Goal: Task Accomplishment & Management: Manage account settings

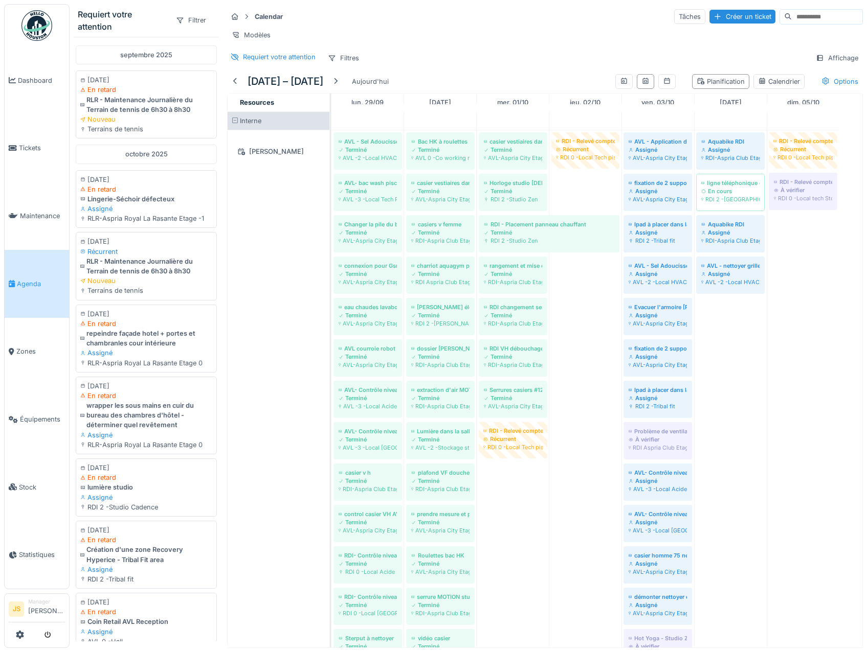
scroll to position [3024, 0]
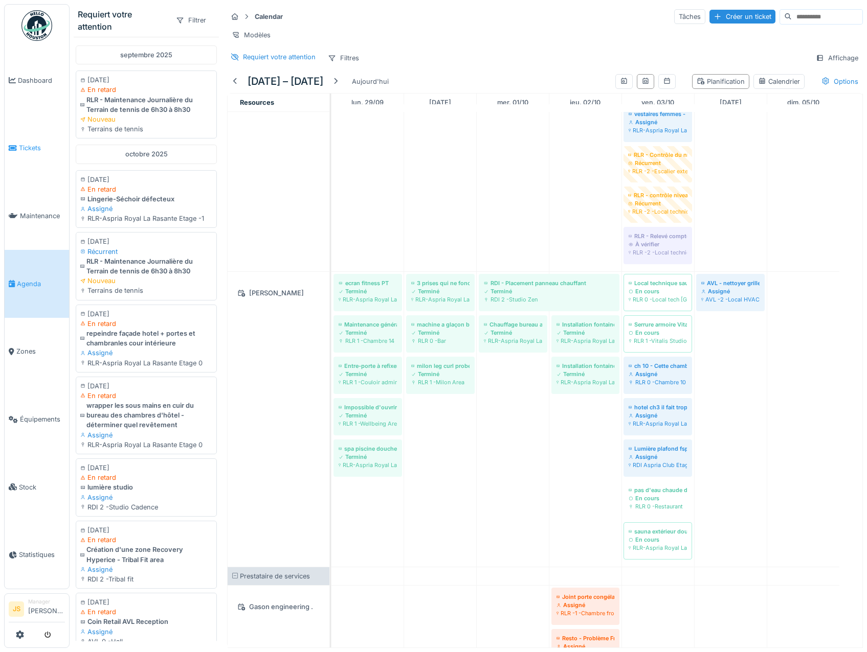
click at [36, 144] on span "Tickets" at bounding box center [42, 148] width 46 height 10
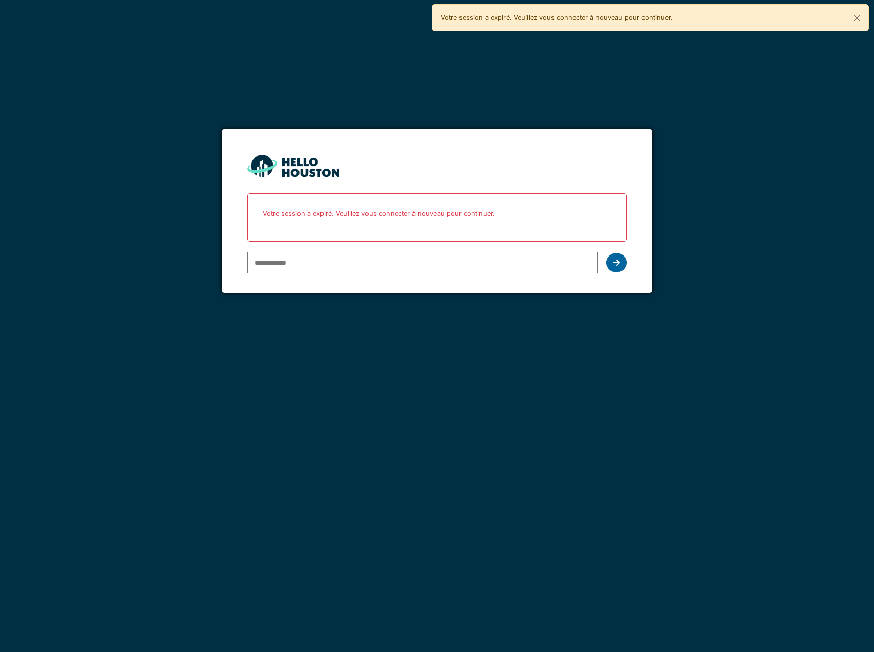
type input "**********"
click at [620, 260] on icon at bounding box center [616, 263] width 7 height 8
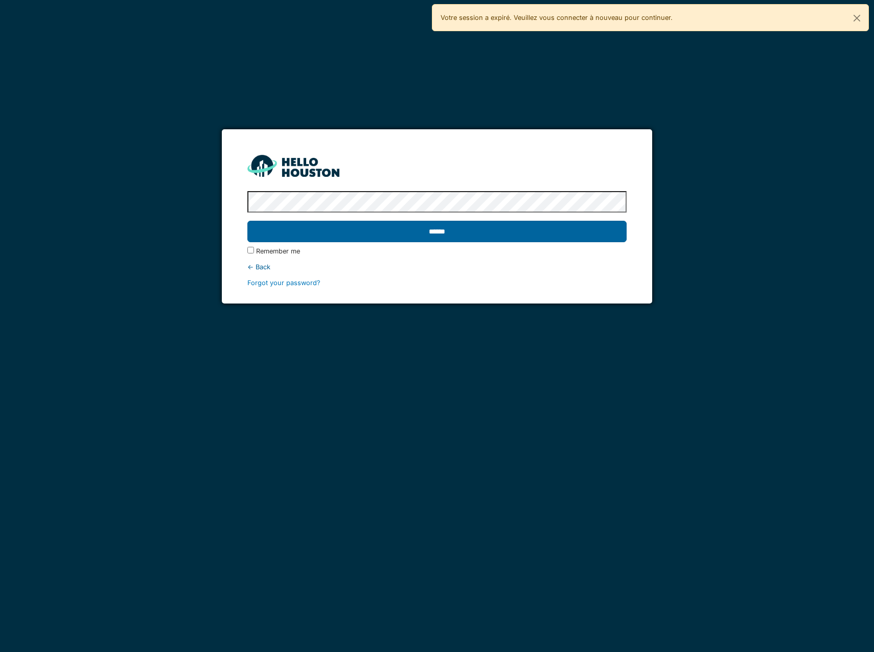
click at [447, 228] on input "******" at bounding box center [436, 231] width 379 height 21
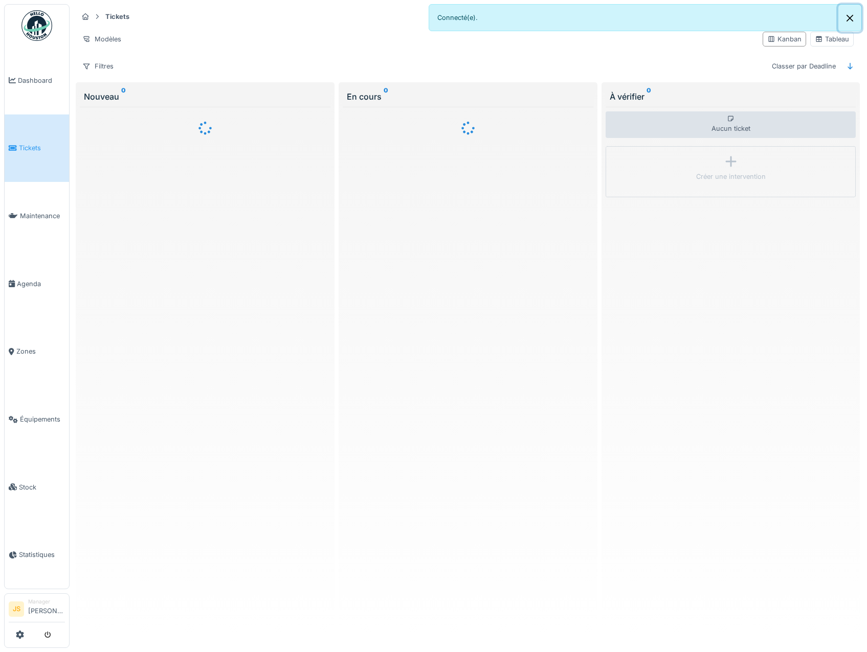
click at [850, 16] on button "Close" at bounding box center [849, 18] width 23 height 27
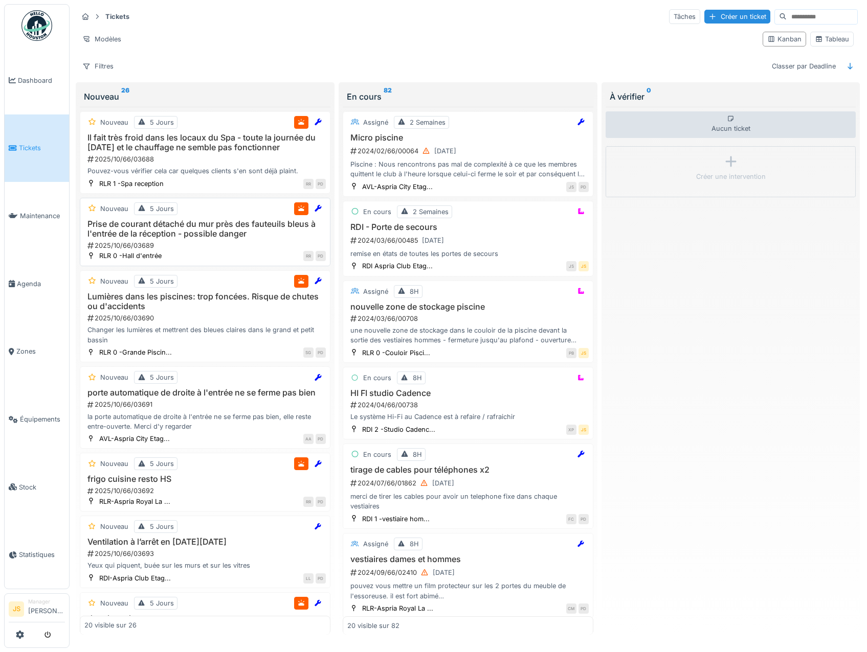
click at [169, 239] on h3 "Prise de courant détaché du mur près des fauteuils bleus à l'entrée de la récep…" at bounding box center [204, 228] width 241 height 19
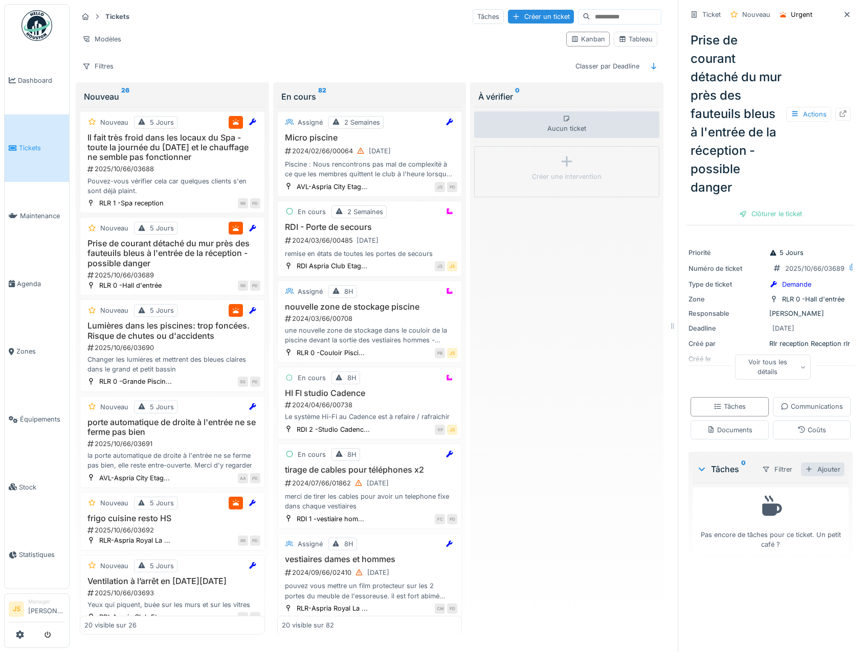
click at [803, 476] on div "Ajouter" at bounding box center [822, 470] width 43 height 14
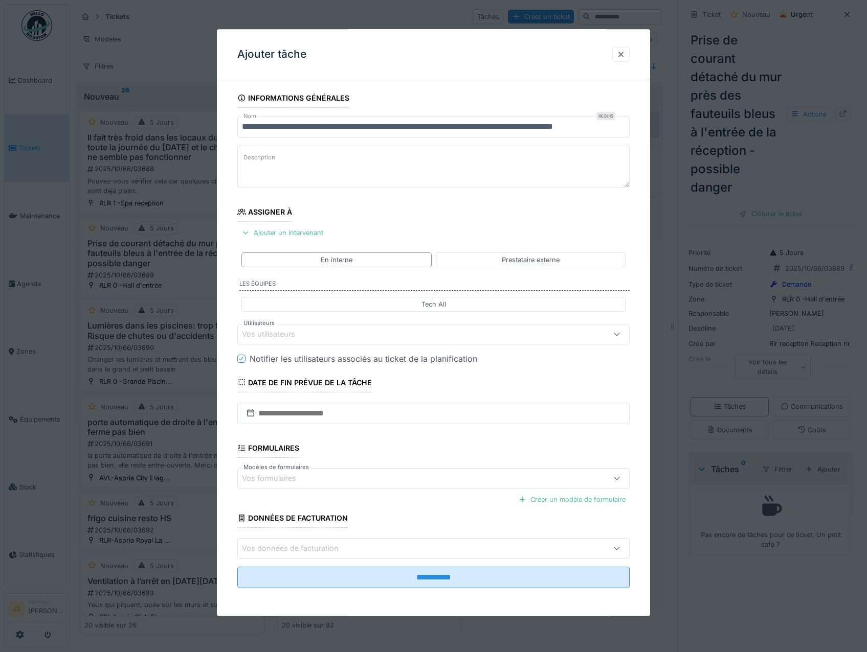
click at [266, 330] on div "Vos utilisateurs" at bounding box center [275, 334] width 67 height 11
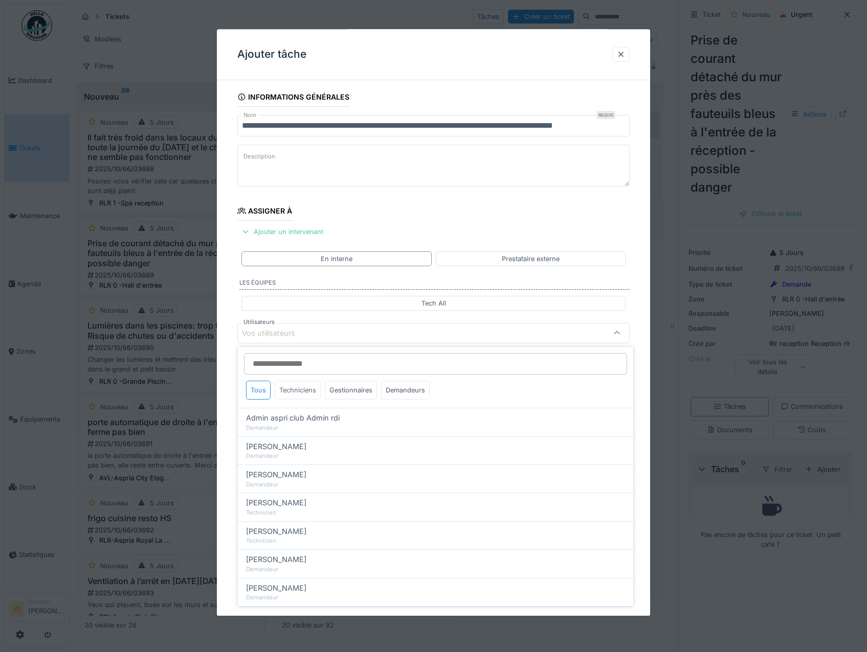
click at [295, 391] on div "Techniciens" at bounding box center [298, 390] width 46 height 19
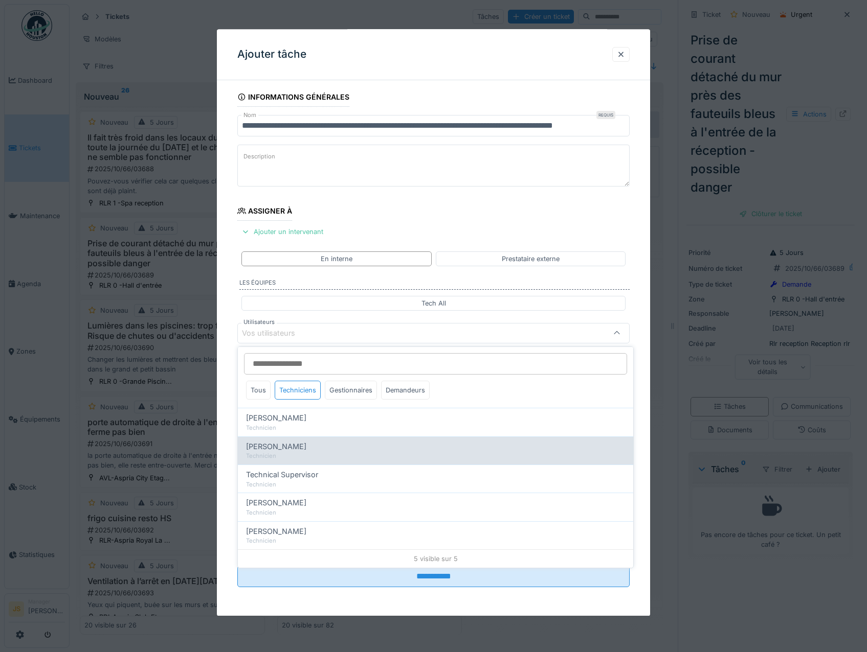
click at [296, 450] on span "[PERSON_NAME]" at bounding box center [276, 446] width 60 height 11
type input "*****"
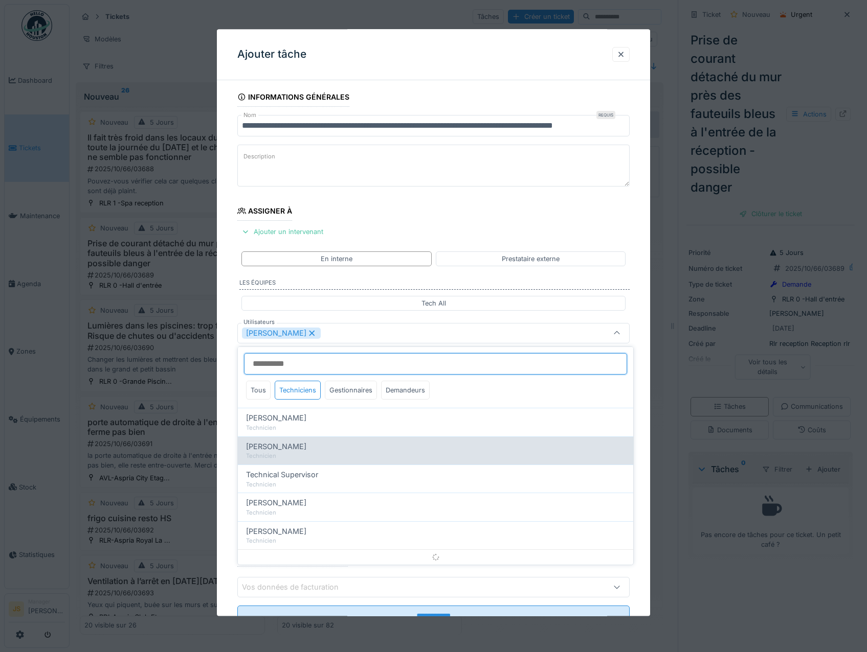
scroll to position [12, 0]
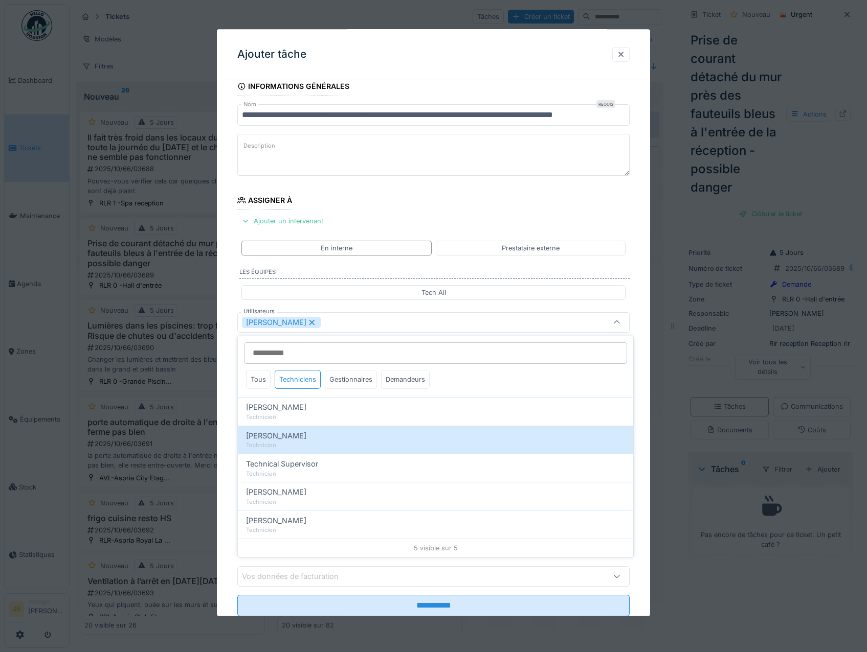
click at [229, 423] on div "**********" at bounding box center [434, 361] width 434 height 569
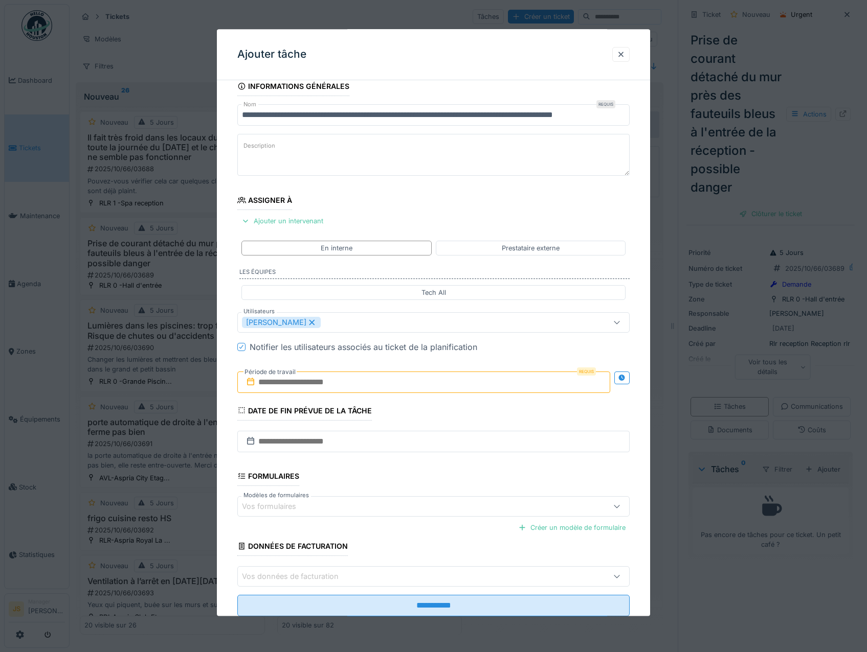
click at [297, 381] on input "text" at bounding box center [423, 382] width 373 height 21
click at [378, 466] on div "6" at bounding box center [376, 466] width 14 height 15
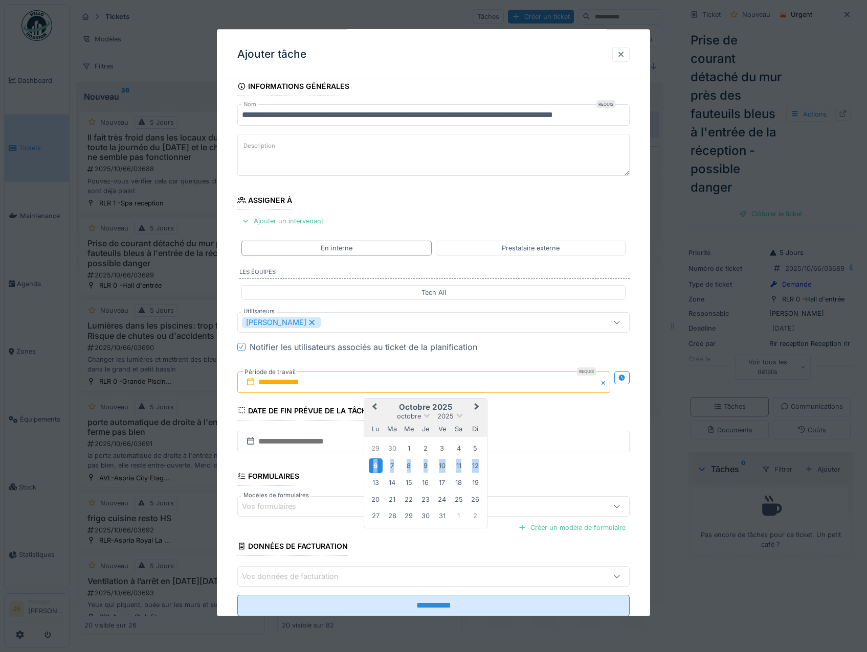
click at [378, 466] on div "6" at bounding box center [376, 466] width 14 height 15
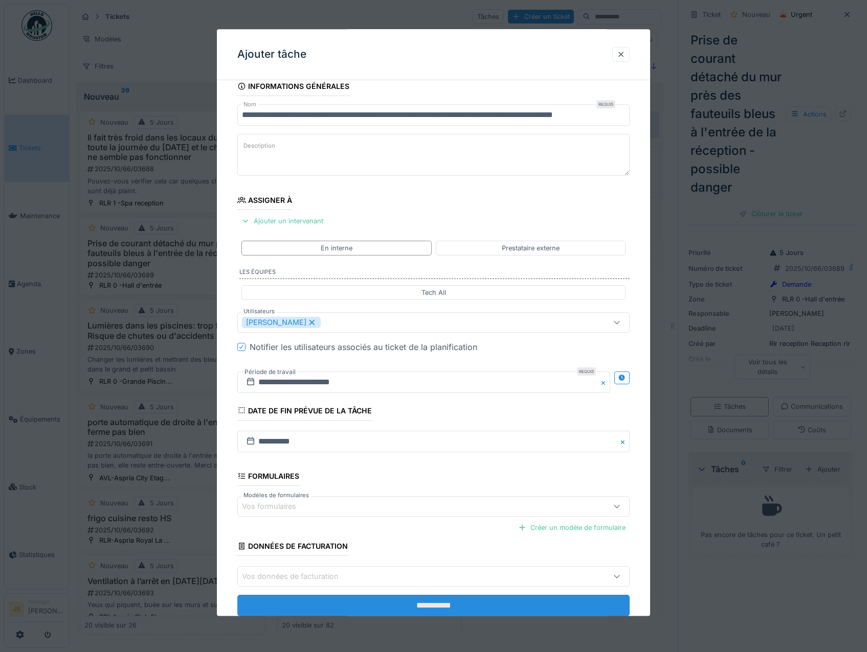
click at [424, 609] on input "**********" at bounding box center [433, 606] width 393 height 21
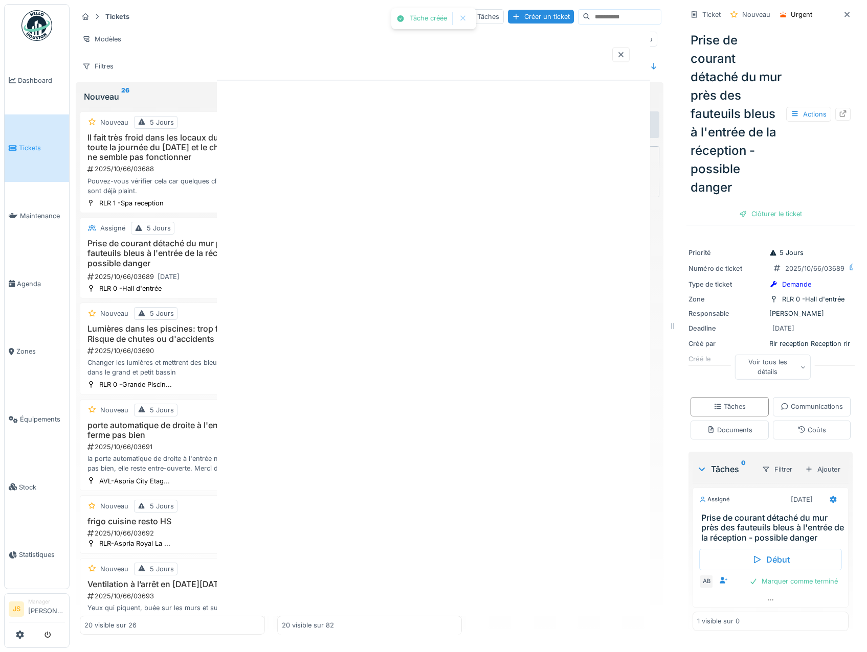
scroll to position [0, 0]
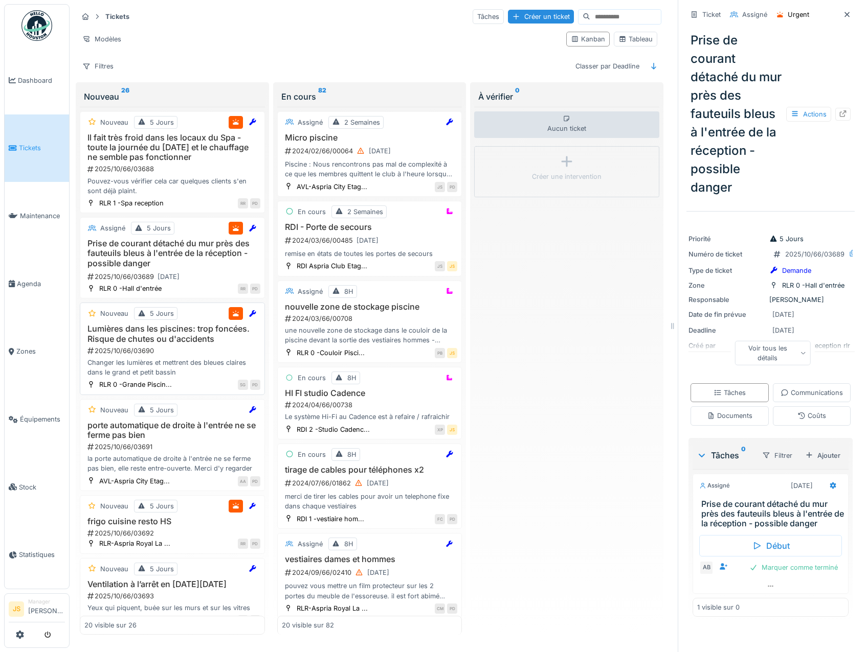
click at [173, 343] on h3 "Lumières dans les piscines: trop foncées. Risque de chutes ou d'accidents" at bounding box center [172, 333] width 176 height 19
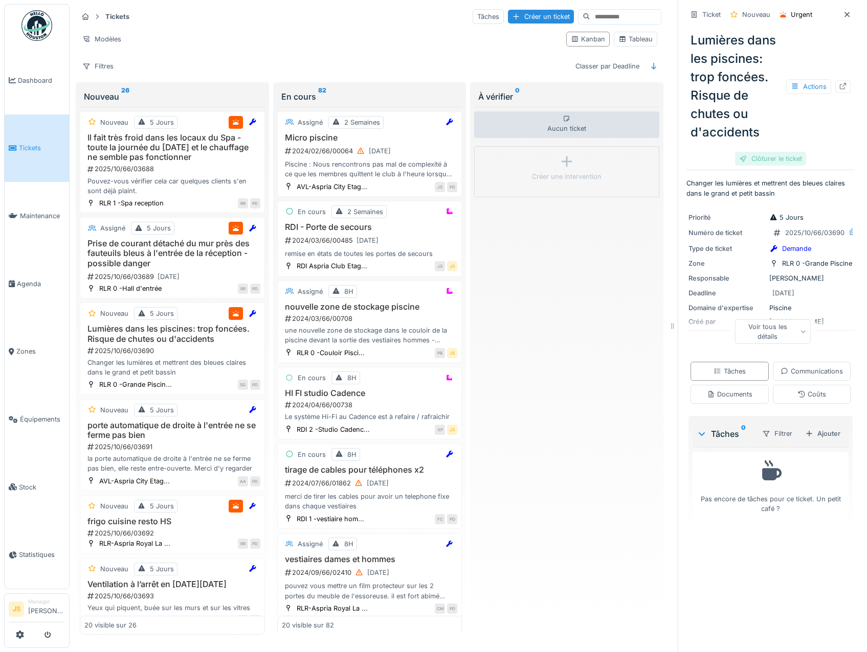
click at [758, 159] on div "Clôturer le ticket" at bounding box center [770, 159] width 71 height 14
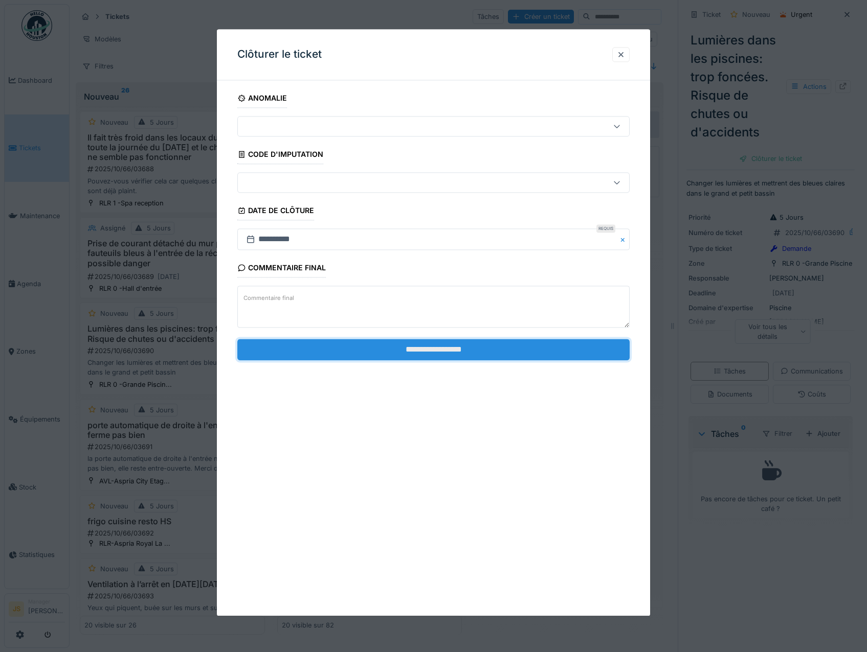
click at [435, 354] on input "**********" at bounding box center [433, 349] width 393 height 21
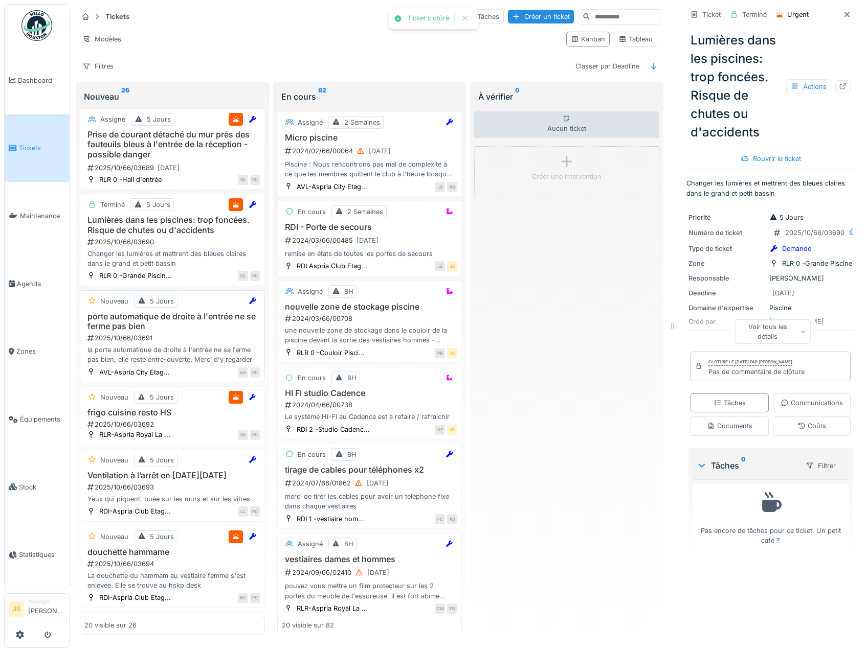
scroll to position [153, 0]
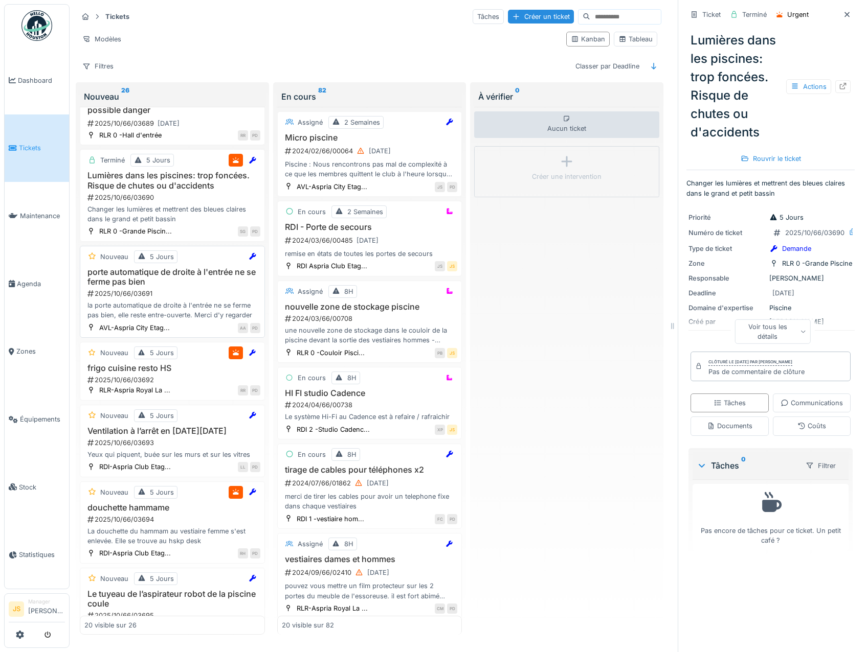
click at [172, 319] on div "la porte automatique de droite à l'entrée ne se ferme pas bien, elle reste entr…" at bounding box center [172, 310] width 176 height 19
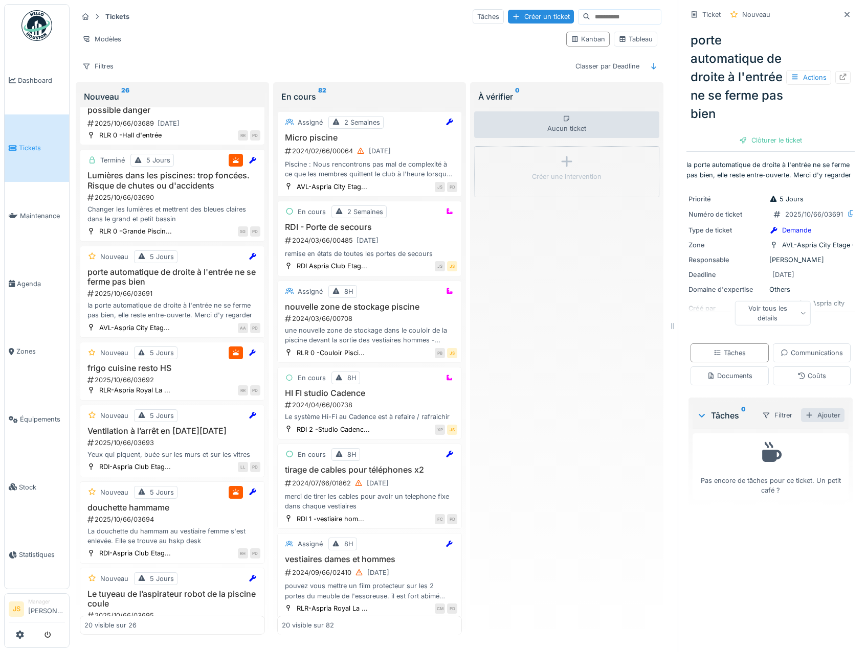
click at [812, 422] on div "Ajouter" at bounding box center [822, 415] width 43 height 14
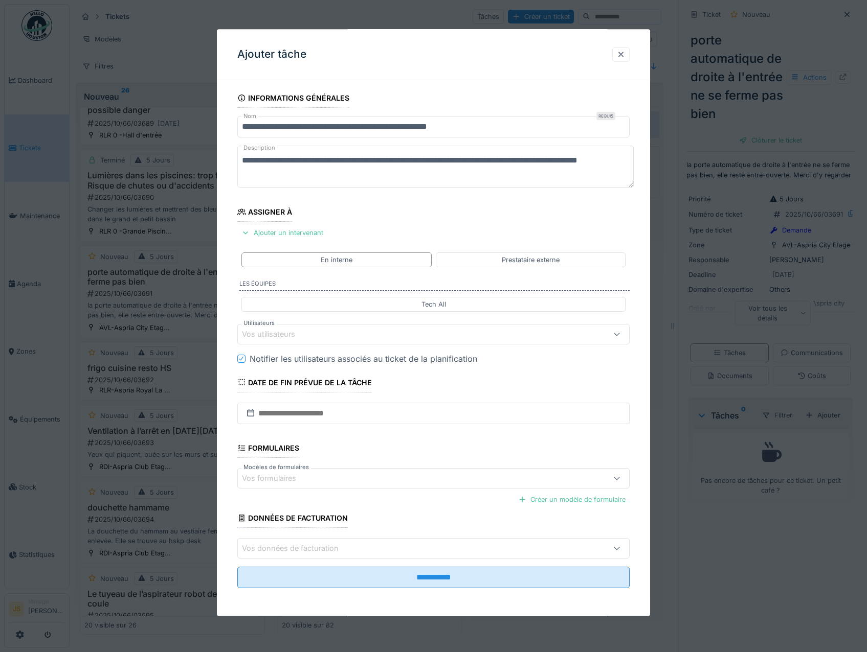
click at [288, 332] on div "Vos utilisateurs" at bounding box center [275, 334] width 67 height 11
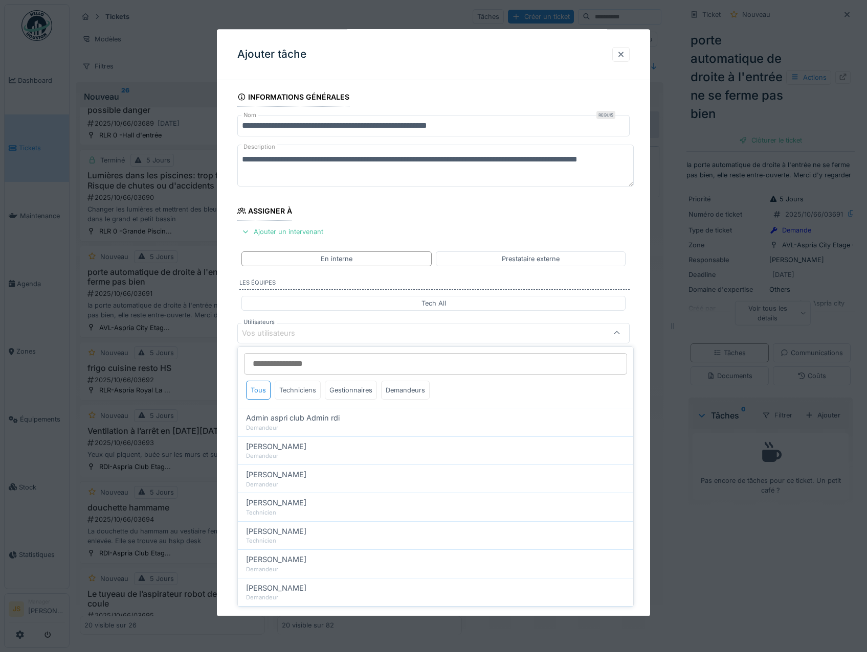
click at [299, 391] on div "Techniciens" at bounding box center [298, 390] width 46 height 19
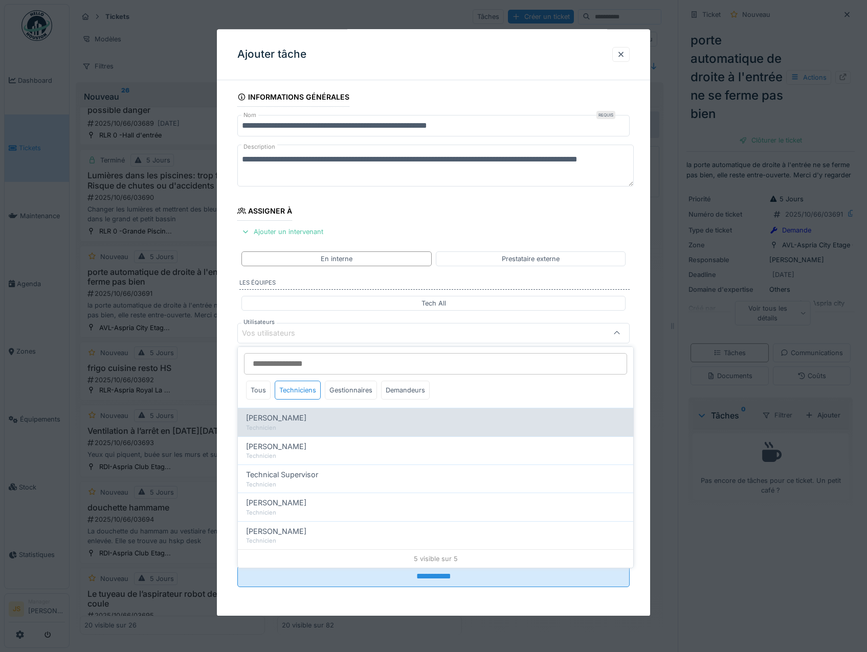
click at [292, 418] on span "[PERSON_NAME]" at bounding box center [276, 418] width 60 height 11
type input "*****"
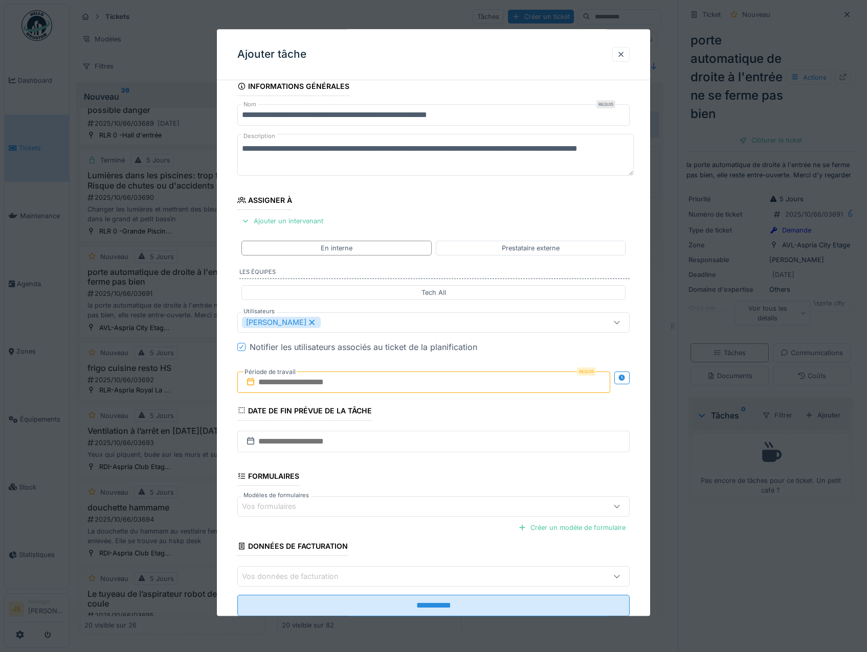
click at [221, 405] on div "**********" at bounding box center [434, 361] width 434 height 569
click at [298, 381] on input "text" at bounding box center [423, 382] width 373 height 21
click at [377, 466] on div "6" at bounding box center [376, 466] width 14 height 15
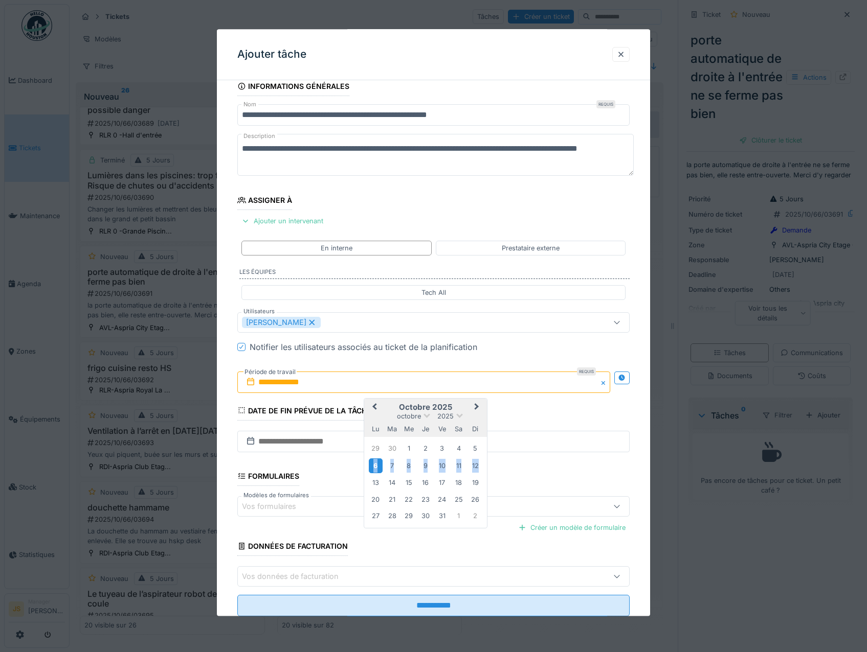
click at [376, 466] on div "6" at bounding box center [376, 466] width 14 height 15
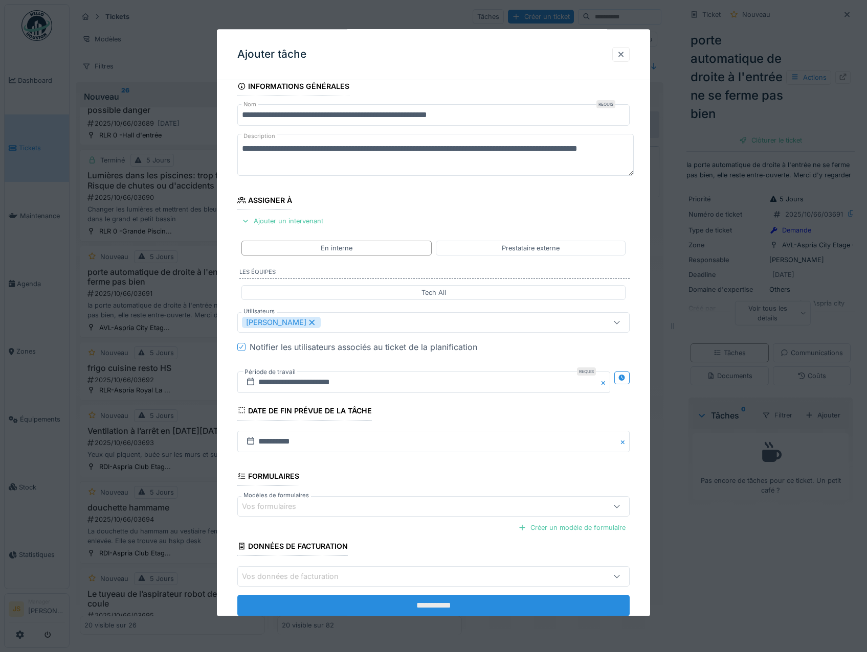
click at [416, 604] on input "**********" at bounding box center [433, 606] width 393 height 21
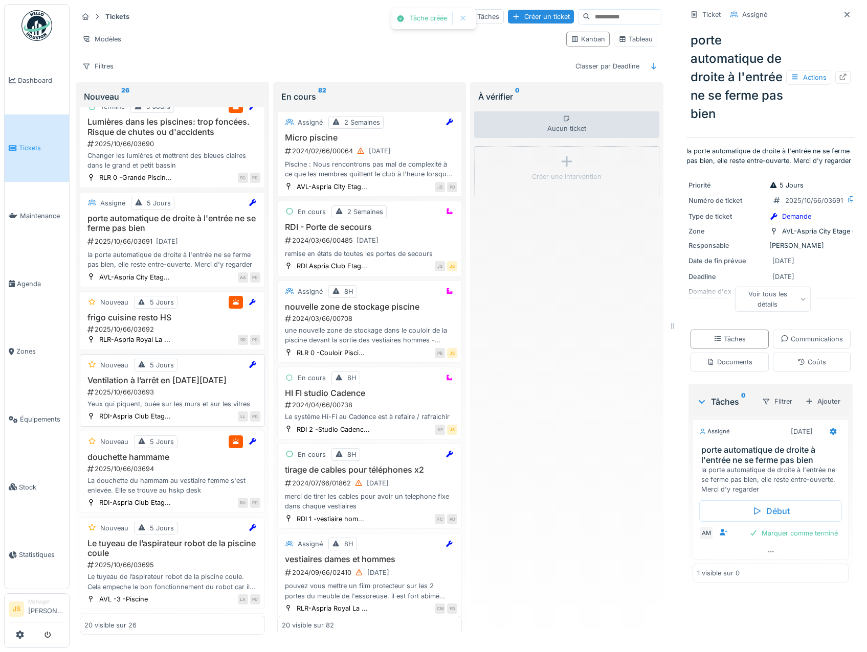
scroll to position [256, 0]
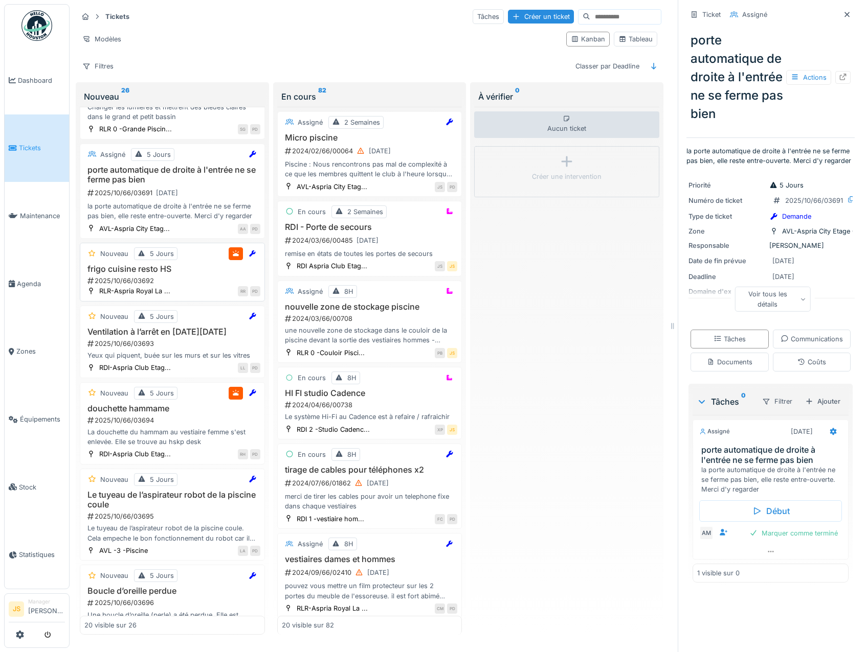
click at [117, 274] on h3 "frigo cuisine resto HS" at bounding box center [172, 269] width 176 height 10
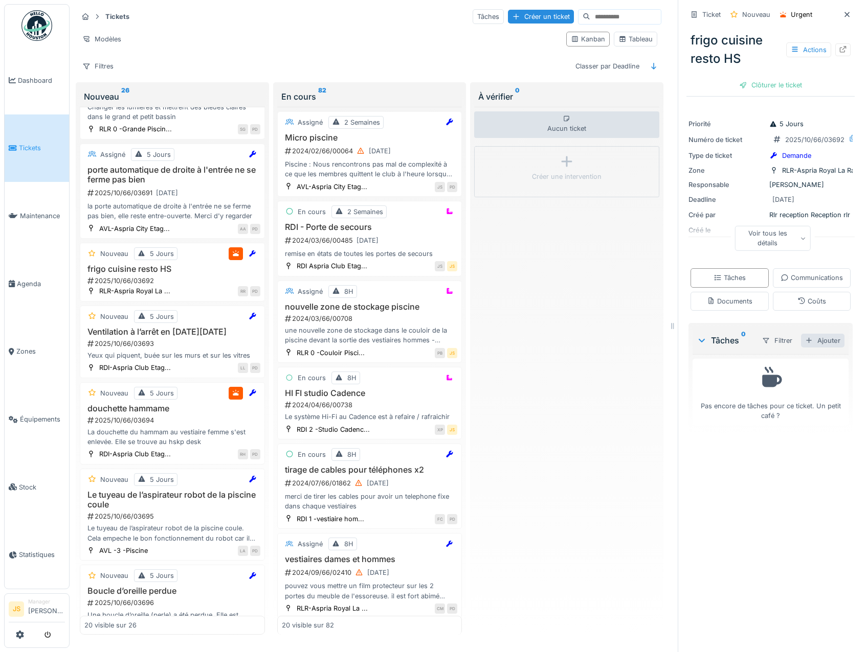
click at [807, 348] on div "Ajouter" at bounding box center [822, 341] width 43 height 14
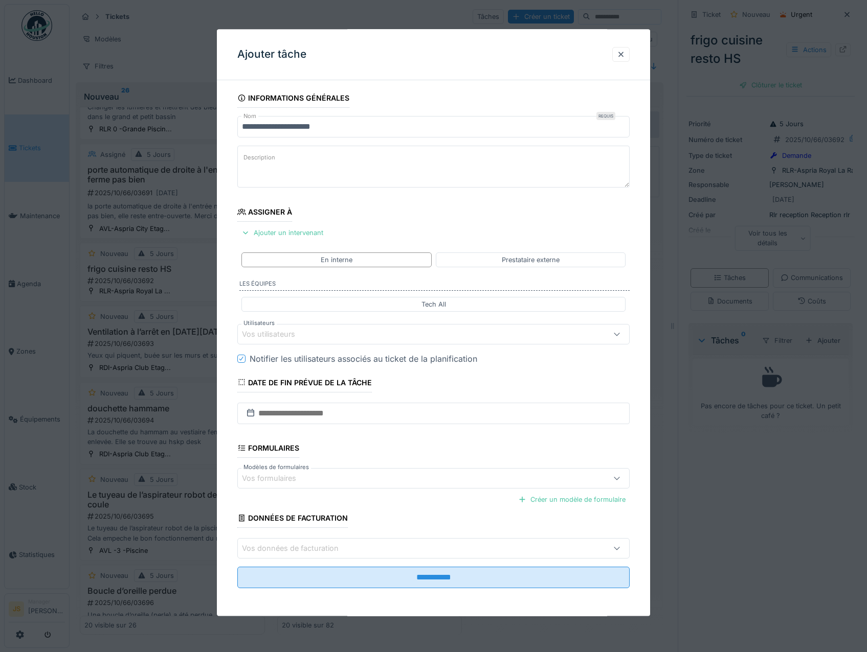
click at [276, 332] on div "Vos utilisateurs" at bounding box center [275, 334] width 67 height 11
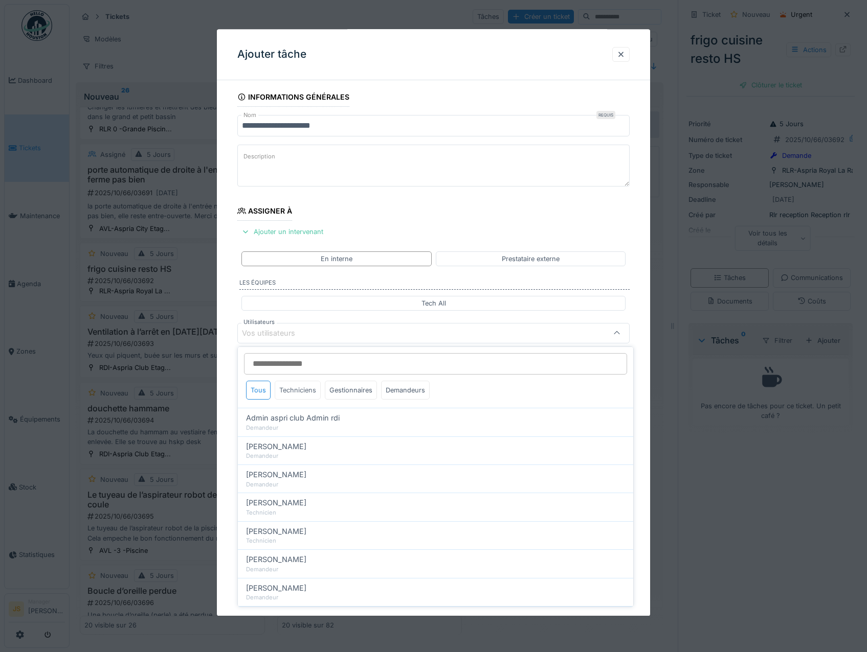
click at [297, 390] on div "Techniciens" at bounding box center [298, 390] width 46 height 19
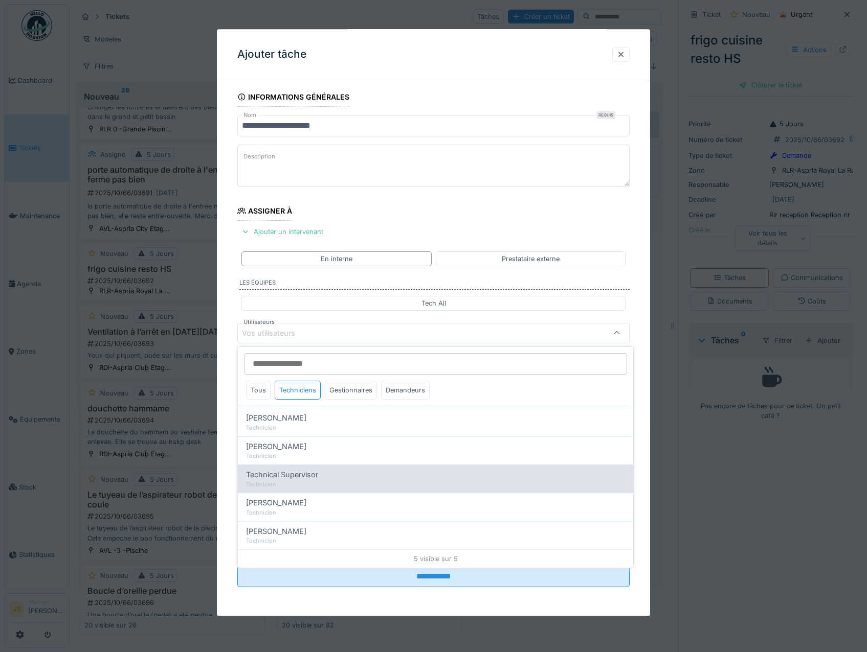
click at [292, 479] on span "Technical Supervisor" at bounding box center [282, 474] width 72 height 11
type input "****"
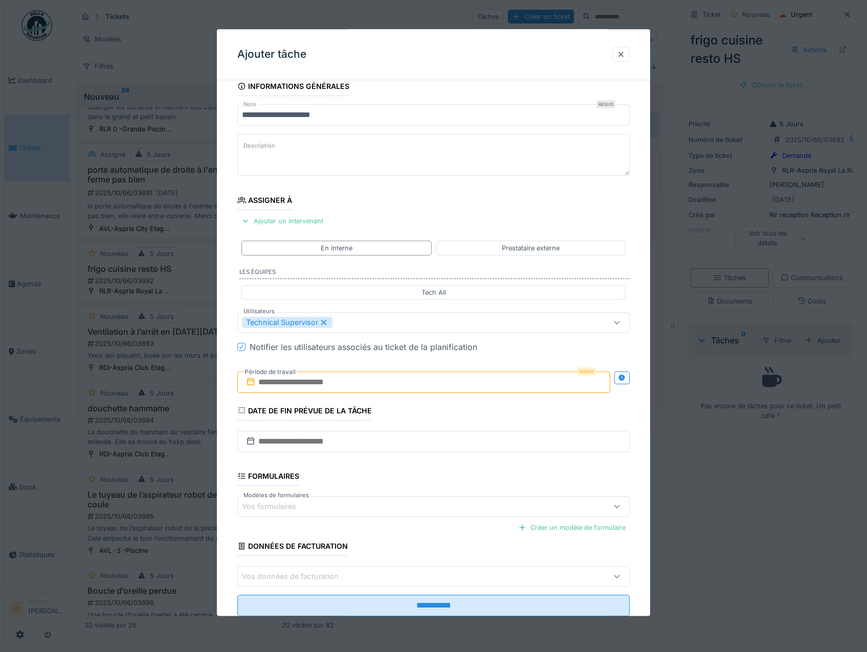
click at [226, 457] on div "**********" at bounding box center [434, 361] width 434 height 569
click at [287, 380] on input "text" at bounding box center [423, 382] width 373 height 21
click at [376, 467] on div "6" at bounding box center [376, 466] width 14 height 15
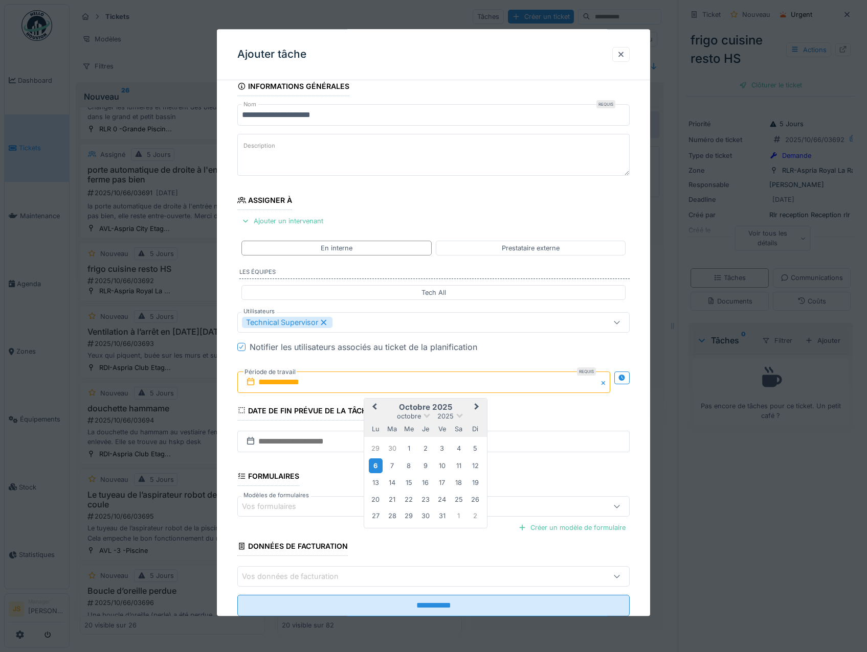
click at [376, 467] on div "6" at bounding box center [376, 466] width 14 height 15
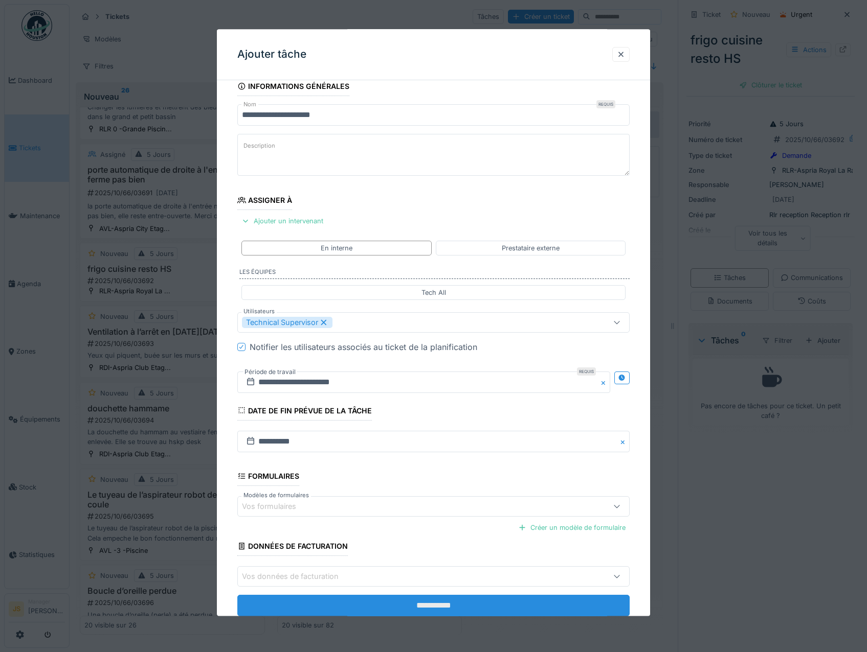
click at [433, 605] on input "**********" at bounding box center [433, 606] width 393 height 21
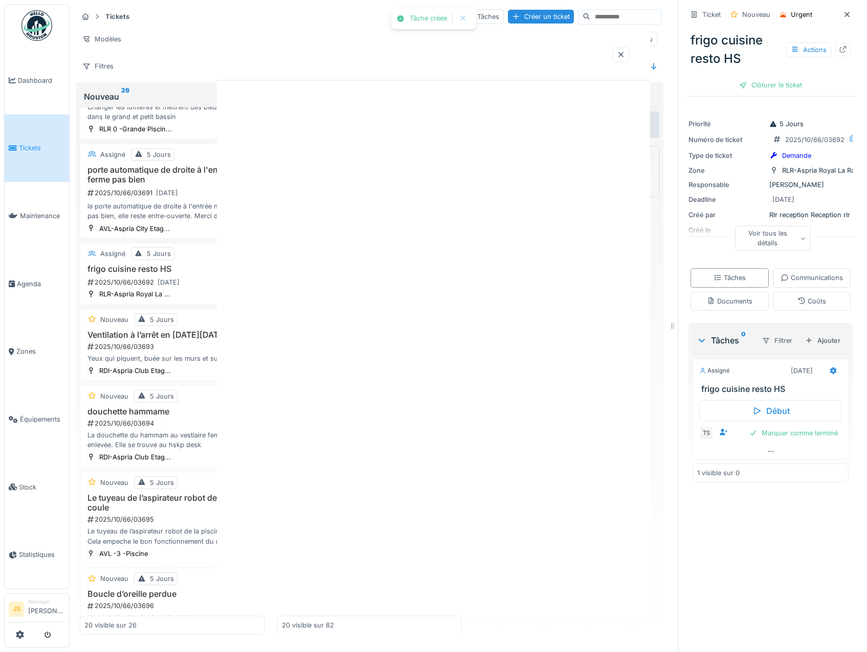
scroll to position [0, 0]
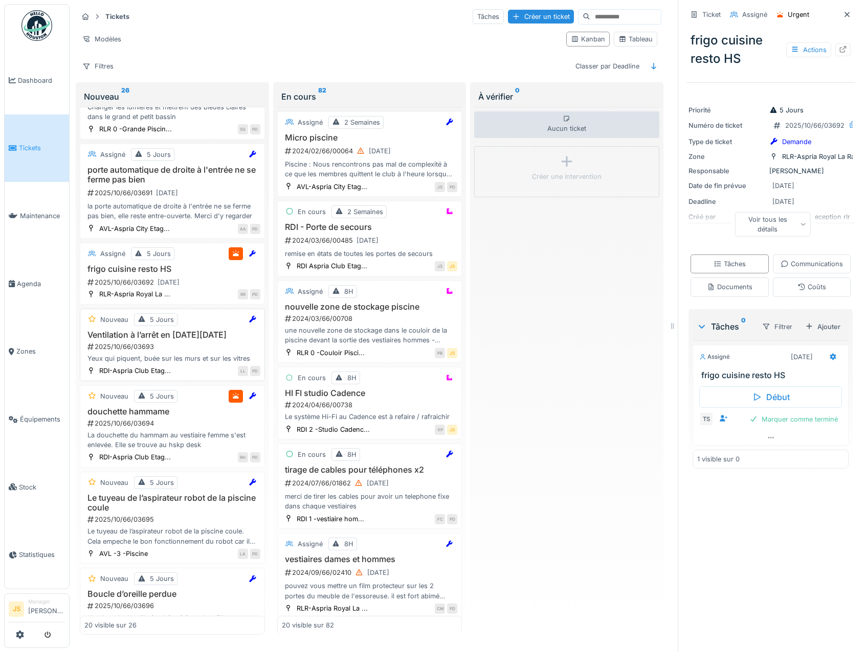
click at [147, 340] on h3 "Ventilation à l’arrêt en [DATE][DATE]" at bounding box center [172, 335] width 176 height 10
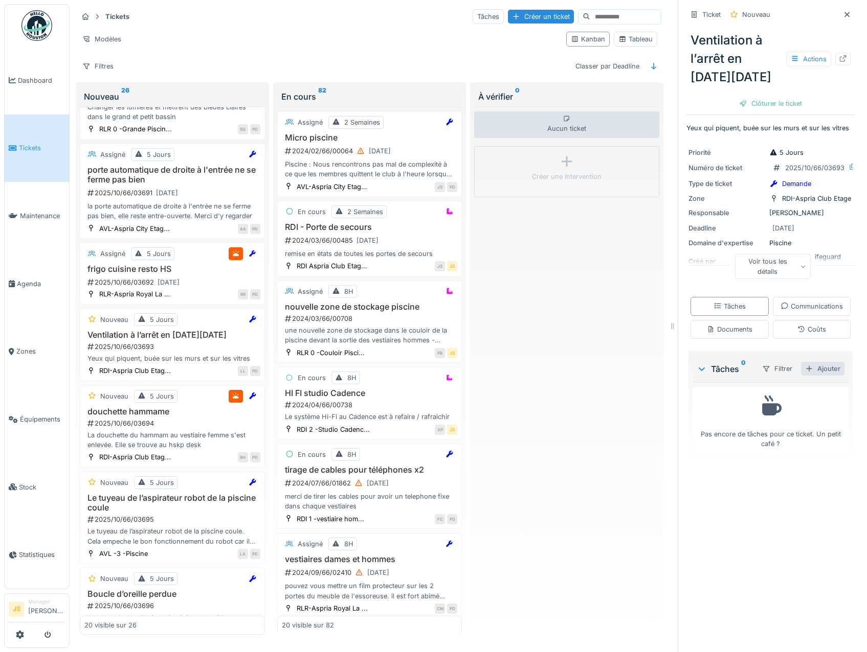
click at [807, 376] on div "Ajouter" at bounding box center [822, 369] width 43 height 14
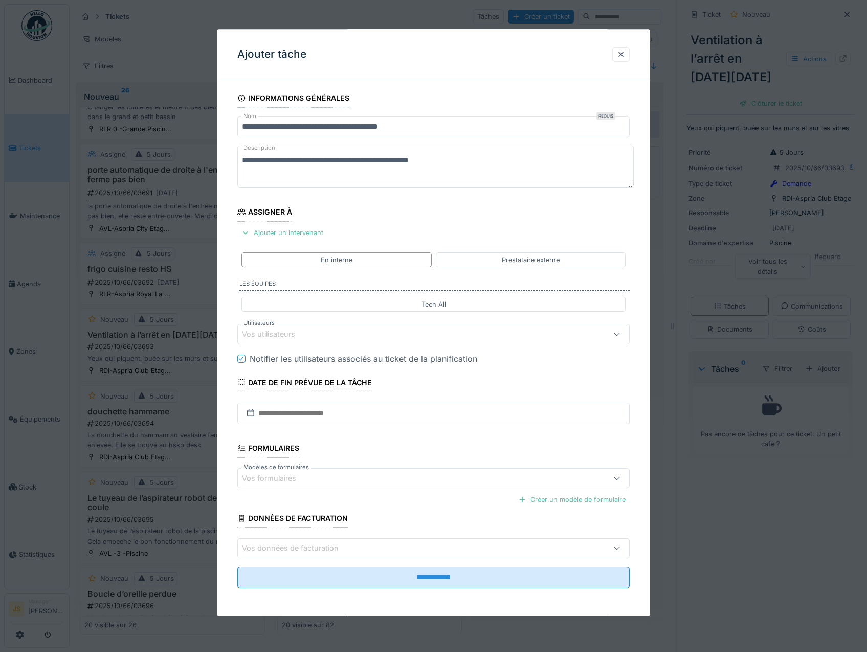
click at [267, 333] on div "Vos utilisateurs" at bounding box center [275, 334] width 67 height 11
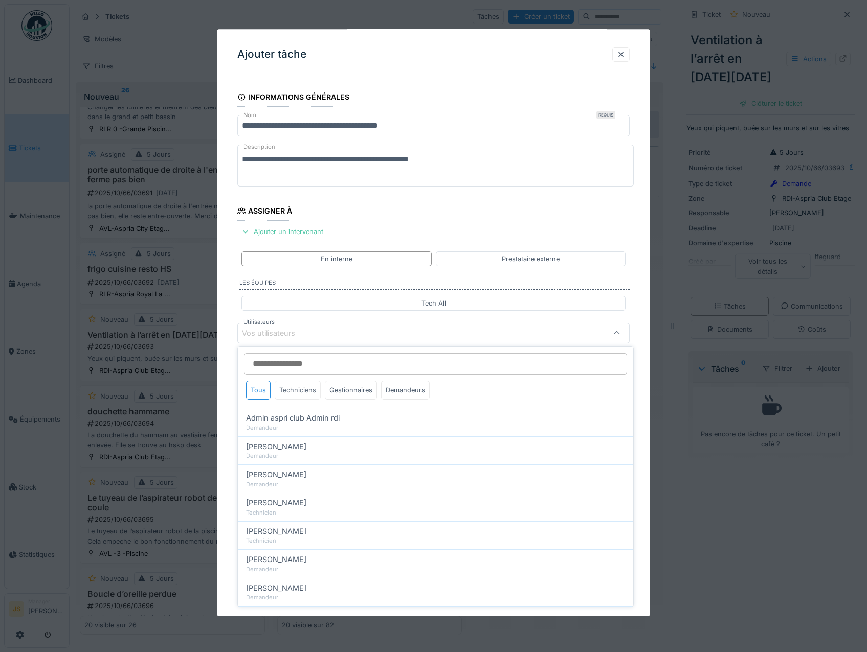
click at [310, 390] on div "Techniciens" at bounding box center [298, 390] width 46 height 19
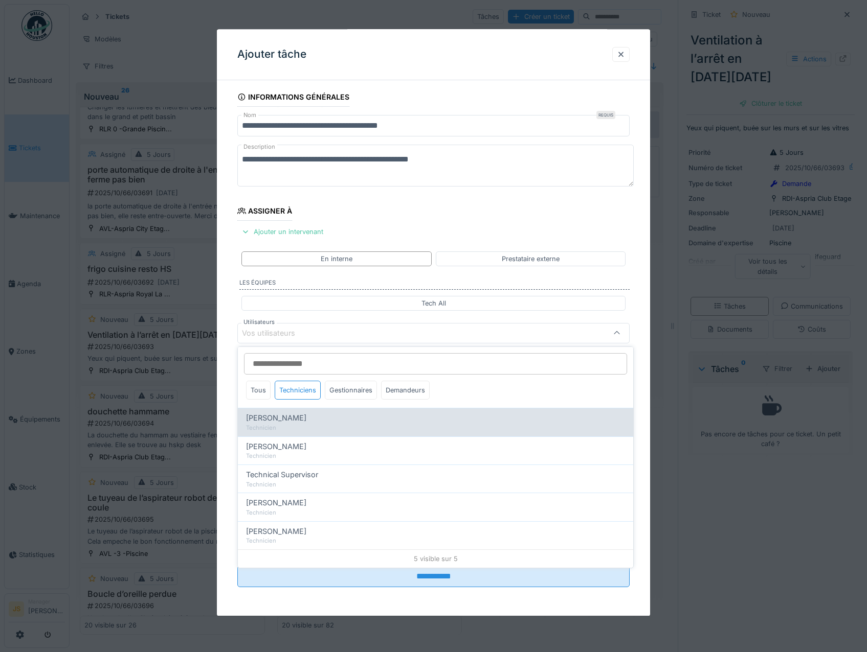
click at [292, 424] on div "Technicien" at bounding box center [435, 428] width 379 height 9
type input "*****"
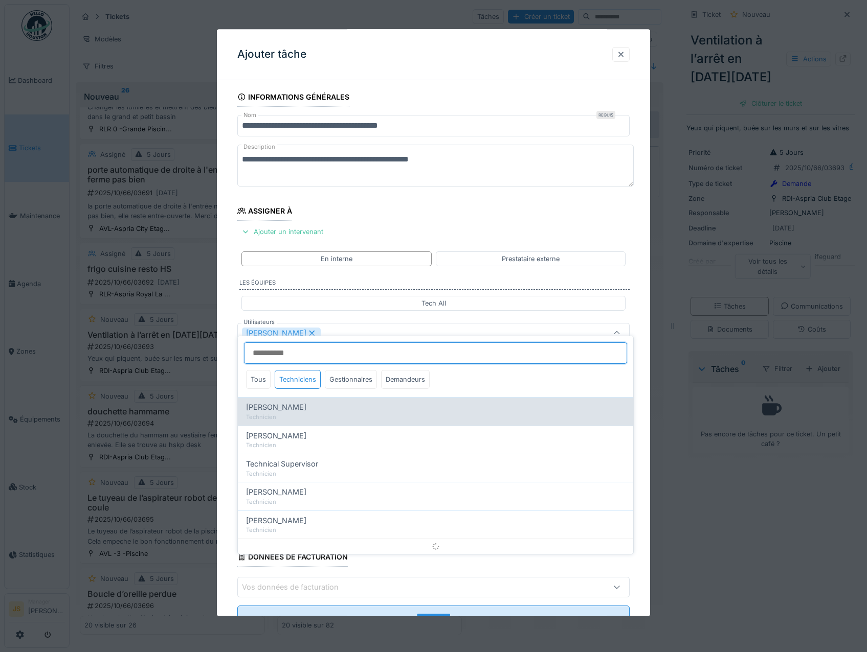
scroll to position [12, 0]
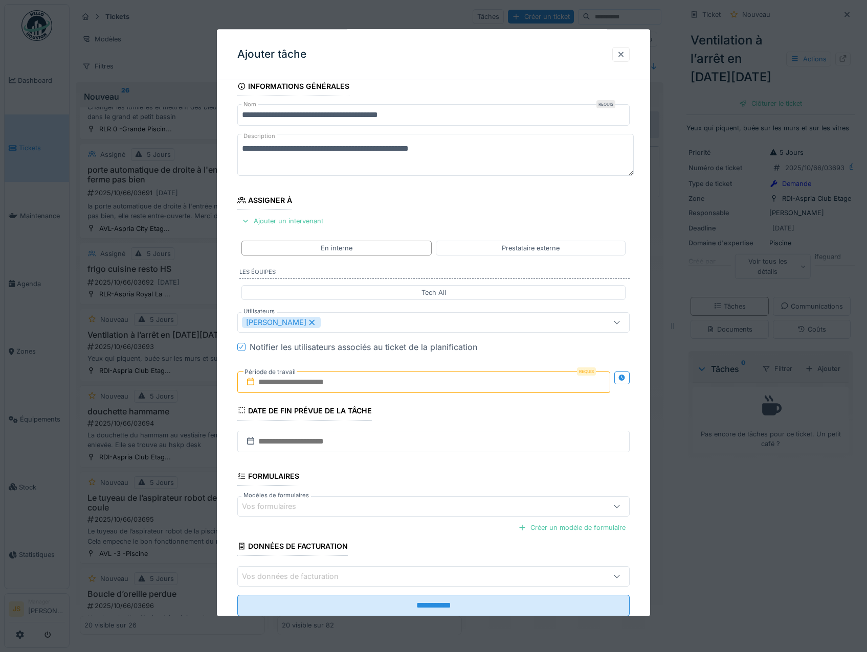
click at [229, 425] on div "**********" at bounding box center [434, 361] width 434 height 569
click at [285, 385] on input "text" at bounding box center [423, 382] width 373 height 21
click at [374, 467] on div "6" at bounding box center [376, 466] width 14 height 15
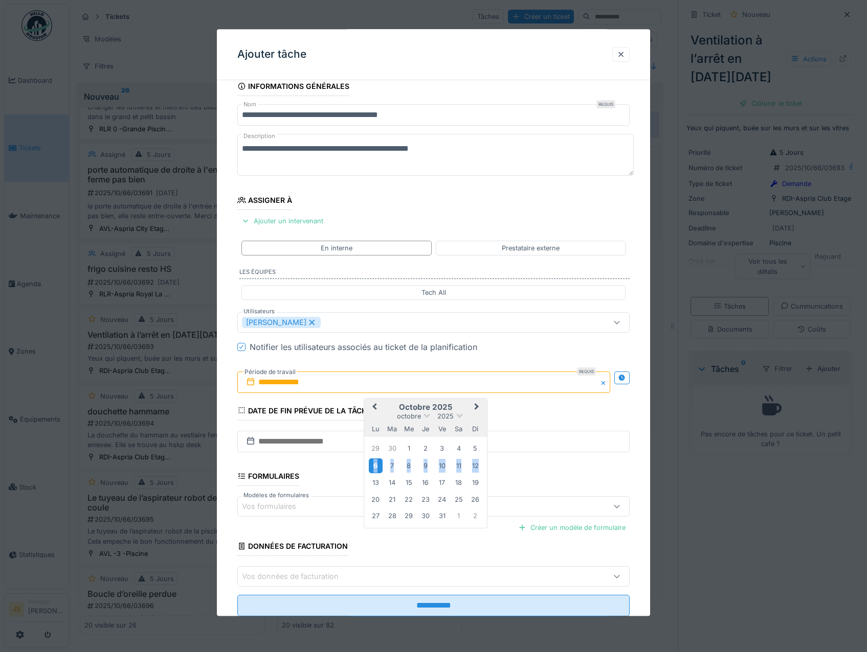
click at [374, 468] on div "6" at bounding box center [376, 466] width 14 height 15
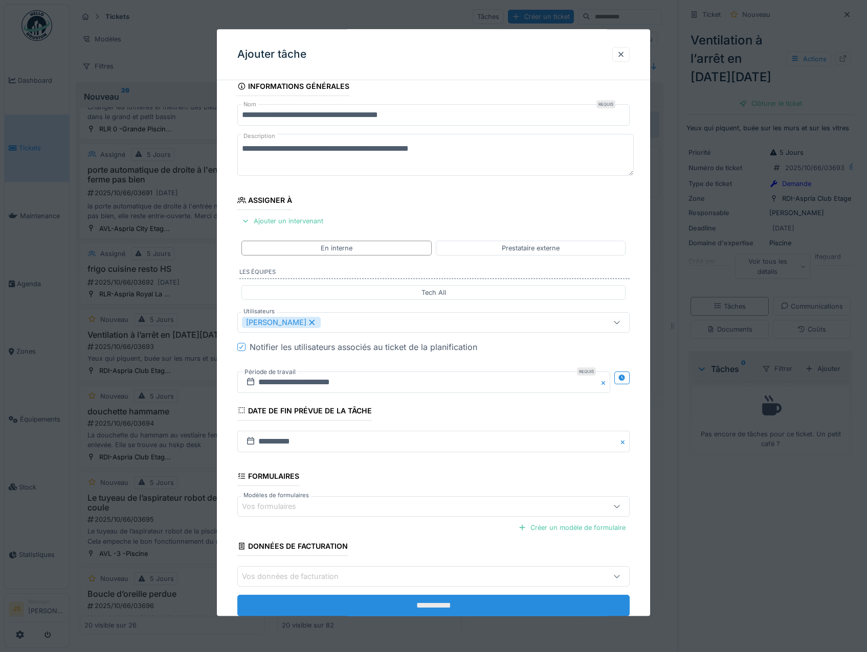
click at [428, 603] on input "**********" at bounding box center [433, 606] width 393 height 21
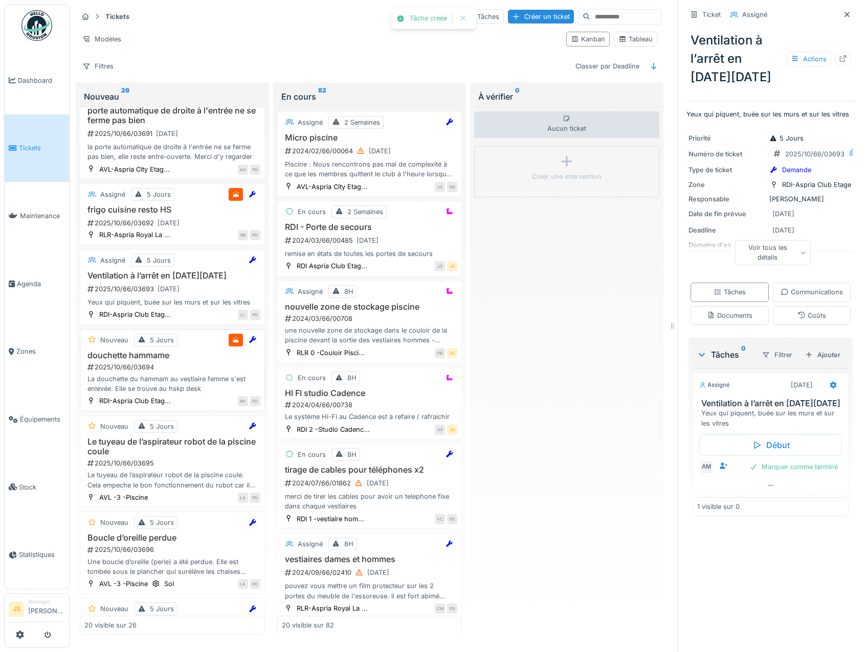
scroll to position [358, 0]
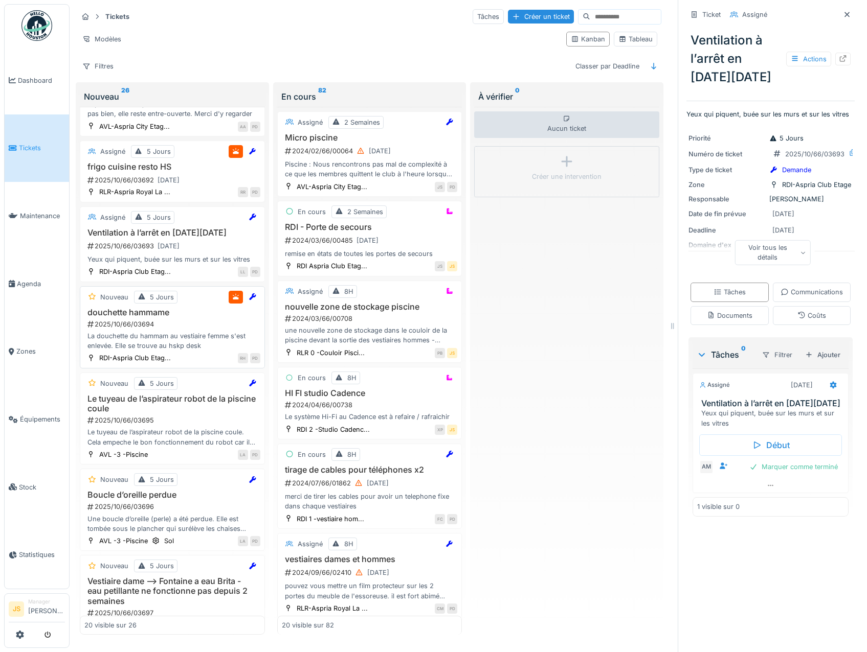
click at [140, 317] on h3 "douchette hammame" at bounding box center [172, 313] width 176 height 10
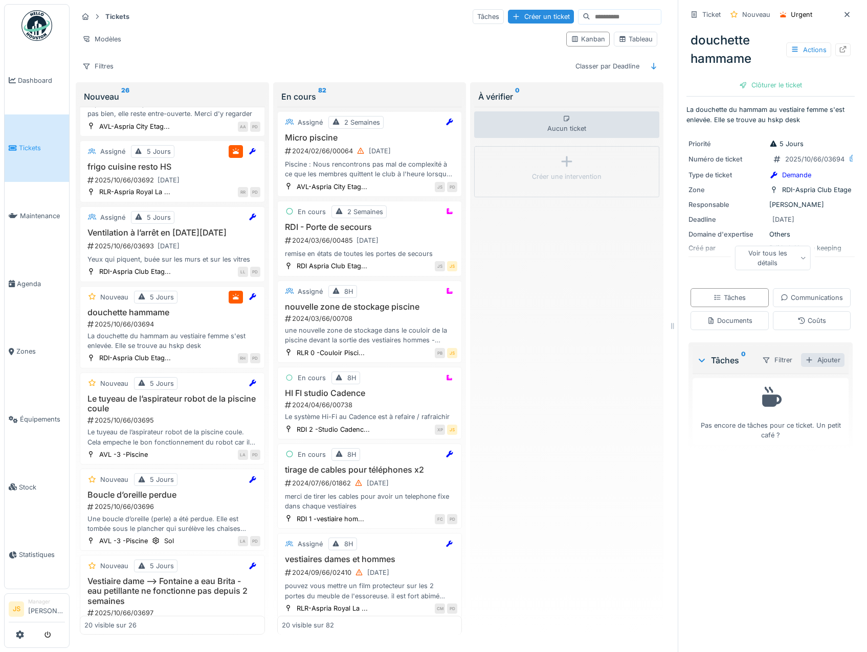
click at [807, 367] on div "Ajouter" at bounding box center [822, 360] width 43 height 14
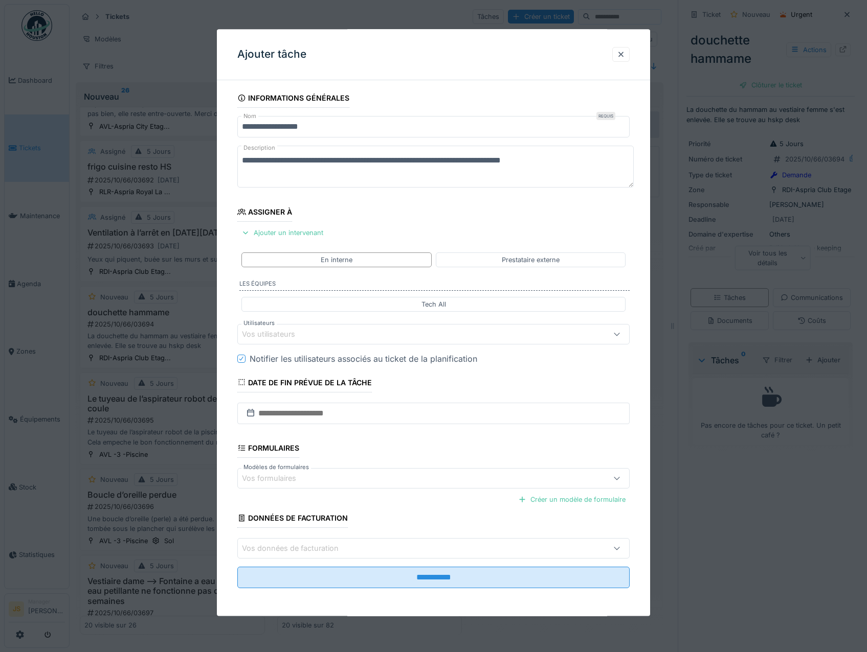
click at [270, 333] on div "Vos utilisateurs" at bounding box center [275, 334] width 67 height 11
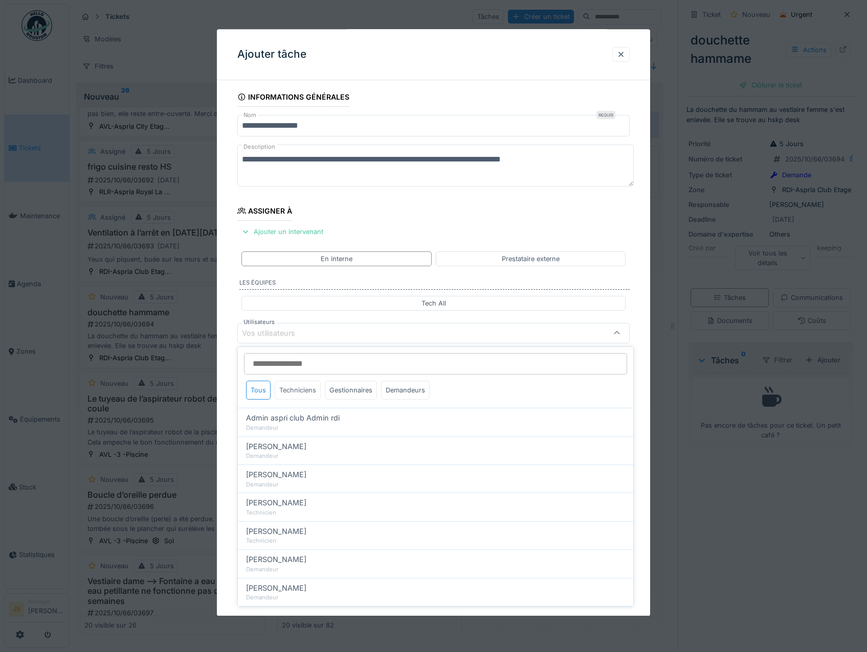
click at [293, 391] on div "Techniciens" at bounding box center [298, 390] width 46 height 19
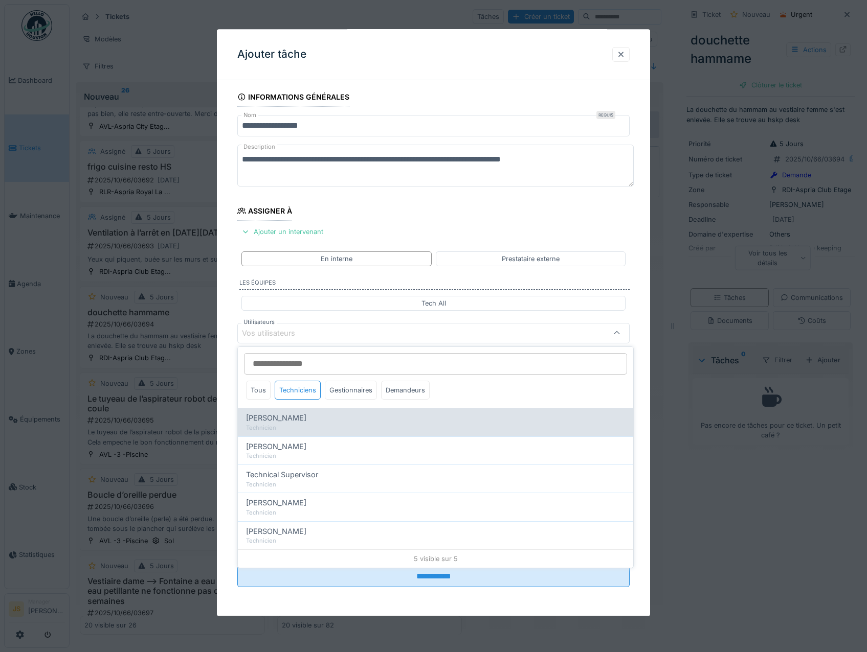
click at [285, 422] on span "[PERSON_NAME]" at bounding box center [276, 418] width 60 height 11
type input "*****"
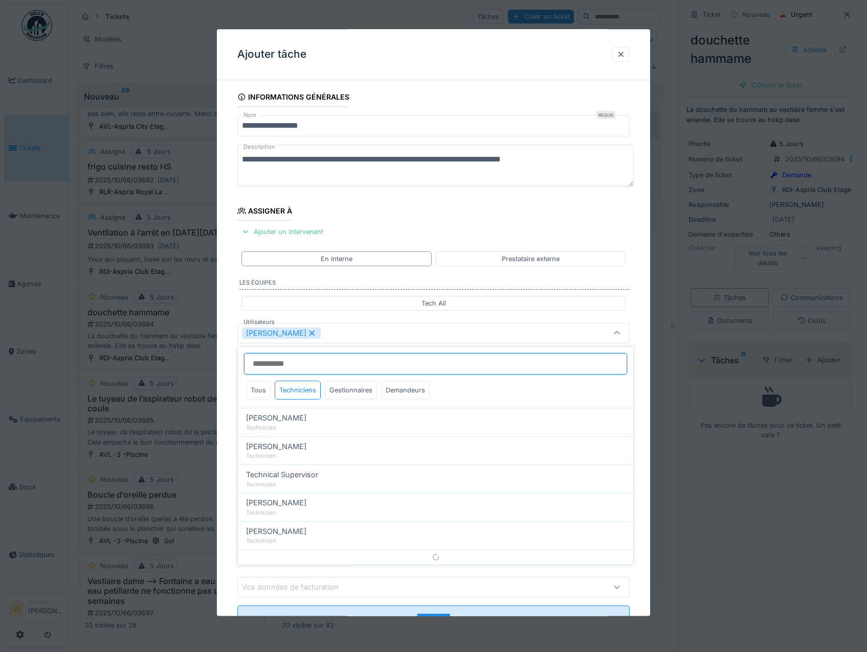
scroll to position [12, 0]
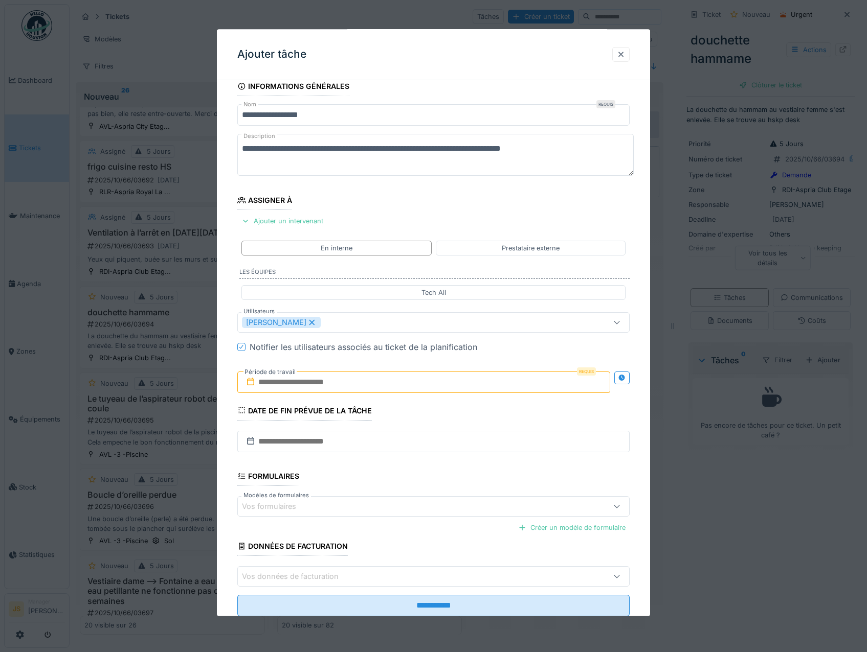
click at [226, 416] on div "**********" at bounding box center [434, 361] width 434 height 569
click at [282, 389] on input "text" at bounding box center [423, 382] width 373 height 21
click at [375, 462] on div "6" at bounding box center [376, 466] width 14 height 15
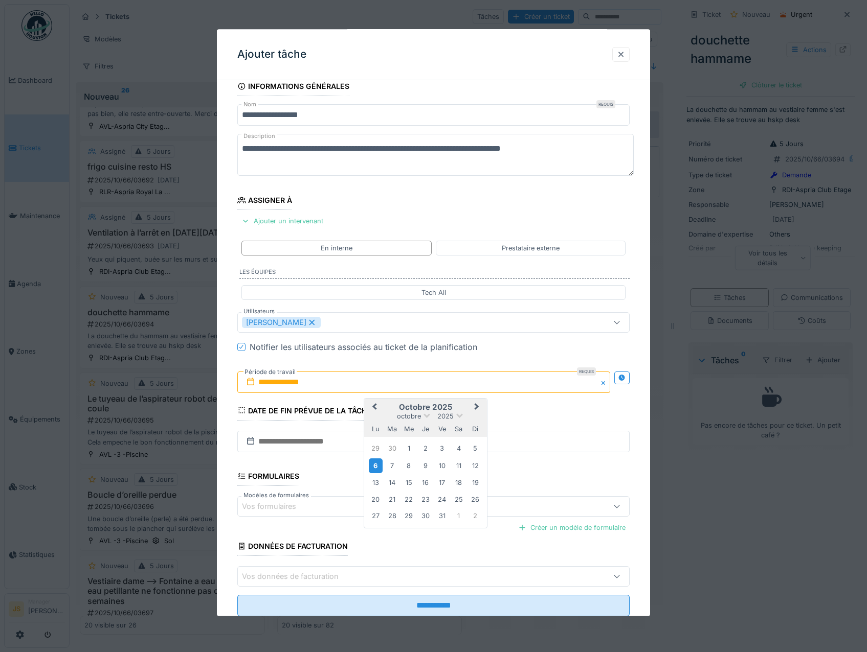
click at [376, 465] on div "6" at bounding box center [376, 466] width 14 height 15
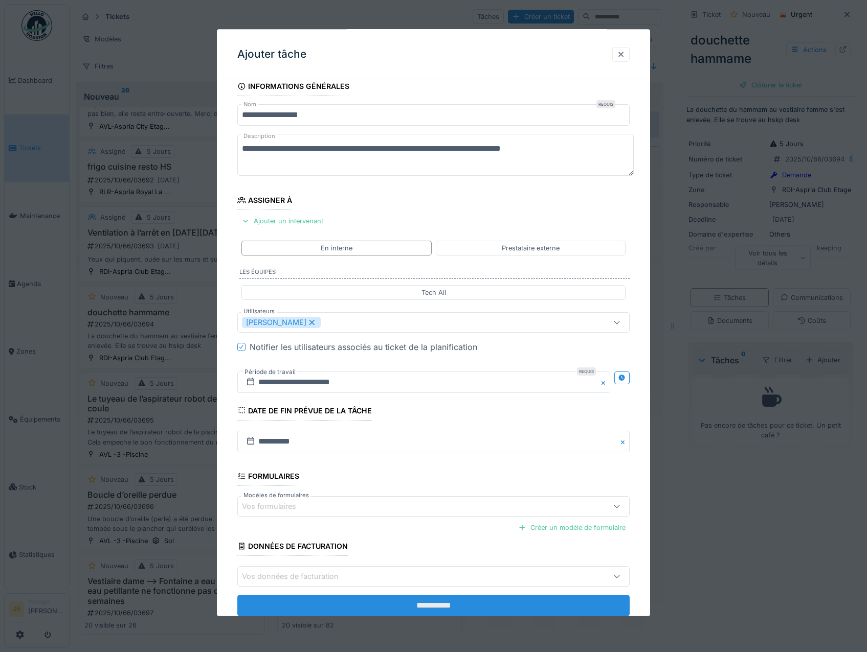
click at [437, 606] on input "**********" at bounding box center [433, 606] width 393 height 21
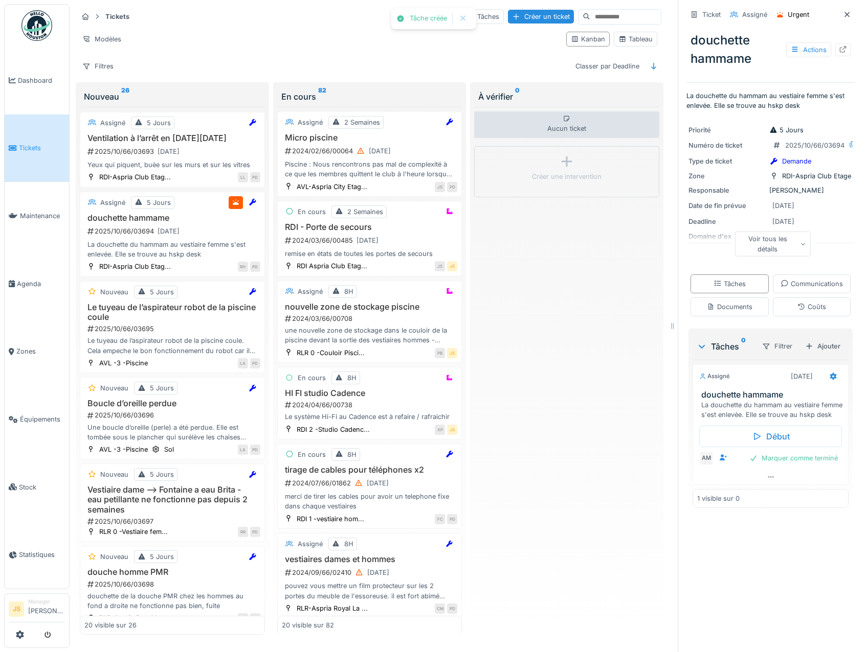
scroll to position [460, 0]
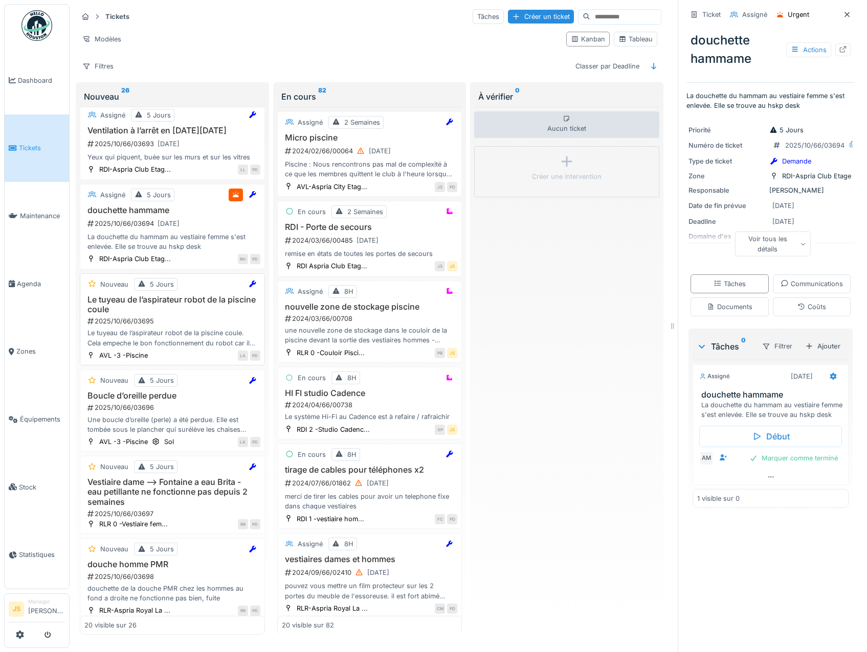
click at [122, 314] on h3 "Le tuyeau de l’aspirateur robot de la piscine coule" at bounding box center [172, 304] width 176 height 19
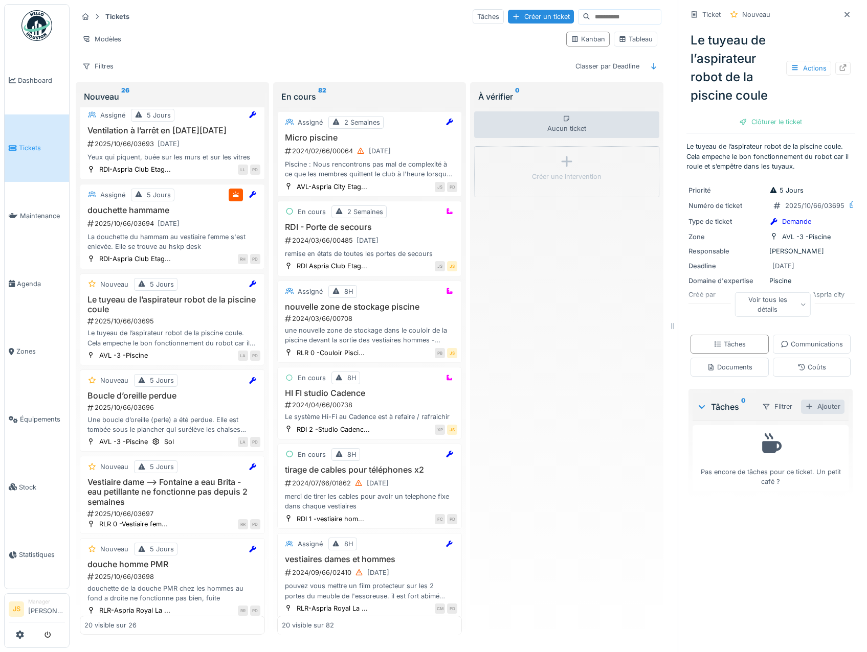
click at [810, 414] on div "Ajouter" at bounding box center [822, 407] width 43 height 14
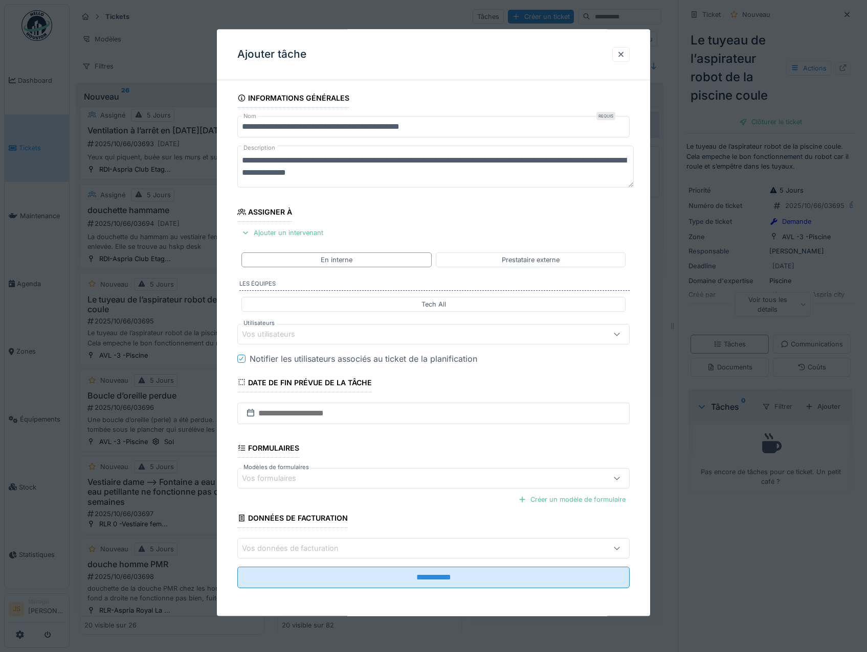
click at [275, 334] on div "Vos utilisateurs" at bounding box center [275, 334] width 67 height 11
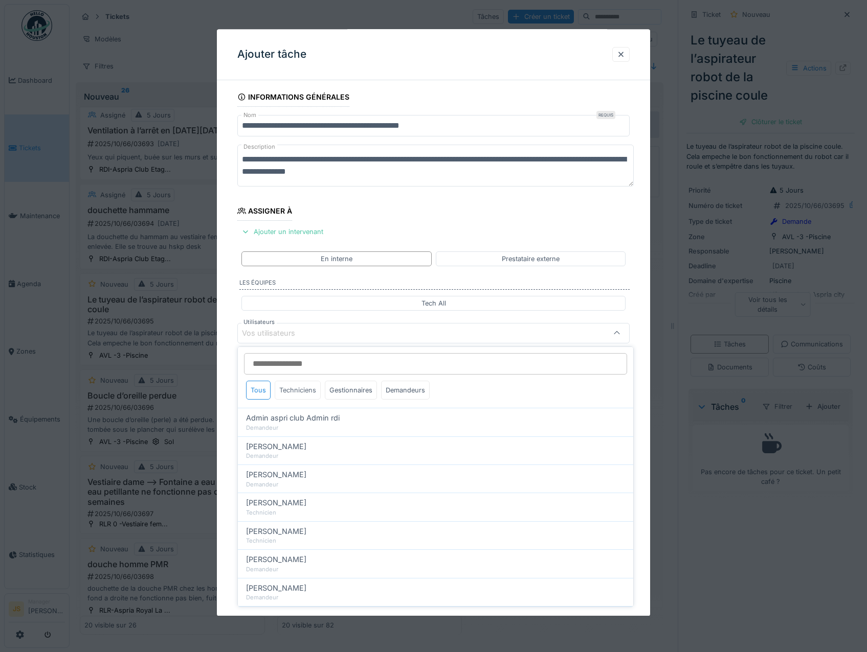
click at [300, 391] on div "Techniciens" at bounding box center [298, 390] width 46 height 19
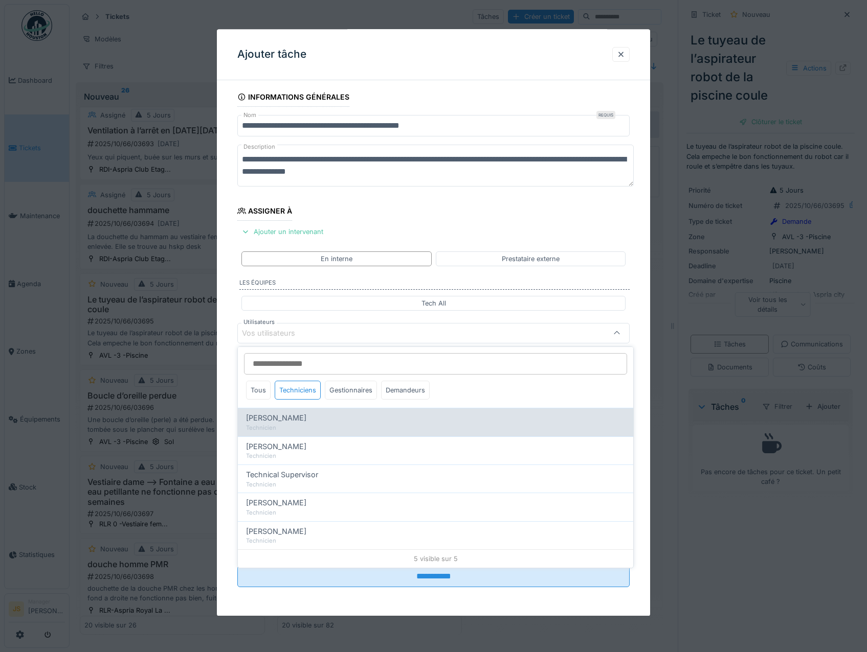
click at [306, 422] on span "[PERSON_NAME]" at bounding box center [276, 418] width 60 height 11
type input "*****"
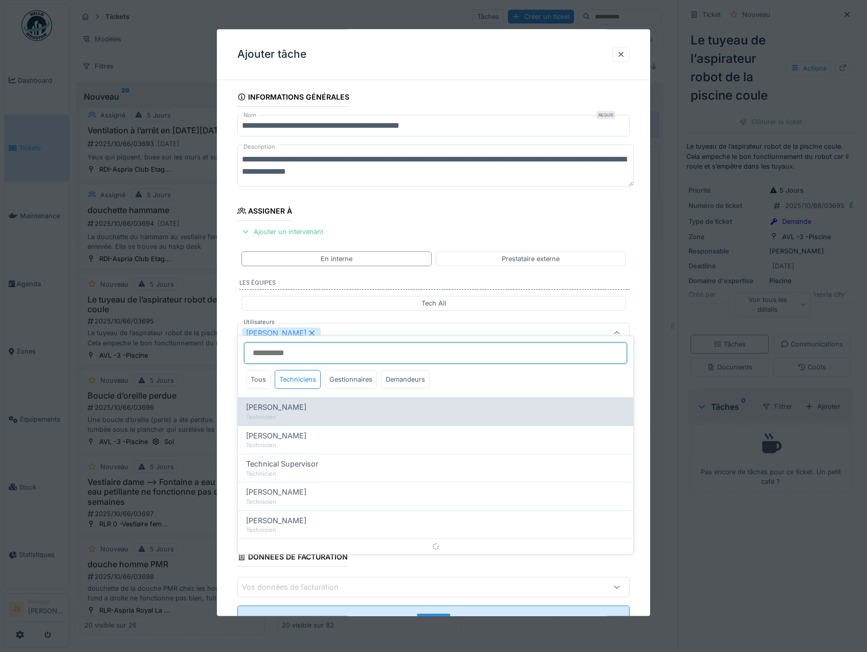
scroll to position [12, 0]
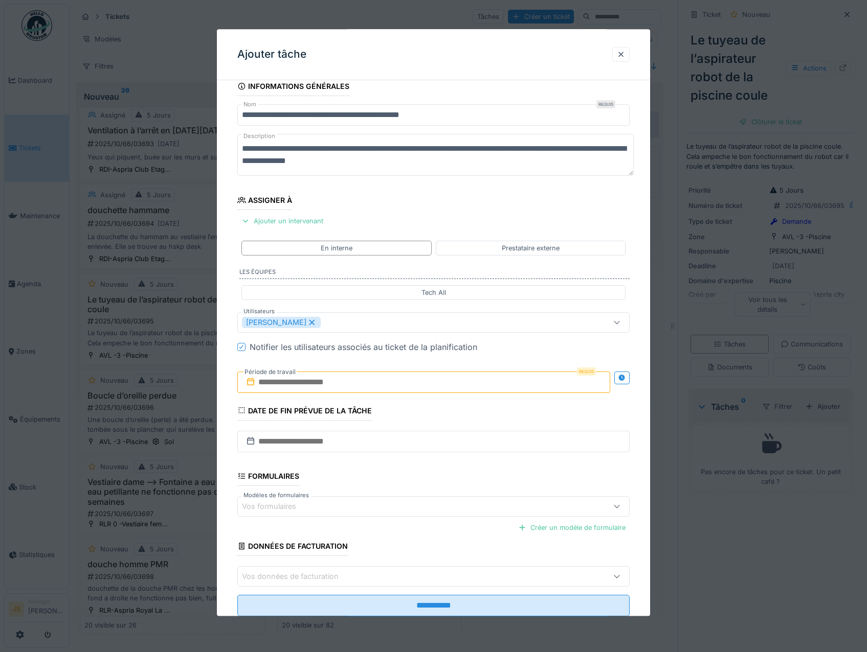
click at [222, 418] on div "**********" at bounding box center [434, 361] width 434 height 569
click at [288, 381] on input "text" at bounding box center [423, 382] width 373 height 21
click at [376, 465] on div "6" at bounding box center [376, 466] width 14 height 15
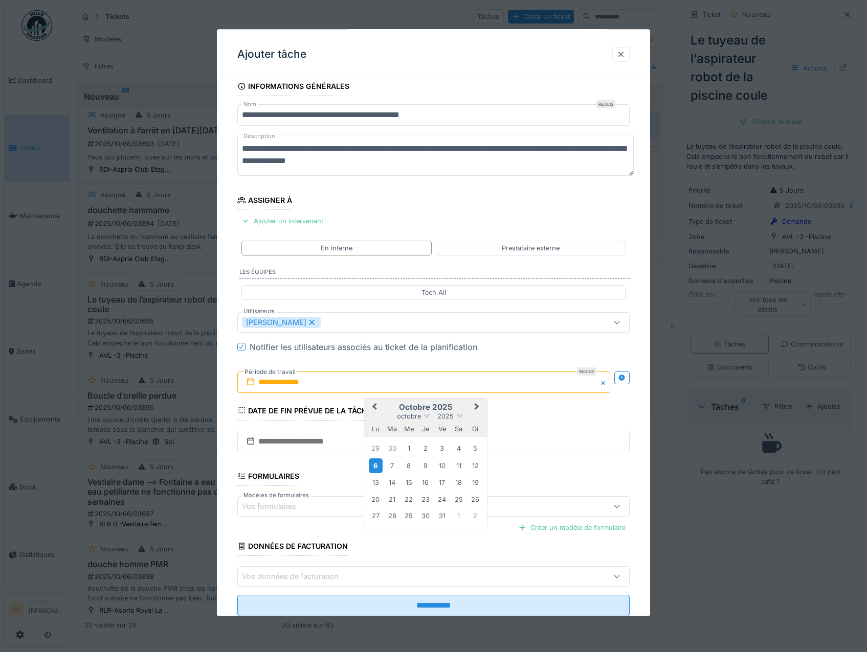
click at [376, 465] on div "6" at bounding box center [376, 466] width 14 height 15
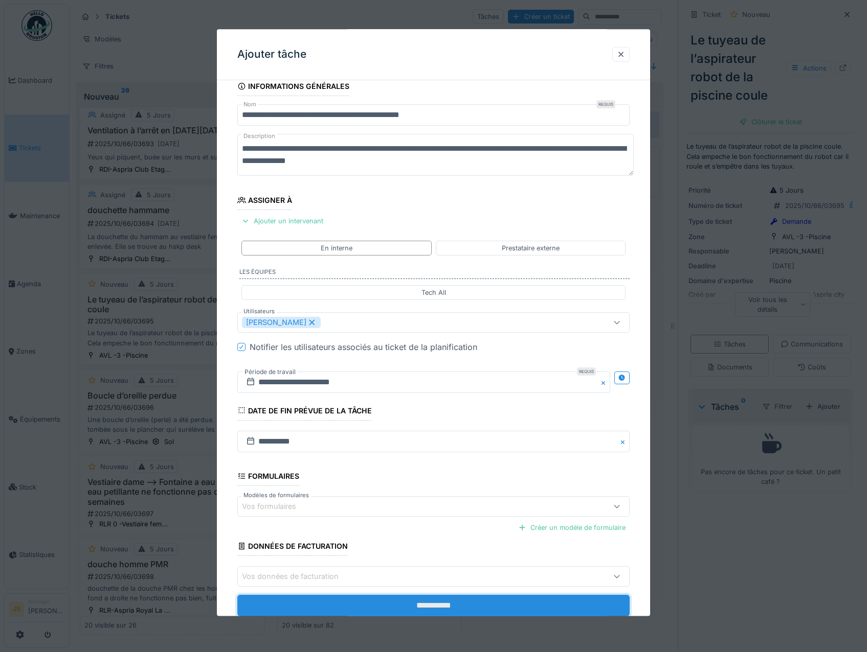
click at [405, 605] on input "**********" at bounding box center [433, 606] width 393 height 21
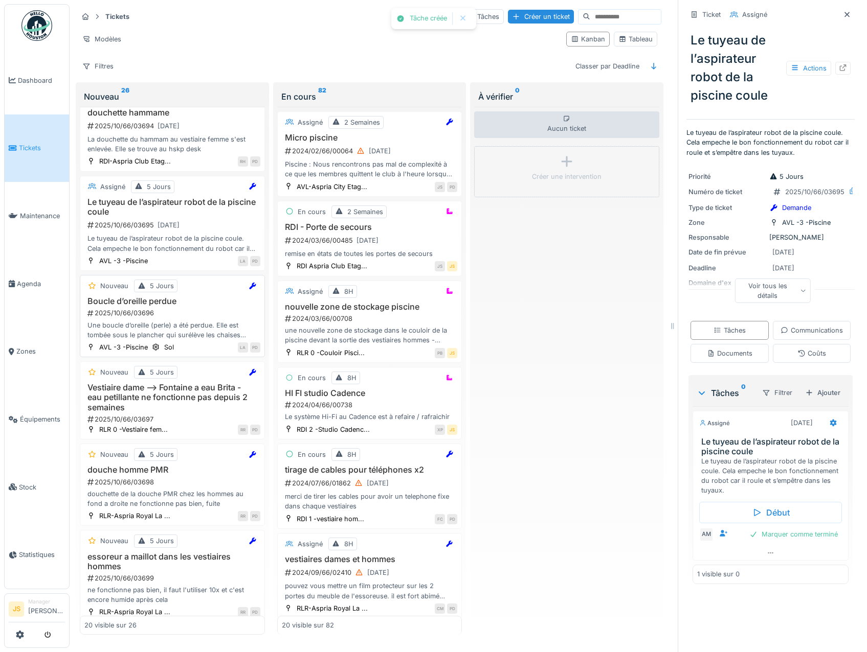
scroll to position [562, 0]
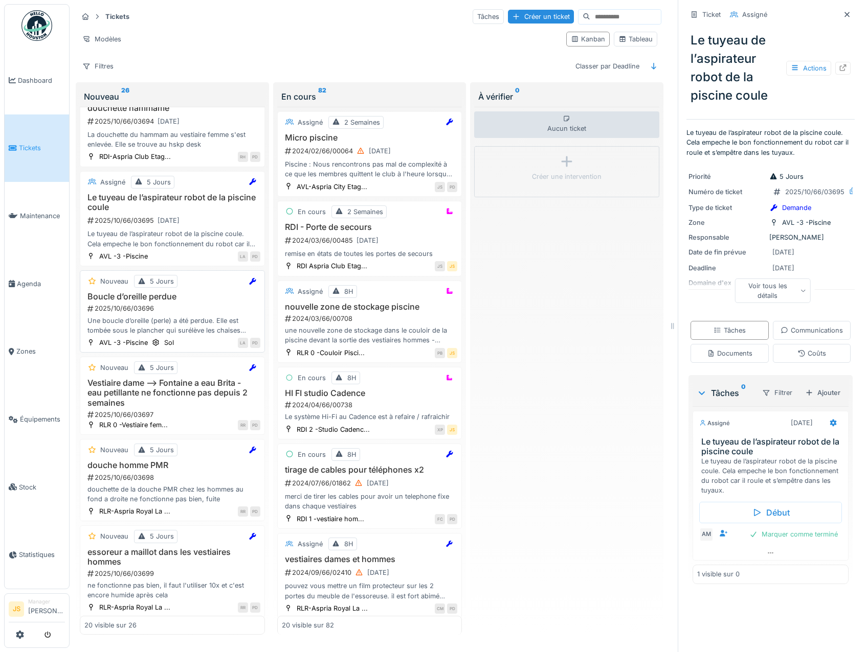
click at [131, 335] on div "Une boucle d’oreille (perle) a été perdue. Elle est tombée sous le plancher qui…" at bounding box center [172, 325] width 176 height 19
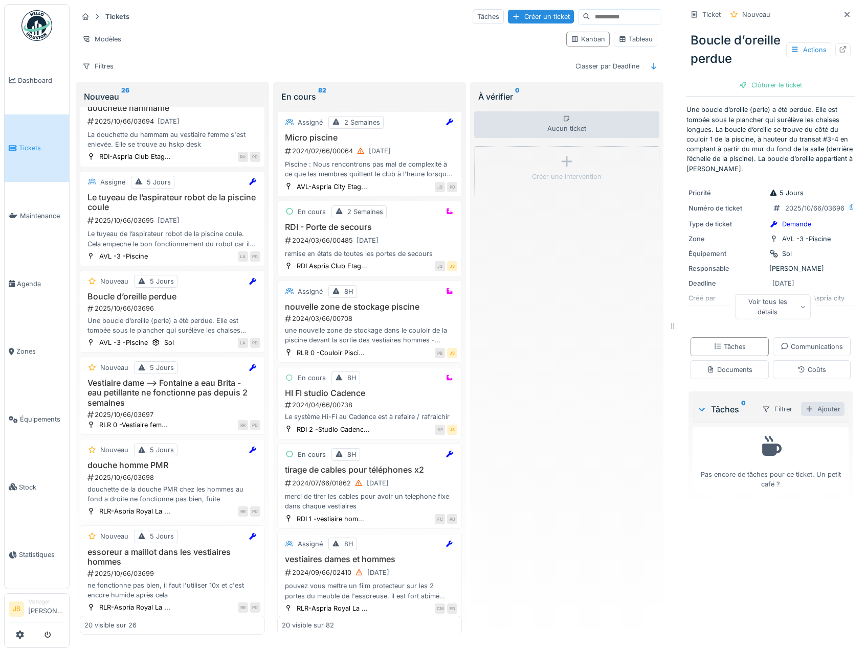
click at [807, 416] on div "Ajouter" at bounding box center [822, 409] width 43 height 14
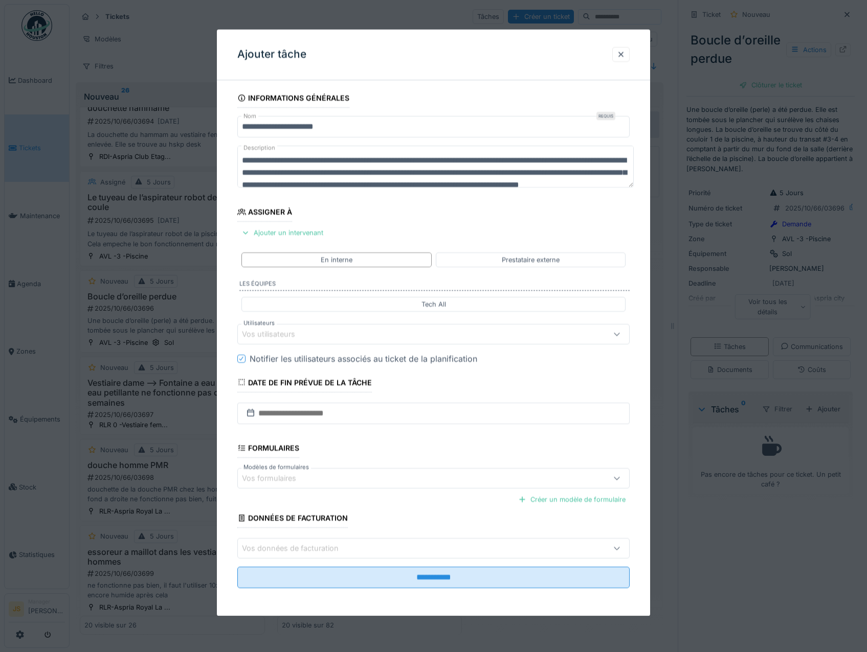
click at [265, 333] on div "Vos utilisateurs" at bounding box center [275, 334] width 67 height 11
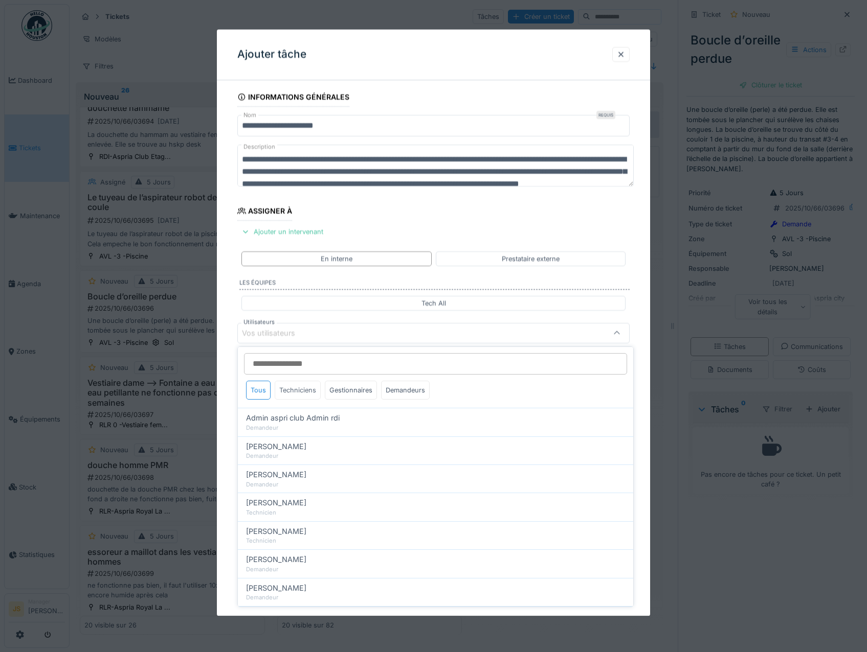
click at [296, 386] on div "Techniciens" at bounding box center [298, 390] width 46 height 19
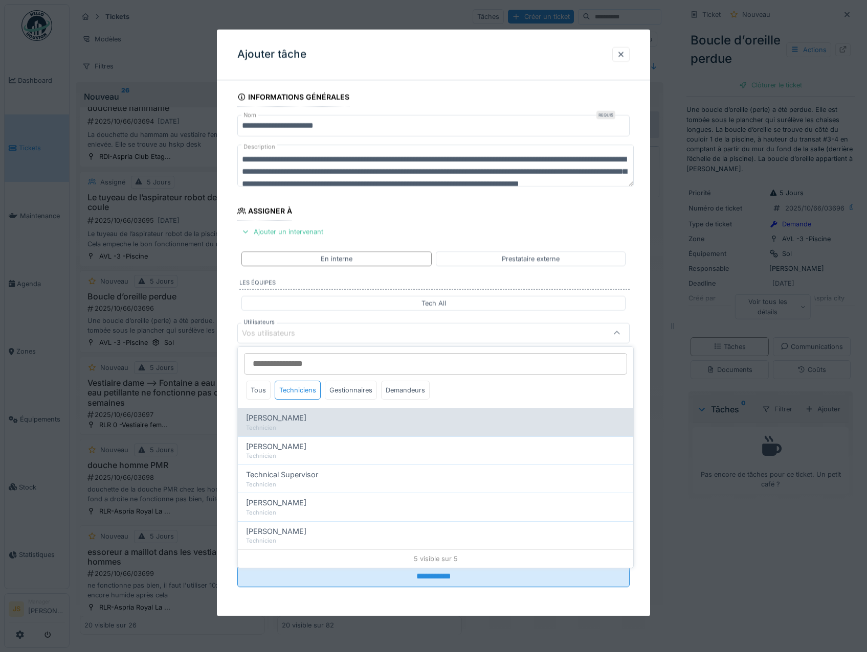
click at [293, 420] on span "[PERSON_NAME]" at bounding box center [276, 418] width 60 height 11
type input "*****"
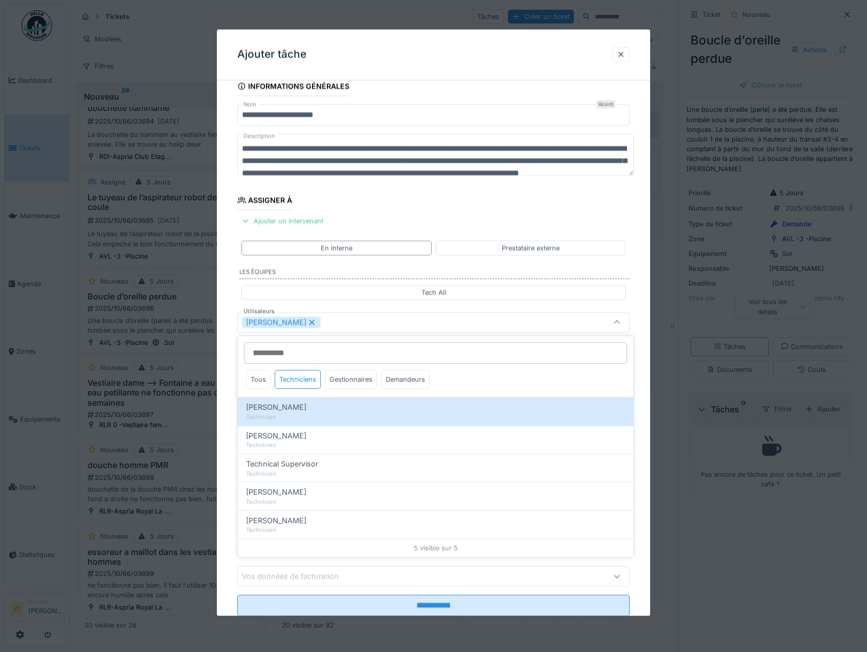
click at [226, 370] on div "**********" at bounding box center [434, 361] width 434 height 569
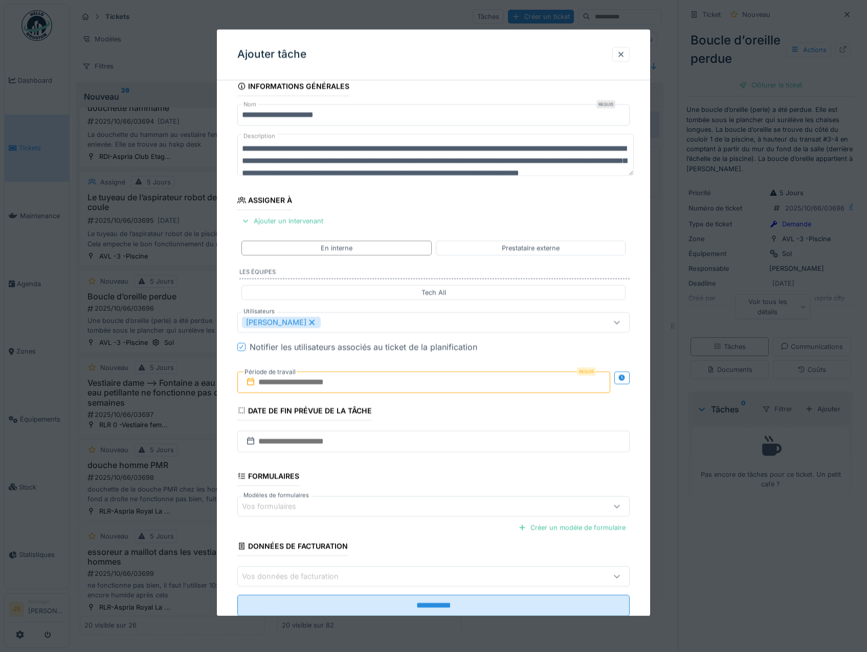
click at [274, 381] on input "text" at bounding box center [423, 382] width 373 height 21
click at [373, 470] on div "6" at bounding box center [376, 466] width 14 height 15
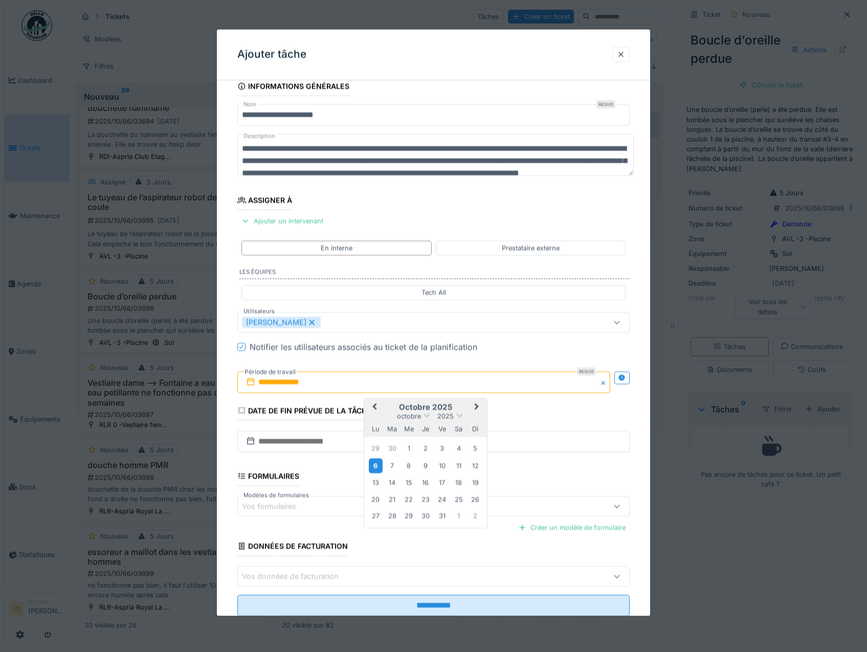
click at [374, 468] on div "6" at bounding box center [376, 466] width 14 height 15
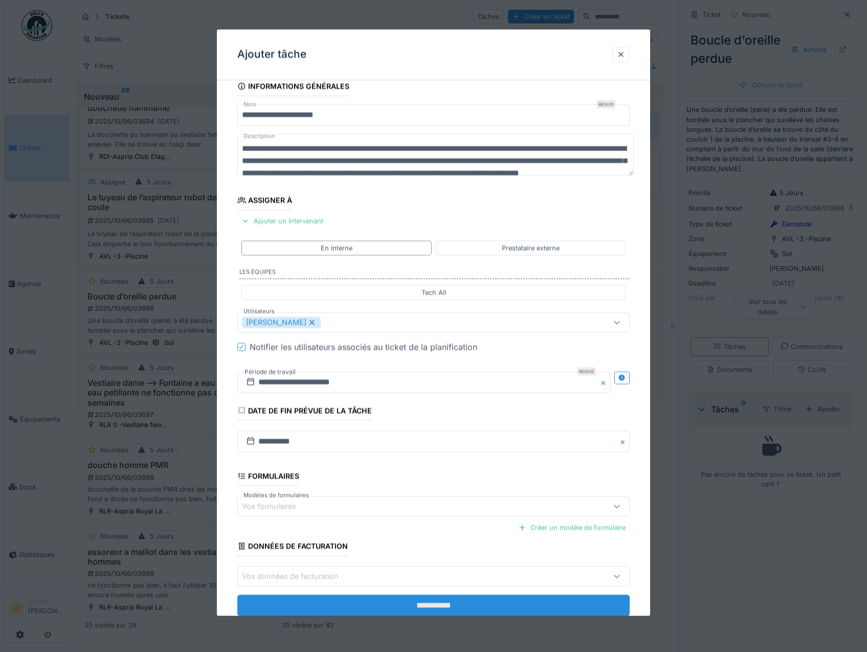
click at [407, 603] on input "**********" at bounding box center [433, 606] width 393 height 21
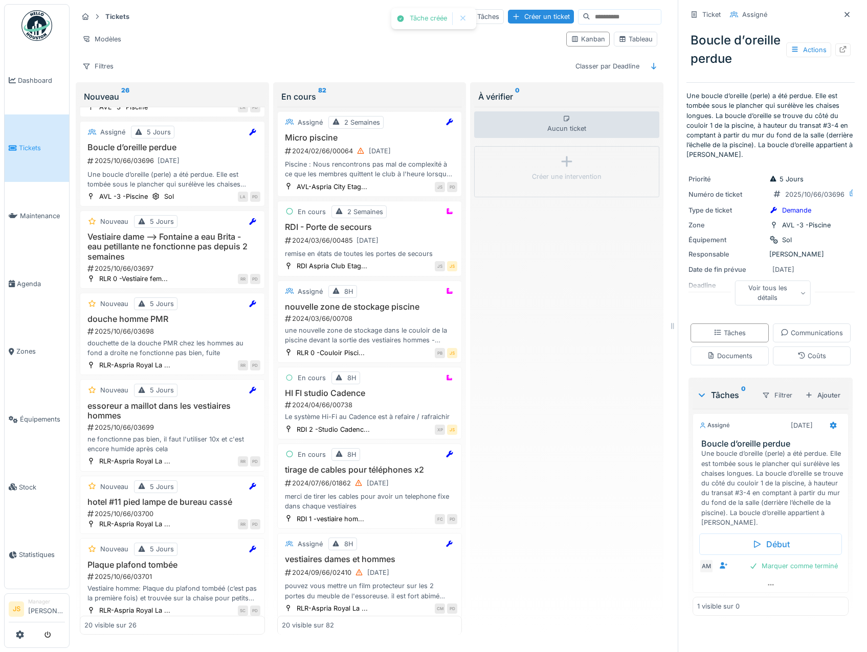
scroll to position [716, 0]
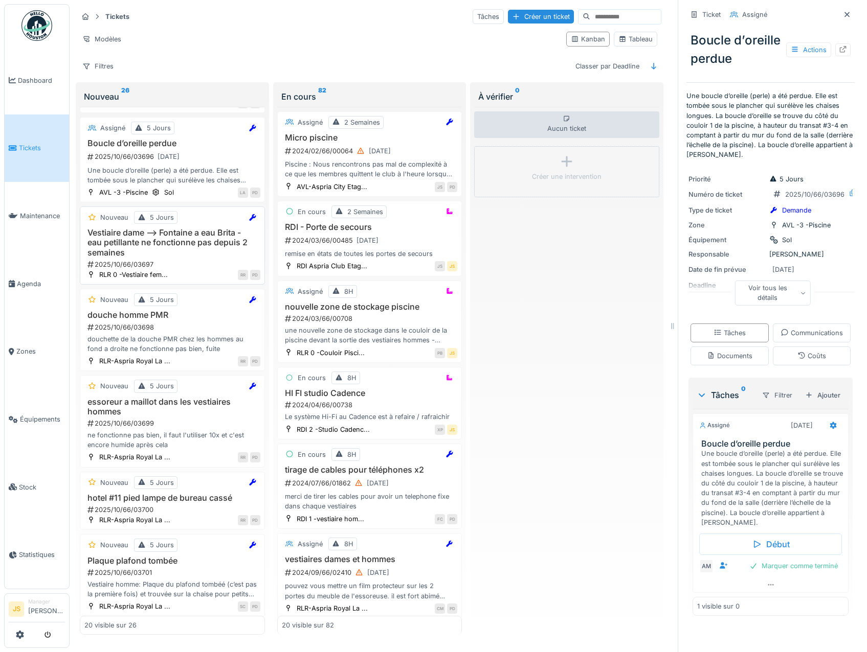
click at [155, 258] on h3 "Vestiaire dame --> Fontaine a eau Brita - eau petillante ne fonctionne pas depu…" at bounding box center [172, 243] width 176 height 30
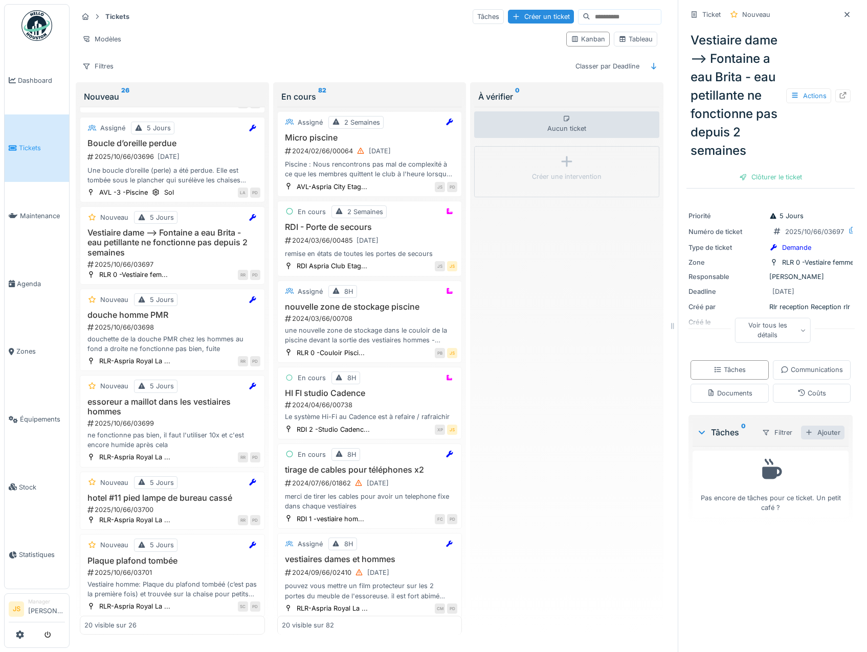
click at [810, 440] on div "Ajouter" at bounding box center [822, 433] width 43 height 14
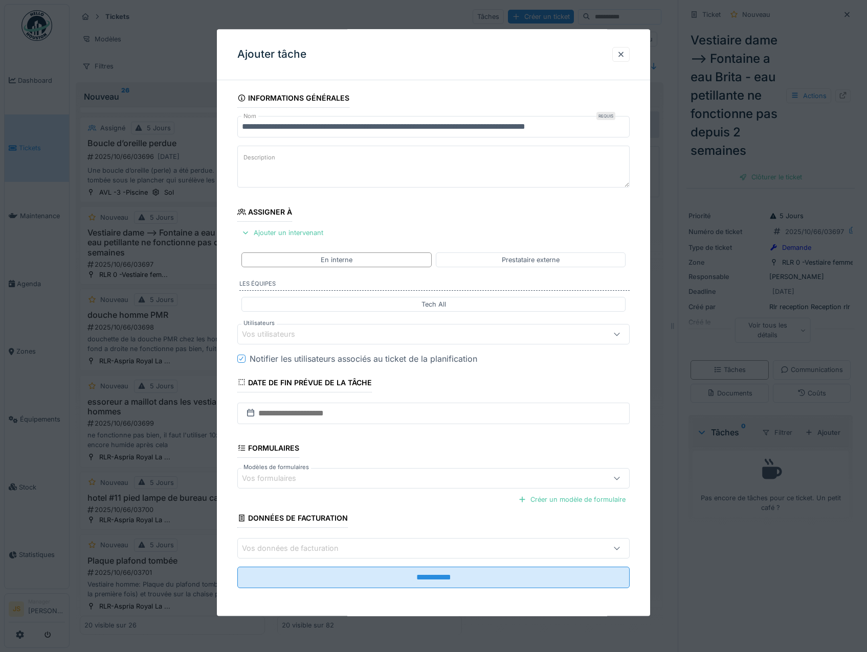
click at [261, 331] on div "Vos utilisateurs" at bounding box center [275, 334] width 67 height 11
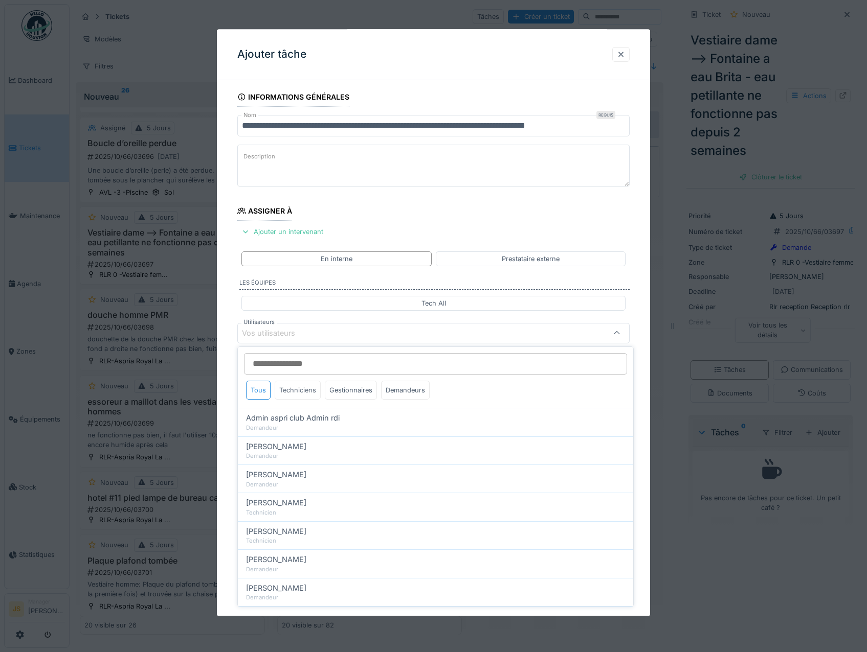
click at [284, 391] on div "Techniciens" at bounding box center [298, 390] width 46 height 19
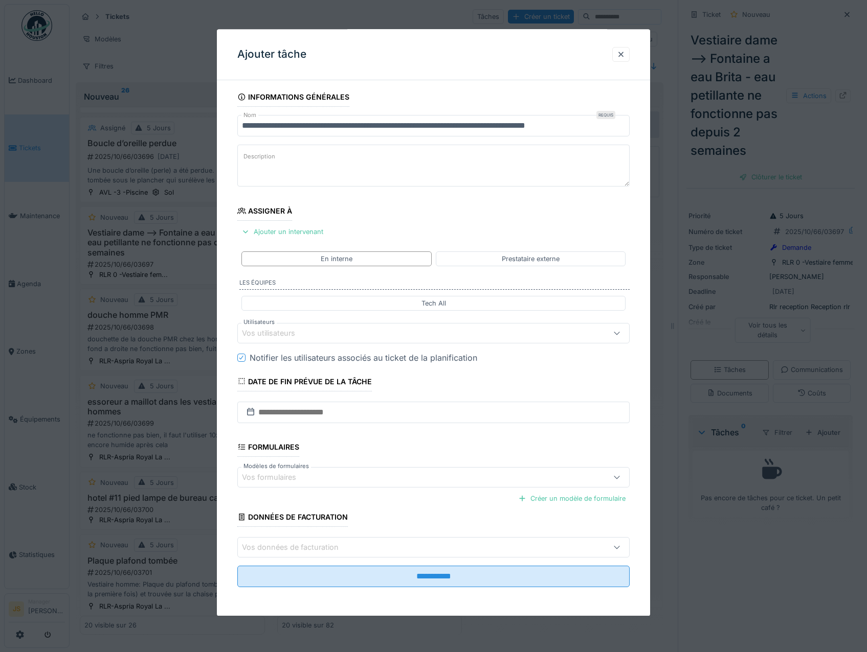
click at [47, 379] on div at bounding box center [433, 326] width 867 height 652
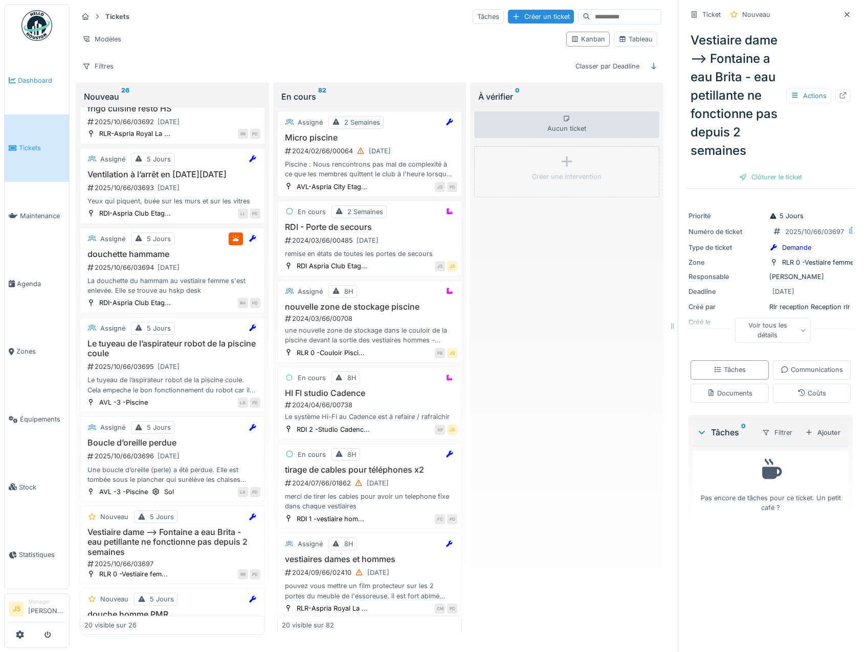
scroll to position [409, 0]
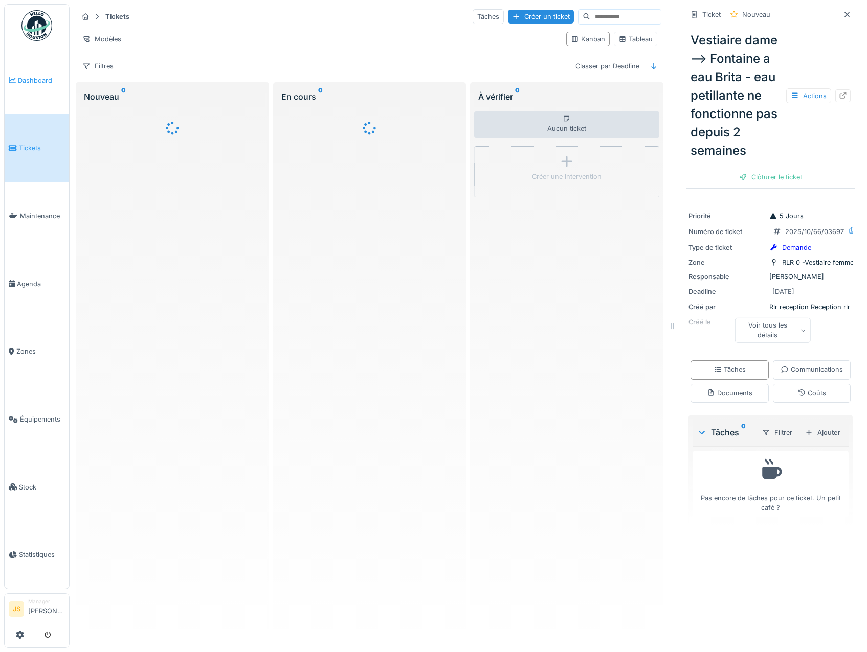
click at [32, 71] on link "Dashboard" at bounding box center [37, 81] width 64 height 68
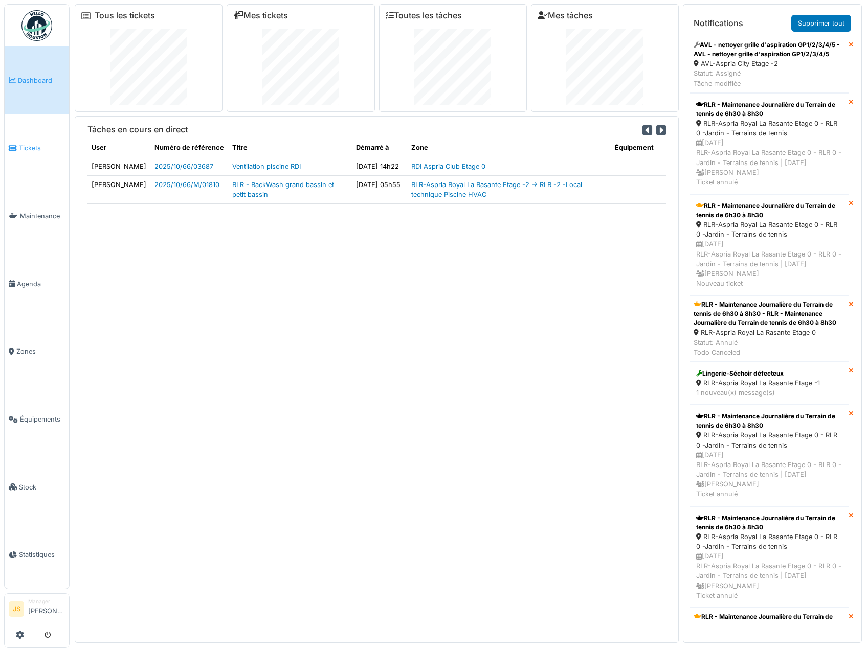
click at [37, 146] on span "Tickets" at bounding box center [42, 148] width 46 height 10
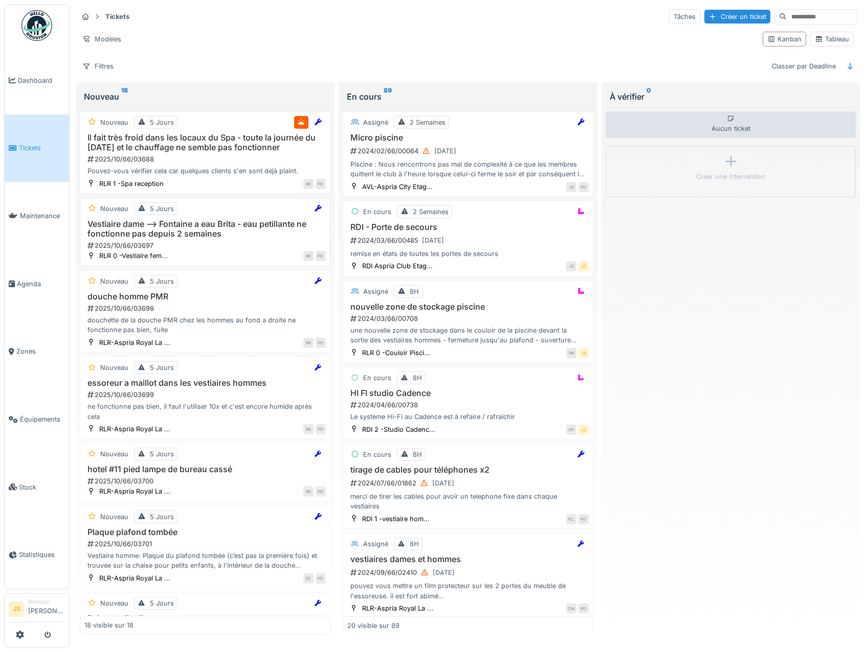
click at [120, 236] on h3 "Vestiaire dame --> Fontaine a eau Brita - eau petillante ne fonctionne pas depu…" at bounding box center [204, 228] width 241 height 19
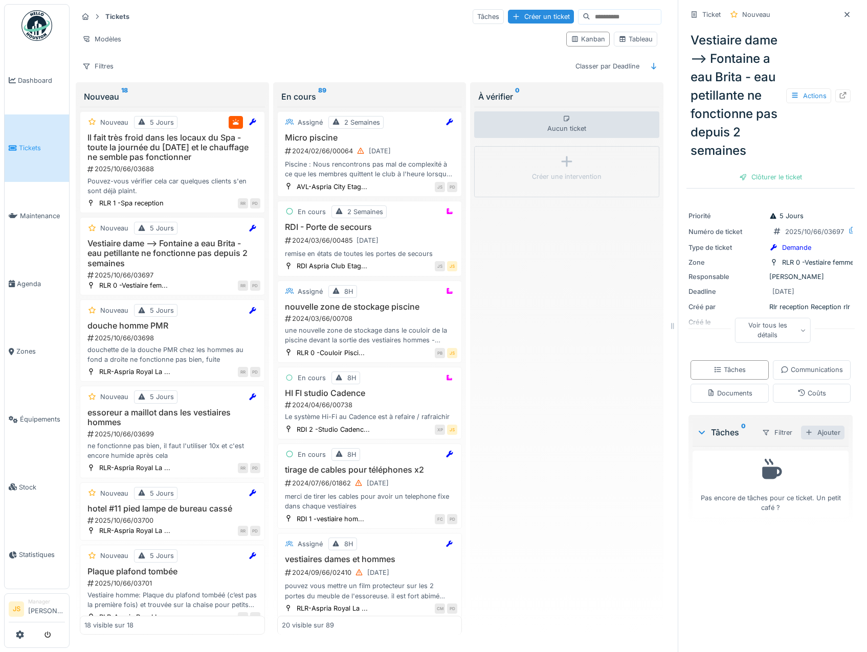
click at [810, 440] on div "Ajouter" at bounding box center [822, 433] width 43 height 14
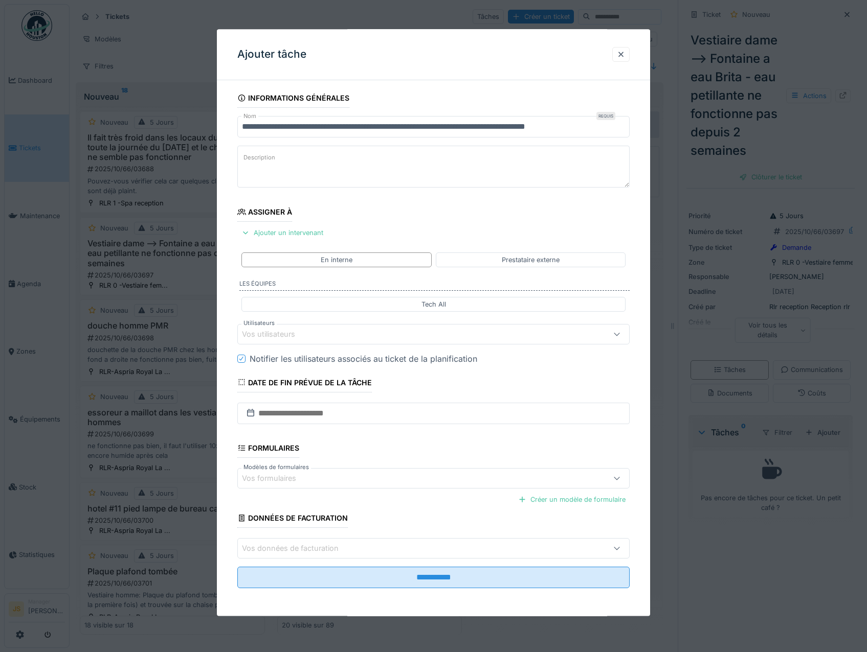
click at [271, 331] on div "Vos utilisateurs" at bounding box center [275, 334] width 67 height 11
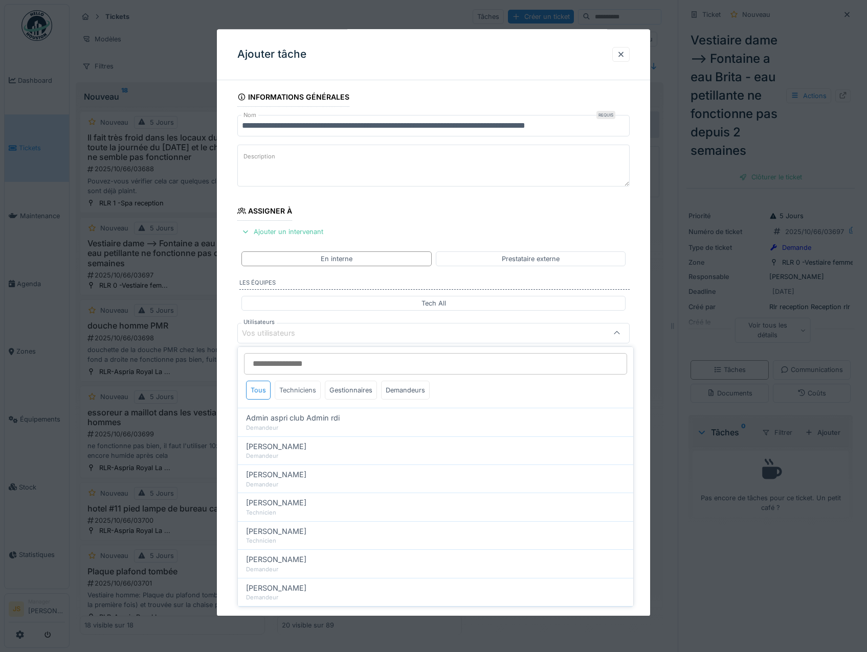
click at [294, 391] on div "Techniciens" at bounding box center [298, 390] width 46 height 19
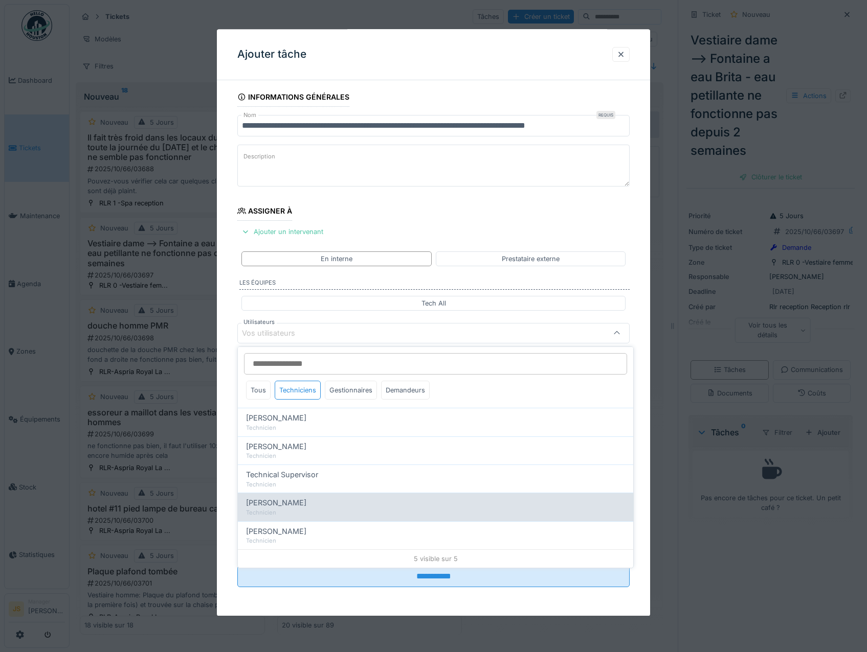
click at [278, 498] on span "[PERSON_NAME]" at bounding box center [276, 502] width 60 height 11
type input "****"
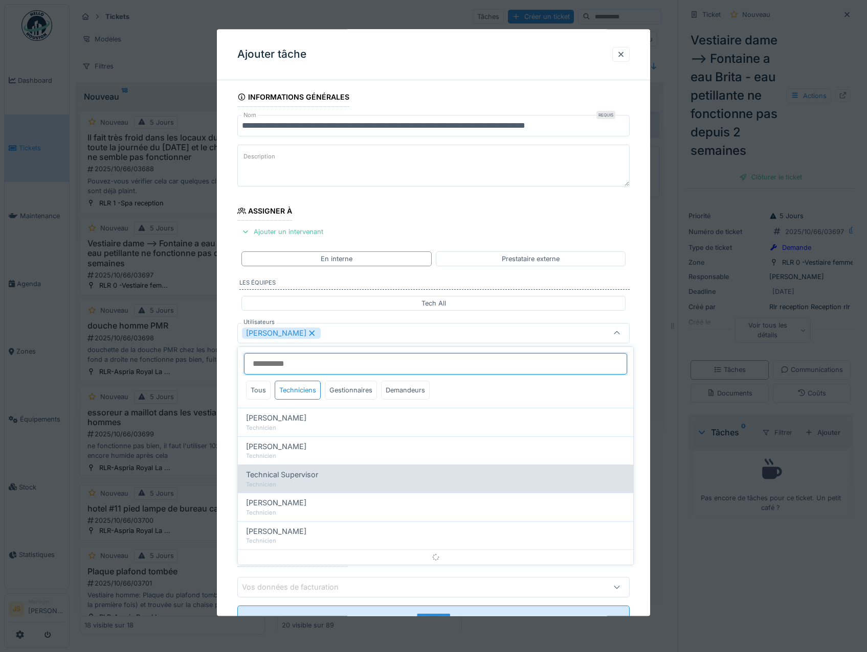
scroll to position [12, 0]
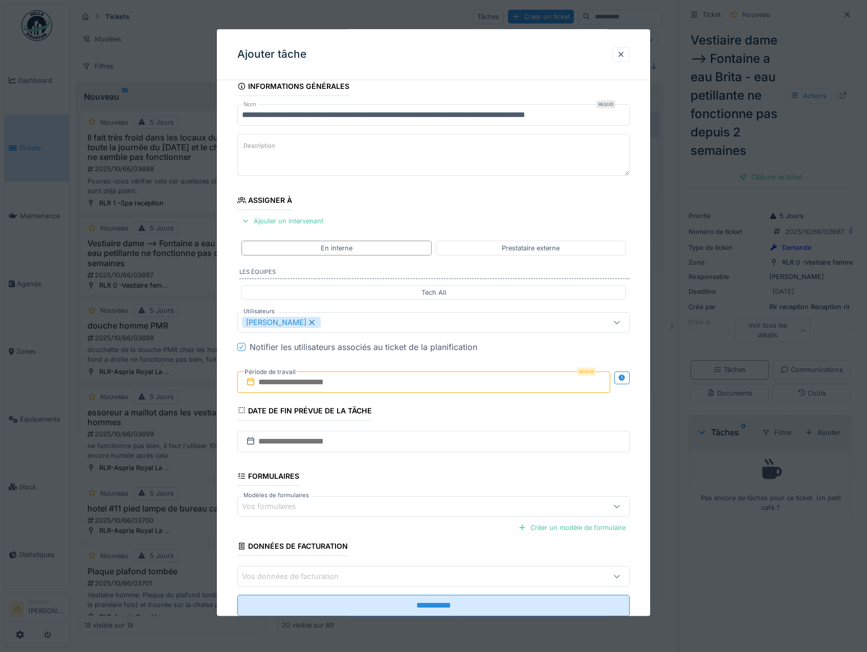
click at [230, 461] on div "**********" at bounding box center [434, 361] width 434 height 569
click at [283, 385] on input "text" at bounding box center [423, 382] width 373 height 21
click at [375, 466] on div "6" at bounding box center [376, 466] width 14 height 15
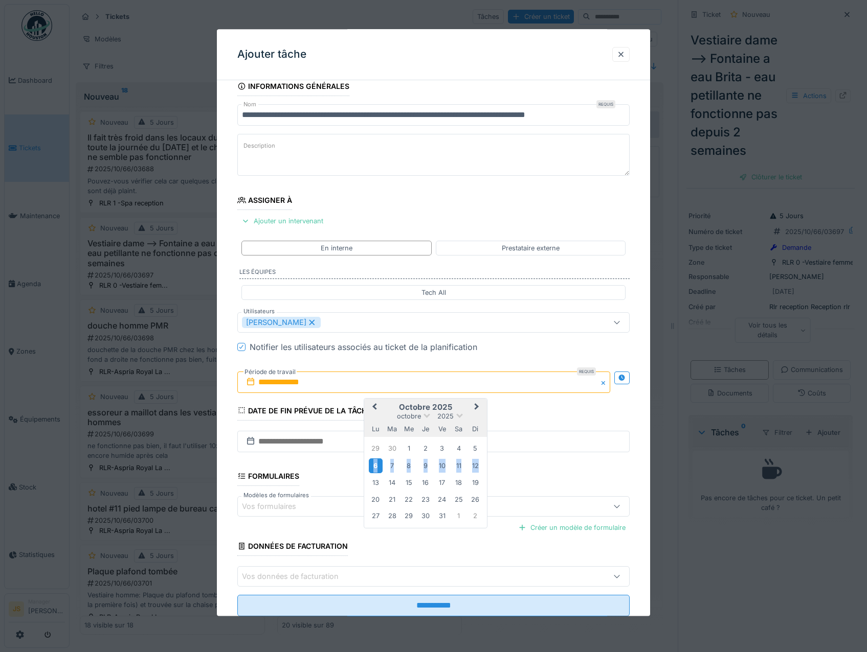
click at [375, 466] on div "6" at bounding box center [376, 466] width 14 height 15
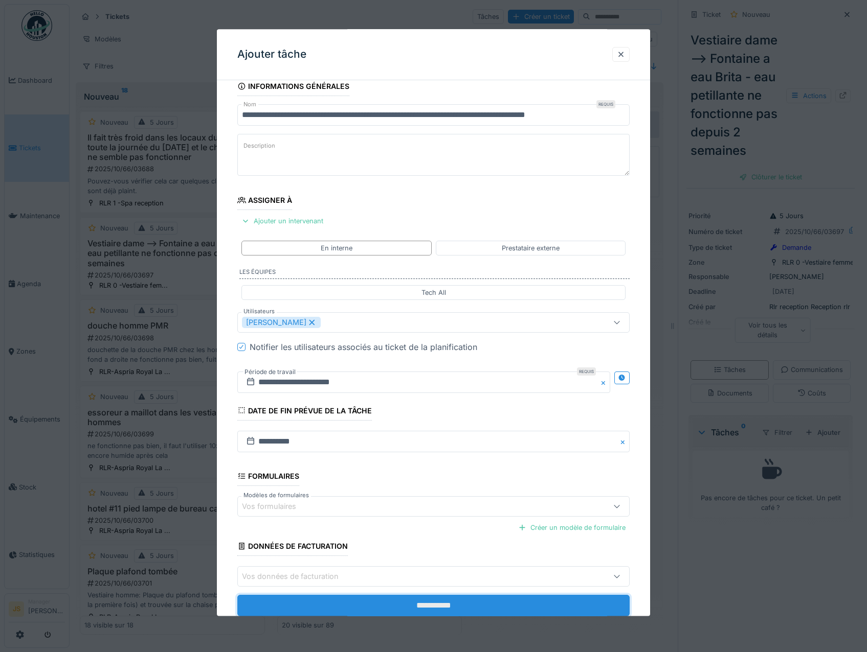
click at [384, 605] on input "**********" at bounding box center [433, 606] width 393 height 21
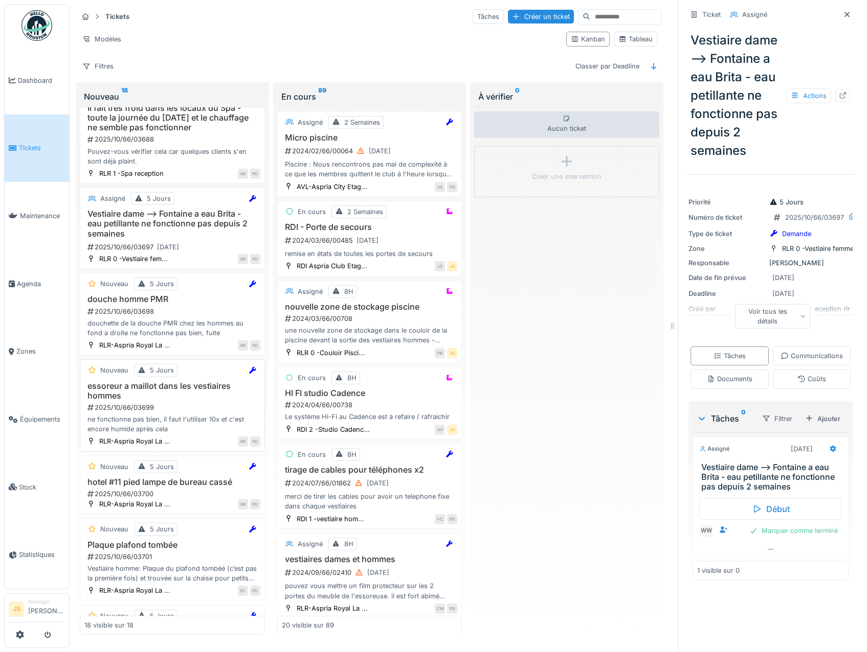
scroll to position [0, 0]
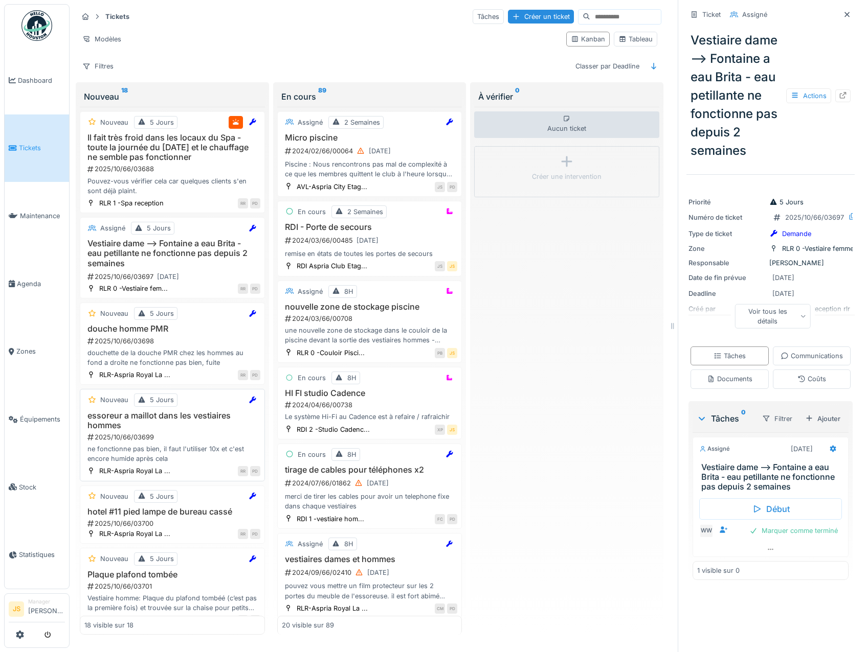
click at [139, 416] on h3 "essoreur a maillot dans les vestiaires hommes" at bounding box center [172, 420] width 176 height 19
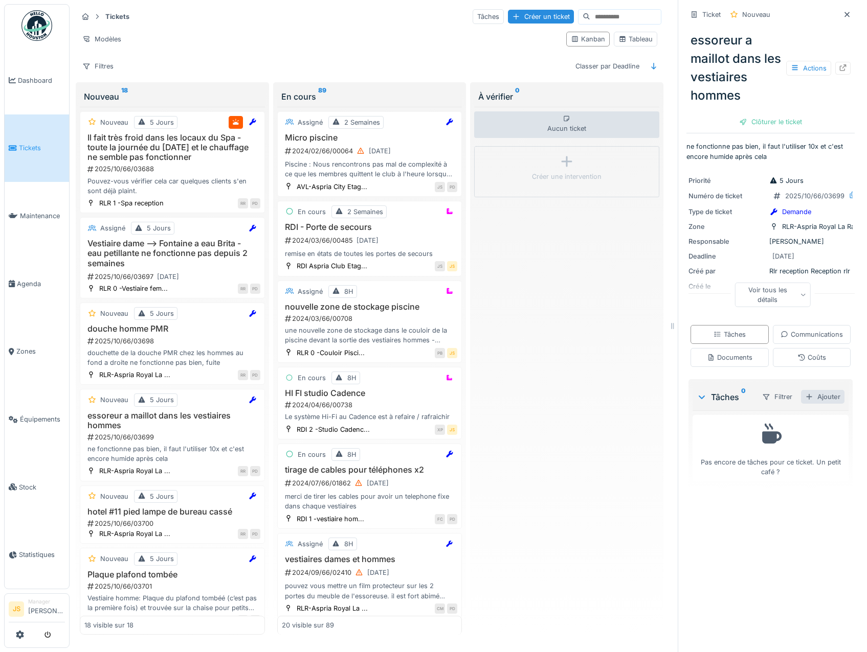
click at [815, 404] on div "Ajouter" at bounding box center [822, 397] width 43 height 14
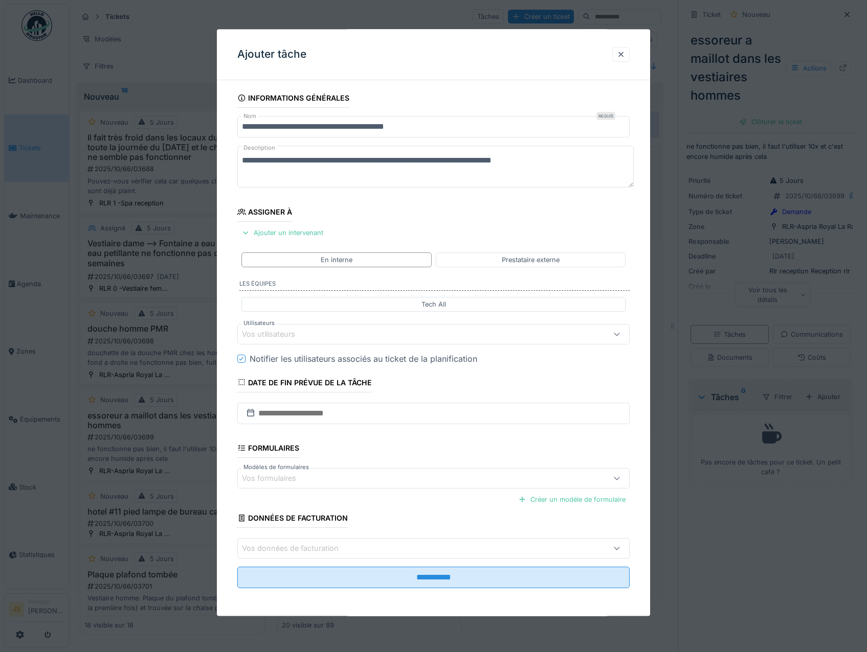
click at [276, 332] on div "Vos utilisateurs" at bounding box center [275, 334] width 67 height 11
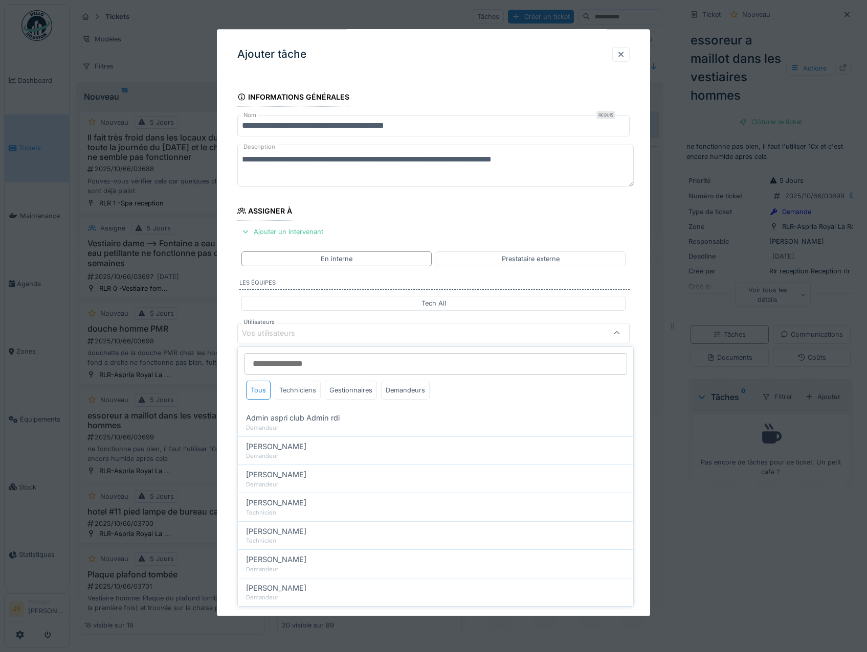
click at [292, 388] on div "Techniciens" at bounding box center [298, 390] width 46 height 19
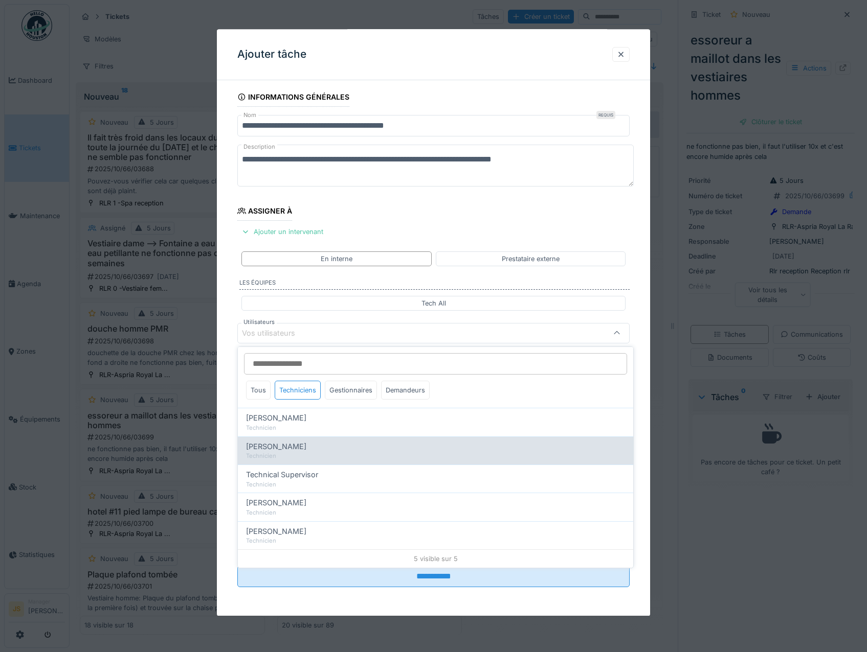
click at [274, 445] on span "[PERSON_NAME]" at bounding box center [276, 446] width 60 height 11
type input "*****"
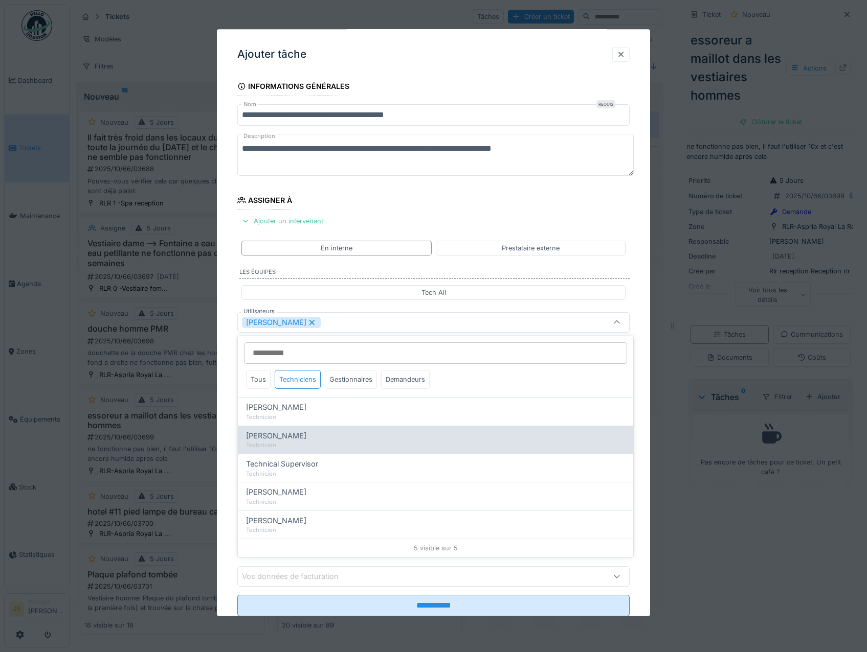
click at [276, 436] on span "[PERSON_NAME]" at bounding box center [276, 435] width 60 height 11
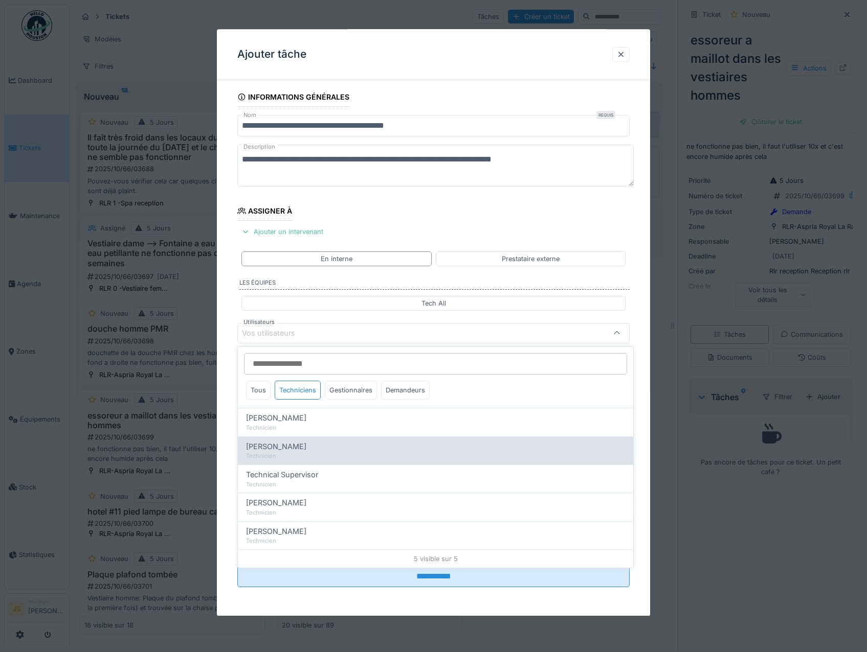
click at [261, 448] on span "[PERSON_NAME]" at bounding box center [276, 446] width 60 height 11
type input "*****"
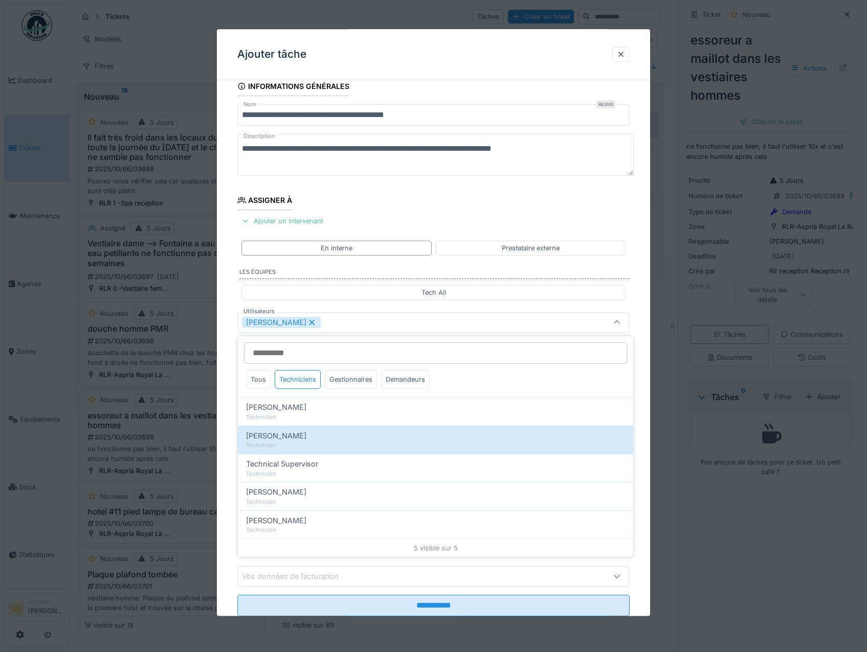
click at [223, 435] on div "**********" at bounding box center [434, 361] width 434 height 569
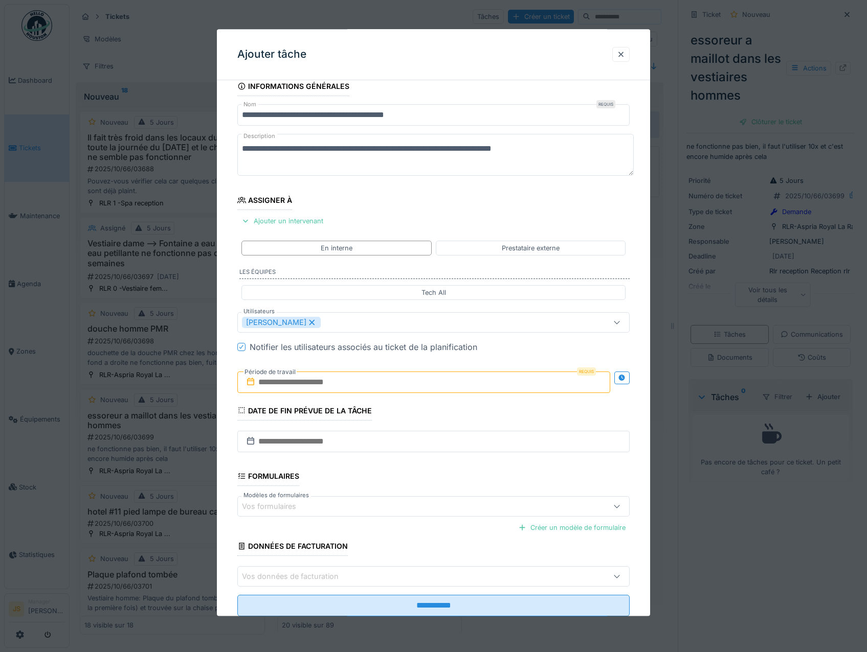
click at [285, 378] on input "text" at bounding box center [423, 382] width 373 height 21
click at [374, 467] on div "6" at bounding box center [376, 466] width 14 height 15
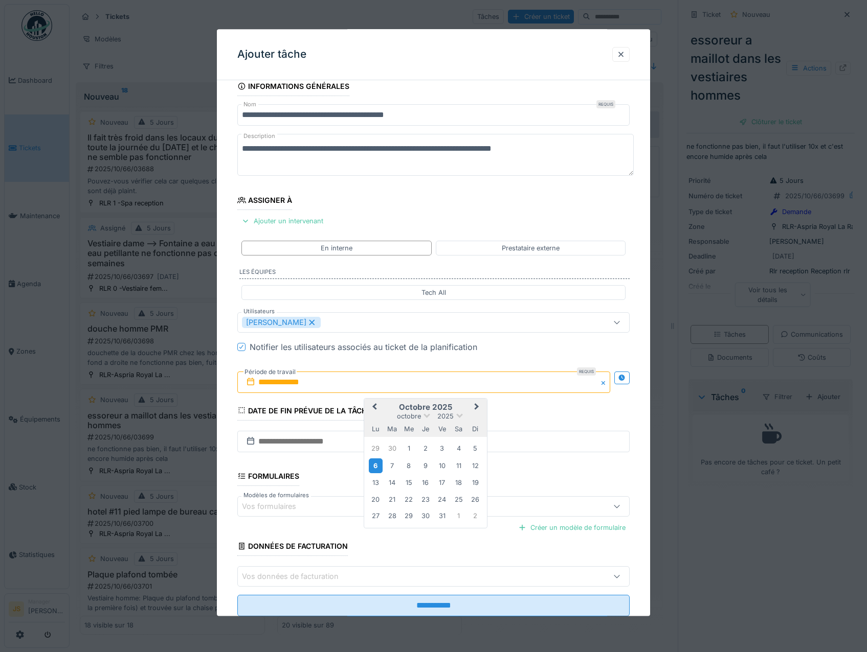
click at [374, 466] on div "6" at bounding box center [376, 466] width 14 height 15
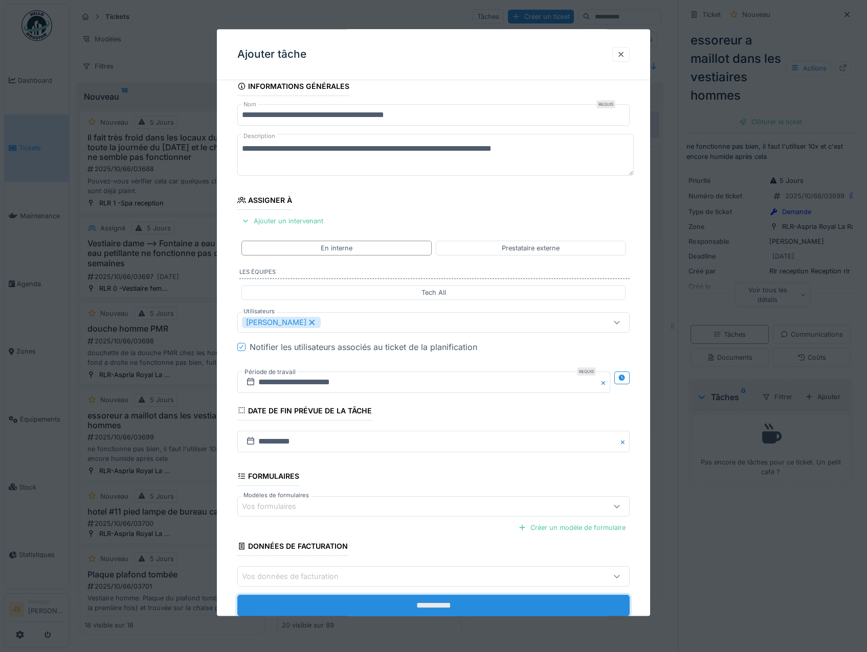
click at [329, 604] on input "**********" at bounding box center [433, 606] width 393 height 21
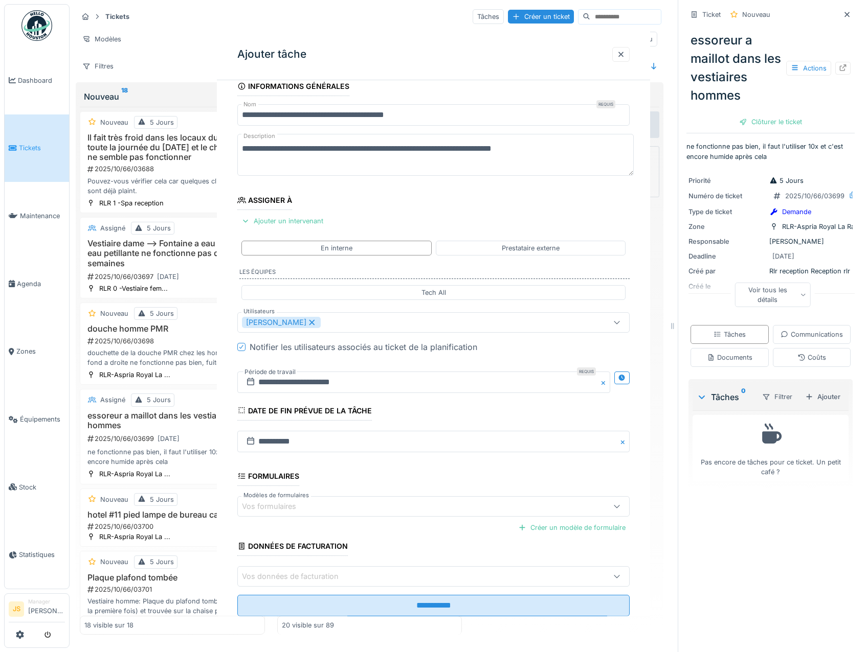
scroll to position [0, 0]
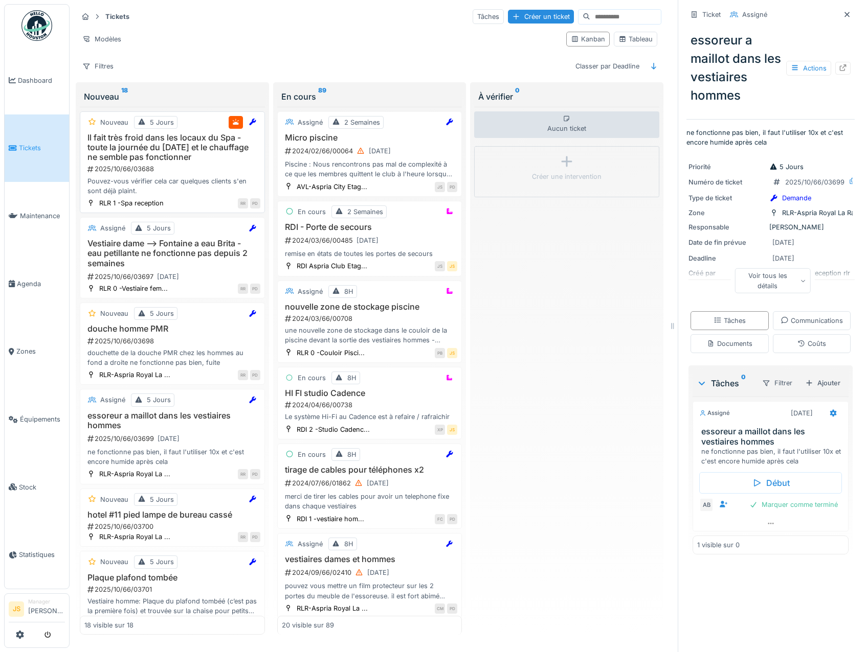
click at [158, 146] on h3 "Il fait très froid dans les locaux du Spa - toute la journée du vendredi 03/10 …" at bounding box center [172, 148] width 176 height 30
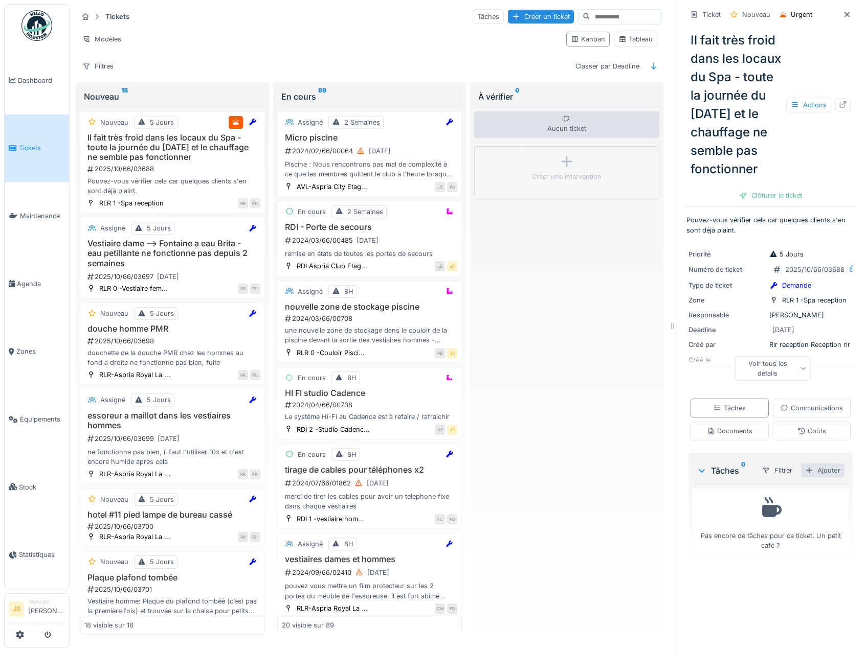
click at [814, 478] on div "Ajouter" at bounding box center [822, 471] width 43 height 14
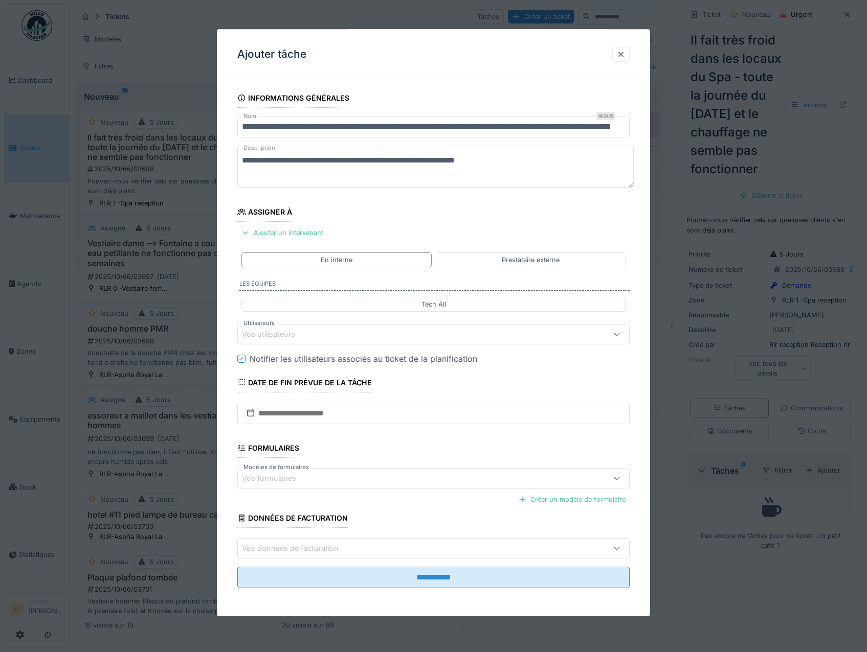
click at [262, 333] on div "Vos utilisateurs" at bounding box center [275, 334] width 67 height 11
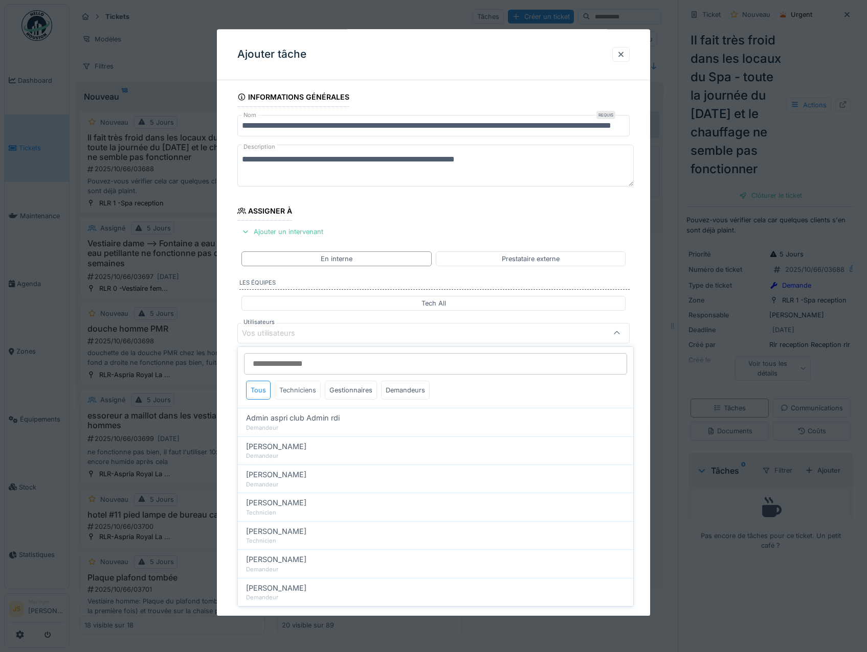
click at [294, 387] on div "Techniciens" at bounding box center [298, 390] width 46 height 19
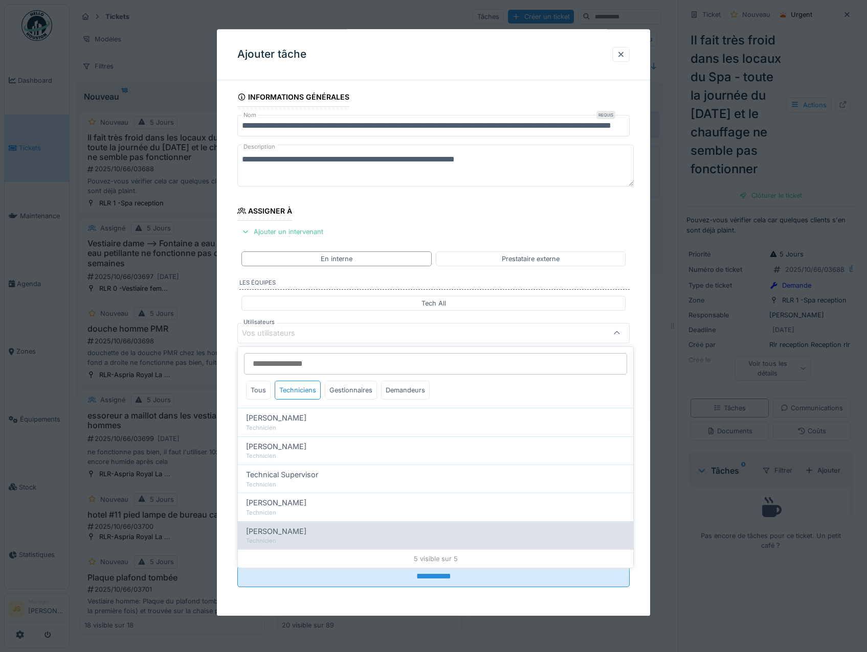
click at [273, 535] on span "[PERSON_NAME]" at bounding box center [276, 531] width 60 height 11
type input "*****"
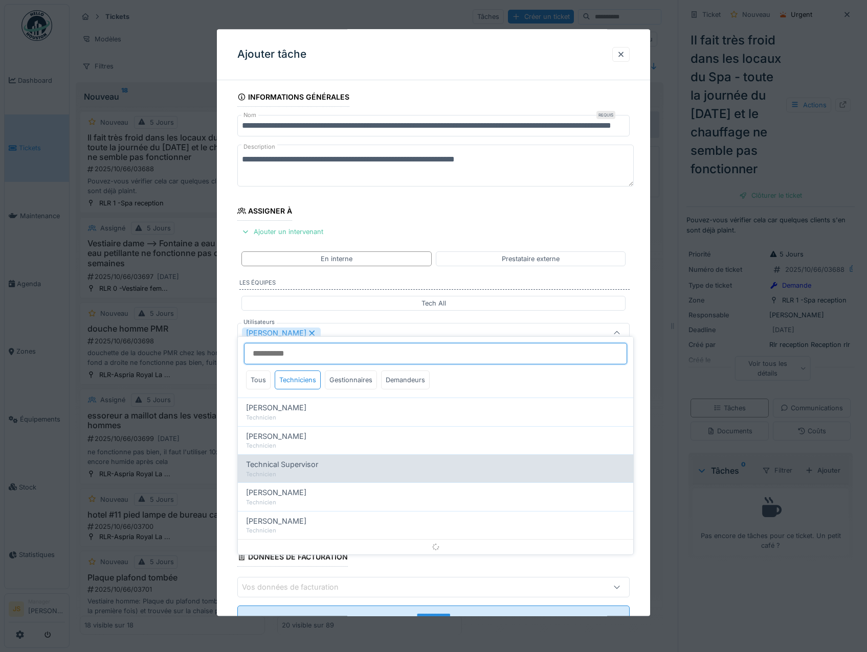
scroll to position [12, 0]
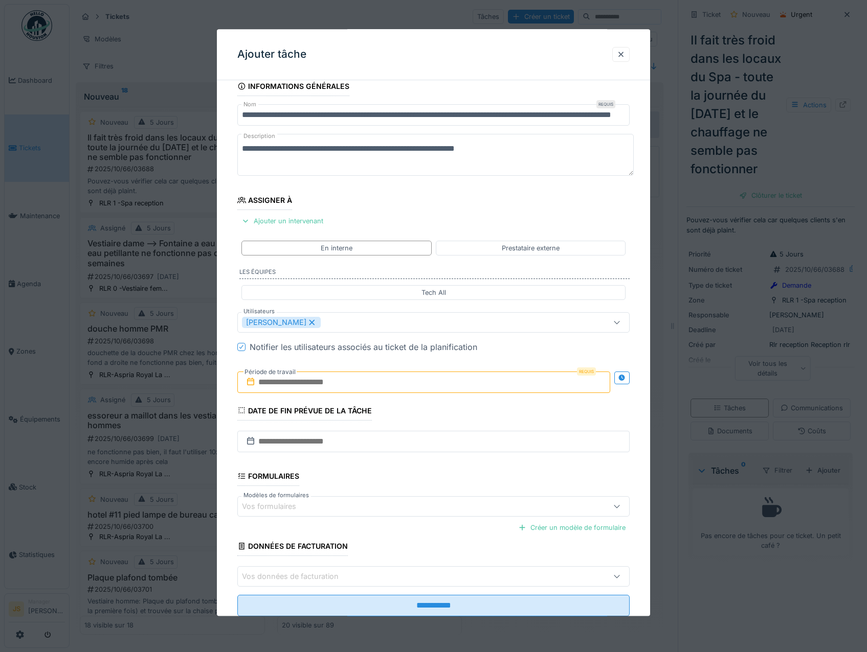
drag, startPoint x: 228, startPoint y: 430, endPoint x: 265, endPoint y: 368, distance: 73.4
click at [228, 430] on div "**********" at bounding box center [434, 361] width 434 height 569
click at [273, 384] on input "text" at bounding box center [423, 382] width 373 height 21
click at [378, 465] on div "6" at bounding box center [376, 466] width 14 height 15
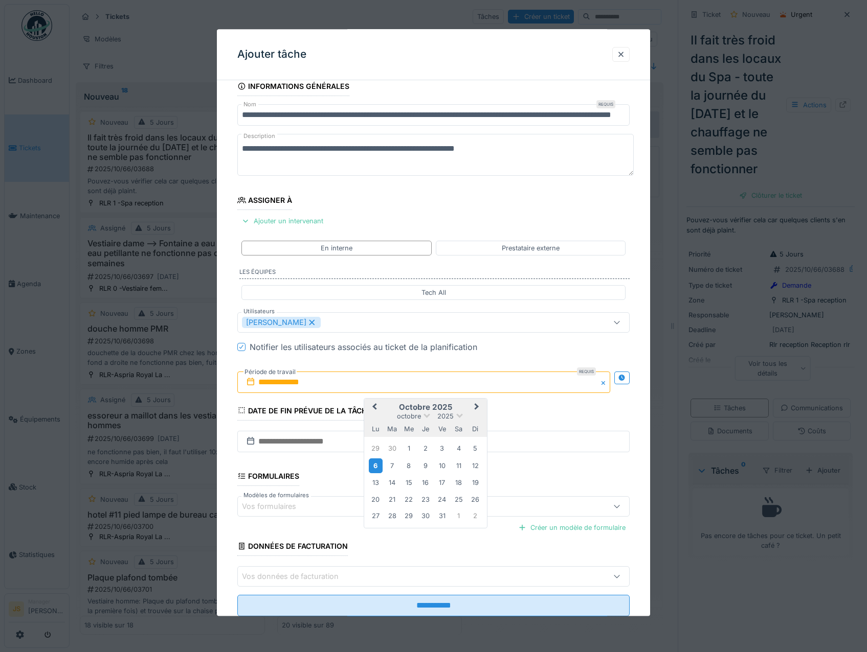
click at [376, 466] on div "6" at bounding box center [376, 466] width 14 height 15
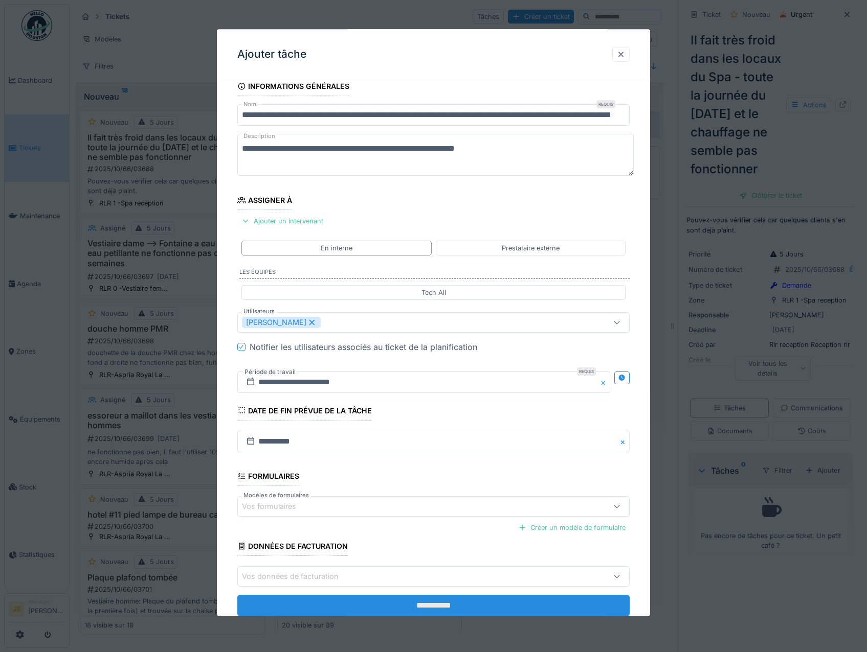
click at [423, 603] on input "**********" at bounding box center [433, 606] width 393 height 21
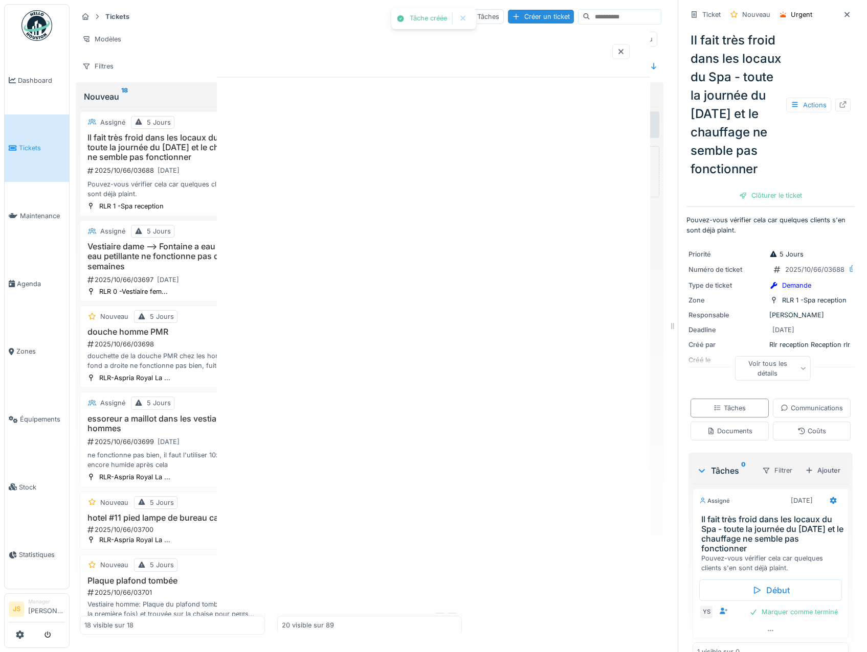
scroll to position [0, 0]
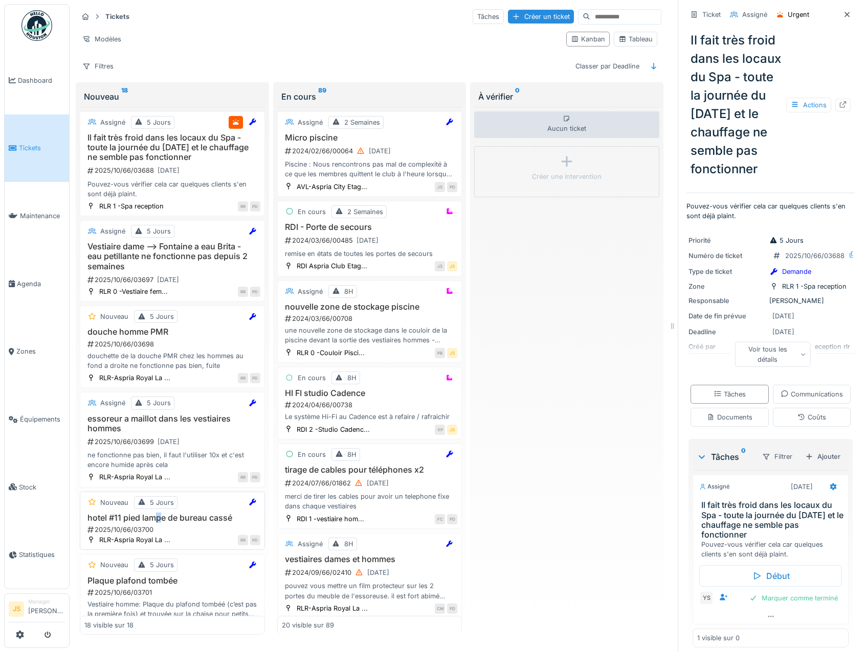
click at [158, 519] on h3 "hotel #11 pied lampe de bureau cassé" at bounding box center [172, 518] width 176 height 10
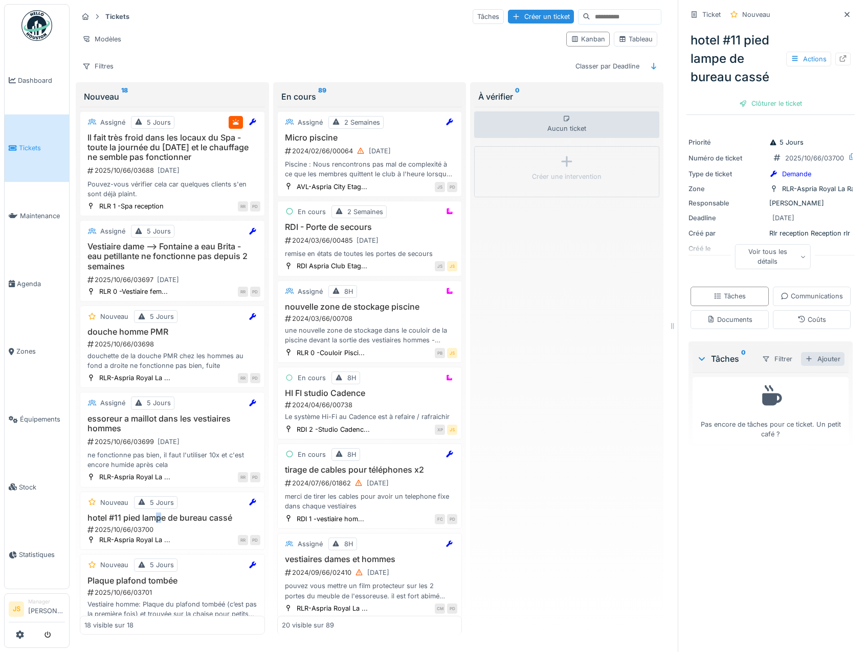
click at [815, 366] on div "Ajouter" at bounding box center [822, 359] width 43 height 14
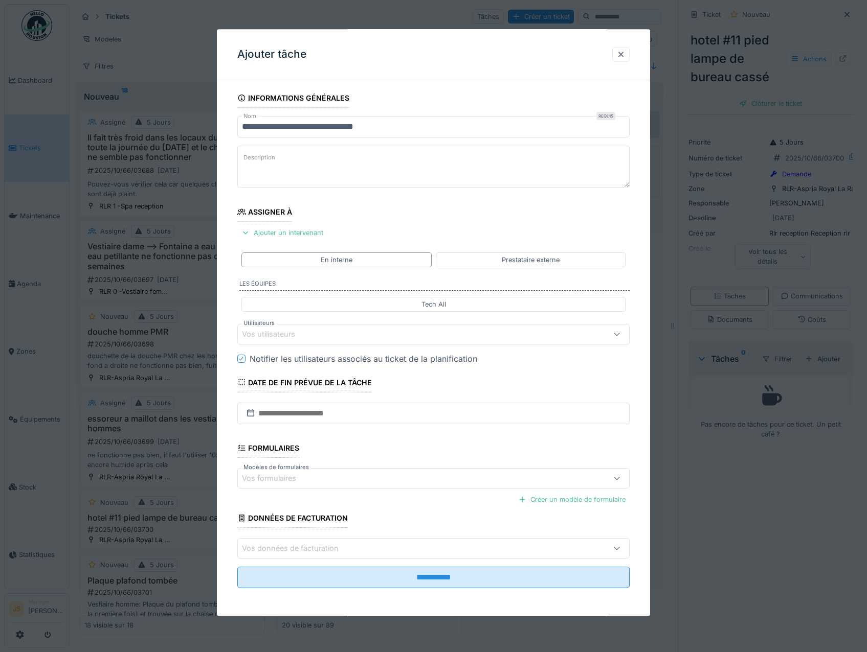
click at [270, 333] on div "Vos utilisateurs" at bounding box center [275, 334] width 67 height 11
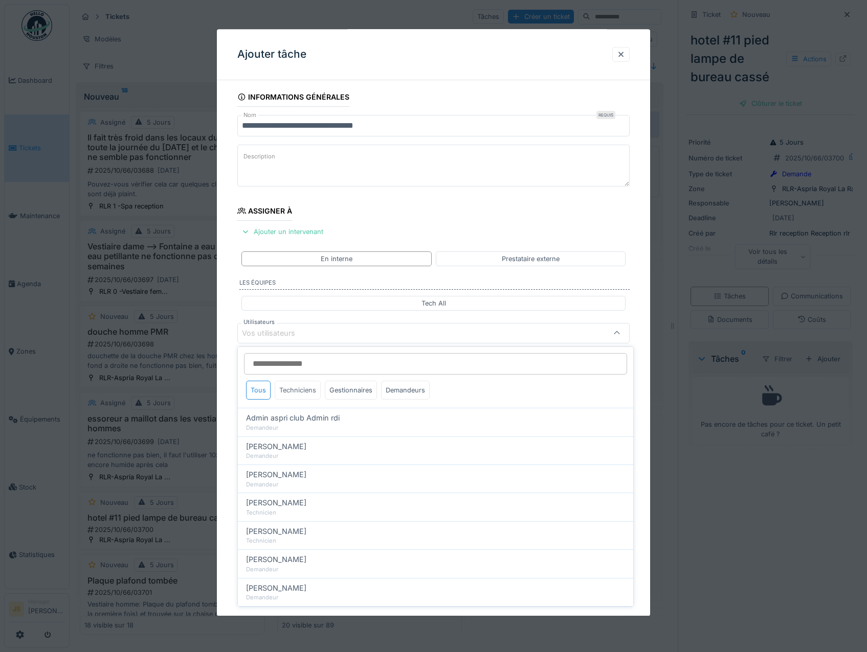
click at [300, 390] on div "Techniciens" at bounding box center [298, 390] width 46 height 19
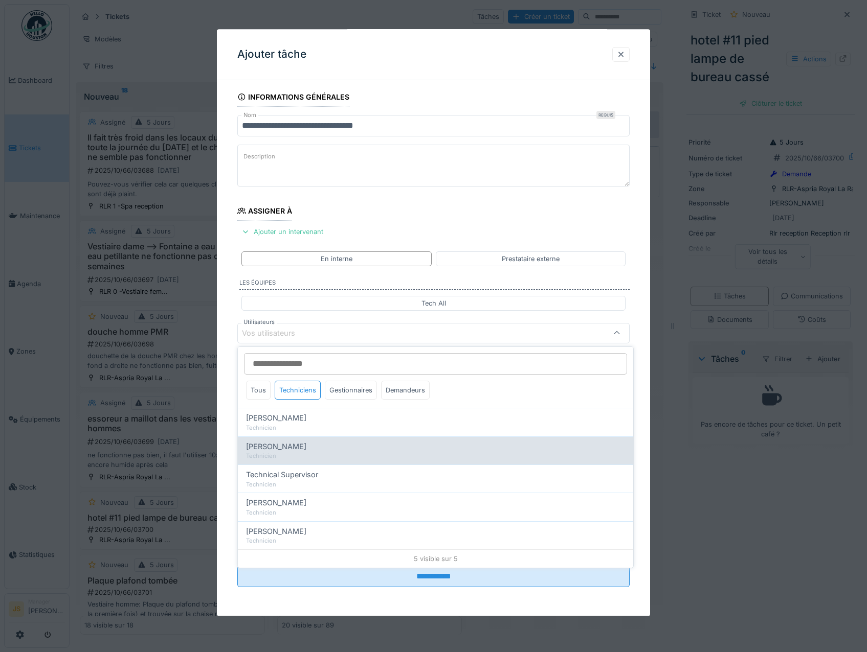
click at [286, 452] on span "[PERSON_NAME]" at bounding box center [276, 446] width 60 height 11
type input "*****"
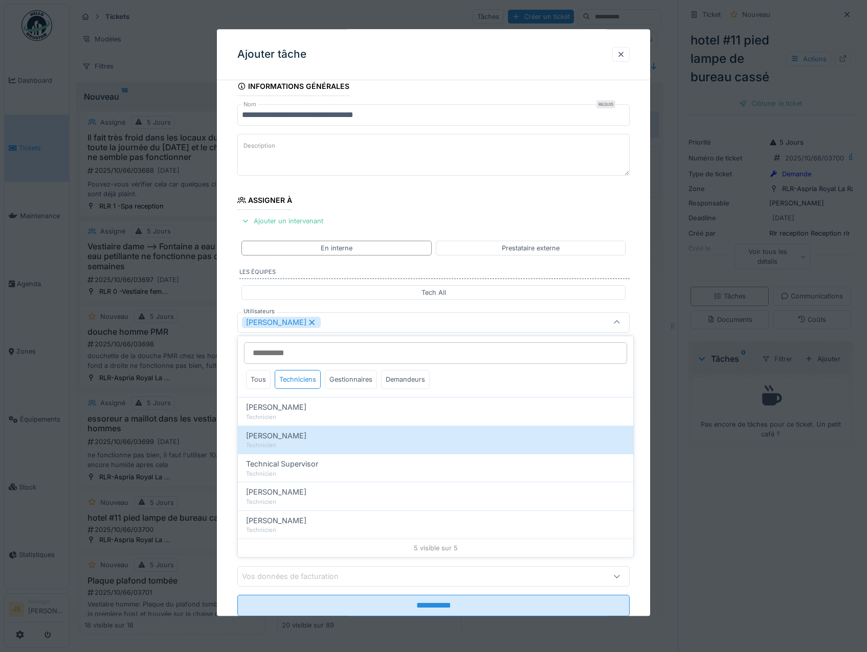
click at [226, 440] on div "**********" at bounding box center [434, 361] width 434 height 569
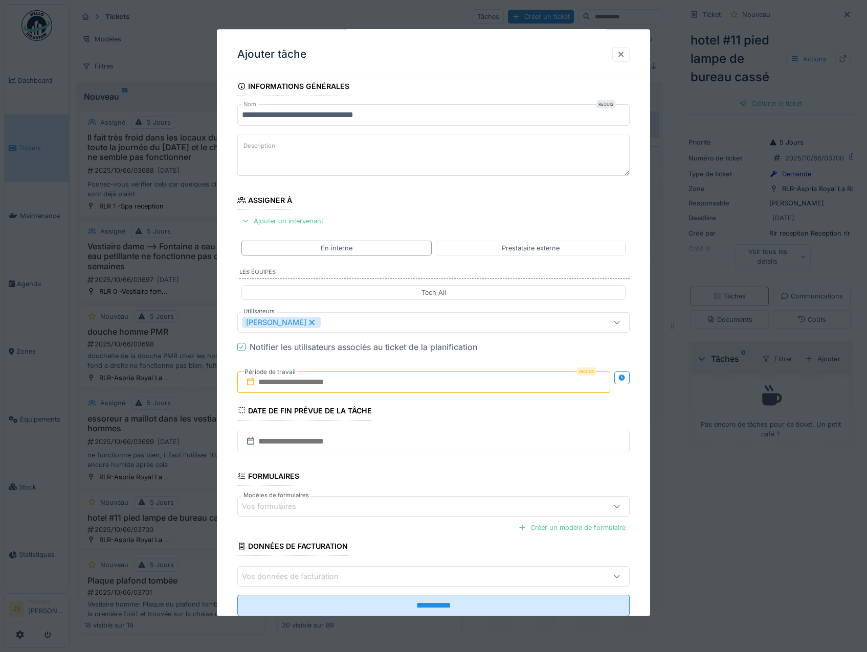
click at [287, 381] on input "text" at bounding box center [423, 382] width 373 height 21
click at [378, 468] on div "6" at bounding box center [376, 466] width 14 height 15
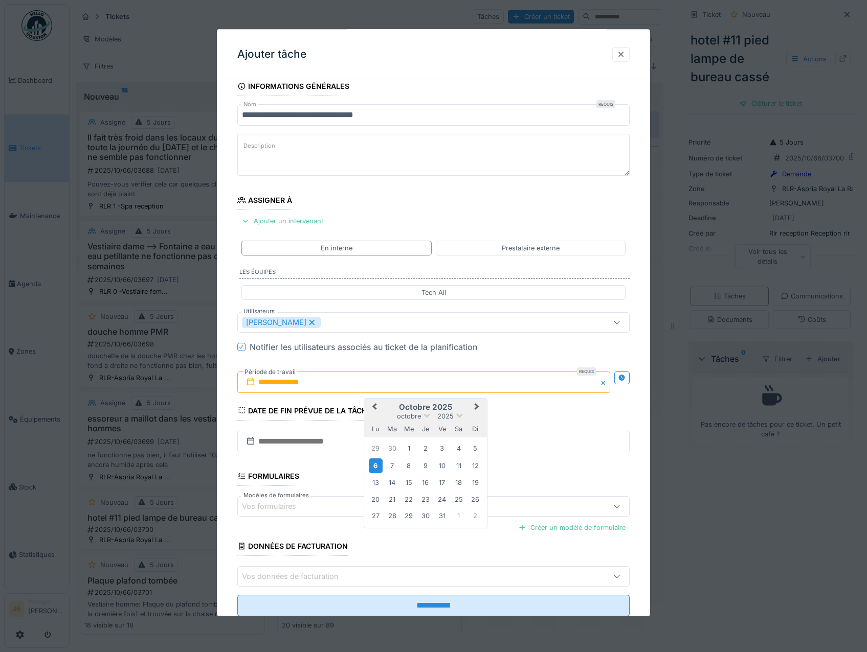
click at [377, 467] on div "6" at bounding box center [376, 466] width 14 height 15
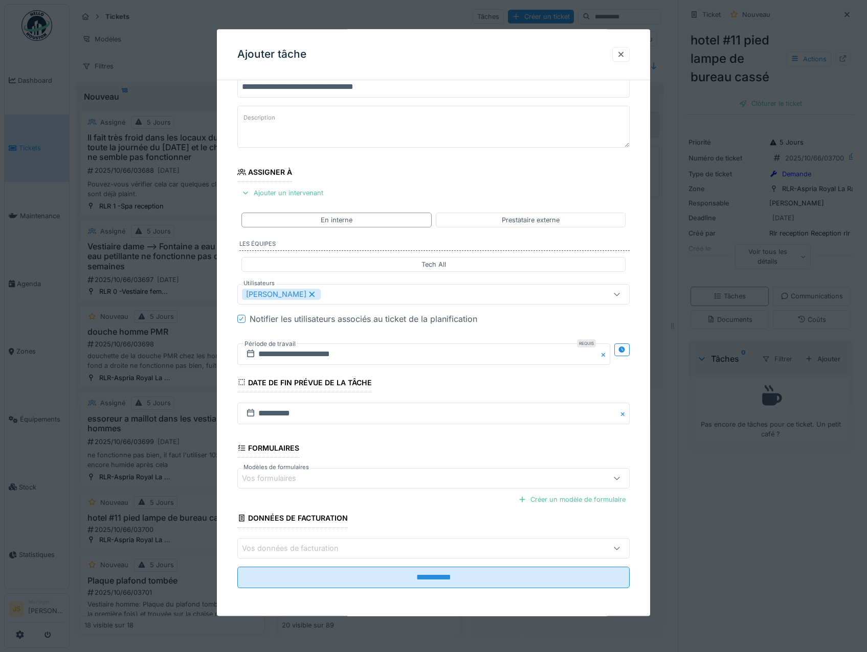
scroll to position [41, 0]
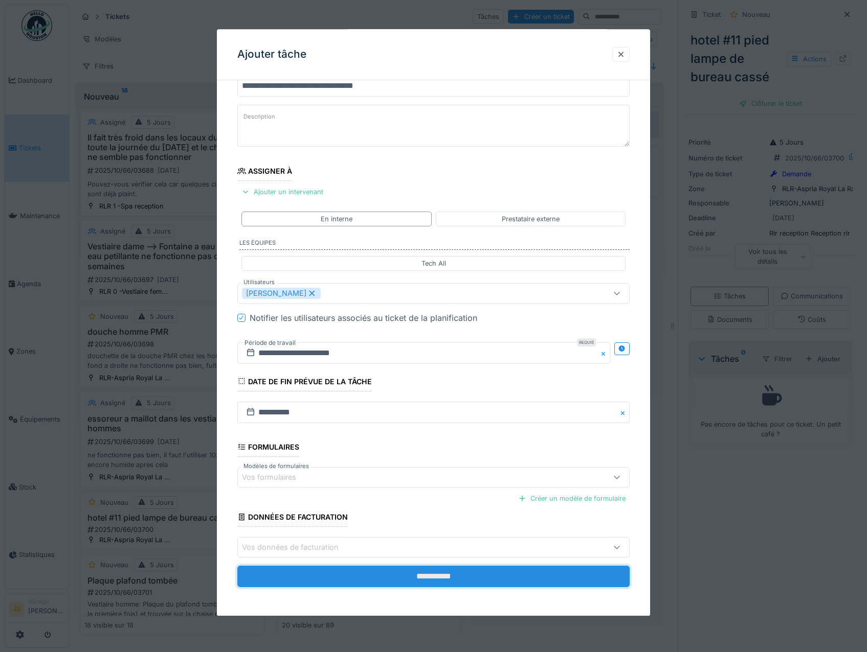
click at [413, 573] on input "**********" at bounding box center [433, 576] width 393 height 21
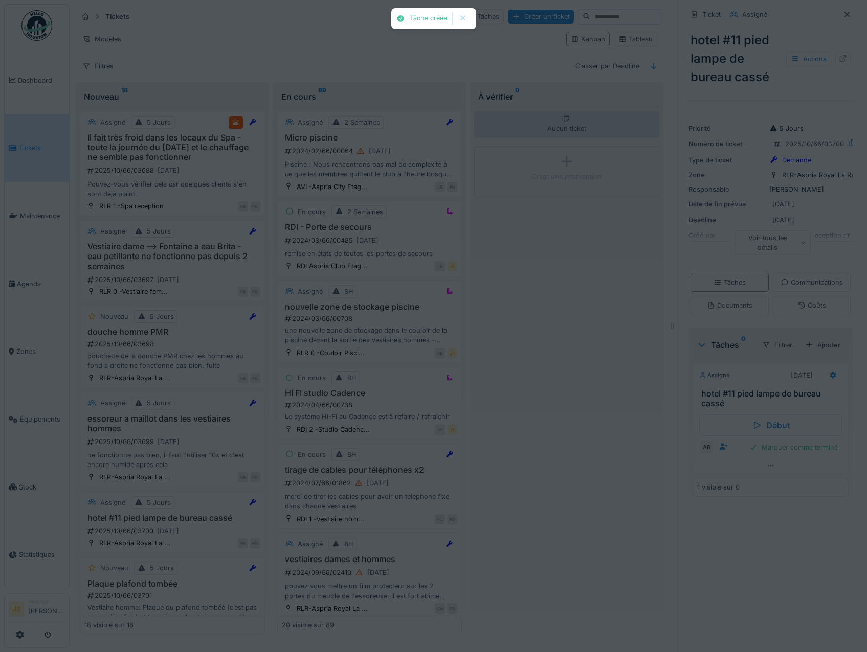
scroll to position [8, 0]
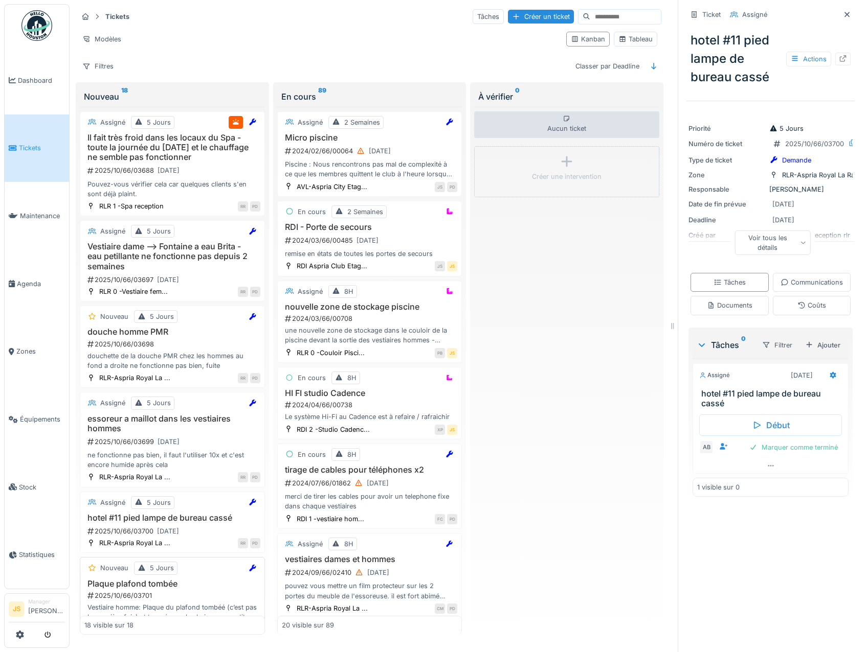
click at [151, 580] on h3 "Plaque plafond tombée" at bounding box center [172, 584] width 176 height 10
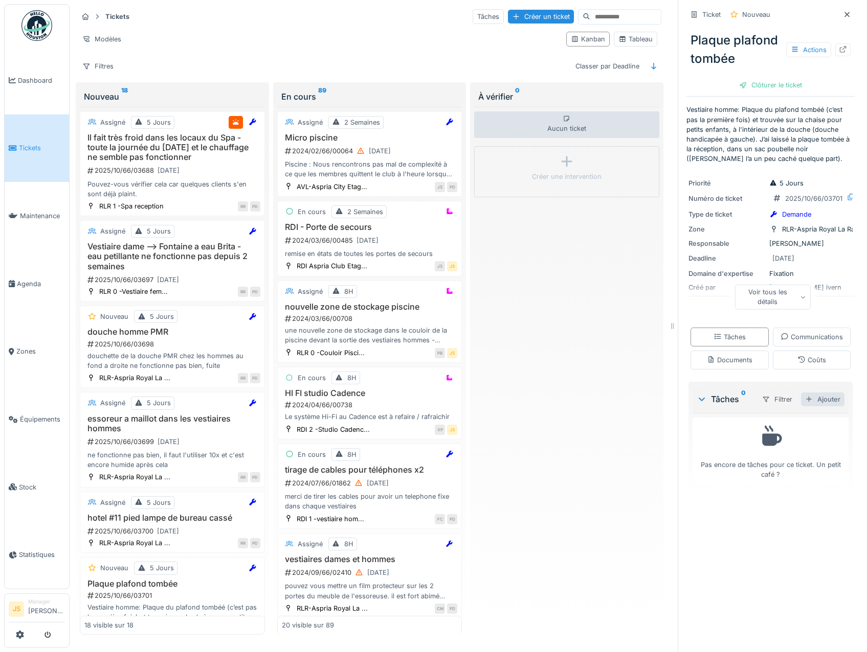
click at [814, 406] on div "Ajouter" at bounding box center [822, 400] width 43 height 14
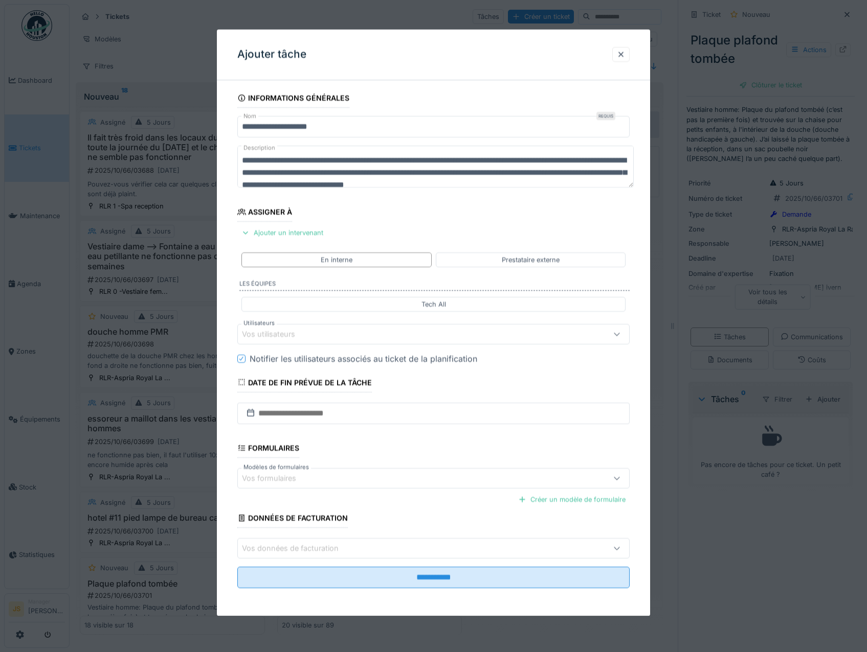
click at [262, 333] on div "Vos utilisateurs" at bounding box center [275, 334] width 67 height 11
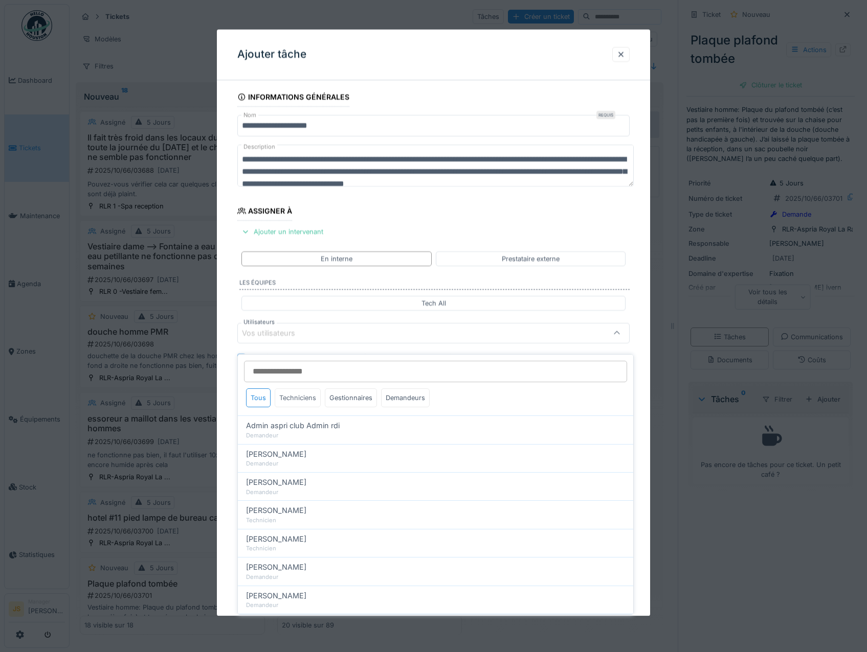
click at [290, 389] on div "Techniciens" at bounding box center [298, 398] width 46 height 19
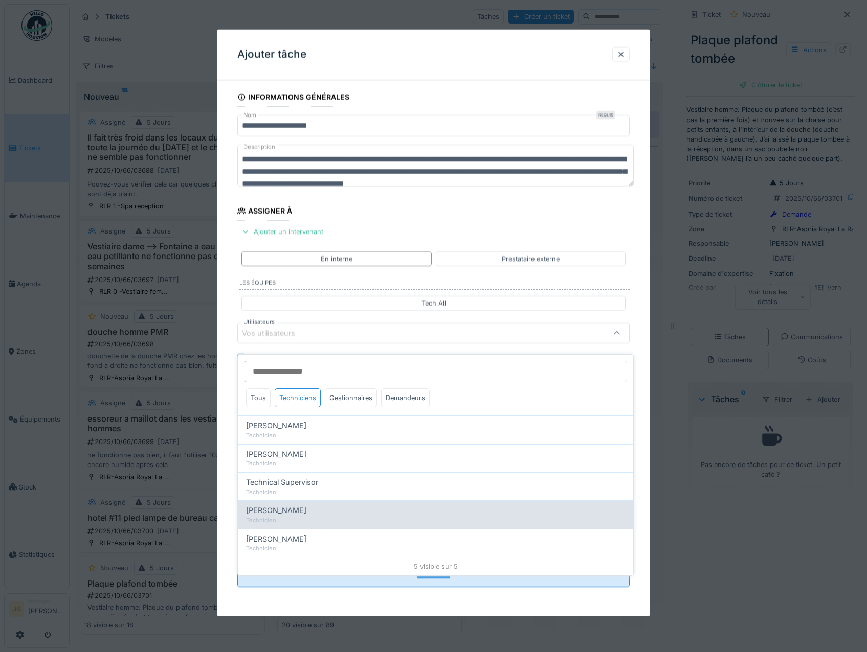
click at [281, 505] on span "[PERSON_NAME]" at bounding box center [276, 510] width 60 height 11
type input "****"
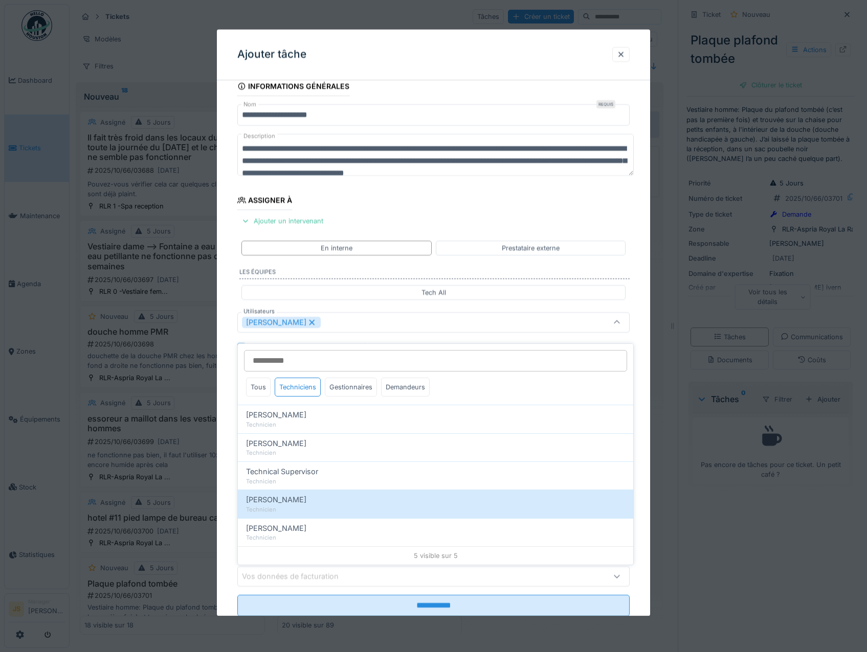
click at [230, 423] on div "**********" at bounding box center [434, 361] width 434 height 569
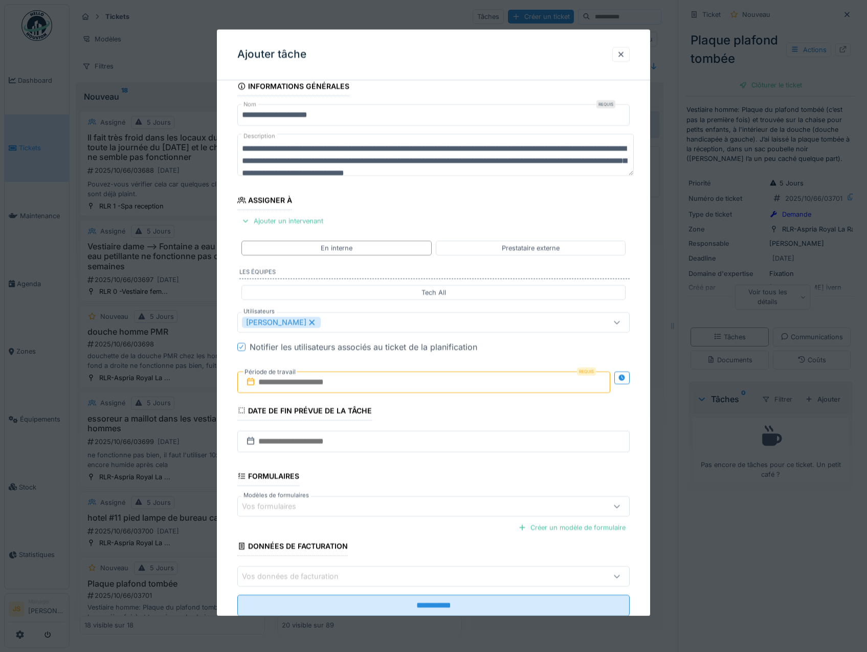
click at [280, 382] on input "text" at bounding box center [423, 382] width 373 height 21
click at [376, 468] on div "6" at bounding box center [376, 466] width 14 height 15
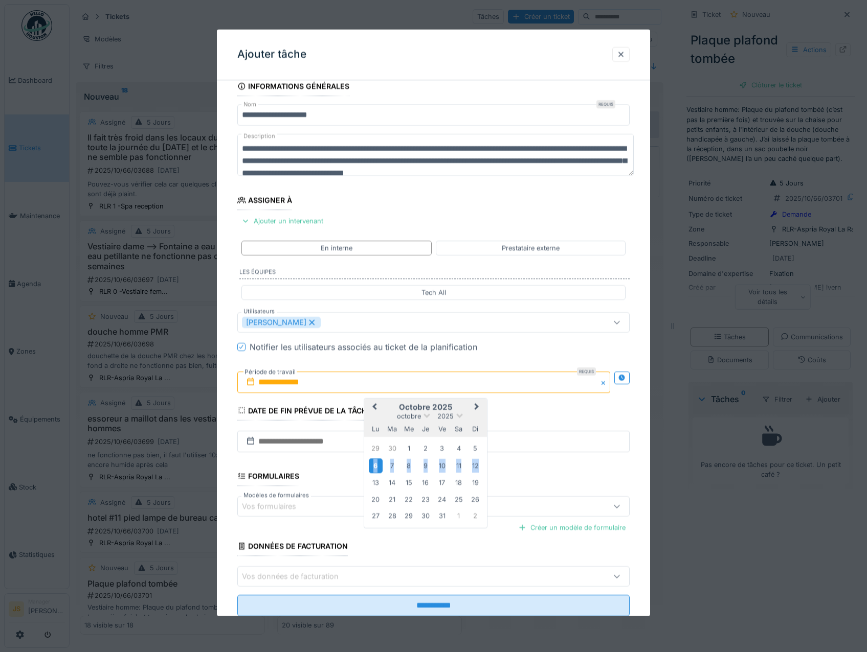
click at [376, 468] on div "6" at bounding box center [376, 466] width 14 height 15
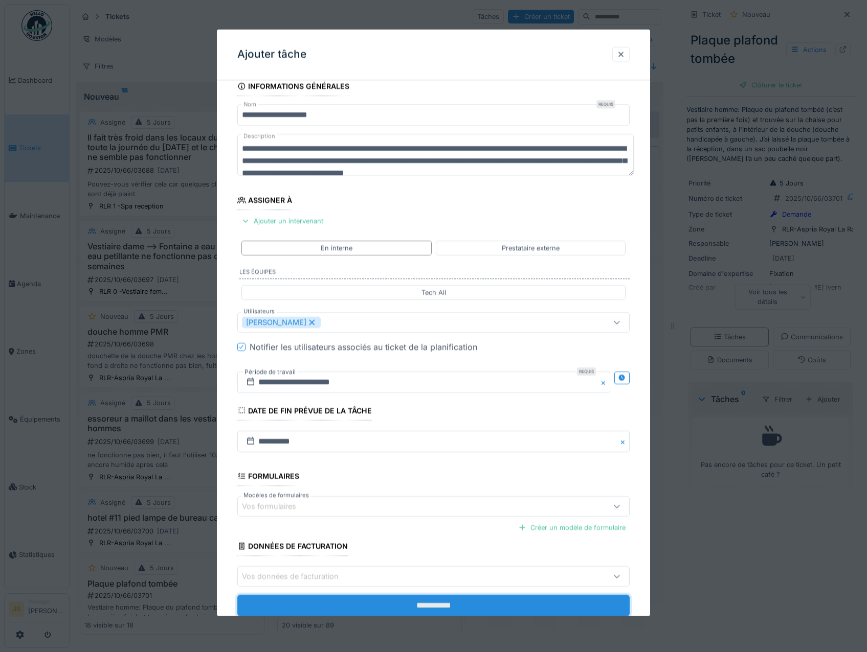
click at [411, 603] on input "**********" at bounding box center [433, 606] width 393 height 21
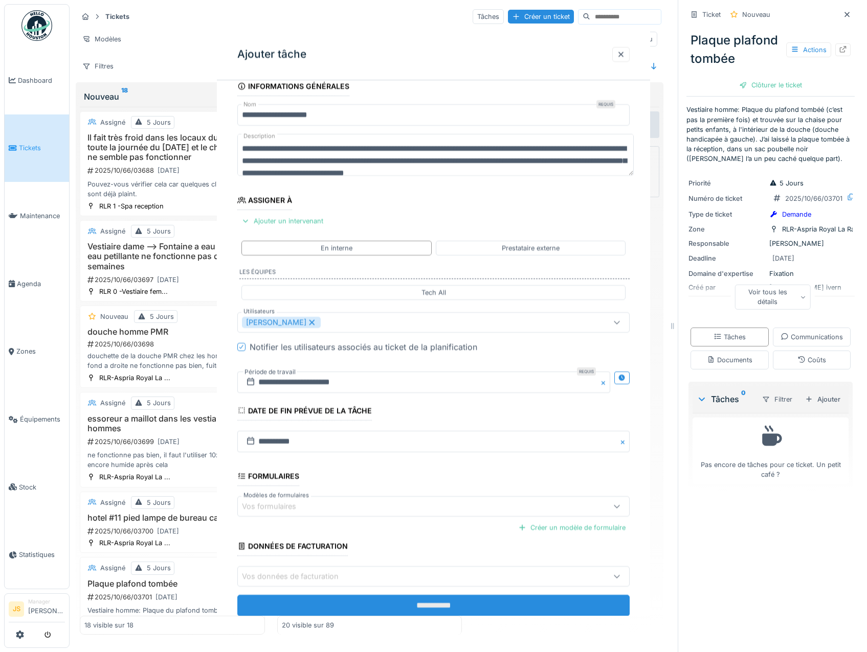
scroll to position [0, 0]
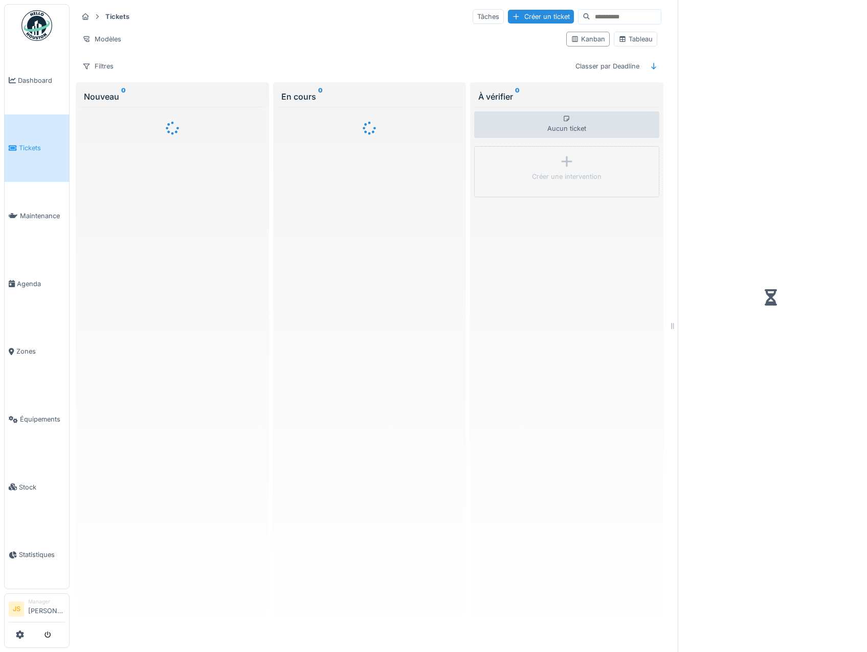
scroll to position [3, 0]
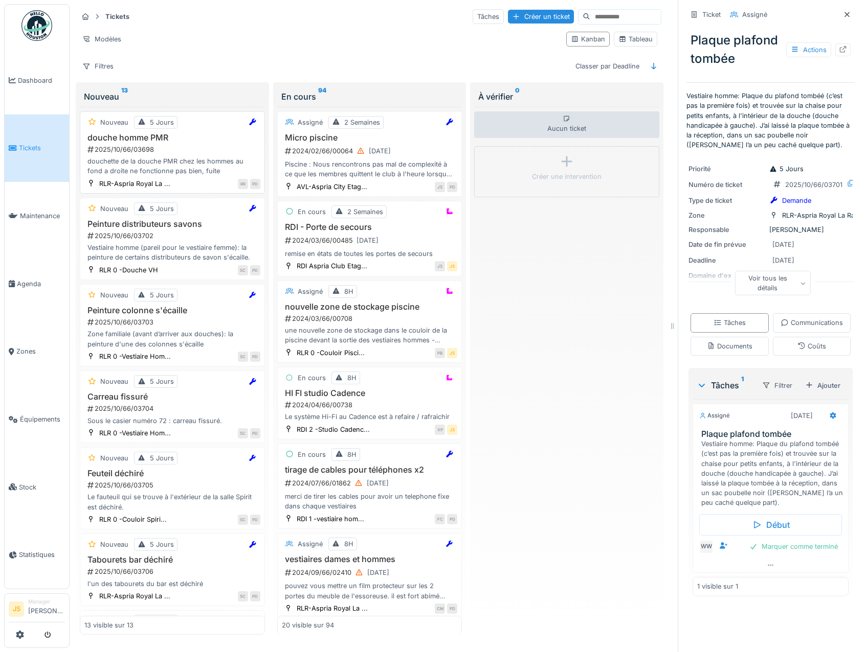
click at [126, 152] on div "douche homme PMR 2025/10/66/03698 douchette de la douche PMR chez les hommes au…" at bounding box center [172, 154] width 176 height 43
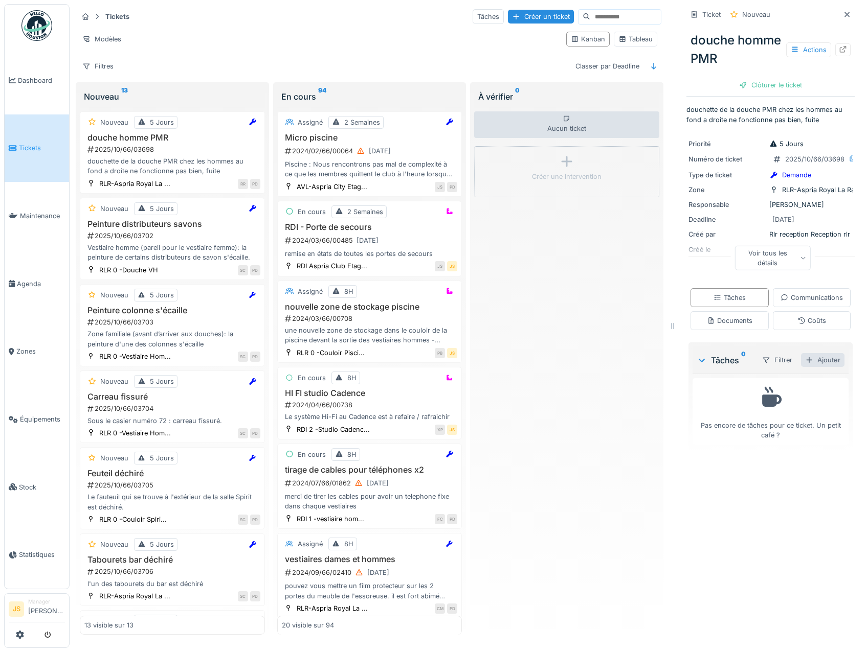
click at [810, 367] on div "Ajouter" at bounding box center [822, 360] width 43 height 14
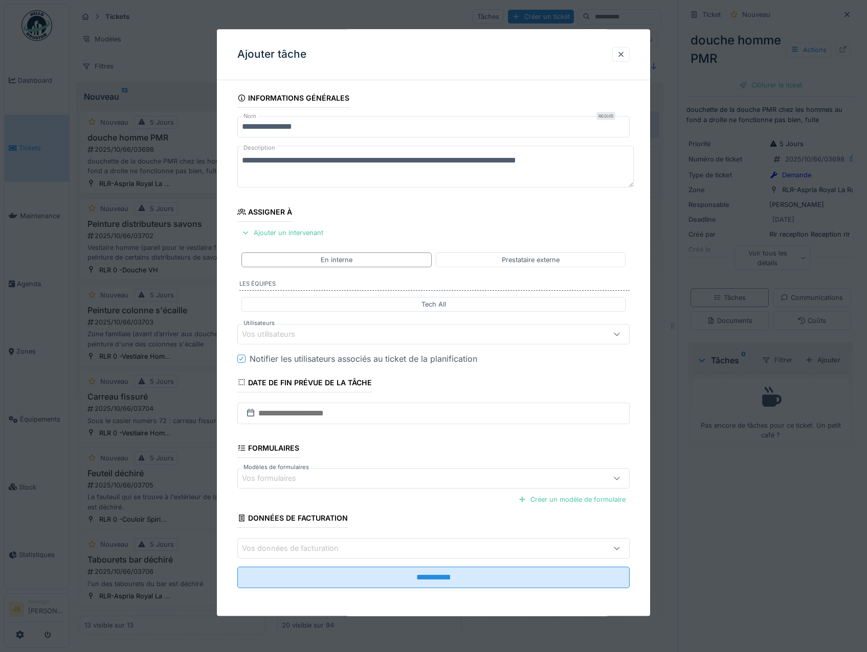
click at [270, 334] on div "Vos utilisateurs" at bounding box center [275, 334] width 67 height 11
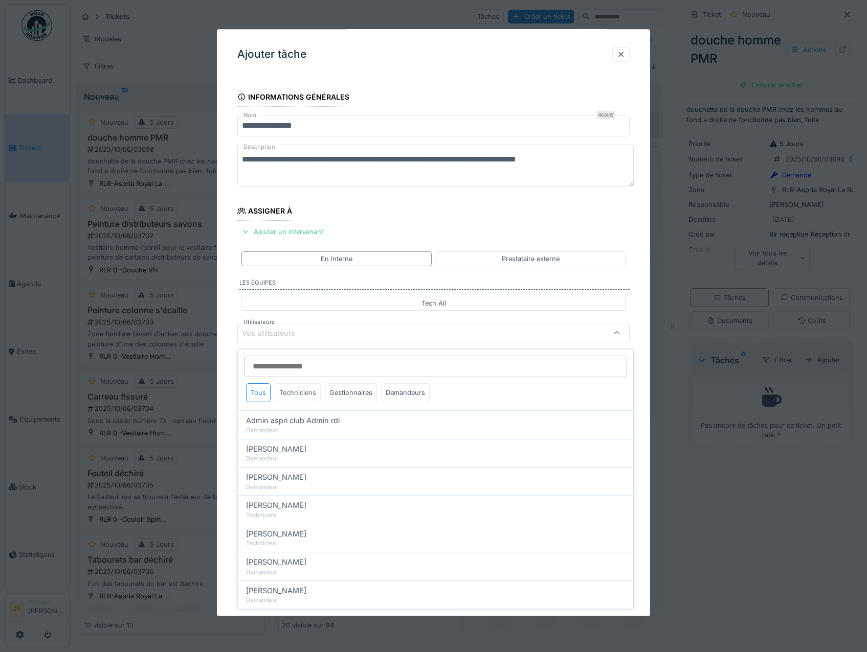
click at [293, 388] on div "Techniciens" at bounding box center [298, 392] width 46 height 19
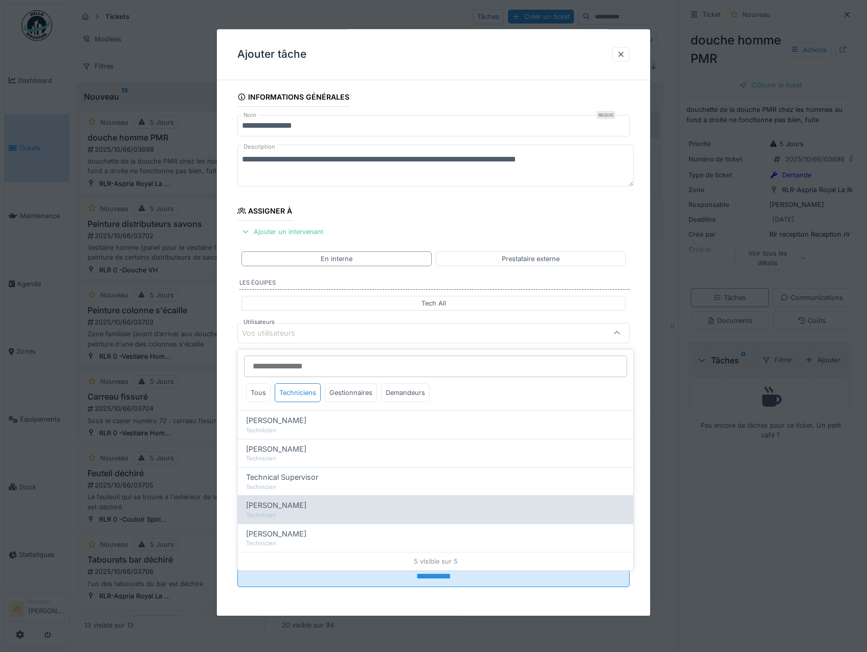
click at [288, 505] on span "[PERSON_NAME]" at bounding box center [276, 505] width 60 height 11
type input "****"
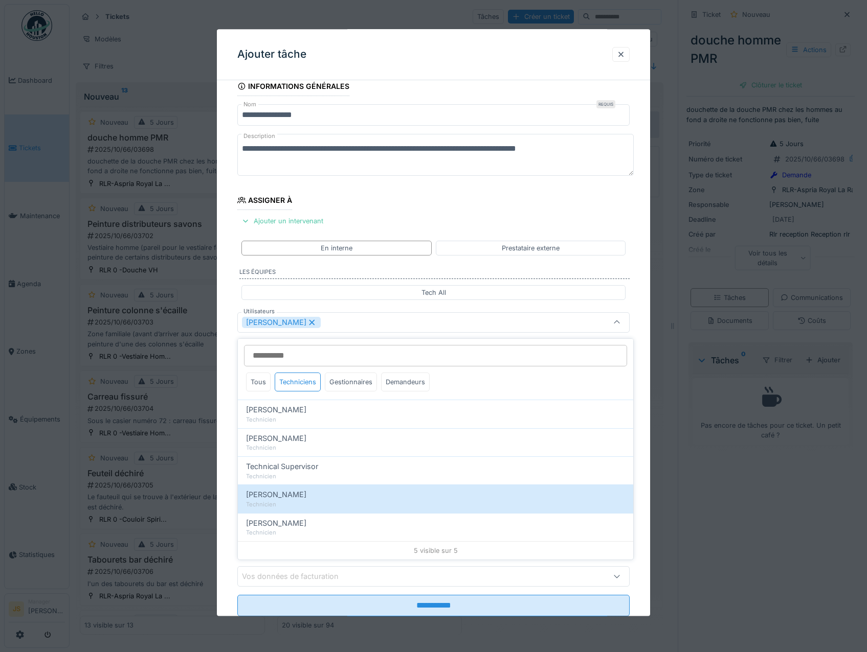
click at [229, 476] on div "**********" at bounding box center [434, 361] width 434 height 569
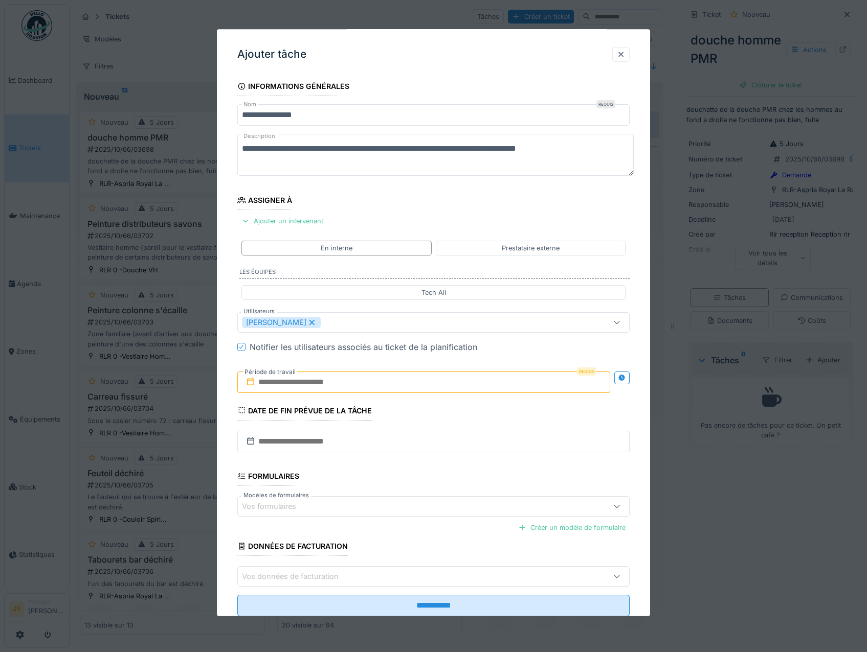
click at [278, 384] on input "text" at bounding box center [423, 382] width 373 height 21
click at [373, 467] on div "6" at bounding box center [376, 466] width 14 height 15
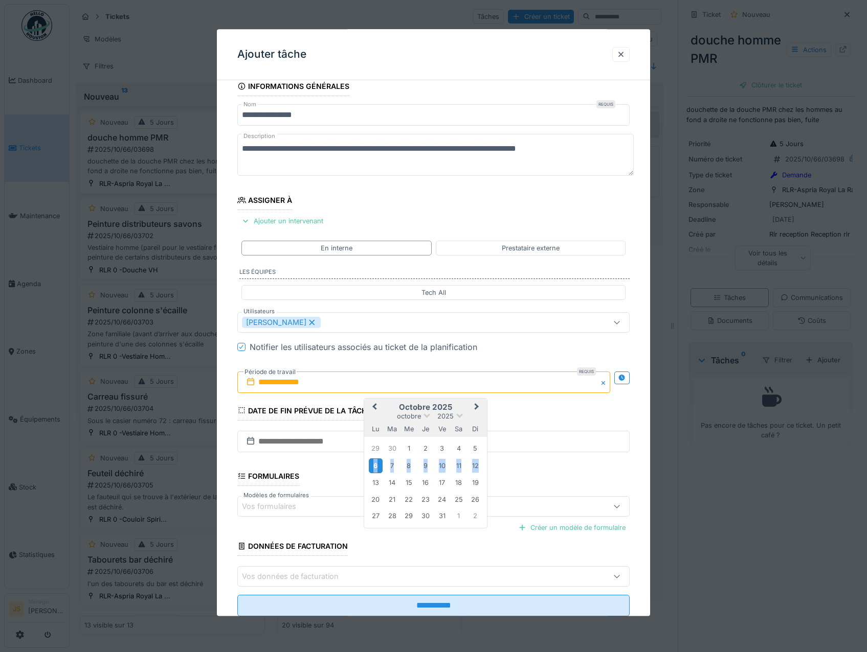
click at [373, 467] on div "6" at bounding box center [376, 466] width 14 height 15
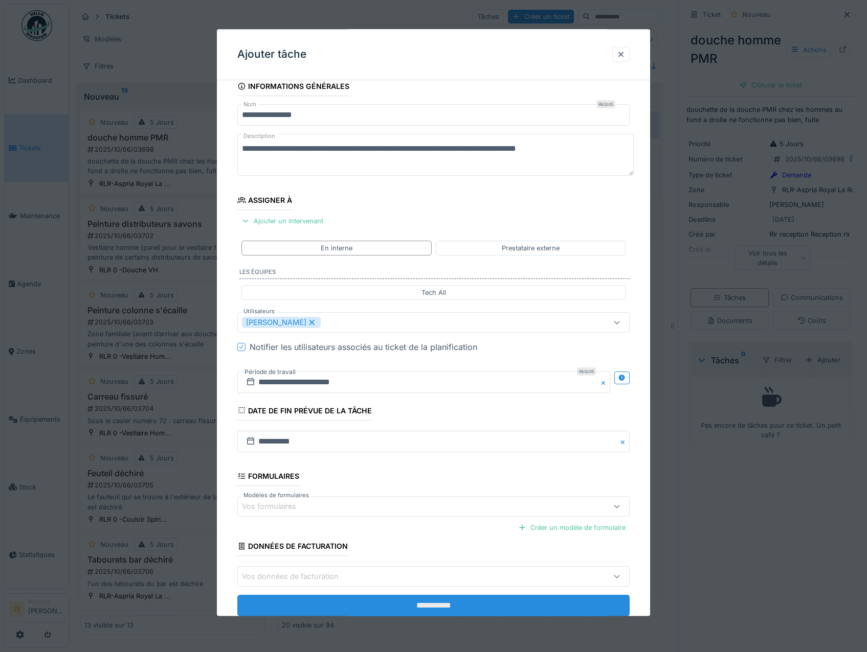
click at [404, 608] on input "**********" at bounding box center [433, 606] width 393 height 21
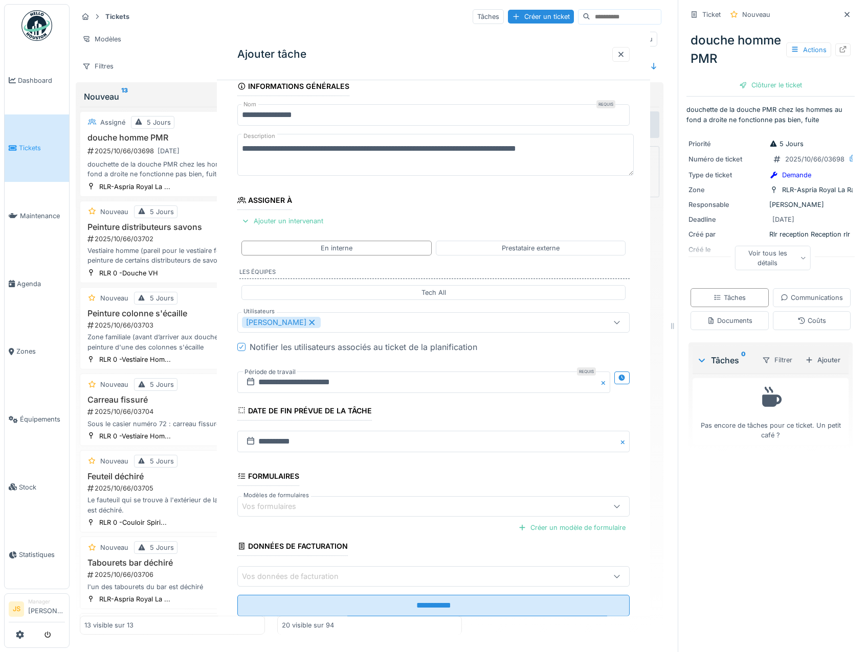
scroll to position [0, 0]
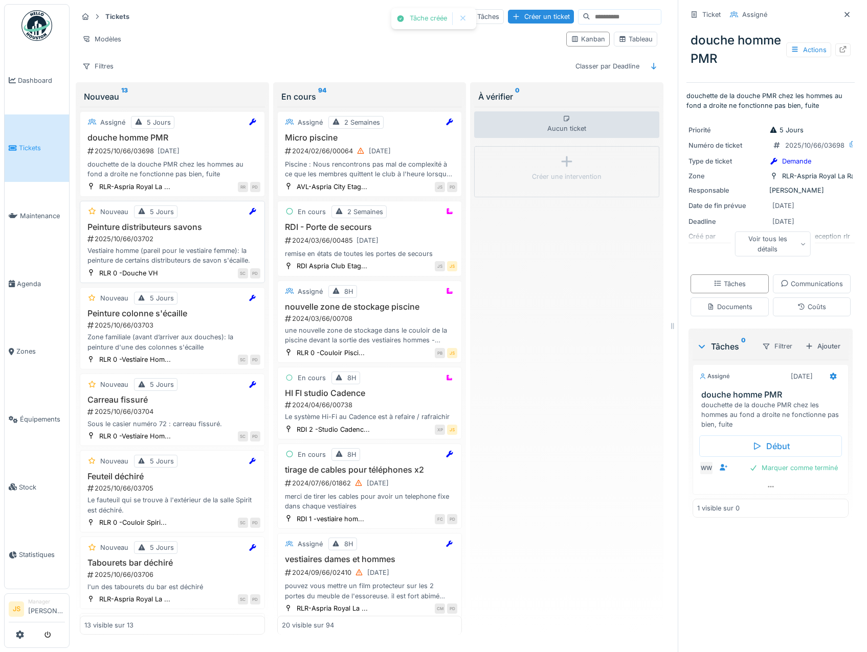
click at [169, 225] on h3 "Peinture distributeurs savons" at bounding box center [172, 227] width 176 height 10
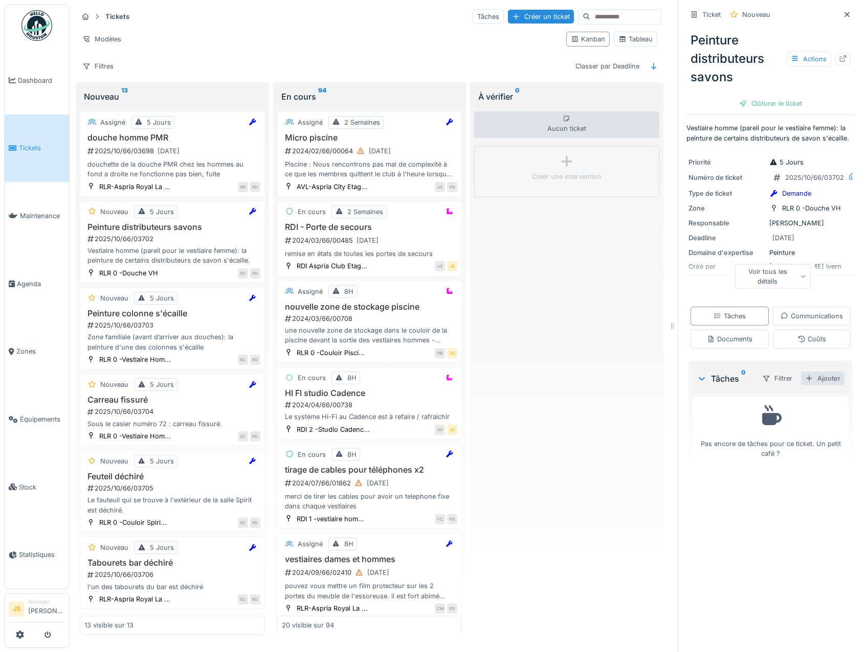
click at [813, 385] on div "Ajouter" at bounding box center [822, 379] width 43 height 14
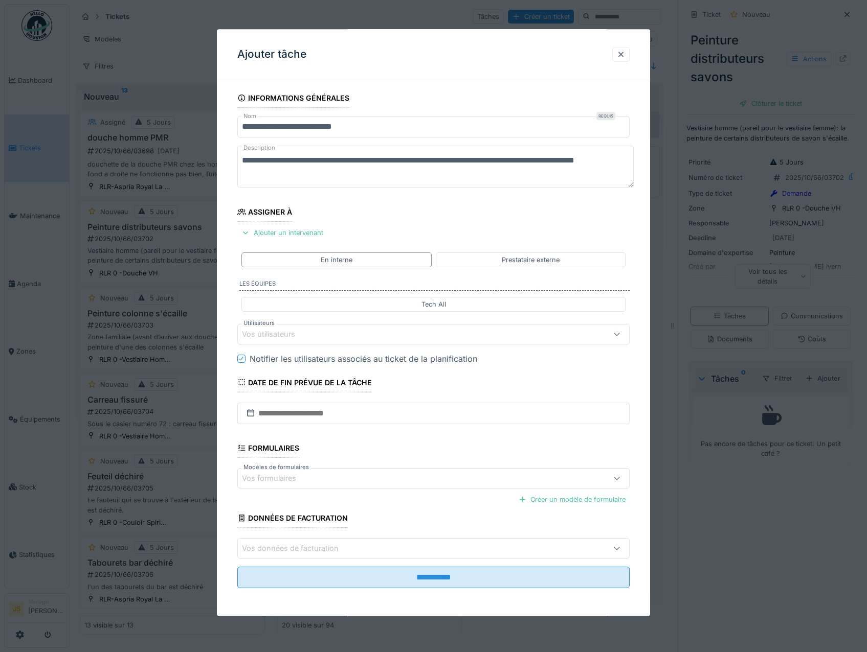
click at [274, 331] on div "Vos utilisateurs" at bounding box center [275, 334] width 67 height 11
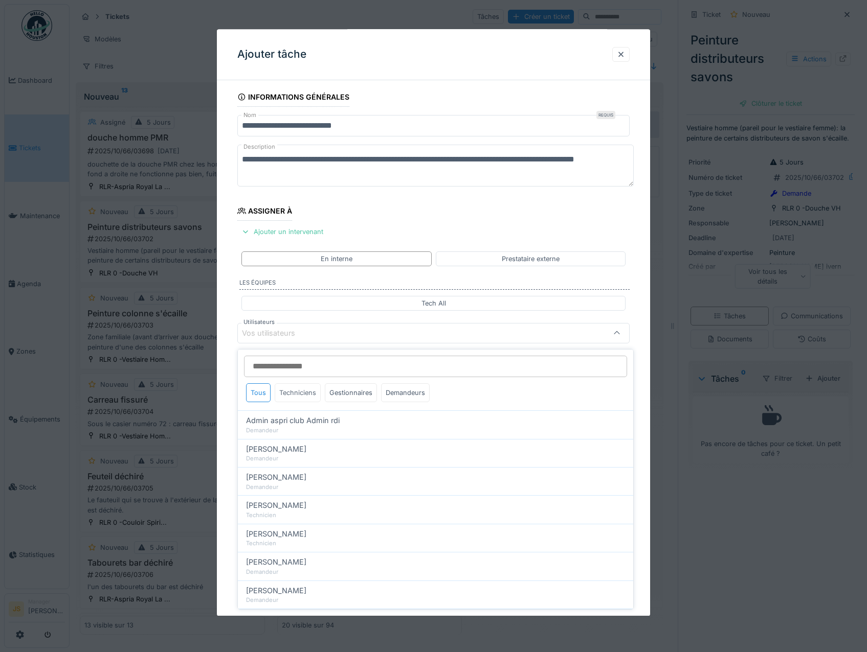
click at [289, 392] on div "Techniciens" at bounding box center [298, 392] width 46 height 19
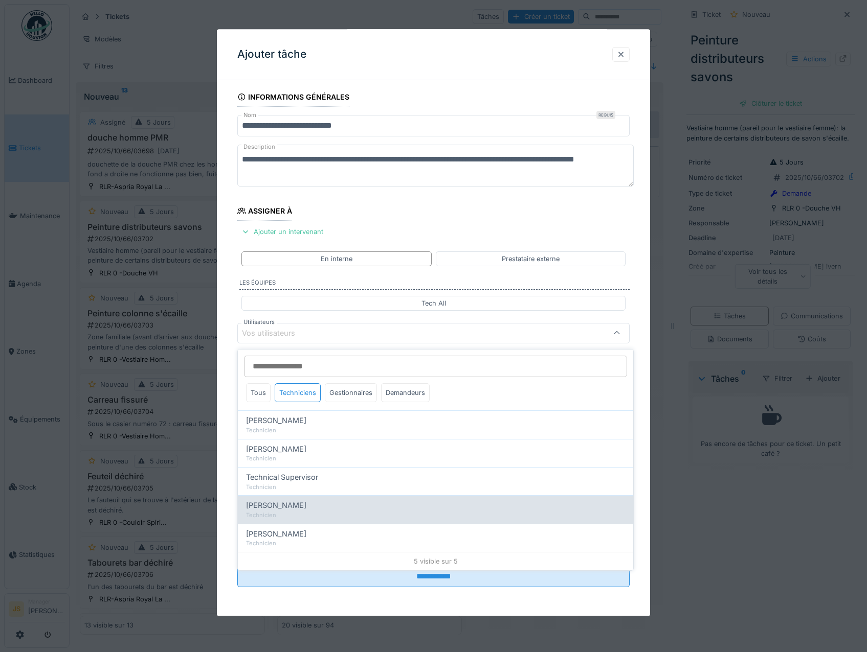
click at [297, 505] on span "[PERSON_NAME]" at bounding box center [276, 505] width 60 height 11
type input "****"
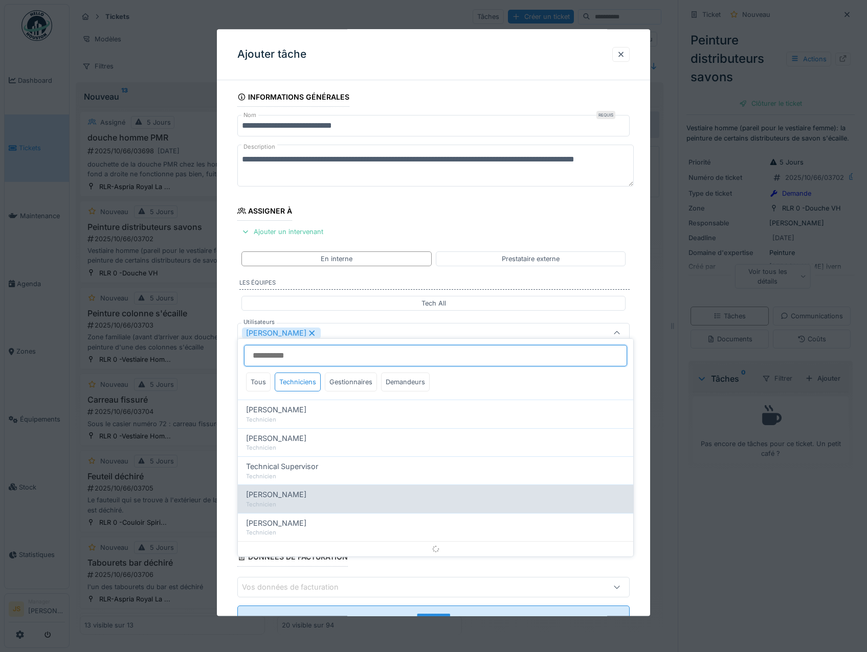
scroll to position [12, 0]
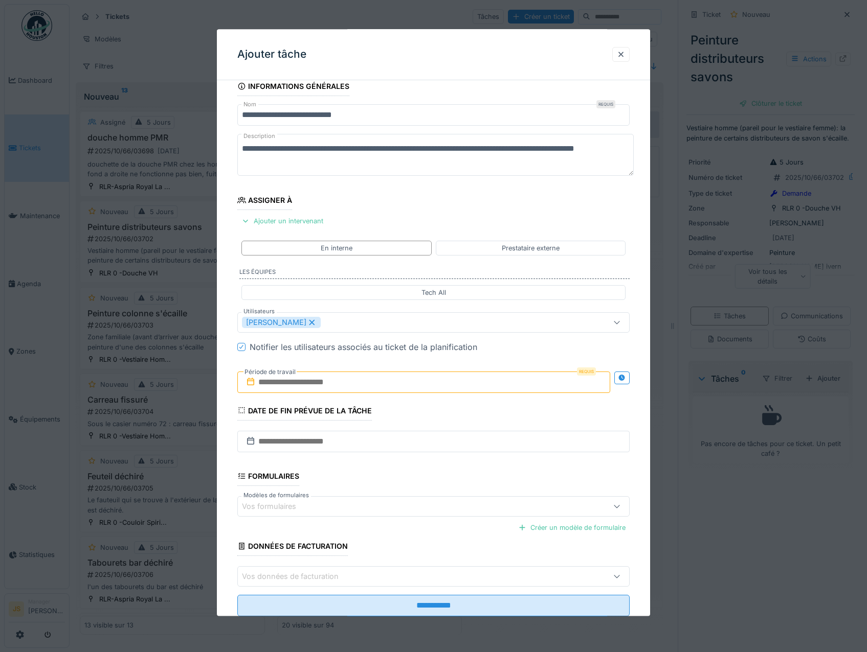
click at [221, 471] on div "**********" at bounding box center [434, 361] width 434 height 569
click at [284, 383] on input "text" at bounding box center [423, 382] width 373 height 21
click at [373, 464] on div "6" at bounding box center [376, 466] width 14 height 15
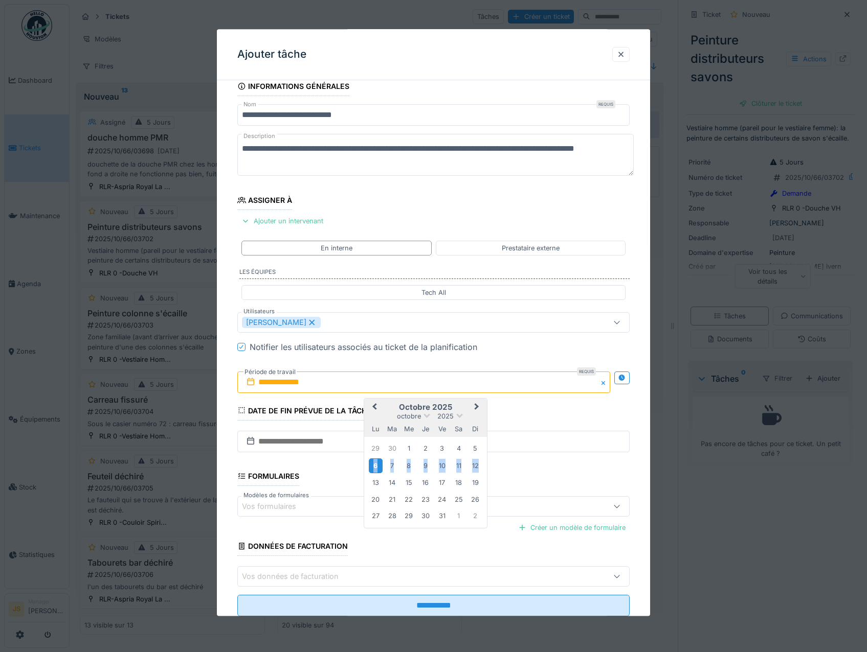
click at [374, 464] on div "6" at bounding box center [376, 466] width 14 height 15
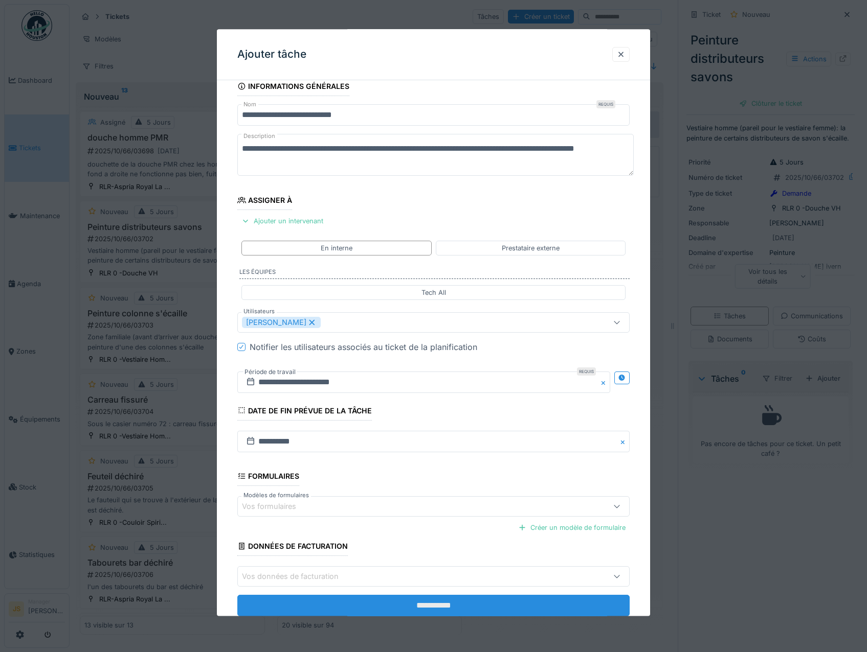
click at [387, 607] on input "**********" at bounding box center [433, 606] width 393 height 21
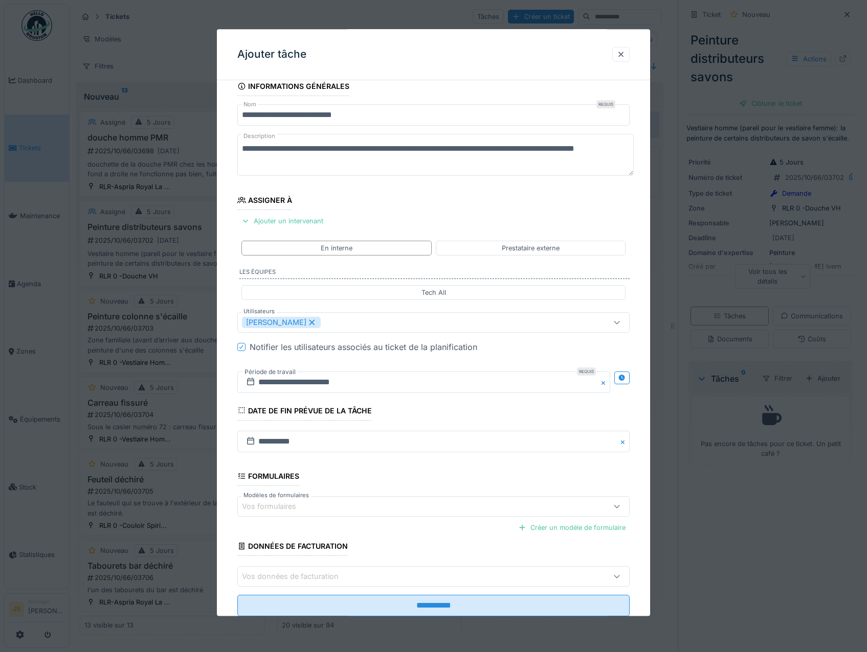
scroll to position [0, 0]
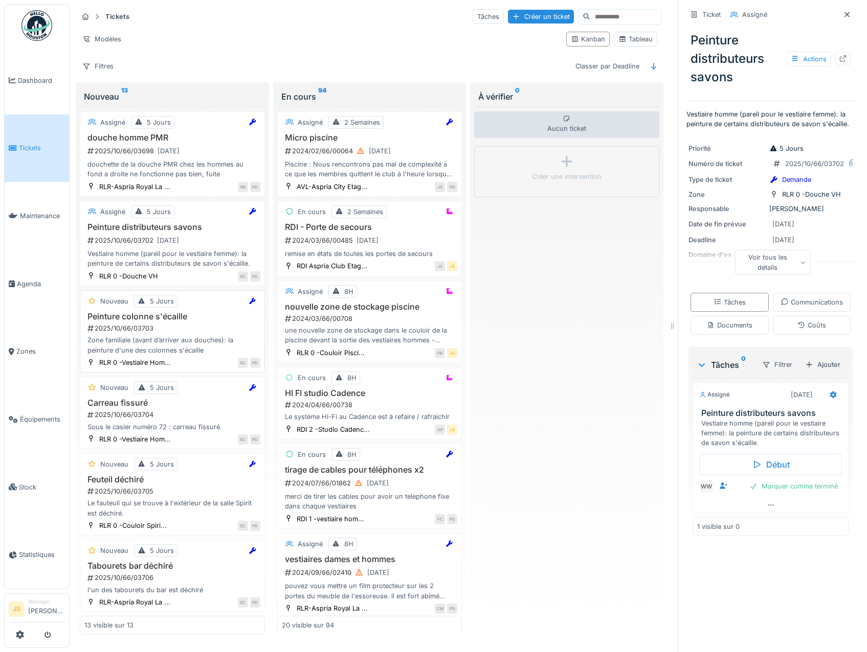
click at [176, 339] on div "Zone familiale (avant d’arriver aux douches): la peinture d'une des colonnes s'…" at bounding box center [172, 344] width 176 height 19
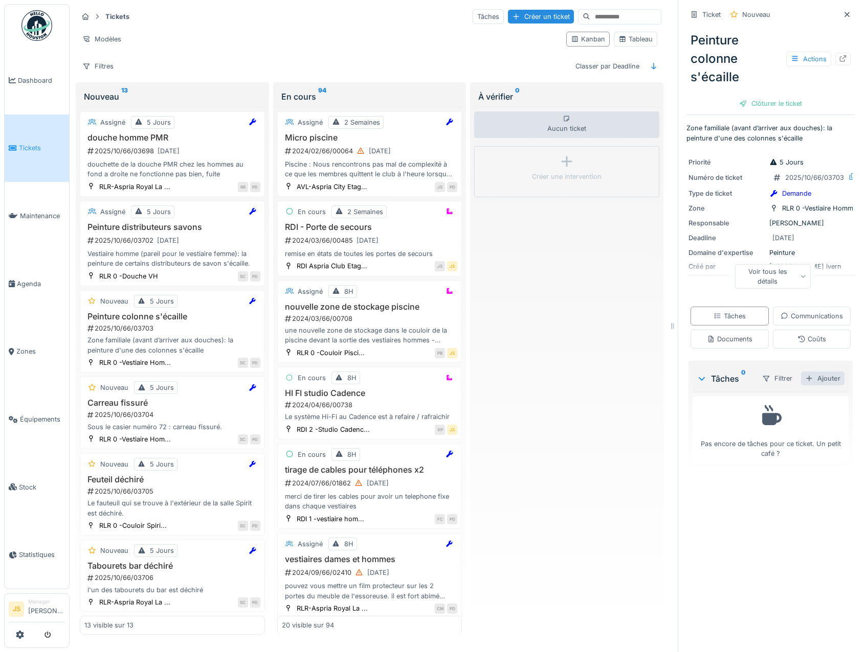
click at [813, 385] on div "Ajouter" at bounding box center [822, 379] width 43 height 14
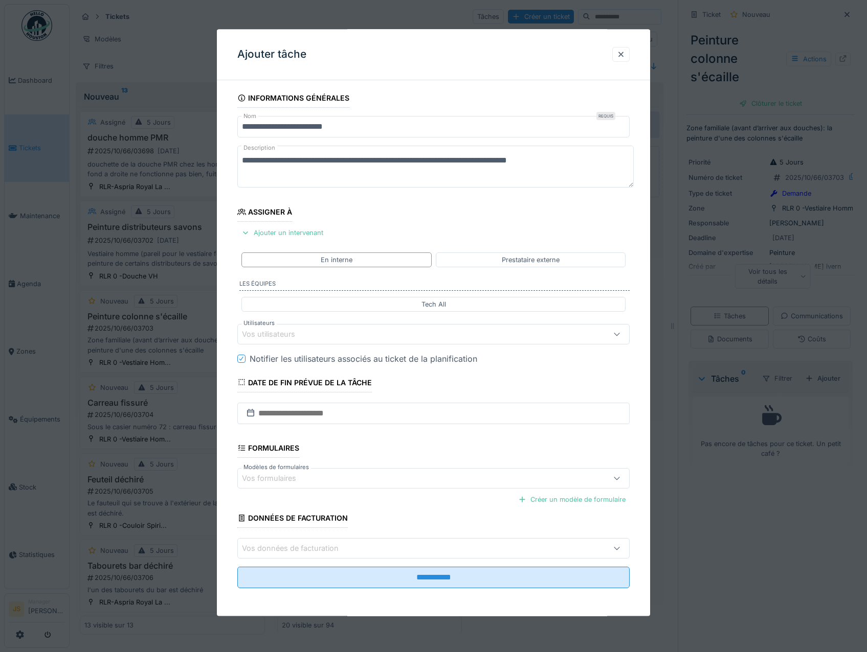
click at [276, 337] on div "Vos utilisateurs" at bounding box center [275, 334] width 67 height 11
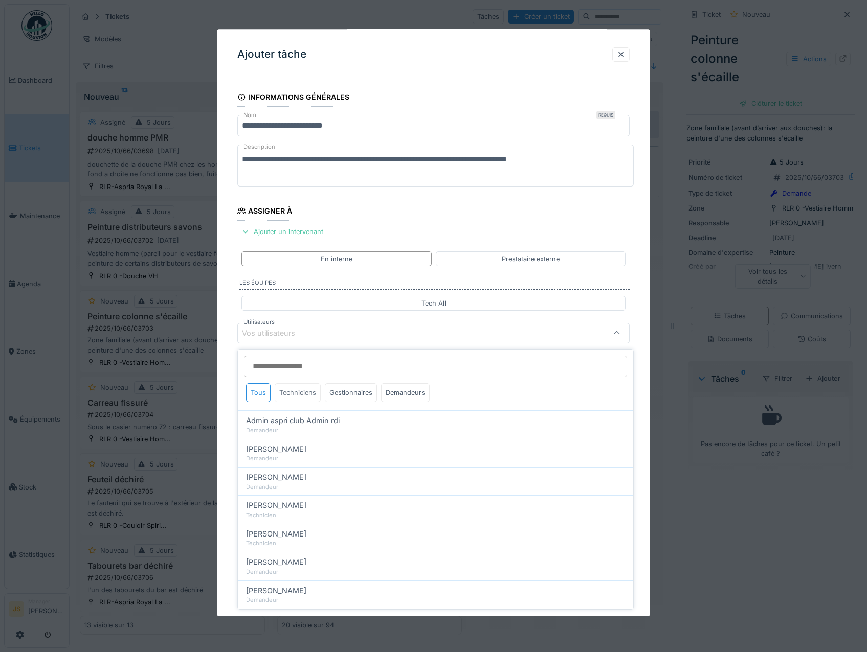
click at [303, 386] on div "Techniciens" at bounding box center [298, 392] width 46 height 19
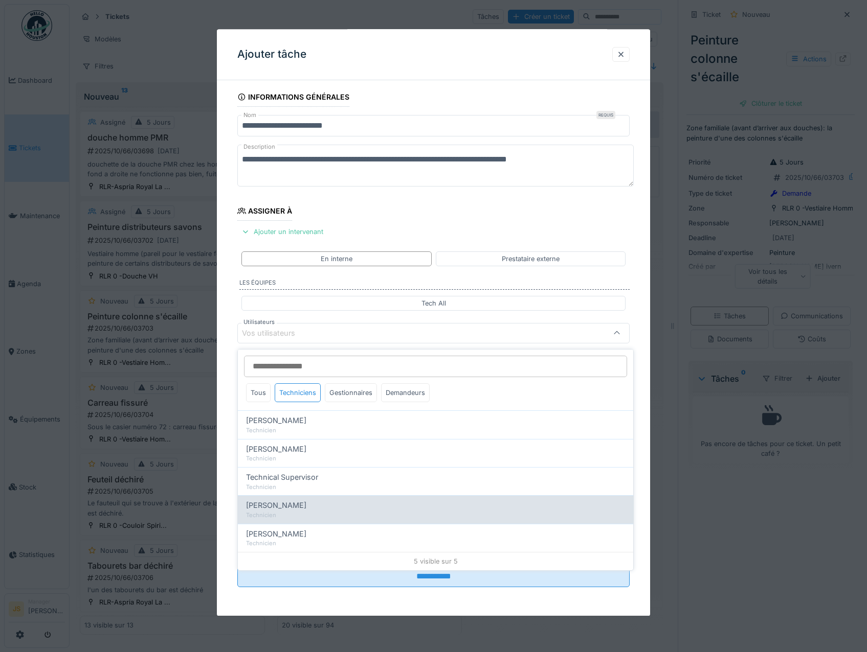
click at [285, 501] on span "[PERSON_NAME]" at bounding box center [276, 505] width 60 height 11
type input "****"
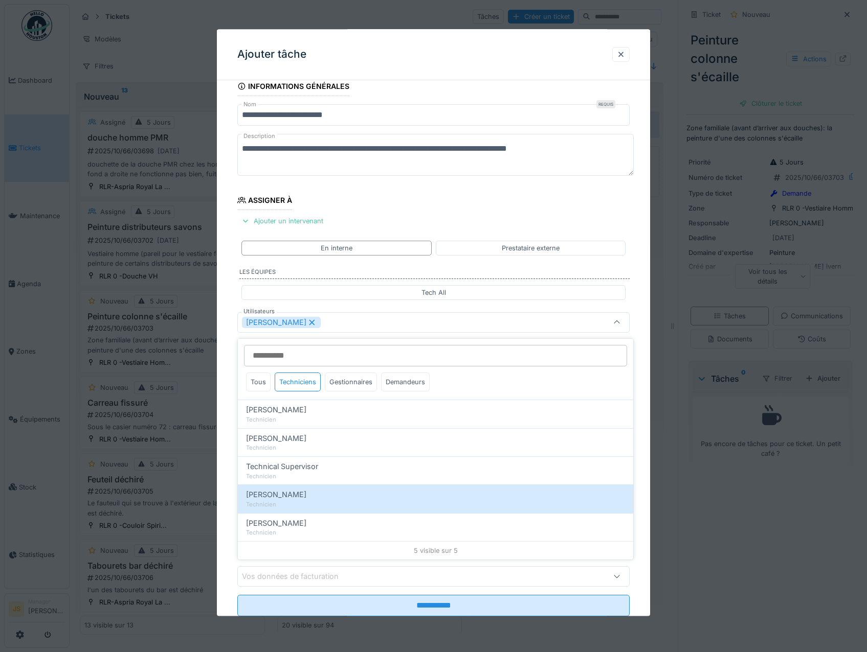
click at [223, 458] on div "**********" at bounding box center [434, 361] width 434 height 569
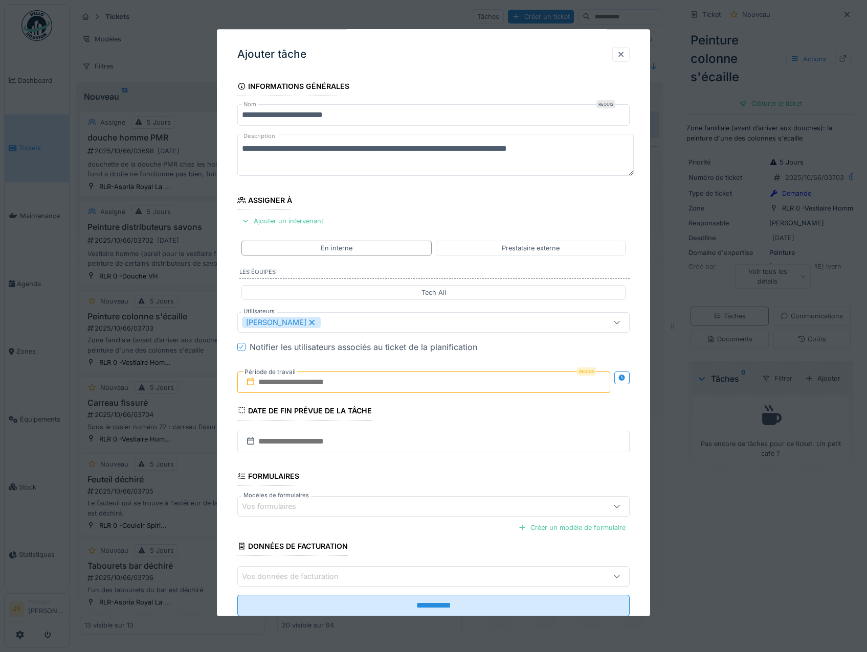
click at [284, 381] on input "text" at bounding box center [423, 382] width 373 height 21
click at [406, 465] on div "8" at bounding box center [409, 466] width 14 height 14
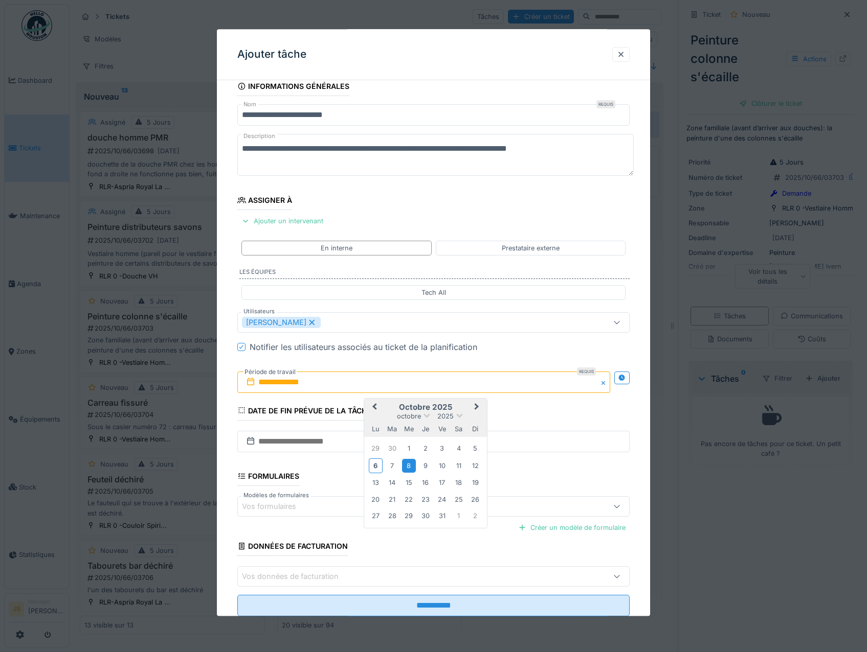
click at [408, 464] on div "8" at bounding box center [409, 466] width 14 height 14
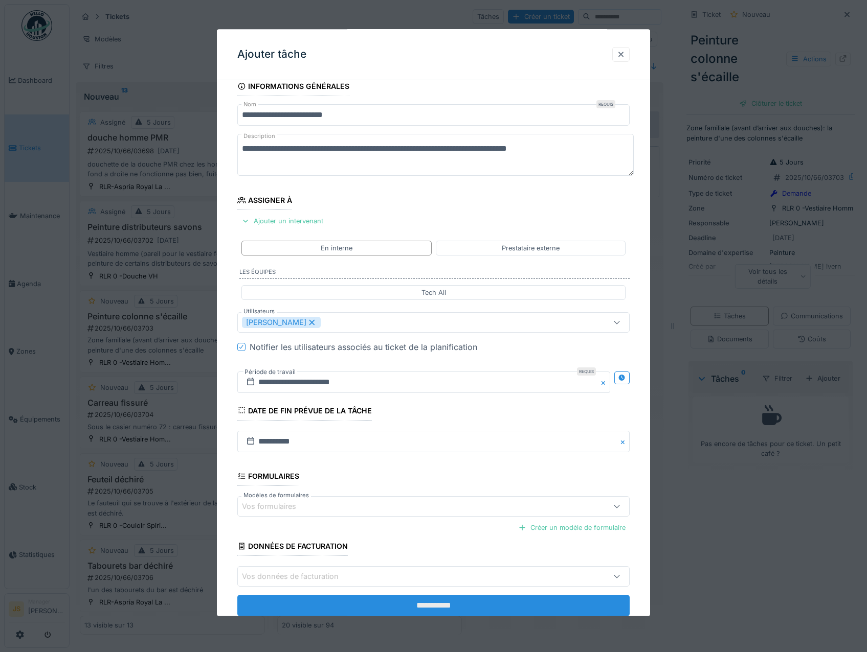
click at [434, 605] on input "**********" at bounding box center [433, 606] width 393 height 21
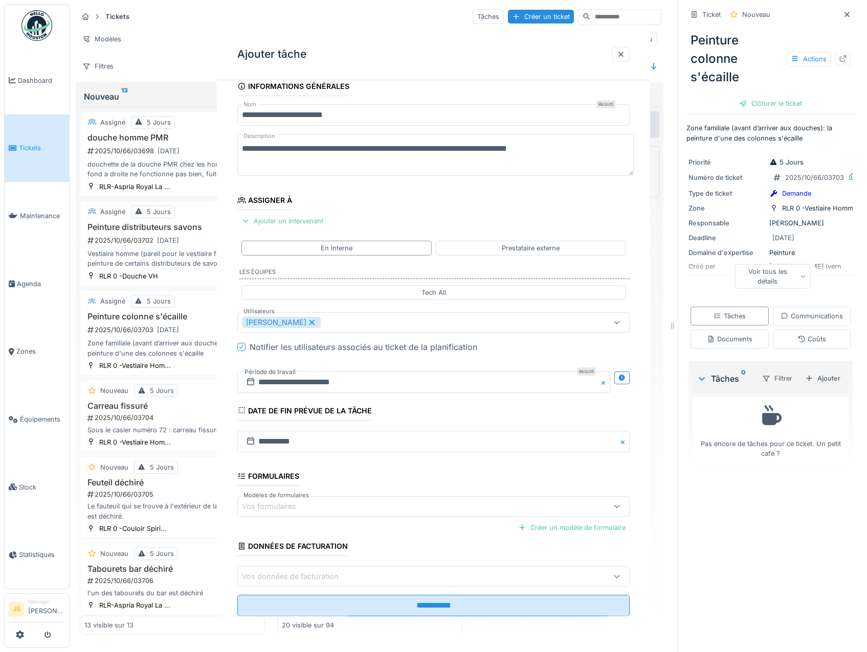
scroll to position [0, 0]
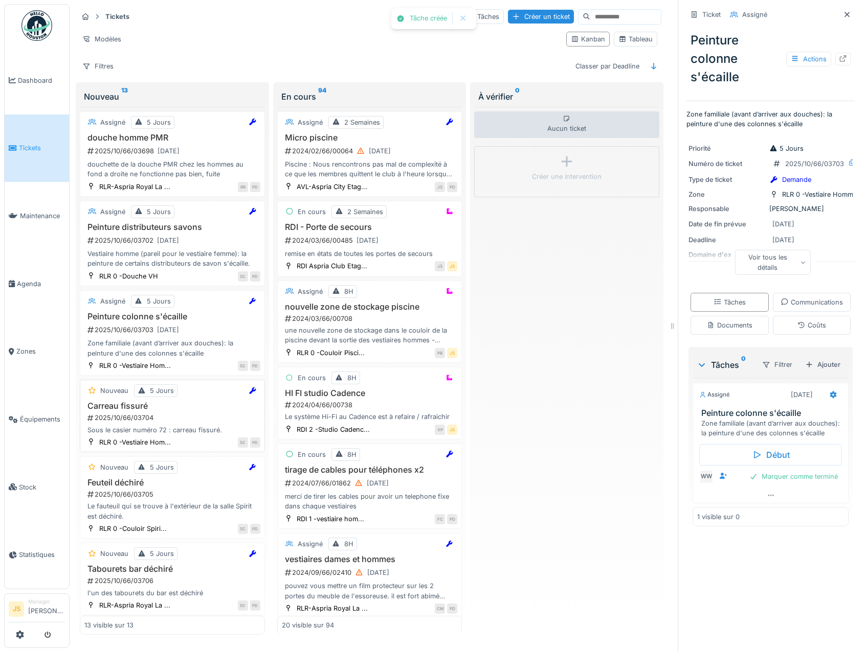
click at [153, 427] on div "Sous le casier numéro 72 : carreau fissuré." at bounding box center [172, 430] width 176 height 10
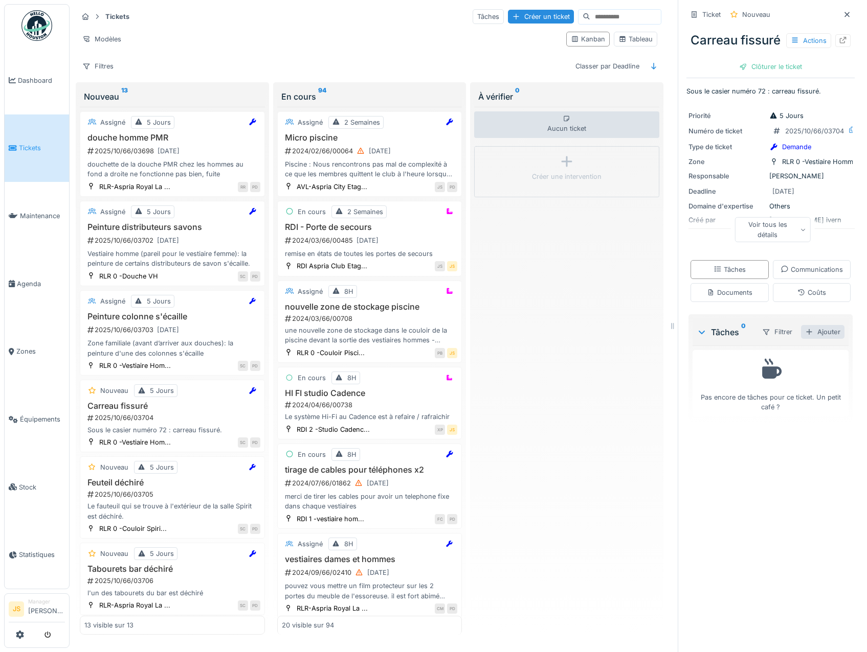
click at [806, 339] on div "Ajouter" at bounding box center [822, 332] width 43 height 14
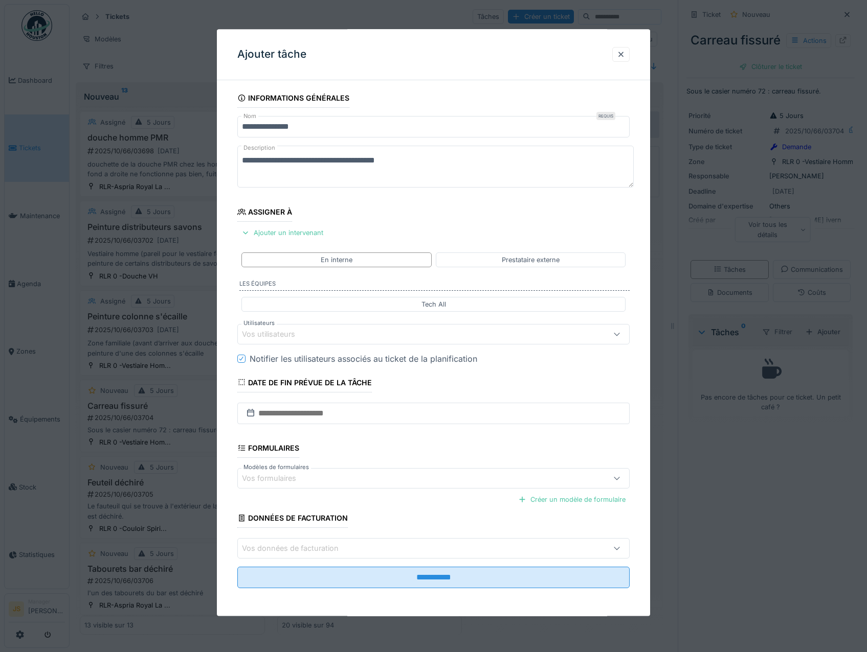
click at [268, 335] on div "Vos utilisateurs" at bounding box center [275, 334] width 67 height 11
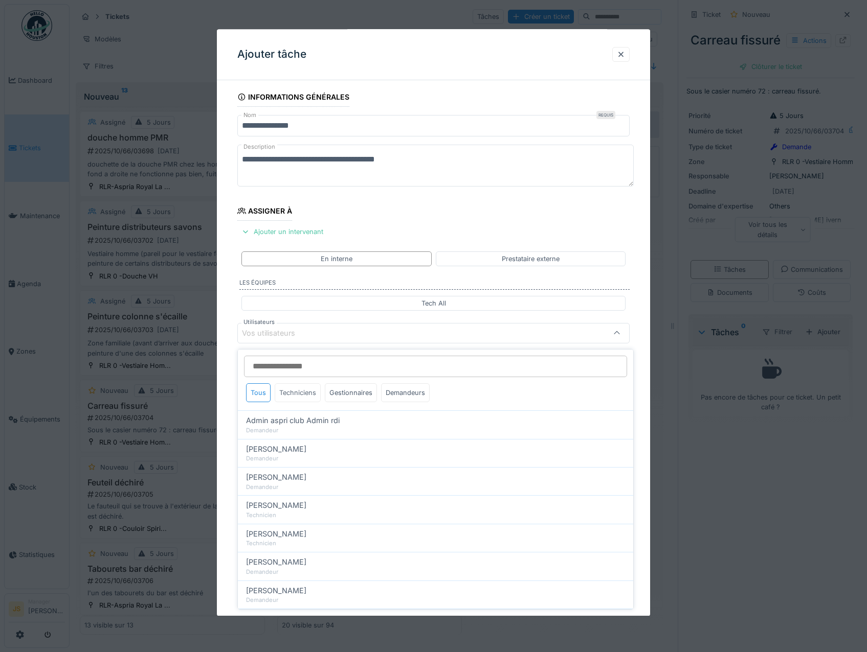
click at [298, 392] on div "Techniciens" at bounding box center [298, 392] width 46 height 19
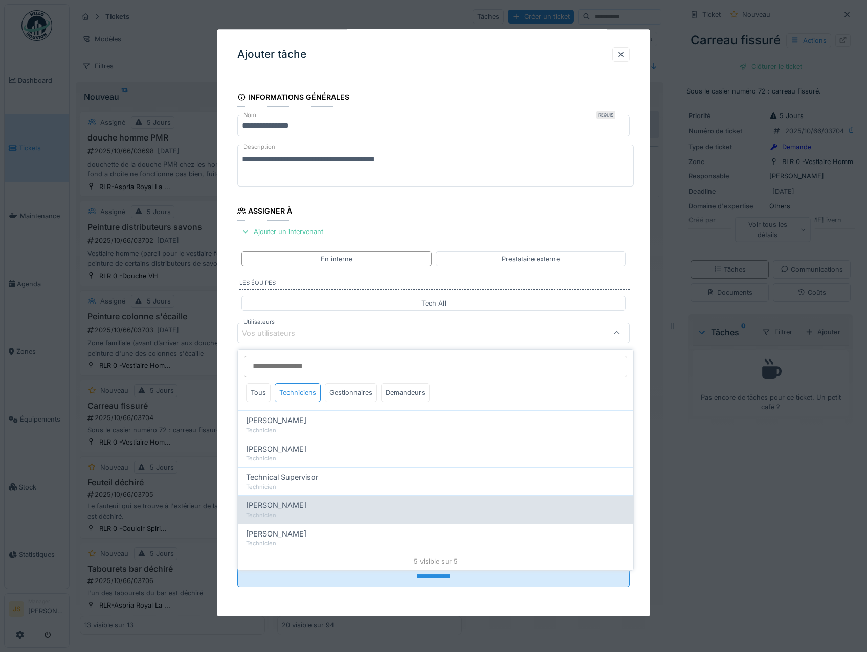
click at [301, 503] on span "[PERSON_NAME]" at bounding box center [276, 505] width 60 height 11
type input "****"
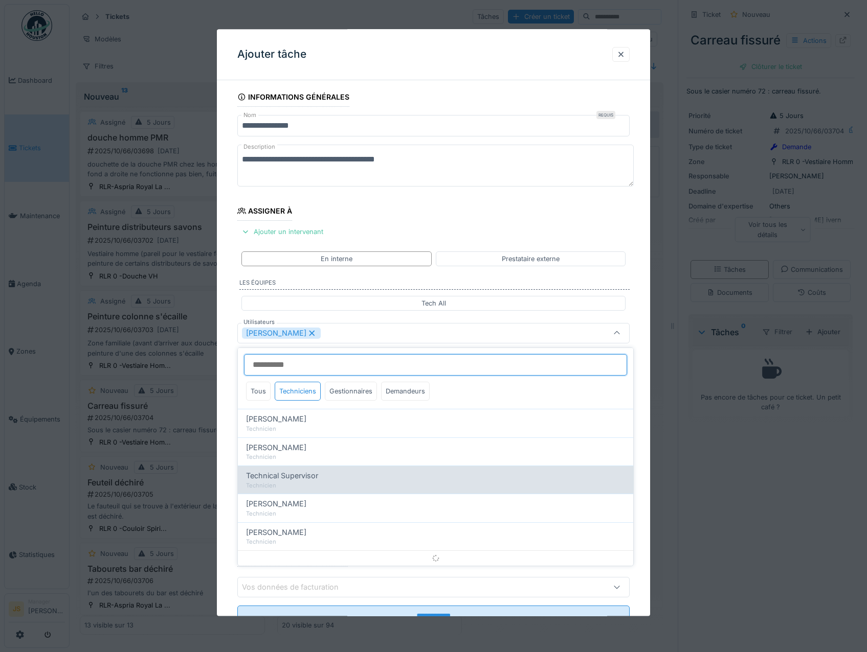
scroll to position [12, 0]
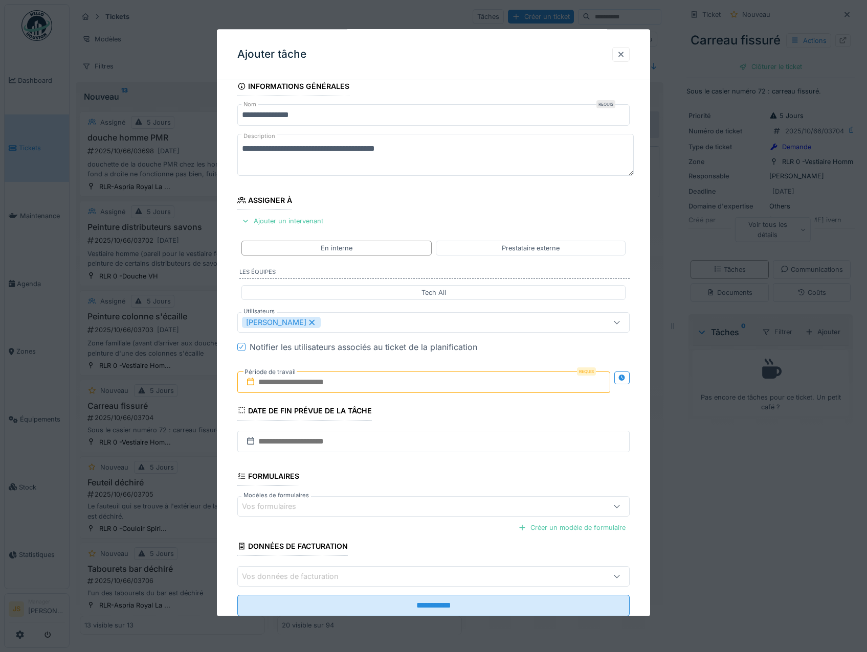
click at [222, 464] on div "**********" at bounding box center [434, 361] width 434 height 569
click at [279, 383] on input "text" at bounding box center [423, 382] width 373 height 21
click at [404, 464] on div "8" at bounding box center [409, 466] width 14 height 14
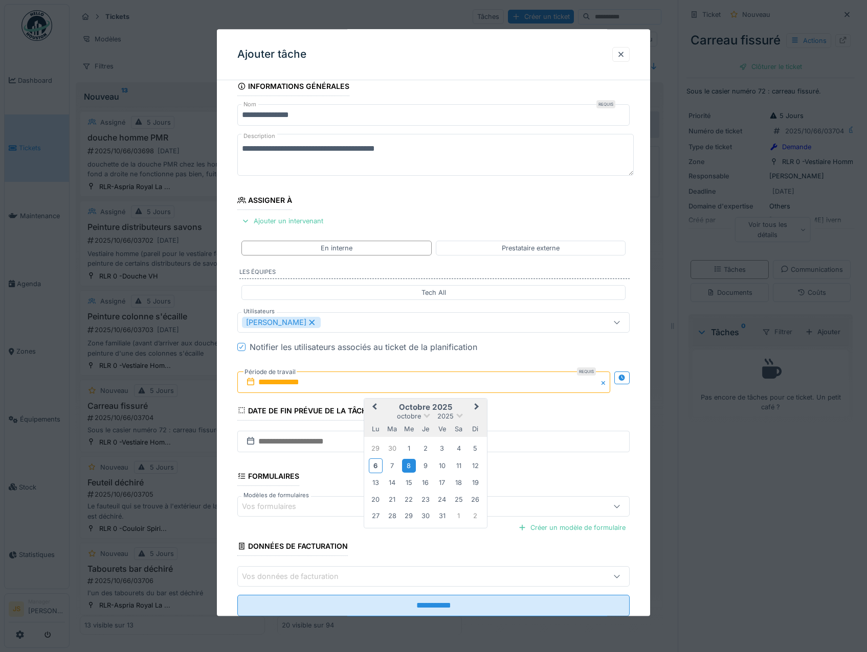
click at [407, 465] on div "8" at bounding box center [409, 466] width 14 height 14
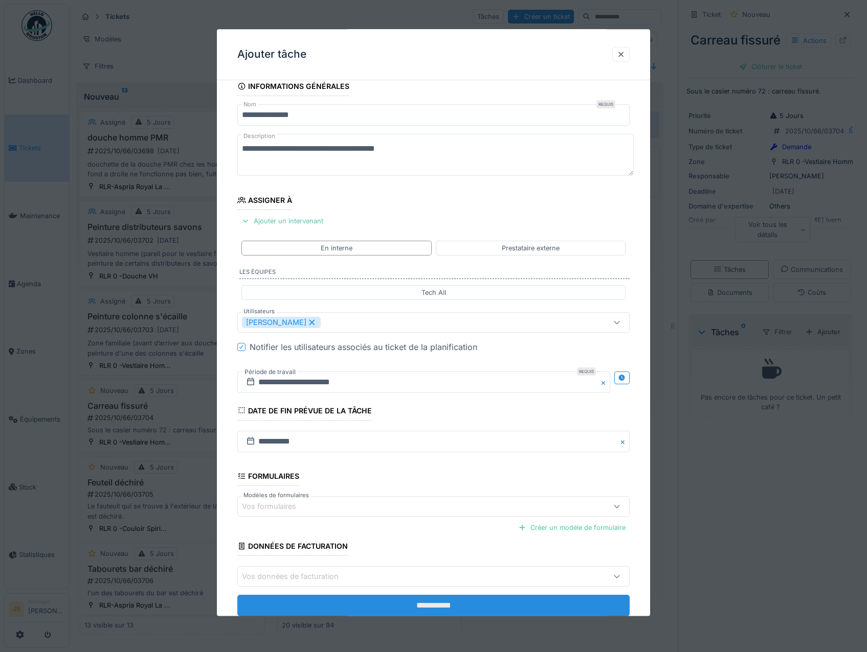
click at [458, 603] on input "**********" at bounding box center [433, 606] width 393 height 21
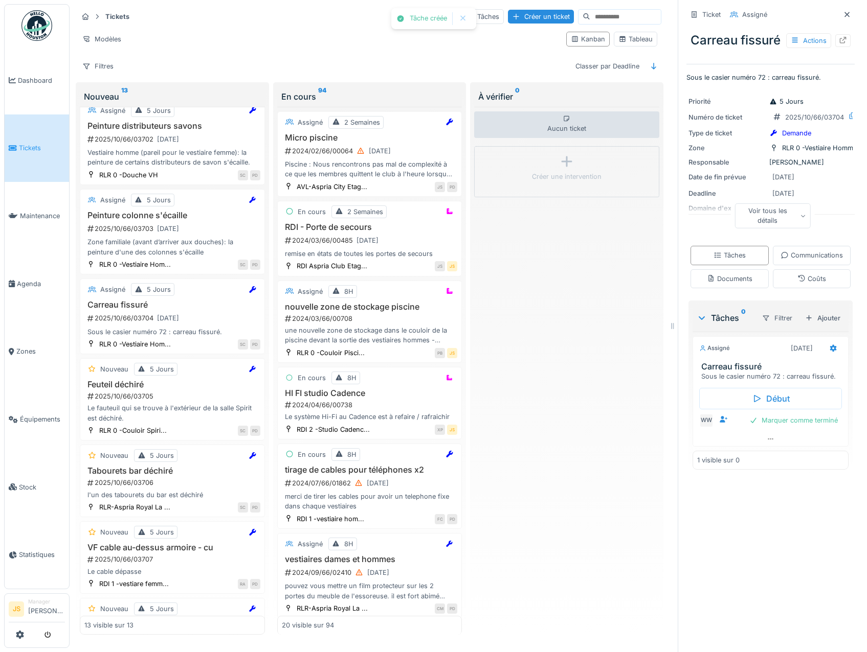
scroll to position [102, 0]
click at [154, 405] on div "Le fauteuil qui se trouve à l'extérieur de la salle Spirit est déchiré." at bounding box center [172, 411] width 176 height 19
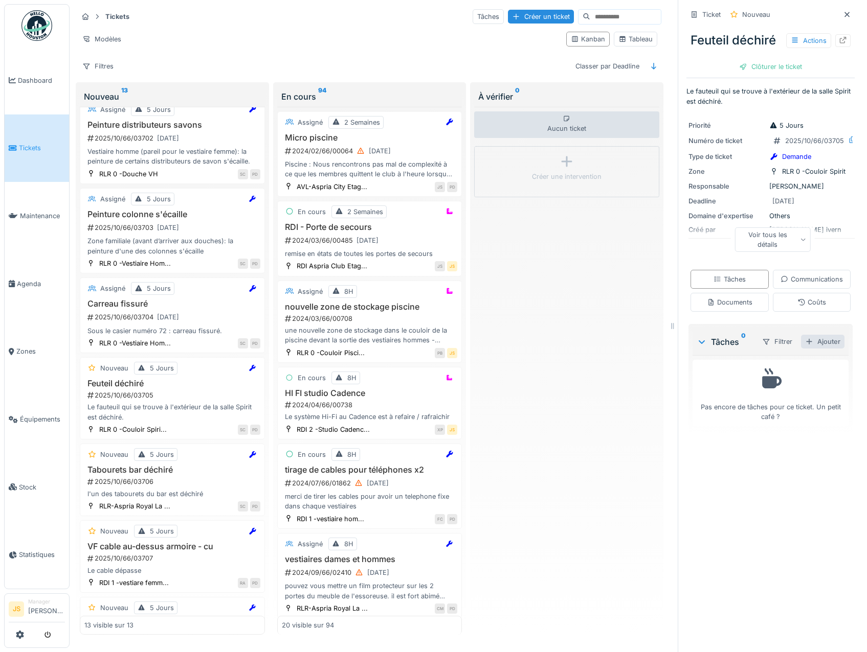
click at [808, 349] on div "Ajouter" at bounding box center [822, 342] width 43 height 14
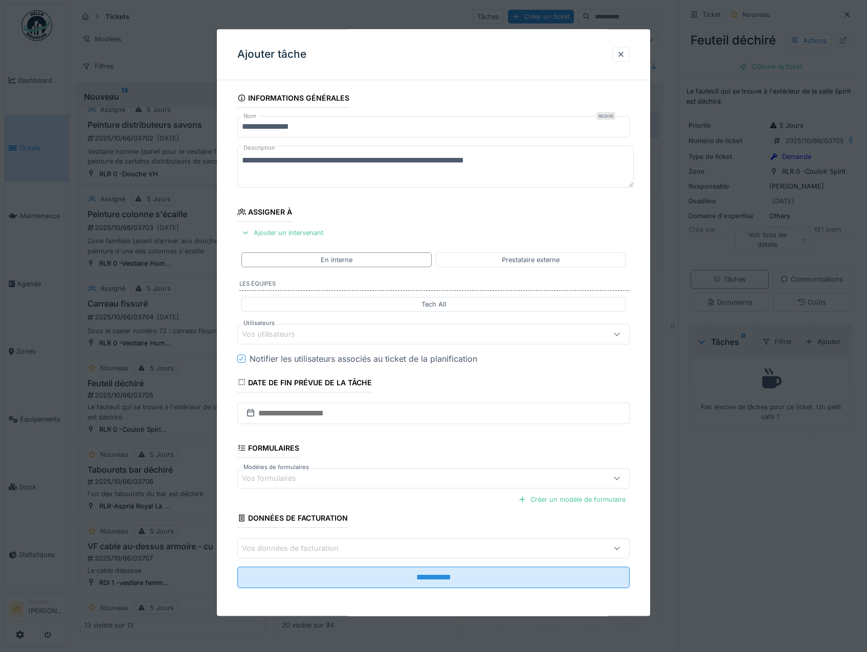
click at [273, 334] on div "Vos utilisateurs" at bounding box center [275, 334] width 67 height 11
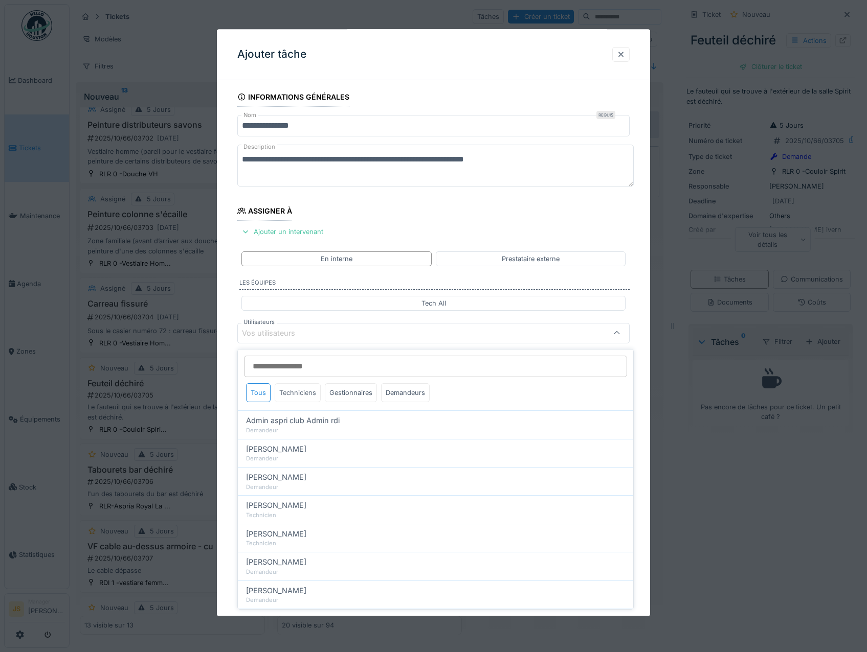
click at [293, 392] on div "Techniciens" at bounding box center [298, 392] width 46 height 19
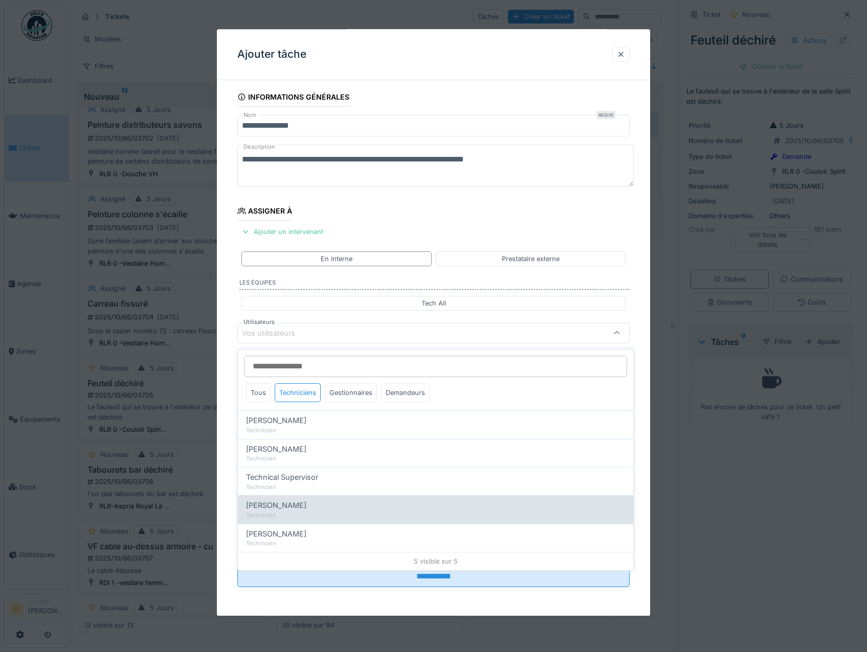
click at [288, 495] on div "Wojciech Wierozebski Technicien" at bounding box center [435, 509] width 395 height 28
type input "****"
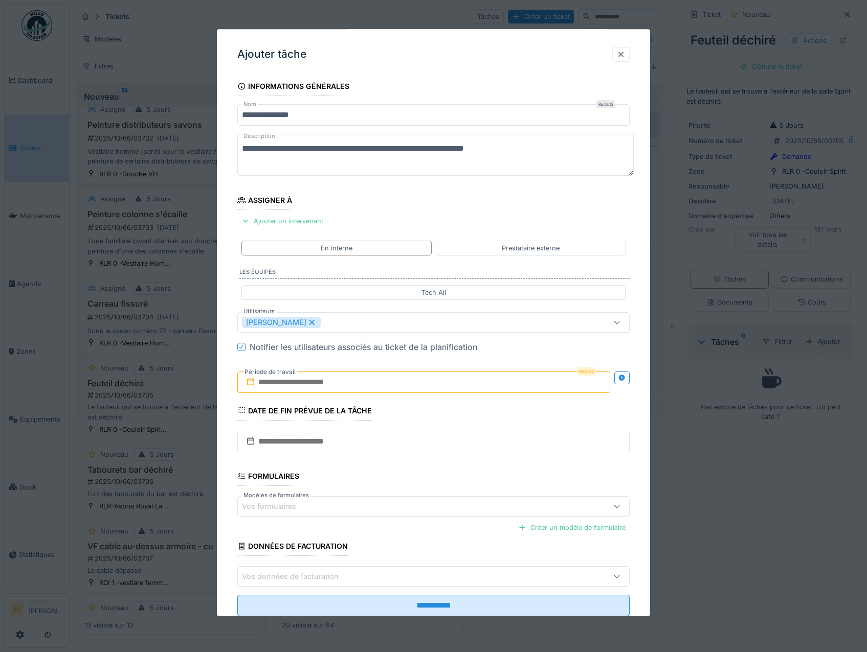
click at [225, 464] on div "**********" at bounding box center [434, 361] width 434 height 569
click at [279, 381] on input "text" at bounding box center [423, 382] width 373 height 21
click at [378, 466] on div "6" at bounding box center [376, 466] width 14 height 15
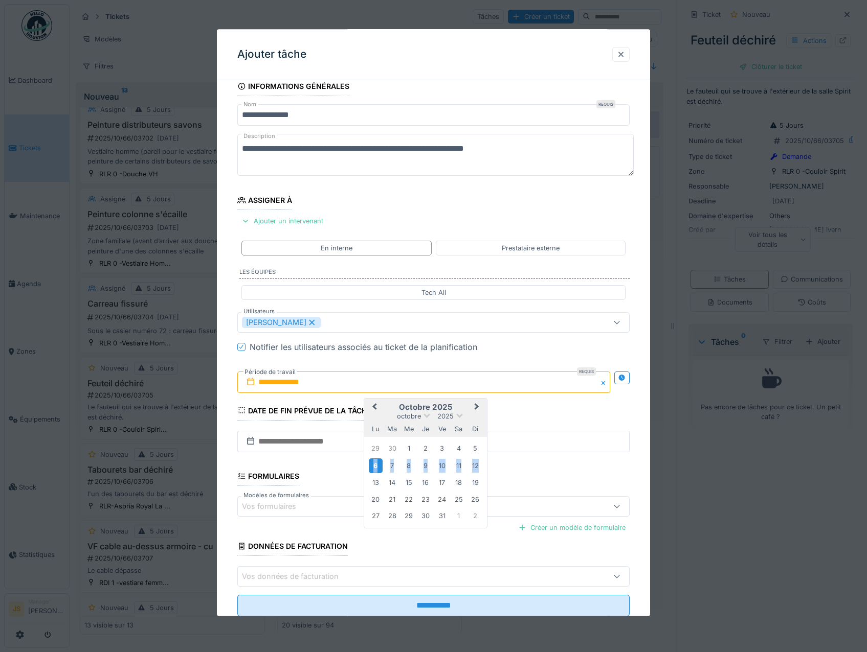
click at [378, 466] on div "6" at bounding box center [376, 466] width 14 height 15
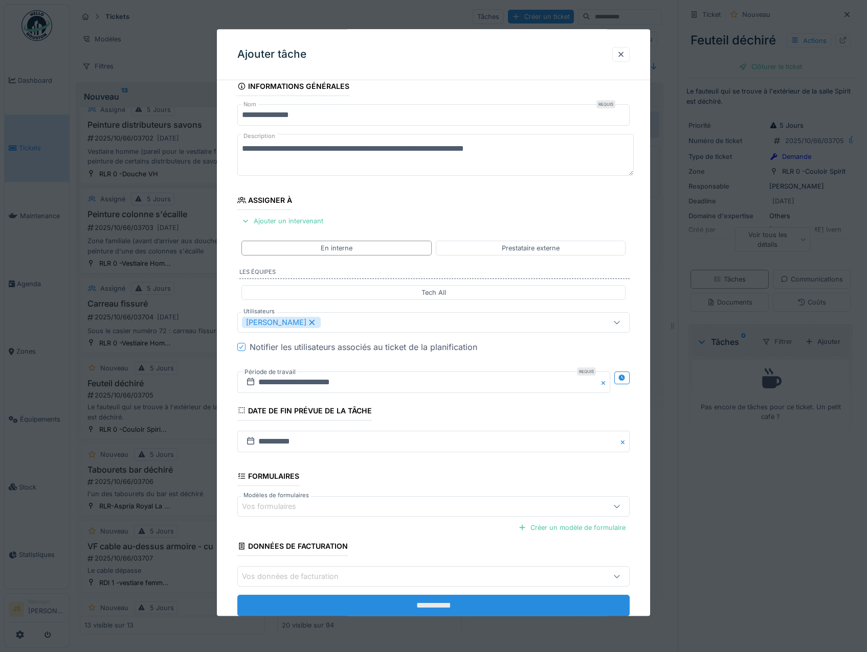
click at [411, 605] on input "**********" at bounding box center [433, 606] width 393 height 21
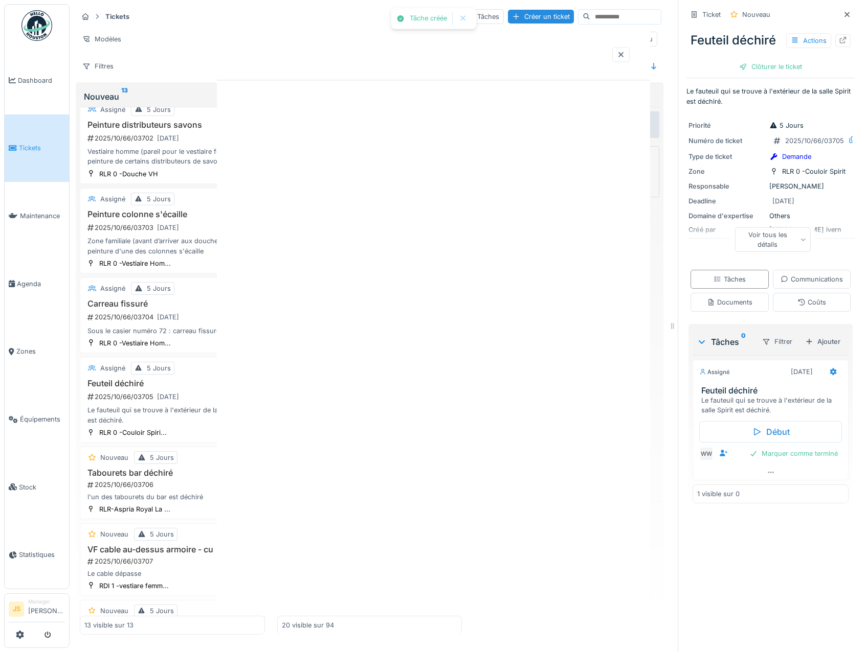
scroll to position [0, 0]
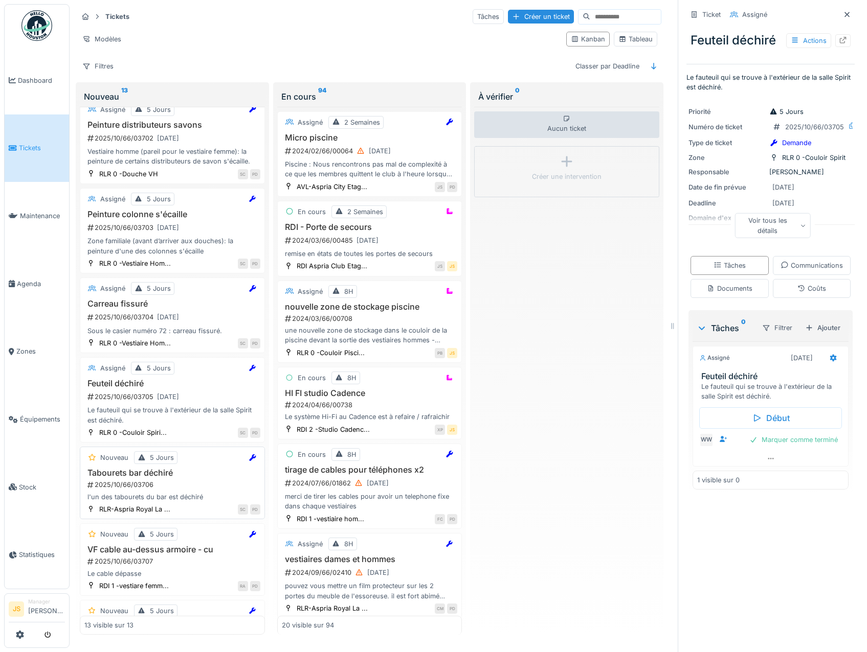
click at [137, 473] on h3 "Tabourets bar déchiré" at bounding box center [172, 473] width 176 height 10
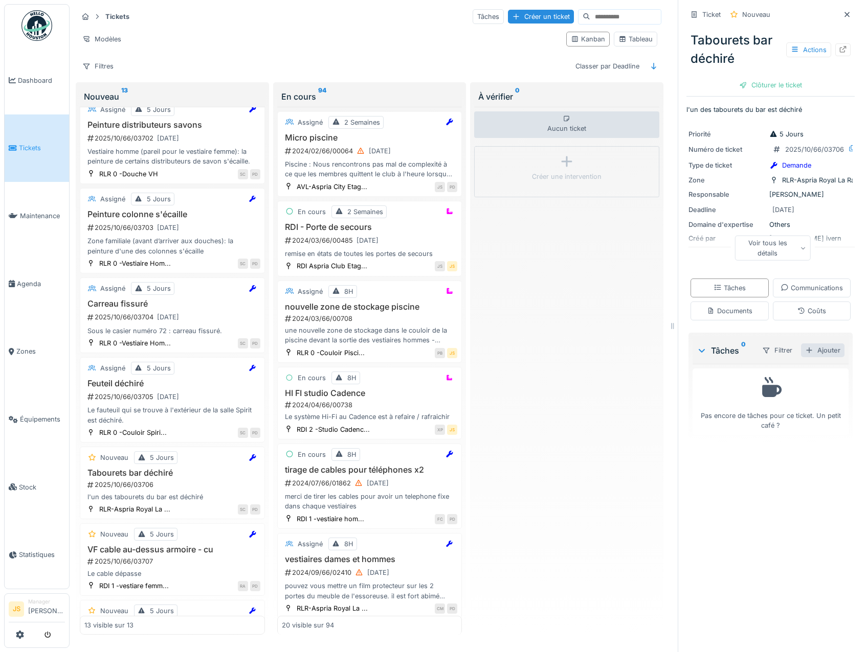
click at [805, 357] on div "Ajouter" at bounding box center [822, 351] width 43 height 14
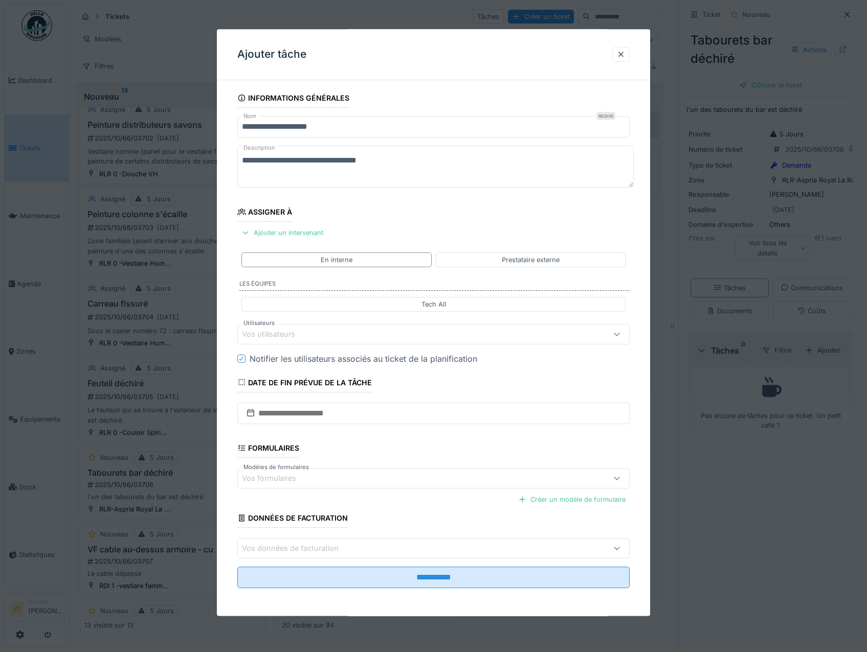
click at [253, 331] on div "Vos utilisateurs" at bounding box center [275, 334] width 67 height 11
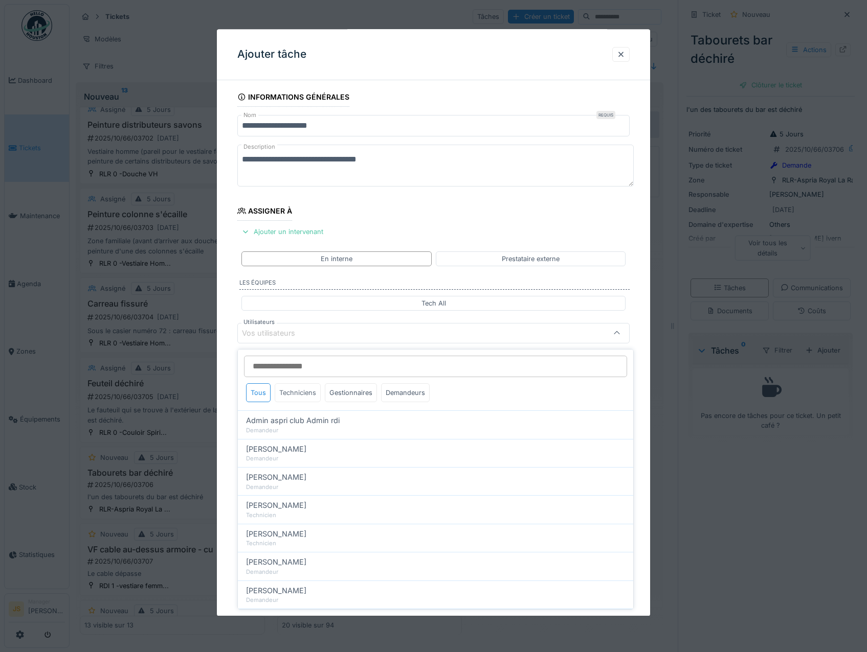
click at [300, 392] on div "Techniciens" at bounding box center [298, 392] width 46 height 19
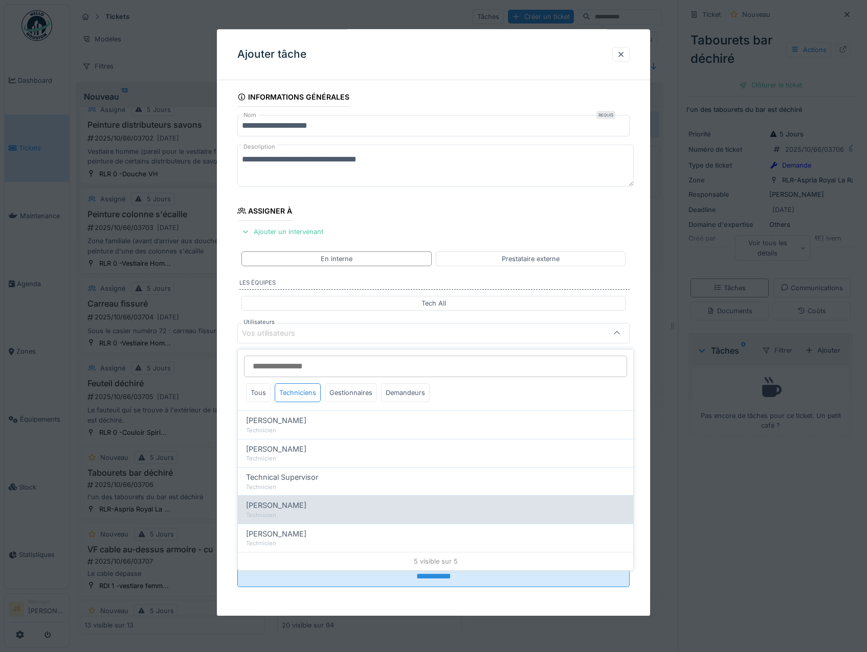
click at [298, 504] on span "Wojciech Wierozebski" at bounding box center [276, 505] width 60 height 11
type input "****"
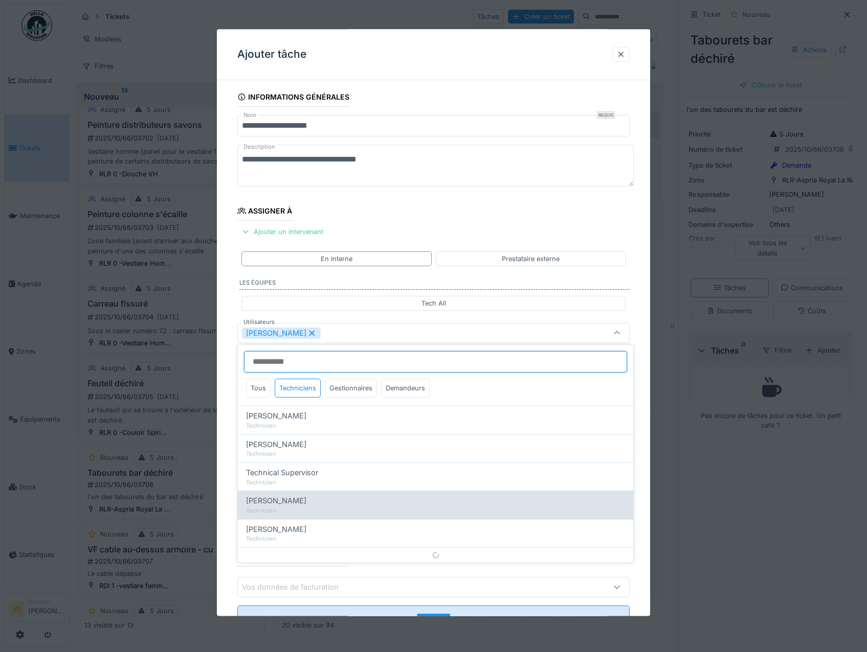
scroll to position [12, 0]
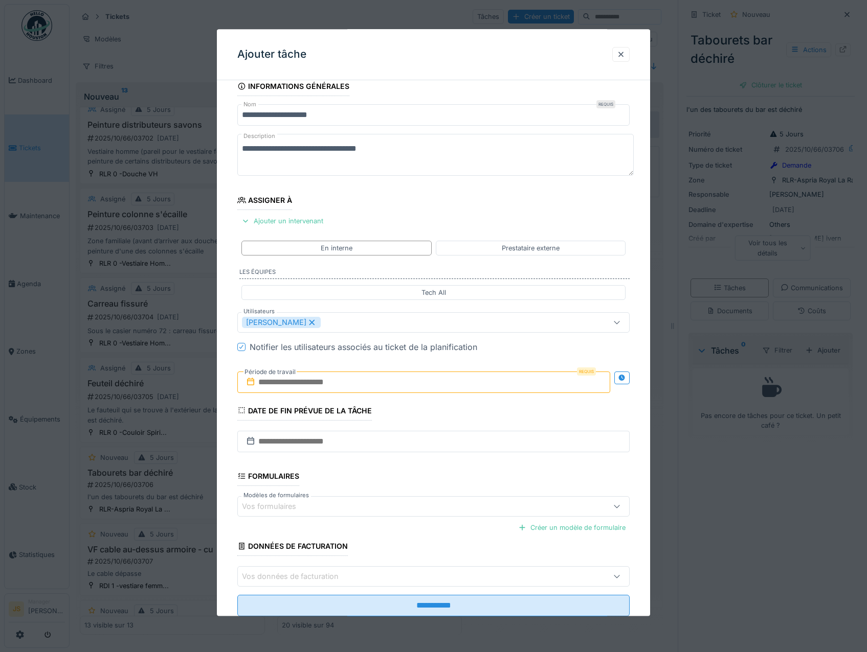
click at [231, 474] on div "**********" at bounding box center [434, 361] width 434 height 569
click at [291, 385] on input "text" at bounding box center [423, 382] width 373 height 21
click at [403, 464] on div "8" at bounding box center [409, 466] width 14 height 14
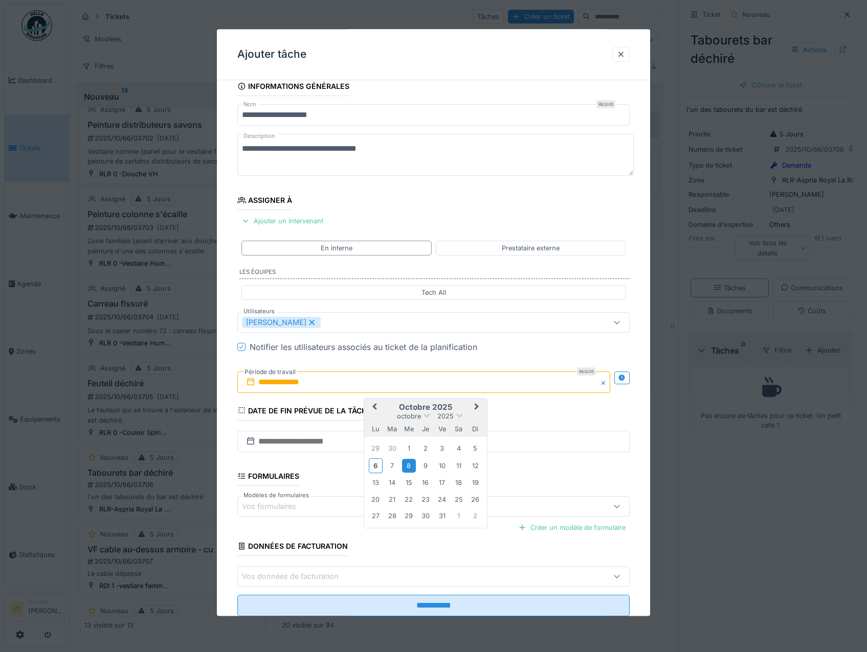
click at [405, 464] on div "8" at bounding box center [409, 466] width 14 height 14
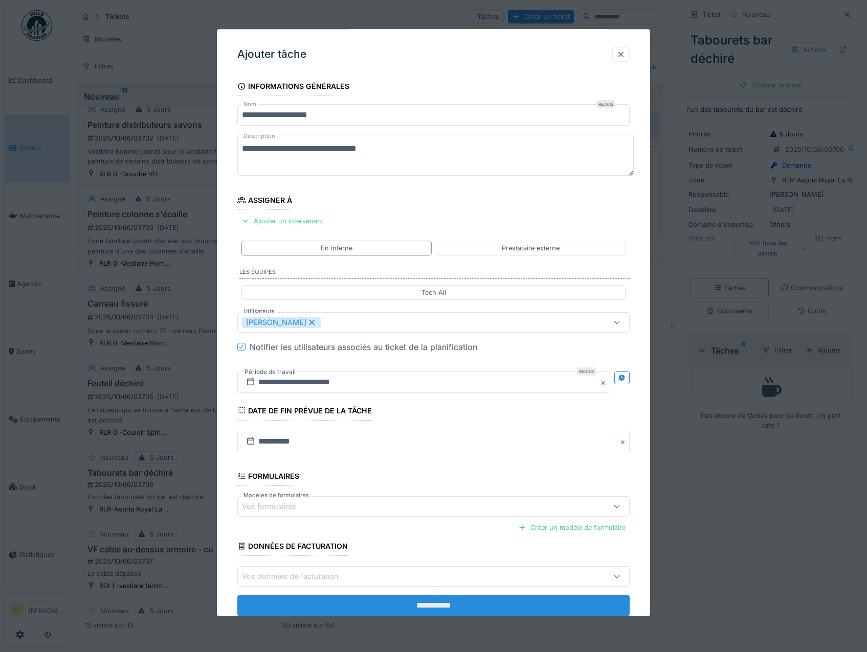
click at [399, 601] on input "**********" at bounding box center [433, 606] width 393 height 21
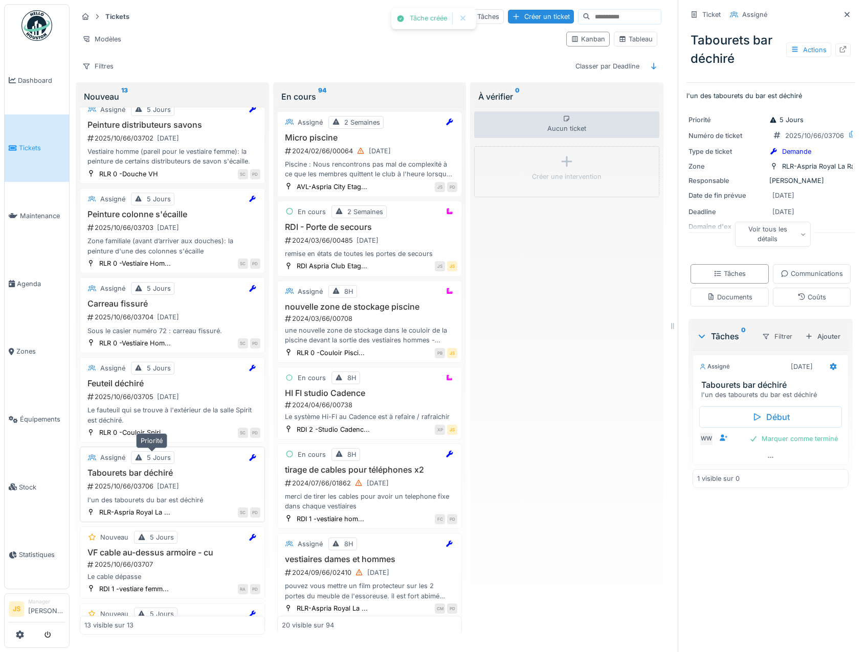
scroll to position [8, 0]
click at [144, 548] on h3 "VF cable au-dessus armoire - cu" at bounding box center [172, 553] width 176 height 10
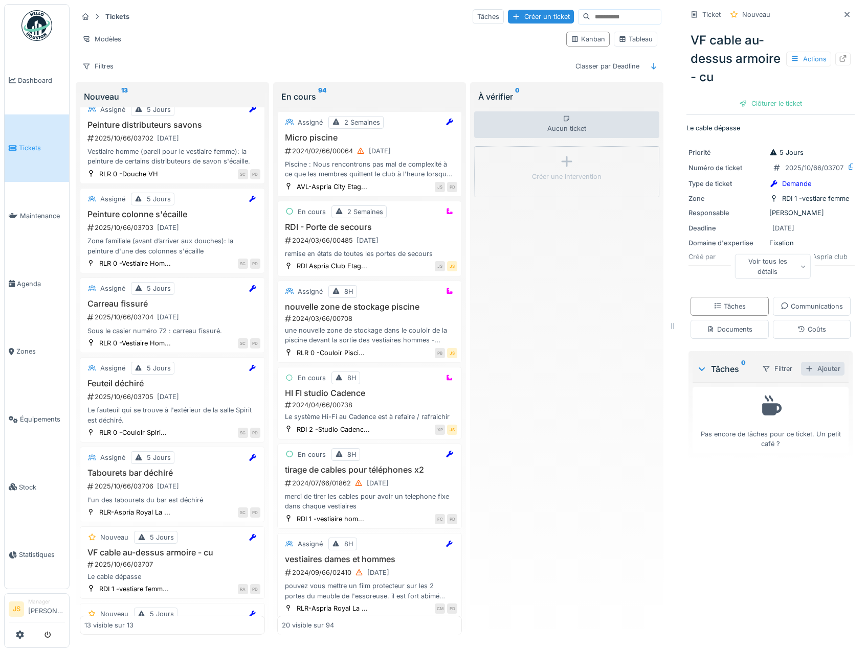
click at [822, 376] on div "Ajouter" at bounding box center [822, 369] width 43 height 14
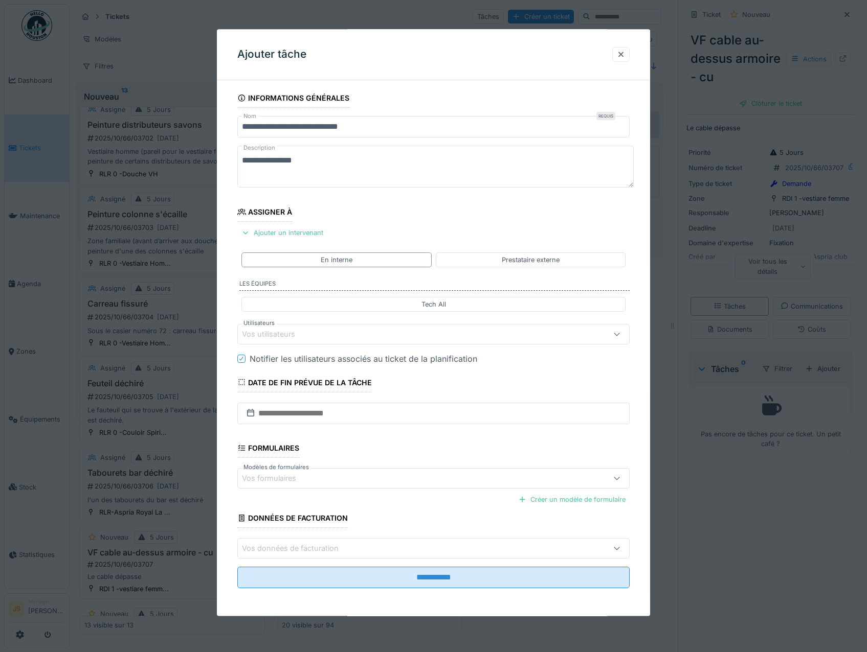
click at [263, 336] on div "Vos utilisateurs" at bounding box center [275, 334] width 67 height 11
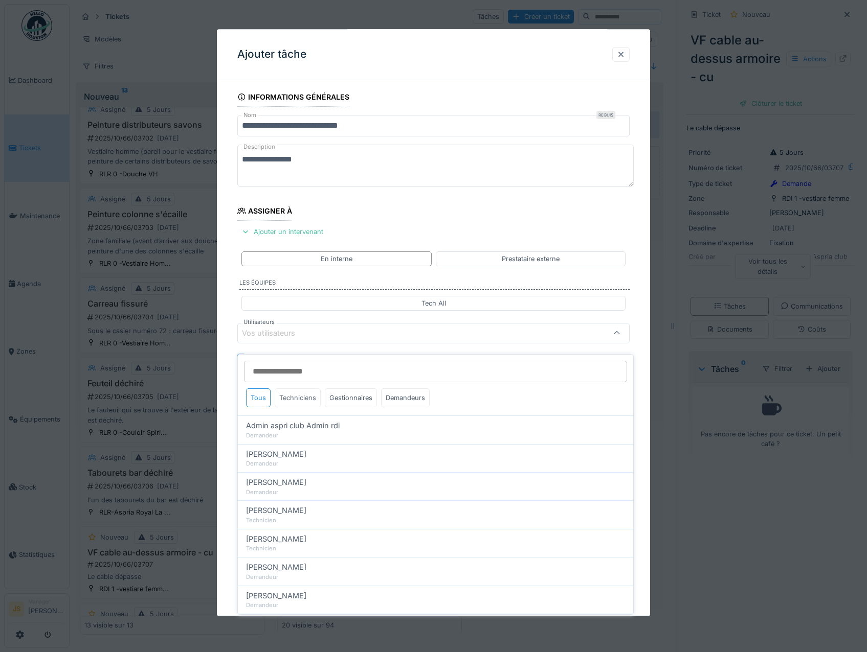
click at [290, 390] on div "Techniciens" at bounding box center [298, 398] width 46 height 19
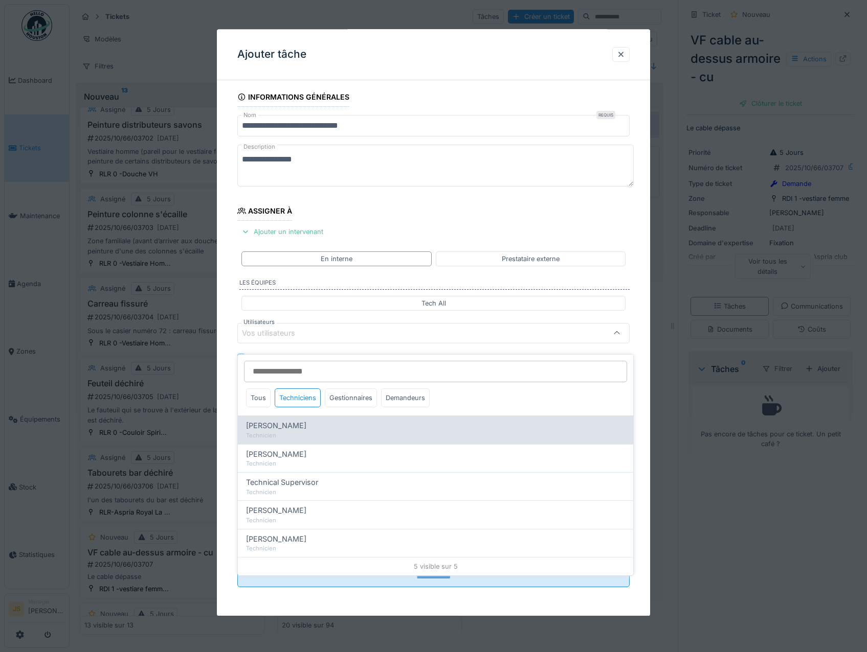
drag, startPoint x: 293, startPoint y: 416, endPoint x: 265, endPoint y: 416, distance: 28.1
click at [293, 420] on span "Alexandre Michailidis" at bounding box center [276, 425] width 60 height 11
type input "*****"
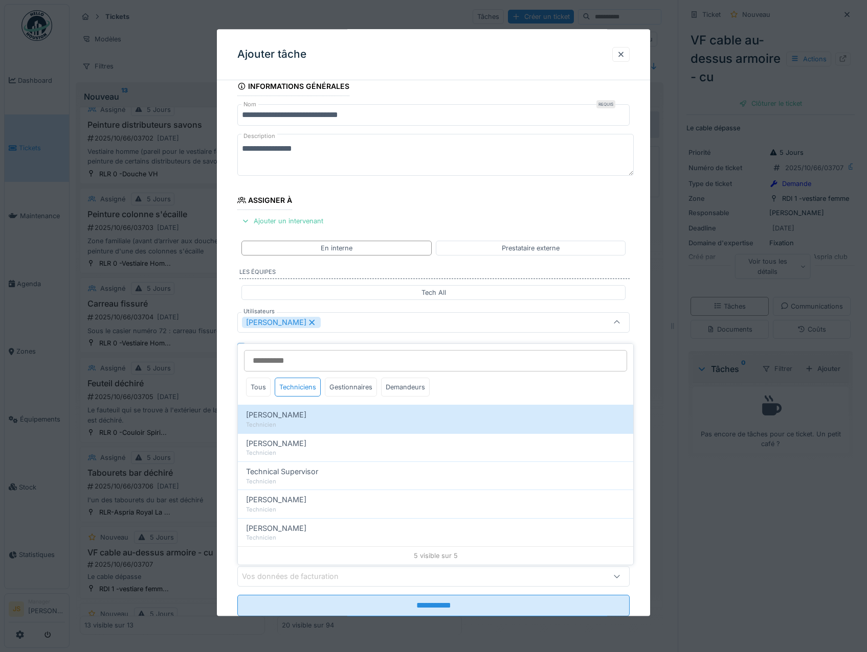
click at [226, 409] on div "**********" at bounding box center [434, 361] width 434 height 569
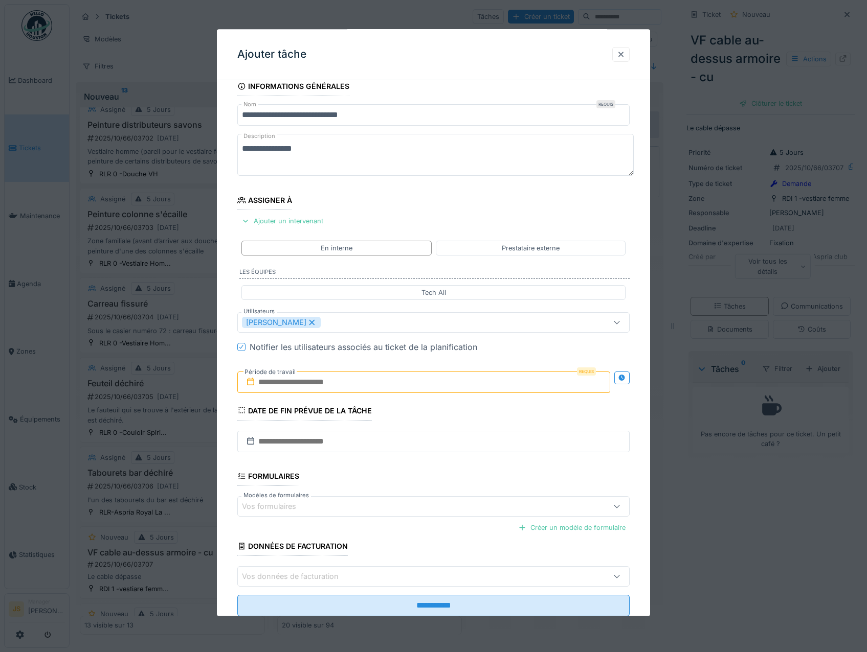
click at [280, 380] on input "text" at bounding box center [423, 382] width 373 height 21
click at [376, 466] on div "6" at bounding box center [376, 466] width 14 height 15
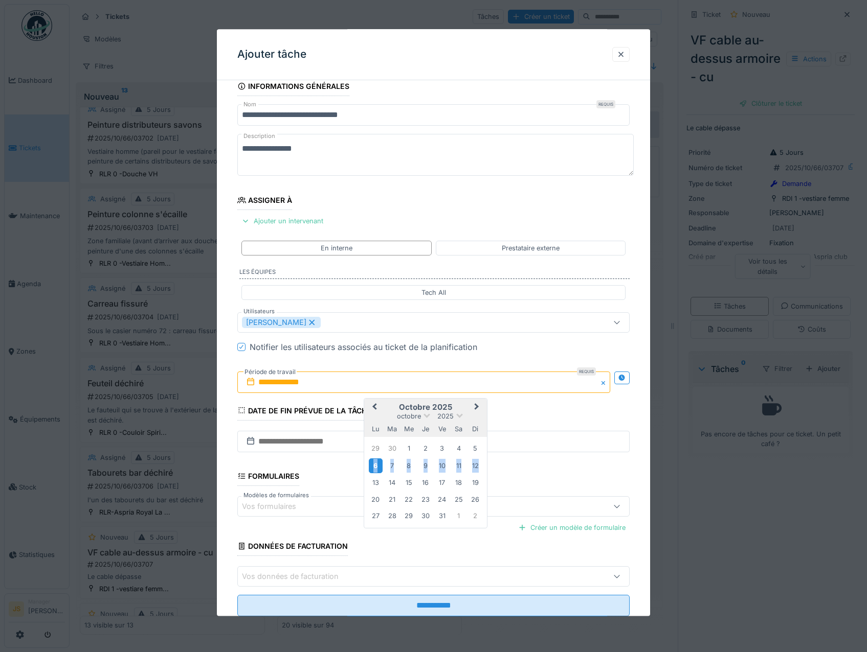
click at [376, 466] on div "6" at bounding box center [376, 466] width 14 height 15
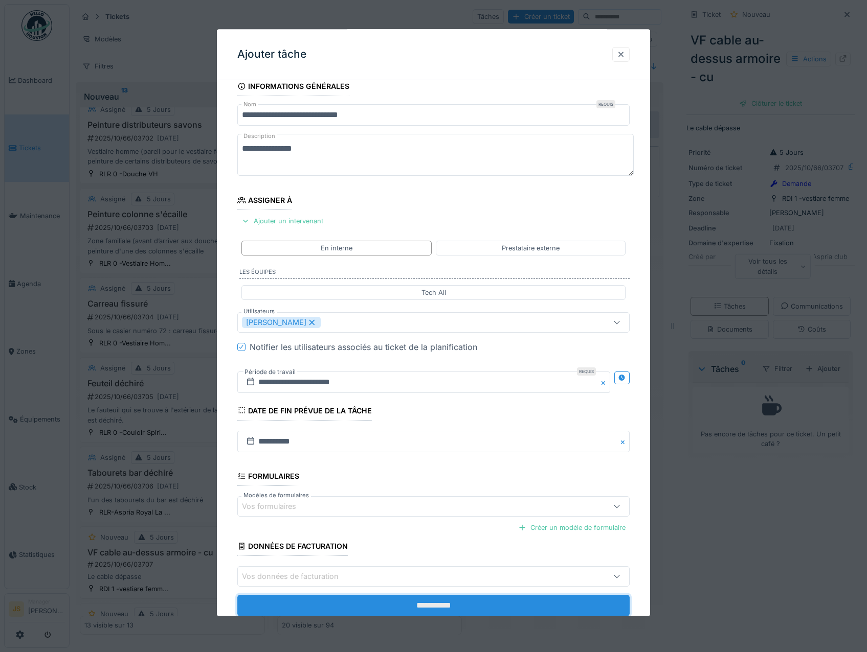
click at [418, 609] on input "**********" at bounding box center [433, 606] width 393 height 21
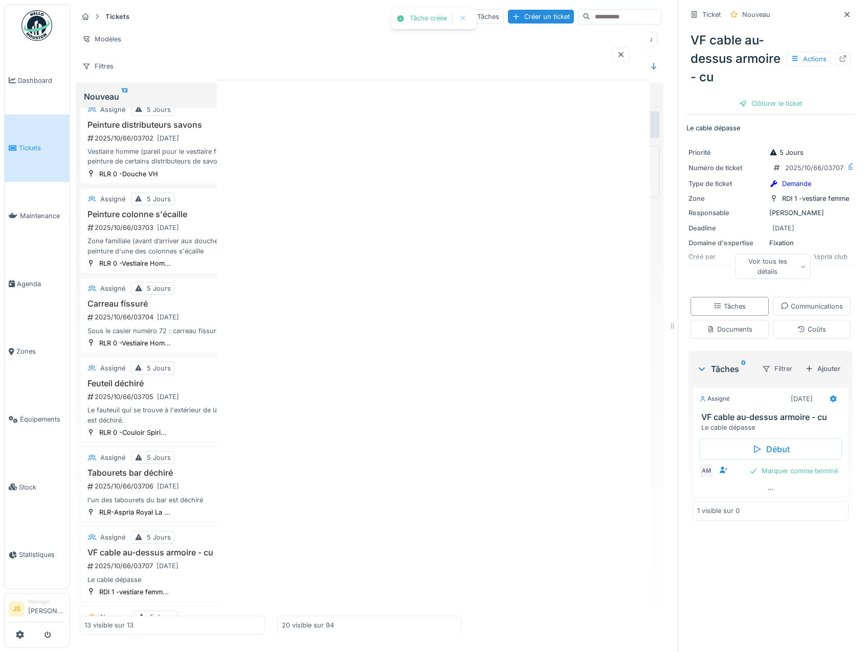
scroll to position [0, 0]
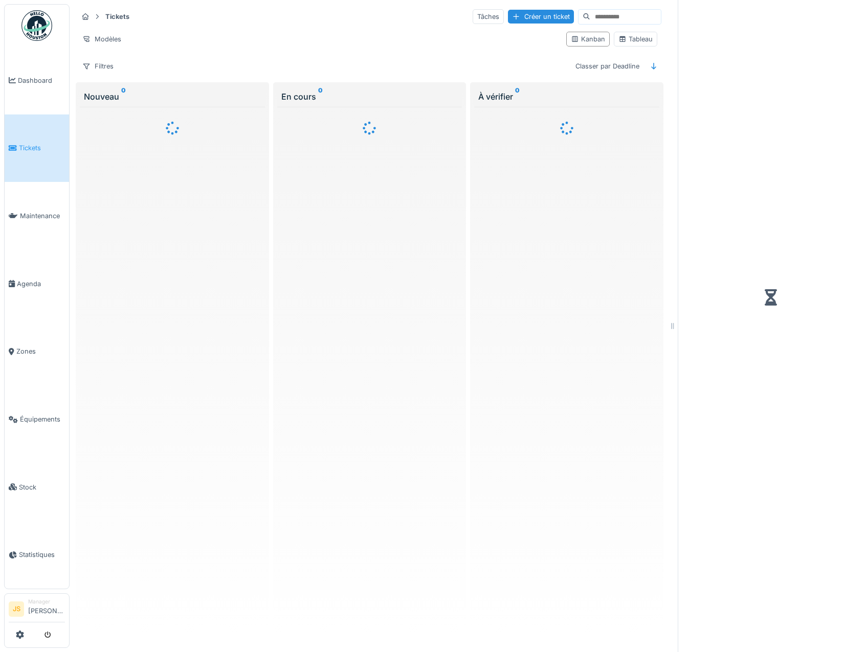
scroll to position [3, 0]
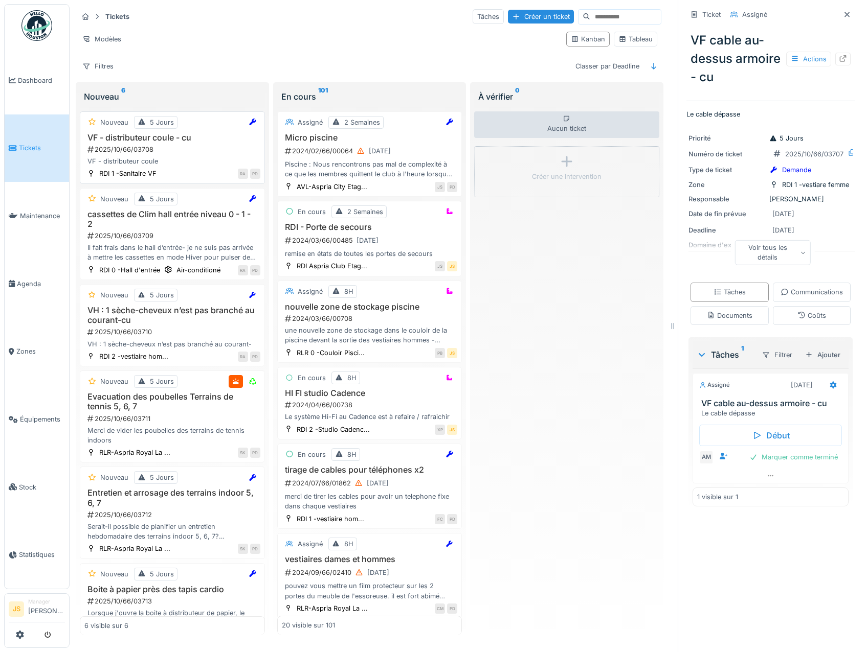
click at [152, 145] on div "2025/10/66/03708" at bounding box center [173, 150] width 174 height 10
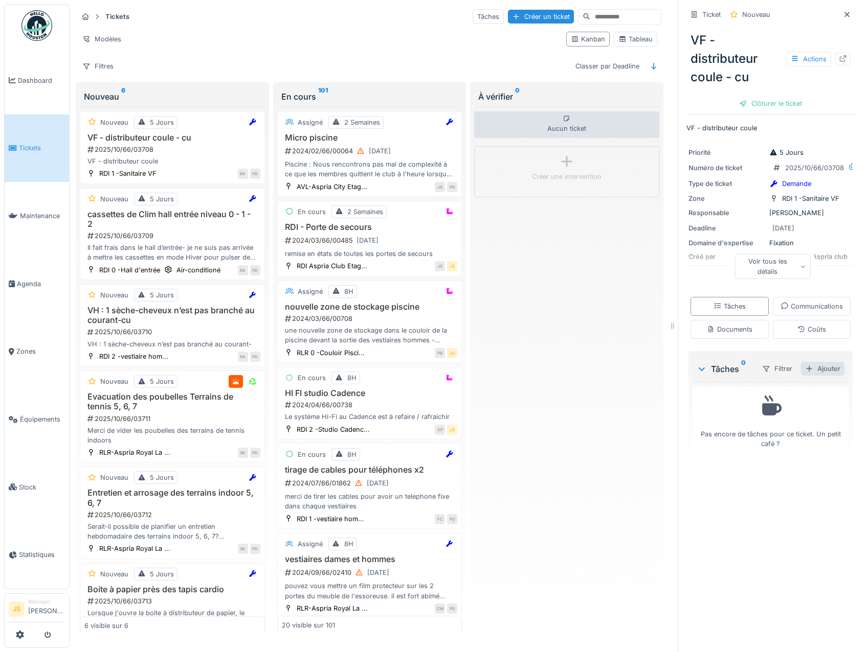
click at [814, 376] on div "Ajouter" at bounding box center [822, 369] width 43 height 14
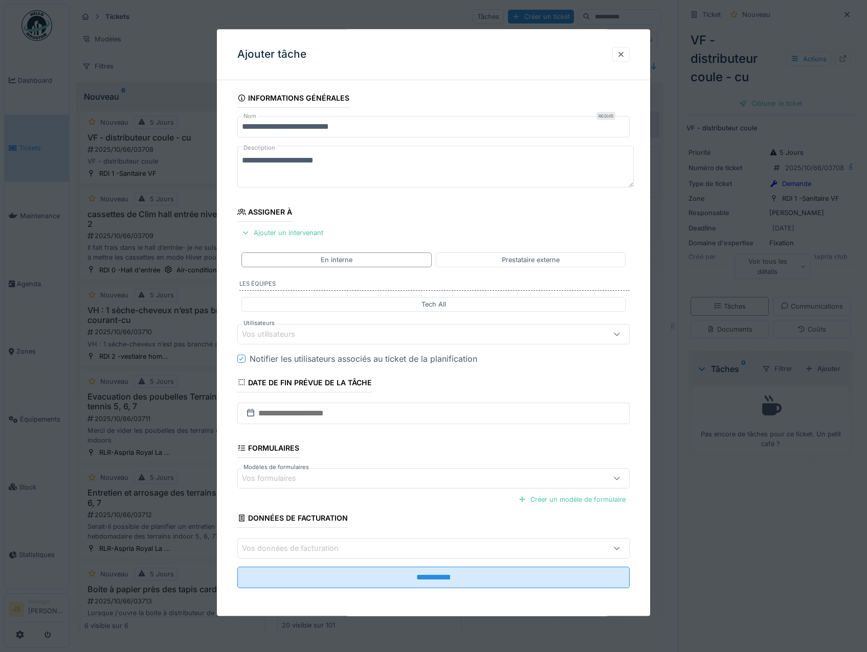
click at [258, 336] on div "Vos utilisateurs" at bounding box center [275, 334] width 67 height 11
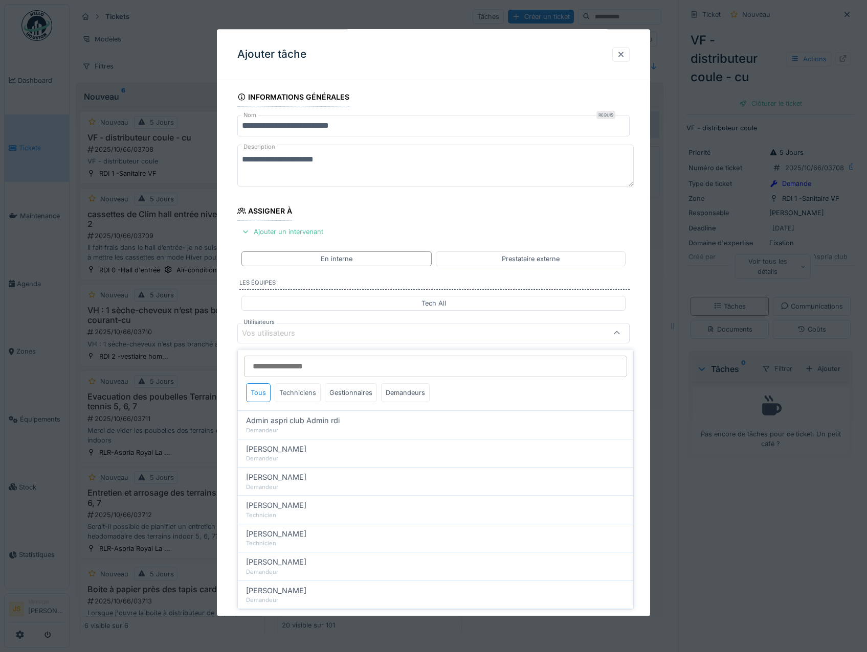
click at [303, 391] on div "Techniciens" at bounding box center [298, 392] width 46 height 19
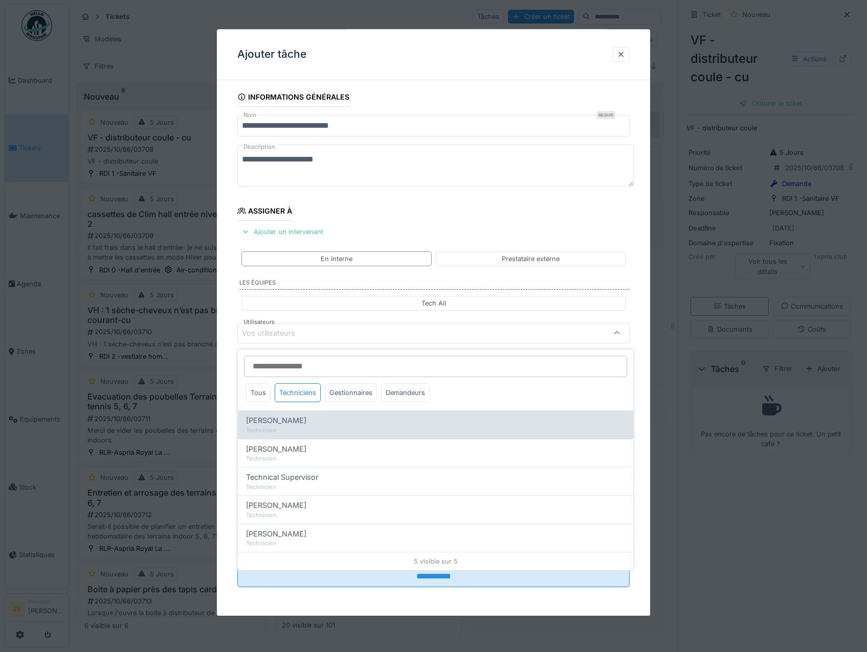
click at [294, 415] on span "[PERSON_NAME]" at bounding box center [276, 420] width 60 height 11
type input "*****"
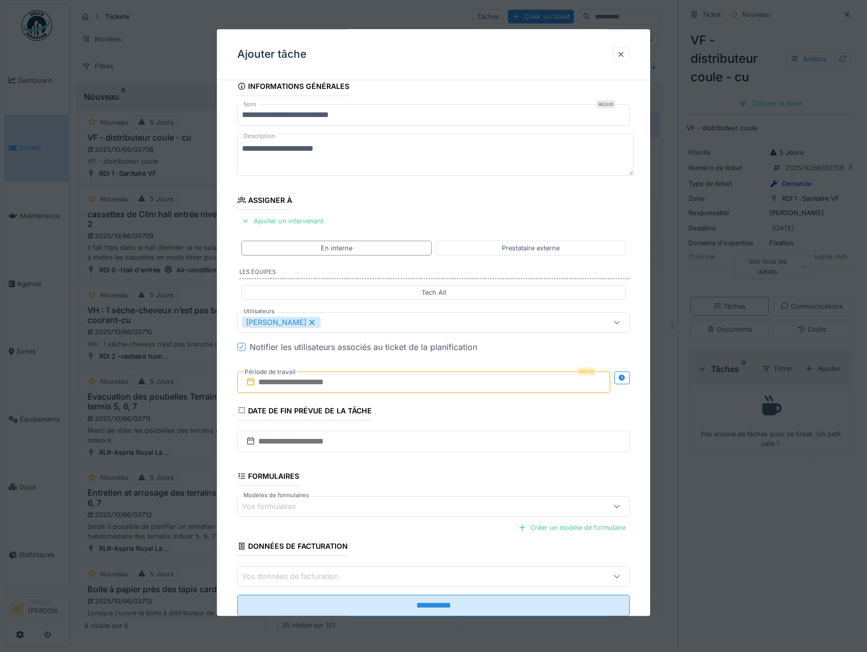
click at [221, 410] on div "**********" at bounding box center [434, 361] width 434 height 569
click at [285, 385] on input "text" at bounding box center [423, 382] width 373 height 21
click at [377, 463] on div "6" at bounding box center [376, 466] width 14 height 15
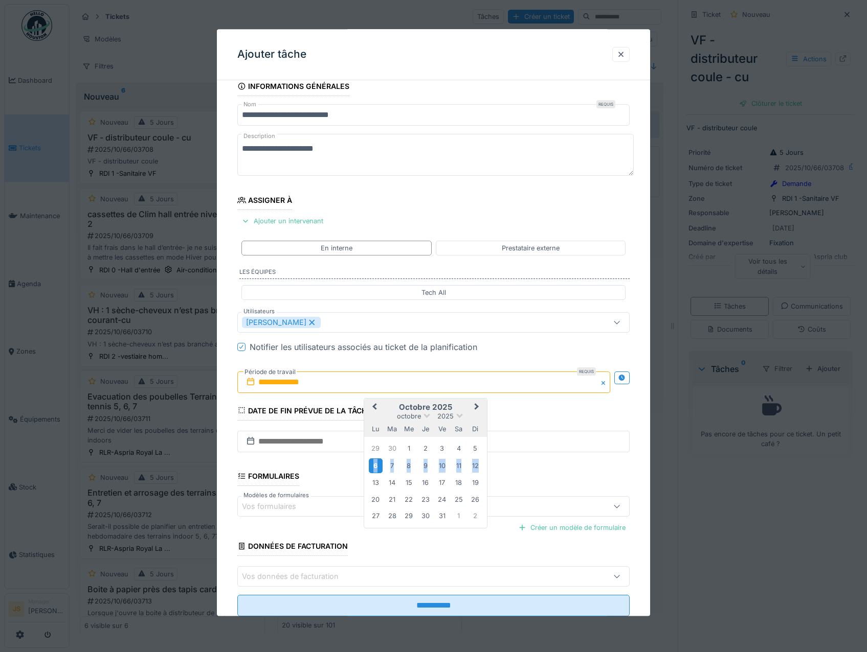
click at [377, 464] on div "6" at bounding box center [376, 466] width 14 height 15
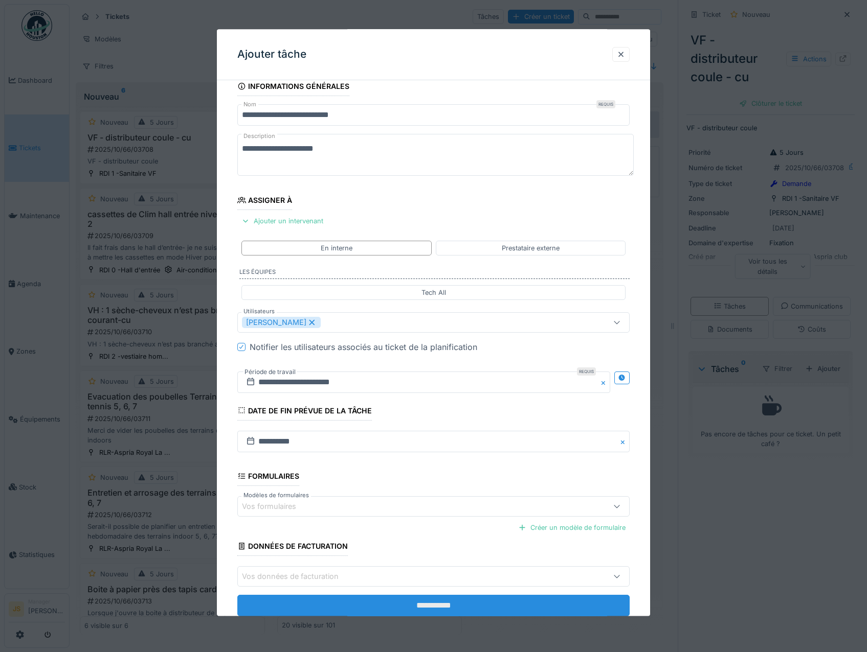
click at [434, 609] on input "**********" at bounding box center [433, 606] width 393 height 21
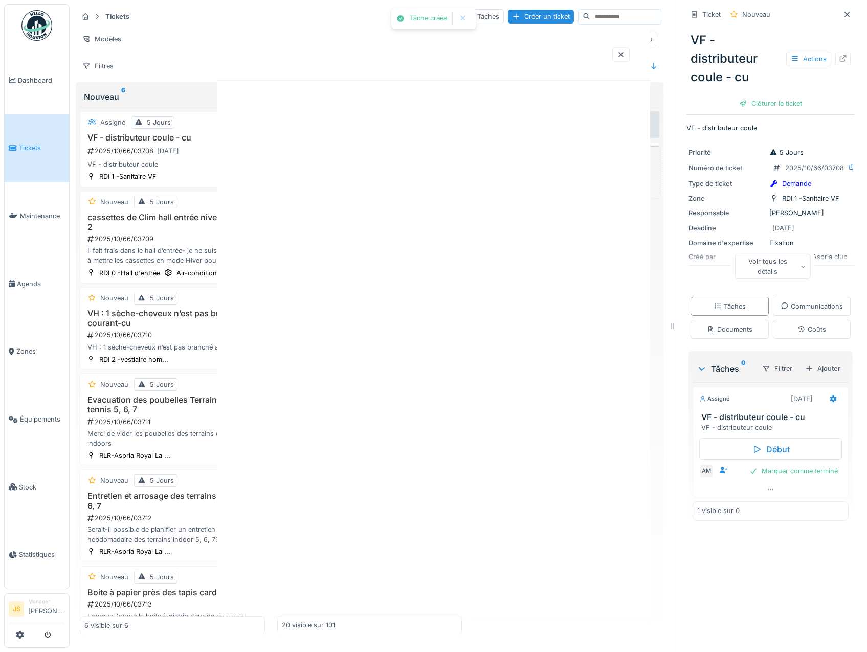
scroll to position [0, 0]
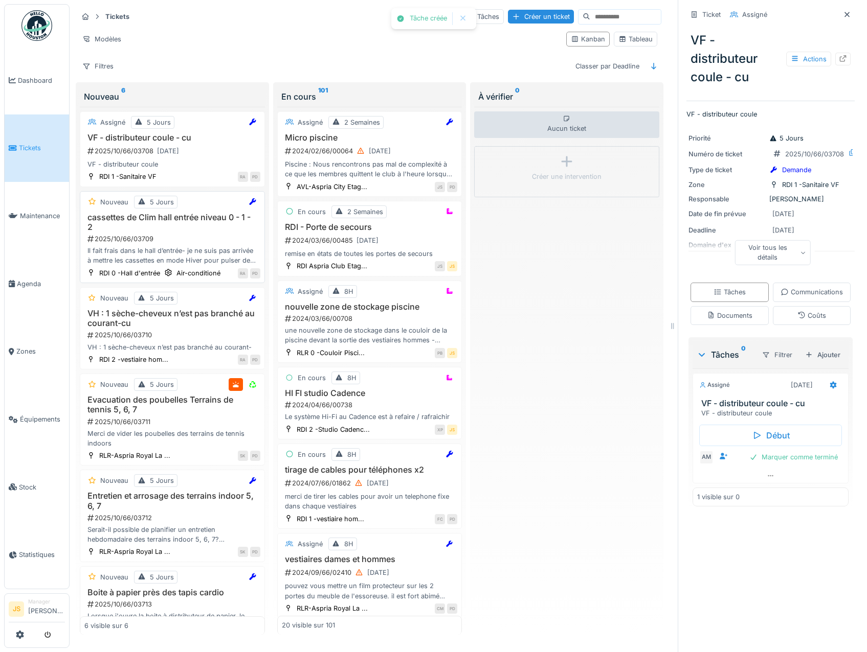
click at [181, 216] on h3 "cassettes de Clim hall entrée niveau 0 - 1 - 2" at bounding box center [172, 222] width 176 height 19
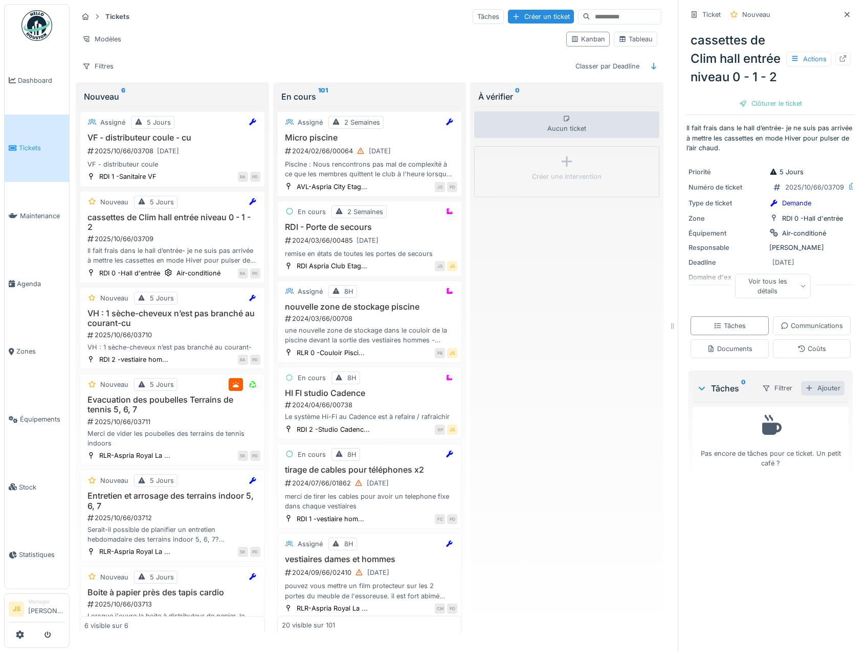
click at [815, 395] on div "Ajouter" at bounding box center [822, 388] width 43 height 14
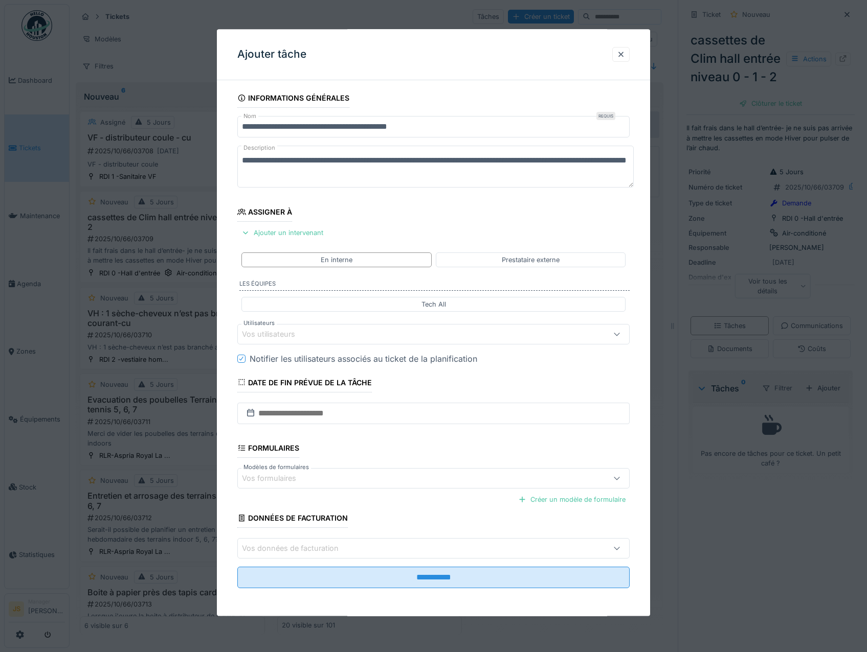
click at [281, 331] on div "Vos utilisateurs" at bounding box center [275, 334] width 67 height 11
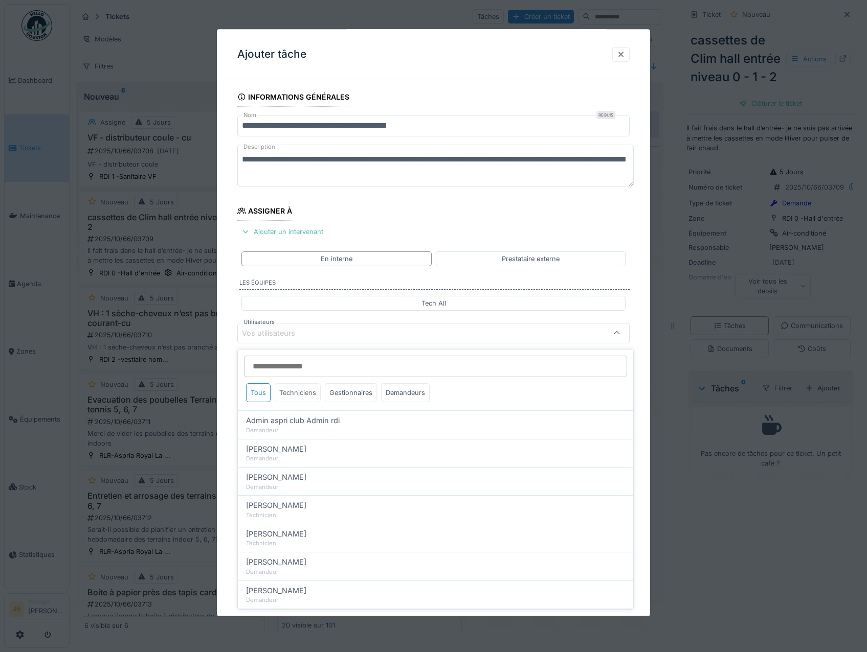
click at [290, 390] on div "Techniciens" at bounding box center [298, 392] width 46 height 19
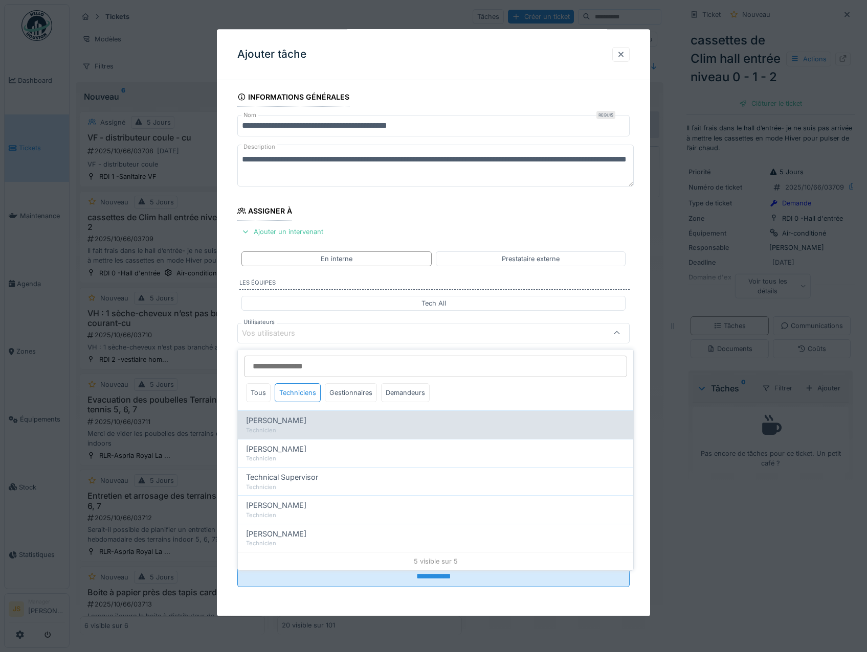
click at [283, 420] on span "[PERSON_NAME]" at bounding box center [276, 420] width 60 height 11
type input "*****"
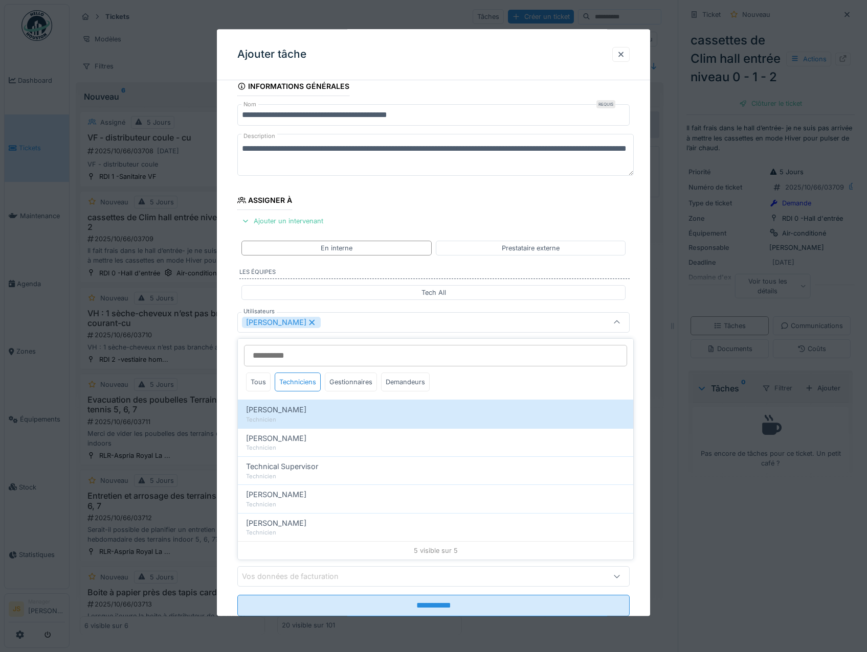
click at [223, 402] on div "**********" at bounding box center [434, 361] width 434 height 569
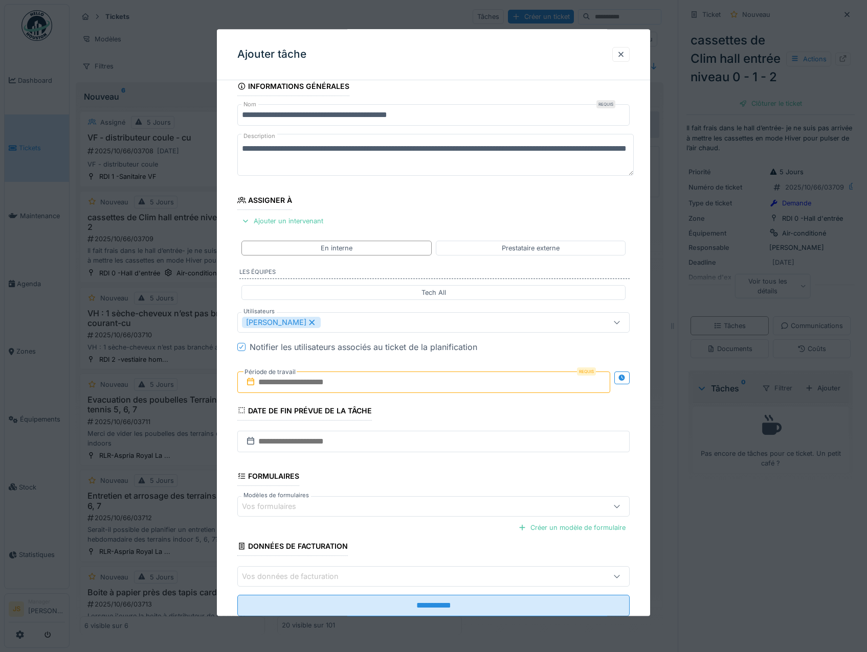
click at [279, 386] on input "text" at bounding box center [423, 382] width 373 height 21
click at [381, 463] on div "6" at bounding box center [376, 466] width 14 height 15
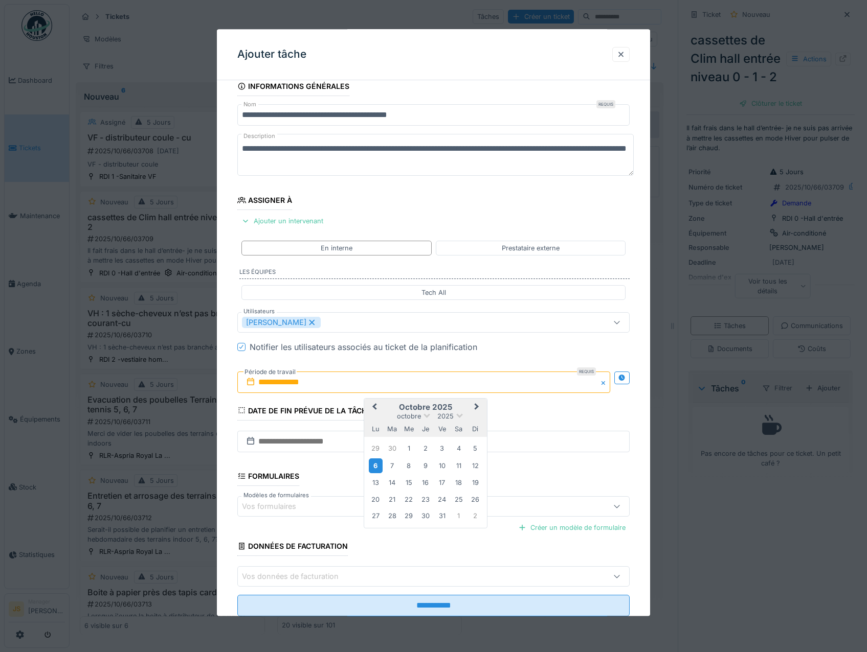
click at [379, 466] on div "6" at bounding box center [376, 466] width 14 height 15
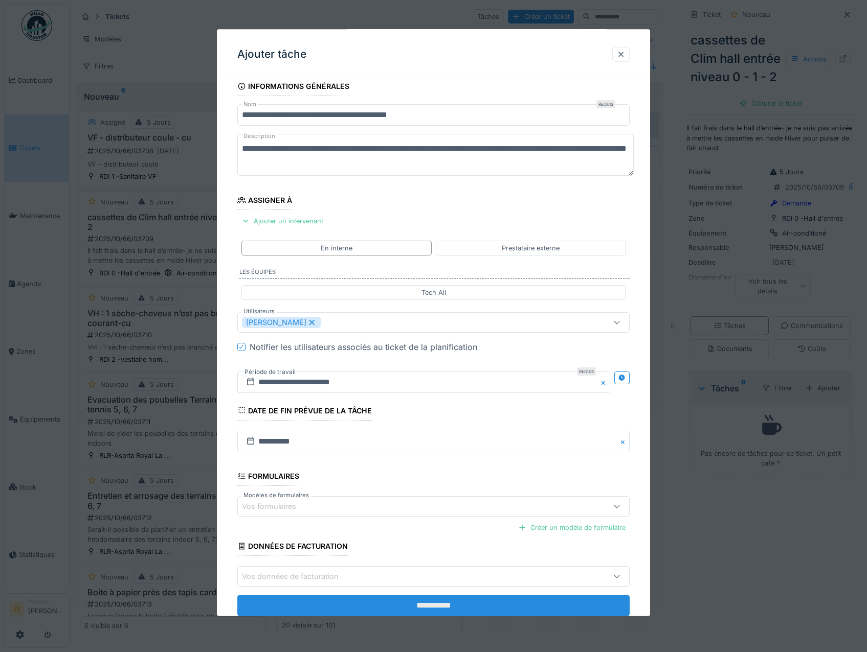
click at [425, 610] on input "**********" at bounding box center [433, 606] width 393 height 21
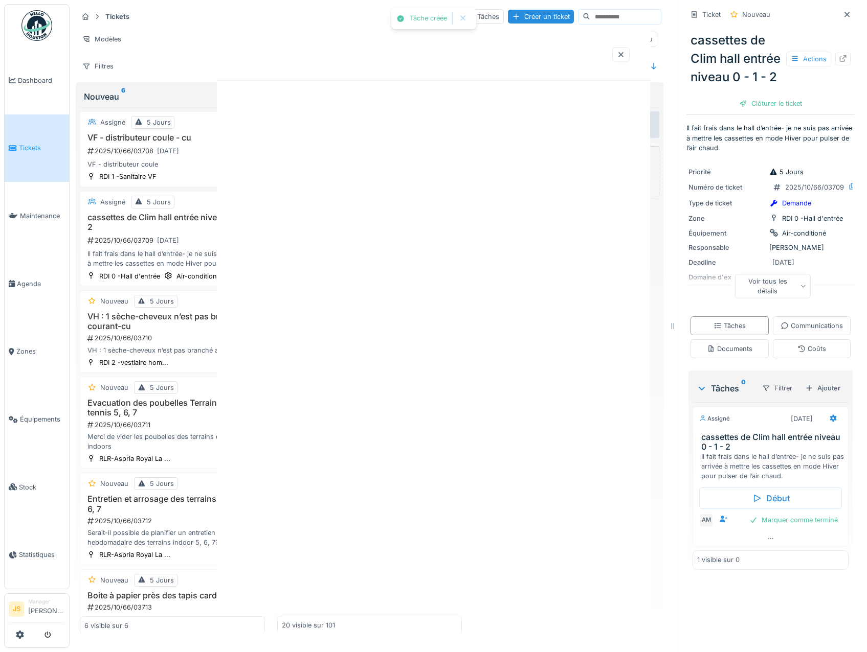
scroll to position [0, 0]
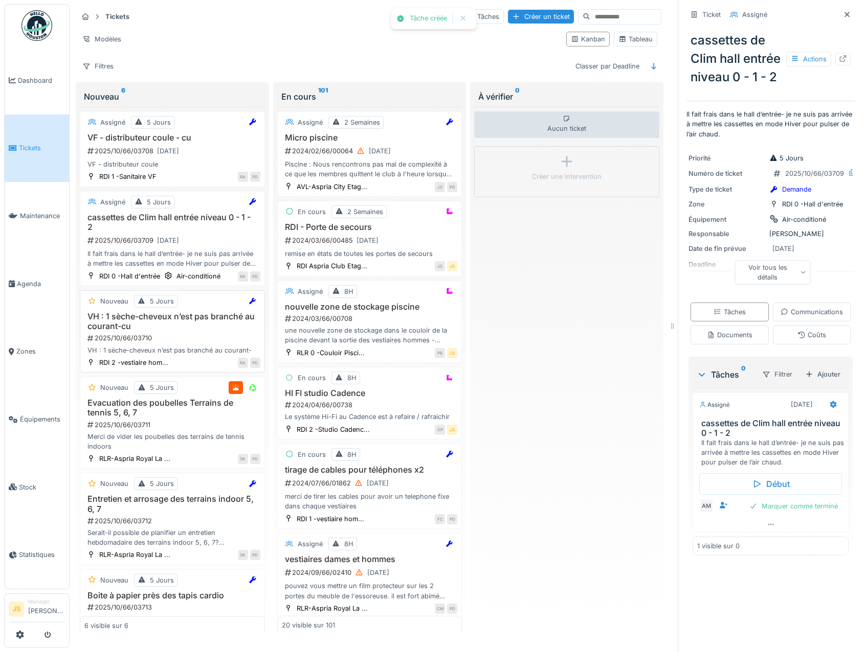
click at [170, 317] on h3 "VH : 1 sèche-cheveux n’est pas branché au courant-cu" at bounding box center [172, 321] width 176 height 19
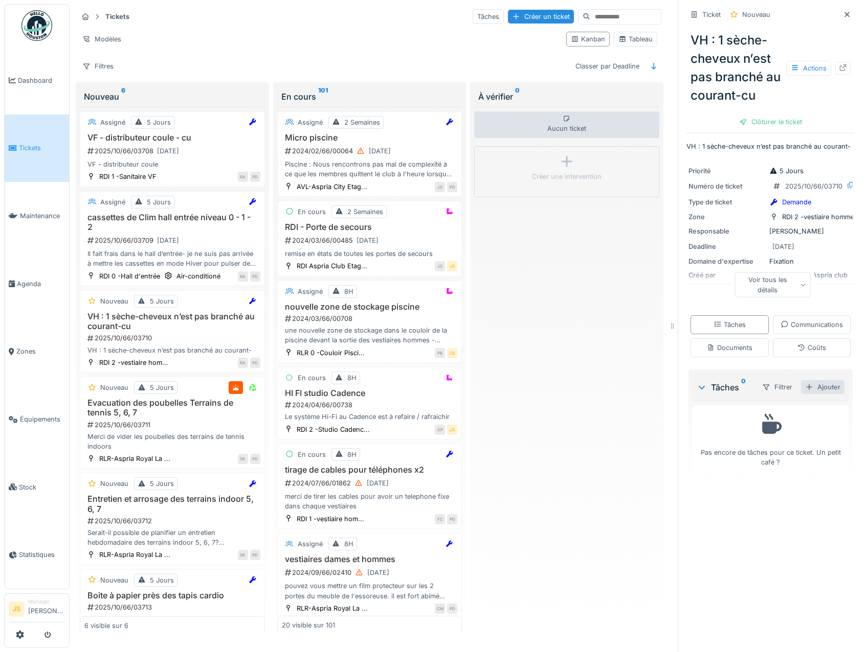
click at [807, 394] on div "Ajouter" at bounding box center [822, 387] width 43 height 14
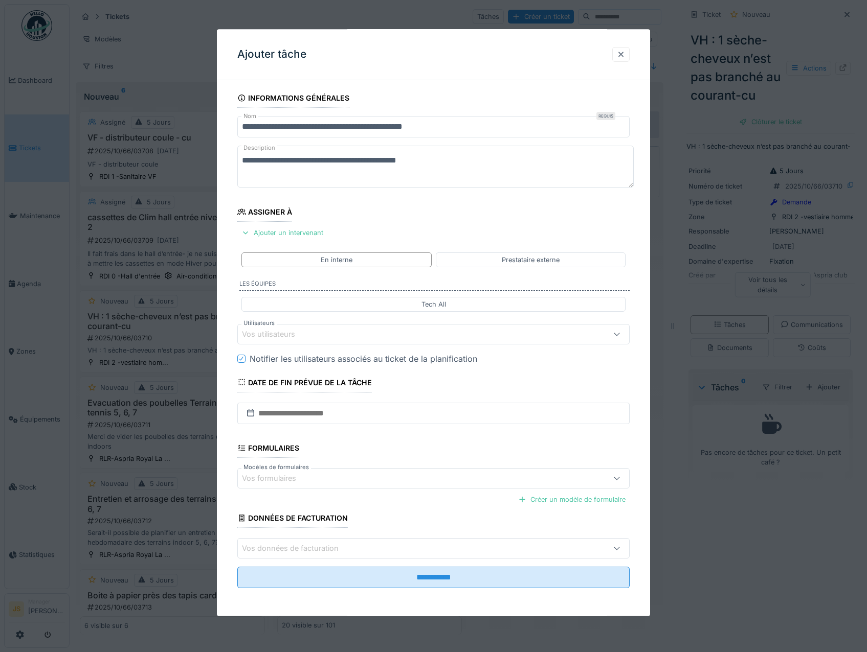
click at [258, 330] on div "Vos utilisateurs" at bounding box center [275, 334] width 67 height 11
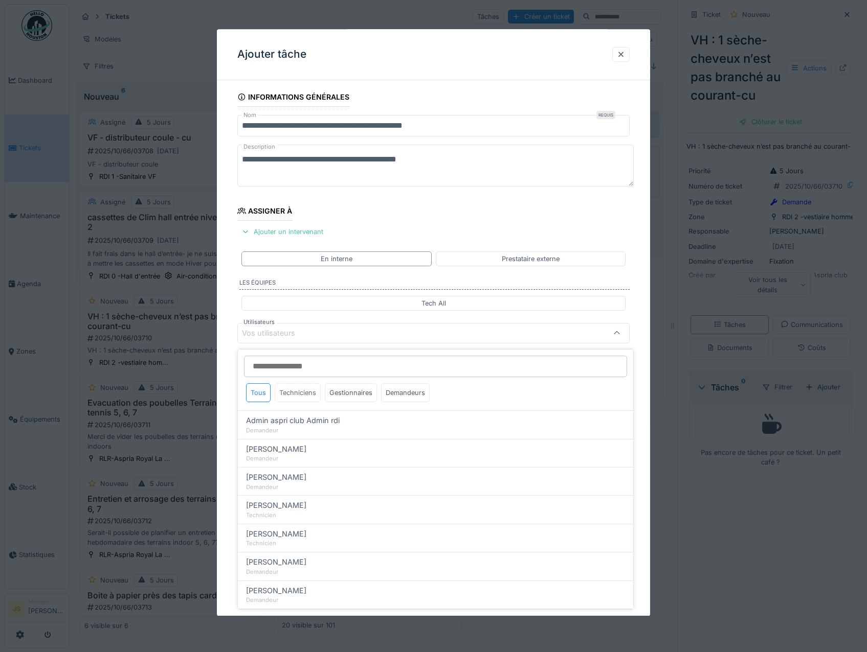
click at [297, 394] on div "Techniciens" at bounding box center [298, 392] width 46 height 19
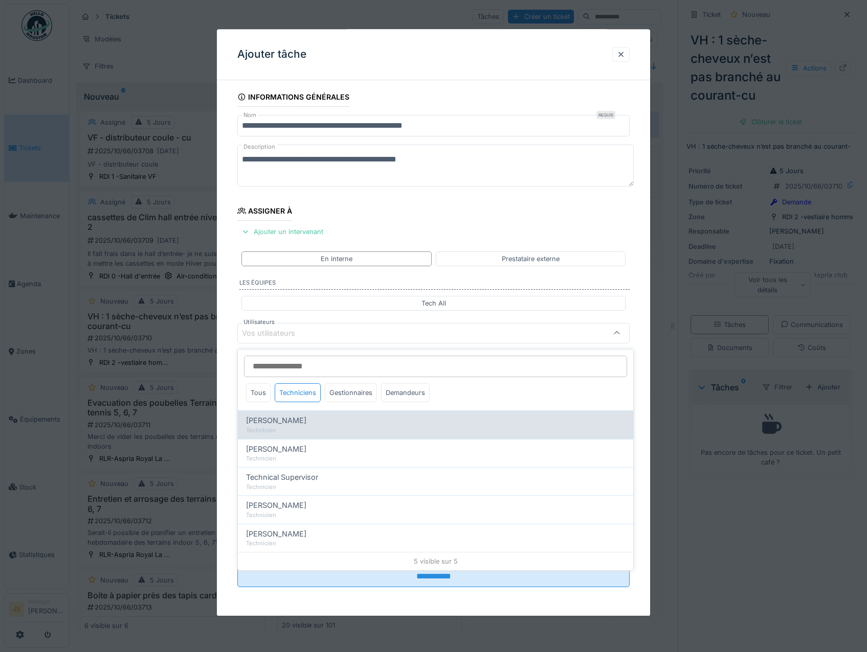
click at [290, 421] on span "[PERSON_NAME]" at bounding box center [276, 420] width 60 height 11
type input "*****"
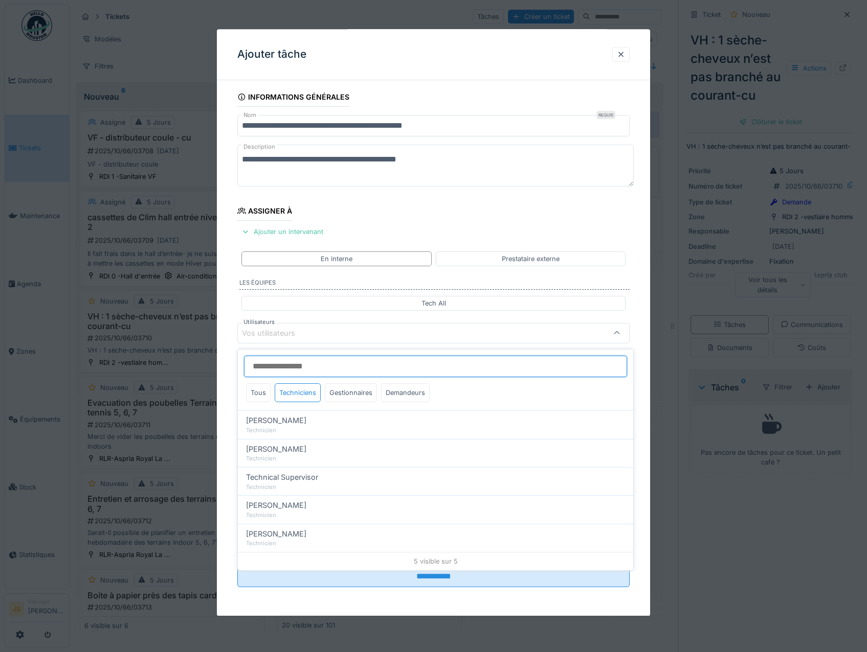
scroll to position [12, 0]
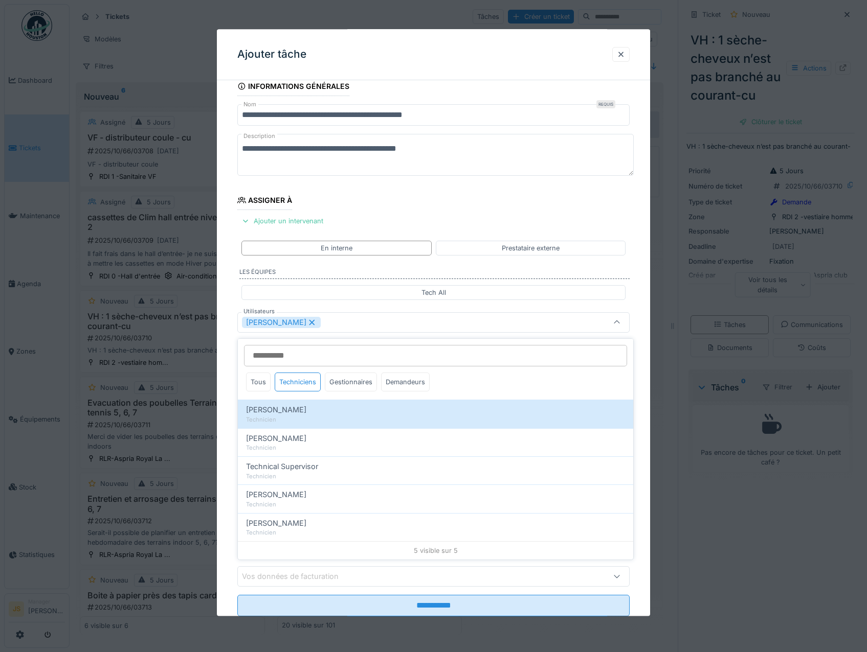
click at [231, 411] on div "**********" at bounding box center [434, 361] width 434 height 569
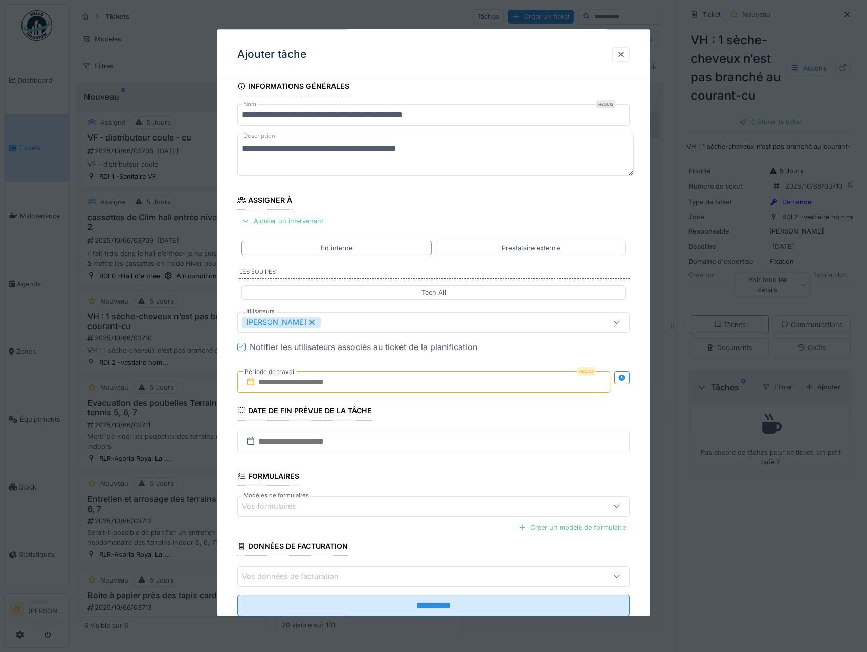
click at [289, 382] on input "text" at bounding box center [423, 382] width 373 height 21
click at [373, 465] on div "6" at bounding box center [376, 466] width 14 height 15
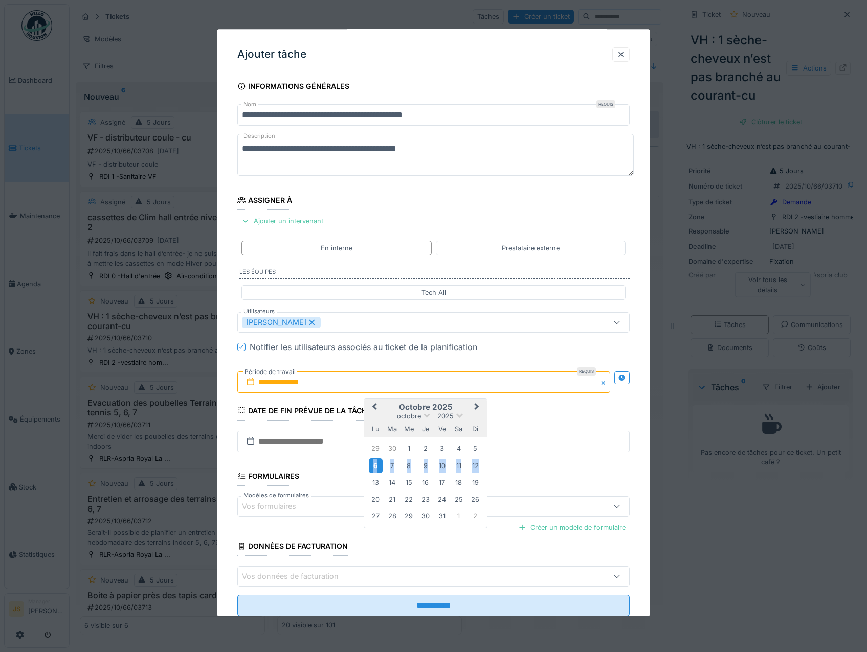
click at [374, 466] on div "6" at bounding box center [376, 466] width 14 height 15
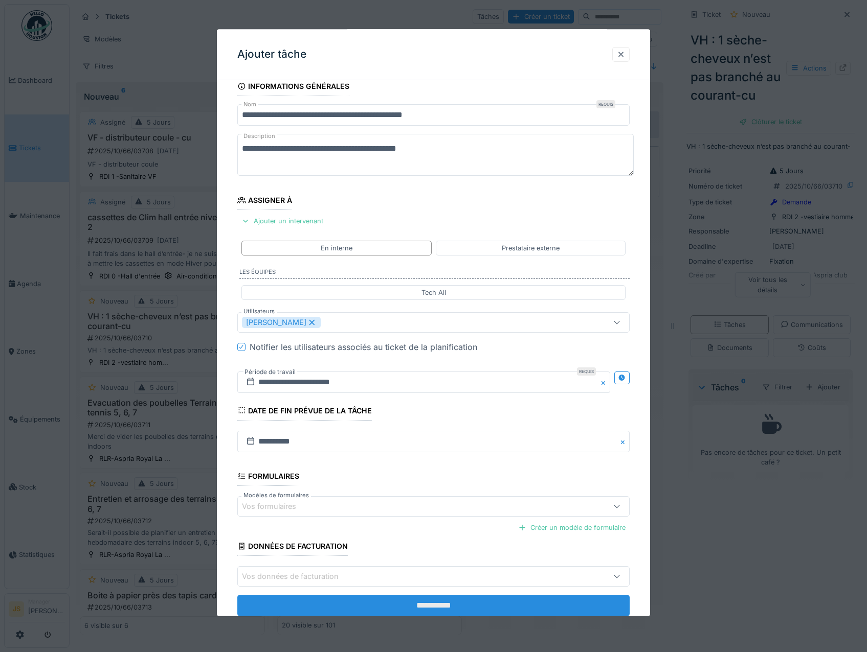
click at [420, 611] on input "**********" at bounding box center [433, 606] width 393 height 21
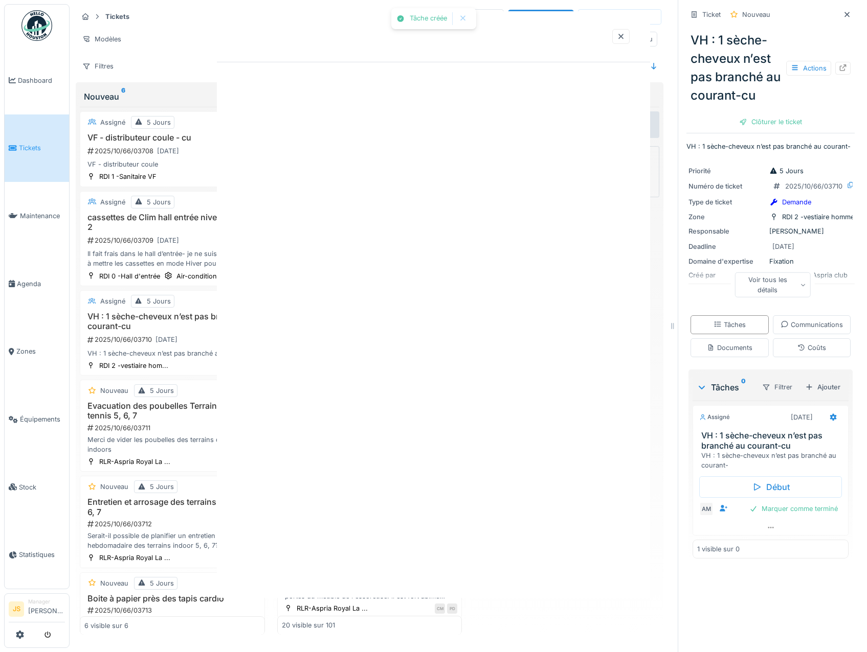
scroll to position [0, 0]
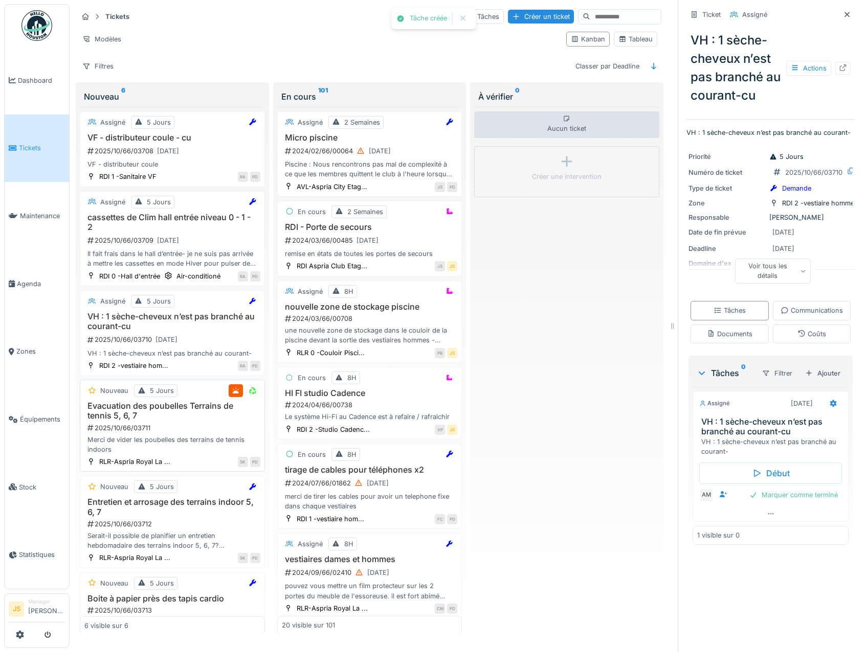
click at [187, 415] on h3 "Evacuation des poubelles Terrains de tennis 5, 6, 7" at bounding box center [172, 410] width 176 height 19
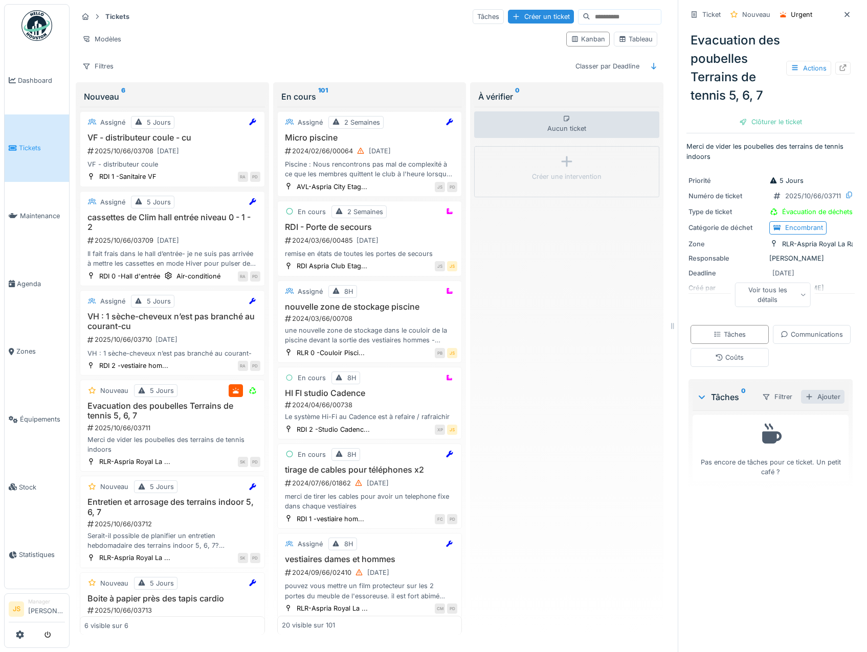
click at [813, 404] on div "Ajouter" at bounding box center [822, 397] width 43 height 14
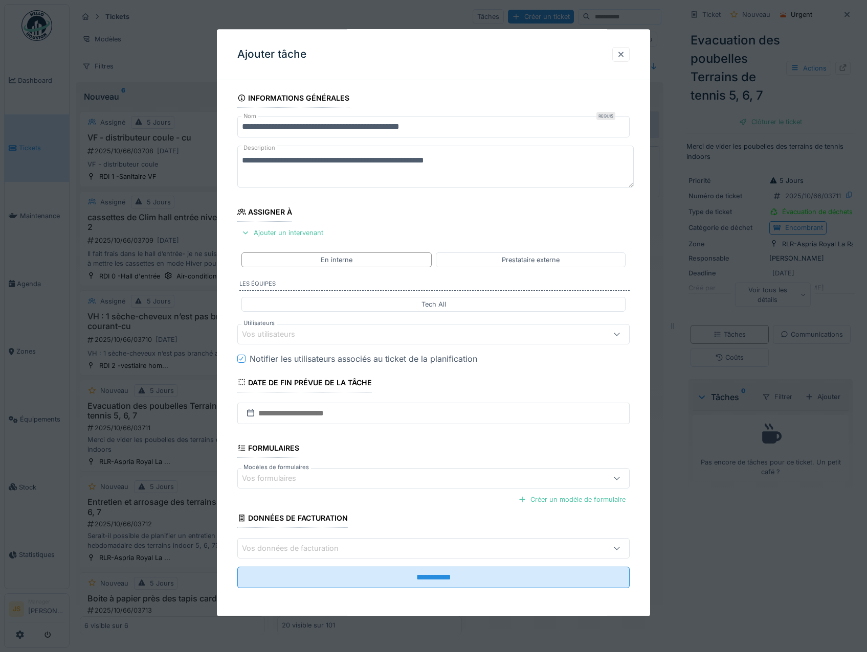
click at [287, 333] on div "Vos utilisateurs" at bounding box center [275, 334] width 67 height 11
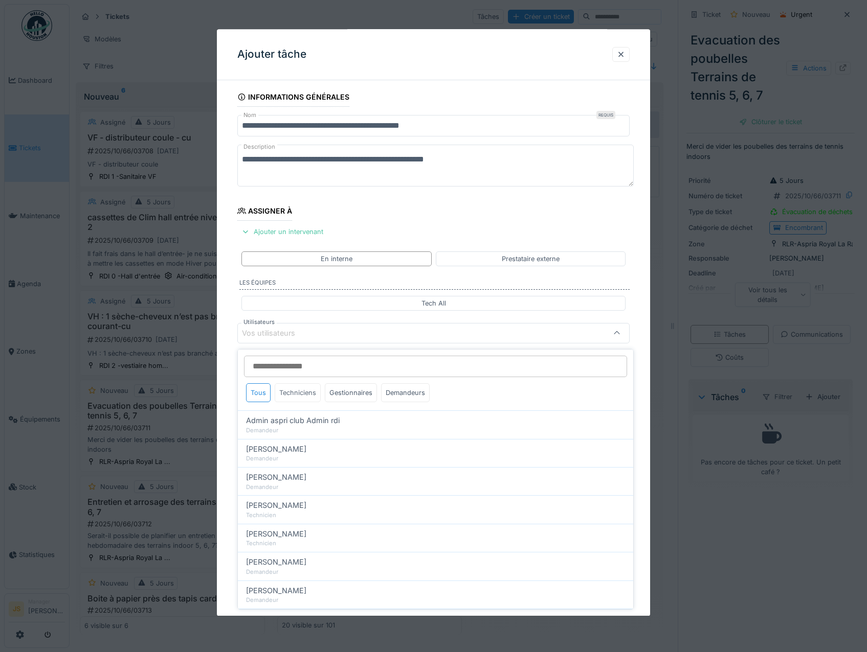
click at [297, 396] on div "Techniciens" at bounding box center [298, 392] width 46 height 19
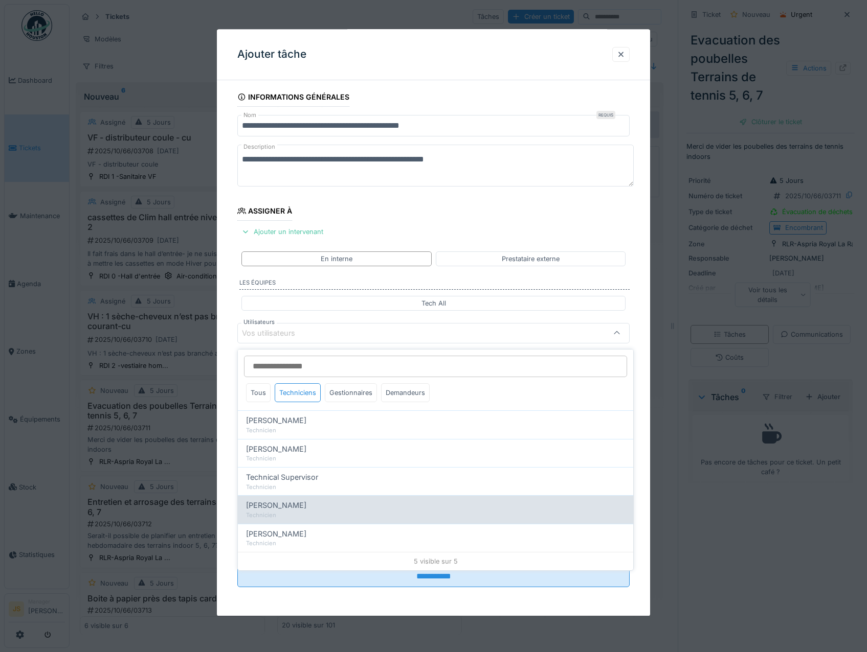
click at [282, 511] on div "Technicien" at bounding box center [435, 515] width 379 height 9
type input "****"
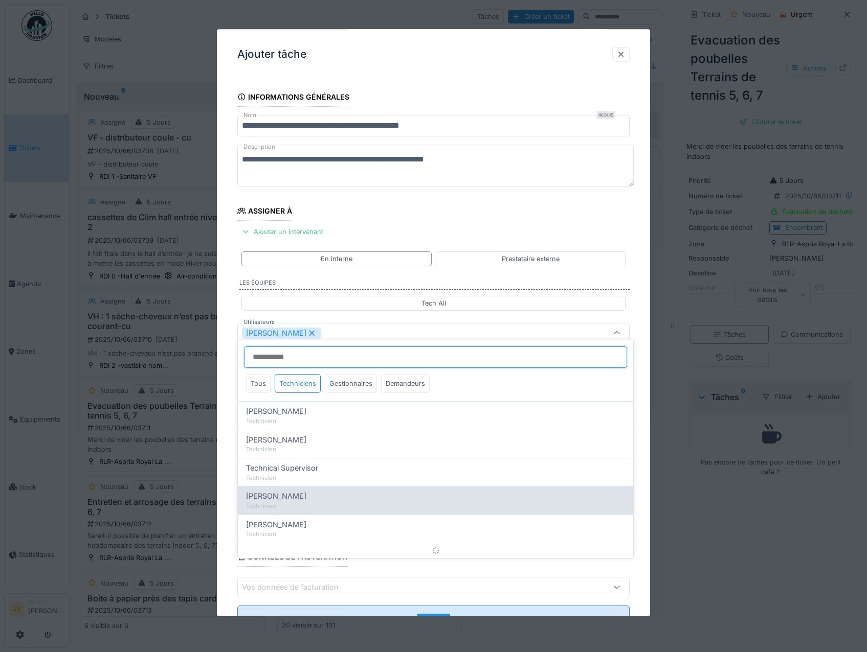
scroll to position [12, 0]
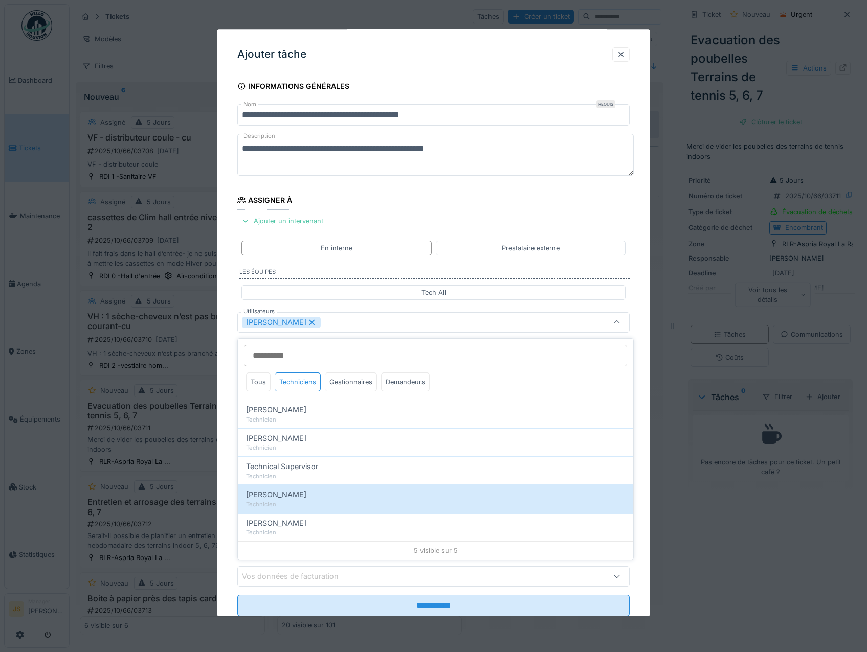
click at [217, 476] on div "**********" at bounding box center [434, 361] width 434 height 569
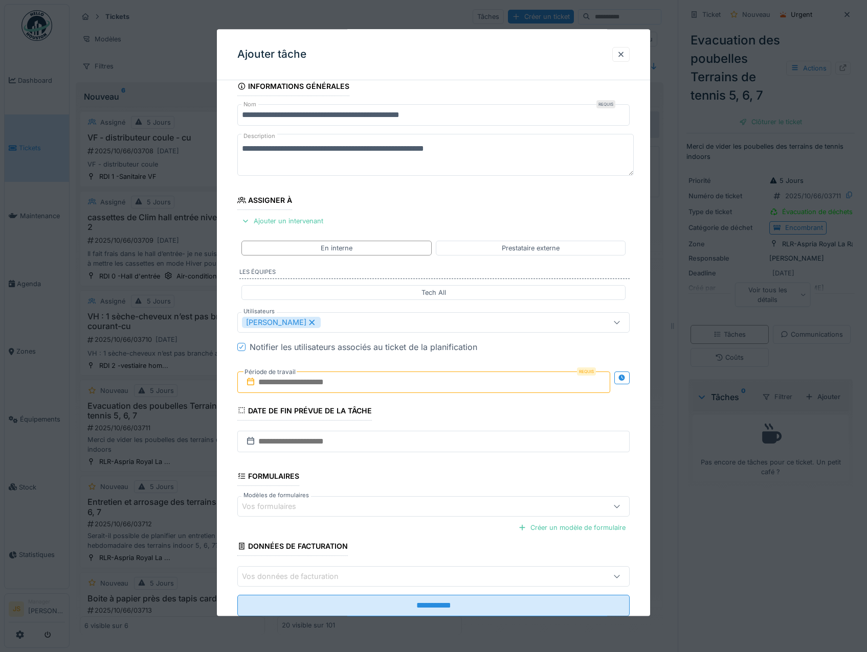
click at [288, 384] on input "text" at bounding box center [423, 382] width 373 height 21
click at [374, 462] on div "6" at bounding box center [376, 466] width 14 height 15
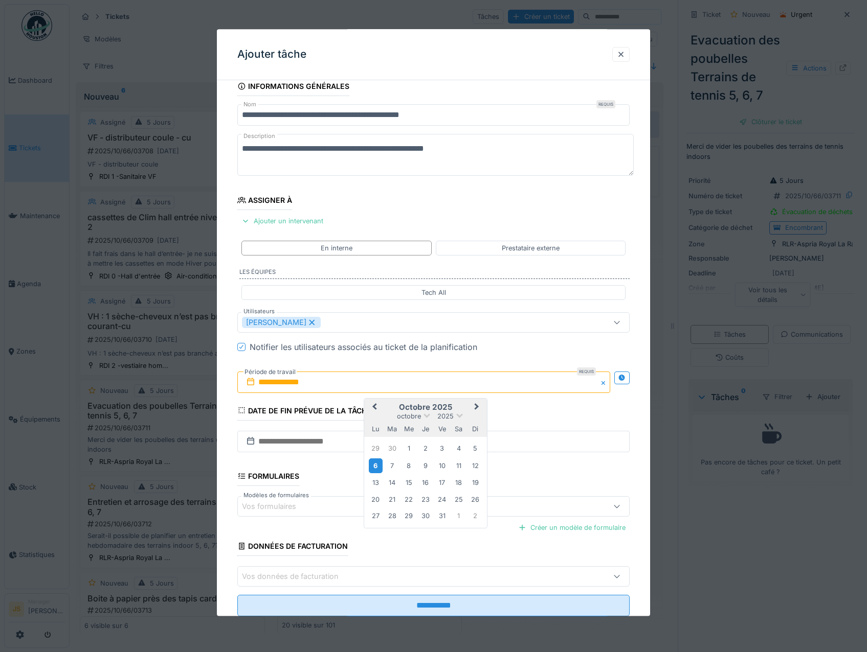
click at [374, 462] on div "6" at bounding box center [376, 466] width 14 height 15
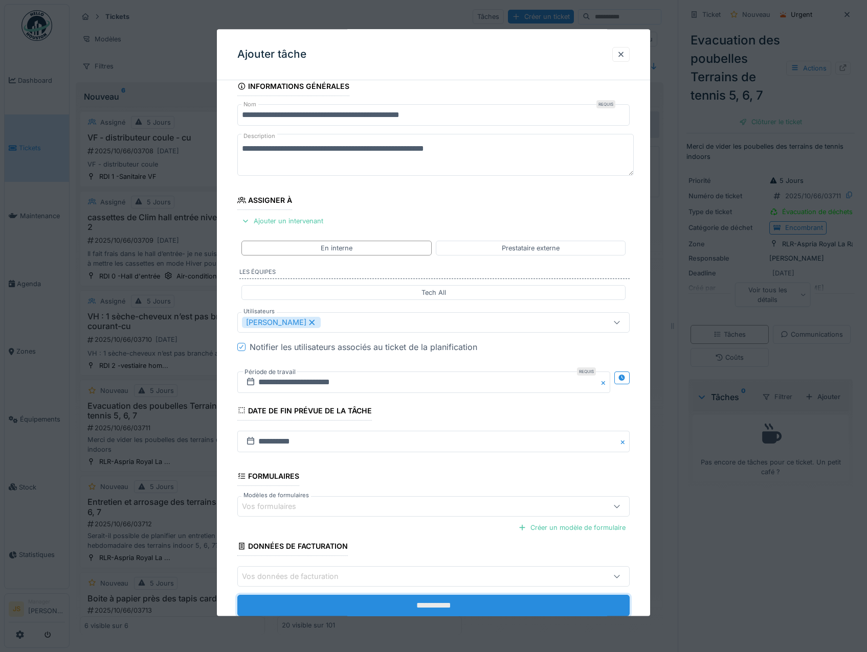
click at [399, 604] on input "**********" at bounding box center [433, 606] width 393 height 21
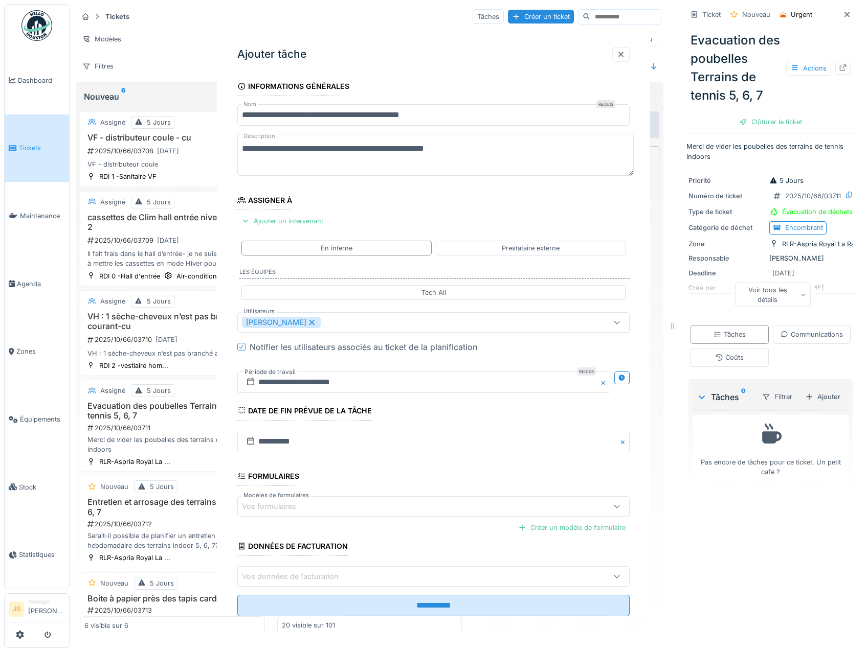
scroll to position [0, 0]
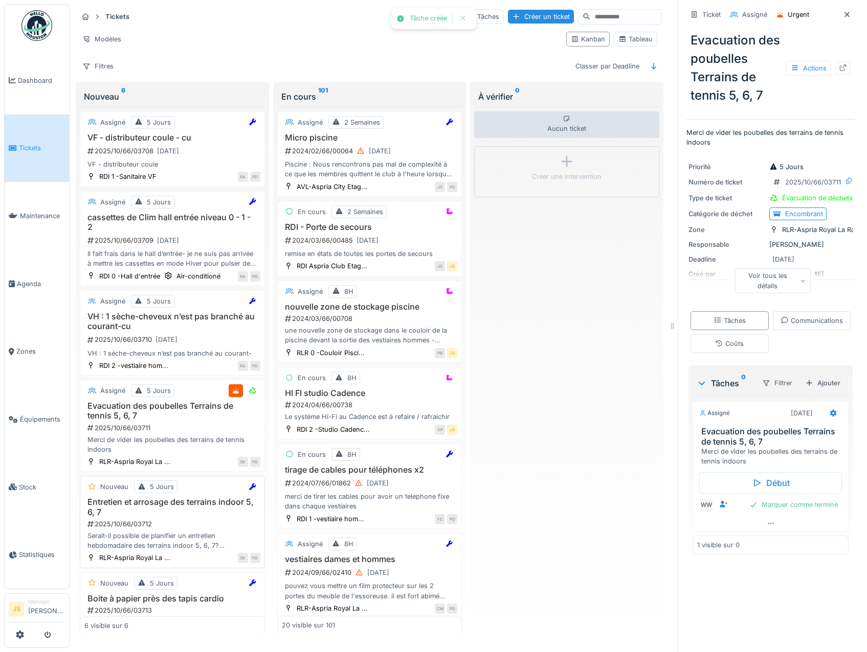
click at [196, 508] on h3 "Entretien et arrosage des terrains indoor 5, 6, 7" at bounding box center [172, 506] width 176 height 19
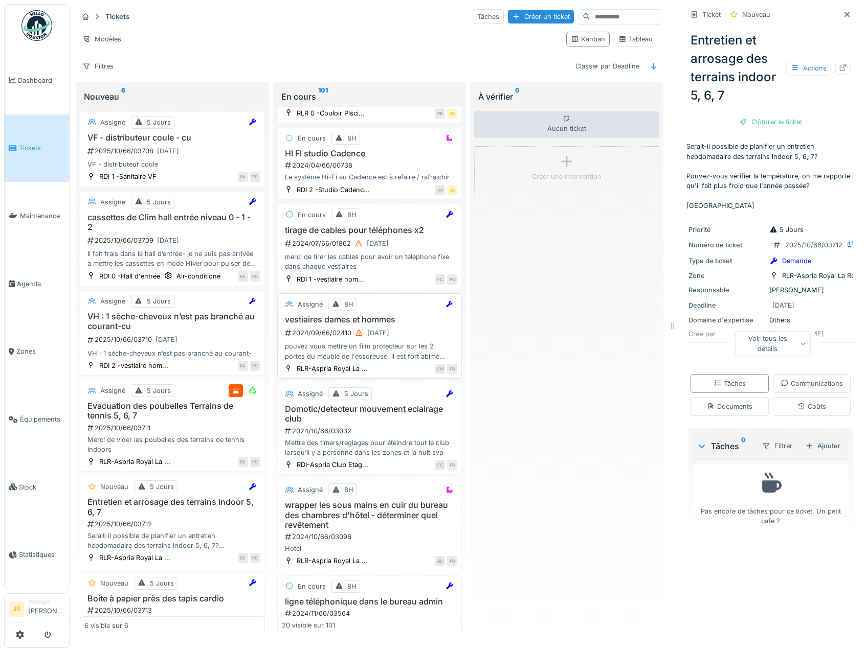
scroll to position [256, 0]
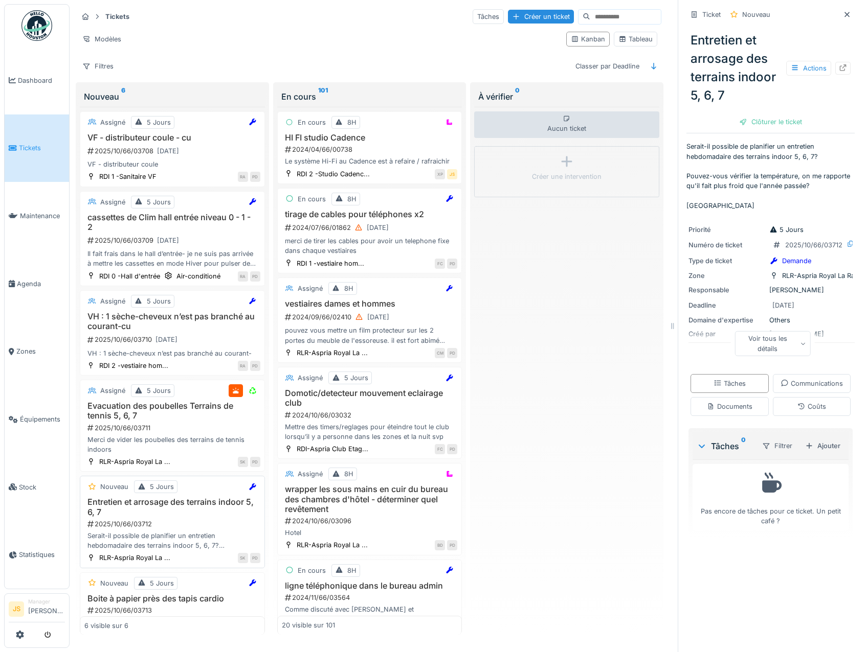
click at [198, 508] on h3 "Entretien et arrosage des terrains indoor 5, 6, 7" at bounding box center [172, 506] width 176 height 19
click at [141, 537] on div "Entretien et arrosage des terrains indoor 5, 6, 7 2025/10/66/03712 Serait-il po…" at bounding box center [172, 523] width 176 height 53
click at [808, 453] on div "Ajouter" at bounding box center [822, 446] width 43 height 14
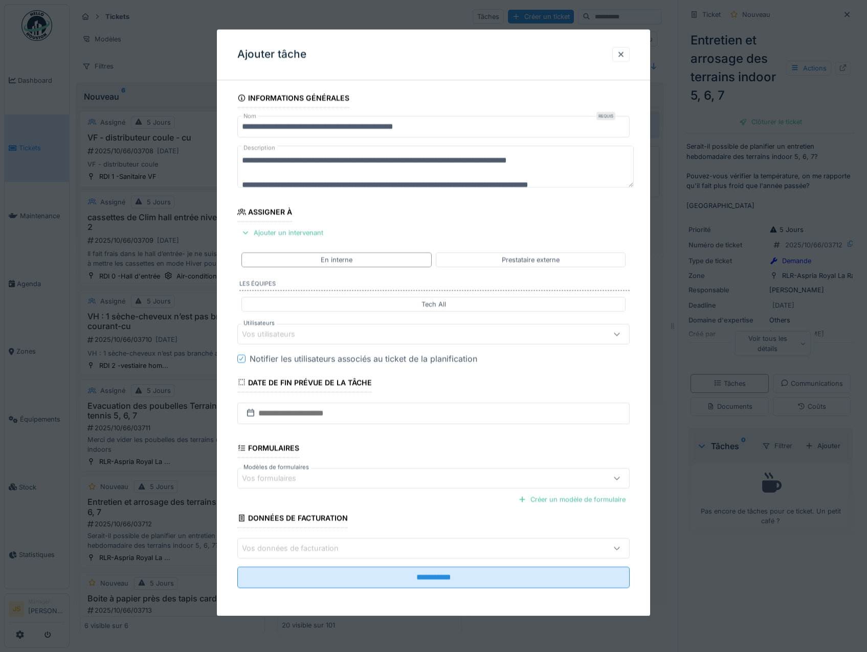
click at [284, 332] on div "Vos utilisateurs" at bounding box center [275, 334] width 67 height 11
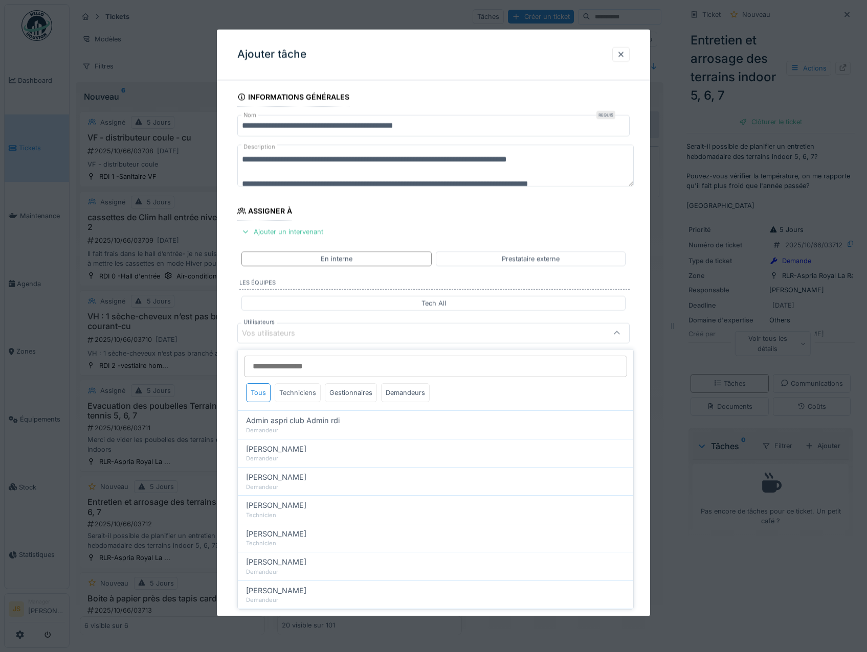
click at [287, 394] on div "Techniciens" at bounding box center [298, 392] width 46 height 19
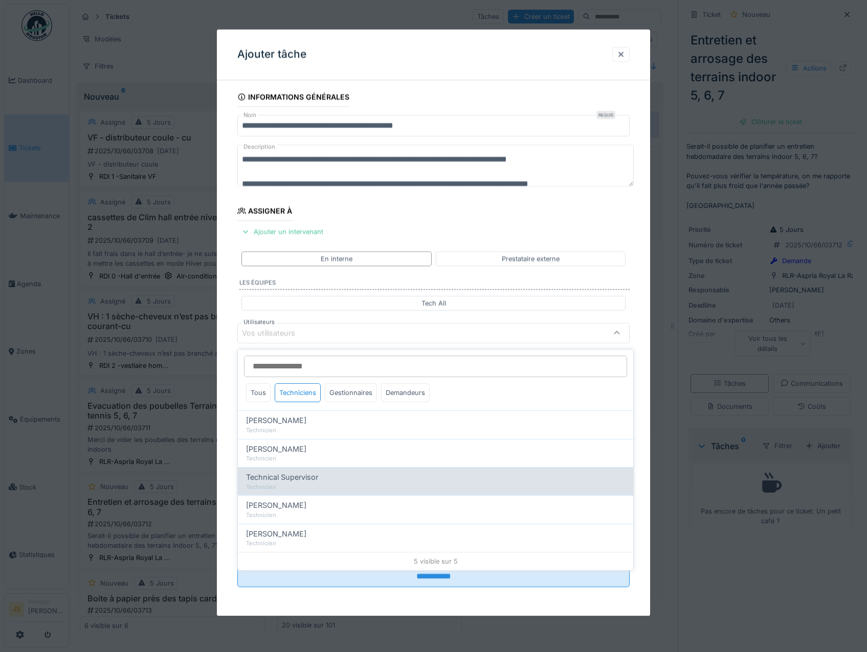
click at [296, 480] on span "Technical Supervisor" at bounding box center [282, 477] width 72 height 11
type input "****"
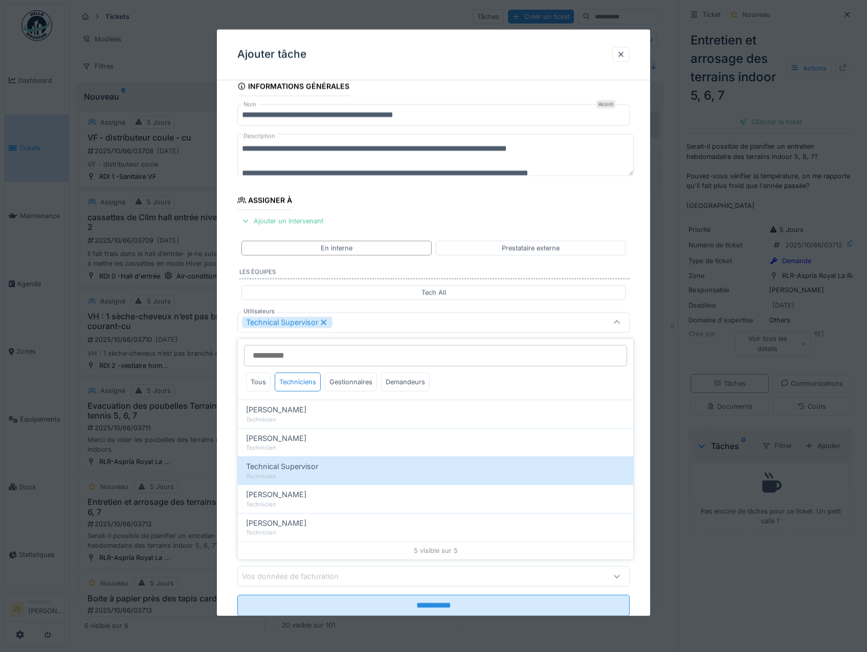
click at [220, 453] on div "**********" at bounding box center [434, 361] width 434 height 569
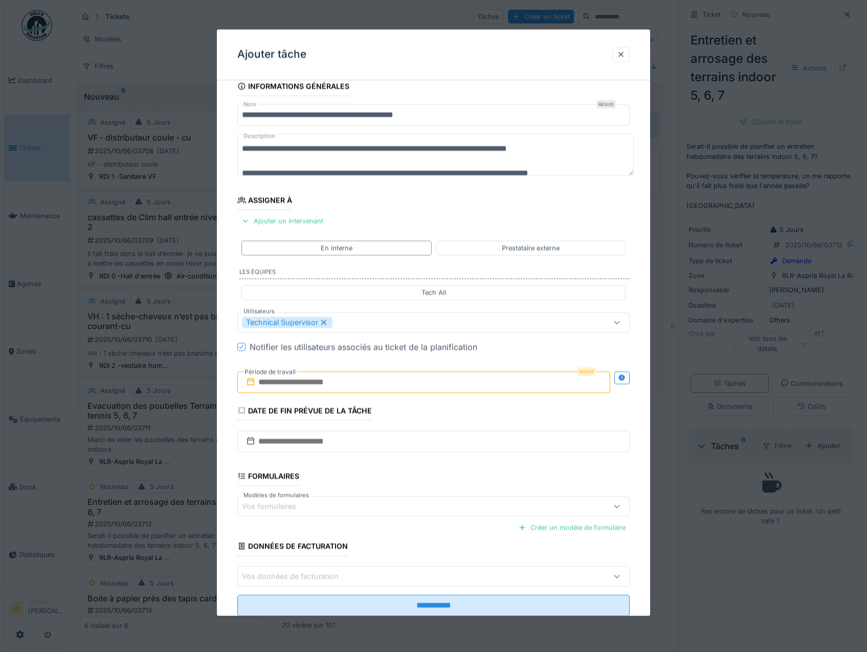
click at [301, 381] on input "text" at bounding box center [423, 382] width 373 height 21
click at [379, 466] on div "6" at bounding box center [376, 466] width 14 height 15
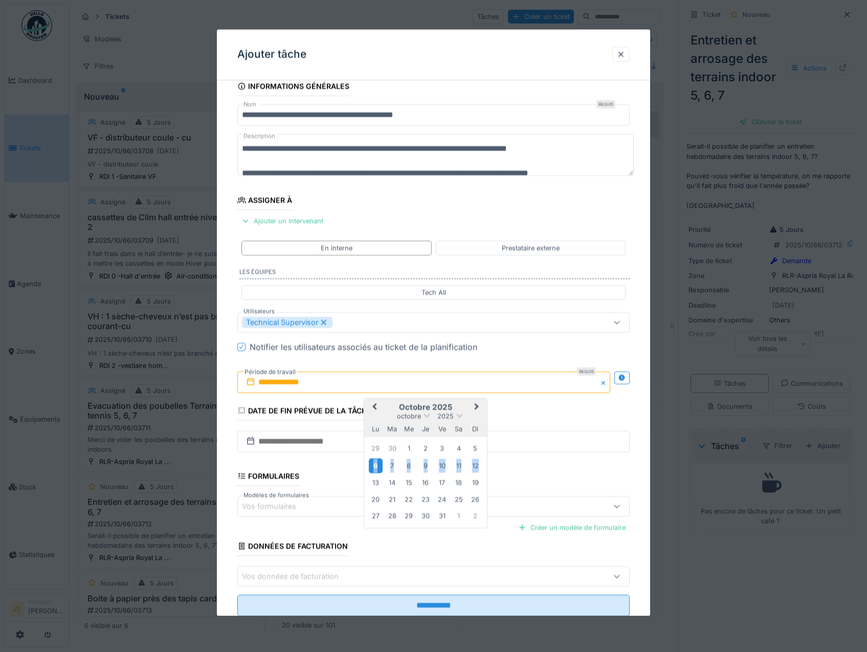
click at [379, 466] on div "6" at bounding box center [376, 466] width 14 height 15
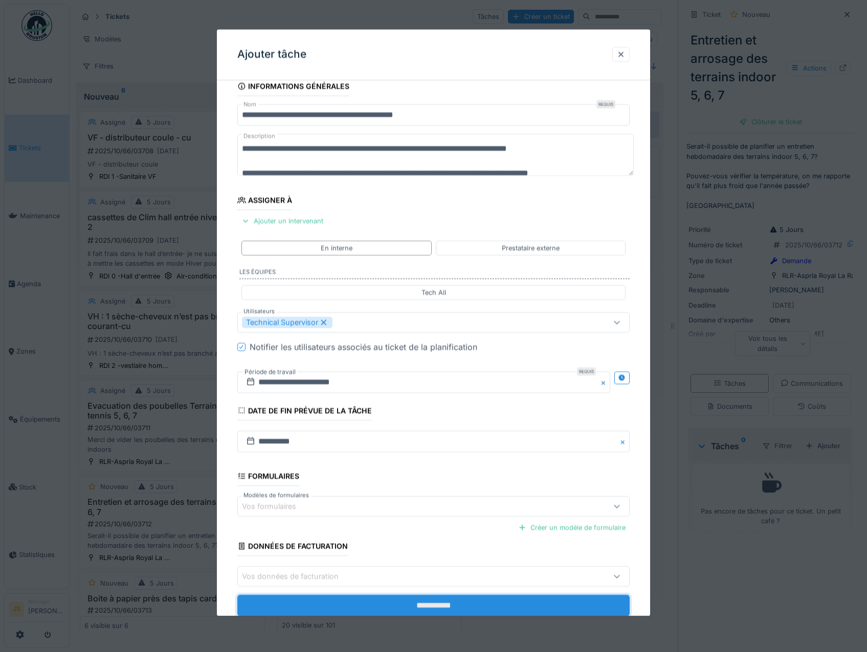
click at [438, 605] on input "**********" at bounding box center [433, 606] width 393 height 21
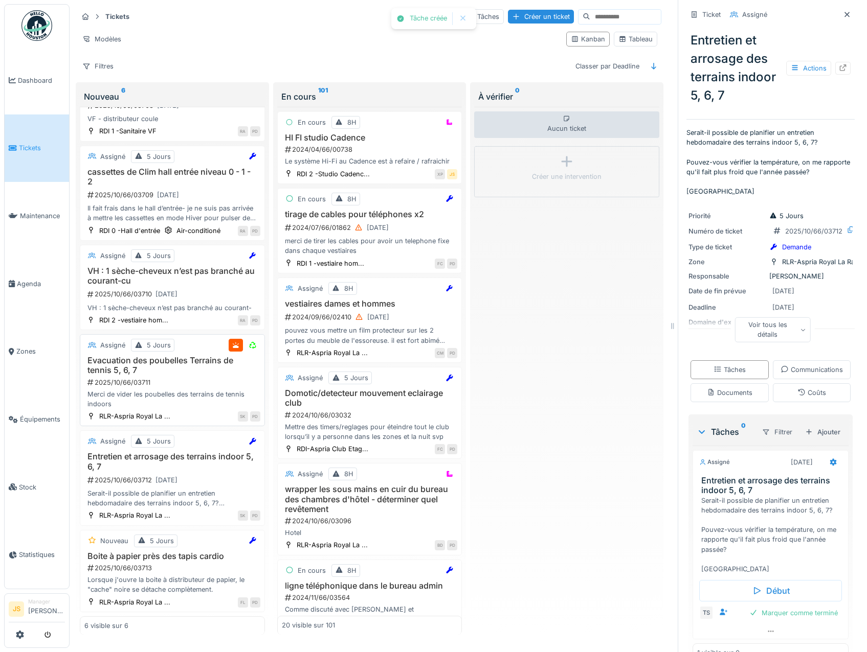
scroll to position [56, 0]
click at [142, 555] on h3 "Boite à papier près des tapis cardio" at bounding box center [172, 557] width 176 height 10
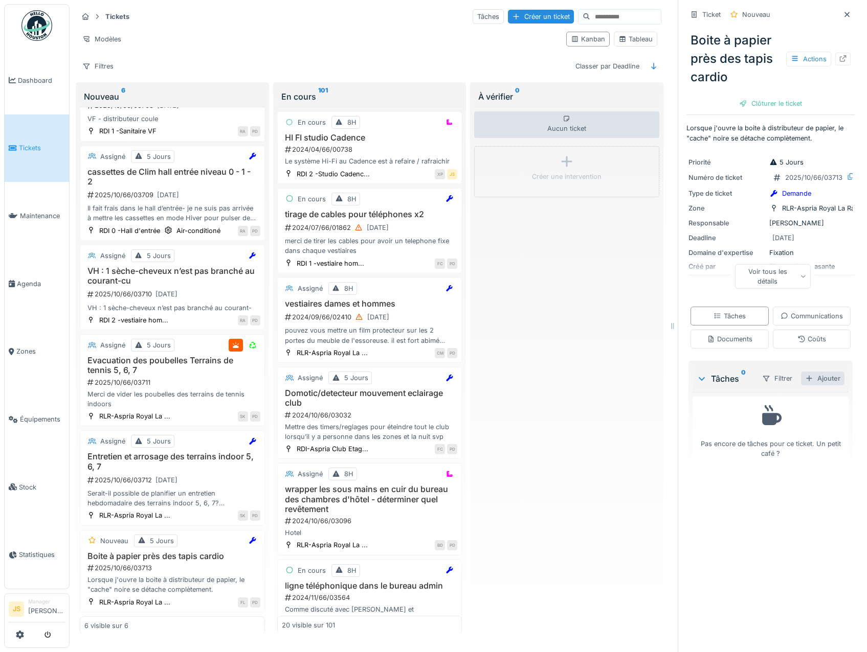
click at [808, 385] on div "Ajouter" at bounding box center [822, 379] width 43 height 14
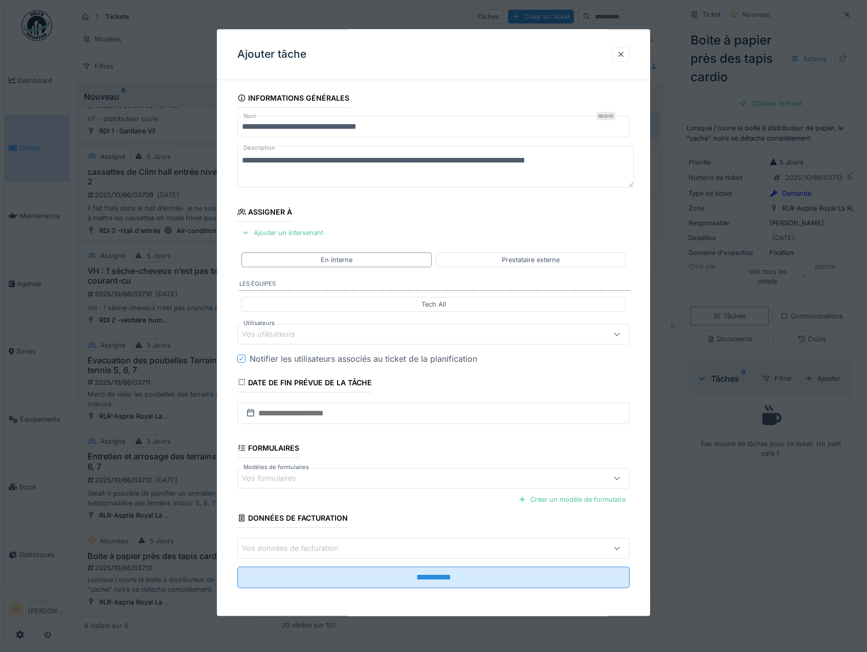
click at [256, 333] on div "Vos utilisateurs" at bounding box center [275, 334] width 67 height 11
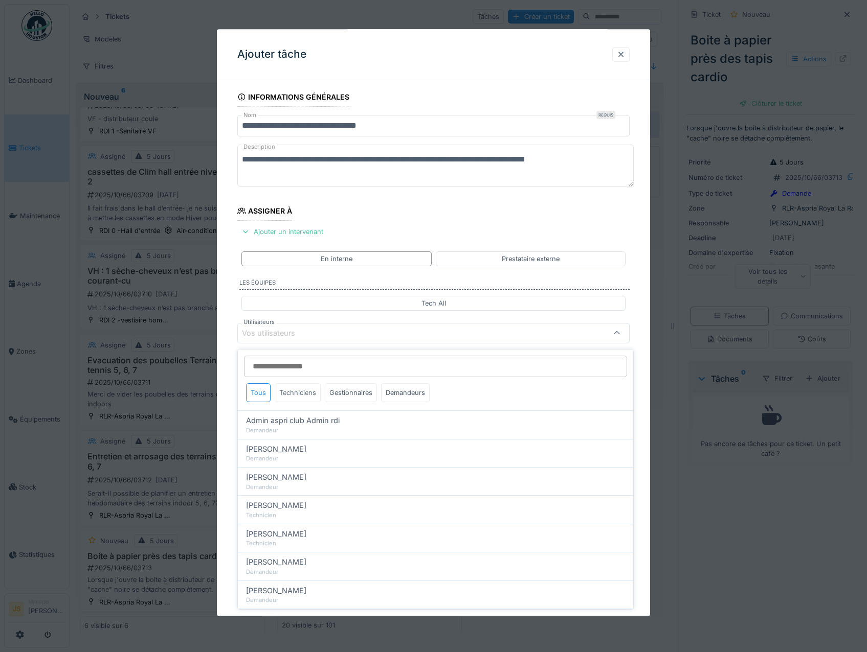
click at [289, 390] on div "Techniciens" at bounding box center [298, 392] width 46 height 19
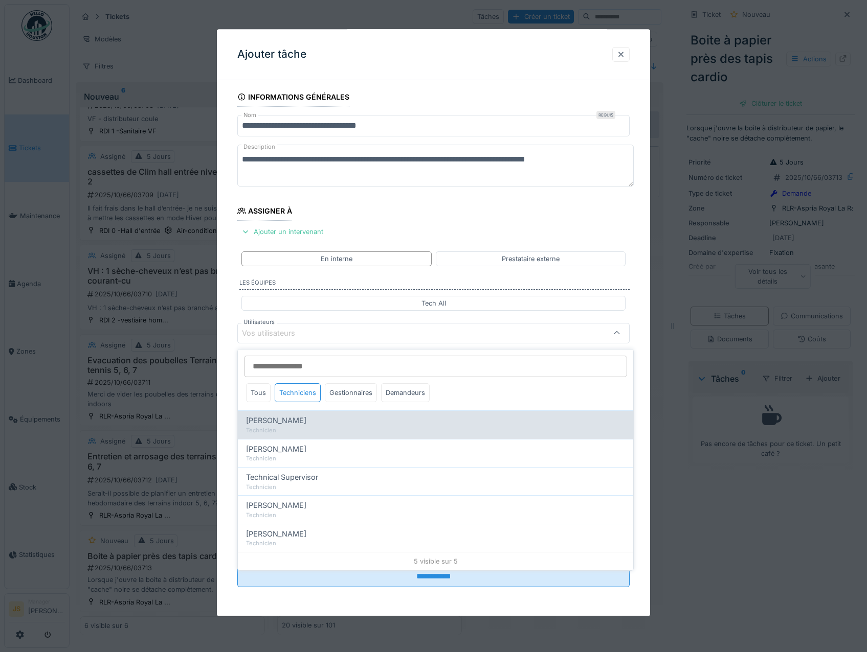
click at [294, 421] on span "[PERSON_NAME]" at bounding box center [276, 420] width 60 height 11
type input "*****"
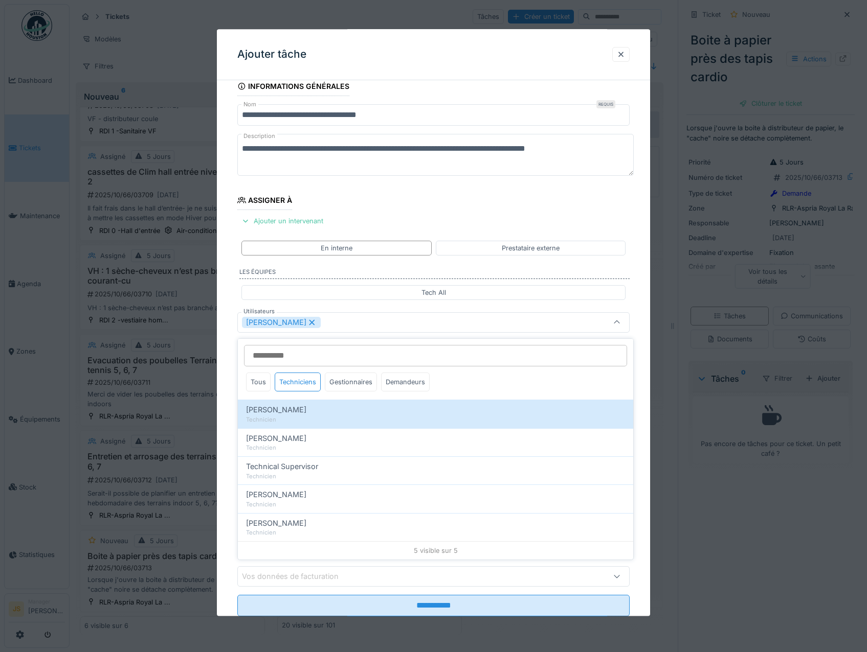
click at [316, 319] on icon at bounding box center [311, 322] width 9 height 7
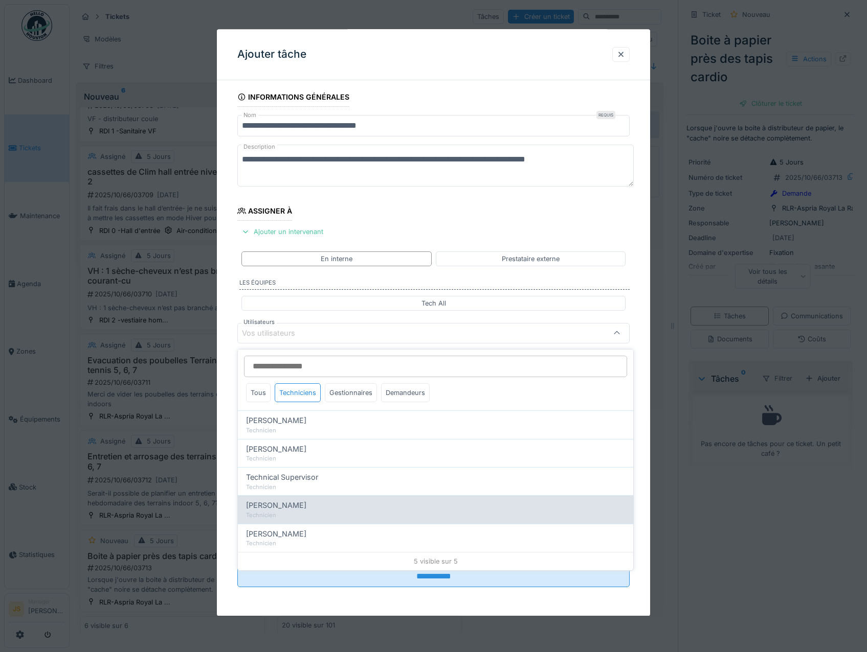
click at [281, 503] on span "Wojciech Wierozebski" at bounding box center [276, 505] width 60 height 11
type input "****"
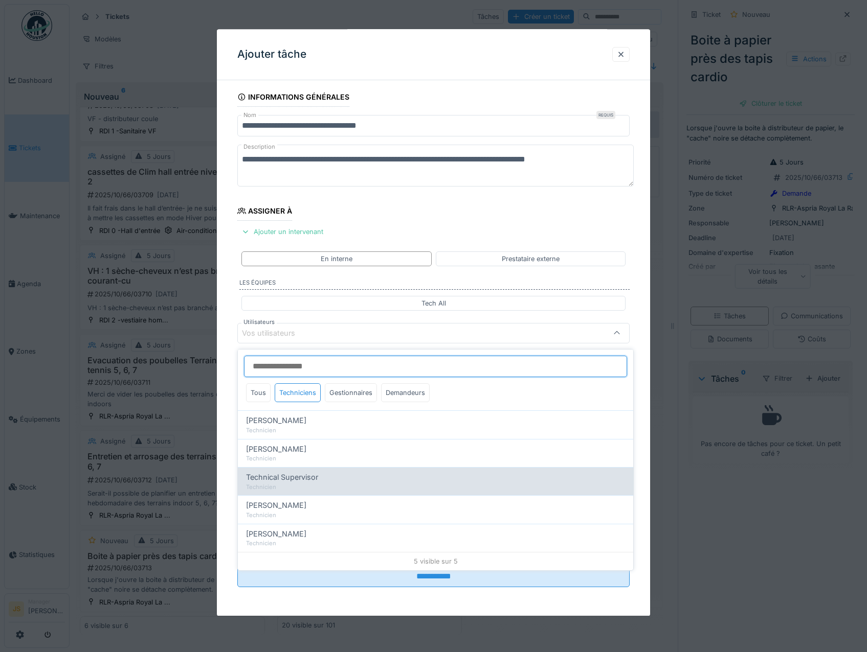
scroll to position [12, 0]
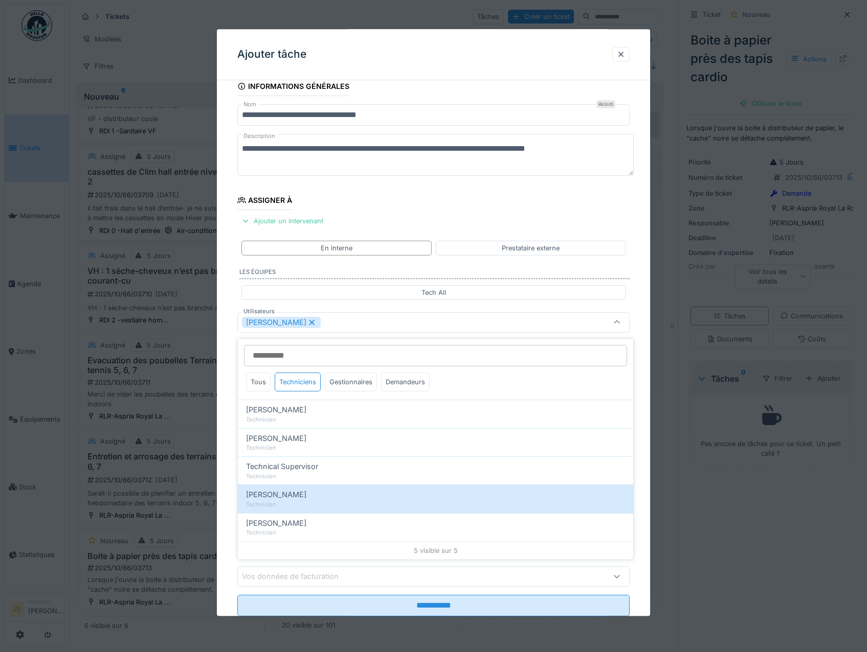
click at [229, 411] on div "**********" at bounding box center [434, 361] width 434 height 569
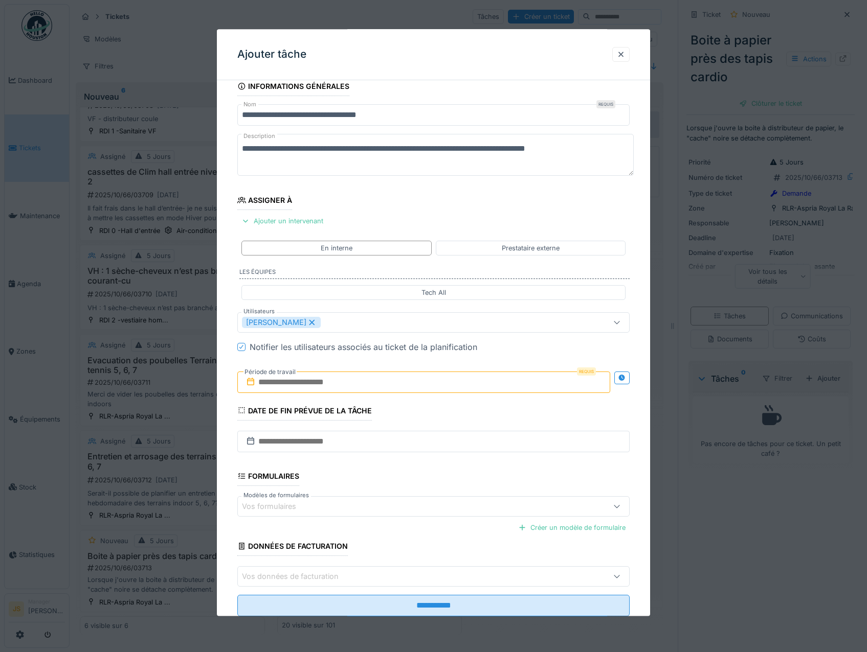
click at [280, 381] on input "text" at bounding box center [423, 382] width 373 height 21
click at [373, 468] on div "6" at bounding box center [376, 466] width 14 height 15
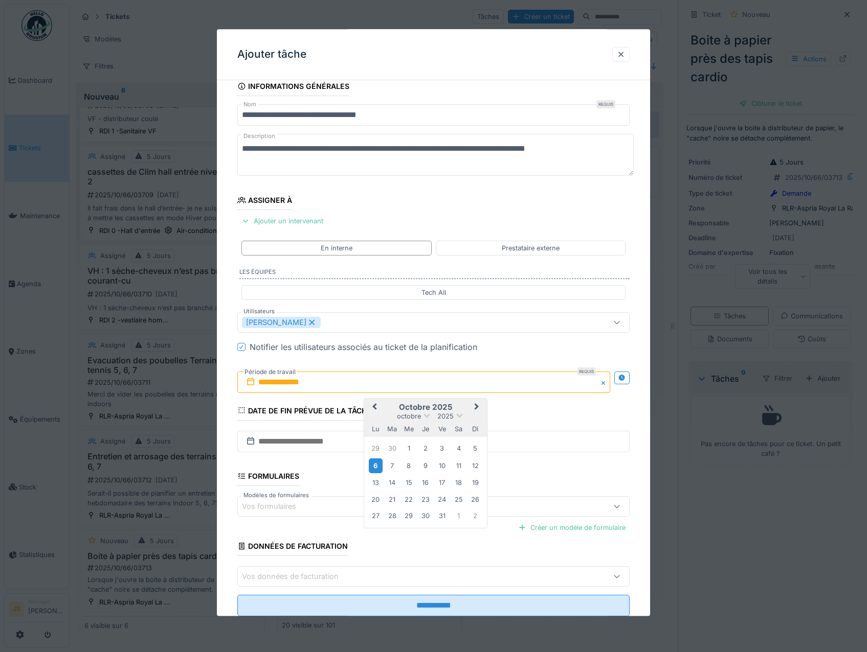
click at [374, 466] on div "6" at bounding box center [376, 466] width 14 height 15
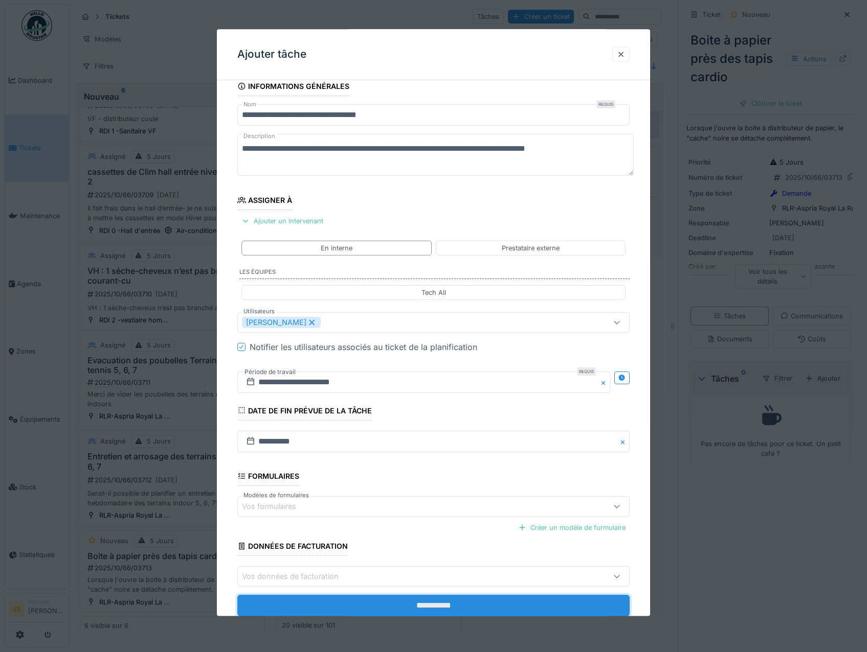
click at [388, 608] on input "**********" at bounding box center [433, 606] width 393 height 21
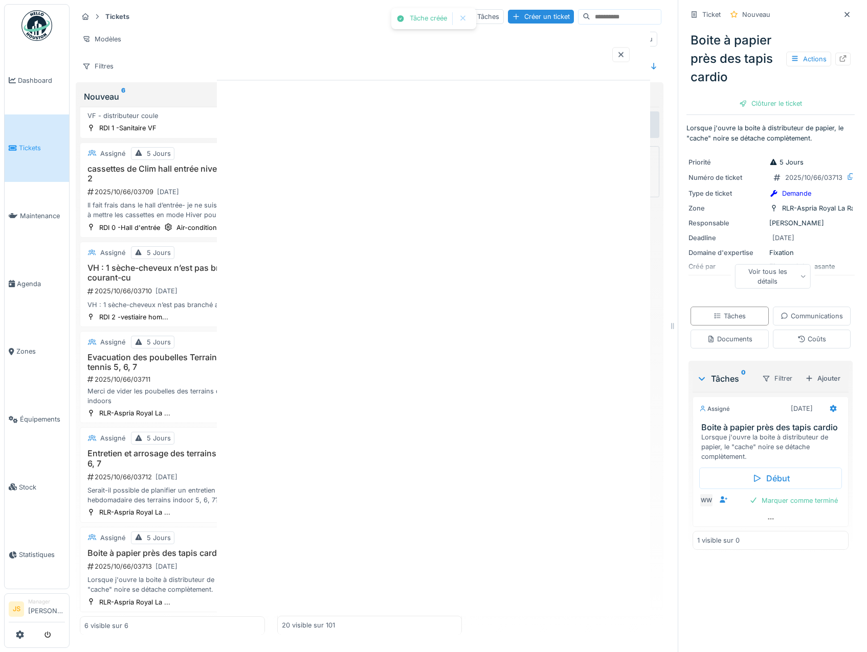
scroll to position [0, 0]
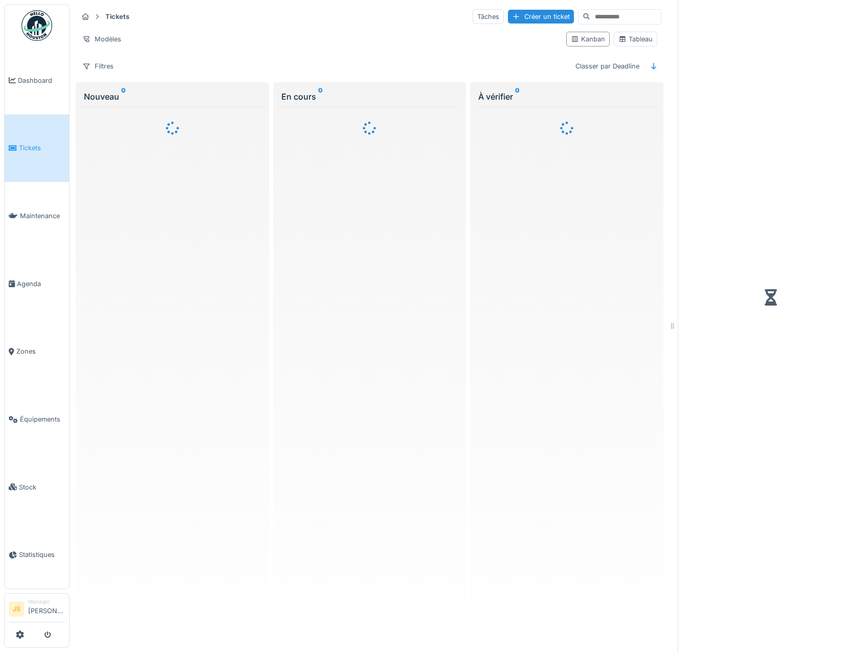
scroll to position [3, 0]
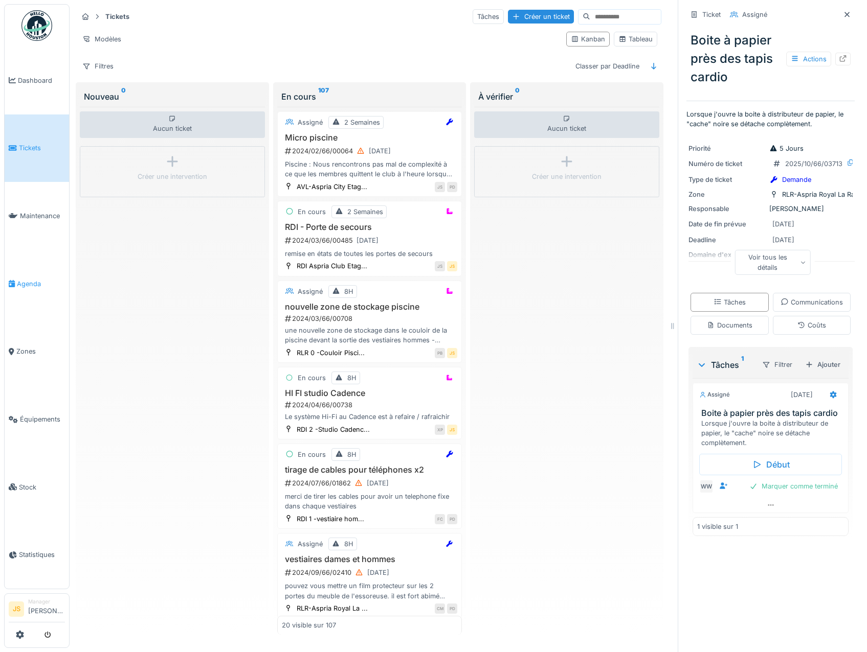
click at [35, 279] on span "Agenda" at bounding box center [41, 284] width 48 height 10
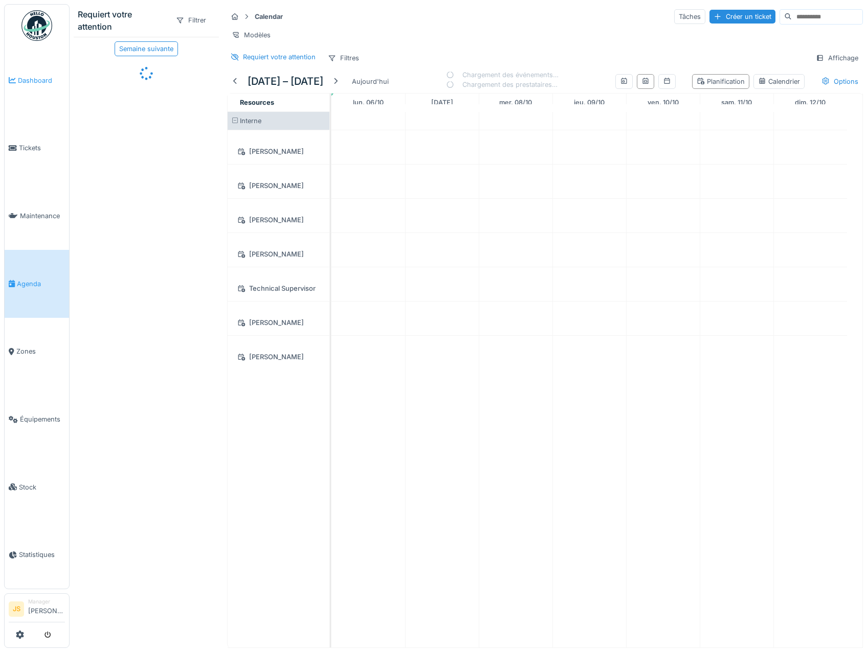
click at [25, 80] on span "Dashboard" at bounding box center [41, 81] width 47 height 10
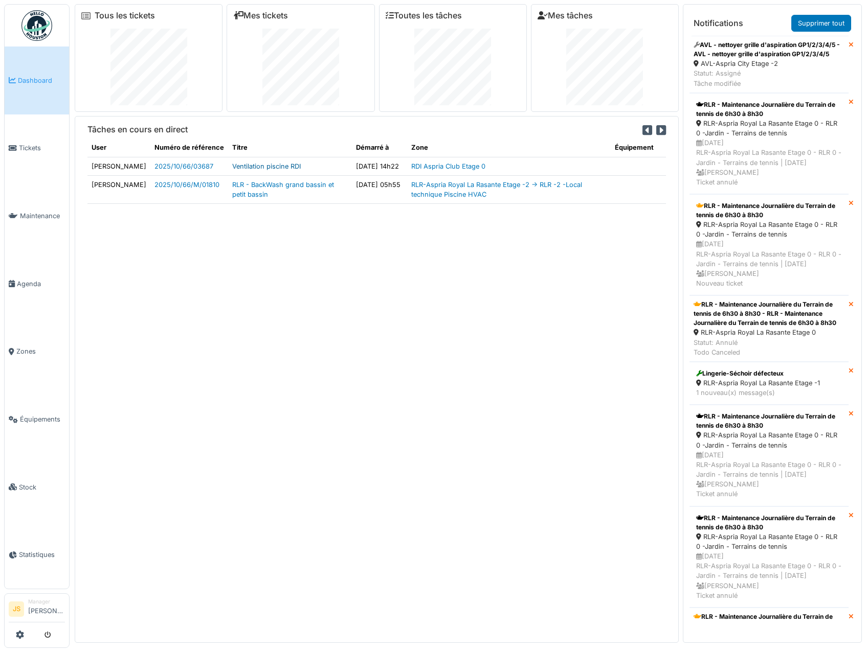
click at [243, 165] on link "Ventilation piscine RDI" at bounding box center [266, 167] width 69 height 8
click at [47, 69] on link "Dashboard" at bounding box center [37, 81] width 64 height 68
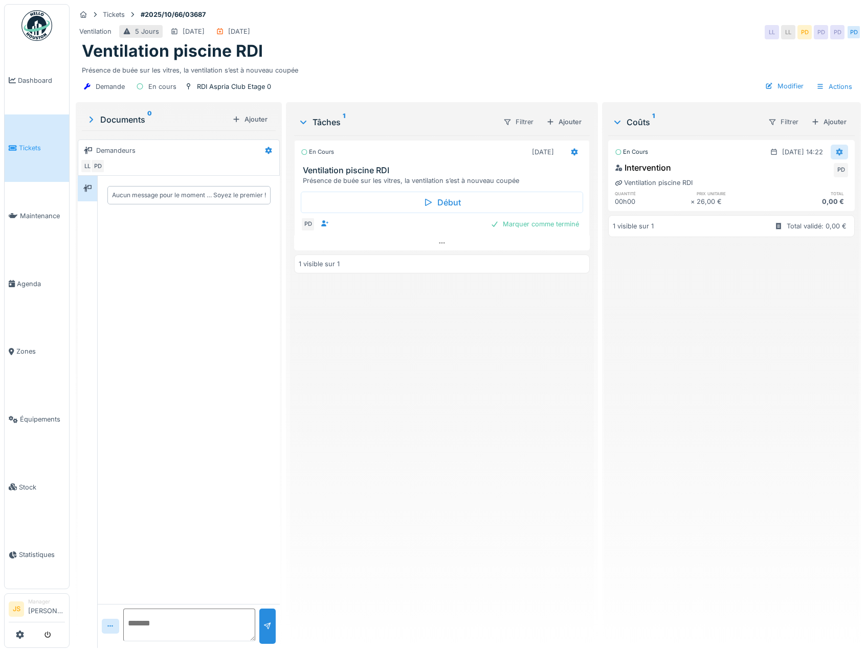
click at [836, 151] on icon at bounding box center [839, 152] width 7 height 7
click at [779, 173] on div "Supprimer" at bounding box center [789, 174] width 50 height 15
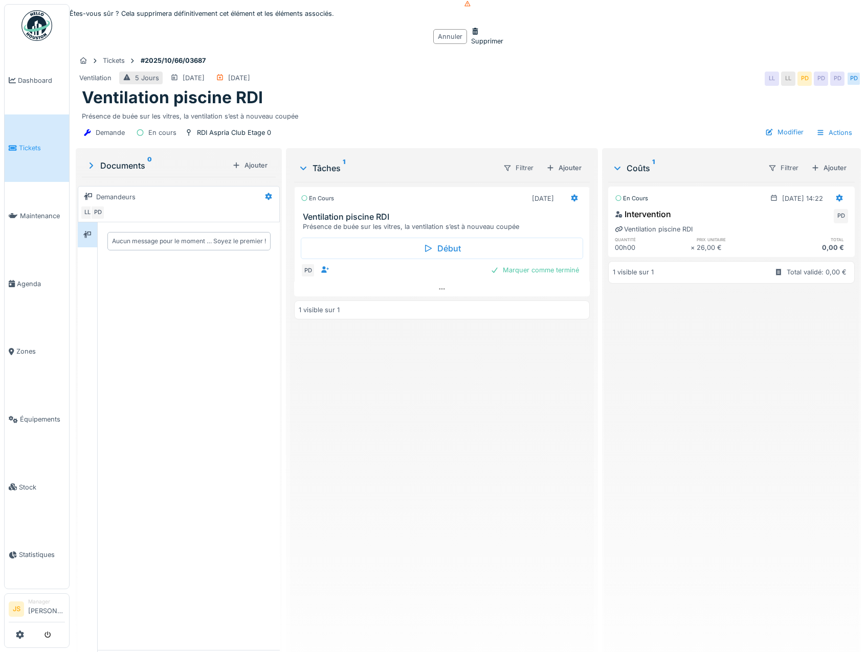
click at [471, 46] on div "Supprimer" at bounding box center [487, 36] width 32 height 19
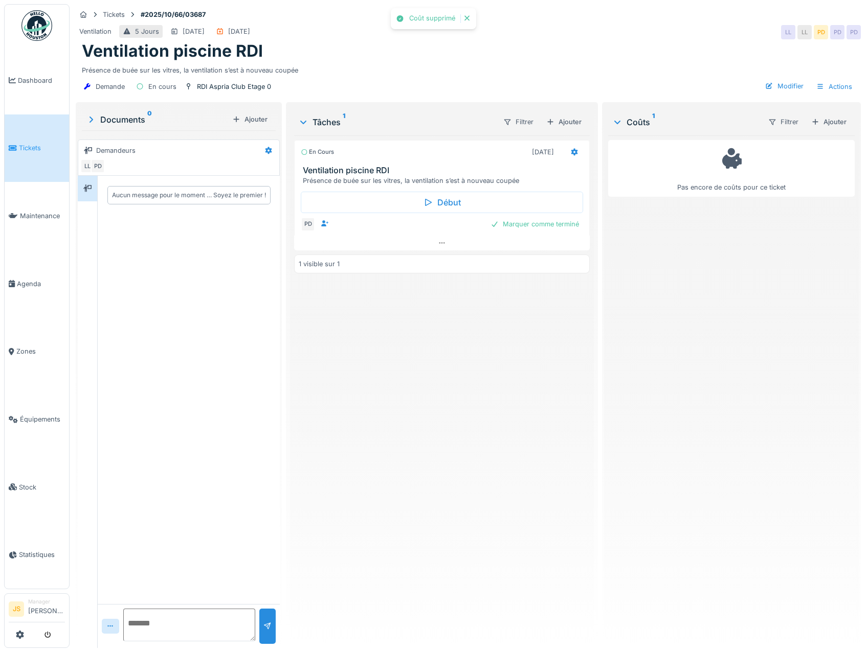
click at [475, 333] on div "En cours [DATE] Ventilation piscine RDI Présence de buée sur les vitres, la ven…" at bounding box center [441, 387] width 295 height 505
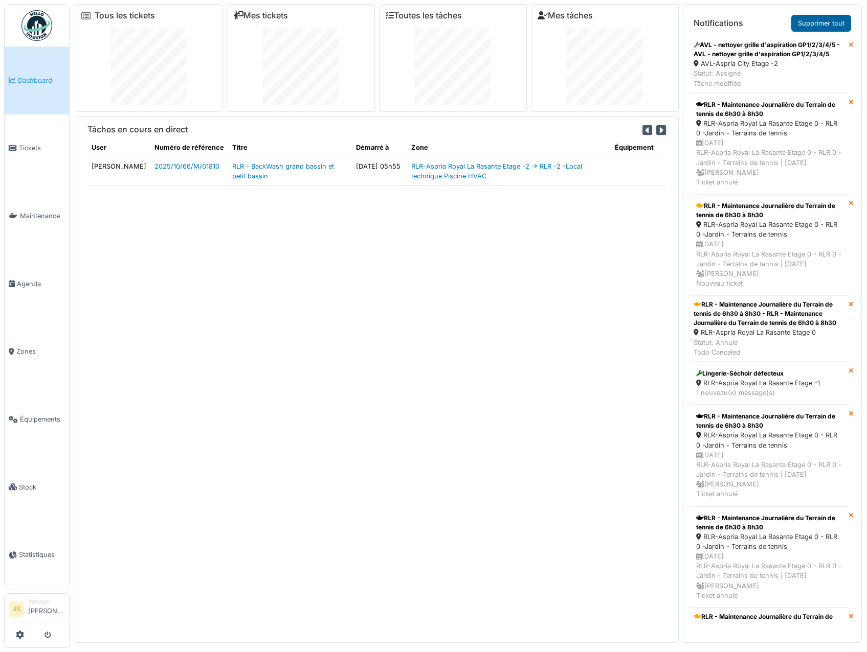
click at [816, 20] on link "Supprimer tout" at bounding box center [821, 23] width 60 height 17
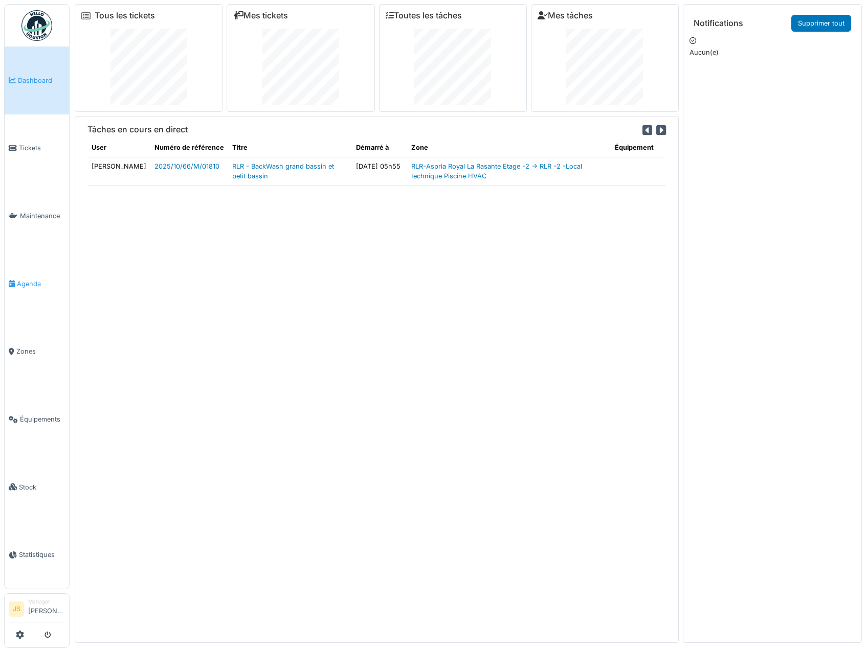
click at [24, 281] on span "Agenda" at bounding box center [41, 284] width 48 height 10
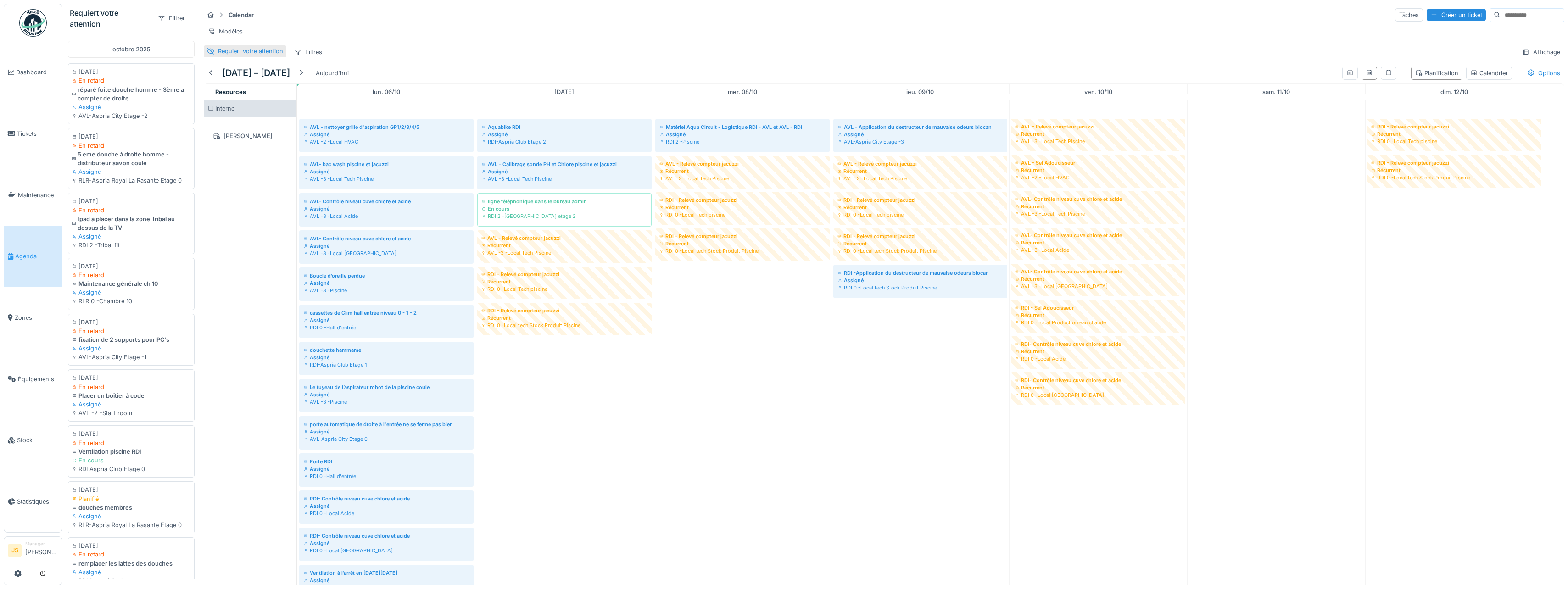
click at [235, 56] on div "Requiert votre attention" at bounding box center [250, 51] width 66 height 9
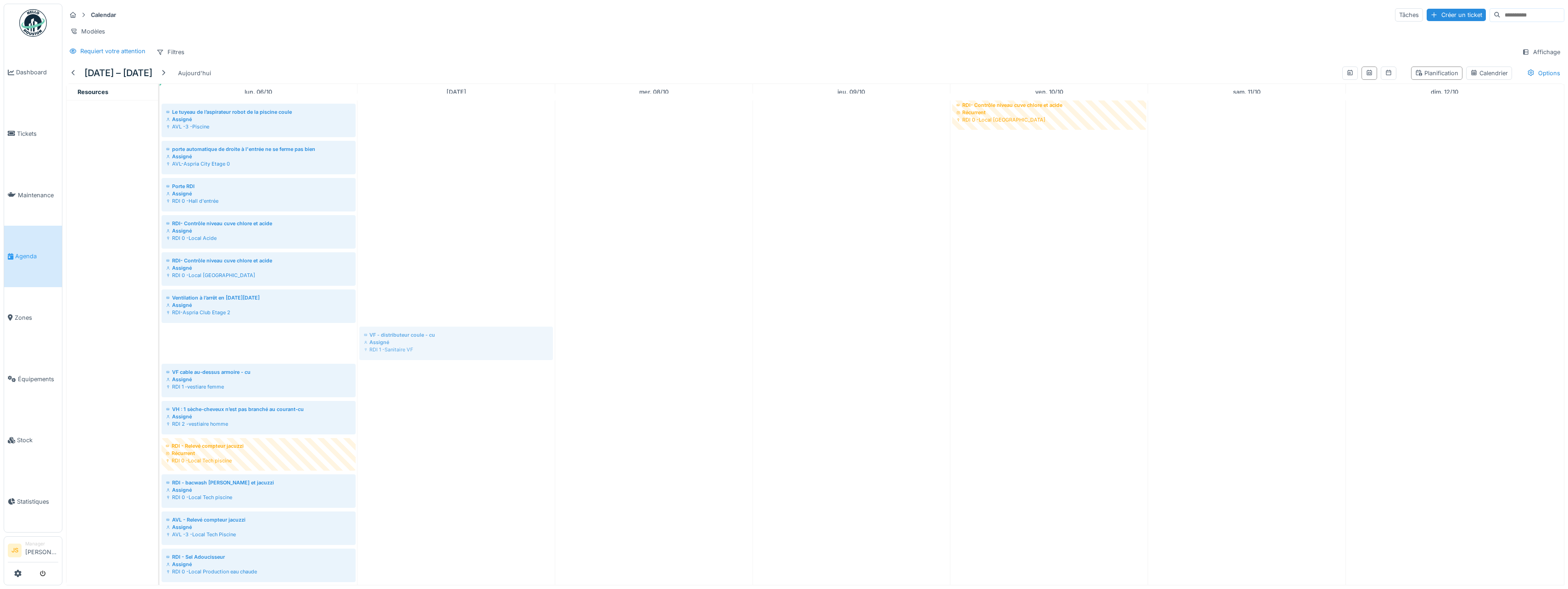
drag, startPoint x: 241, startPoint y: 347, endPoint x: 245, endPoint y: 348, distance: 4.1
click at [160, 354] on div "AVL - nettoyer grille d'aspiration GP1/2/3/4/5 Assigné AVL -2 -Local HVAC Aquab…" at bounding box center [160, 234] width 0 height 785
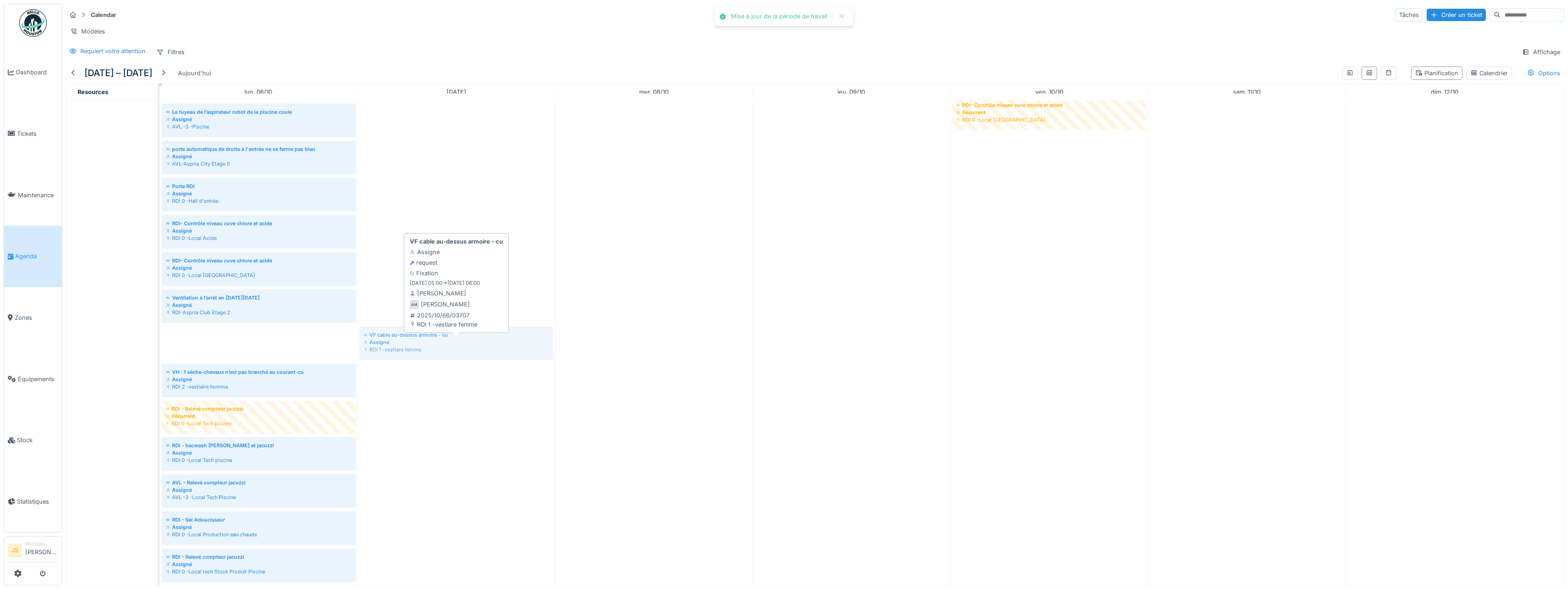
drag, startPoint x: 244, startPoint y: 348, endPoint x: 366, endPoint y: 354, distance: 122.1
click at [160, 354] on div "AVL - nettoyer grille d'aspiration GP1/2/3/4/5 Assigné AVL -2 -Local HVAC Aquab…" at bounding box center [160, 215] width 0 height 747
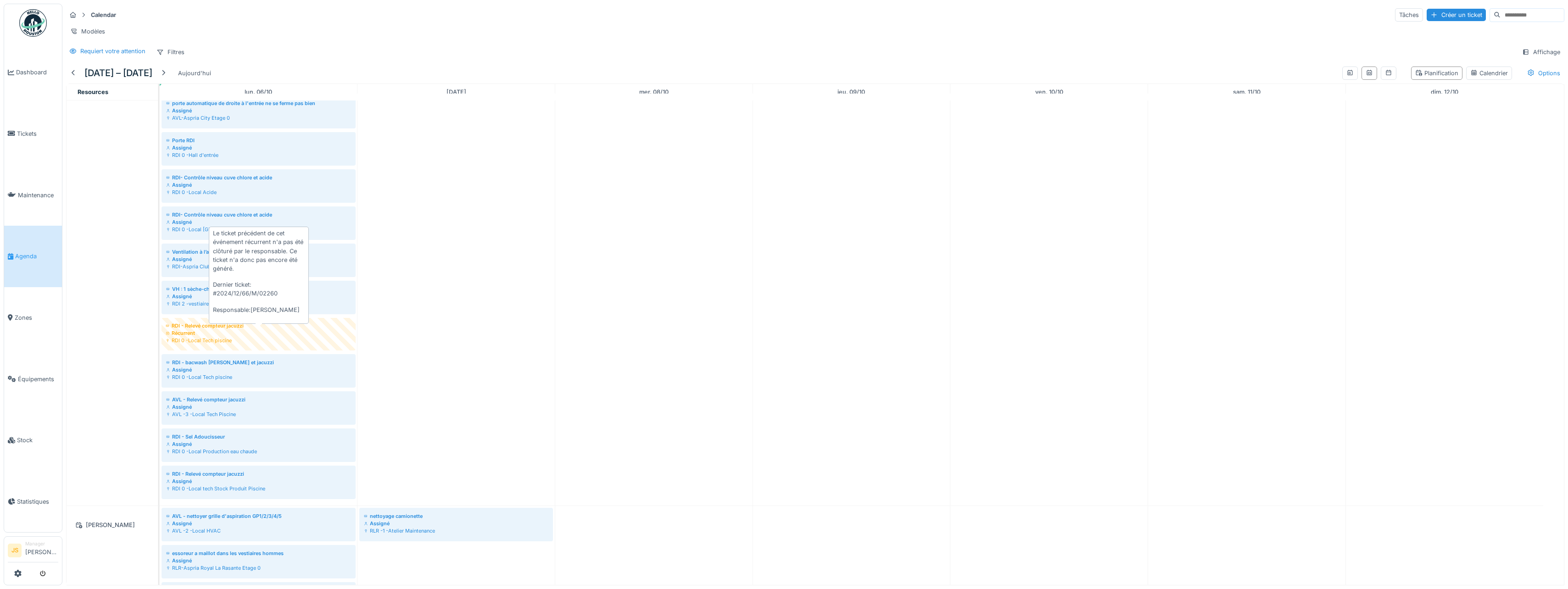
click at [202, 344] on div "RDI 0 -Local Tech piscine" at bounding box center [258, 340] width 186 height 7
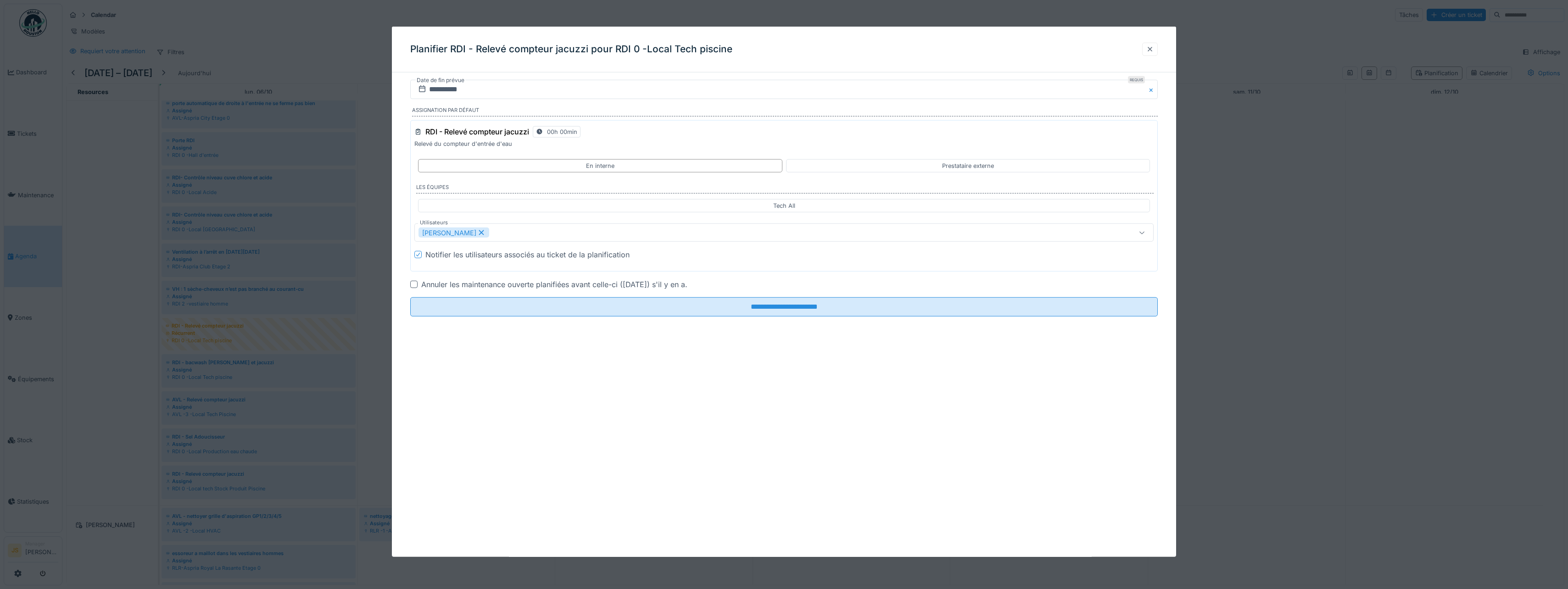
click at [777, 49] on div at bounding box center [1150, 49] width 7 height 9
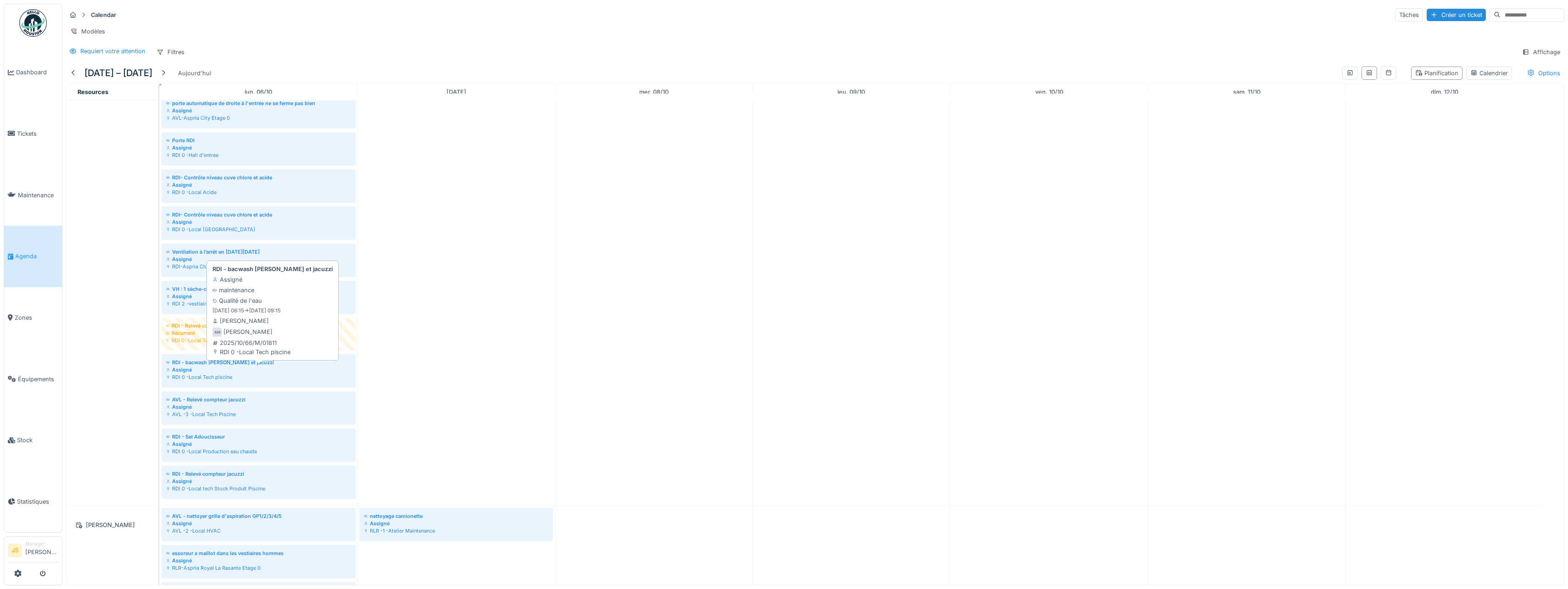
click at [207, 366] on div "RDI - bacwash [PERSON_NAME] et jacuzzi" at bounding box center [258, 363] width 185 height 7
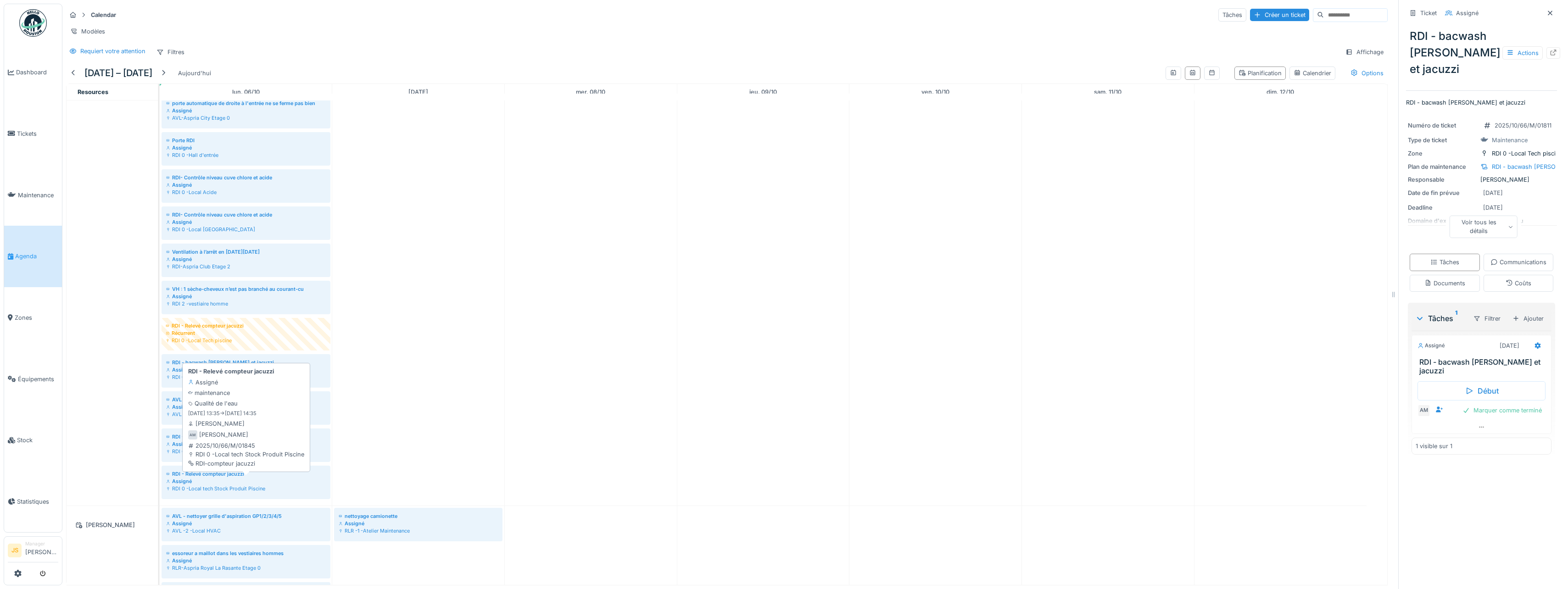
click at [208, 485] on div "Assigné" at bounding box center [246, 481] width 160 height 7
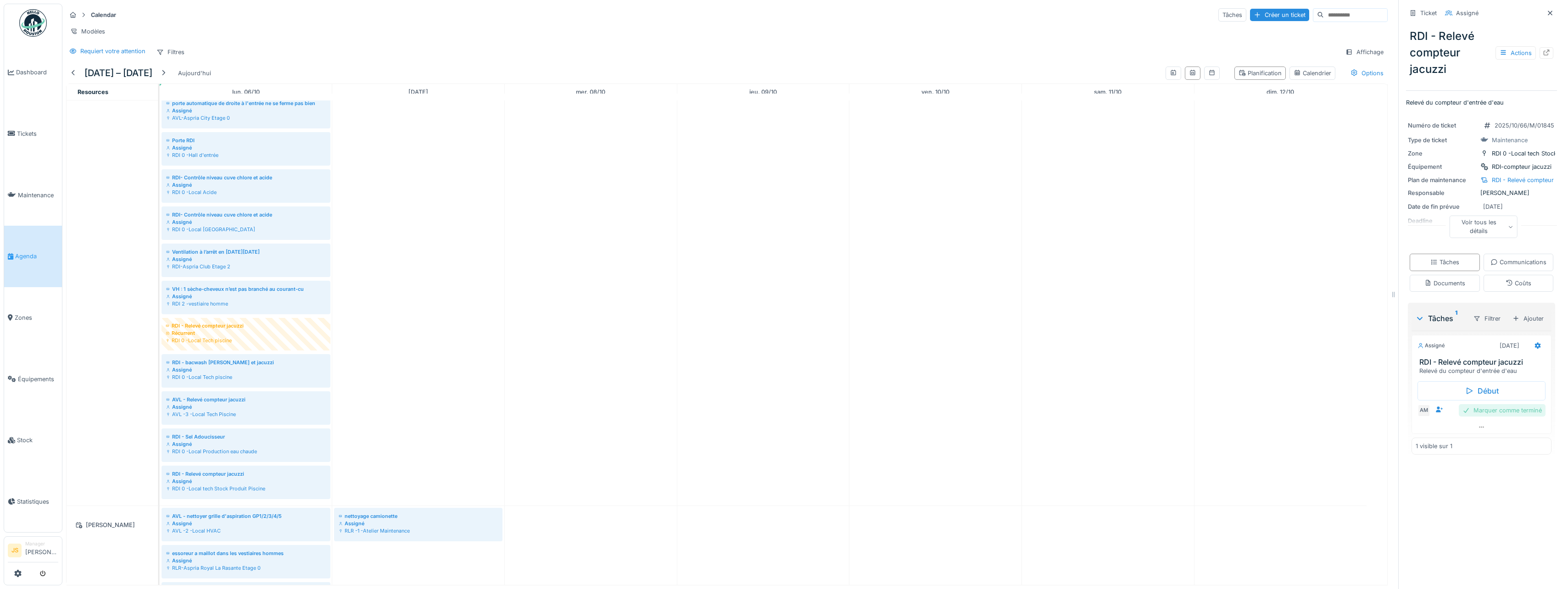
click at [777, 417] on div "Marquer comme terminé" at bounding box center [1502, 410] width 87 height 13
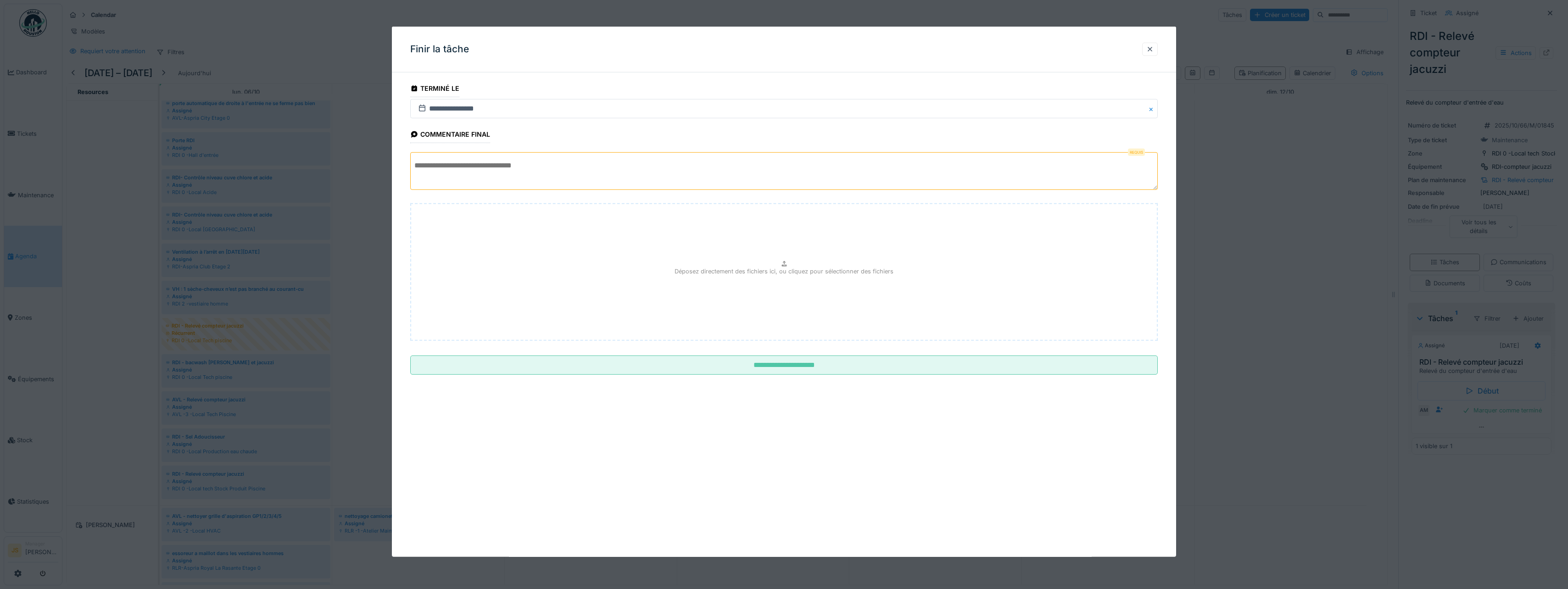
click at [505, 174] on textarea at bounding box center [784, 171] width 748 height 38
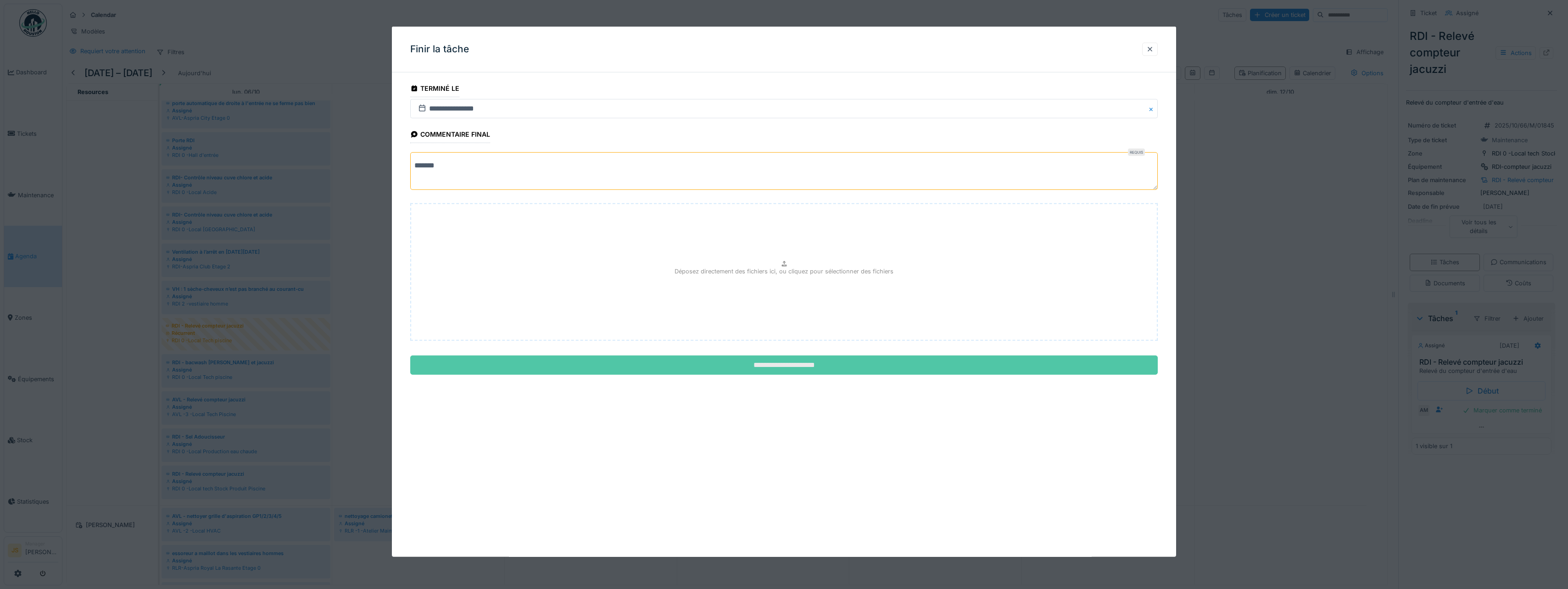
type textarea "*******"
click at [772, 371] on input "**********" at bounding box center [784, 365] width 748 height 19
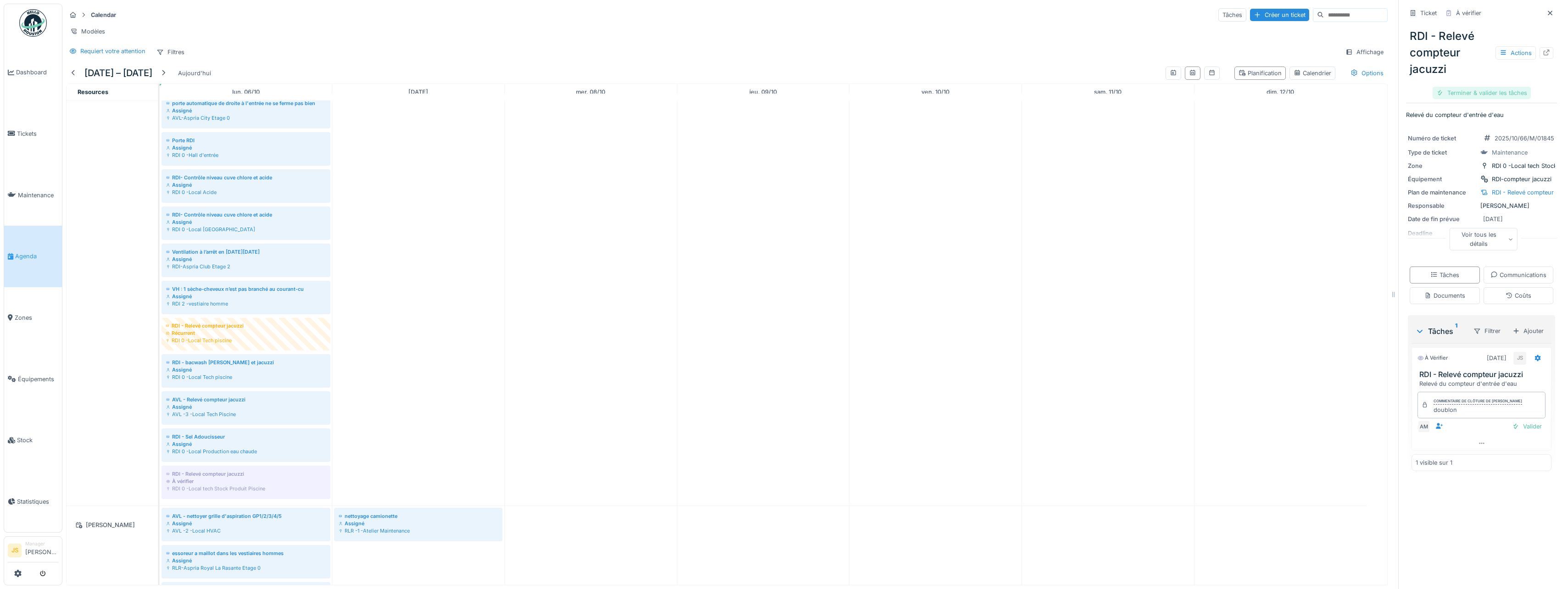
click at [777, 91] on div "Terminer & valider les tâches" at bounding box center [1481, 93] width 98 height 13
drag, startPoint x: 282, startPoint y: 488, endPoint x: 420, endPoint y: 488, distance: 138.0
drag, startPoint x: 249, startPoint y: 488, endPoint x: 84, endPoint y: 482, distance: 165.1
click at [84, 482] on tr "Interne Alexandre Michailidis Alexsander Batista Joel Simoes Pierre De kan Tech…" at bounding box center [727, 343] width 1321 height 485
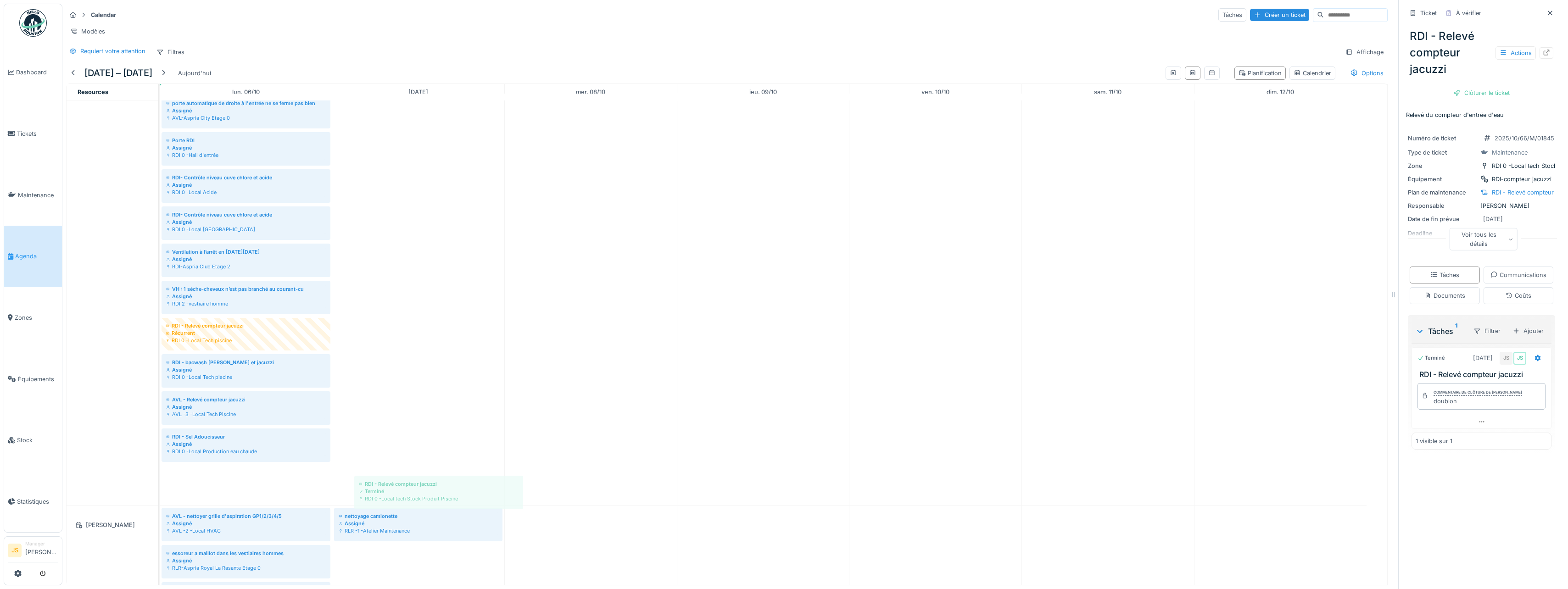
drag, startPoint x: 196, startPoint y: 498, endPoint x: 366, endPoint y: 499, distance: 170.0
click at [777, 362] on icon at bounding box center [1537, 358] width 6 height 6
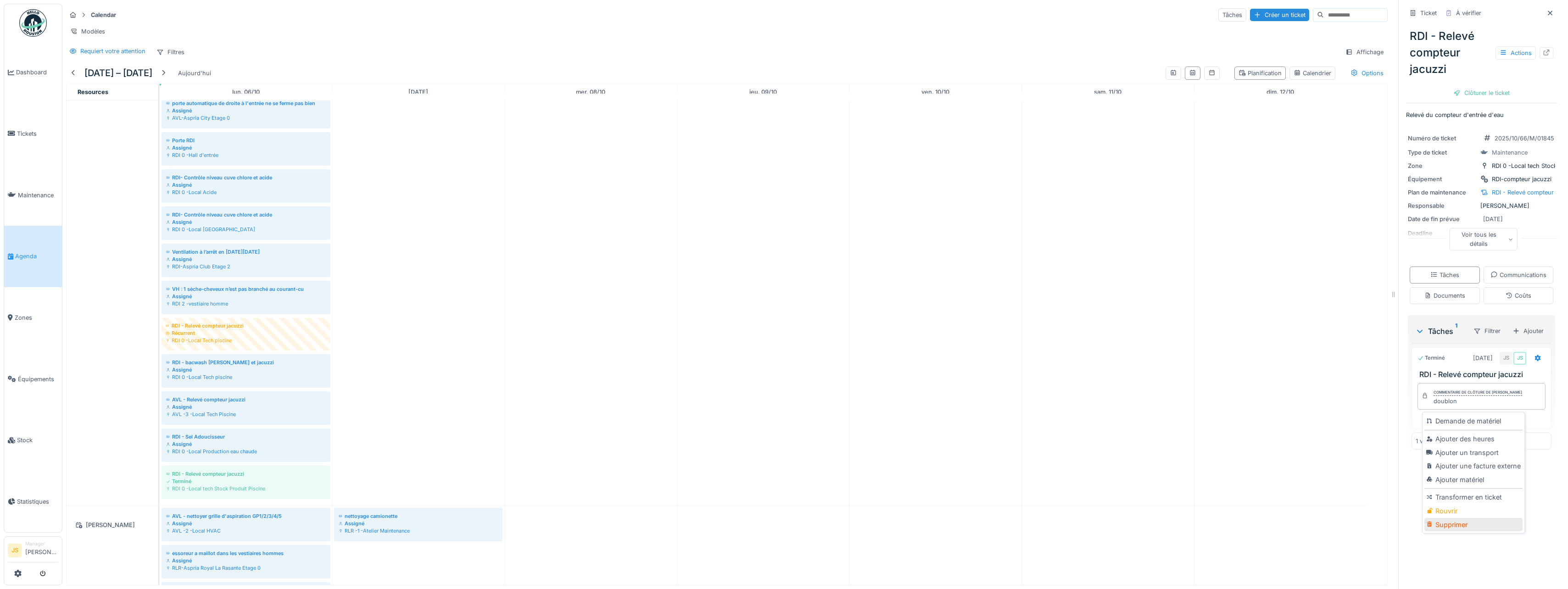
click at [777, 526] on div "Supprimer" at bounding box center [1473, 524] width 98 height 13
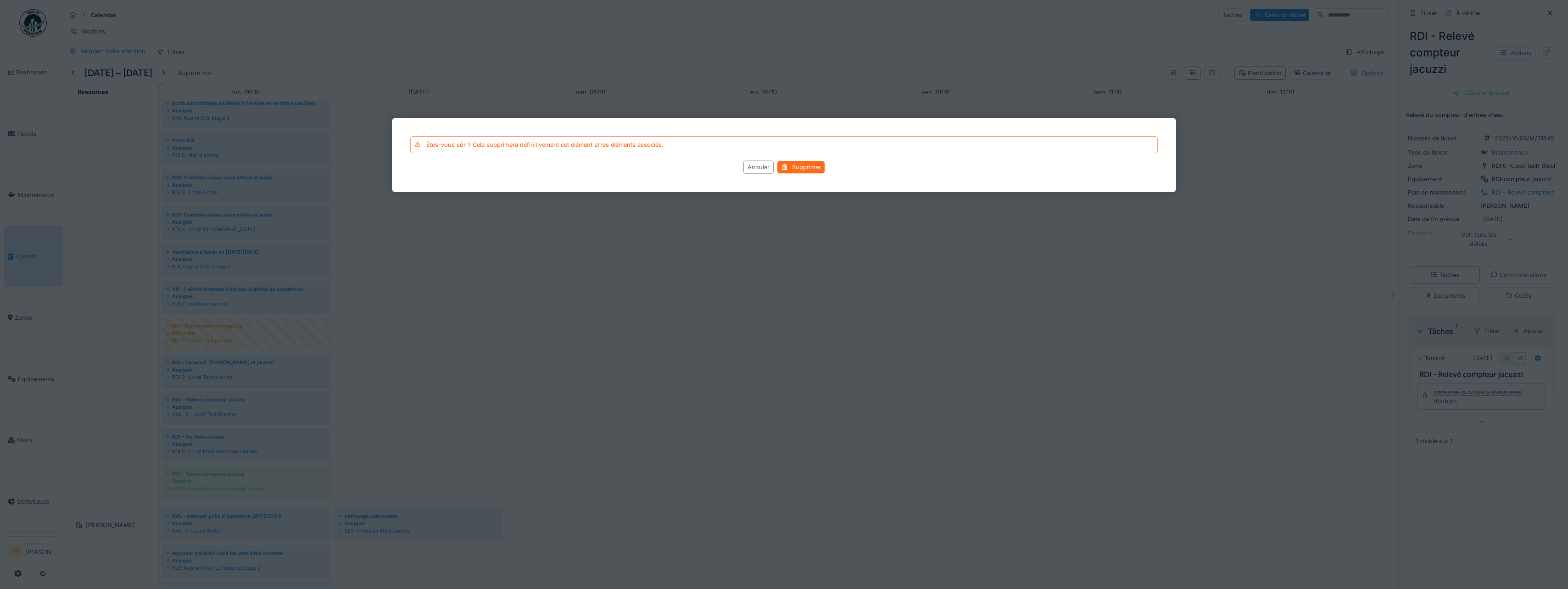
click at [777, 167] on div "Supprimer" at bounding box center [801, 167] width 48 height 13
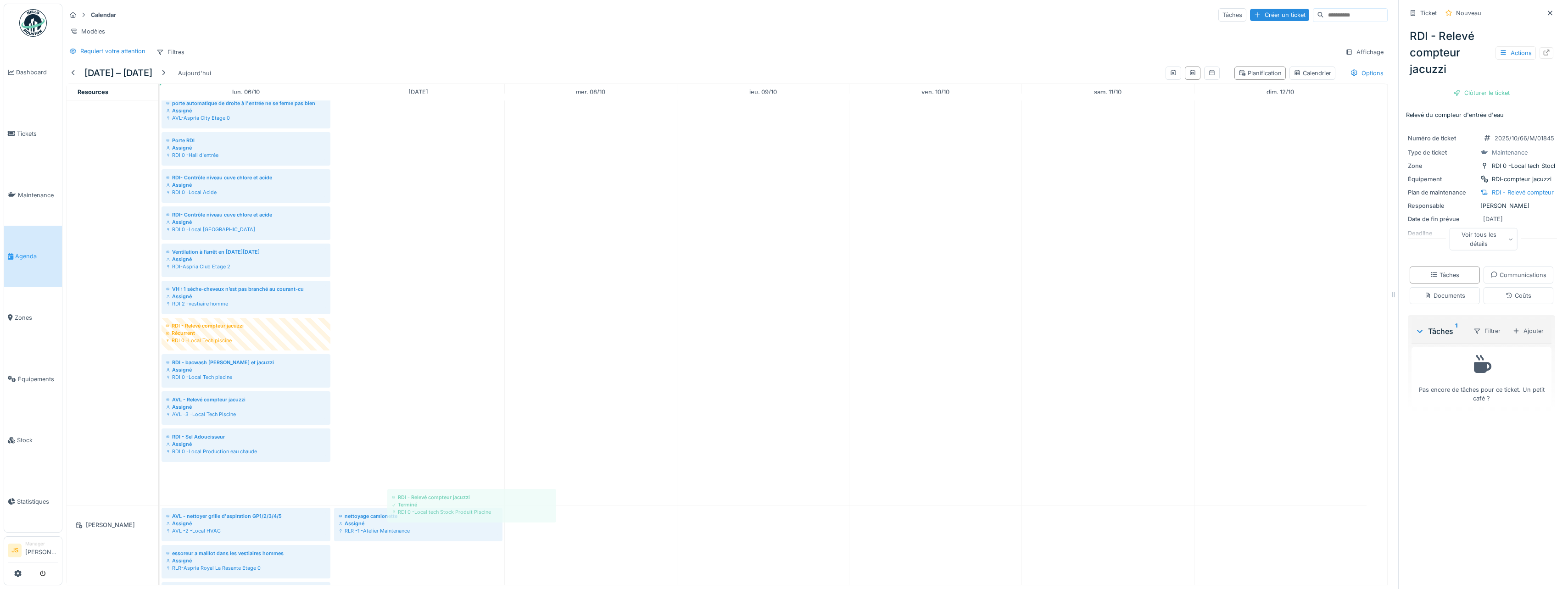
drag, startPoint x: 271, startPoint y: 486, endPoint x: 497, endPoint y: 503, distance: 226.6
click at [777, 93] on div "Clôturer le ticket" at bounding box center [1481, 93] width 64 height 13
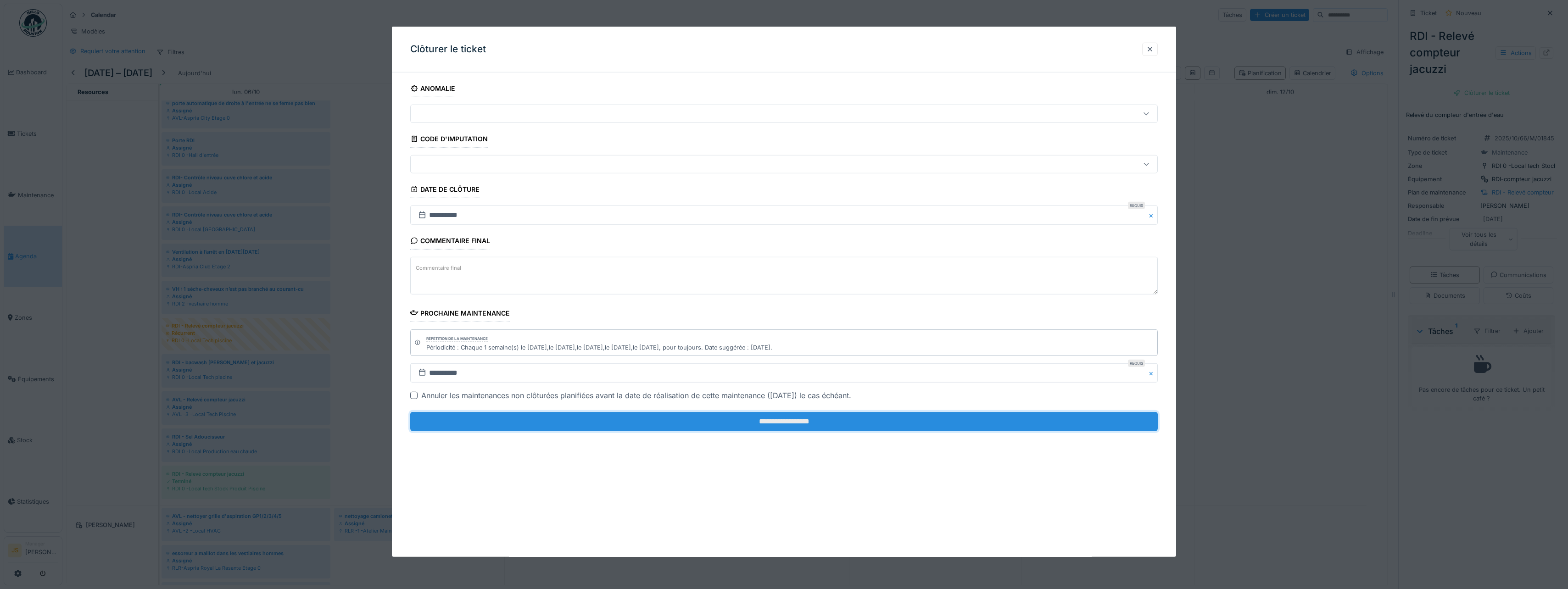
click at [755, 422] on input "**********" at bounding box center [784, 421] width 748 height 19
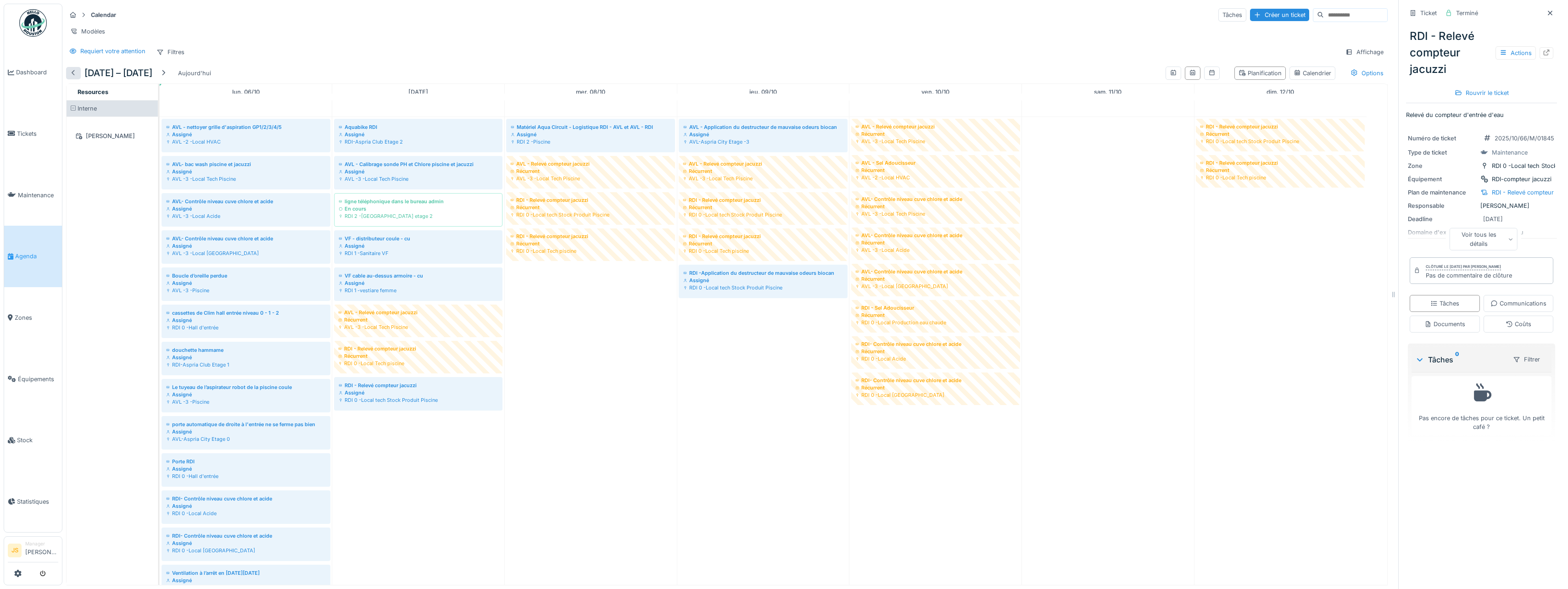
click at [77, 77] on div at bounding box center [74, 74] width 14 height 13
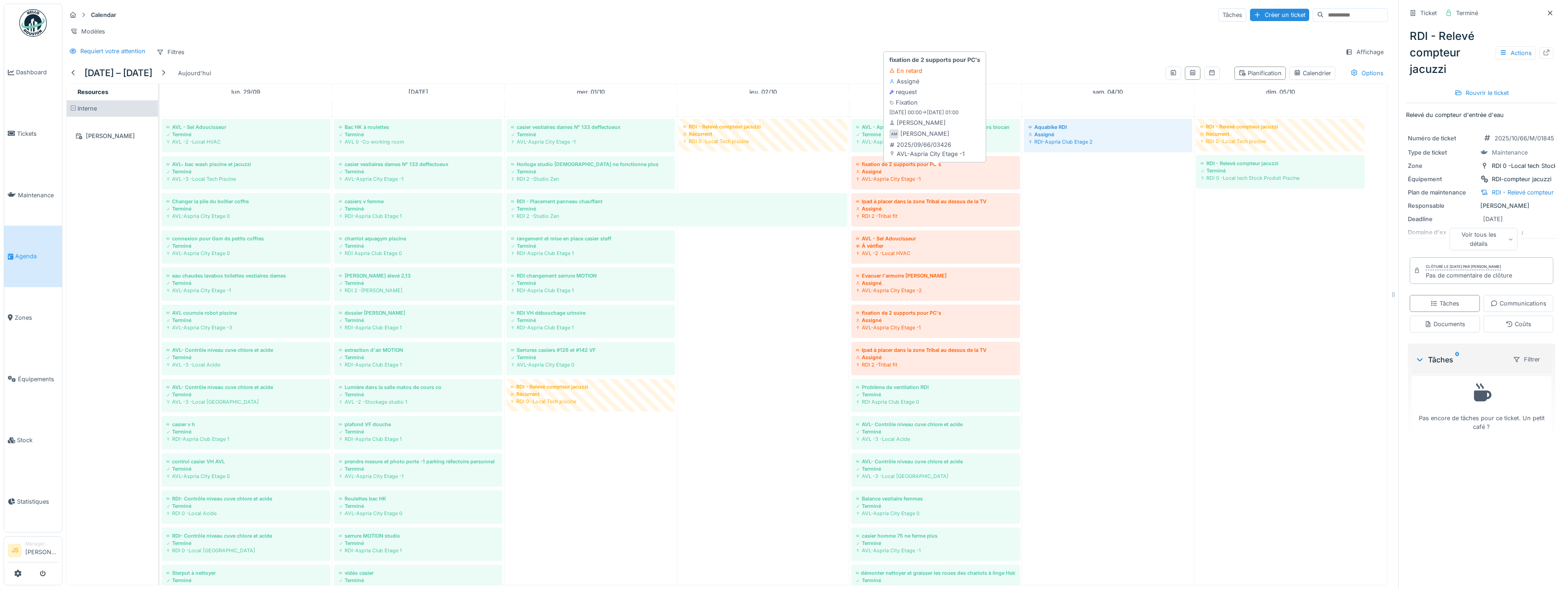
click at [889, 175] on div "Assigné" at bounding box center [936, 171] width 160 height 7
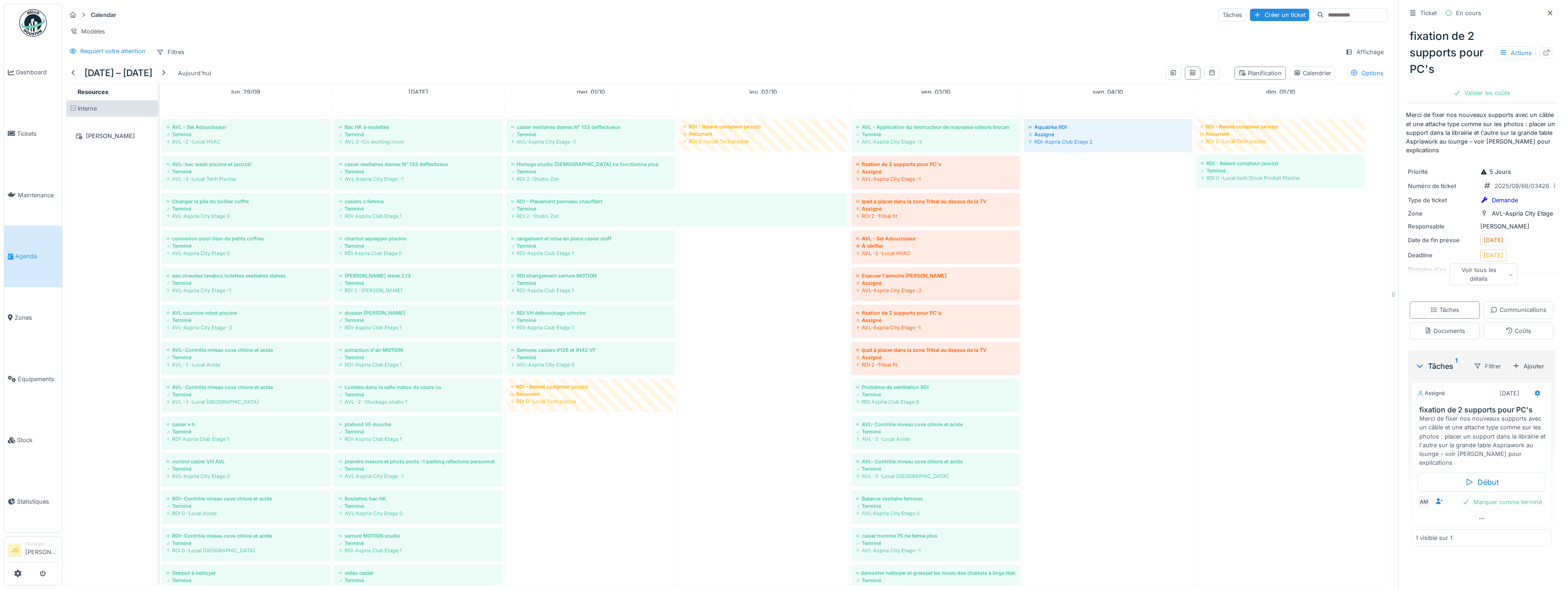
scroll to position [11, 0]
click at [1517, 373] on div "Ajouter" at bounding box center [1528, 366] width 39 height 13
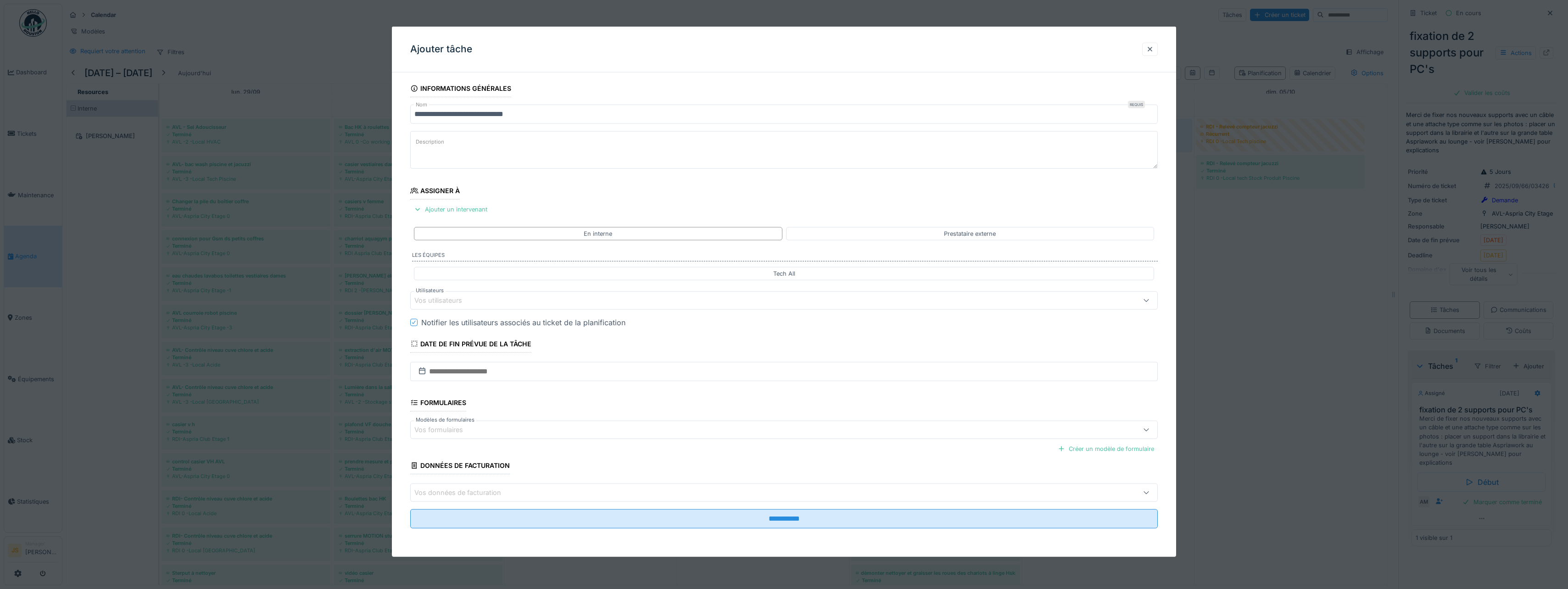
click at [442, 300] on div "Vos utilisateurs" at bounding box center [444, 300] width 60 height 10
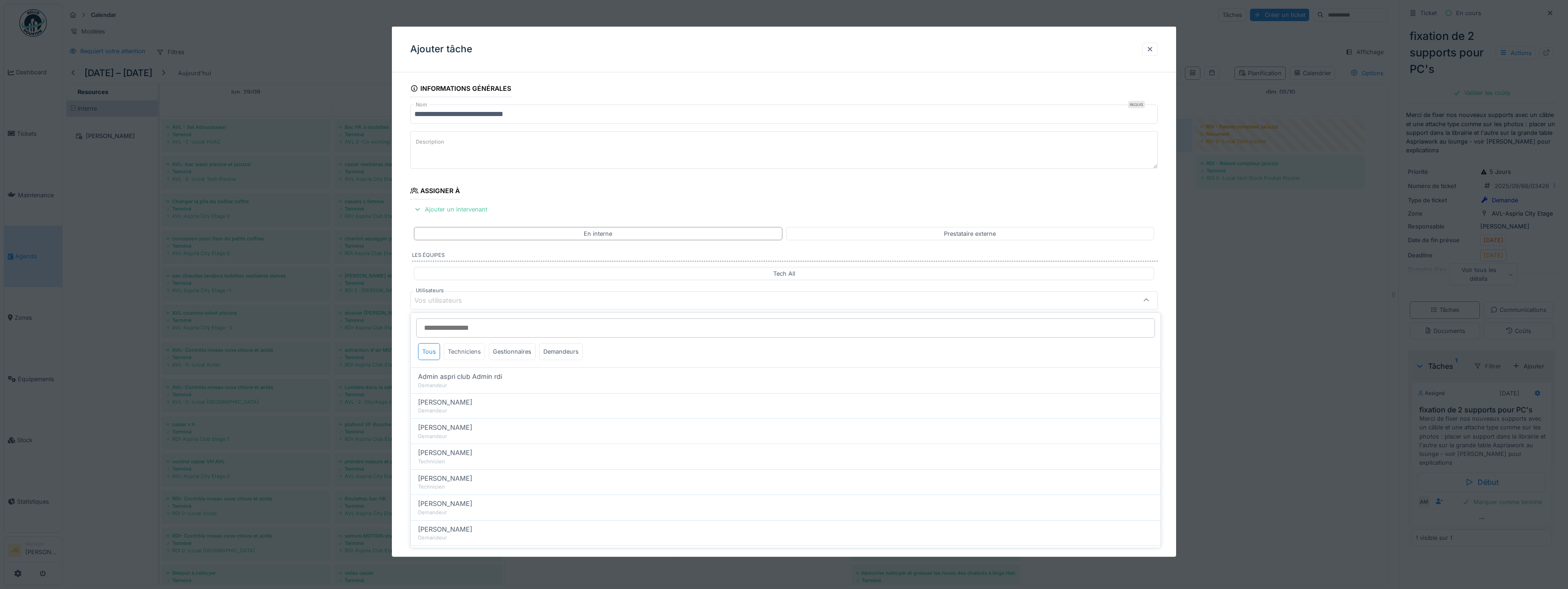
click at [471, 353] on div "Techniciens" at bounding box center [464, 351] width 41 height 17
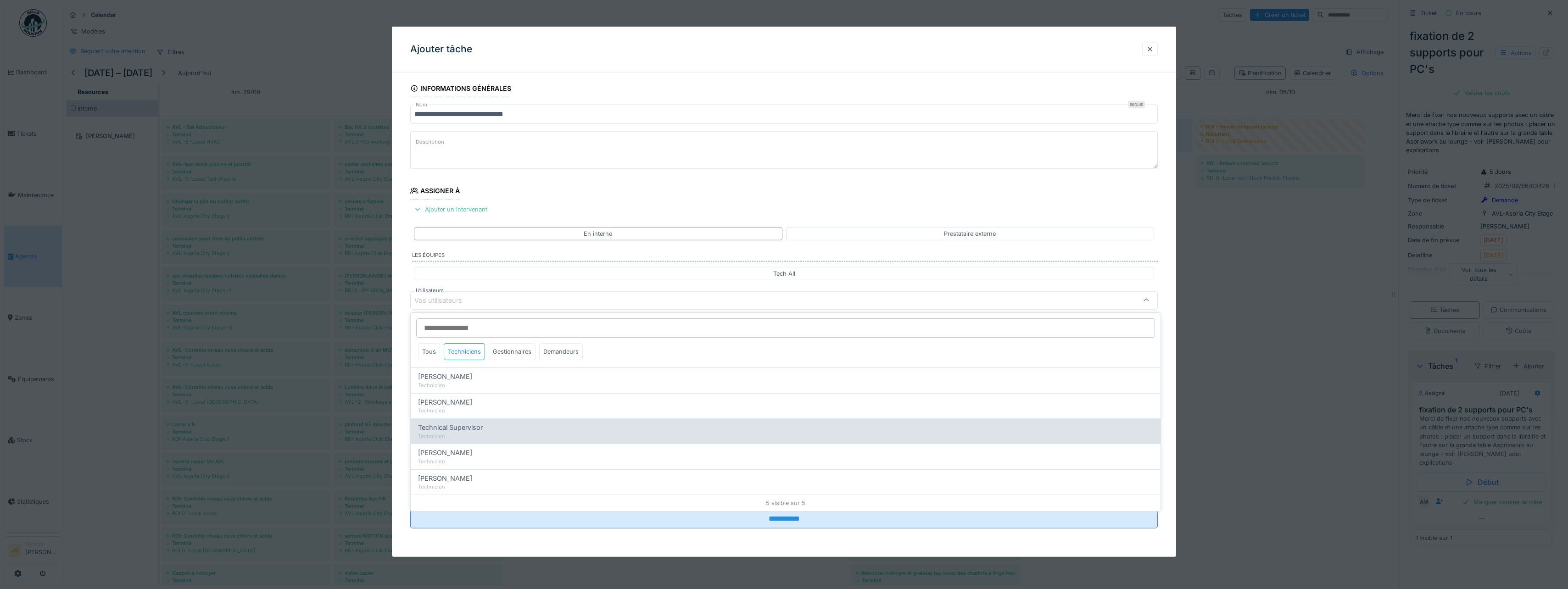
click at [472, 429] on span "Technical Supervisor" at bounding box center [451, 427] width 65 height 10
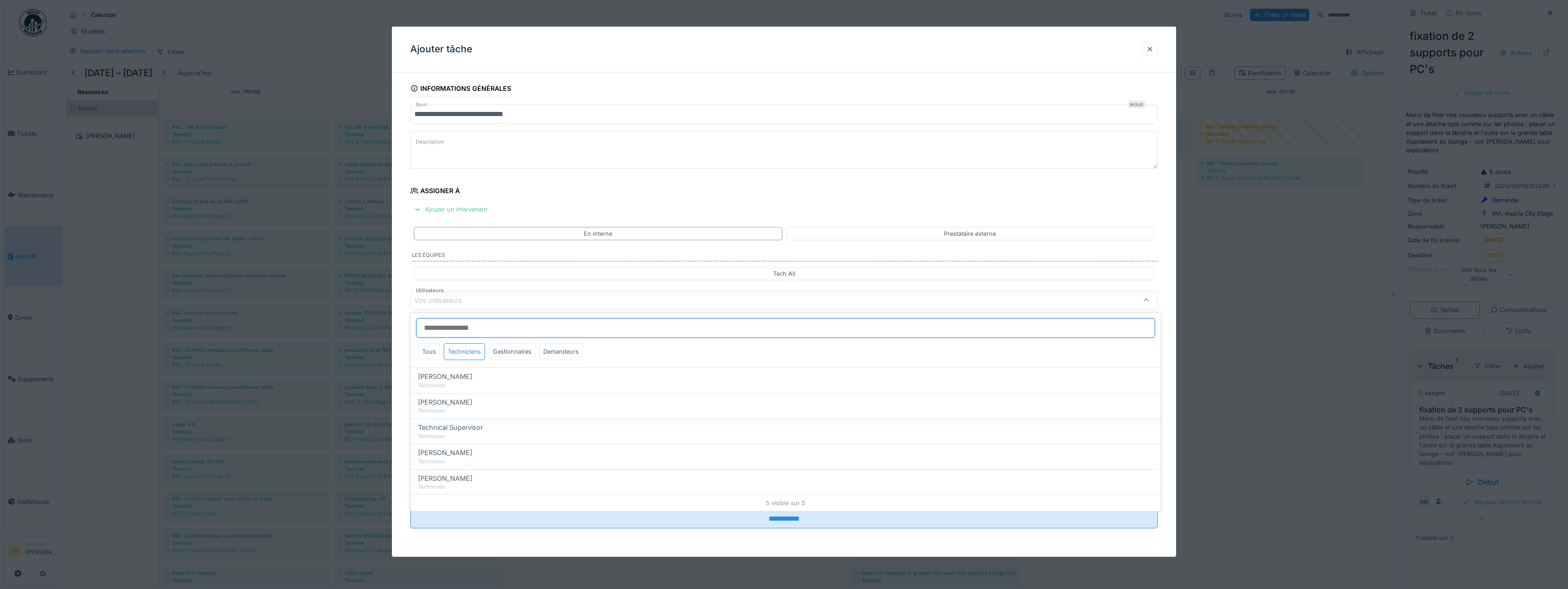
type input "****"
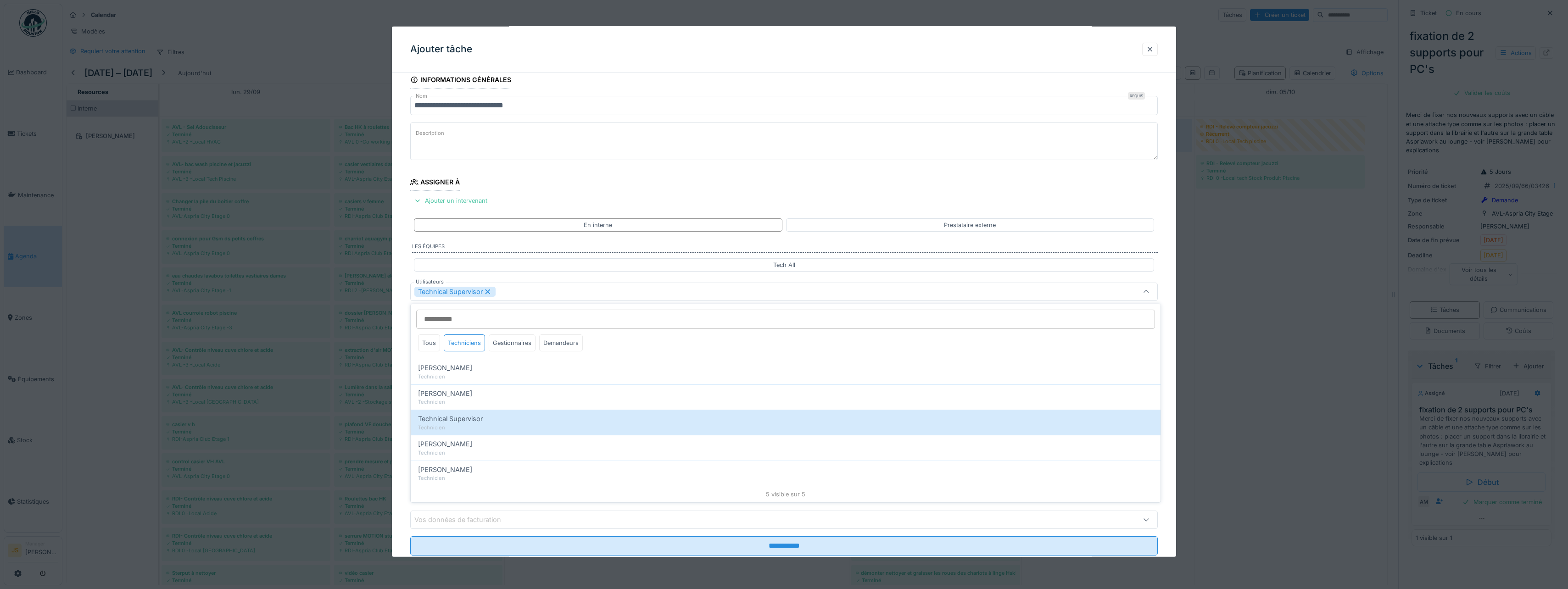
click at [404, 418] on div "**********" at bounding box center [784, 326] width 784 height 511
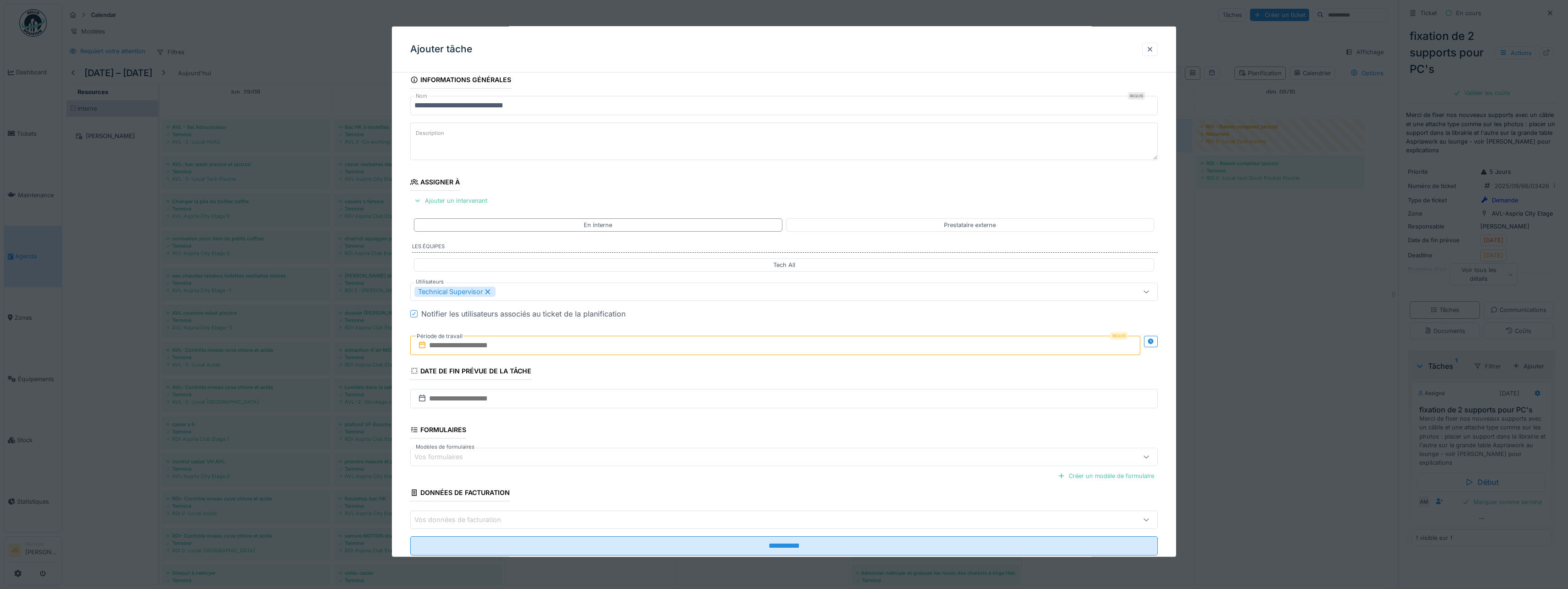
click at [453, 343] on input "text" at bounding box center [775, 345] width 730 height 19
click at [734, 422] on div "6" at bounding box center [732, 420] width 13 height 13
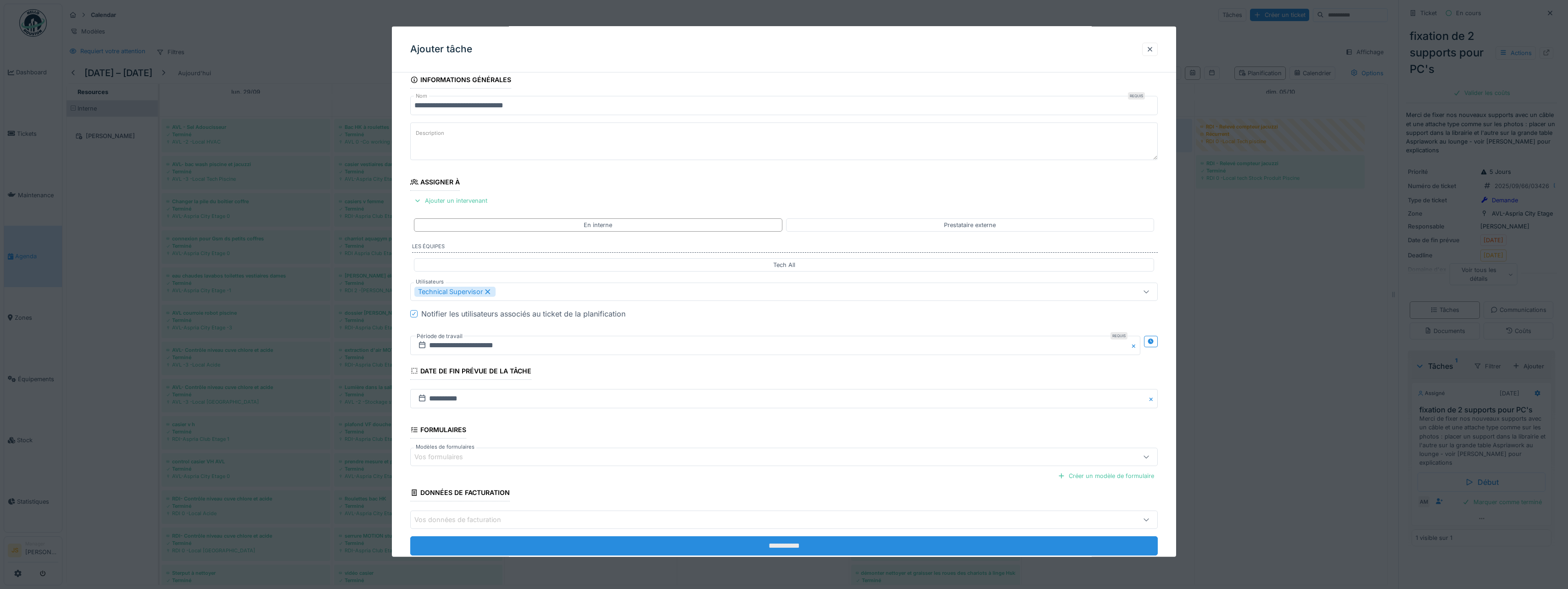
click at [774, 541] on input "**********" at bounding box center [784, 546] width 748 height 19
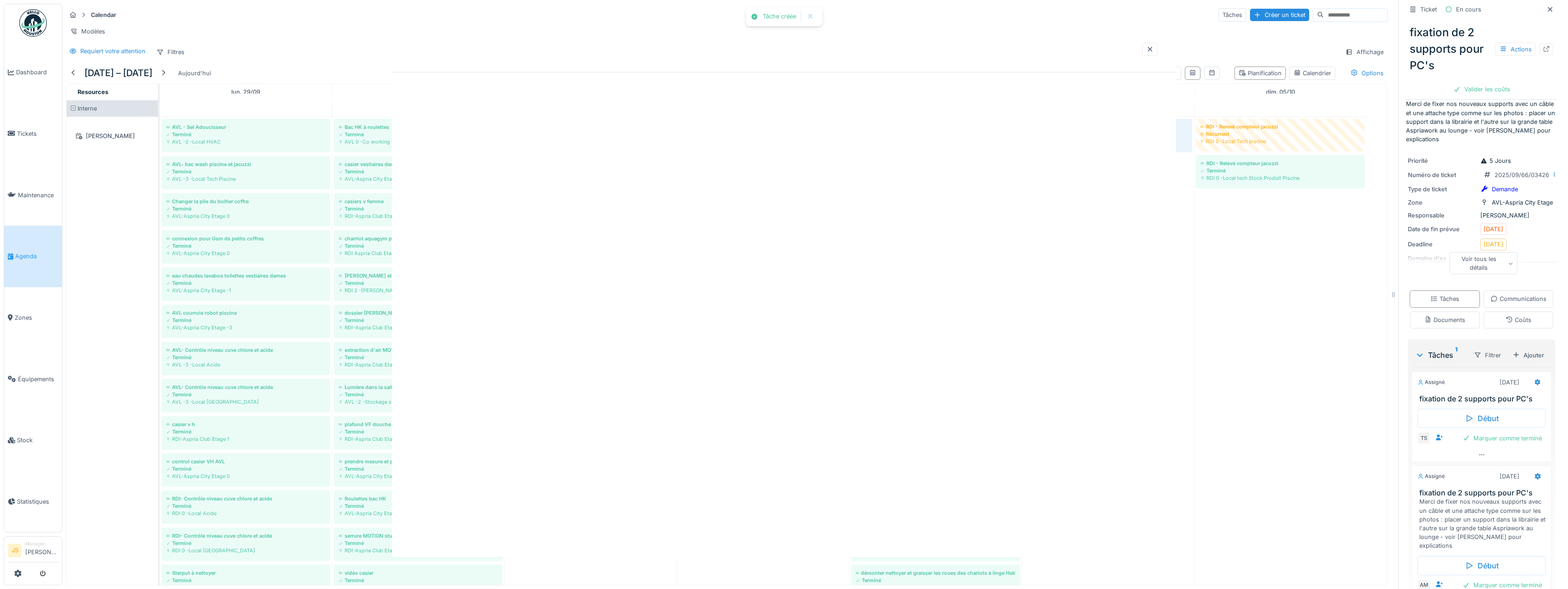
scroll to position [0, 0]
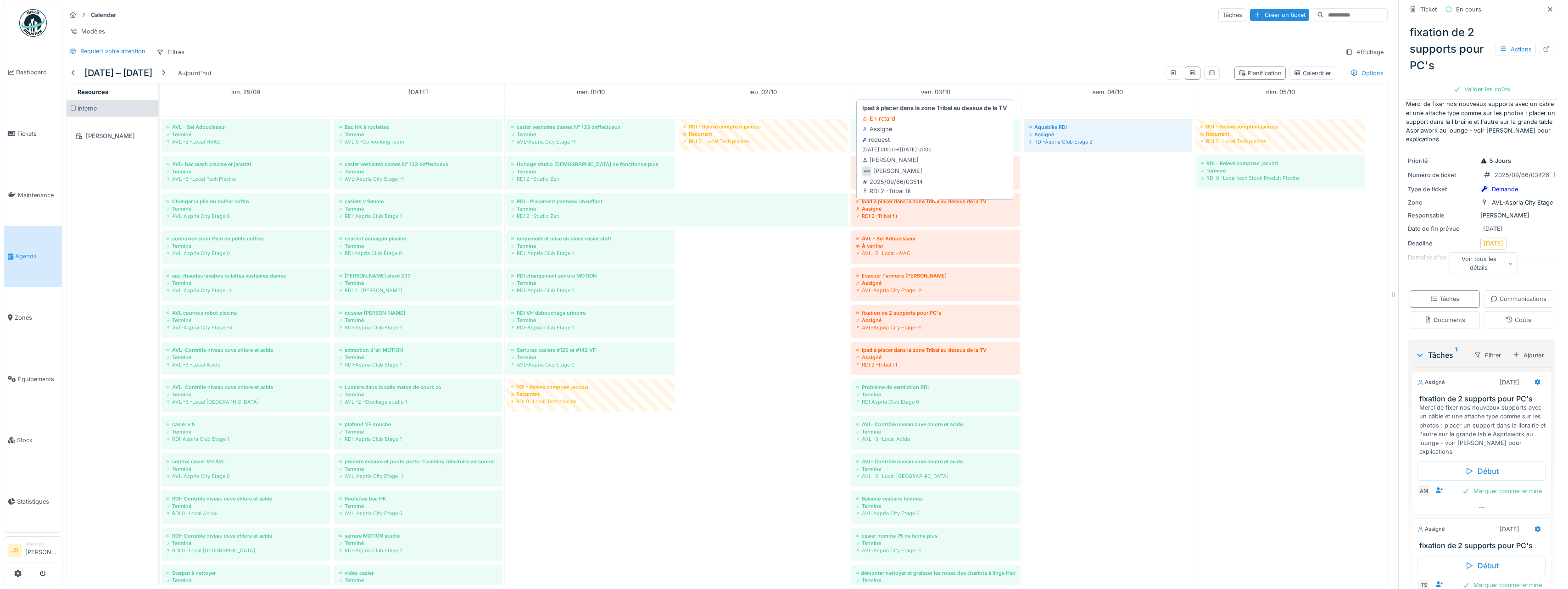
click at [929, 206] on div "Ipad à placer dans la zone Tribal au dessus de la TV" at bounding box center [936, 201] width 160 height 7
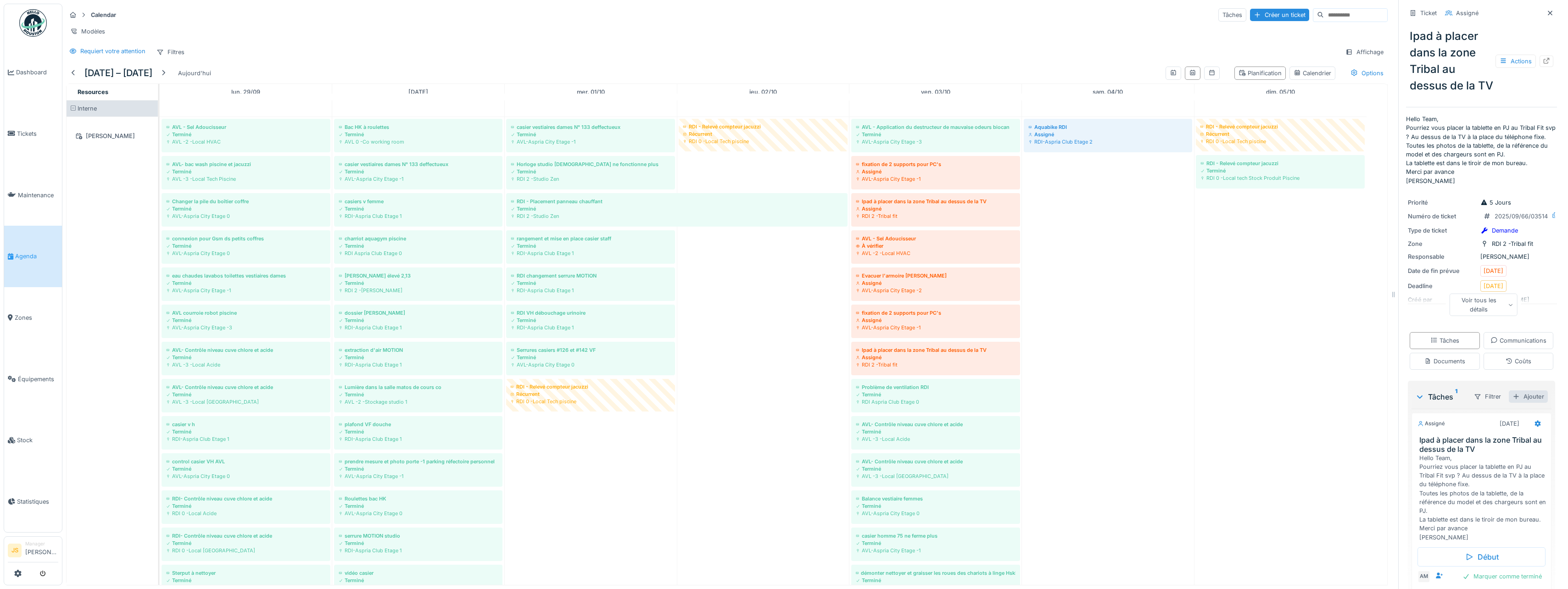
click at [1523, 403] on div "Ajouter" at bounding box center [1528, 397] width 39 height 13
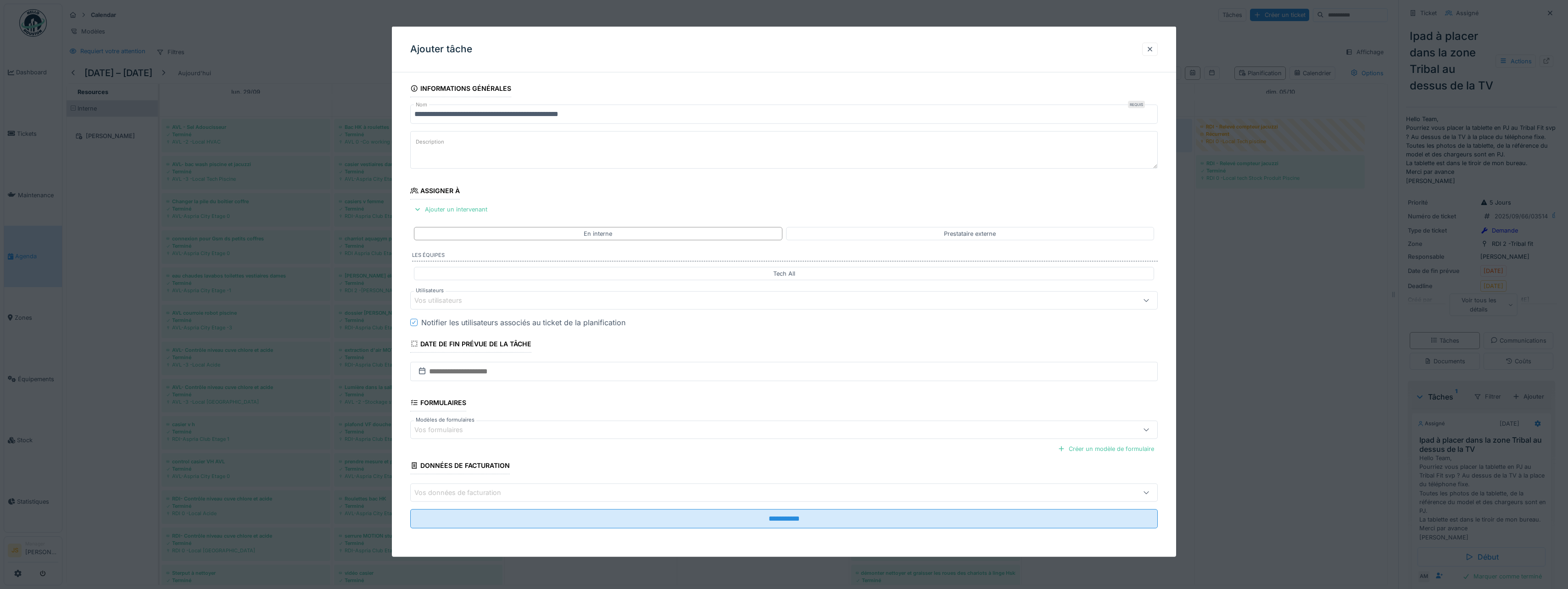
click at [438, 301] on div "Vos utilisateurs" at bounding box center [444, 300] width 60 height 10
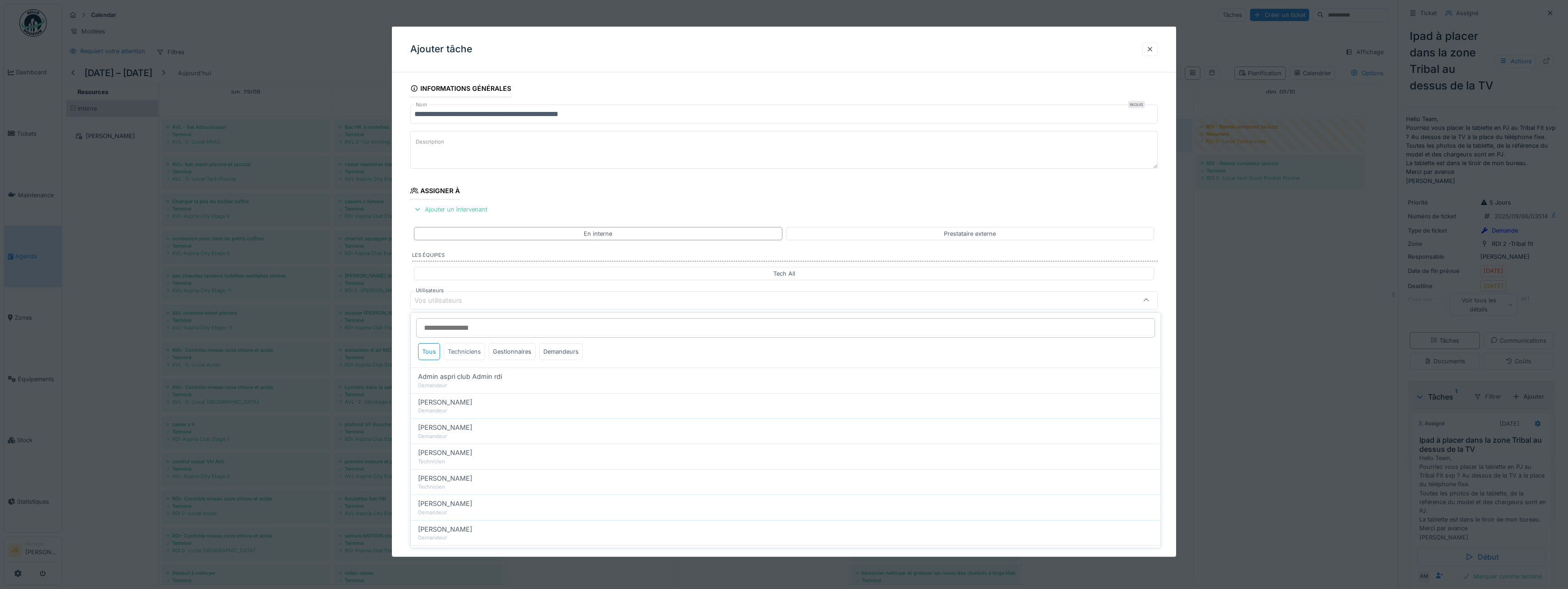
click at [463, 351] on div "Techniciens" at bounding box center [464, 351] width 41 height 17
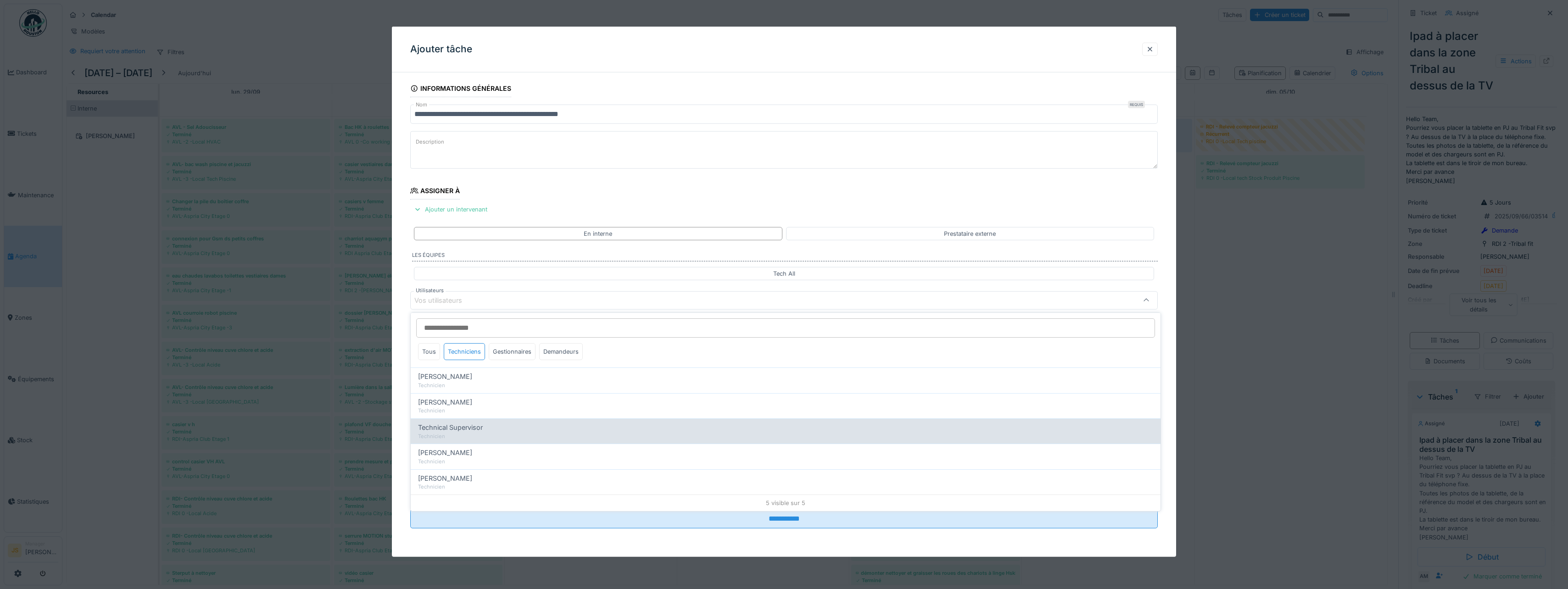
click at [462, 433] on span "Technical Supervisor" at bounding box center [451, 427] width 65 height 10
type input "****"
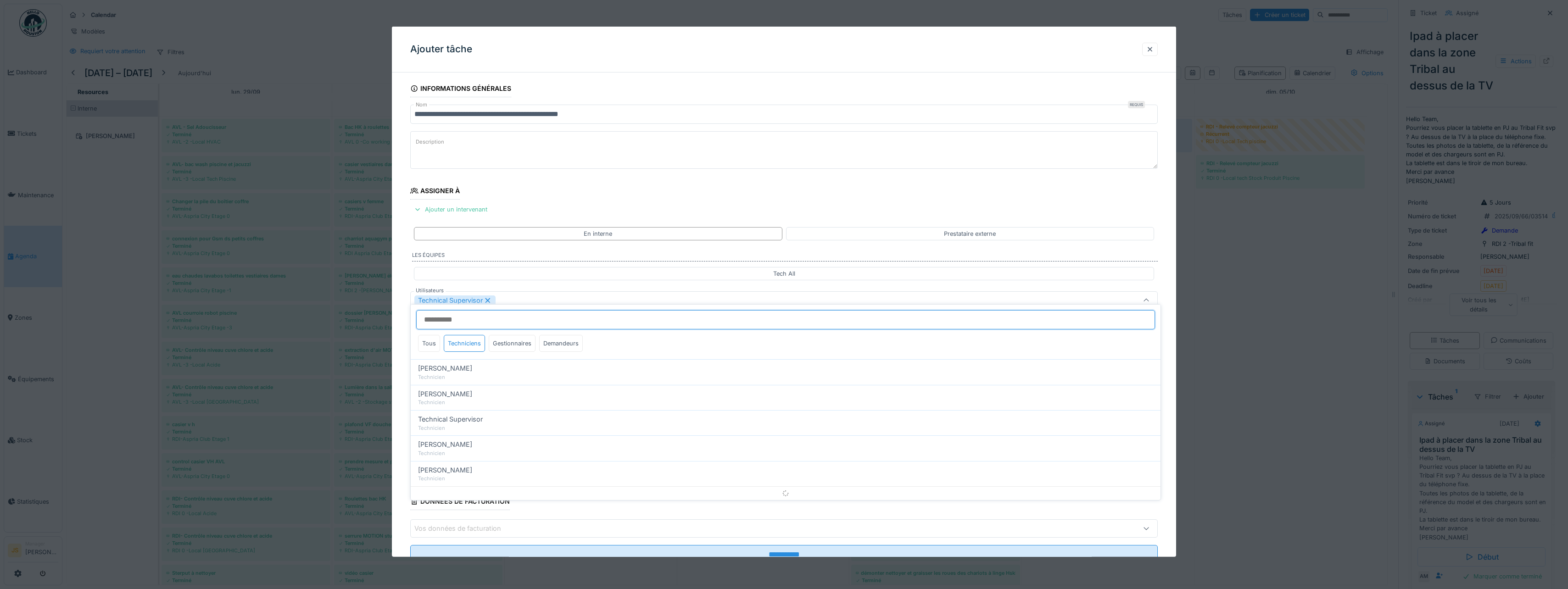
scroll to position [9, 0]
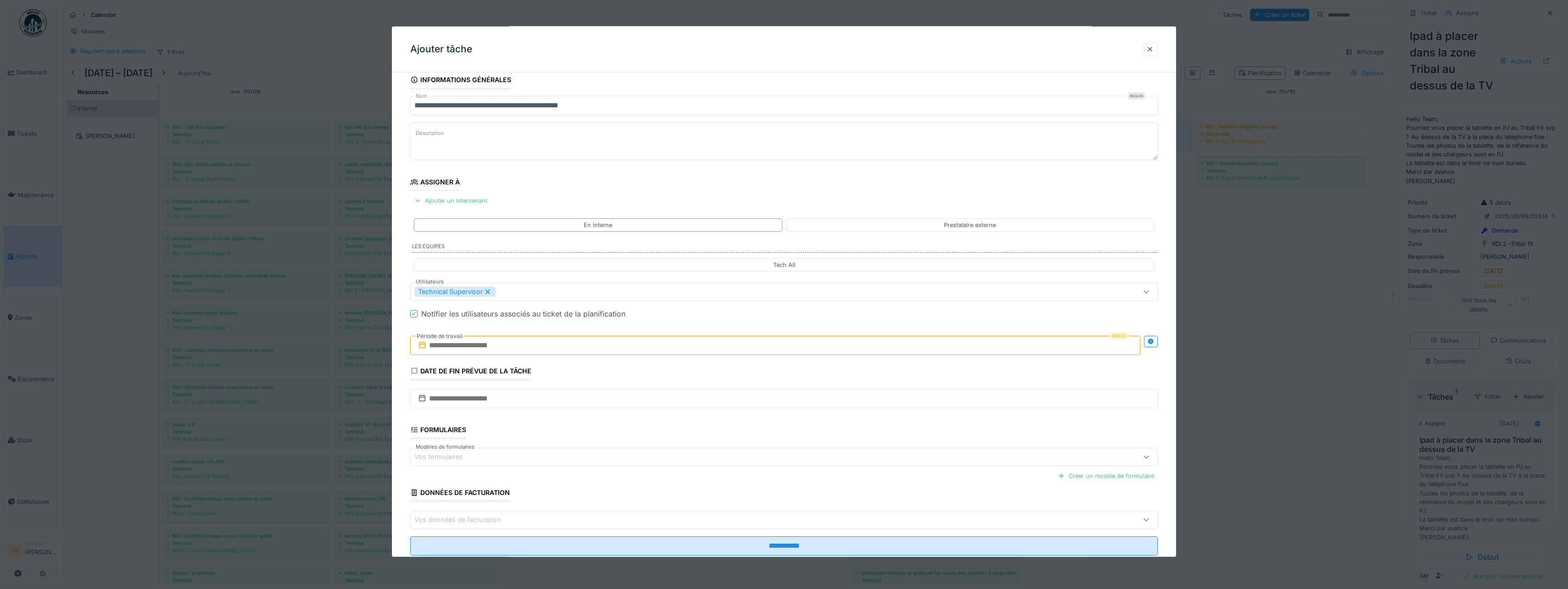
click at [398, 409] on div "**********" at bounding box center [784, 326] width 784 height 511
click at [460, 343] on input "text" at bounding box center [775, 345] width 730 height 19
click at [731, 421] on div "6" at bounding box center [732, 420] width 13 height 13
click at [732, 420] on div "6" at bounding box center [732, 420] width 13 height 13
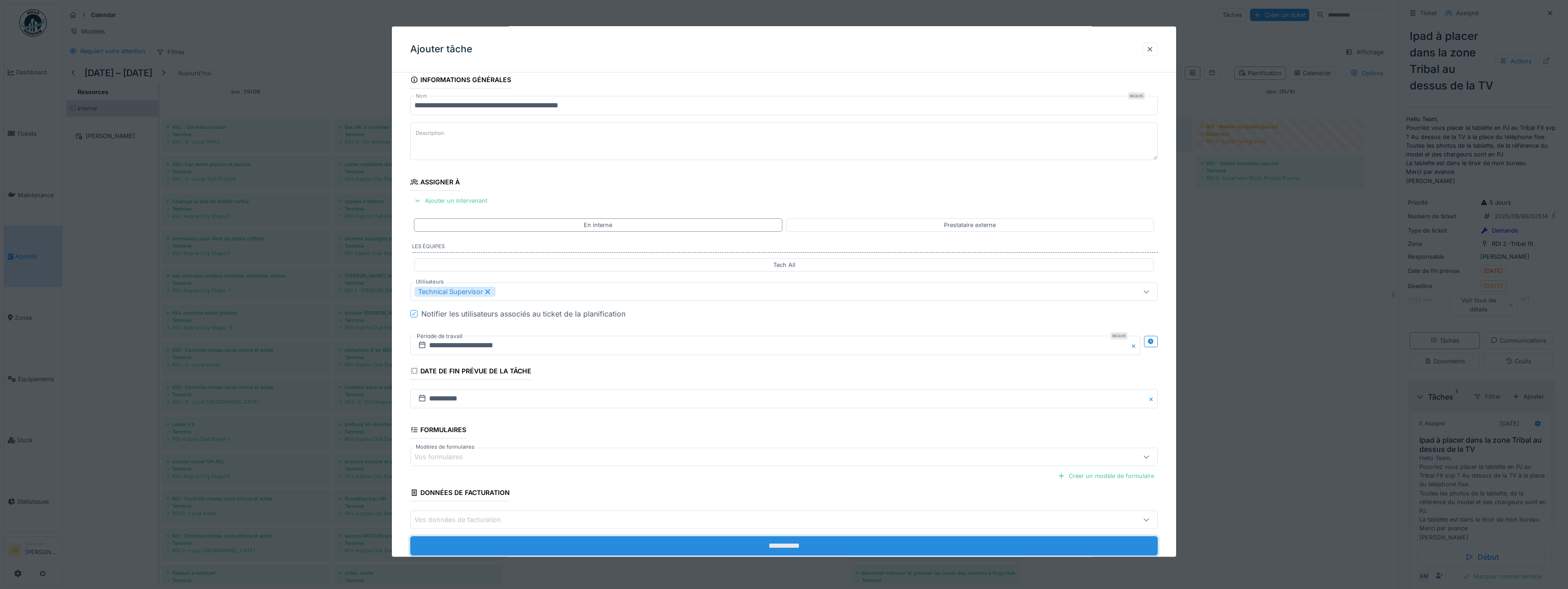
click at [784, 544] on input "**********" at bounding box center [784, 546] width 748 height 19
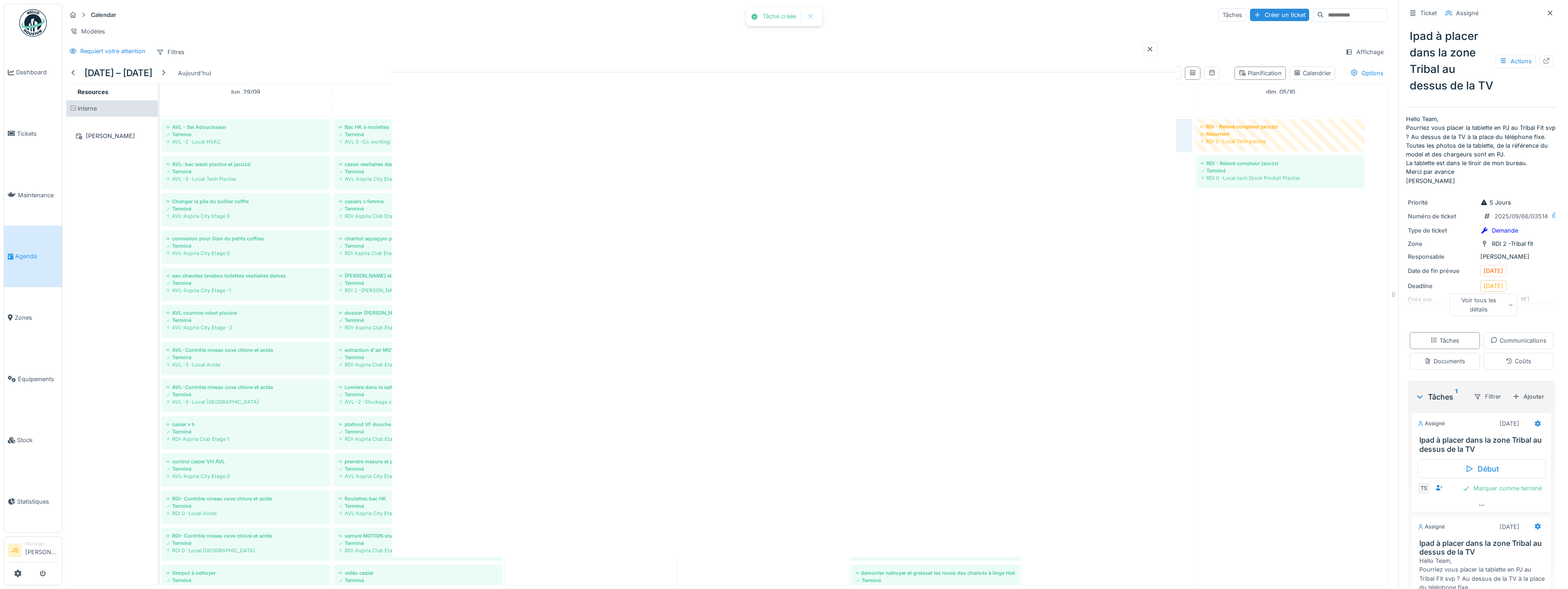
scroll to position [0, 0]
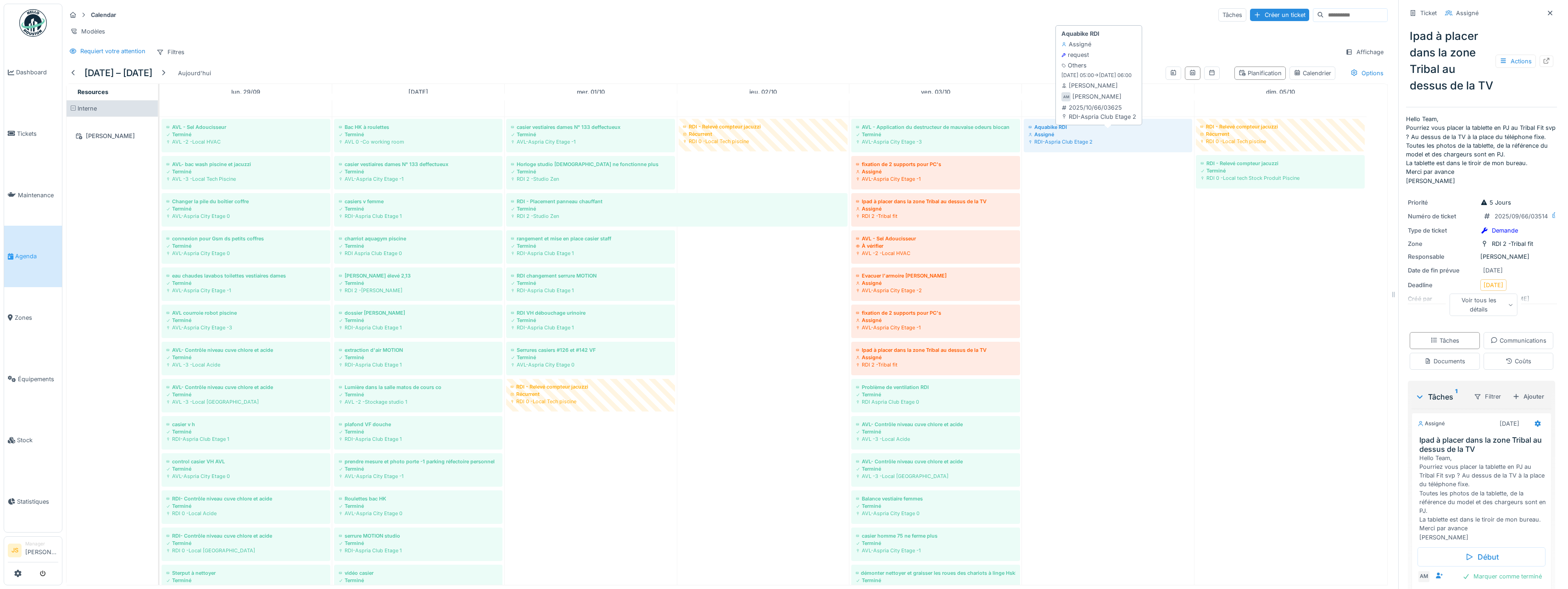
click at [1076, 138] on div "Assigné" at bounding box center [1108, 135] width 159 height 7
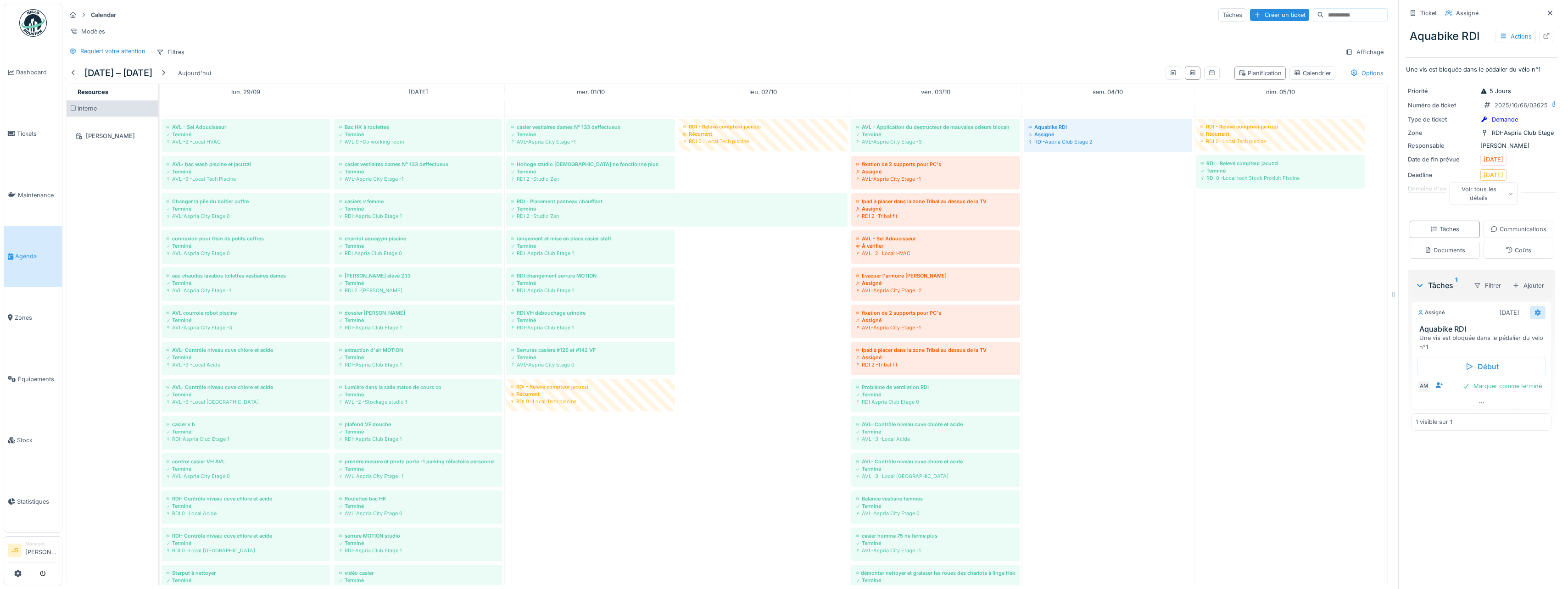
click at [1534, 316] on icon at bounding box center [1537, 312] width 7 height 6
click at [1452, 481] on div "Modifier" at bounding box center [1473, 479] width 98 height 13
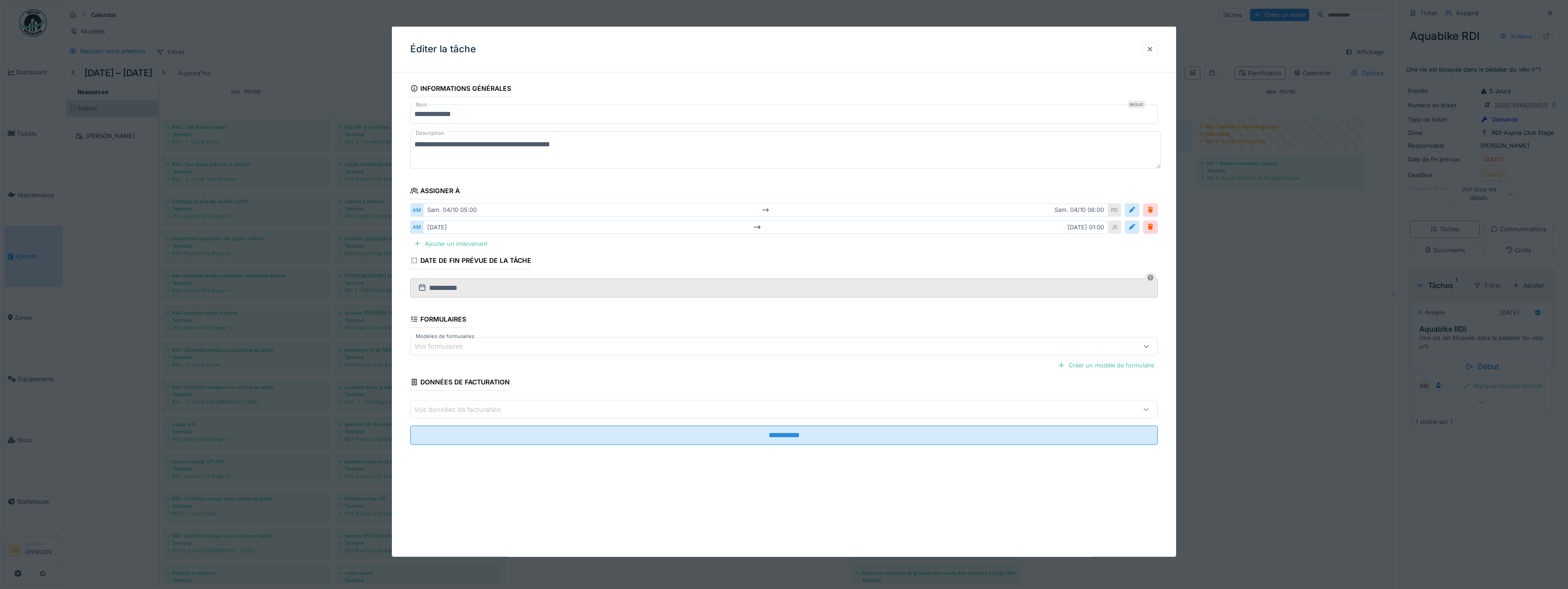
click at [1154, 209] on div at bounding box center [1151, 210] width 7 height 9
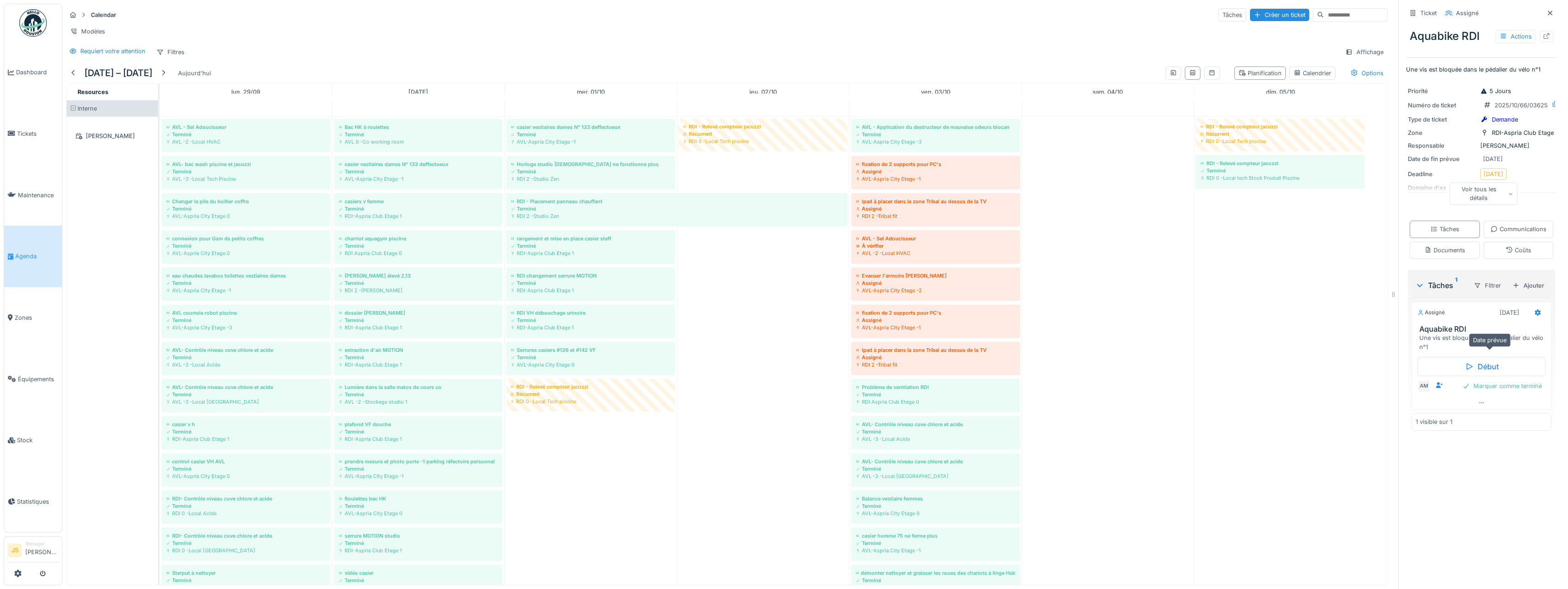
click at [1500, 317] on div "07/10/2025" at bounding box center [1510, 313] width 20 height 9
click at [1530, 320] on div at bounding box center [1537, 312] width 15 height 13
click at [1450, 477] on div "Modifier" at bounding box center [1473, 479] width 98 height 13
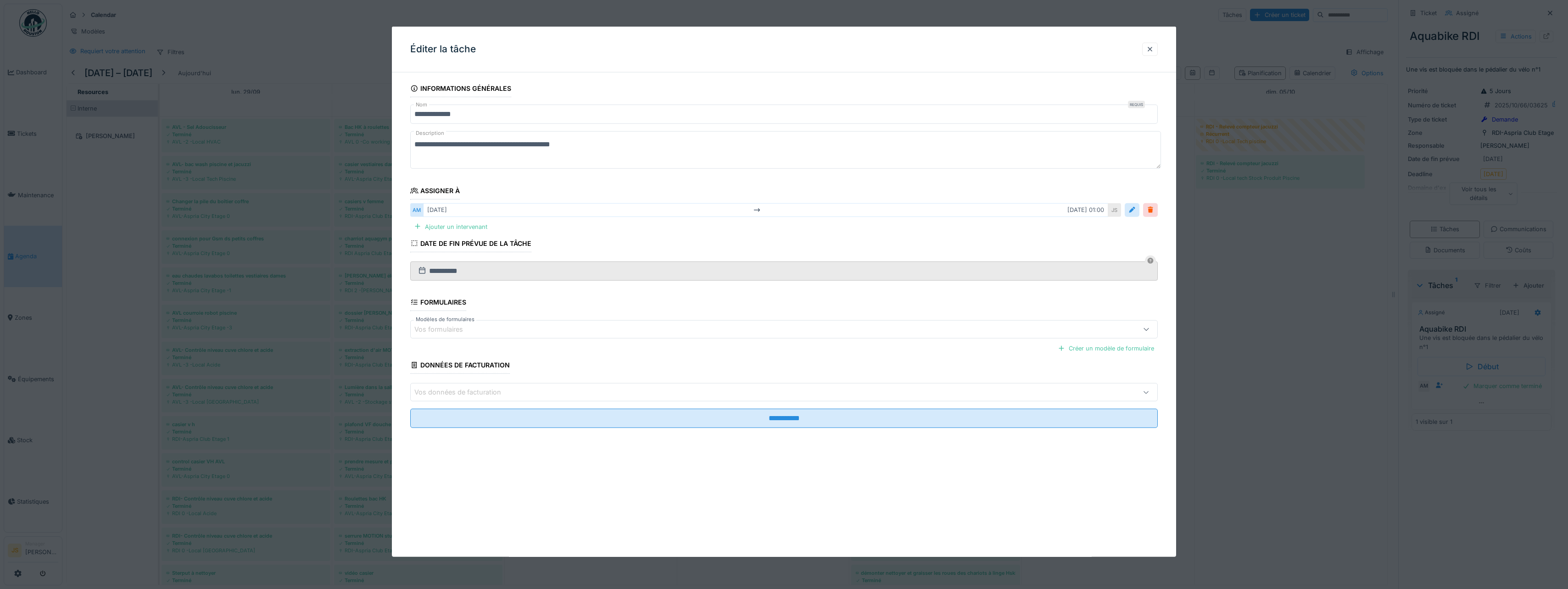
click at [492, 208] on div "mar. 07/10 mar. 07/10 01:00" at bounding box center [765, 209] width 685 height 13
click at [1133, 209] on div at bounding box center [1132, 210] width 7 height 9
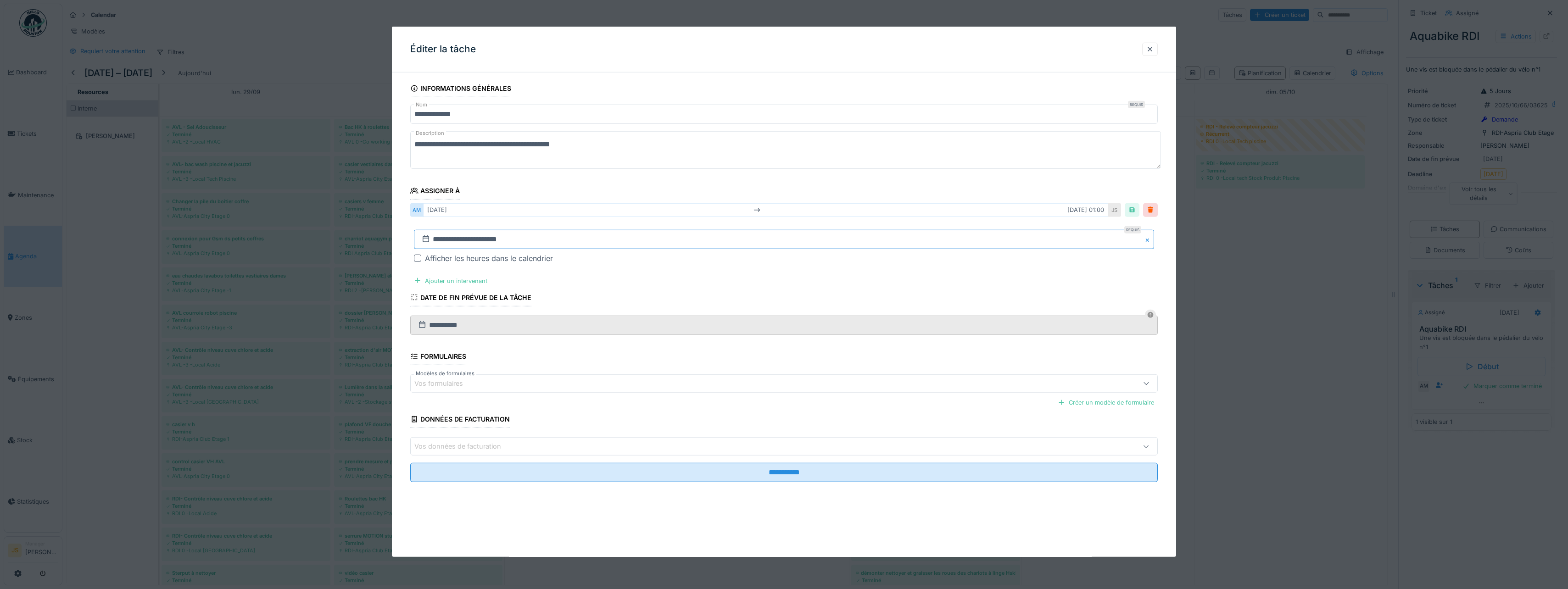
click at [467, 239] on input "**********" at bounding box center [784, 239] width 740 height 19
click at [739, 330] on div "13" at bounding box center [741, 330] width 13 height 13
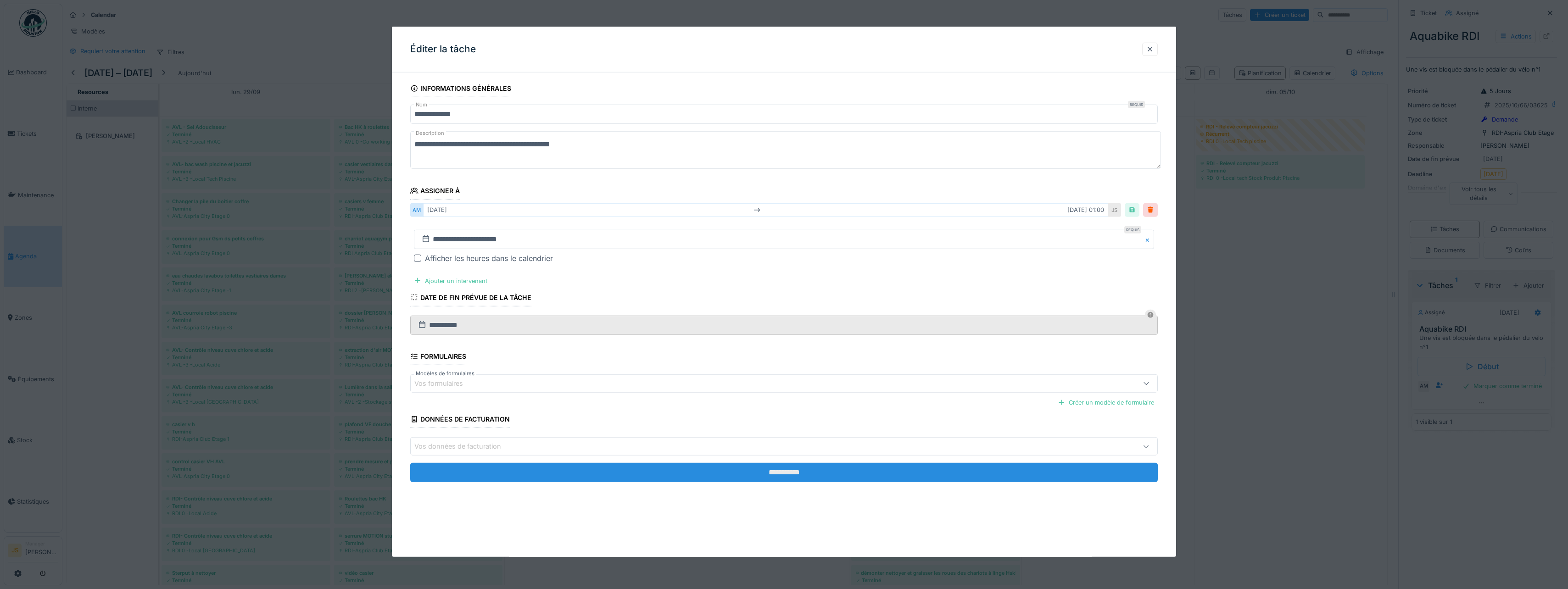
click at [783, 470] on input "**********" at bounding box center [784, 472] width 748 height 19
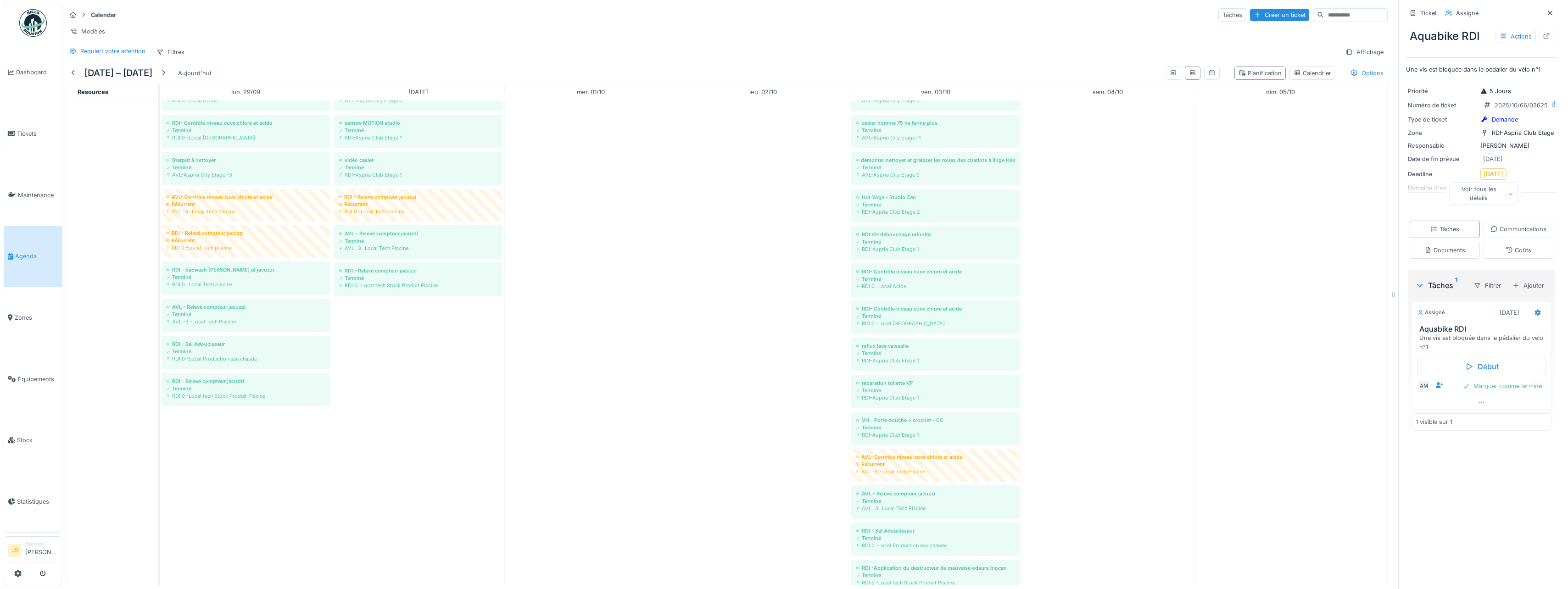
scroll to position [488, 0]
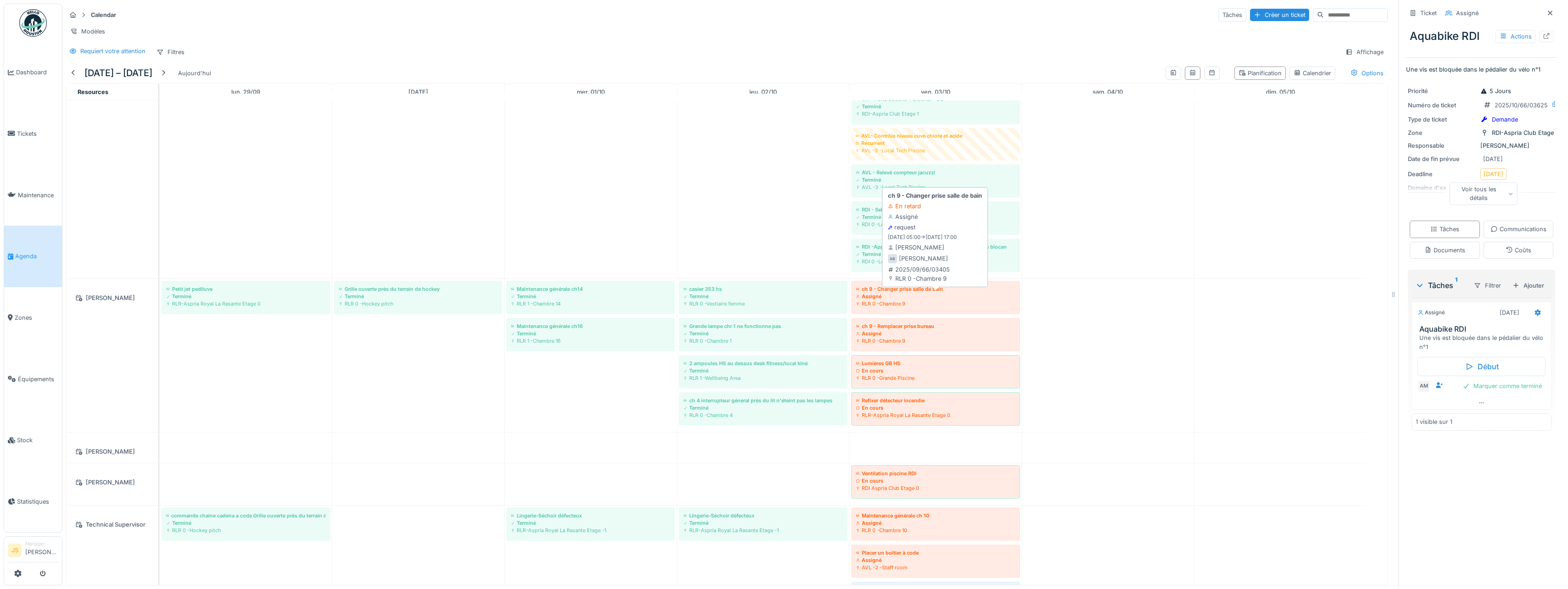
click at [922, 300] on div "Assigné" at bounding box center [936, 296] width 160 height 7
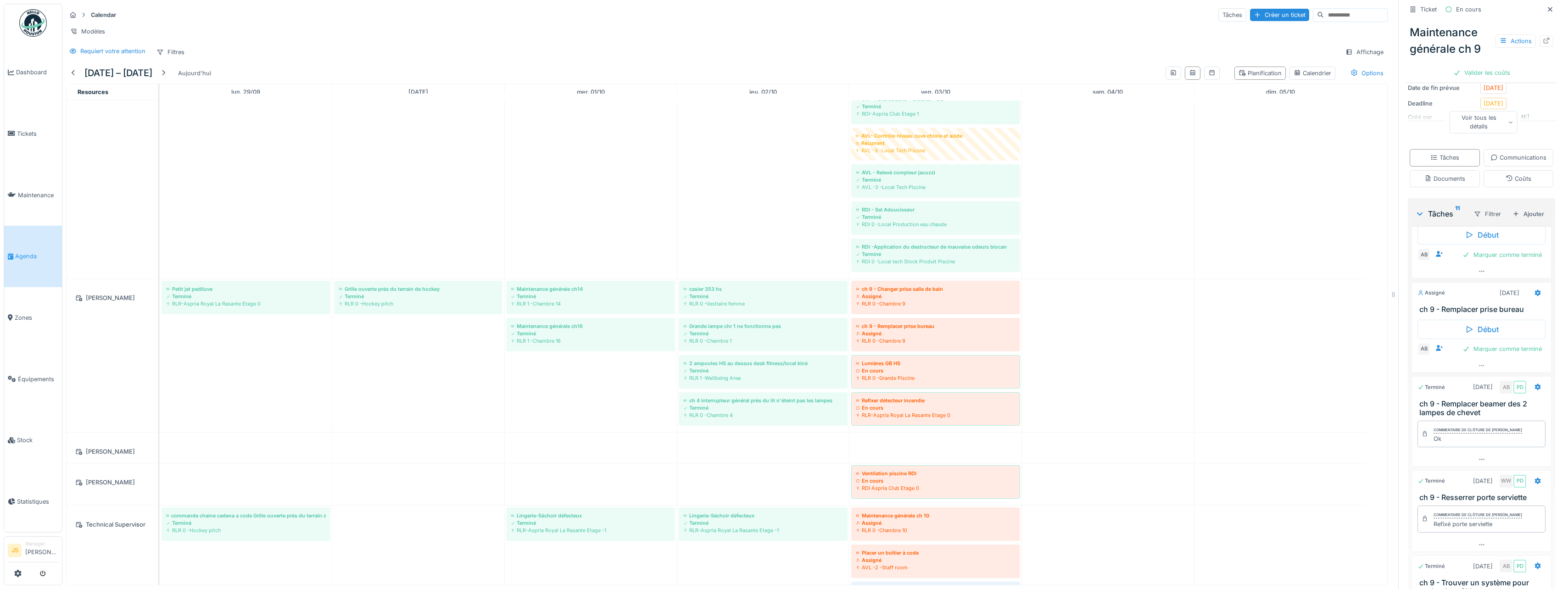
click at [1534, 202] on icon at bounding box center [1537, 198] width 7 height 6
click at [1448, 453] on div "Modifier" at bounding box center [1466, 454] width 98 height 13
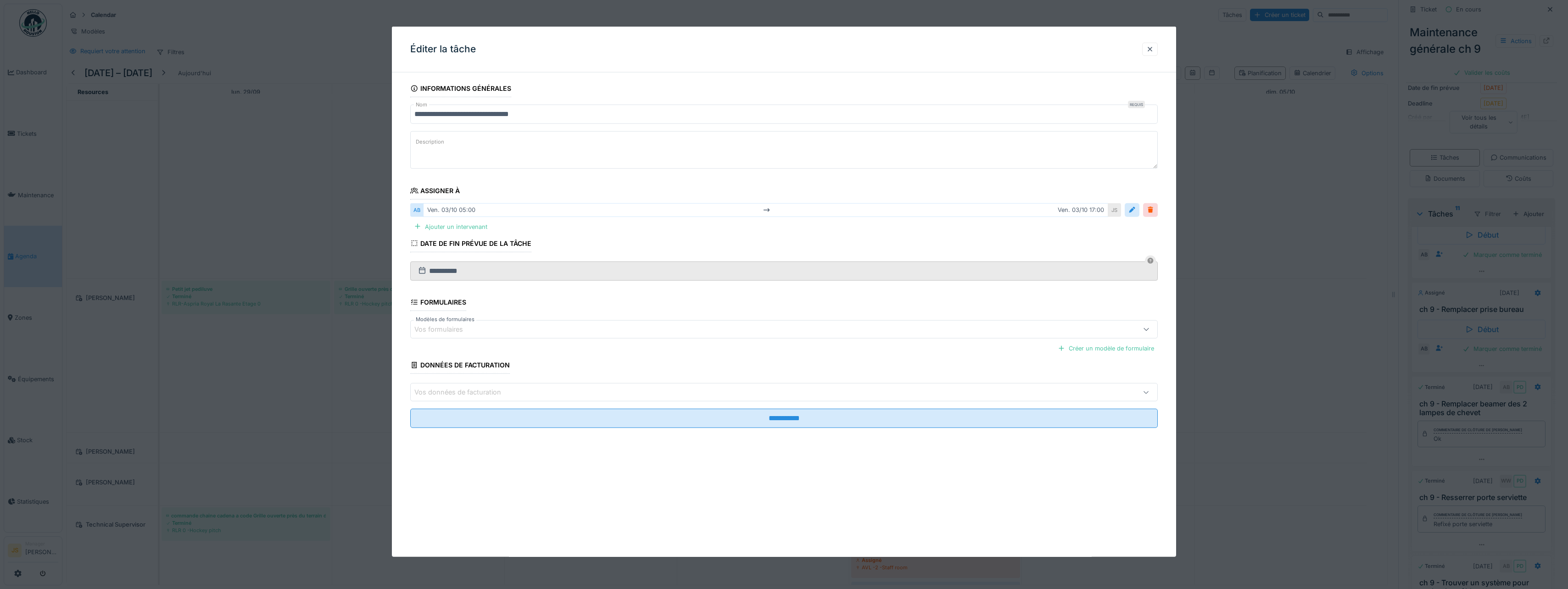
click at [466, 211] on div "ven. 03/10 05:00 ven. 03/10 17:00" at bounding box center [765, 209] width 685 height 13
click at [1134, 207] on div at bounding box center [1132, 210] width 7 height 9
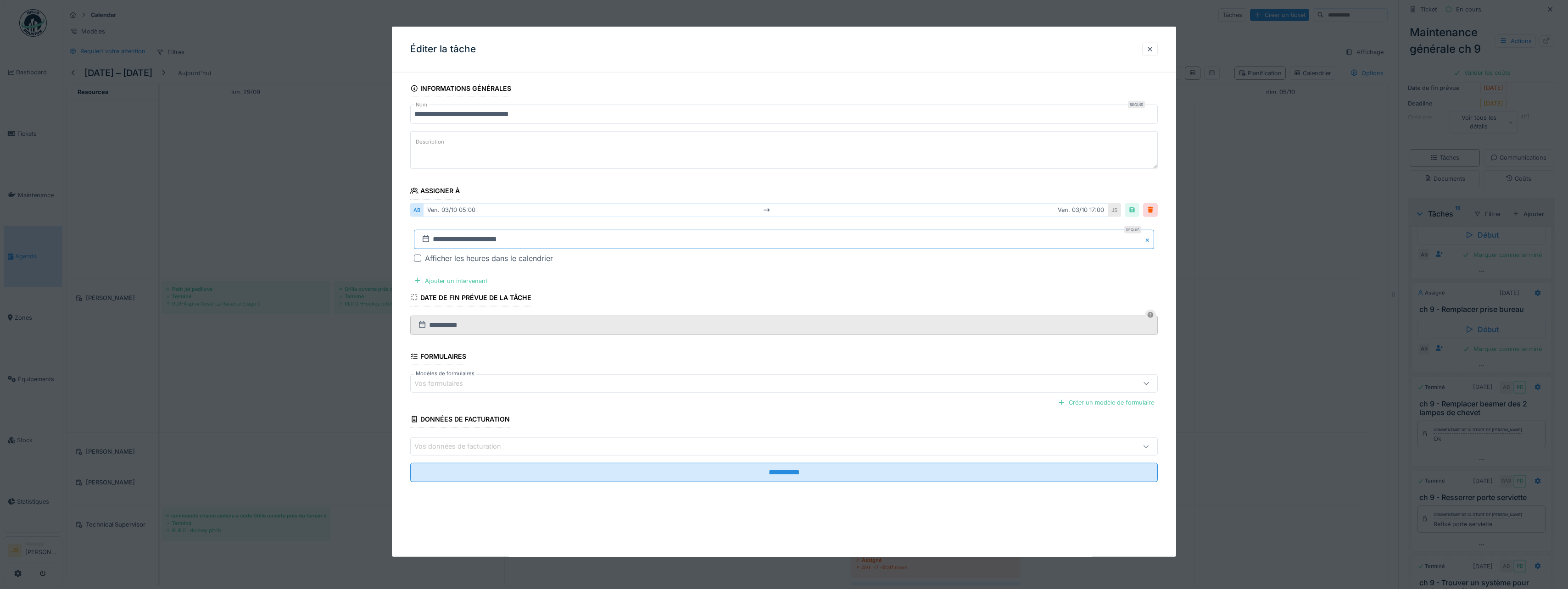
click at [439, 236] on input "**********" at bounding box center [784, 239] width 740 height 19
click at [740, 312] on div "6" at bounding box center [741, 314] width 13 height 13
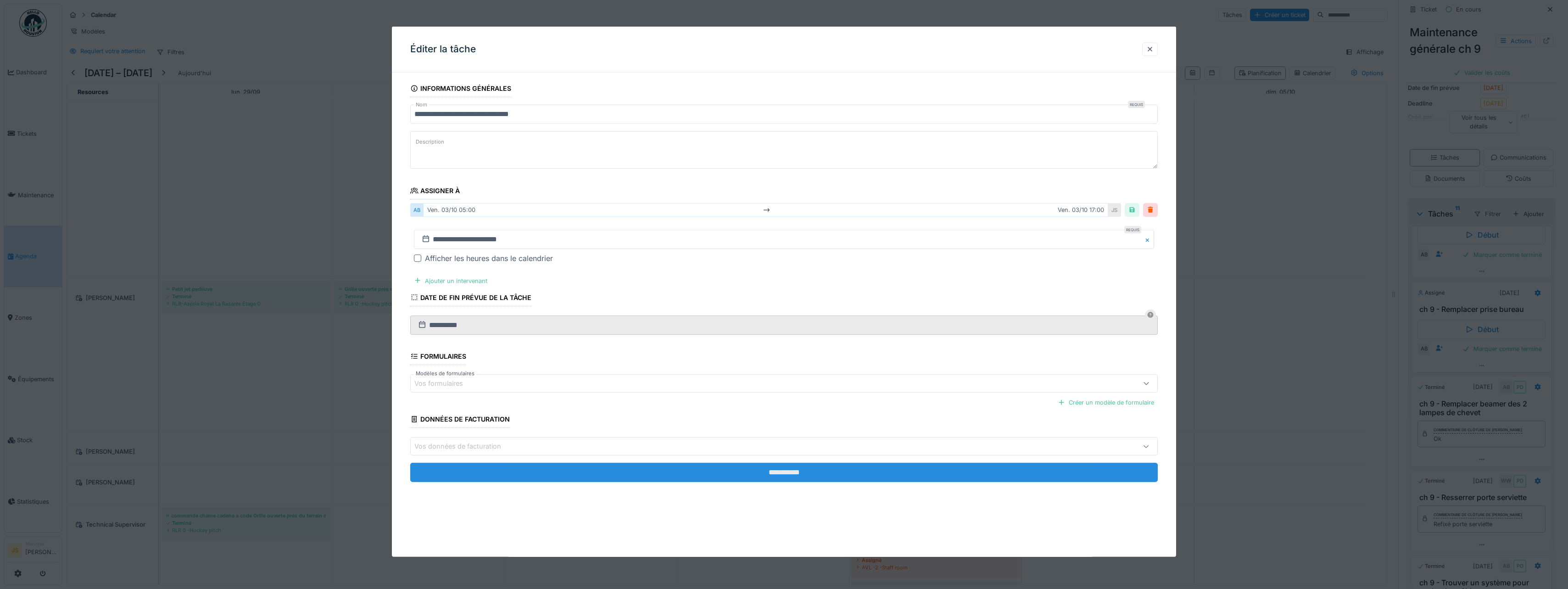
click at [774, 475] on input "**********" at bounding box center [784, 472] width 748 height 19
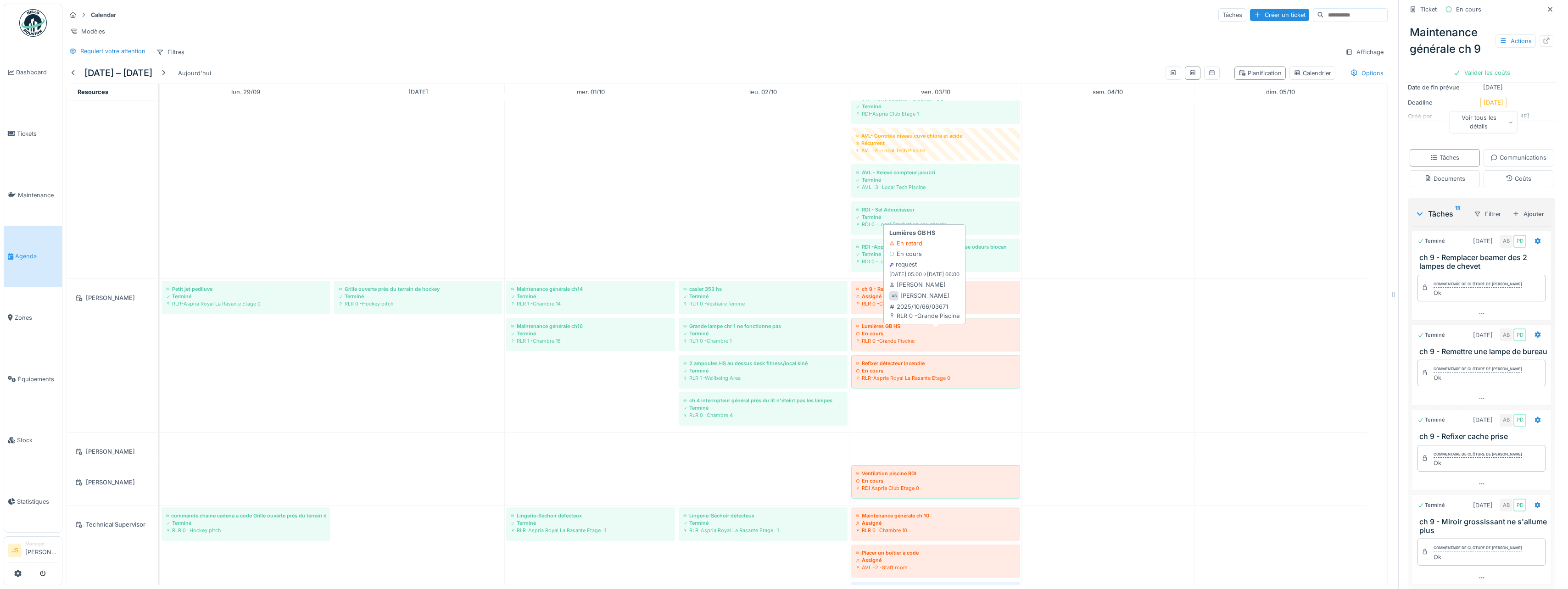
click at [883, 338] on div "En cours" at bounding box center [936, 334] width 160 height 7
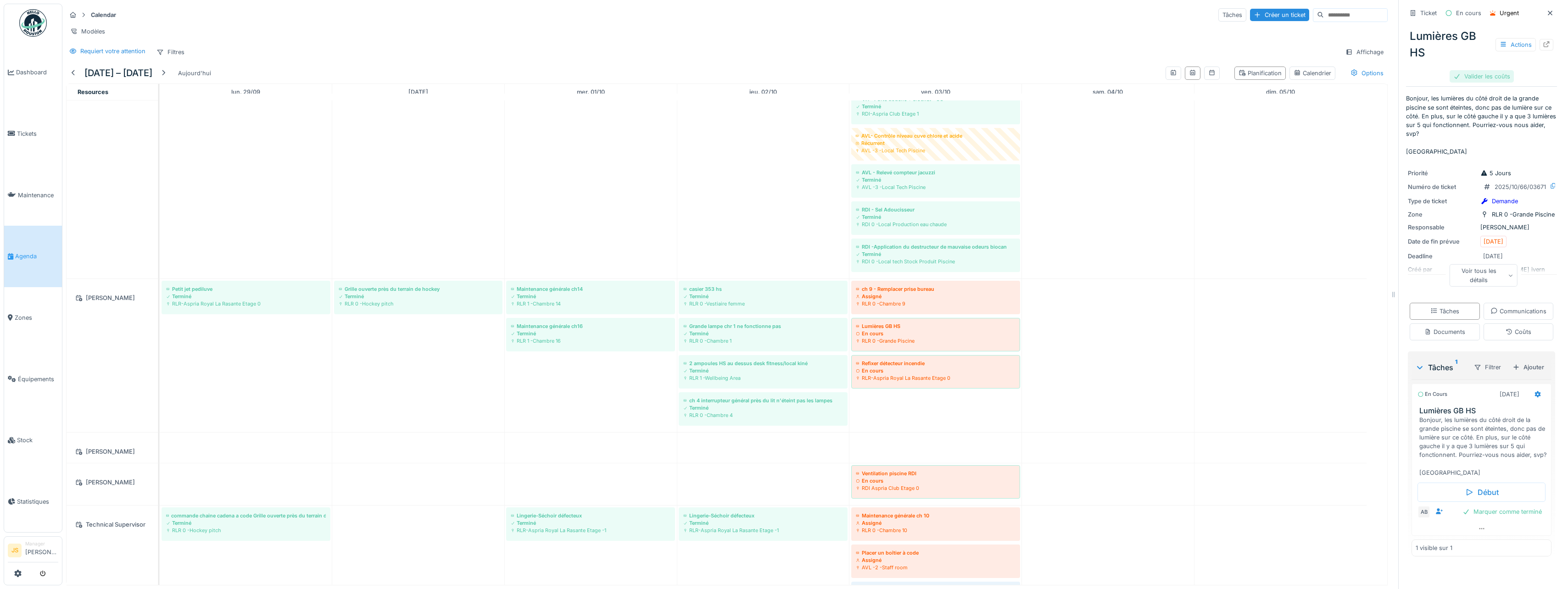
click at [1484, 75] on div "Valider les coûts" at bounding box center [1482, 76] width 65 height 13
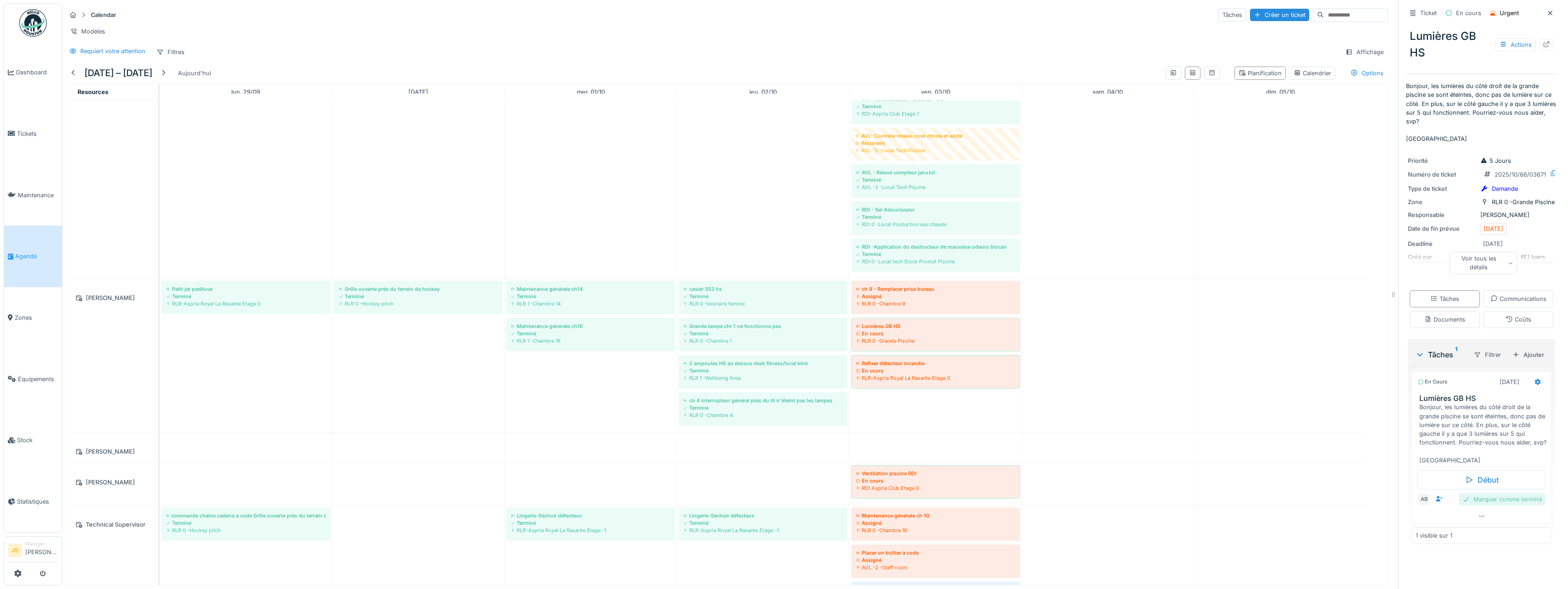
click at [1501, 505] on div "Marquer comme terminé" at bounding box center [1502, 500] width 87 height 13
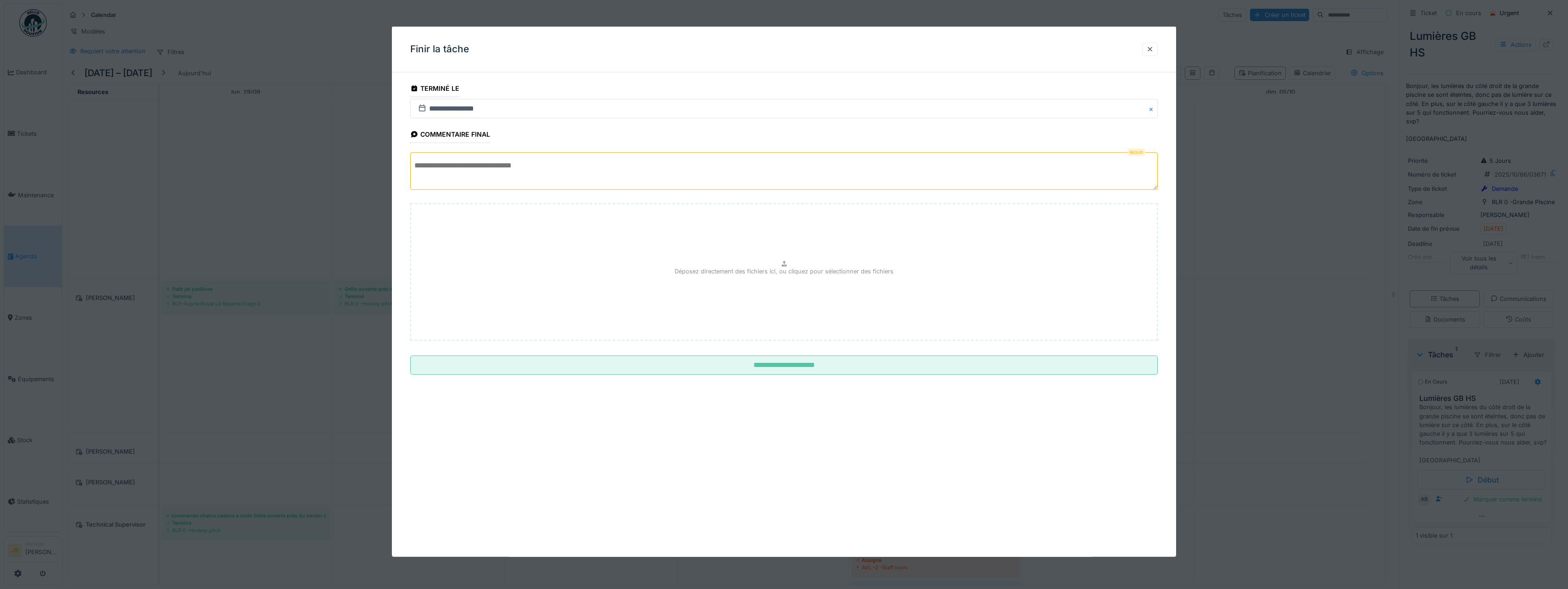
click at [571, 171] on textarea at bounding box center [784, 171] width 748 height 38
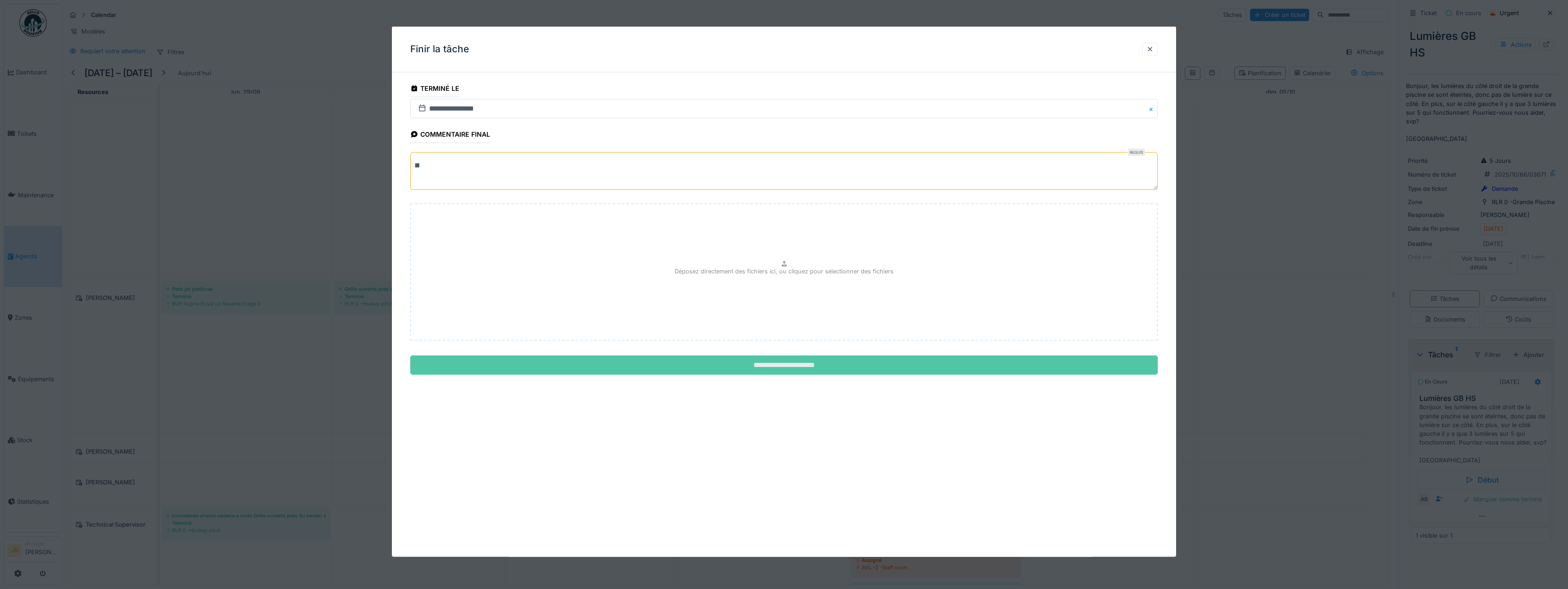
type textarea "**"
click at [708, 365] on input "**********" at bounding box center [784, 365] width 748 height 19
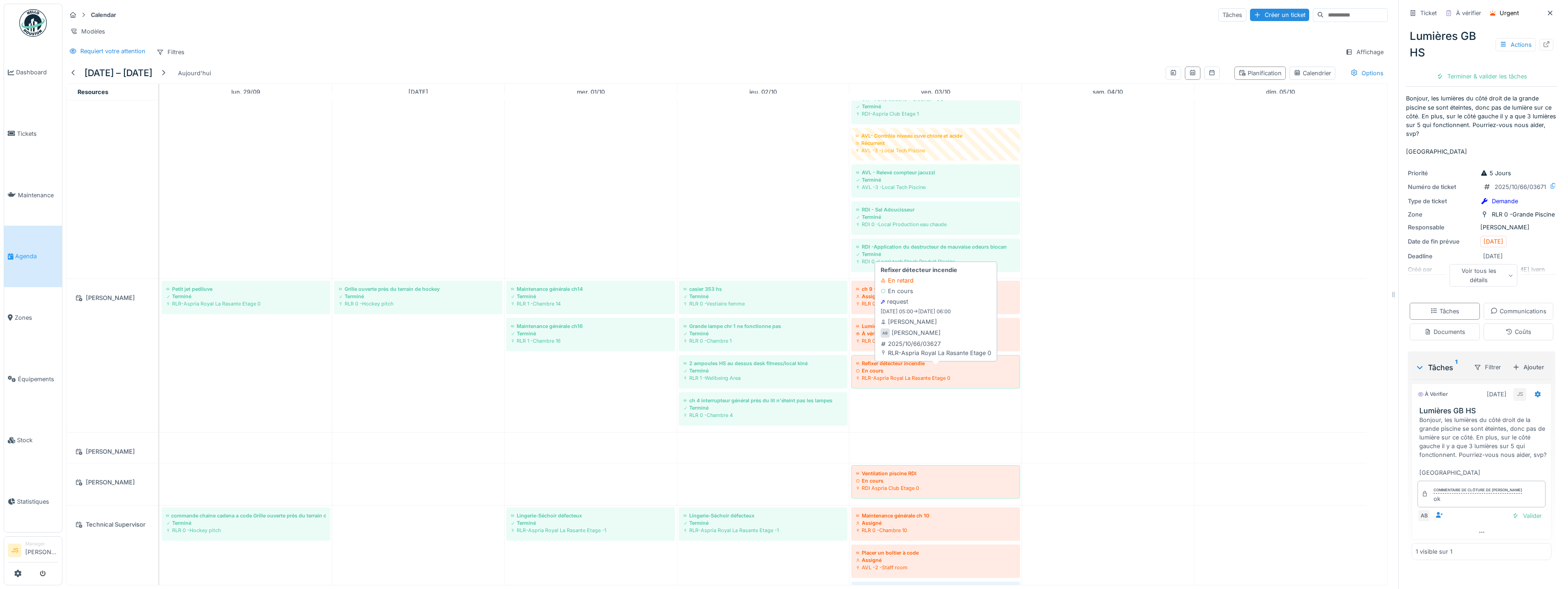
click at [902, 374] on div "En cours" at bounding box center [936, 371] width 160 height 7
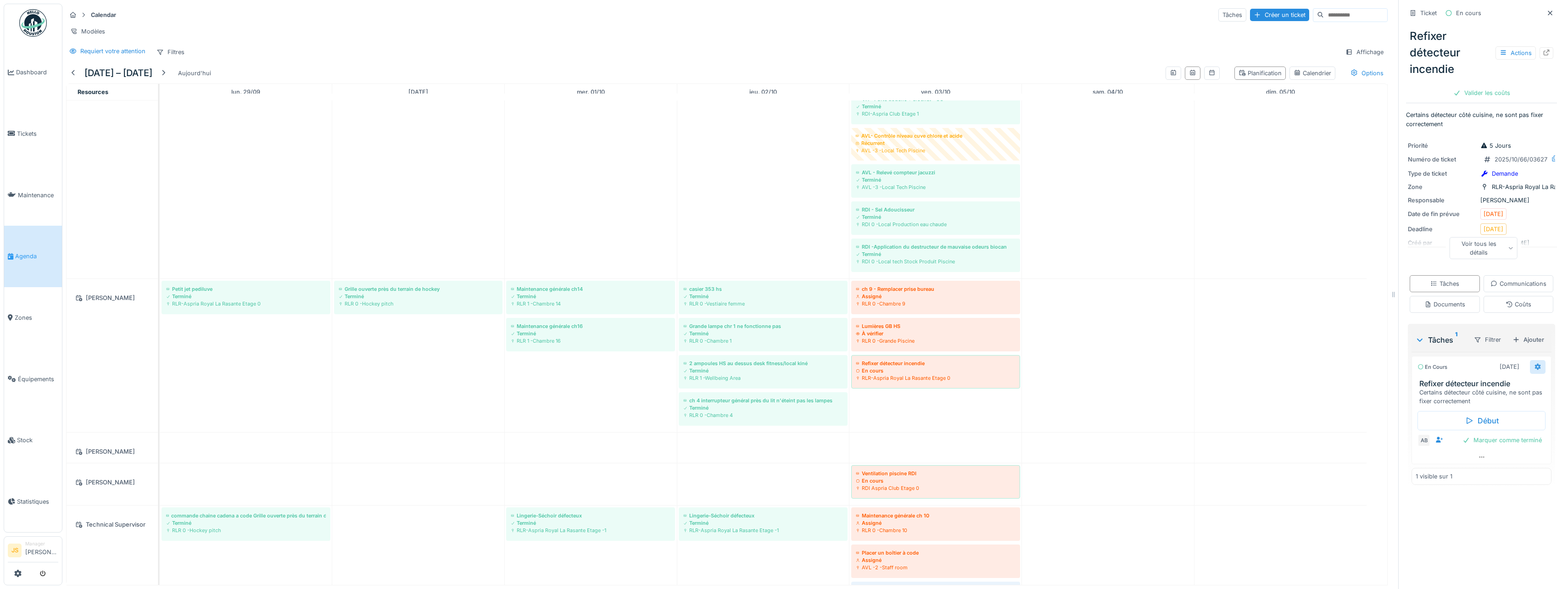
click at [1534, 370] on icon at bounding box center [1537, 366] width 7 height 6
click at [1450, 535] on div "Modifier" at bounding box center [1473, 533] width 98 height 13
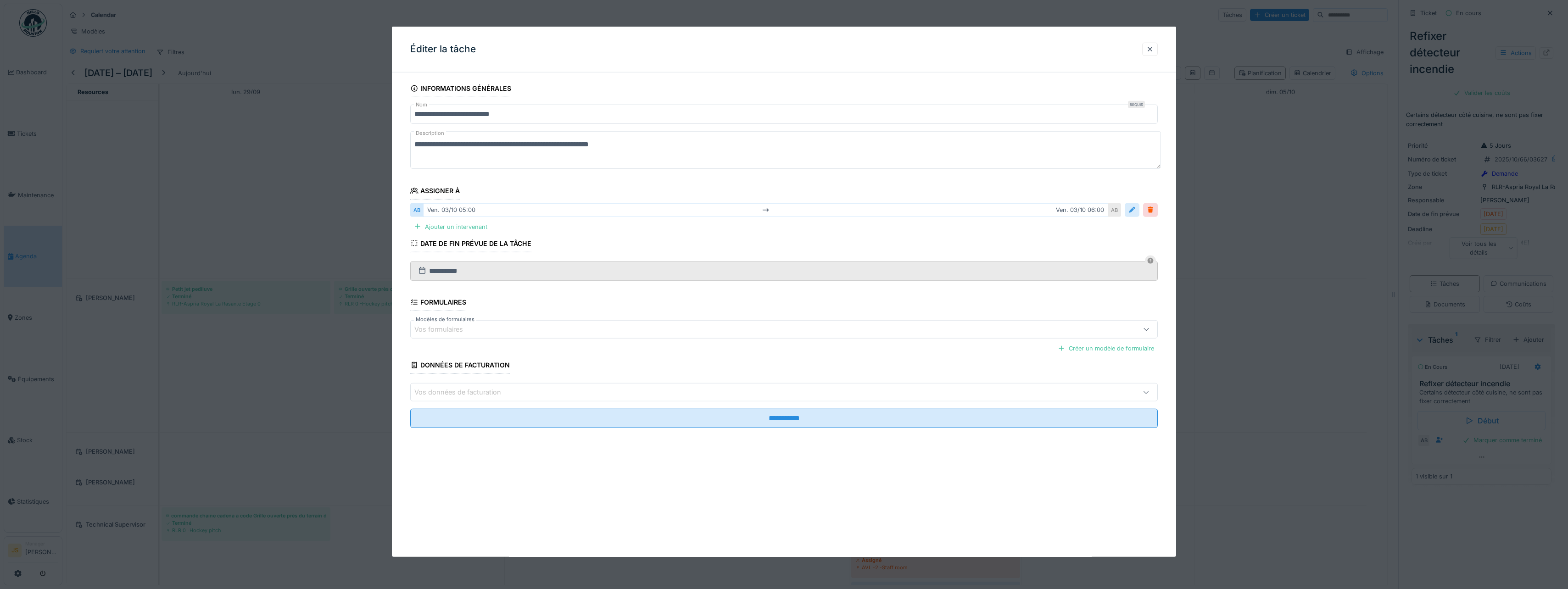
click at [1133, 211] on div at bounding box center [1132, 210] width 7 height 9
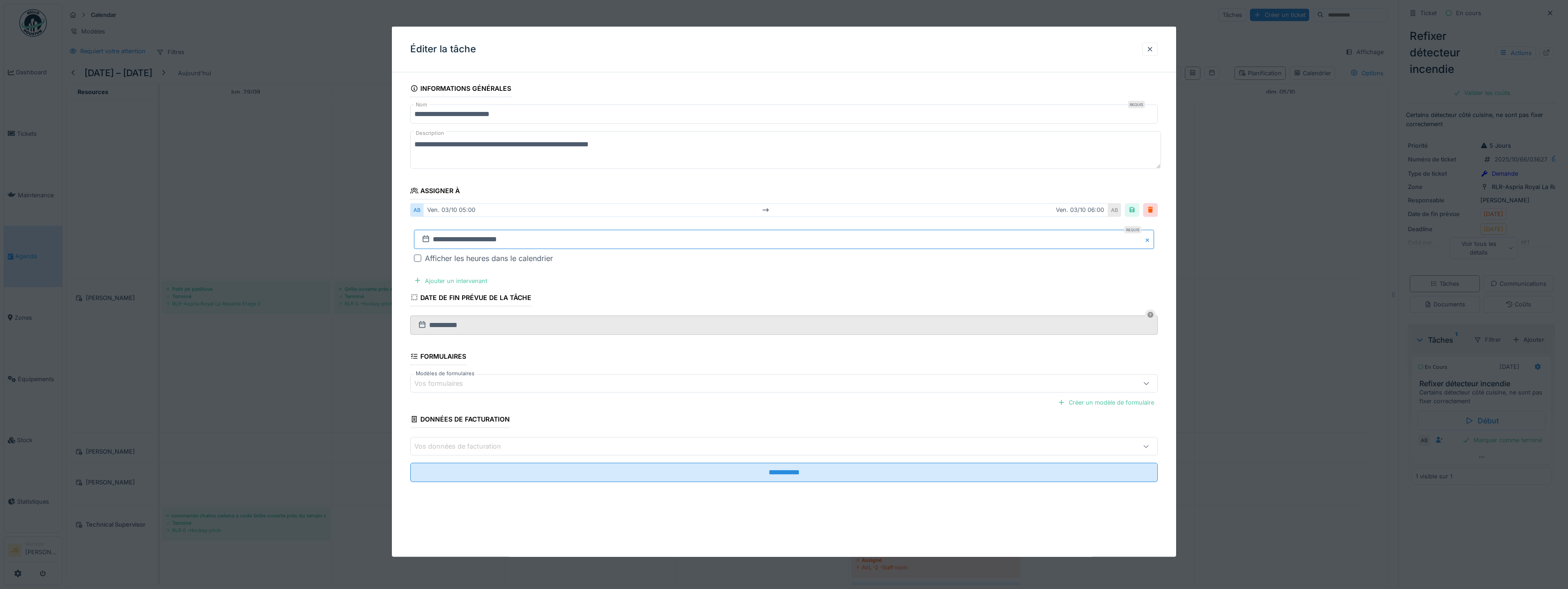
drag, startPoint x: 444, startPoint y: 234, endPoint x: 444, endPoint y: 239, distance: 5.0
click at [444, 234] on input "**********" at bounding box center [784, 239] width 740 height 19
click at [758, 316] on div "7" at bounding box center [756, 314] width 13 height 13
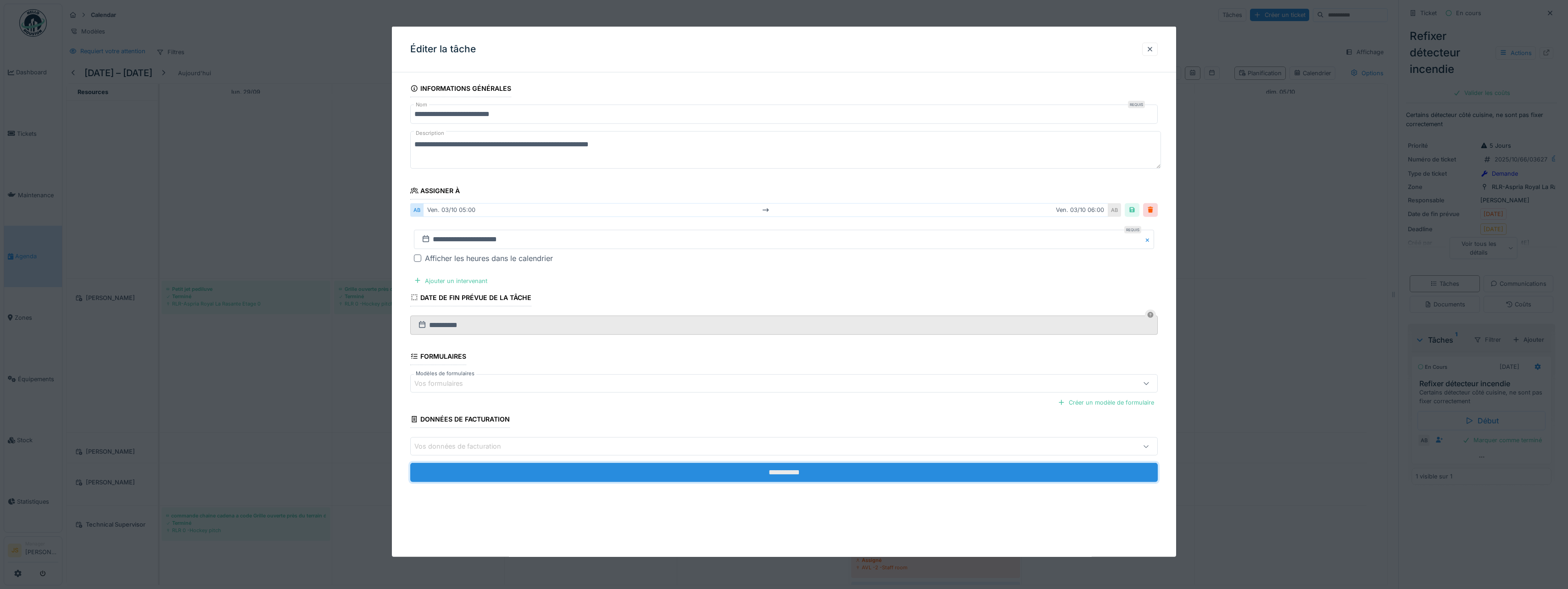
click at [798, 476] on input "**********" at bounding box center [784, 472] width 748 height 19
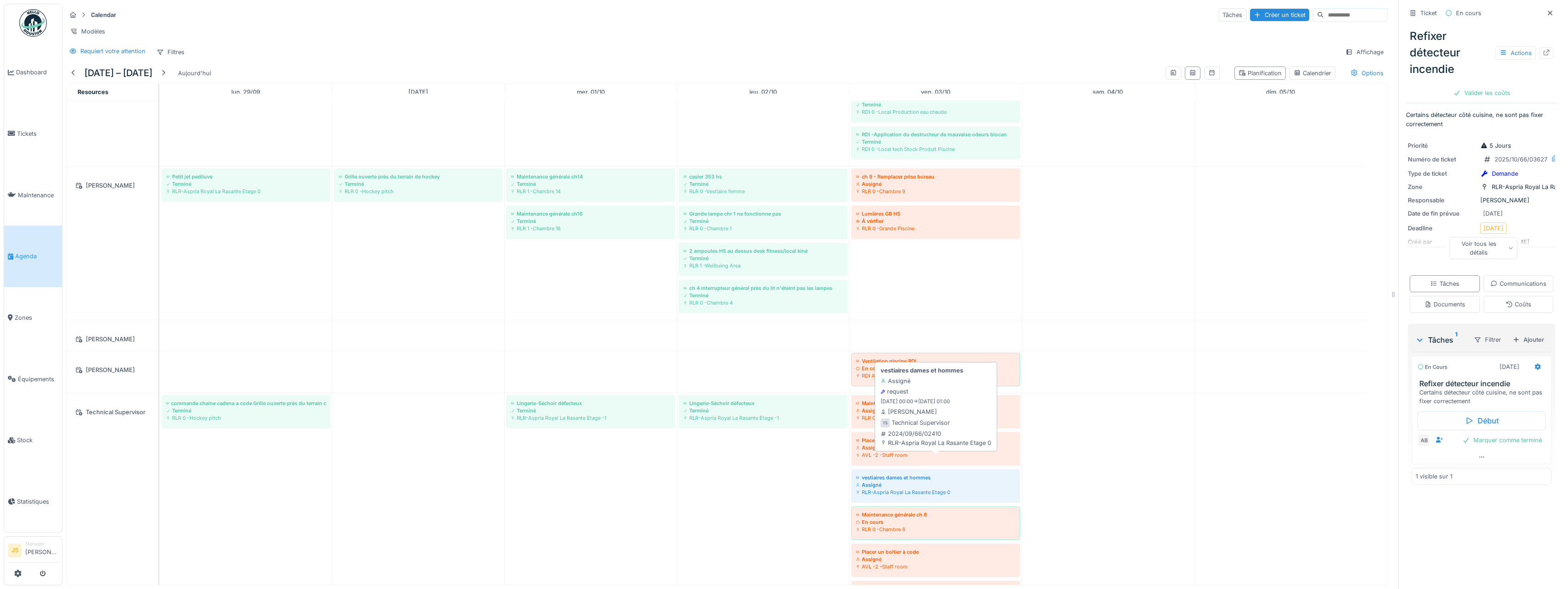
scroll to position [872, 0]
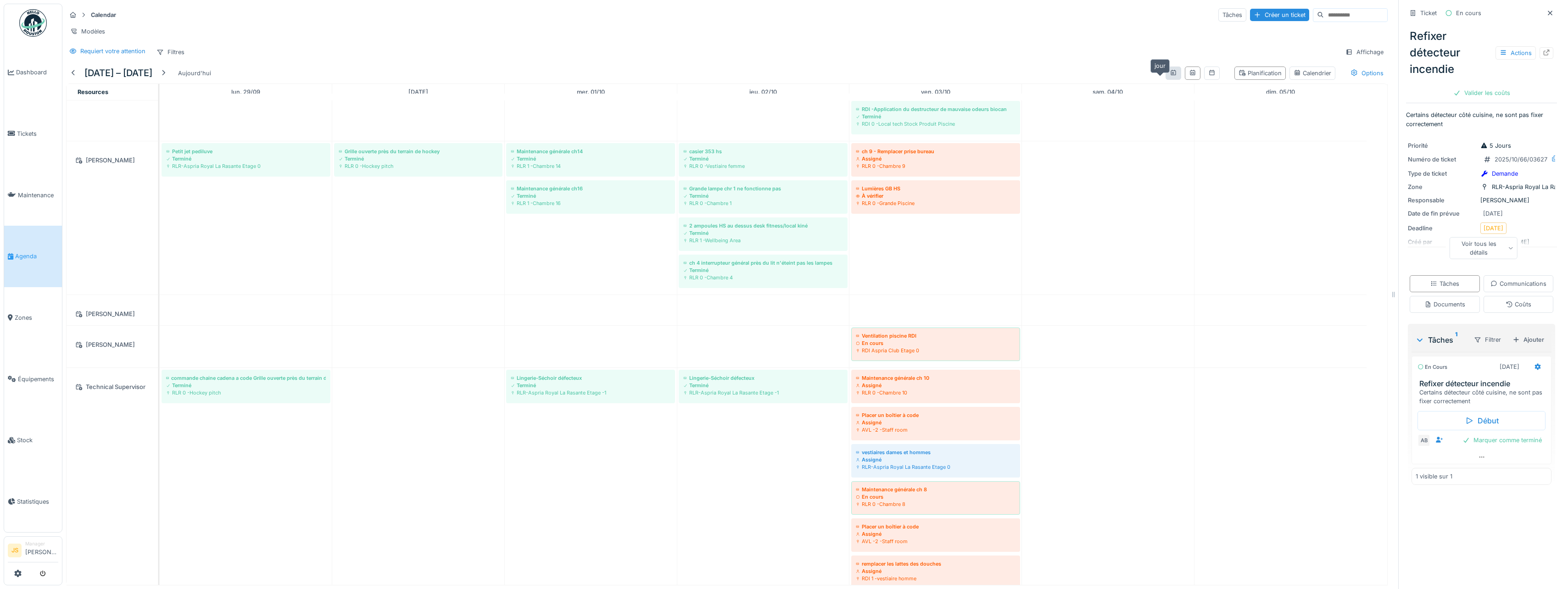
click at [1170, 75] on icon at bounding box center [1173, 73] width 5 height 5
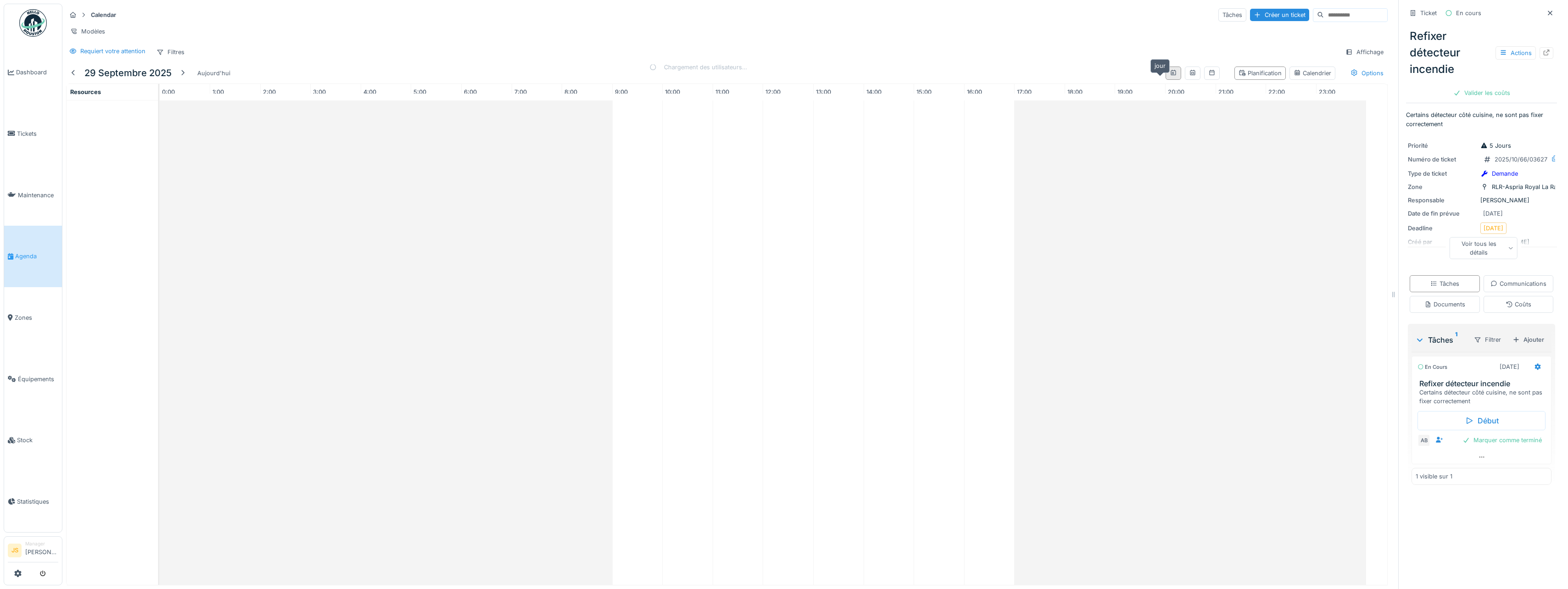
scroll to position [0, 0]
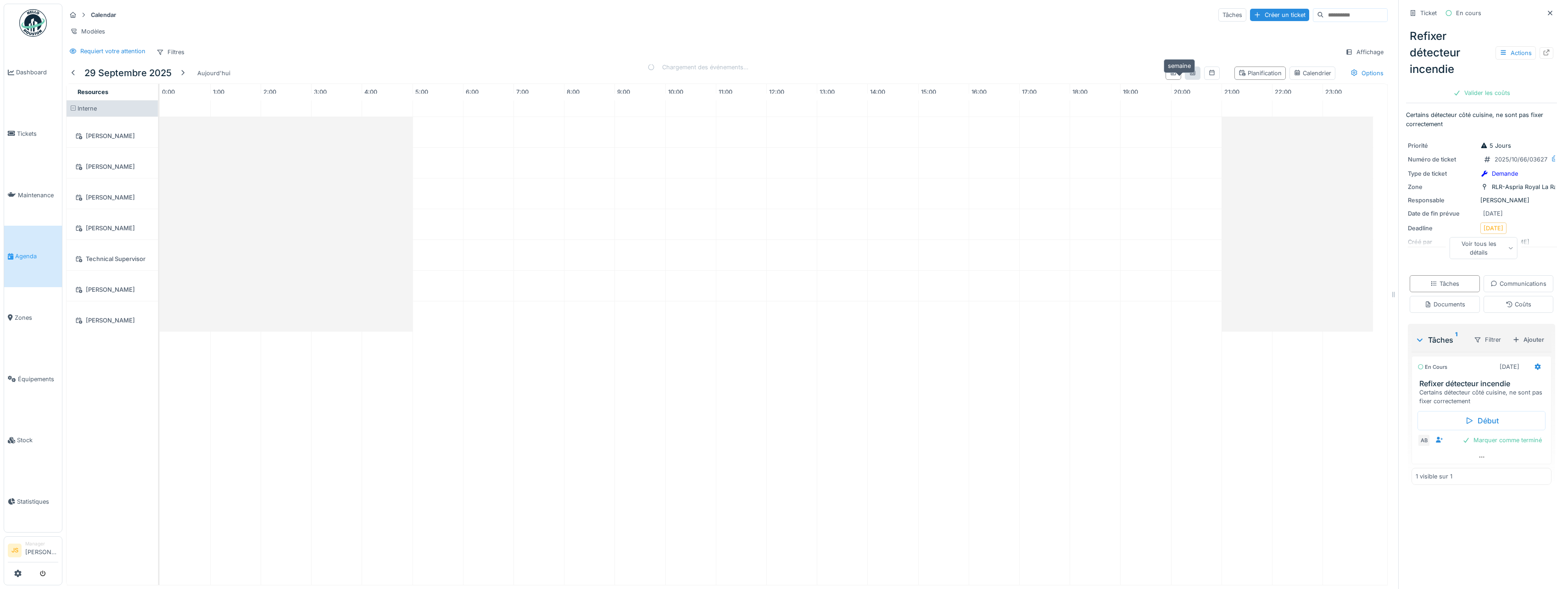
click at [1189, 75] on icon at bounding box center [1193, 73] width 7 height 6
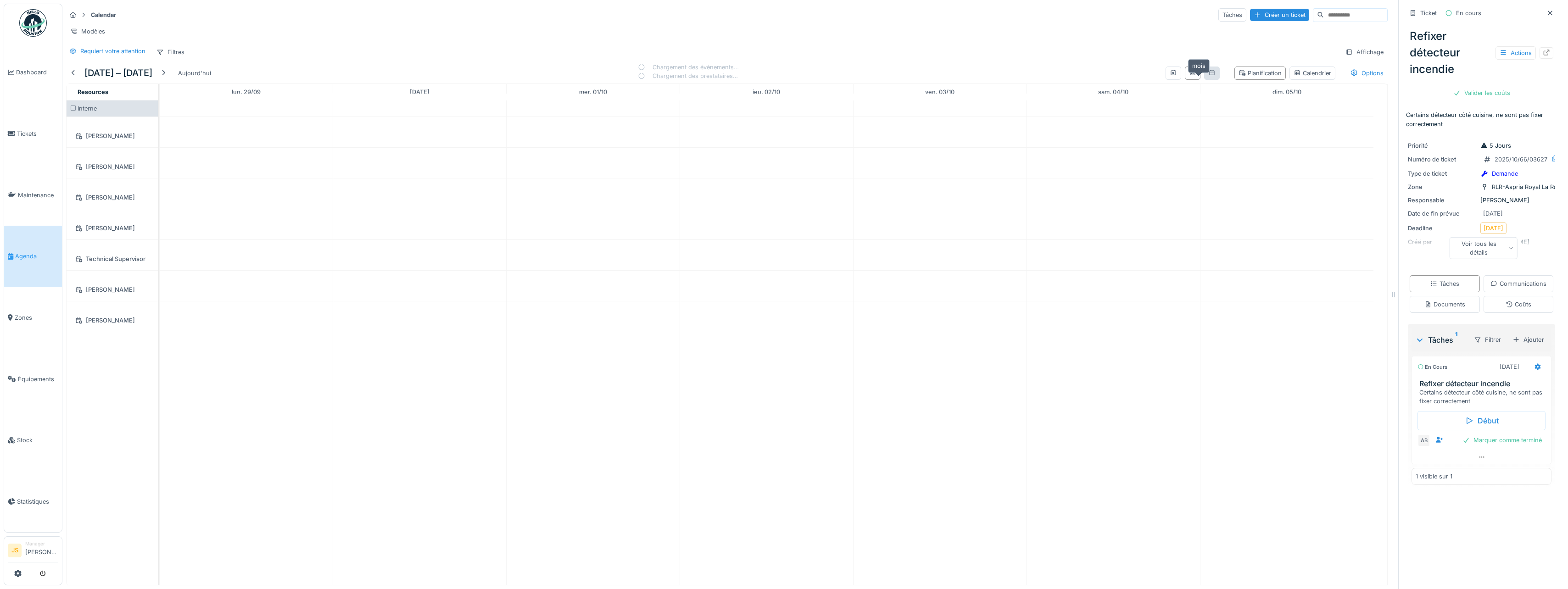
click at [1208, 75] on icon at bounding box center [1212, 73] width 7 height 6
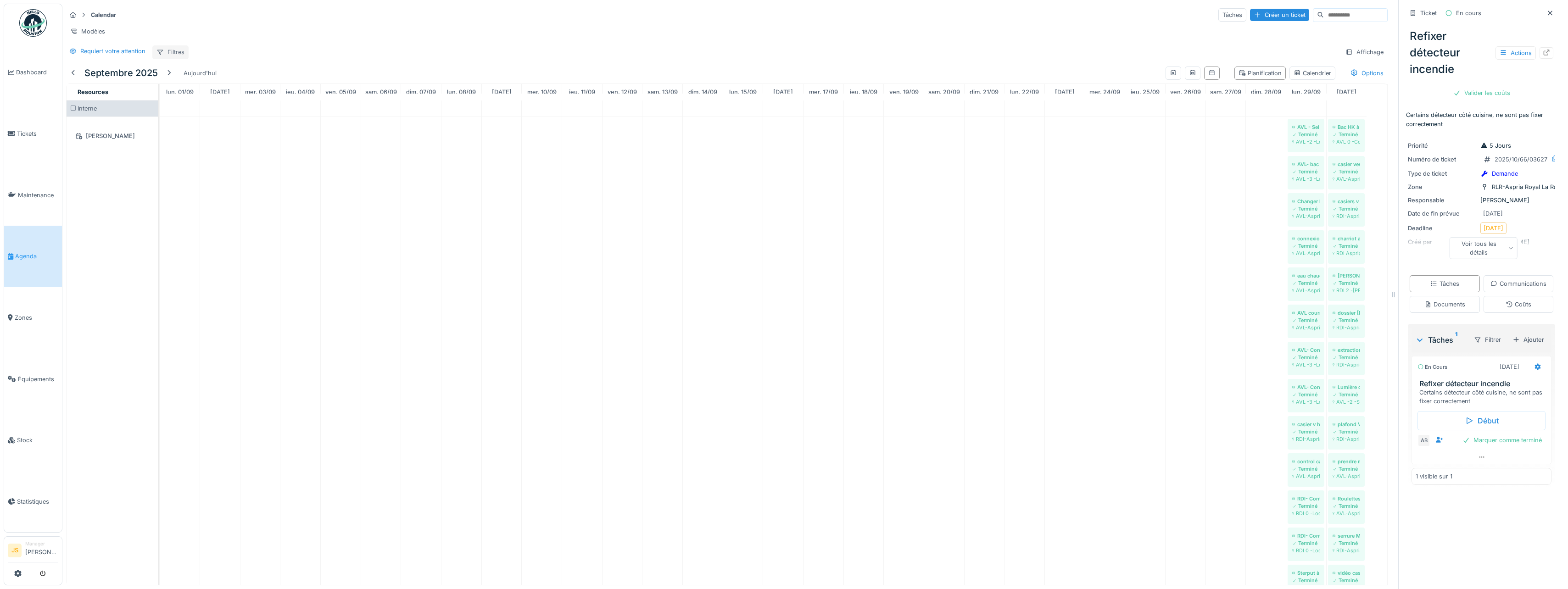
click at [178, 57] on div "Filtres" at bounding box center [171, 52] width 36 height 13
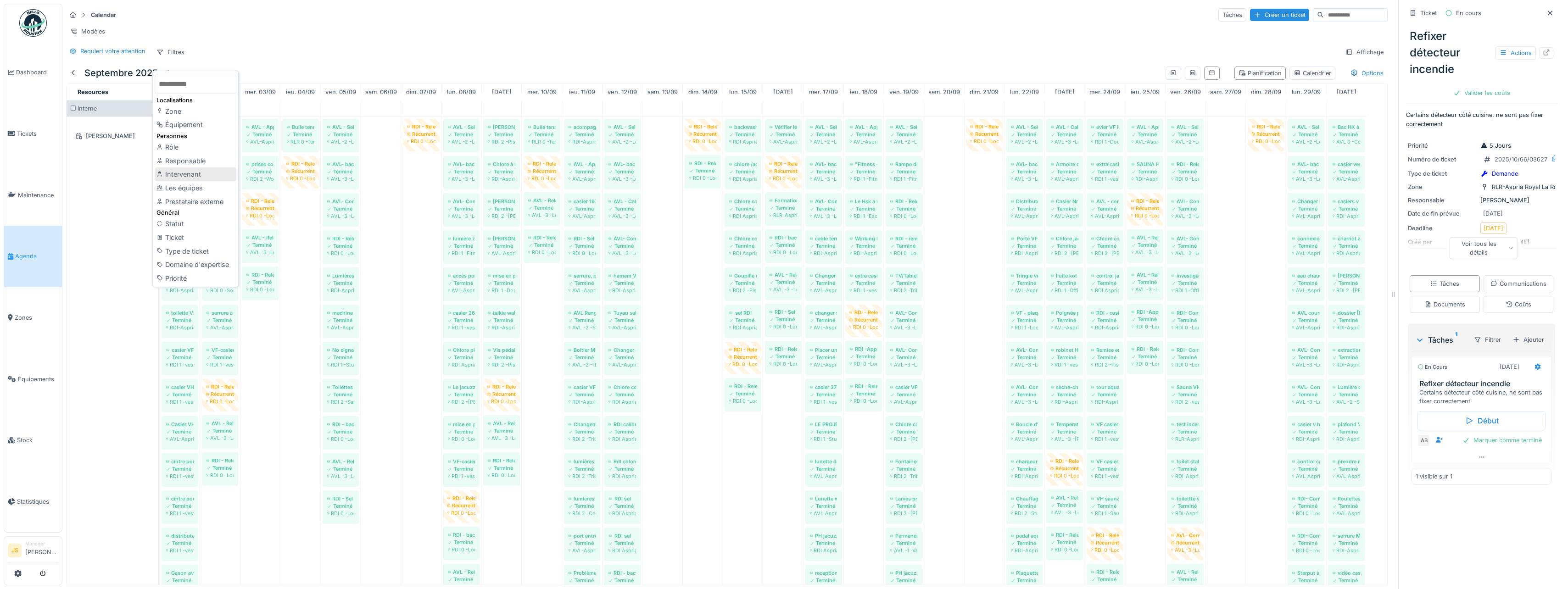
click at [186, 175] on div "Intervenant" at bounding box center [195, 174] width 82 height 13
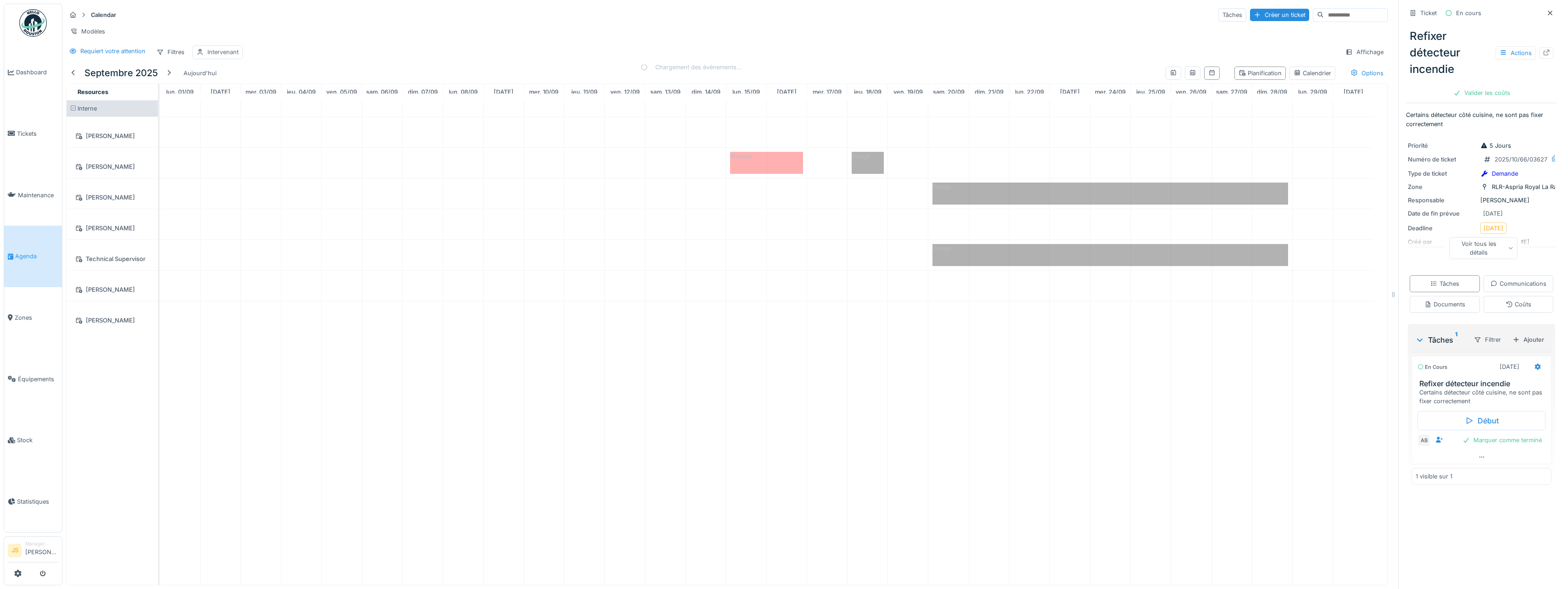
click at [226, 57] on div "Intervenant" at bounding box center [223, 52] width 31 height 9
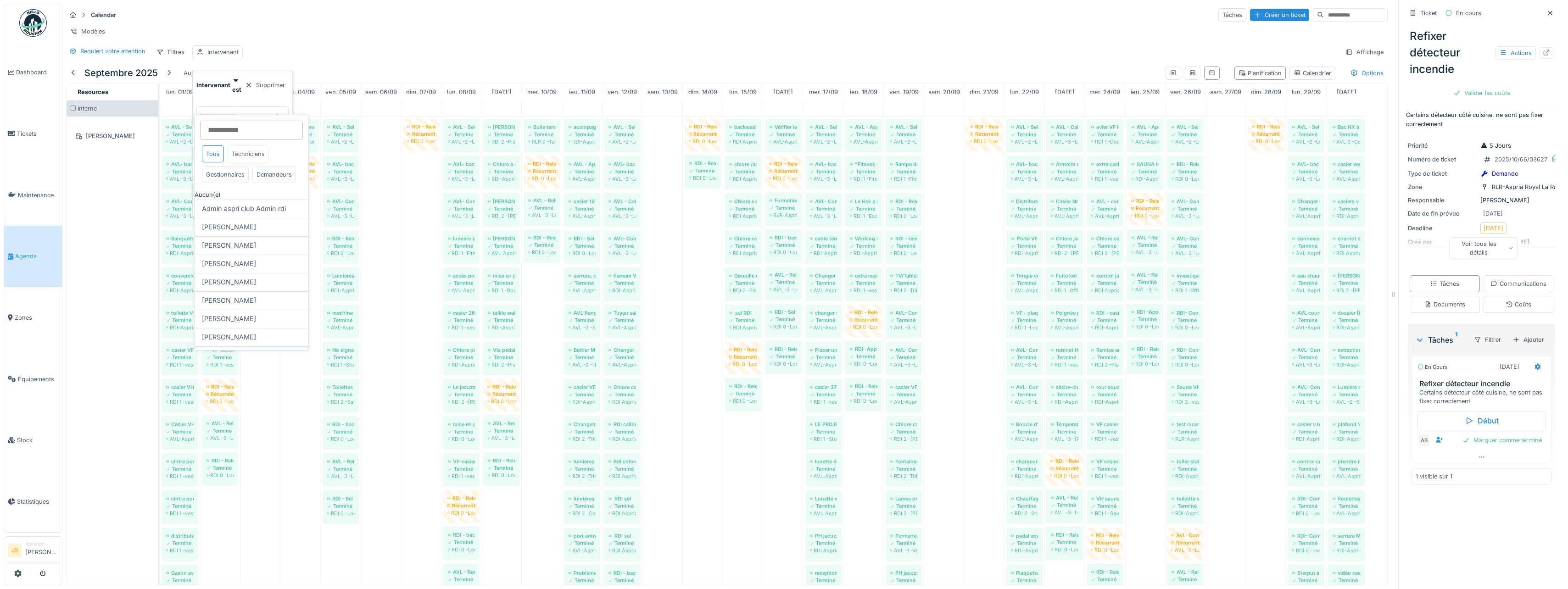
click at [247, 153] on div "Techniciens" at bounding box center [249, 154] width 41 height 17
click at [248, 251] on span "Technical Supervisor" at bounding box center [234, 245] width 65 height 10
type input "****"
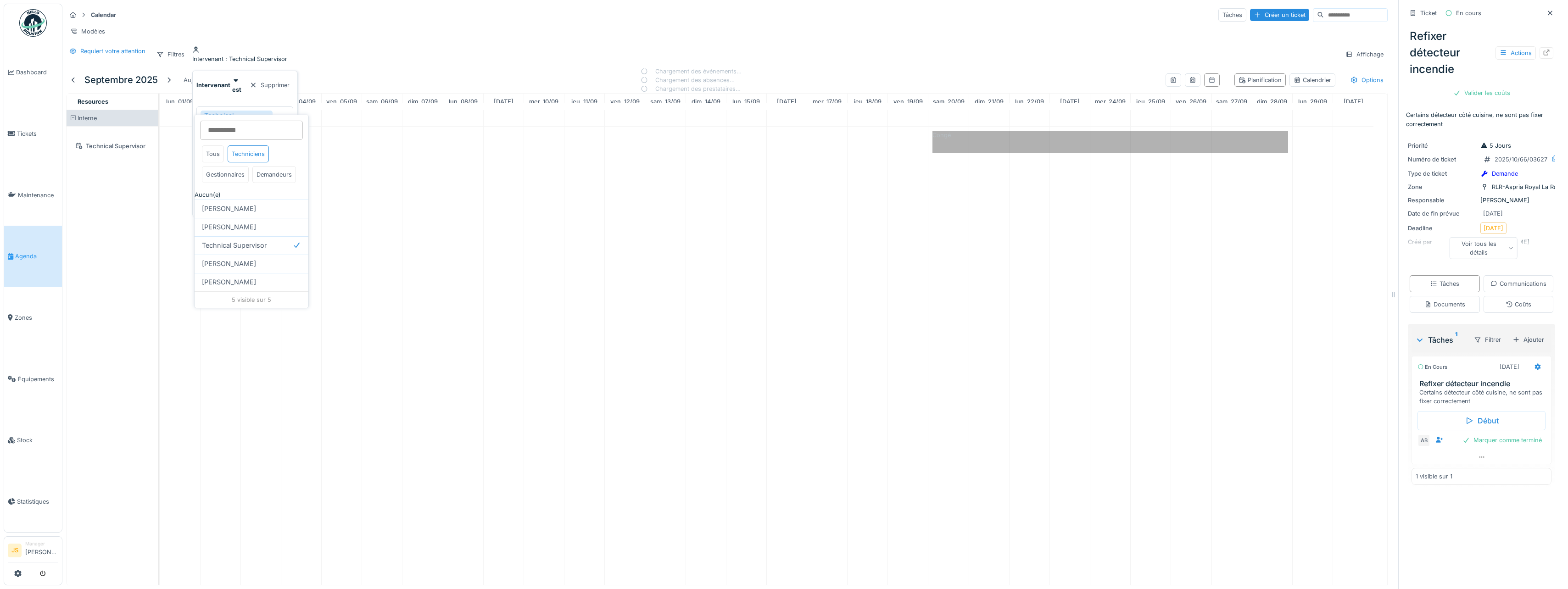
click at [285, 118] on icon at bounding box center [282, 120] width 7 height 6
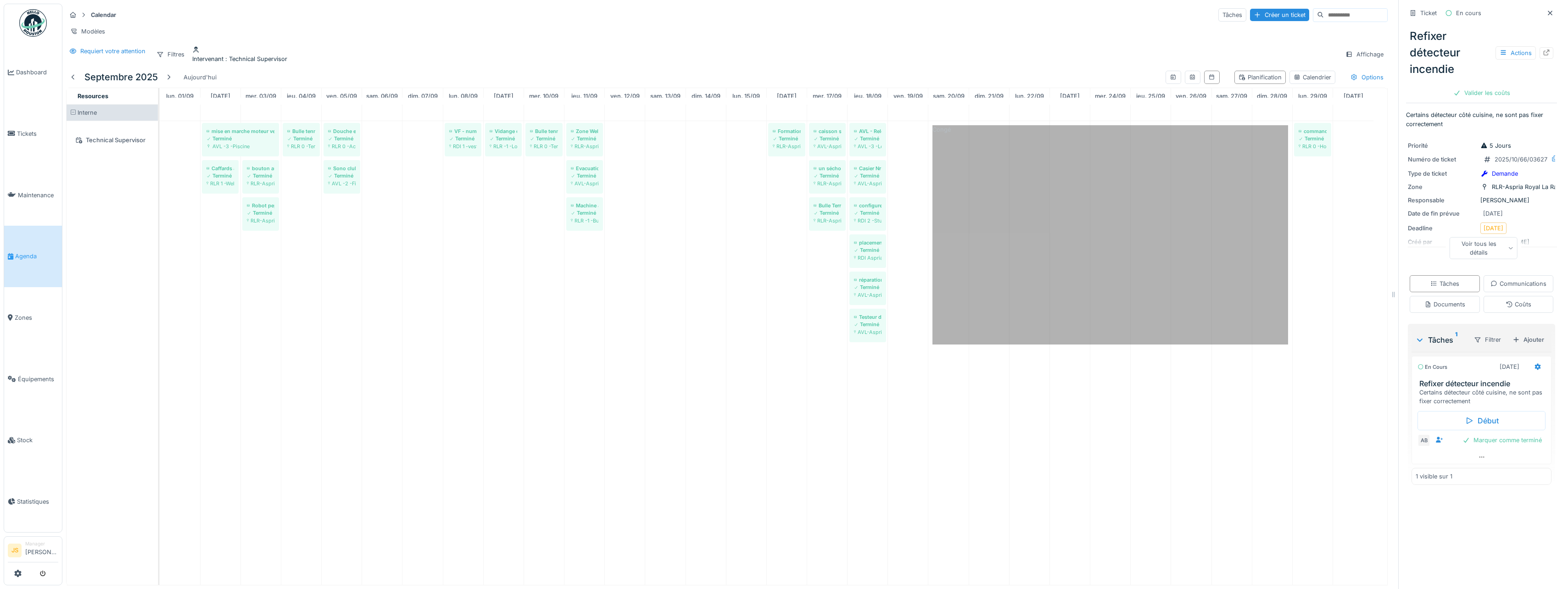
click at [388, 59] on div "Requiert votre attention Filtres Intervenant : Technical Supervisor Affichage" at bounding box center [727, 54] width 1321 height 17
click at [167, 78] on div at bounding box center [169, 77] width 7 height 9
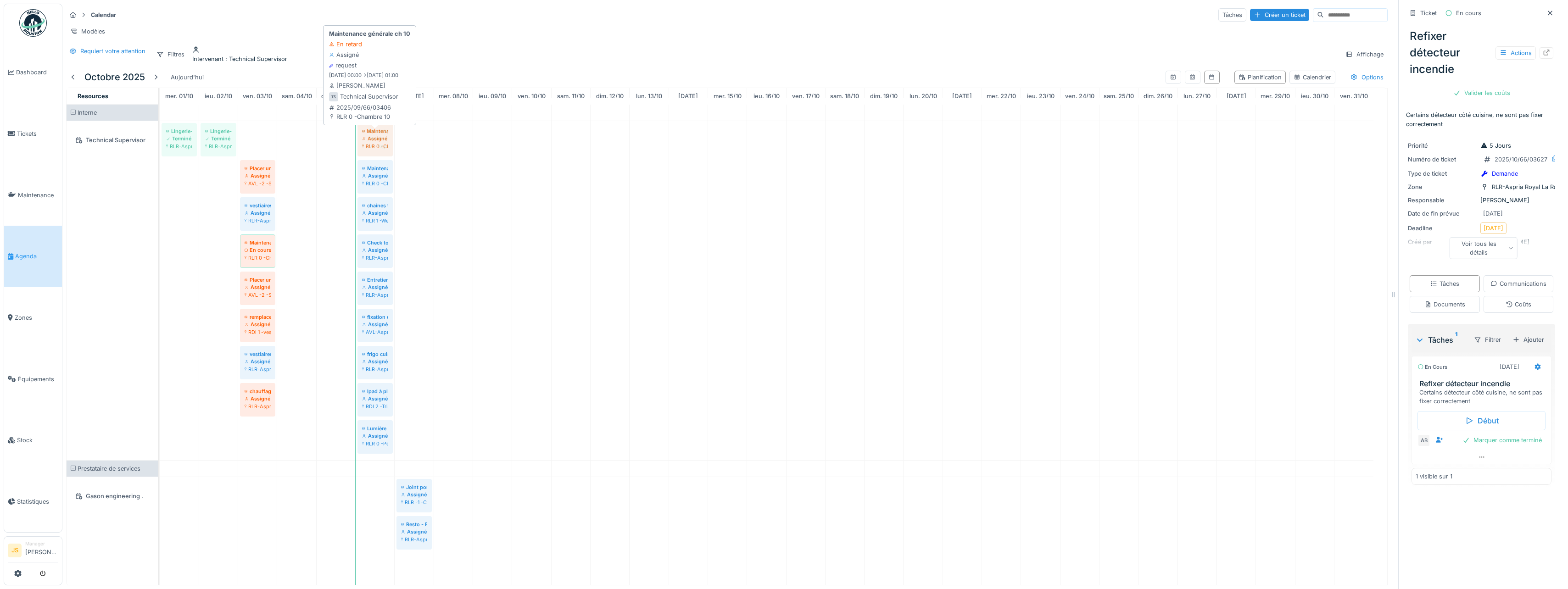
drag, startPoint x: 257, startPoint y: 138, endPoint x: 372, endPoint y: 143, distance: 115.1
click at [160, 143] on div "Lingerie-Séchoir défecteux Terminé RLR-Aspria Royal La Rasante Etage -1 Lingeri…" at bounding box center [160, 291] width 0 height 339
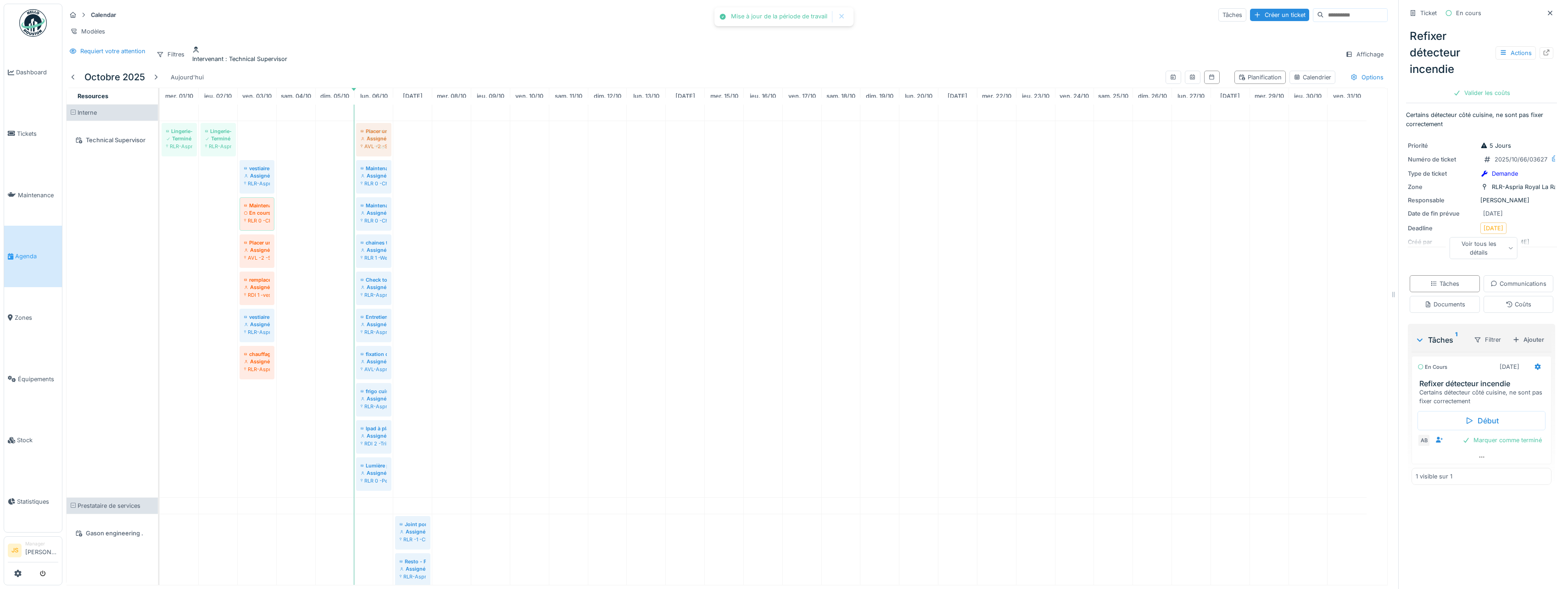
drag, startPoint x: 252, startPoint y: 143, endPoint x: 359, endPoint y: 141, distance: 107.0
click at [160, 141] on div "Lingerie-Séchoir défecteux Terminé RLR-Aspria Royal La Rasante Etage -1 Lingeri…" at bounding box center [160, 309] width 0 height 376
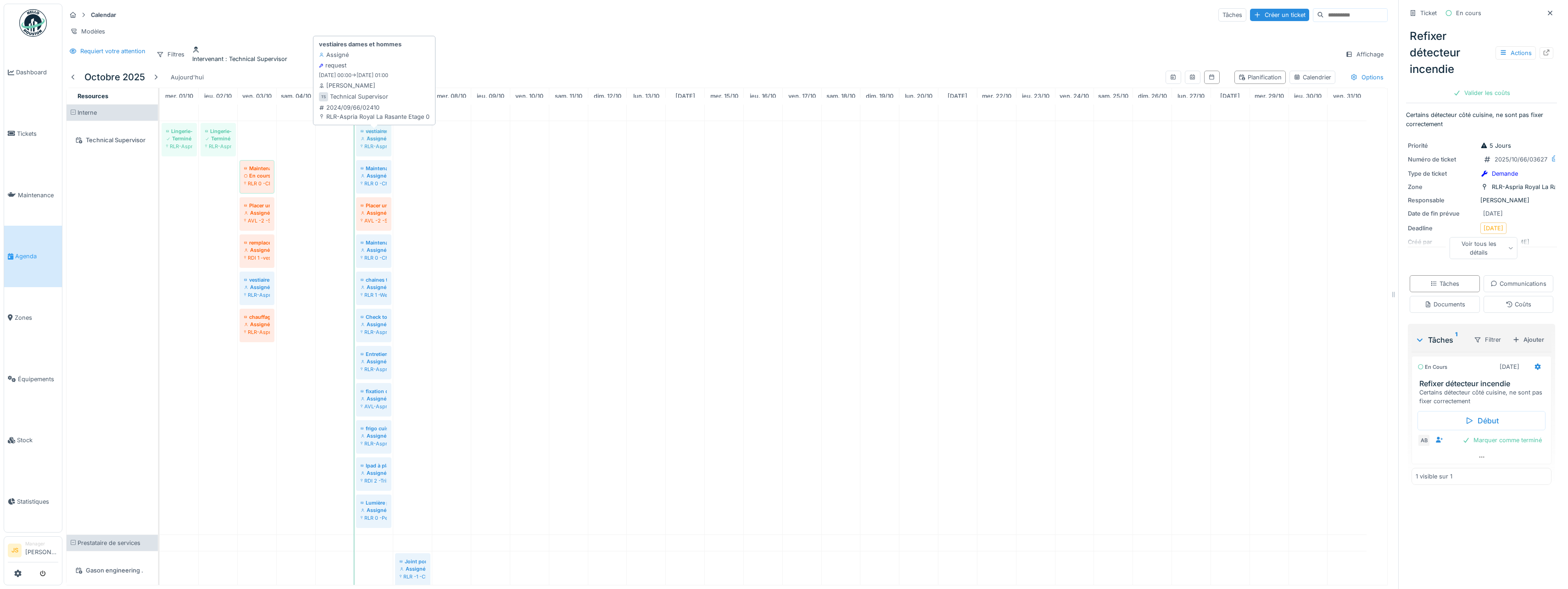
drag, startPoint x: 251, startPoint y: 145, endPoint x: 276, endPoint y: 145, distance: 25.0
click at [160, 150] on div "Lingerie-Séchoir défecteux Terminé RLR-Aspria Royal La Rasante Etage -1 Lingeri…" at bounding box center [160, 328] width 0 height 414
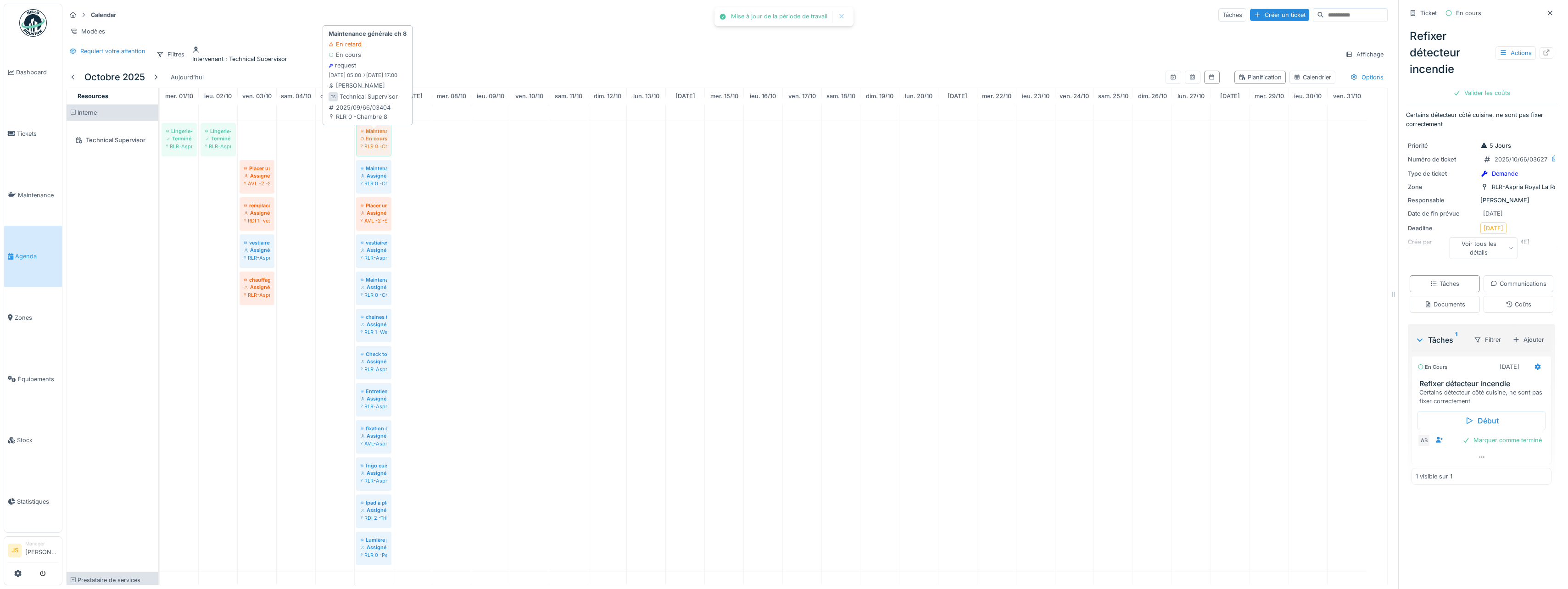
drag, startPoint x: 261, startPoint y: 146, endPoint x: 341, endPoint y: 143, distance: 80.1
click at [160, 145] on div "Lingerie-Séchoir défecteux Terminé RLR-Aspria Royal La Rasante Etage -1 Lingeri…" at bounding box center [160, 347] width 0 height 451
drag, startPoint x: 260, startPoint y: 142, endPoint x: 348, endPoint y: 141, distance: 88.0
click at [160, 144] on div "Lingerie-Séchoir défecteux Terminé RLR-Aspria Royal La Rasante Etage -1 Lingeri…" at bounding box center [160, 365] width 0 height 488
drag, startPoint x: 259, startPoint y: 137, endPoint x: 360, endPoint y: 136, distance: 101.0
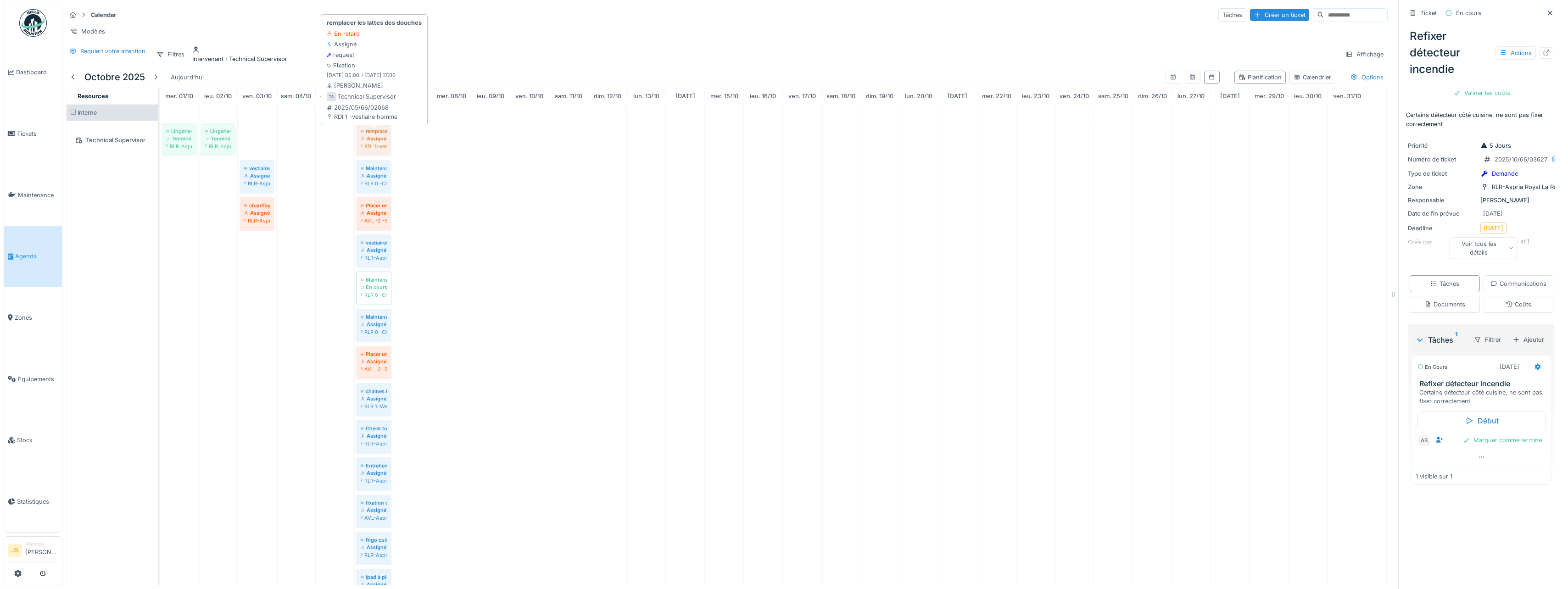
click at [160, 137] on div "Lingerie-Séchoir défecteux Terminé RLR-Aspria Royal La Rasante Etage -1 Lingeri…" at bounding box center [160, 383] width 0 height 525
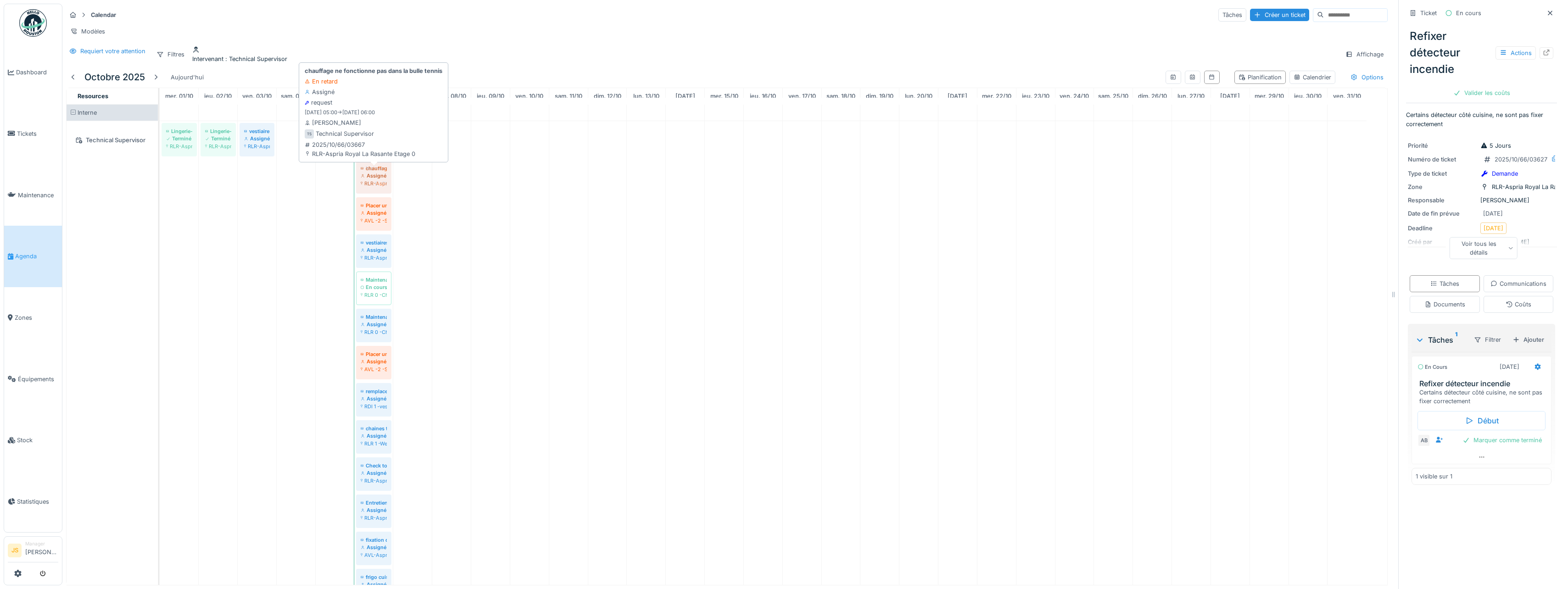
drag, startPoint x: 251, startPoint y: 184, endPoint x: 375, endPoint y: 186, distance: 124.0
click at [160, 186] on div "Lingerie-Séchoir défecteux Terminé RLR-Aspria Royal La Rasante Etage -1 Lingeri…" at bounding box center [160, 402] width 0 height 562
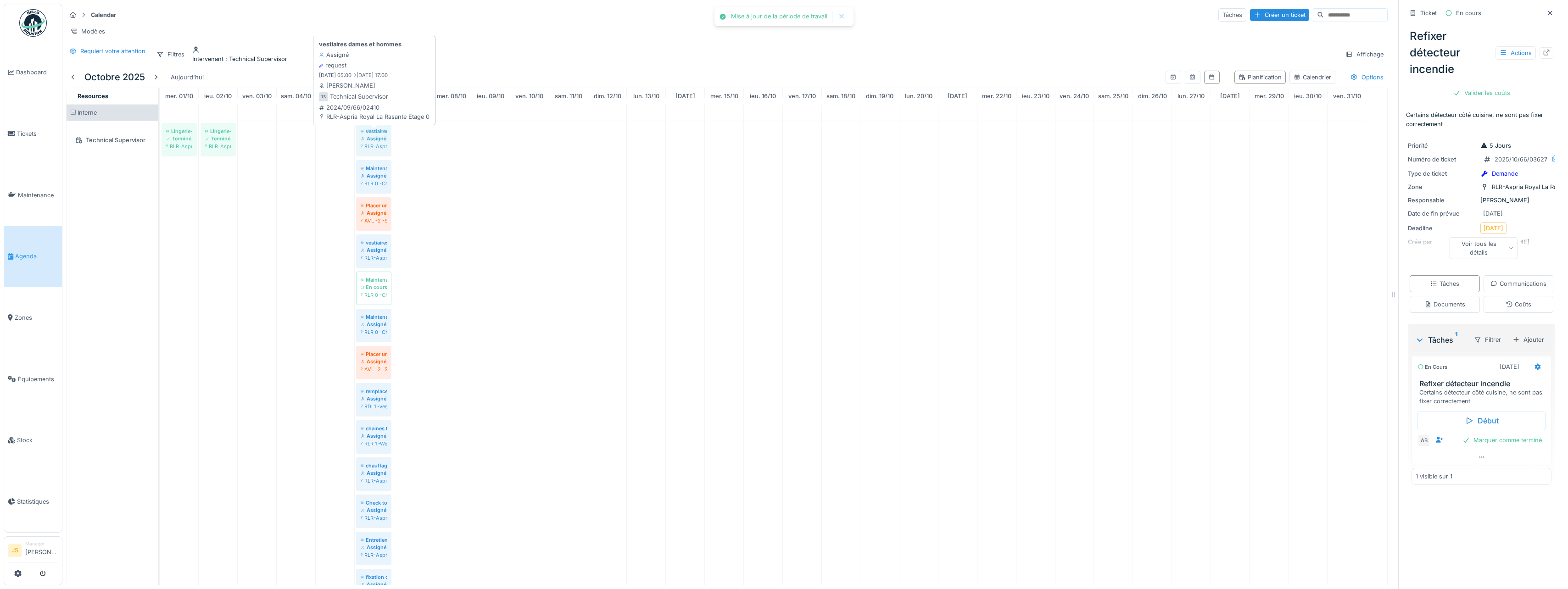
click at [160, 149] on div "Lingerie-Séchoir défecteux Terminé RLR-Aspria Royal La Rasante Etage -1 Lingeri…" at bounding box center [160, 421] width 0 height 600
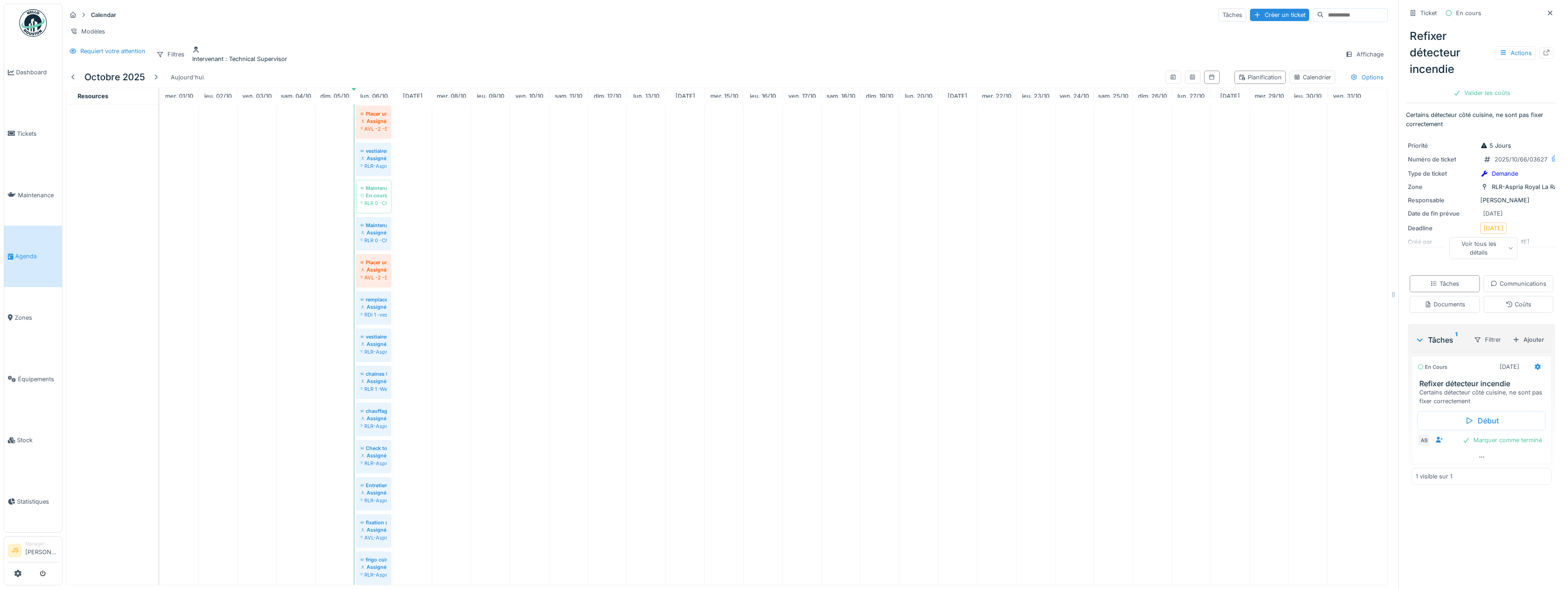
scroll to position [49, 0]
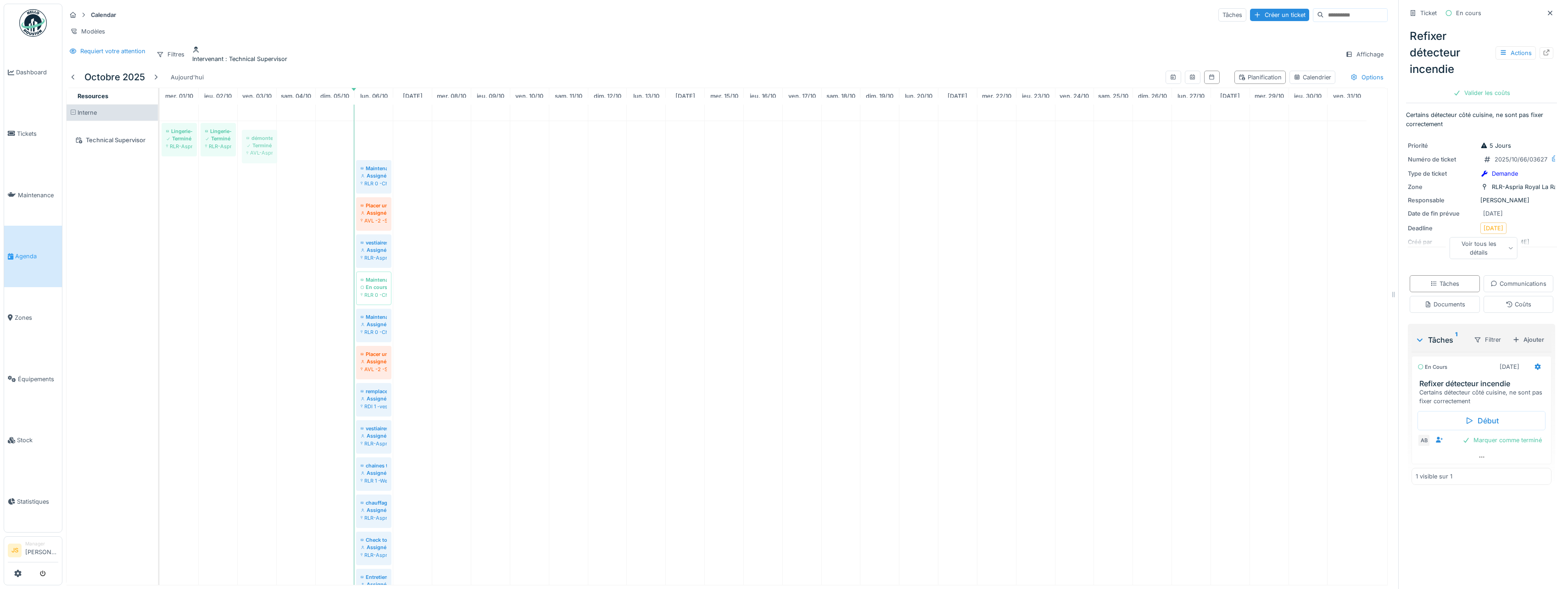
drag, startPoint x: 369, startPoint y: 147, endPoint x: 255, endPoint y: 152, distance: 114.1
click at [255, 152] on div "Lingerie-Séchoir défecteux Terminé RLR-Aspria Royal La Rasante Etage -1 Lingeri…" at bounding box center [774, 479] width 1228 height 749
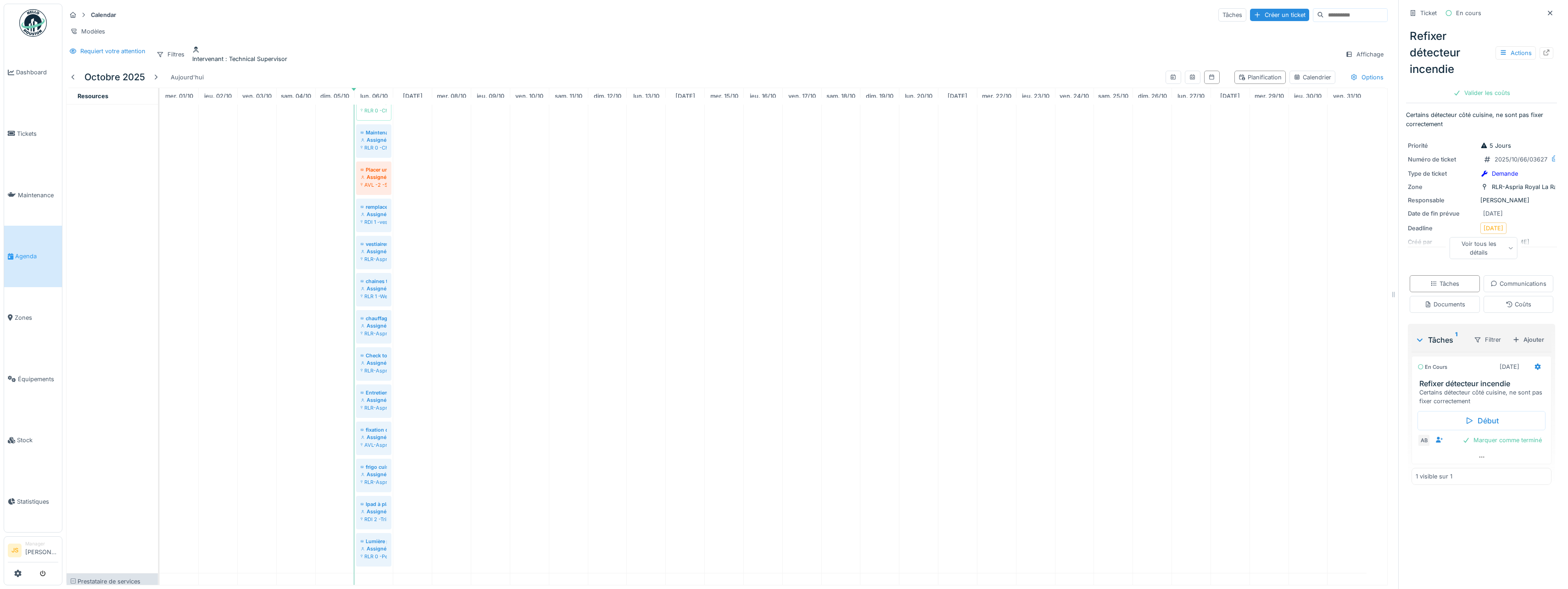
scroll to position [103, 0]
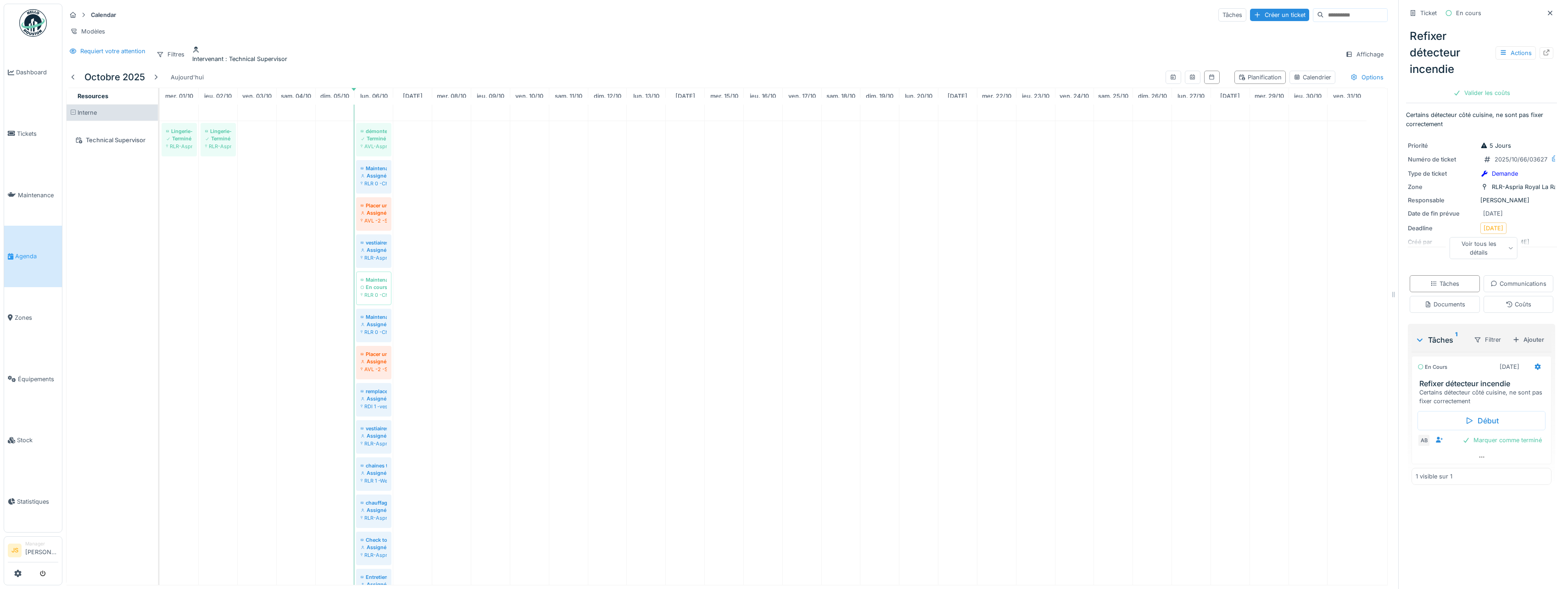
click at [279, 56] on span ": Technical Supervisor" at bounding box center [255, 59] width 64 height 7
click at [268, 118] on icon at bounding box center [266, 120] width 5 height 5
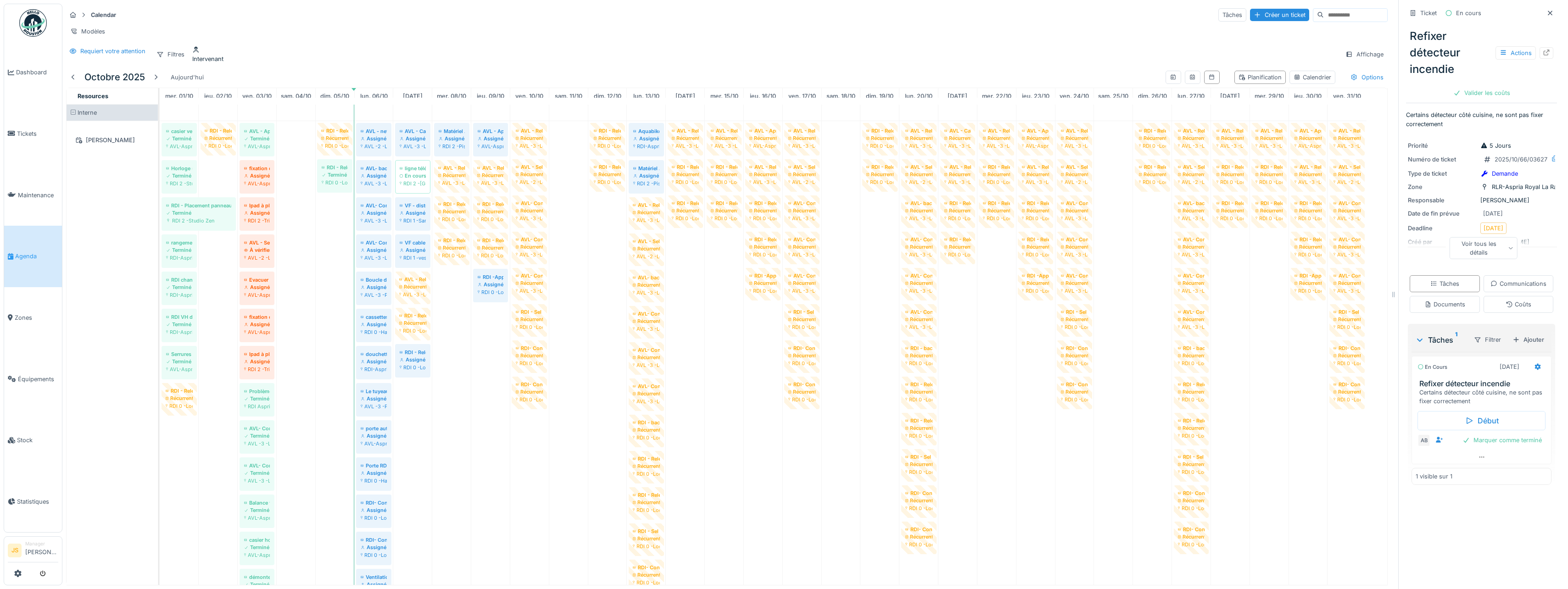
click at [311, 60] on div "Requiert votre attention Filtres Intervenant Affichage" at bounding box center [727, 54] width 1321 height 17
drag, startPoint x: 254, startPoint y: 180, endPoint x: 455, endPoint y: 178, distance: 201.0
click at [160, 178] on div "casier vestiaires dames N° 133 deffectueux Terminé AVL-Aspria City Etage -1 RDI…" at bounding box center [160, 569] width 0 height 896
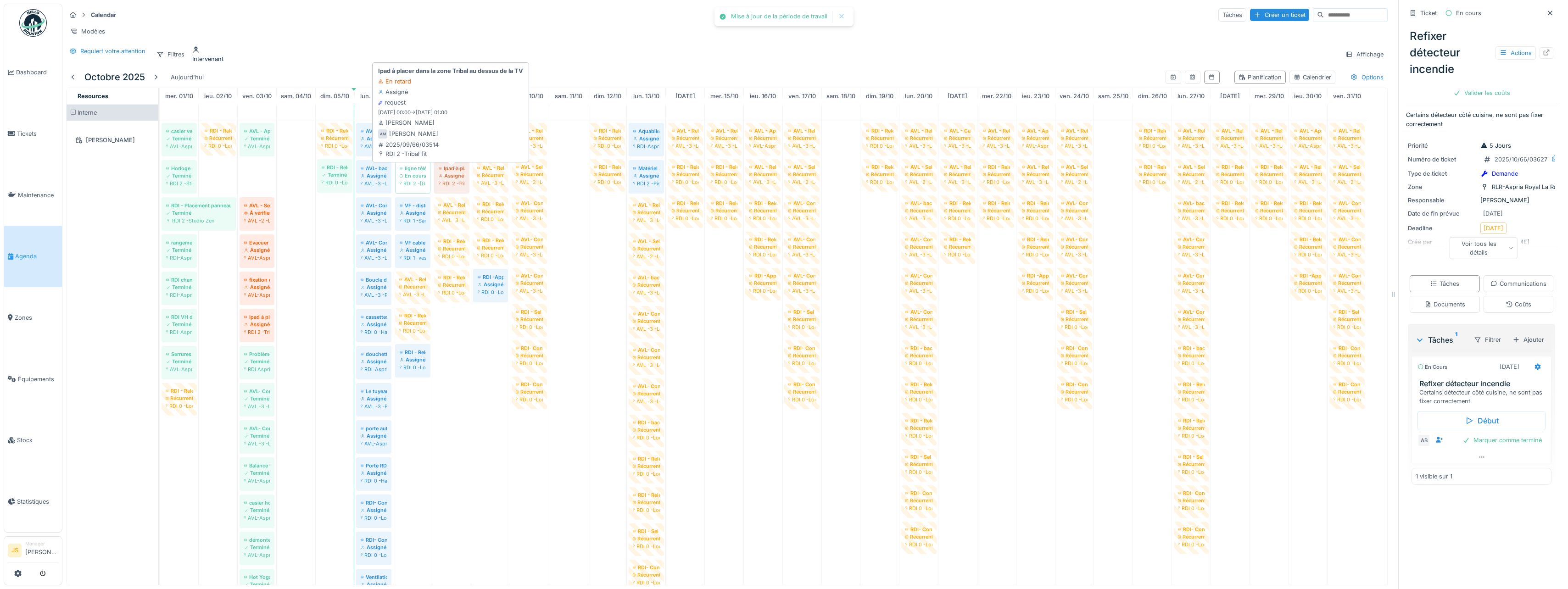
drag, startPoint x: 259, startPoint y: 184, endPoint x: 309, endPoint y: 176, distance: 50.6
drag, startPoint x: 261, startPoint y: 179, endPoint x: 457, endPoint y: 175, distance: 196.0
drag, startPoint x: 252, startPoint y: 180, endPoint x: 454, endPoint y: 184, distance: 202.0
click at [160, 184] on div "casier vestiaires dames N° 133 deffectueux Terminé AVL-Aspria City Etage -1 RDI…" at bounding box center [160, 532] width 0 height 822
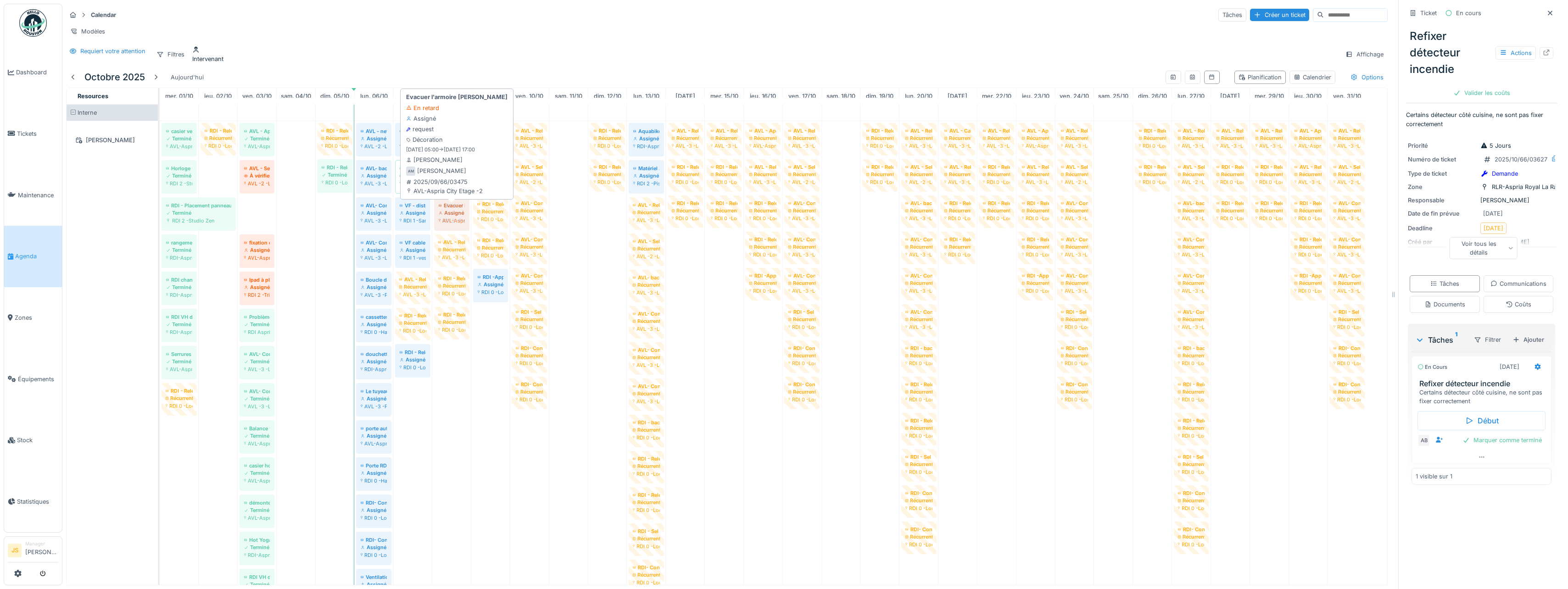
drag, startPoint x: 257, startPoint y: 211, endPoint x: 466, endPoint y: 211, distance: 209.0
click at [160, 211] on div "casier vestiaires dames N° 133 deffectueux Terminé AVL-Aspria City Etage -1 RDI…" at bounding box center [160, 532] width 0 height 822
drag, startPoint x: 255, startPoint y: 214, endPoint x: 455, endPoint y: 216, distance: 200.0
click at [160, 216] on div "casier vestiaires dames N° 133 deffectueux Terminé AVL-Aspria City Etage -1 RDI…" at bounding box center [160, 514] width 0 height 785
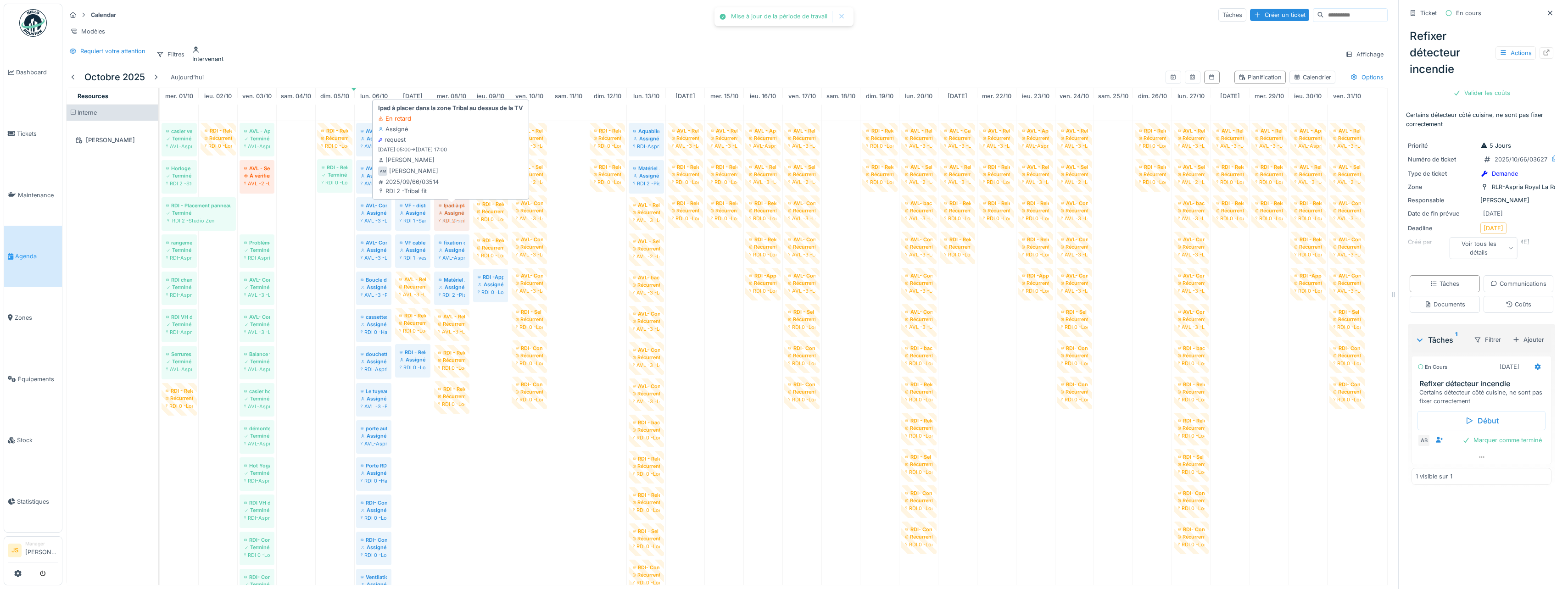
drag, startPoint x: 259, startPoint y: 219, endPoint x: 403, endPoint y: 209, distance: 144.3
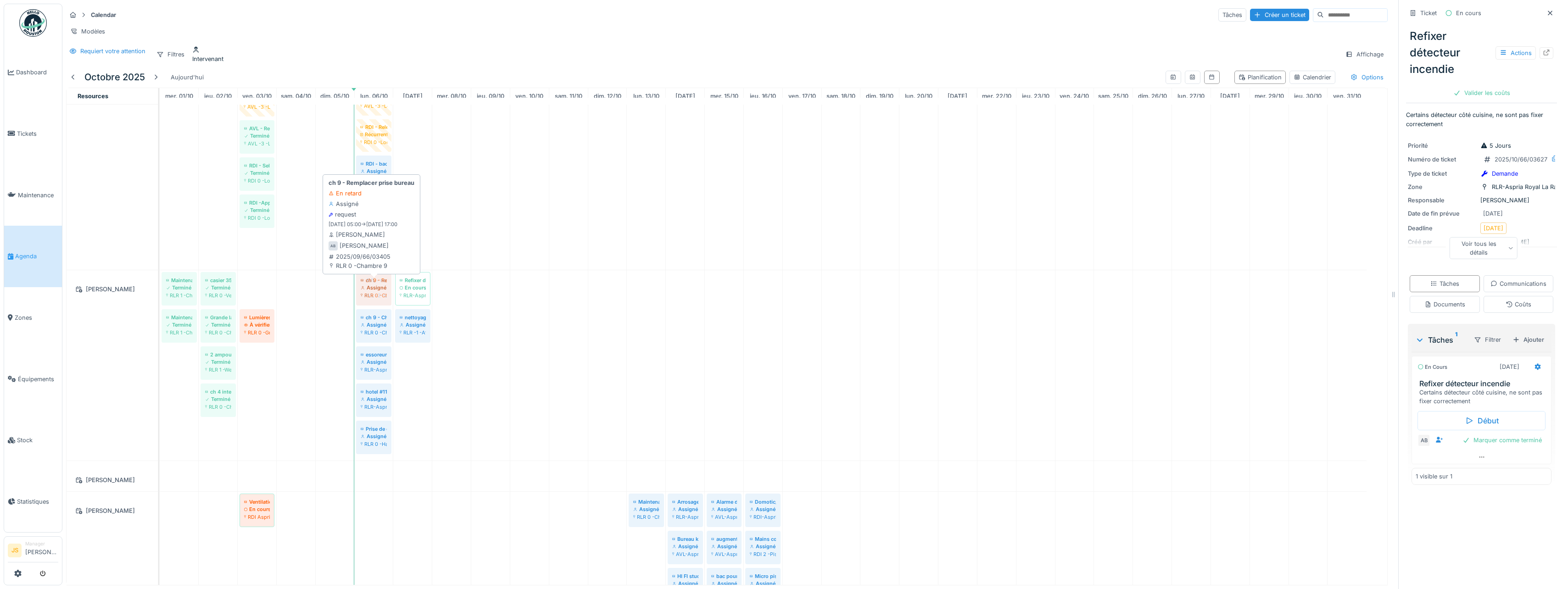
drag, startPoint x: 256, startPoint y: 289, endPoint x: 369, endPoint y: 293, distance: 113.1
click at [160, 293] on div "Maintenance générale ch14 Terminé RLR 1 -Chambre 14 casier 353 hs Terminé RLR 0…" at bounding box center [160, 365] width 0 height 190
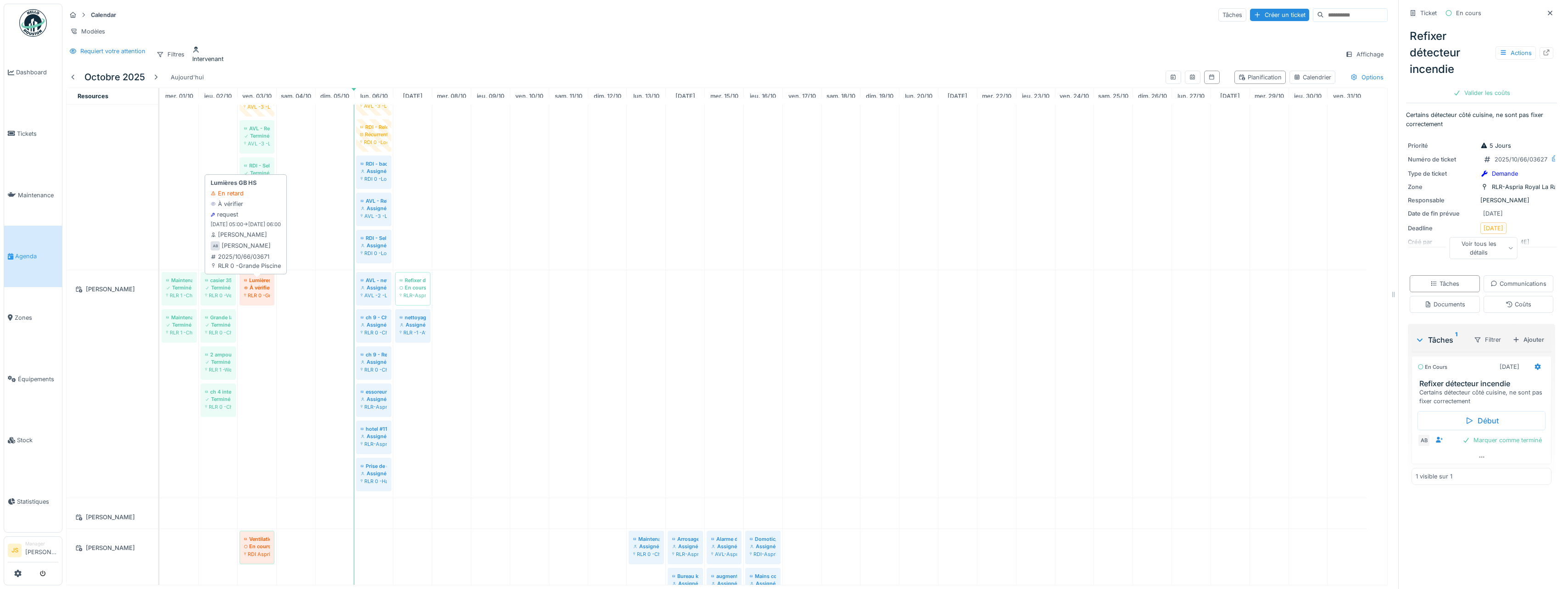
click at [258, 292] on div "À vérifier" at bounding box center [257, 287] width 26 height 7
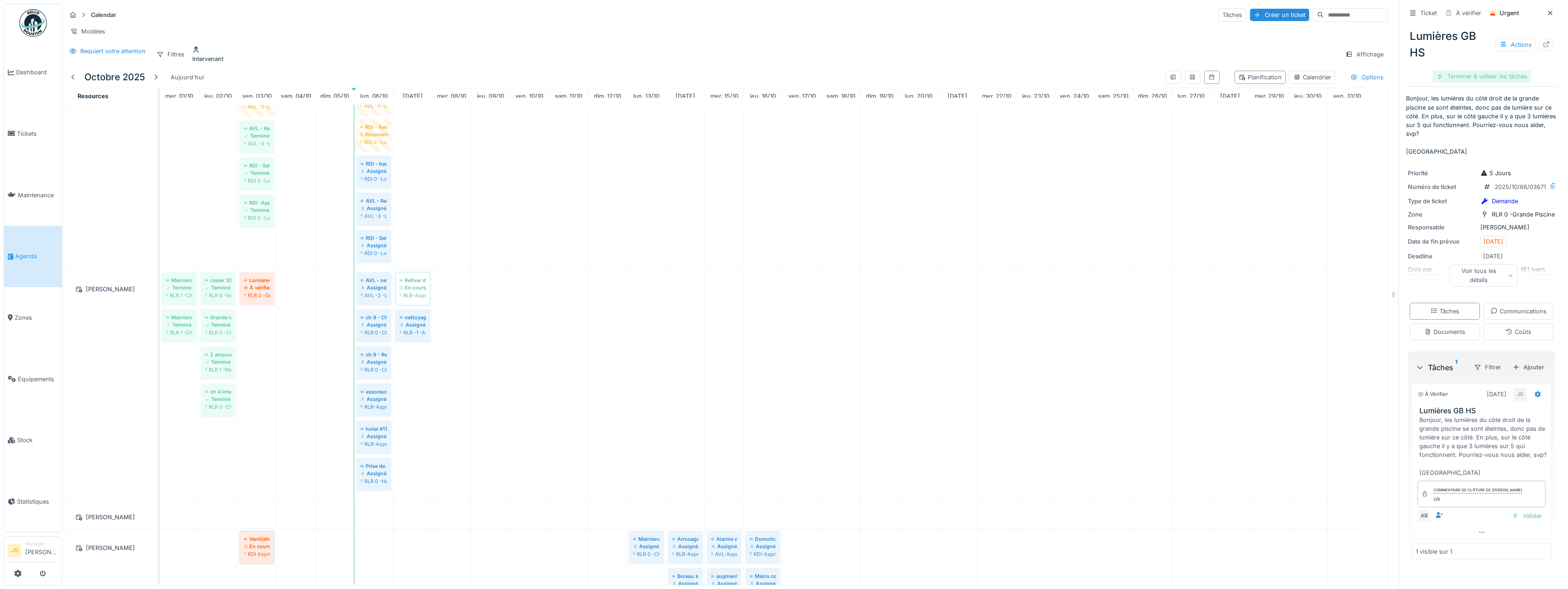
click at [1456, 74] on div "Terminer & valider les tâches" at bounding box center [1481, 76] width 98 height 13
click at [1476, 75] on div "Clôturer le ticket" at bounding box center [1481, 76] width 64 height 13
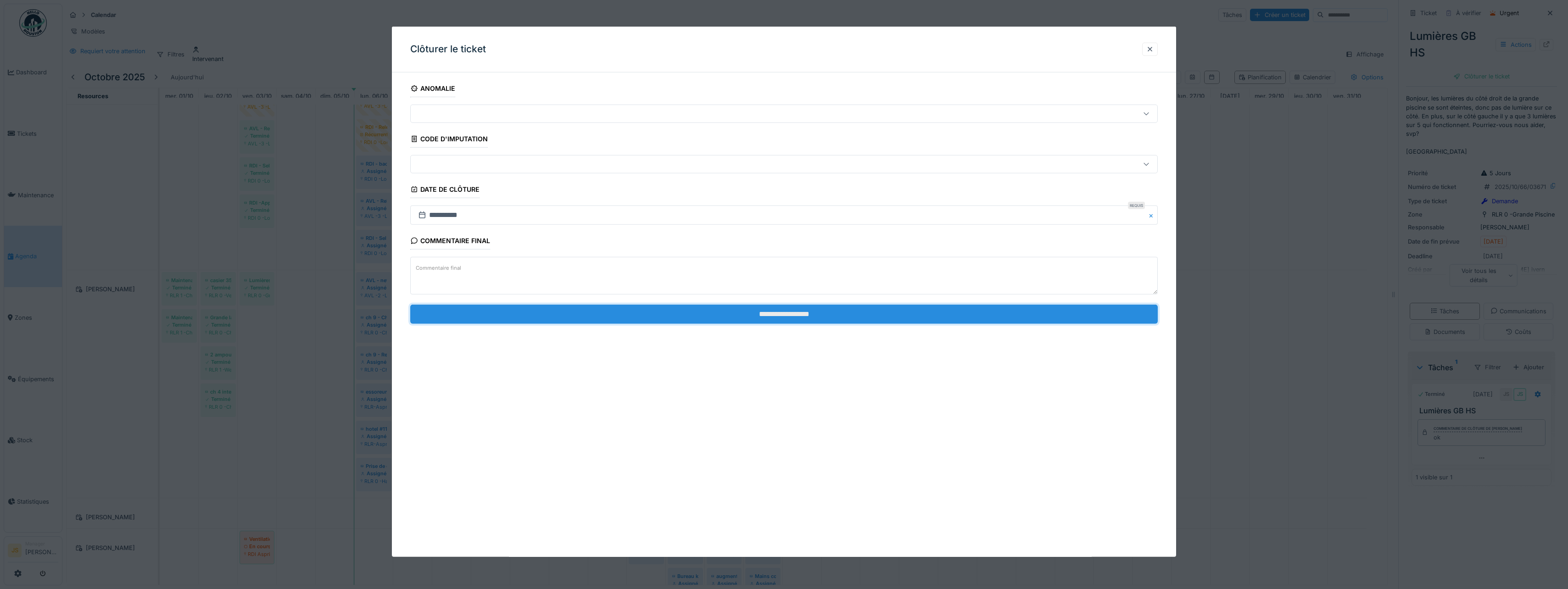
click at [823, 316] on input "**********" at bounding box center [784, 313] width 748 height 19
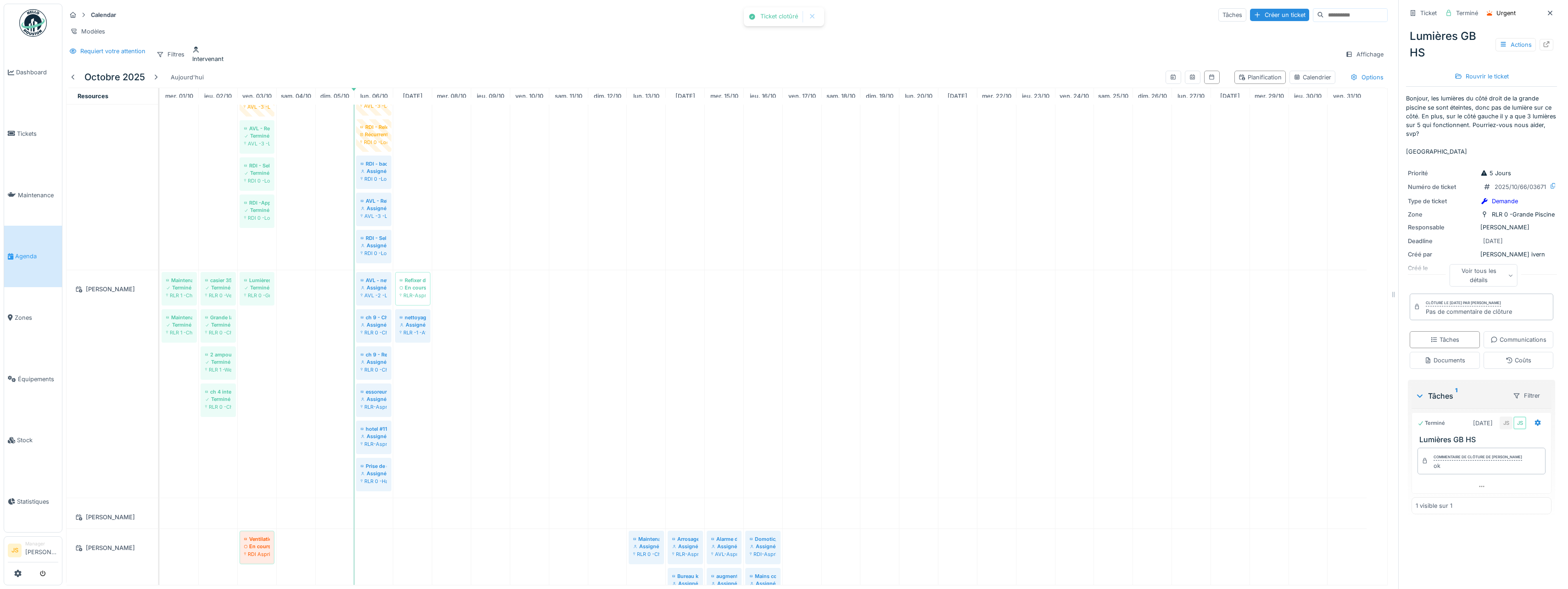
scroll to position [694, 0]
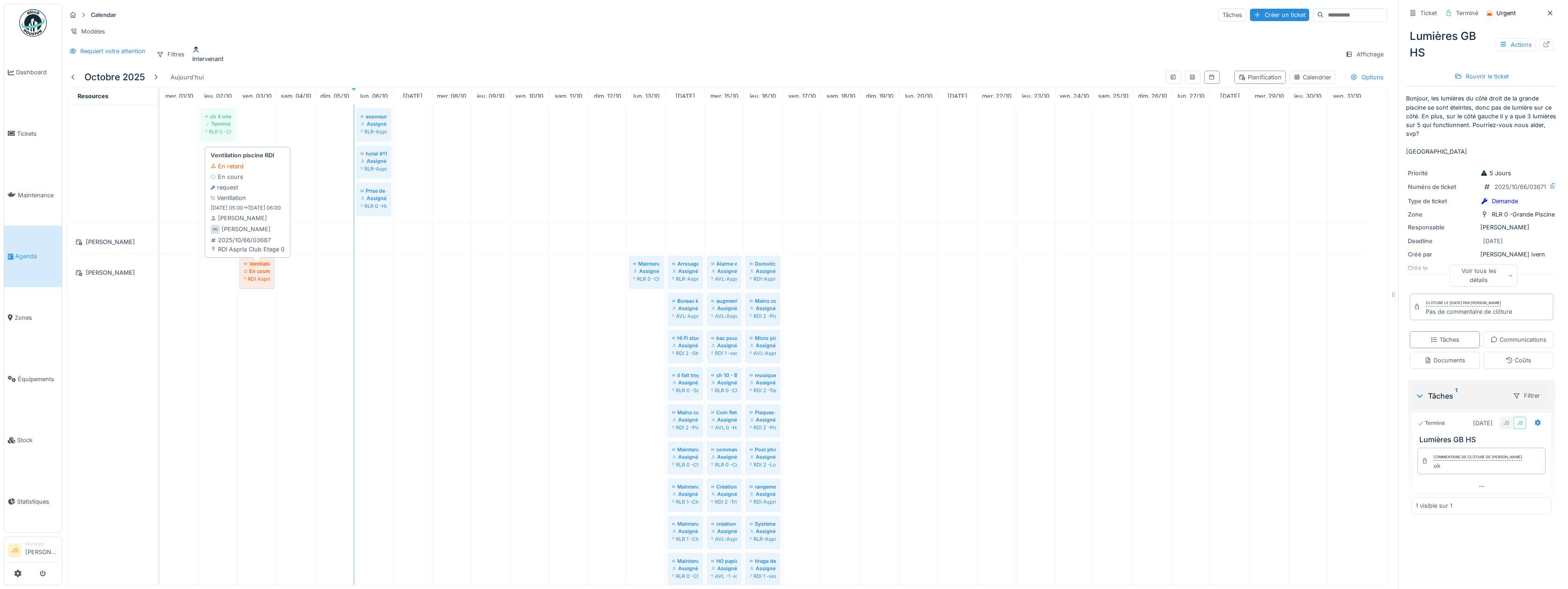
click at [256, 274] on div "En cours" at bounding box center [257, 271] width 26 height 7
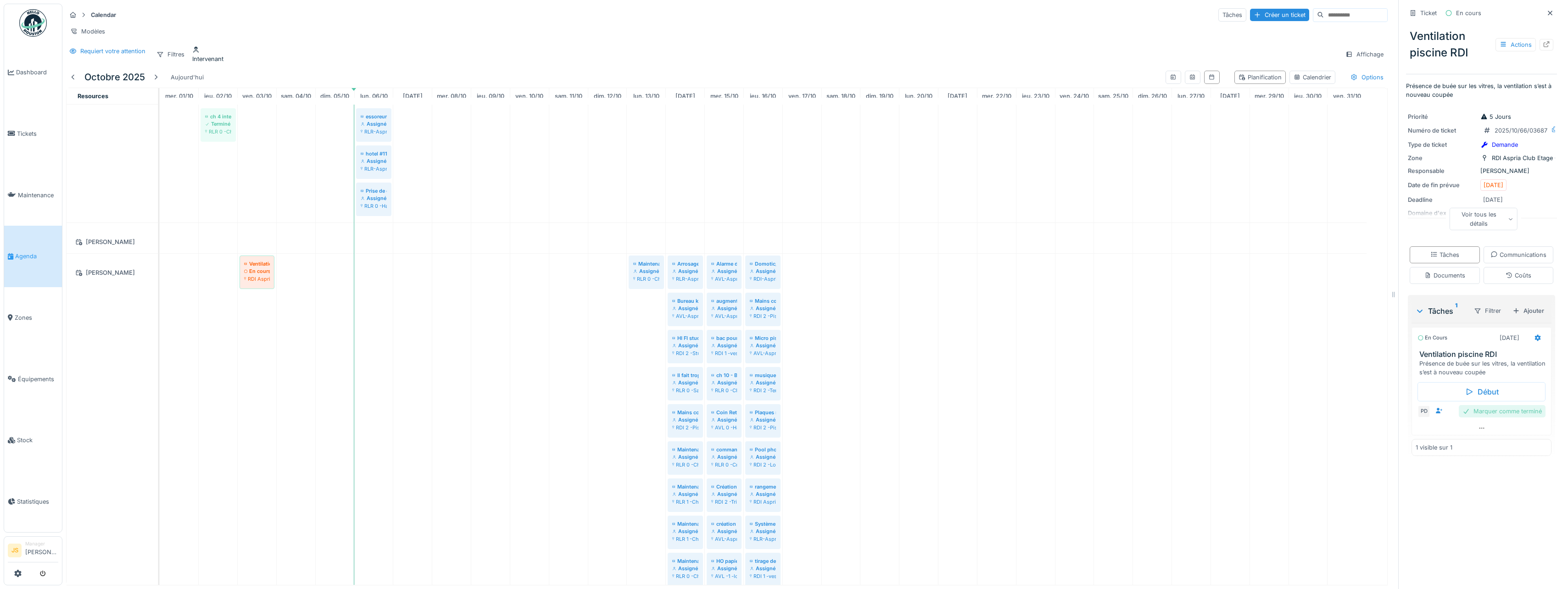
click at [1496, 418] on div "Marquer comme terminé" at bounding box center [1502, 411] width 87 height 13
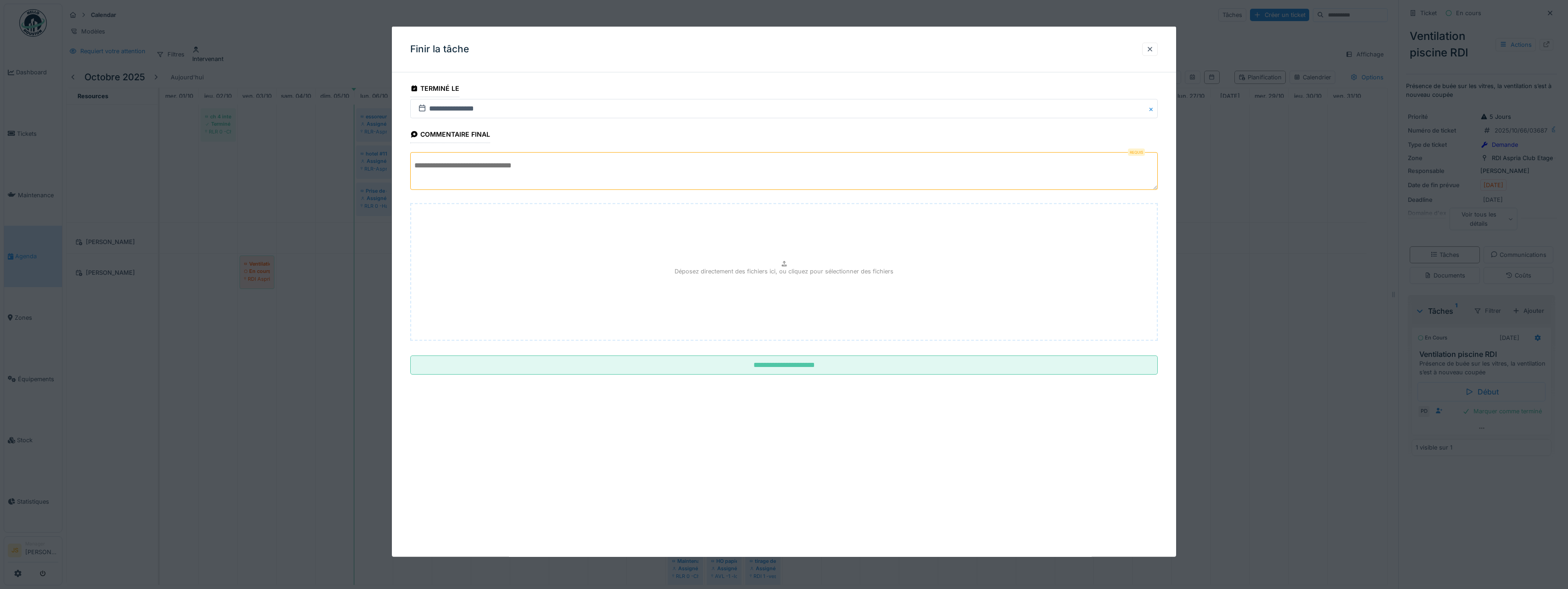
click at [586, 168] on textarea at bounding box center [784, 171] width 748 height 38
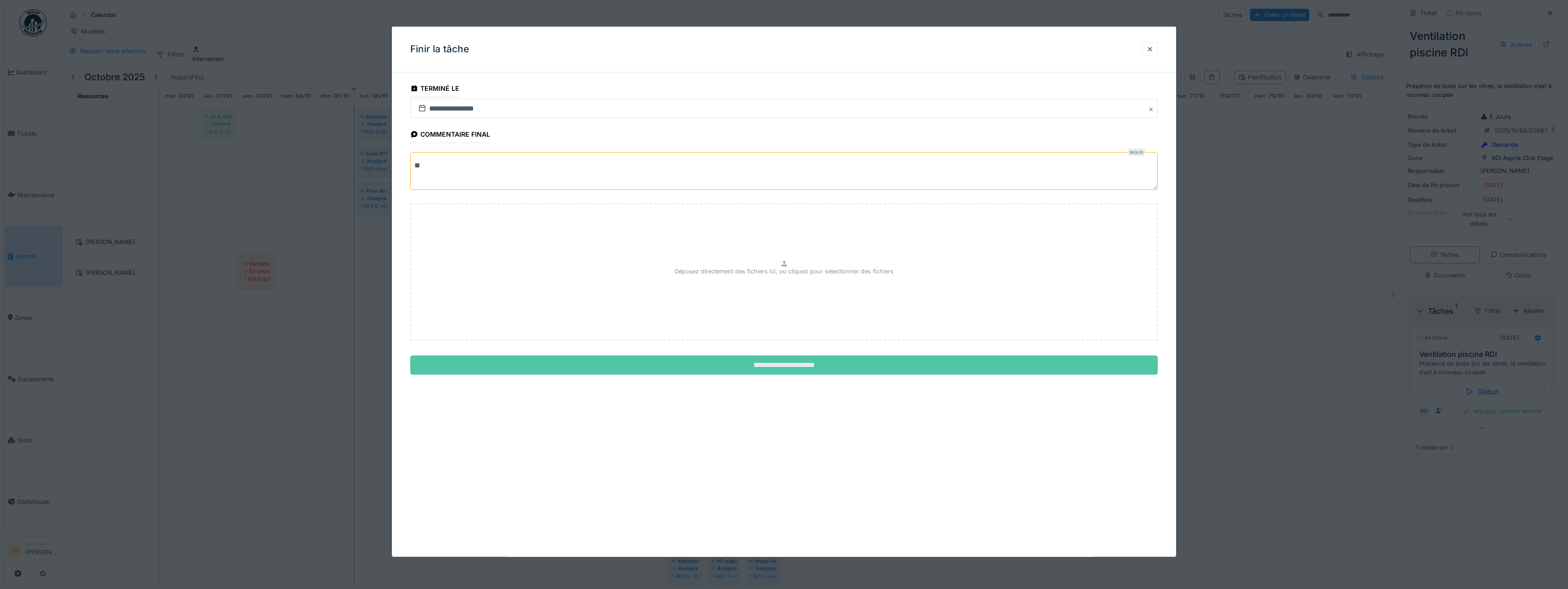
type textarea "**"
click at [761, 365] on input "**********" at bounding box center [784, 365] width 748 height 19
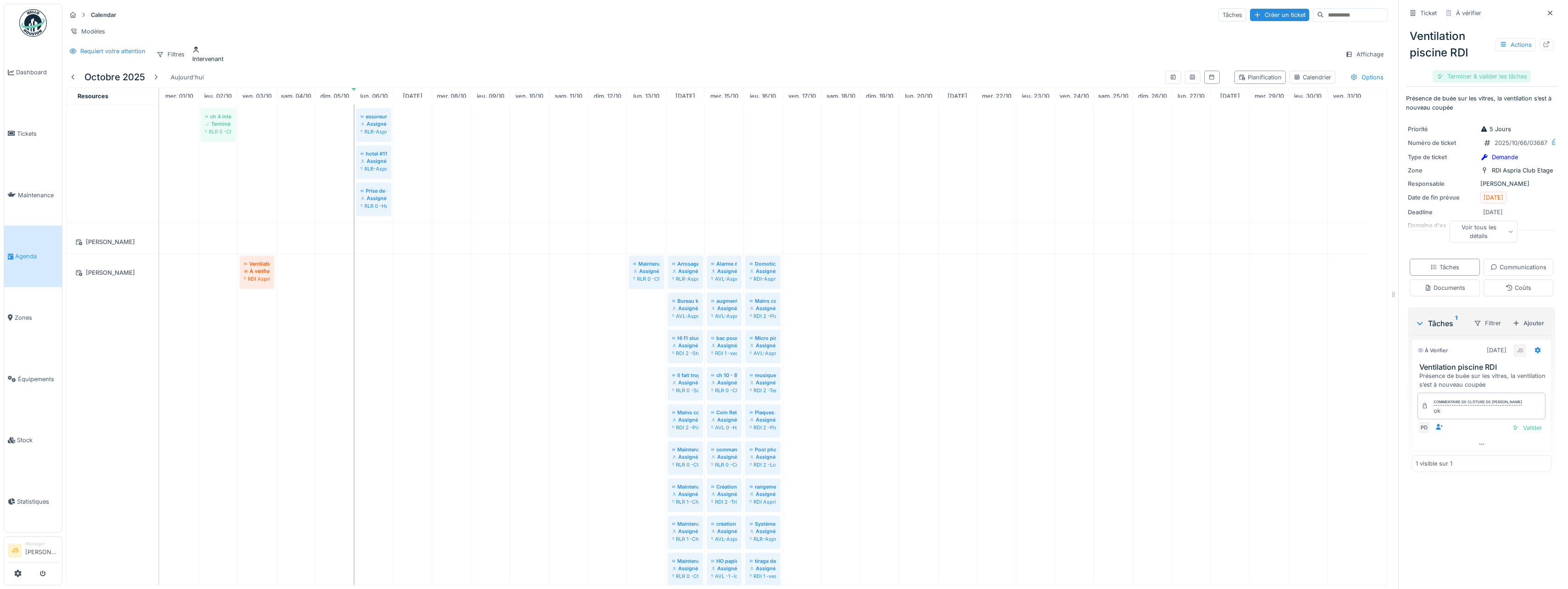
click at [1461, 74] on div "Terminer & valider les tâches" at bounding box center [1481, 76] width 98 height 13
click at [1479, 74] on div "Clôturer le ticket" at bounding box center [1481, 76] width 64 height 13
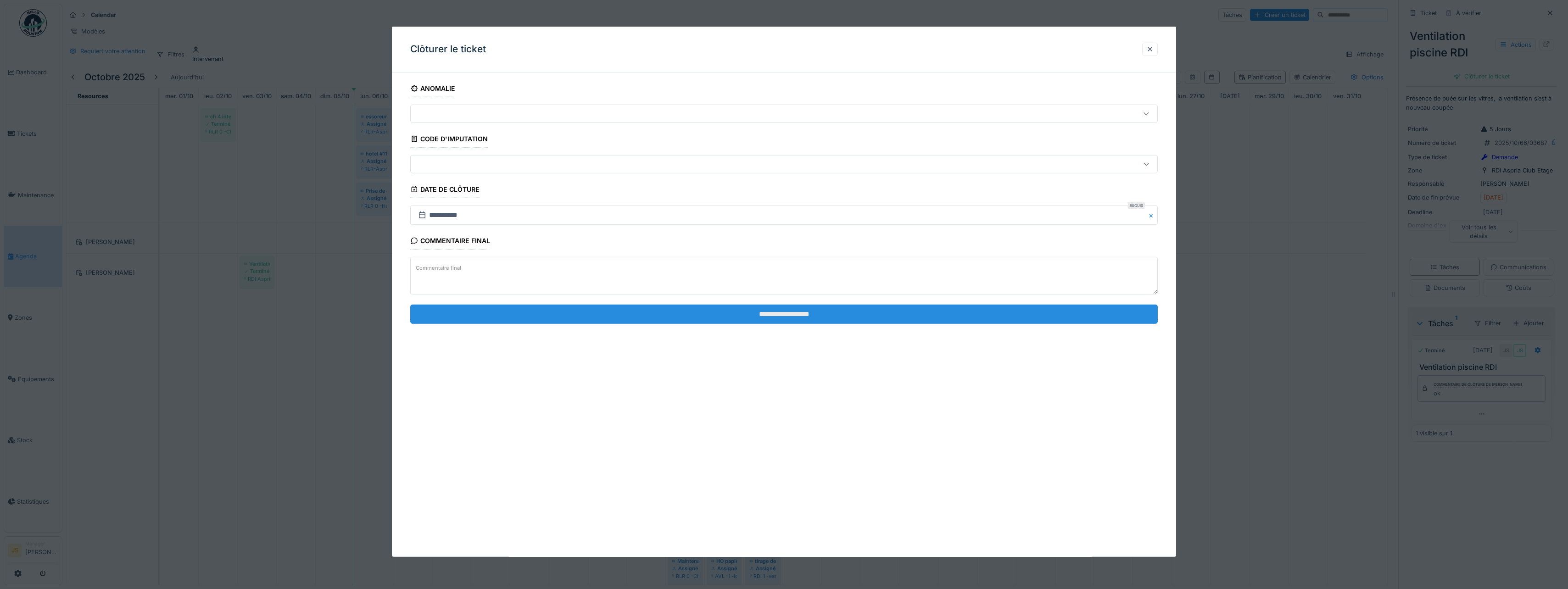
click at [774, 314] on input "**********" at bounding box center [784, 313] width 748 height 19
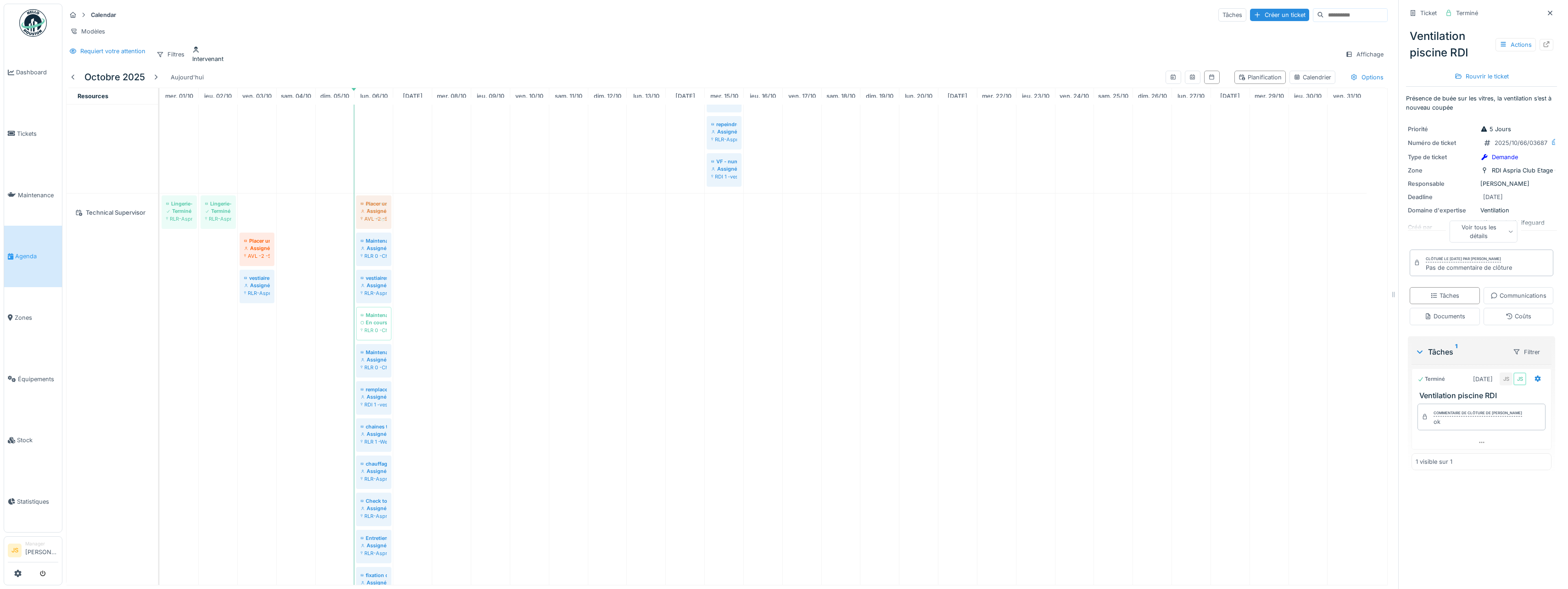
drag, startPoint x: 361, startPoint y: 224, endPoint x: 390, endPoint y: 227, distance: 29.2
click at [160, 227] on div "Lingerie-Séchoir défecteux Terminé RLR-Aspria Royal La Rasante Etage -1 Lingeri…" at bounding box center [160, 456] width 0 height 525
drag, startPoint x: 261, startPoint y: 216, endPoint x: 377, endPoint y: 217, distance: 116.0
click at [160, 218] on div "Lingerie-Séchoir défecteux Terminé RLR-Aspria Royal La Rasante Etage -1 Lingeri…" at bounding box center [160, 475] width 0 height 562
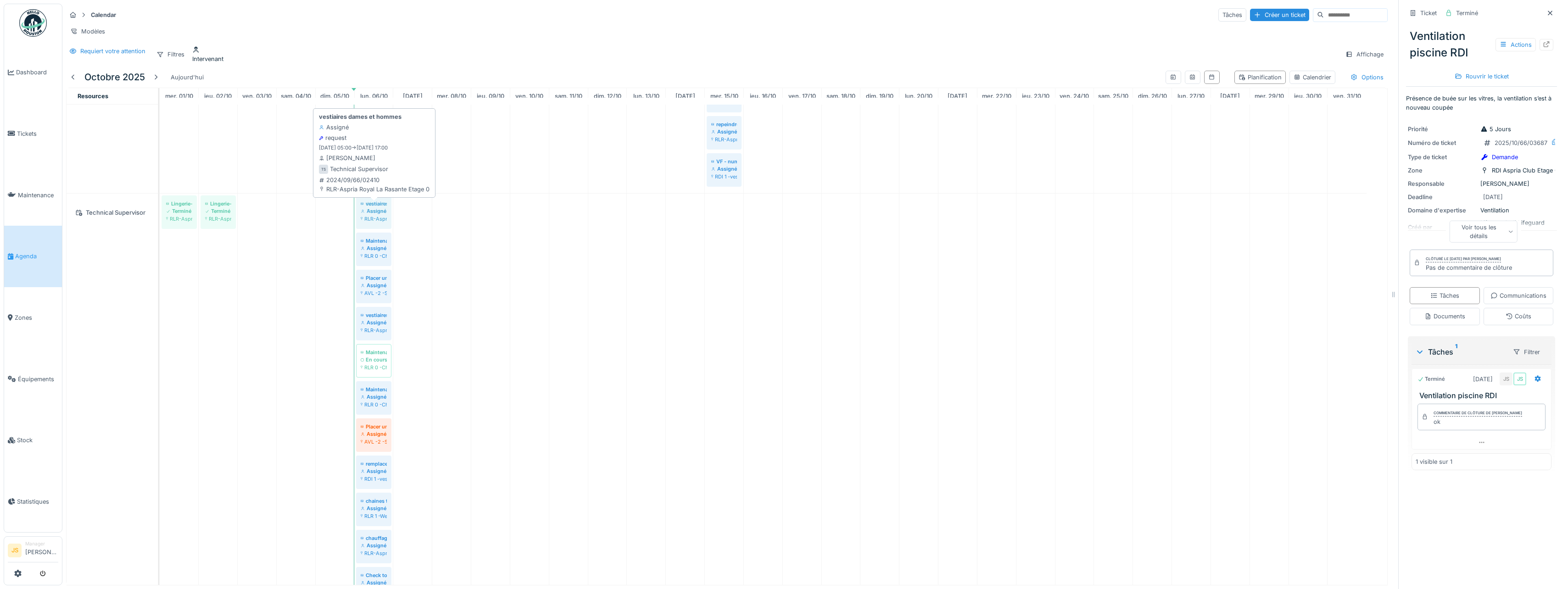
drag, startPoint x: 256, startPoint y: 223, endPoint x: 368, endPoint y: 223, distance: 112.0
click at [160, 223] on div "Lingerie-Séchoir défecteux Terminé RLR-Aspria Royal La Rasante Etage -1 Lingeri…" at bounding box center [160, 494] width 0 height 600
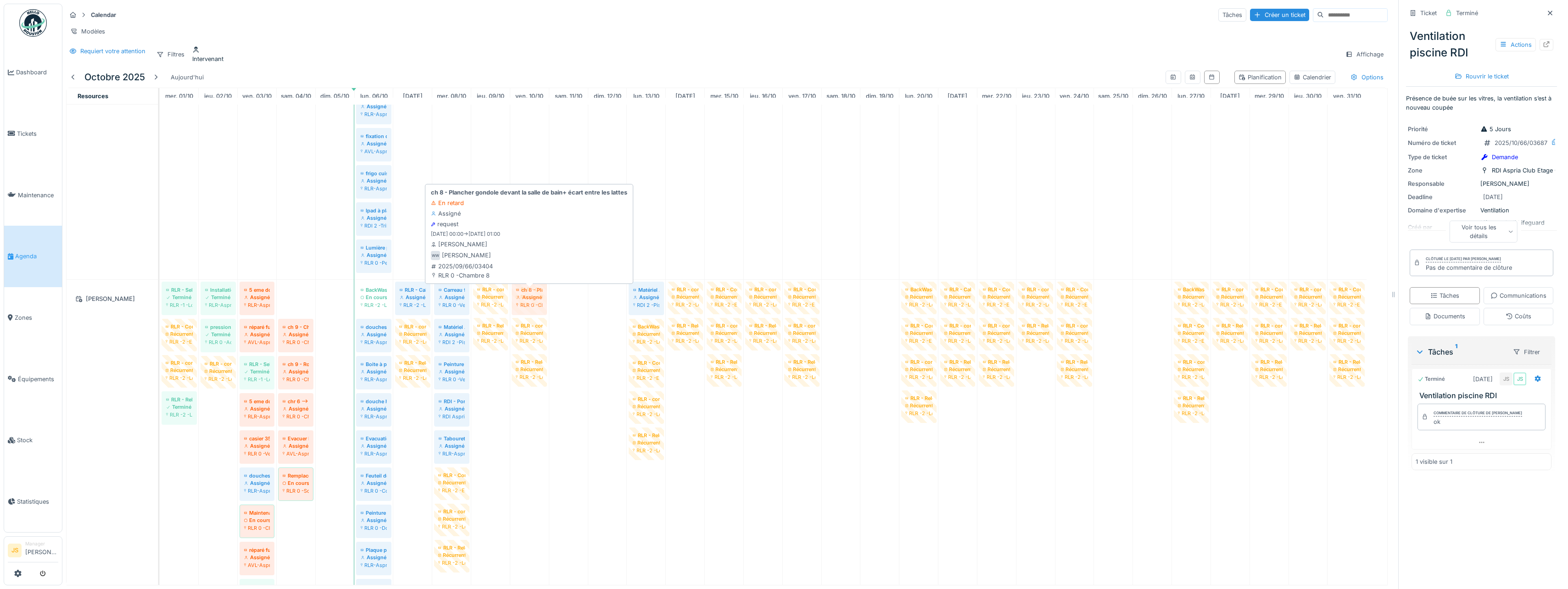
drag, startPoint x: 293, startPoint y: 298, endPoint x: 461, endPoint y: 295, distance: 168.0
click at [160, 300] on div "RLR - Sel adoucisseur Terminé RLR -1 -Local compteur Installation fontaine à l'…" at bounding box center [160, 579] width 0 height 598
drag, startPoint x: 297, startPoint y: 300, endPoint x: 503, endPoint y: 299, distance: 206.0
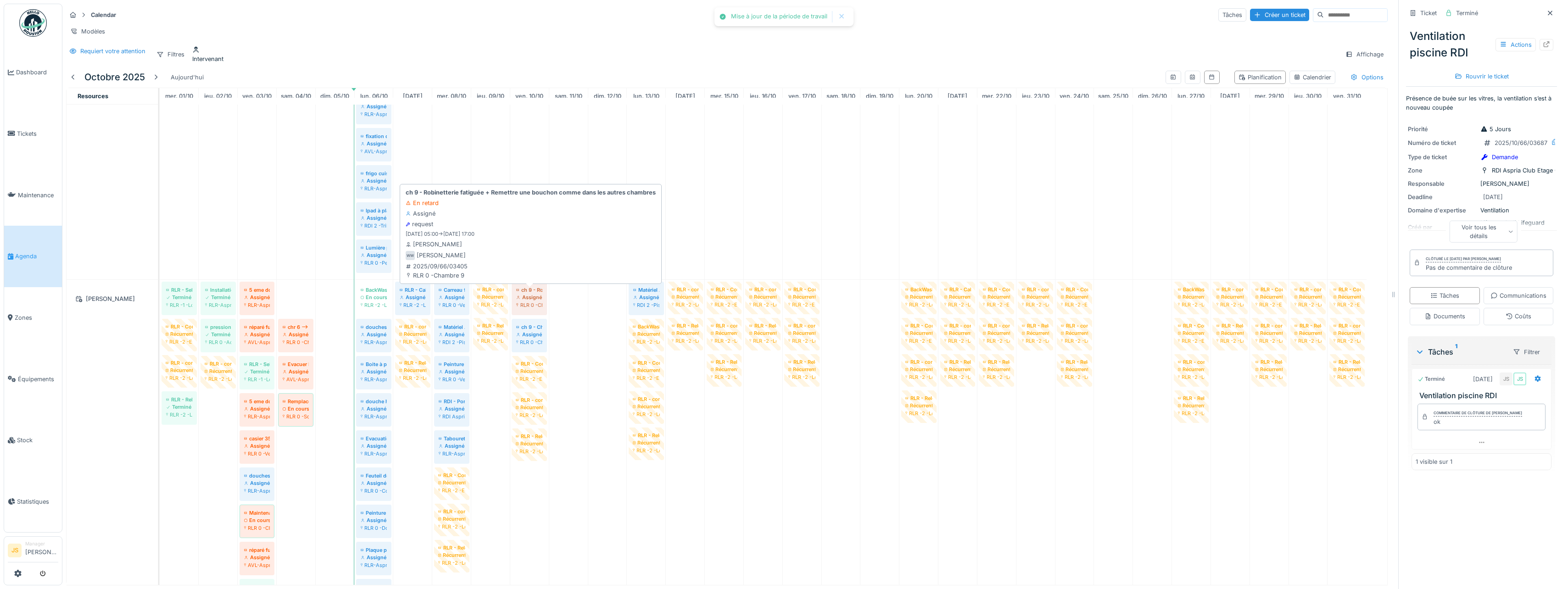
drag, startPoint x: 300, startPoint y: 303, endPoint x: 468, endPoint y: 302, distance: 168.0
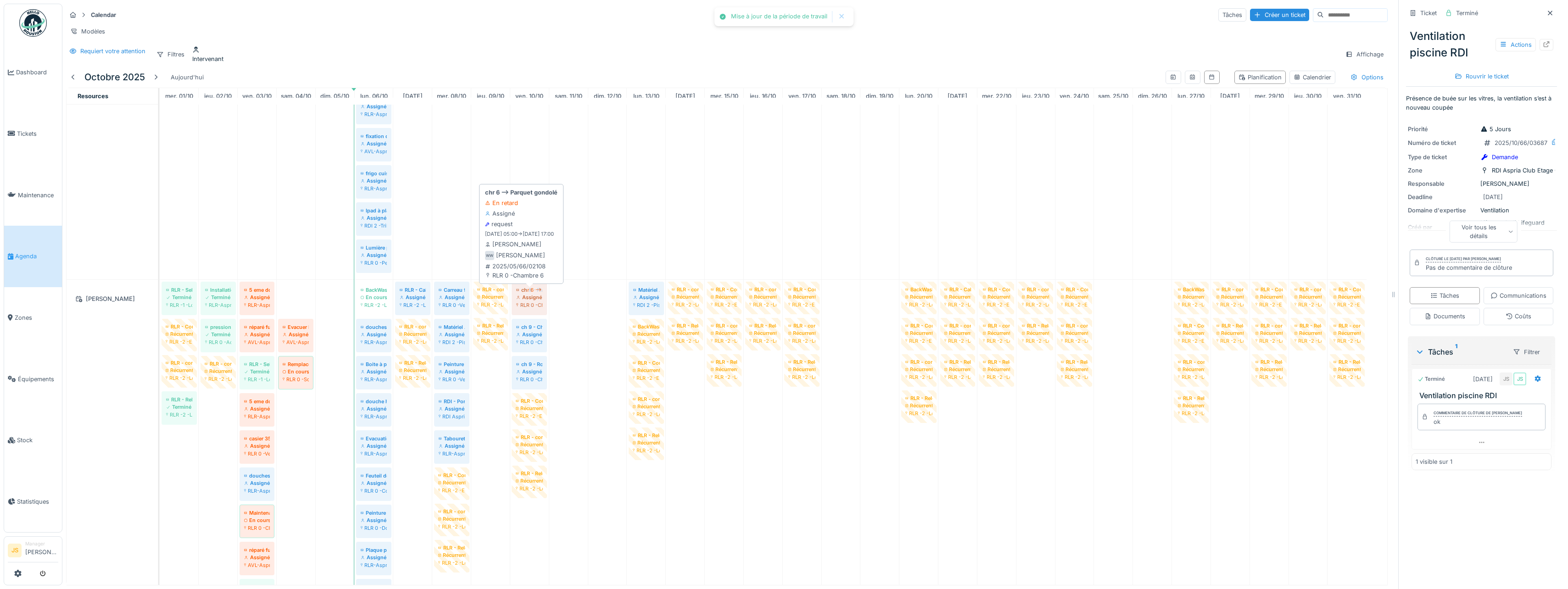
drag, startPoint x: 302, startPoint y: 300, endPoint x: 457, endPoint y: 294, distance: 155.1
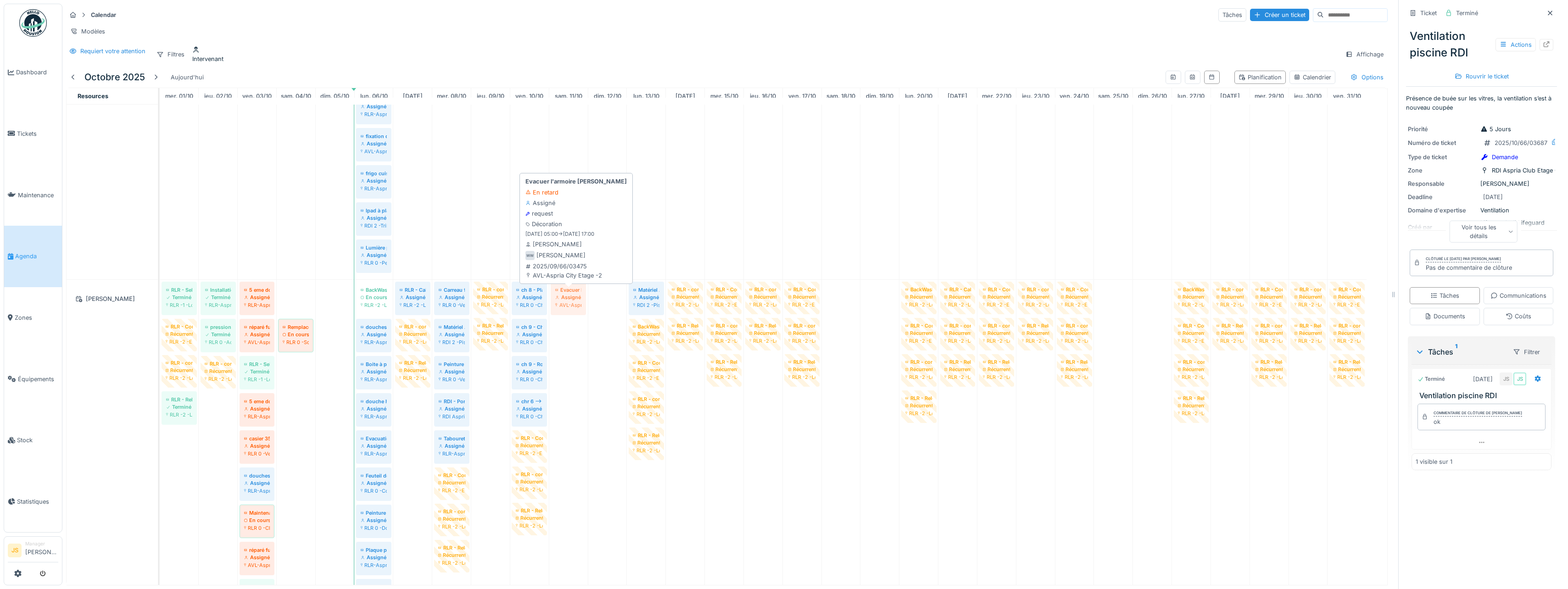
drag, startPoint x: 293, startPoint y: 299, endPoint x: 396, endPoint y: 303, distance: 103.1
click at [160, 300] on div "RLR - Sel adoucisseur Terminé RLR -1 -Local compteur Installation fontaine à l'…" at bounding box center [160, 579] width 0 height 598
drag, startPoint x: 295, startPoint y: 303, endPoint x: 585, endPoint y: 302, distance: 290.0
click at [160, 302] on div "RLR - Sel adoucisseur Terminé RLR -1 -Local compteur Installation fontaine à l'…" at bounding box center [160, 579] width 0 height 598
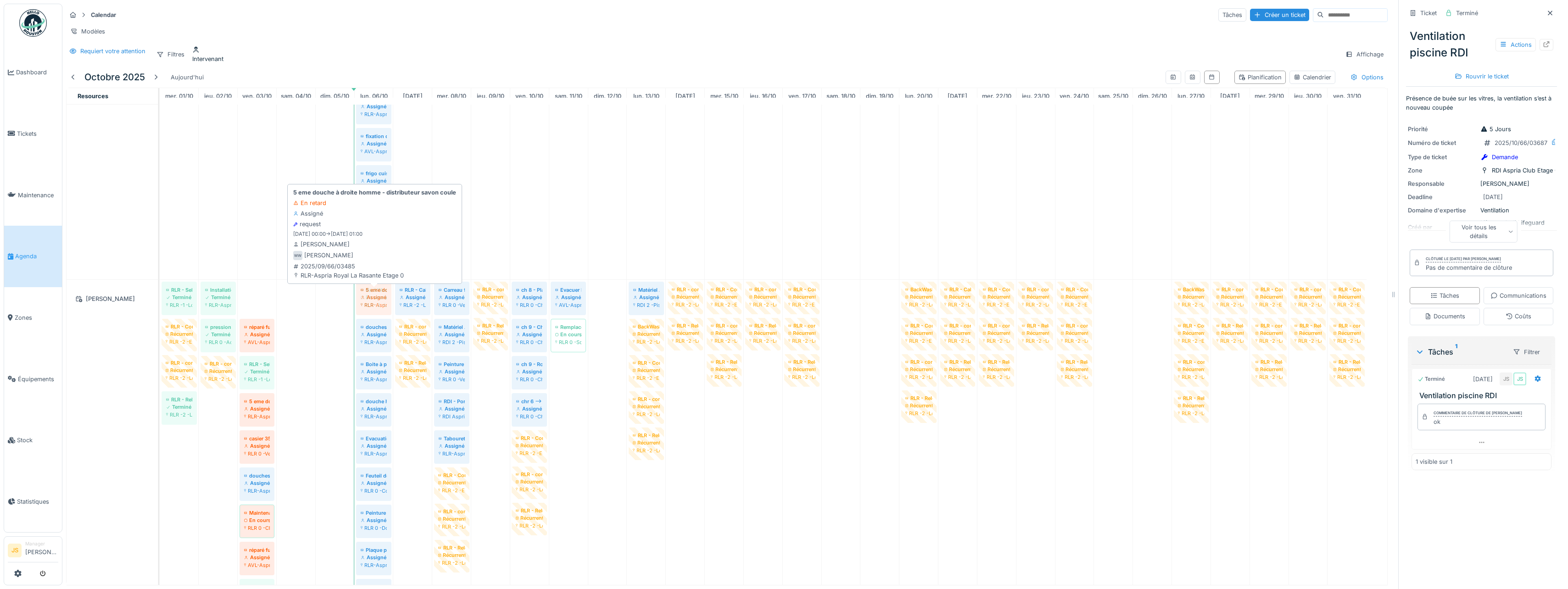
drag, startPoint x: 259, startPoint y: 302, endPoint x: 365, endPoint y: 304, distance: 106.0
click at [160, 303] on div "RLR - Sel adoucisseur Terminé RLR -1 -Local compteur Installation fontaine à l'…" at bounding box center [160, 579] width 0 height 598
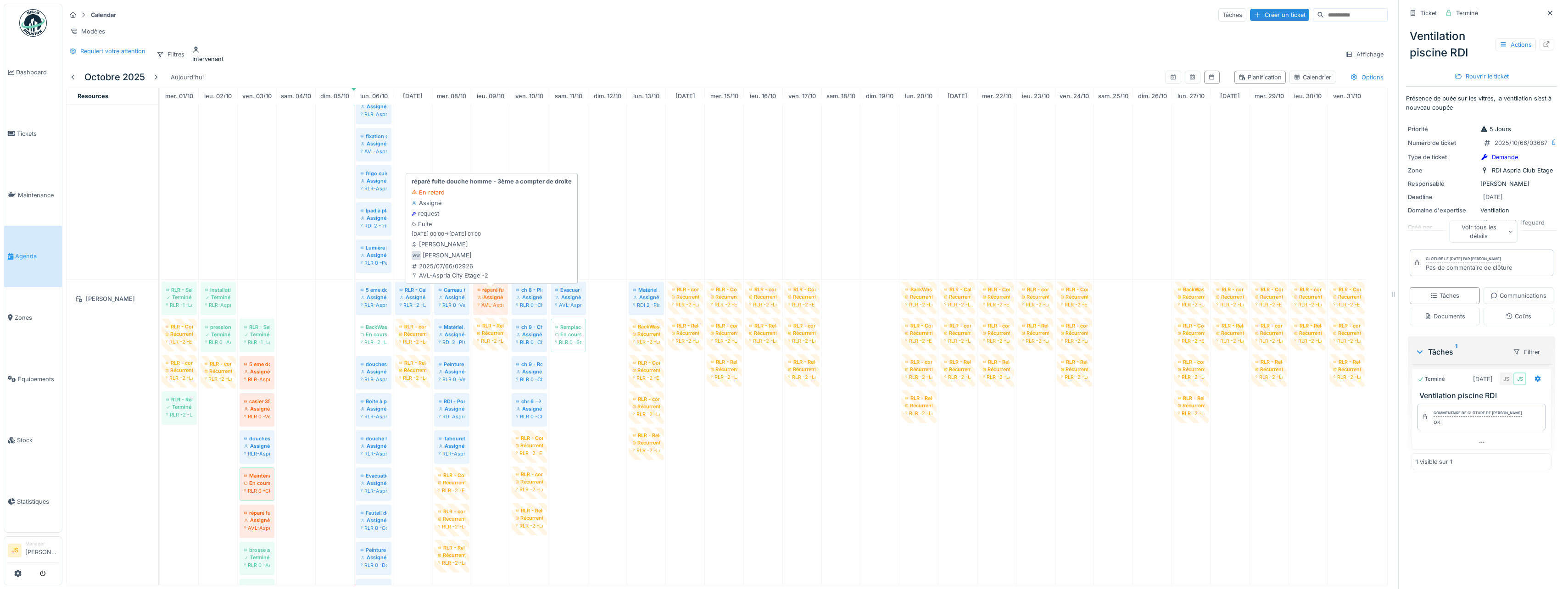
drag, startPoint x: 256, startPoint y: 301, endPoint x: 484, endPoint y: 299, distance: 228.0
click at [160, 300] on div "RLR - Sel adoucisseur Terminé RLR -1 -Local compteur Installation fontaine à l'…" at bounding box center [160, 560] width 0 height 560
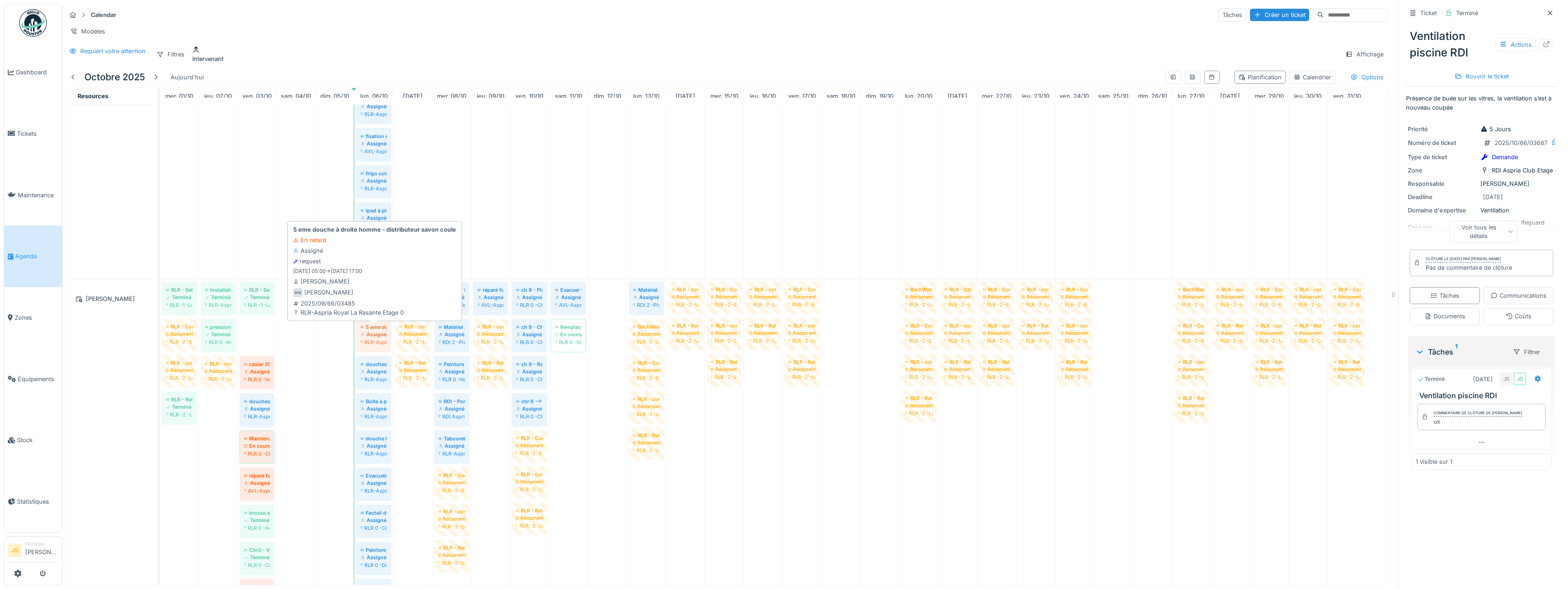
drag, startPoint x: 257, startPoint y: 338, endPoint x: 372, endPoint y: 336, distance: 115.0
click at [160, 337] on div "RLR - Sel adoucisseur Terminé RLR -1 -Local compteur Installation fontaine à l'…" at bounding box center [160, 541] width 0 height 523
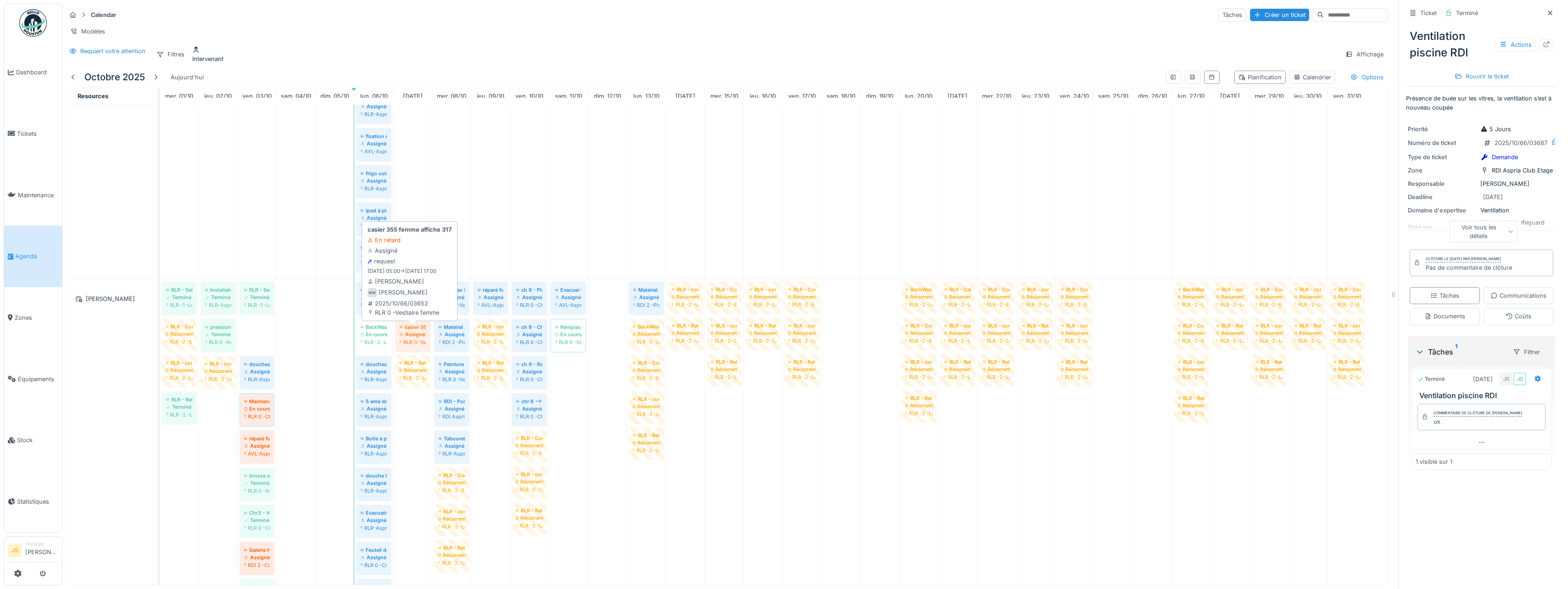
drag, startPoint x: 258, startPoint y: 332, endPoint x: 416, endPoint y: 336, distance: 158.1
click at [160, 336] on div "RLR - Sel adoucisseur Terminé RLR -1 -Local compteur Installation fontaine à l'…" at bounding box center [160, 541] width 0 height 523
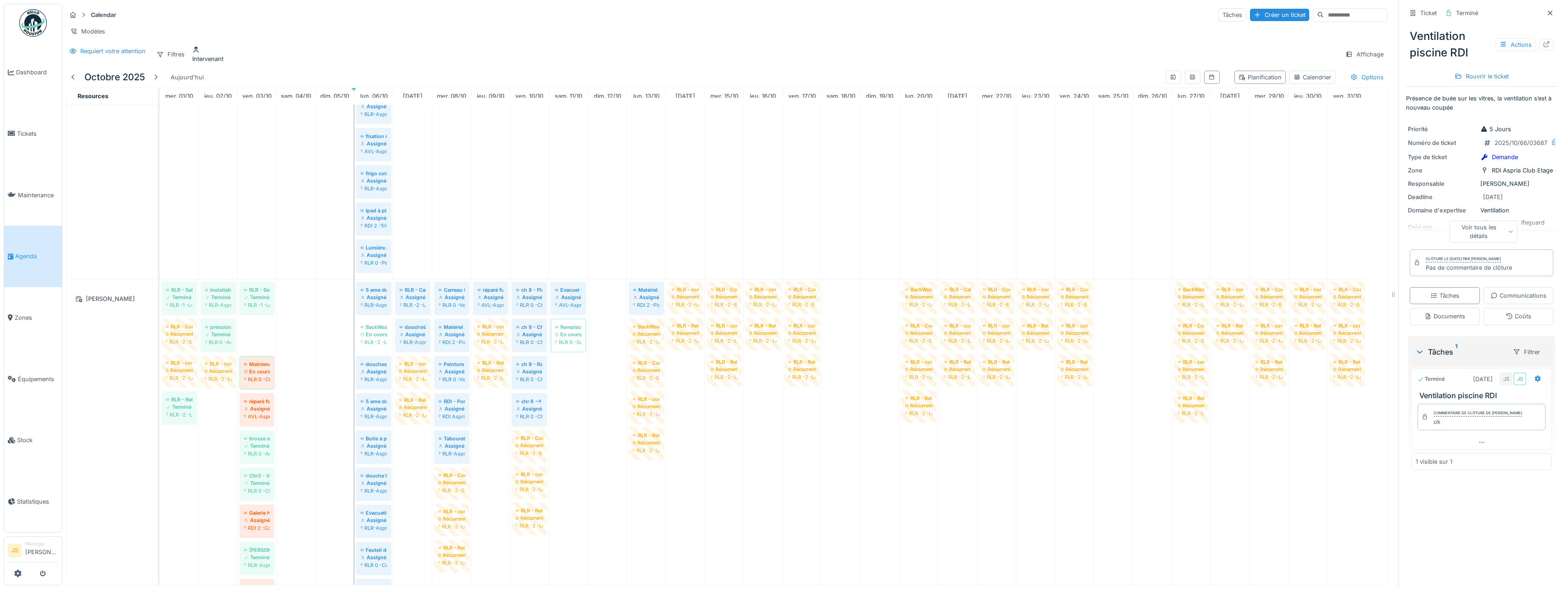
drag, startPoint x: 260, startPoint y: 340, endPoint x: 371, endPoint y: 349, distance: 111.4
click at [160, 351] on div "RLR - Sel adoucisseur Terminé RLR -1 -Local compteur Installation fontaine à l'…" at bounding box center [160, 541] width 0 height 523
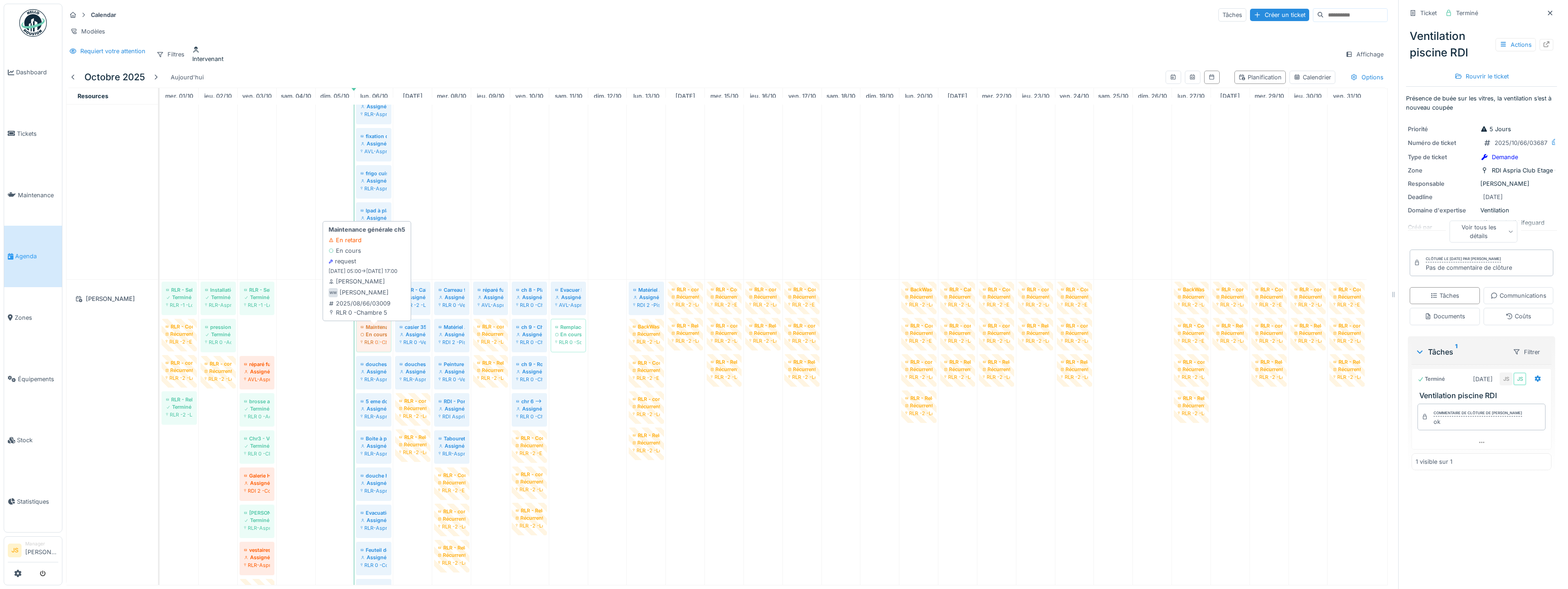
drag, startPoint x: 258, startPoint y: 342, endPoint x: 367, endPoint y: 339, distance: 109.0
click at [160, 339] on div "RLR - Sel adoucisseur Terminé RLR -1 -Local compteur Installation fontaine à l'…" at bounding box center [160, 541] width 0 height 523
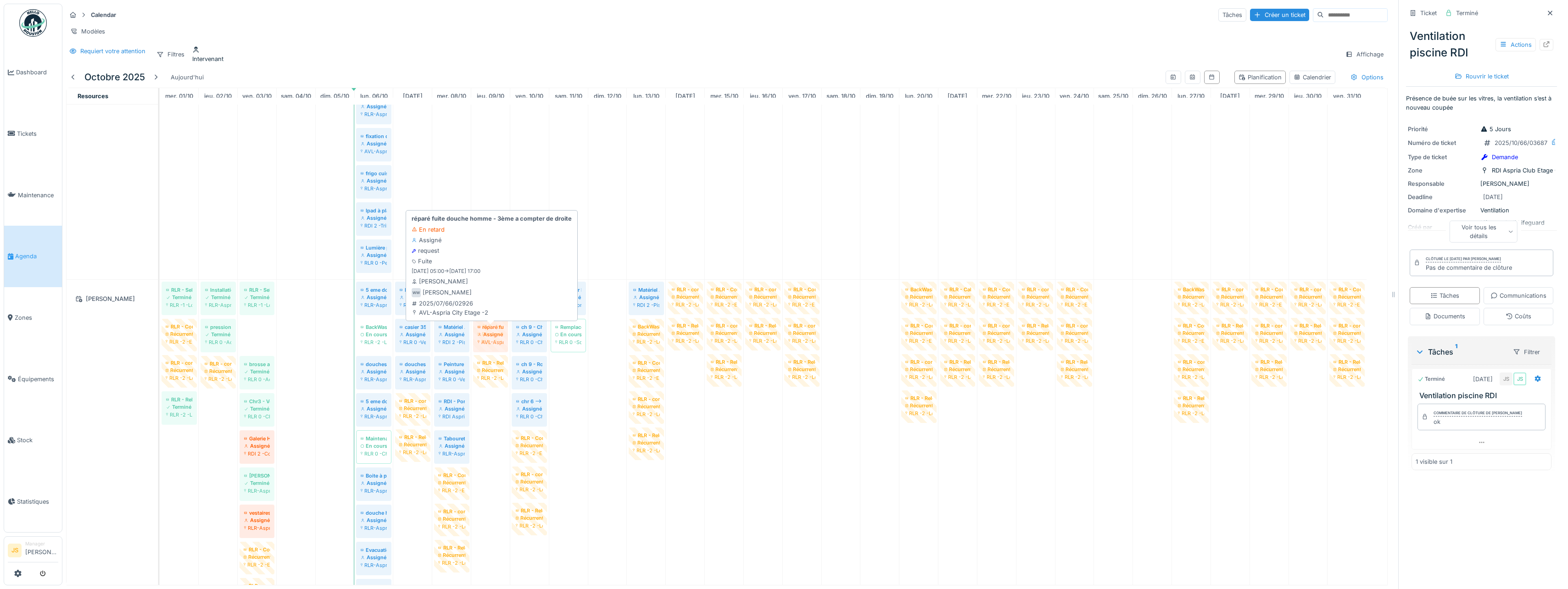
drag, startPoint x: 258, startPoint y: 338, endPoint x: 463, endPoint y: 340, distance: 205.0
click at [160, 339] on div "RLR - Sel adoucisseur Terminé RLR -1 -Local compteur Installation fontaine à l'…" at bounding box center [160, 560] width 0 height 560
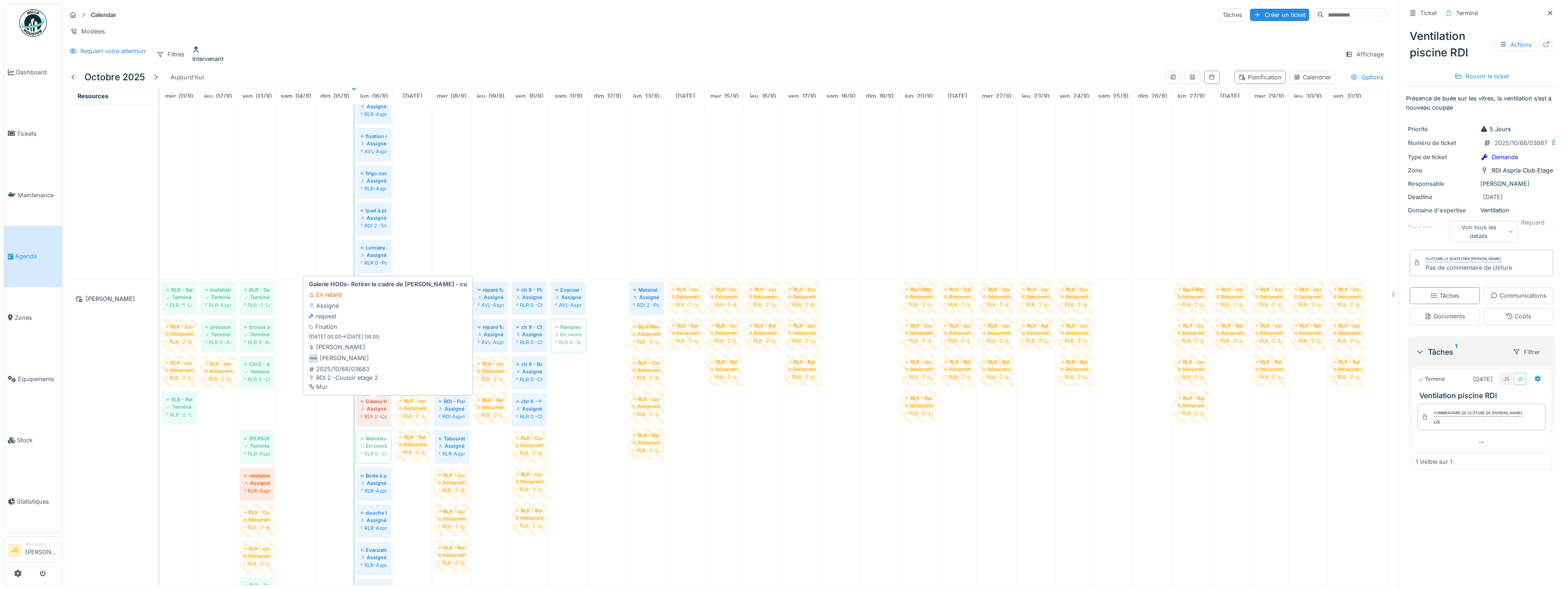
drag, startPoint x: 251, startPoint y: 414, endPoint x: 364, endPoint y: 413, distance: 113.0
click at [160, 413] on div "RLR - Sel adoucisseur Terminé RLR -1 -Local compteur Installation fontaine à l'…" at bounding box center [160, 560] width 0 height 560
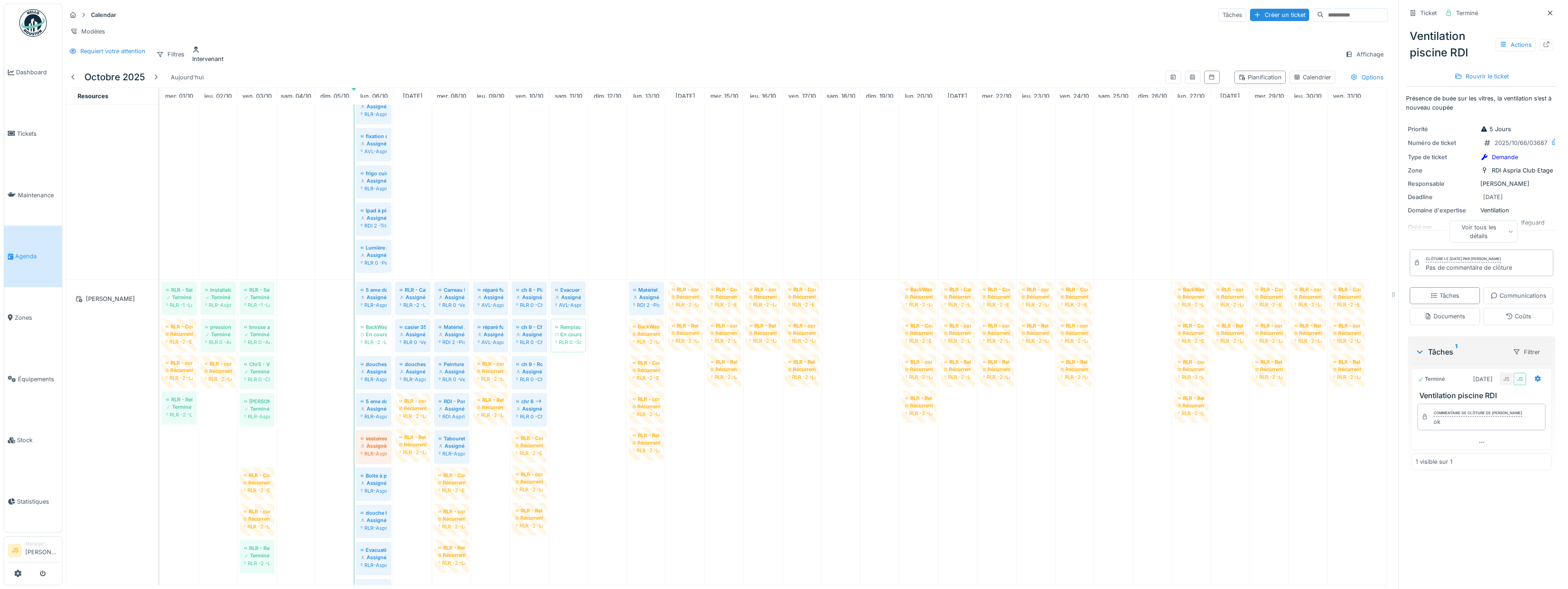
drag, startPoint x: 254, startPoint y: 449, endPoint x: 361, endPoint y: 465, distance: 108.2
click at [160, 465] on div "RLR - Sel adoucisseur Terminé RLR -1 -Local compteur Installation fontaine à l'…" at bounding box center [160, 579] width 0 height 598
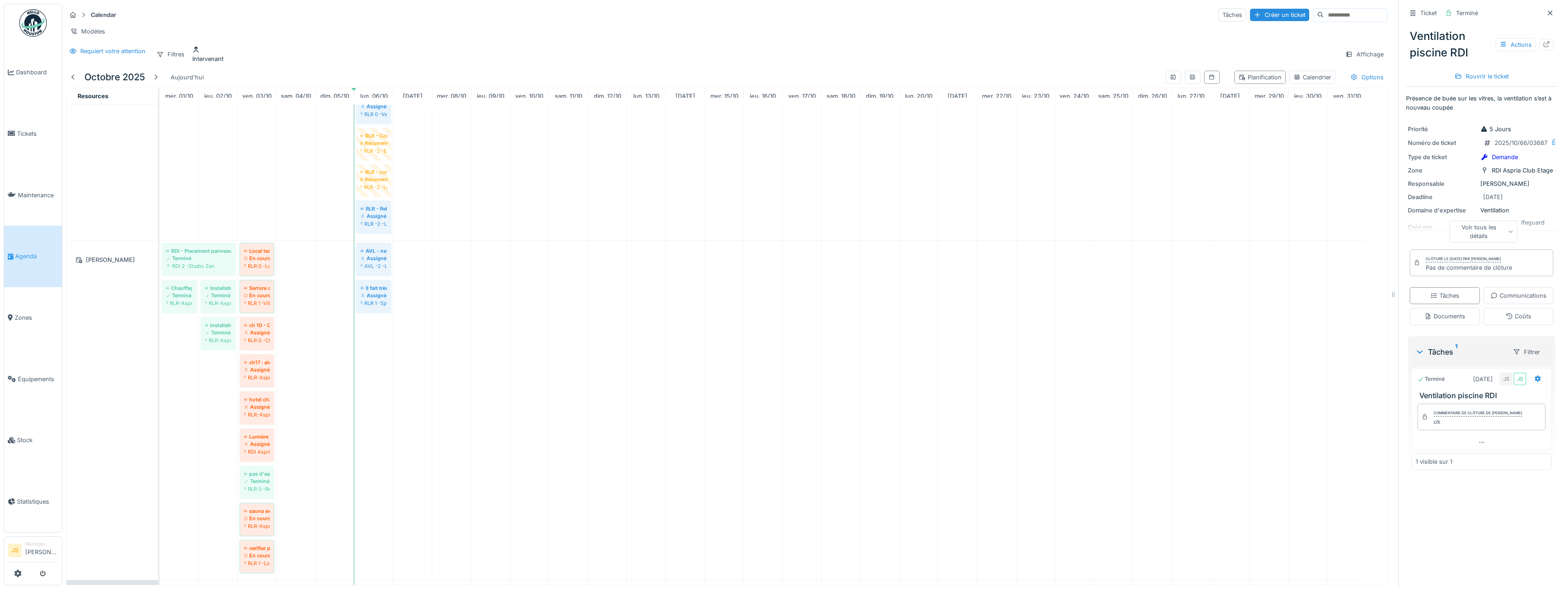
scroll to position [2800, 0]
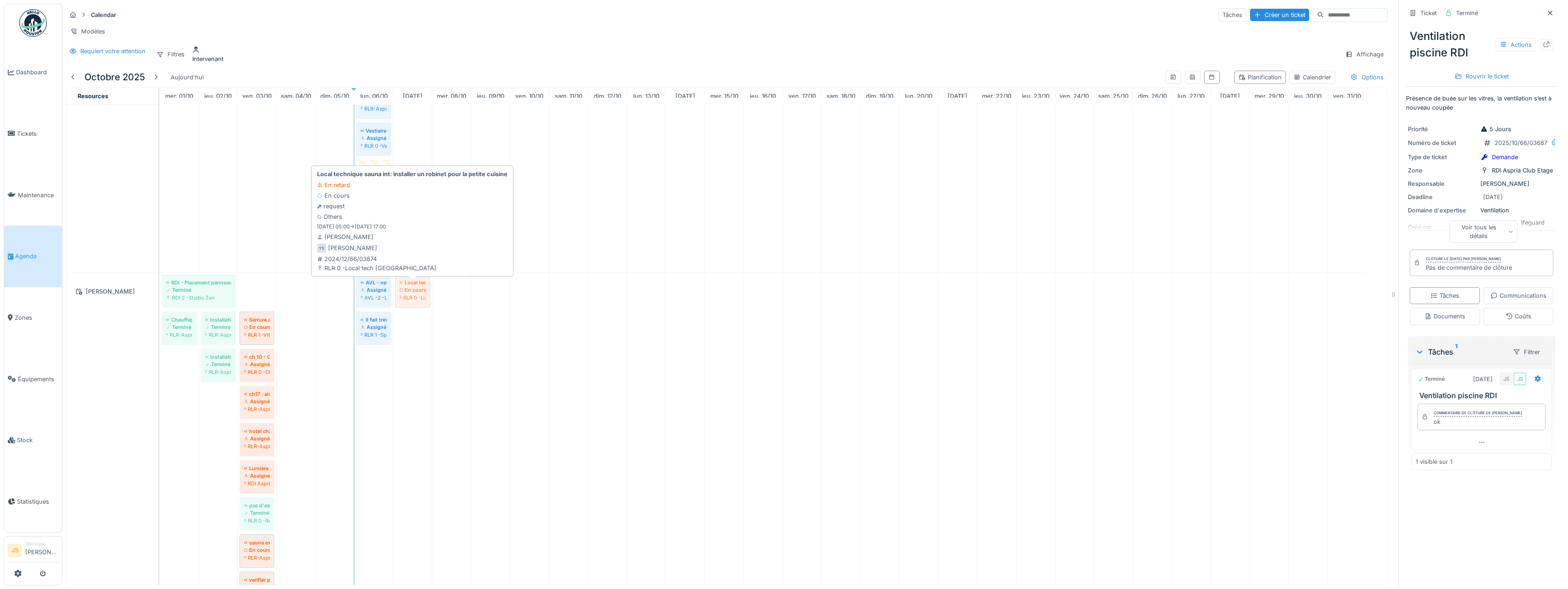
drag, startPoint x: 258, startPoint y: 295, endPoint x: 402, endPoint y: 303, distance: 144.2
click at [160, 303] on div "RDI - Placement panneau chauffant Terminé RDI 2 -Studio Zen Local technique sau…" at bounding box center [160, 443] width 0 height 339
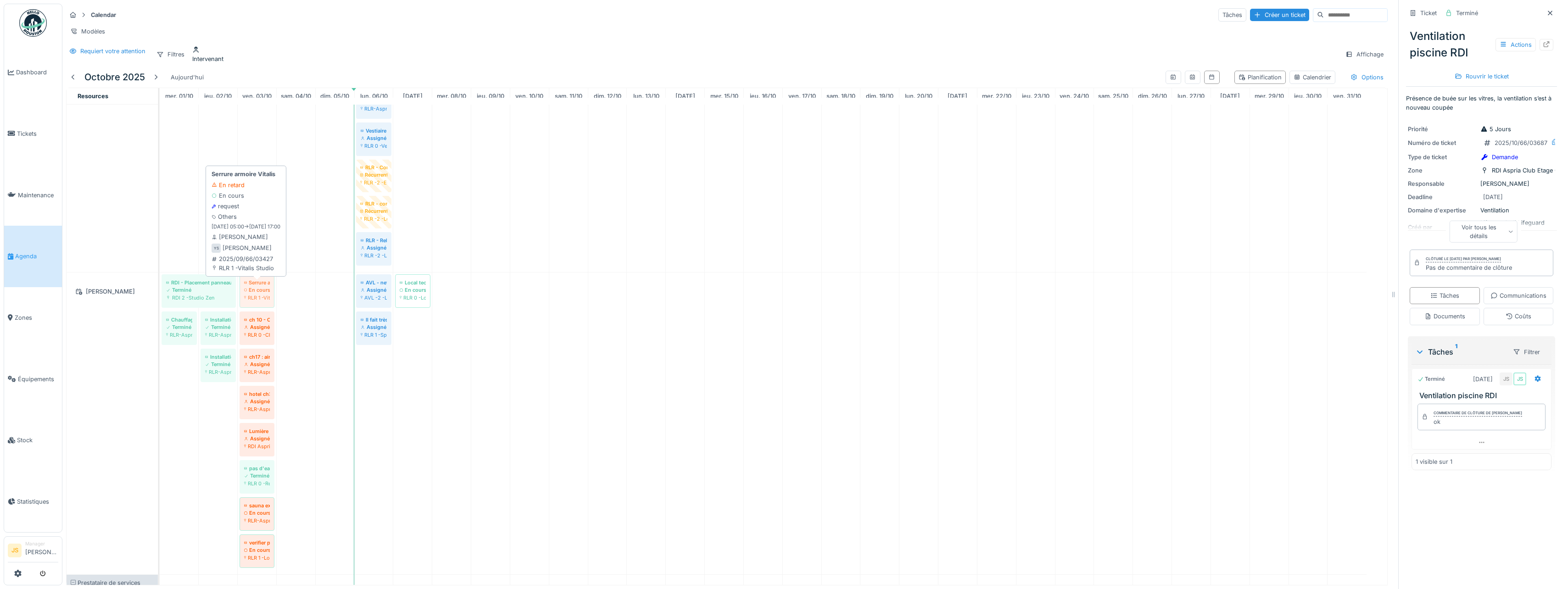
drag, startPoint x: 255, startPoint y: 297, endPoint x: 262, endPoint y: 295, distance: 7.3
click at [160, 296] on div "RDI - Placement panneau chauffant Terminé RDI 2 -Studio Zen Serrure armoire Vit…" at bounding box center [160, 424] width 0 height 302
drag, startPoint x: 258, startPoint y: 294, endPoint x: 262, endPoint y: 301, distance: 8.1
click at [160, 301] on div "RDI - Placement panneau chauffant Terminé RDI 2 -Studio Zen Serrure armoire Vit…" at bounding box center [160, 424] width 0 height 302
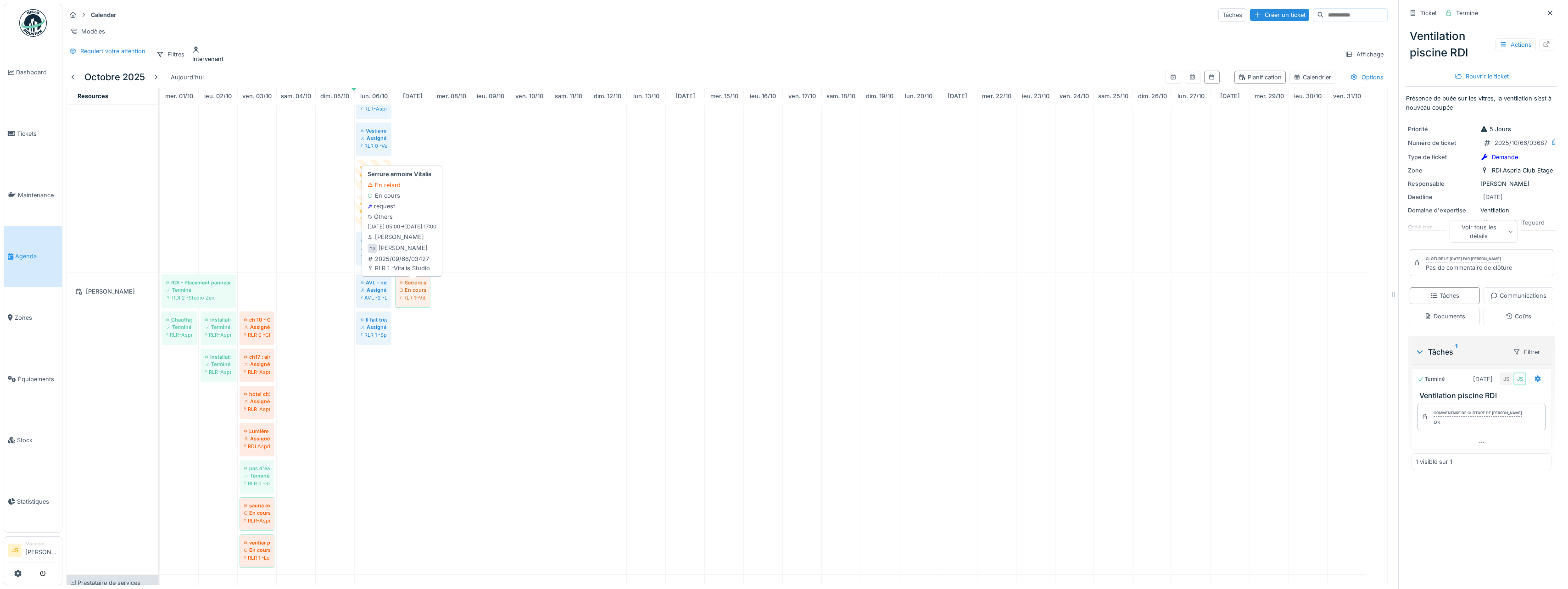
drag, startPoint x: 254, startPoint y: 296, endPoint x: 399, endPoint y: 302, distance: 145.1
click at [160, 302] on div "RDI - Placement panneau chauffant Terminé RDI 2 -Studio Zen Serrure armoire Vit…" at bounding box center [160, 424] width 0 height 302
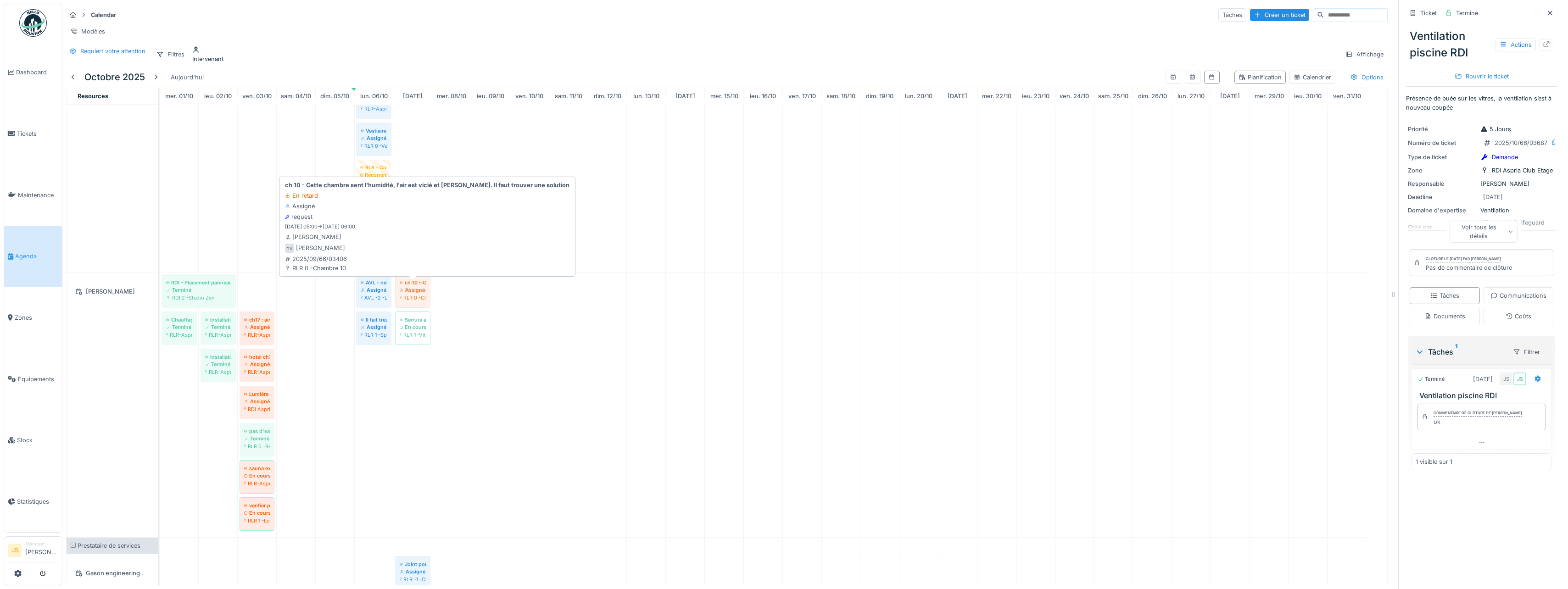
drag, startPoint x: 256, startPoint y: 297, endPoint x: 415, endPoint y: 301, distance: 159.1
click at [160, 301] on div "RDI - Placement panneau chauffant Terminé RDI 2 -Studio Zen ch 10 - Cette chamb…" at bounding box center [160, 405] width 0 height 265
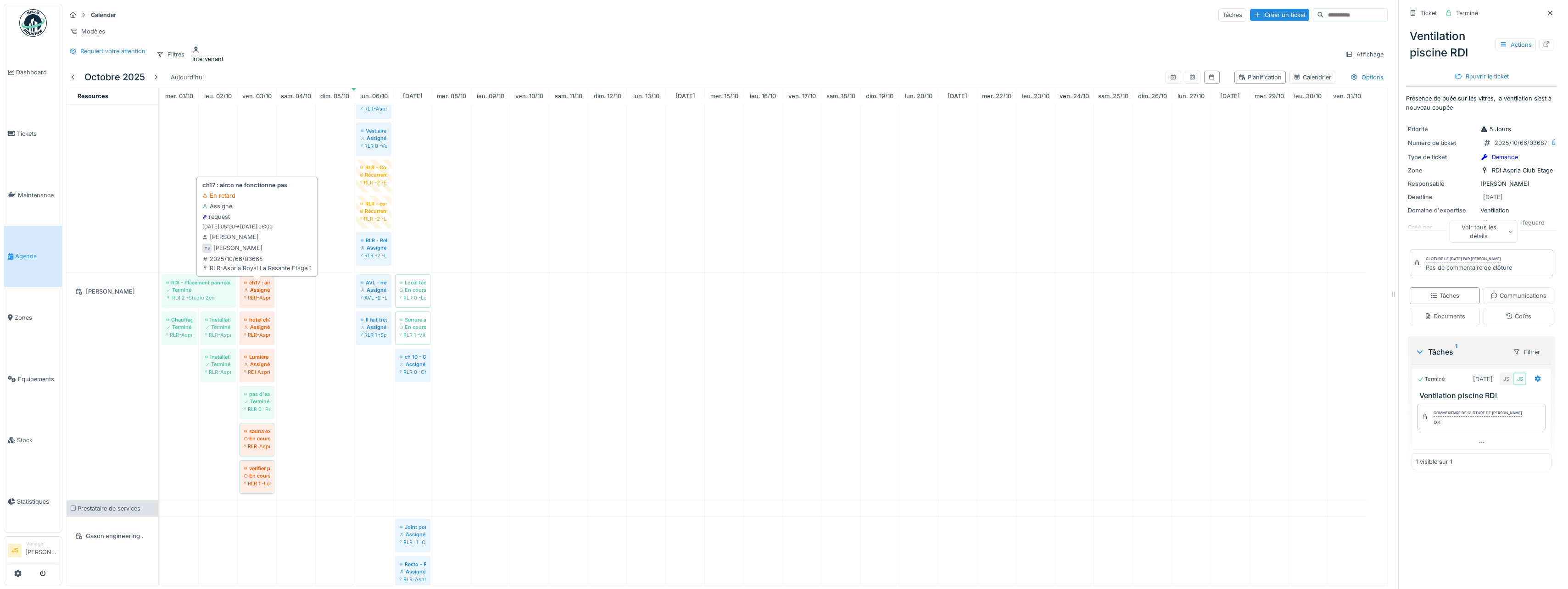
click at [252, 294] on div "Assigné" at bounding box center [257, 290] width 26 height 7
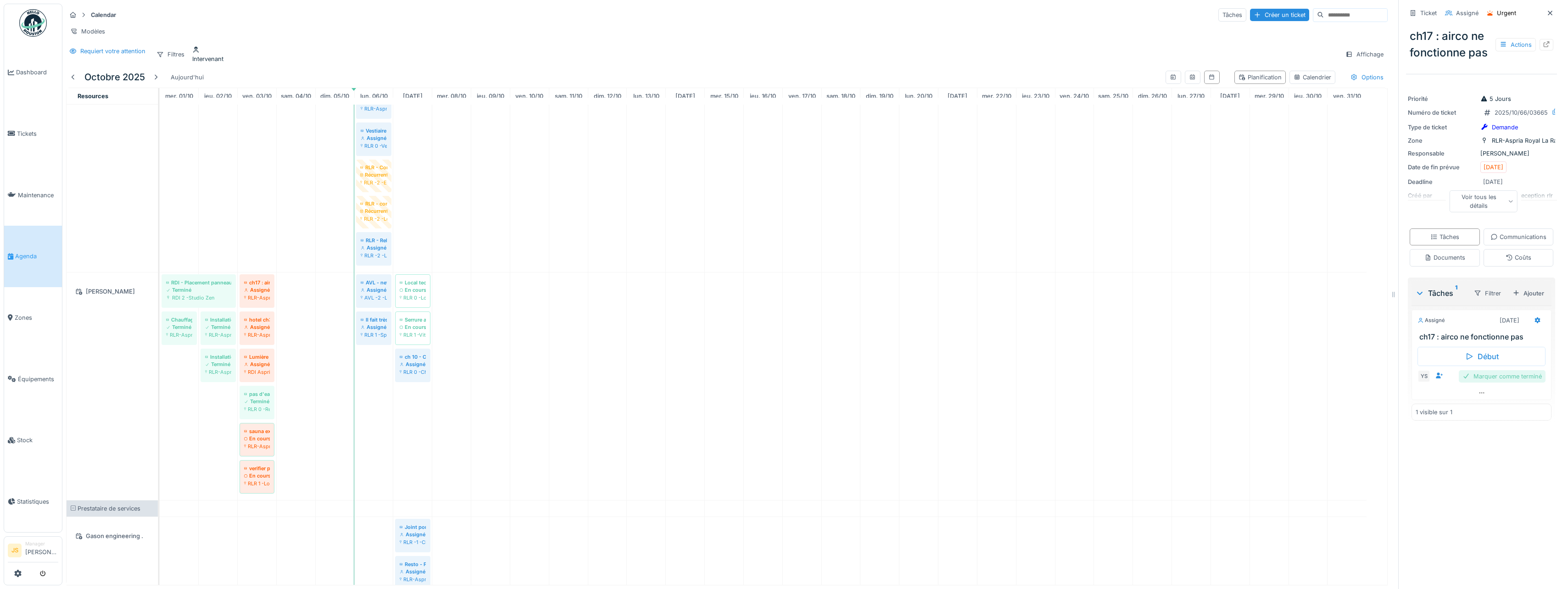
click at [1484, 382] on div "Marquer comme terminé" at bounding box center [1502, 377] width 87 height 13
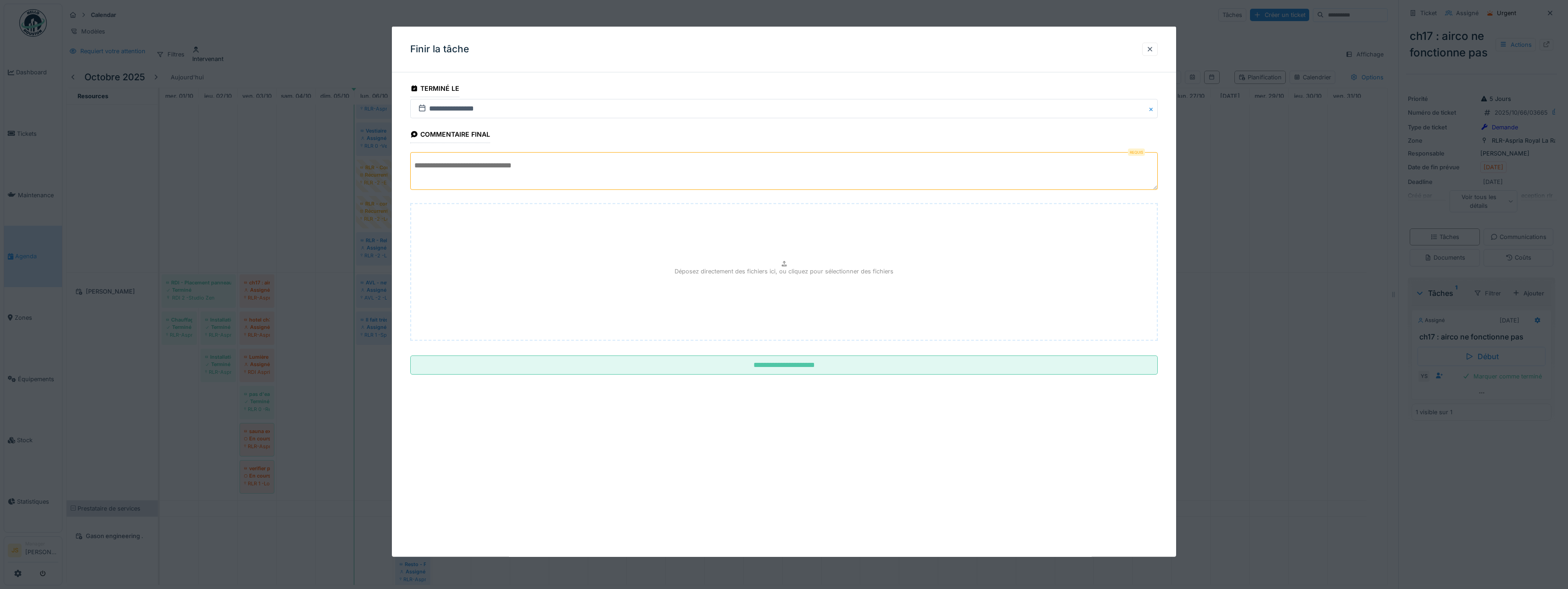
click at [667, 179] on textarea at bounding box center [784, 171] width 748 height 38
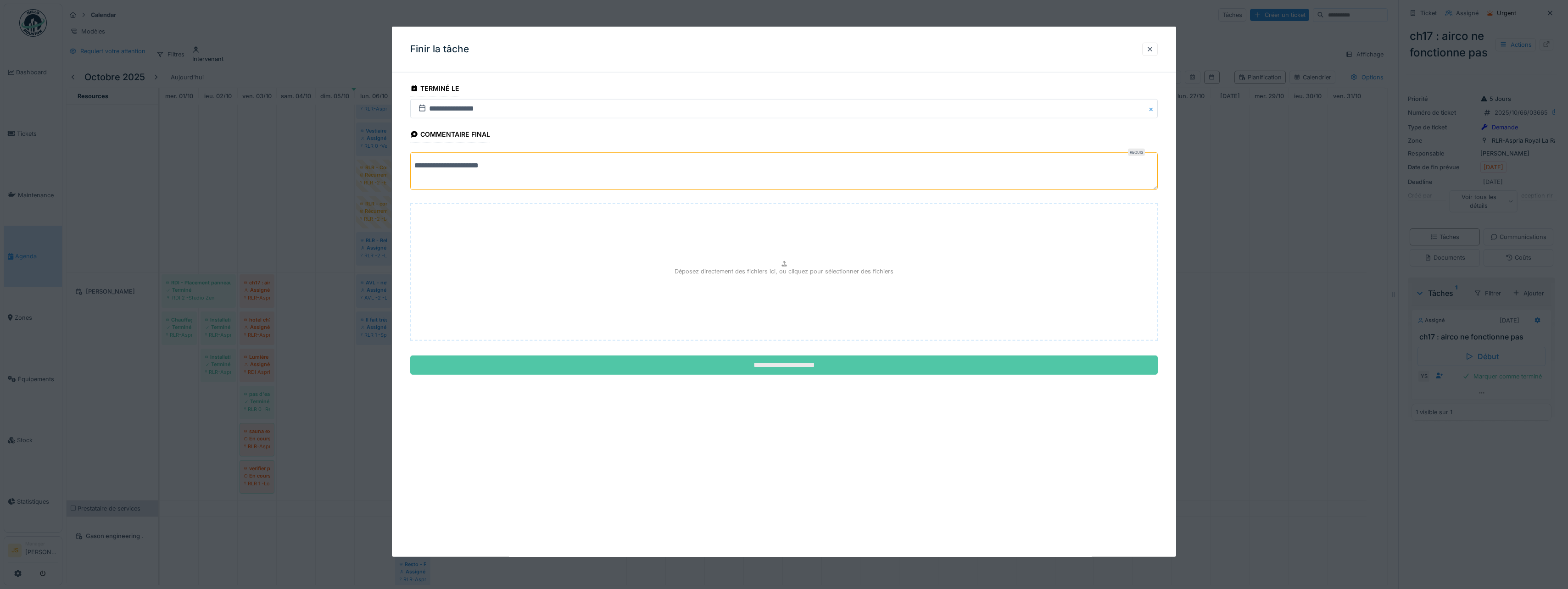
type textarea "**********"
click at [766, 365] on input "**********" at bounding box center [784, 365] width 748 height 19
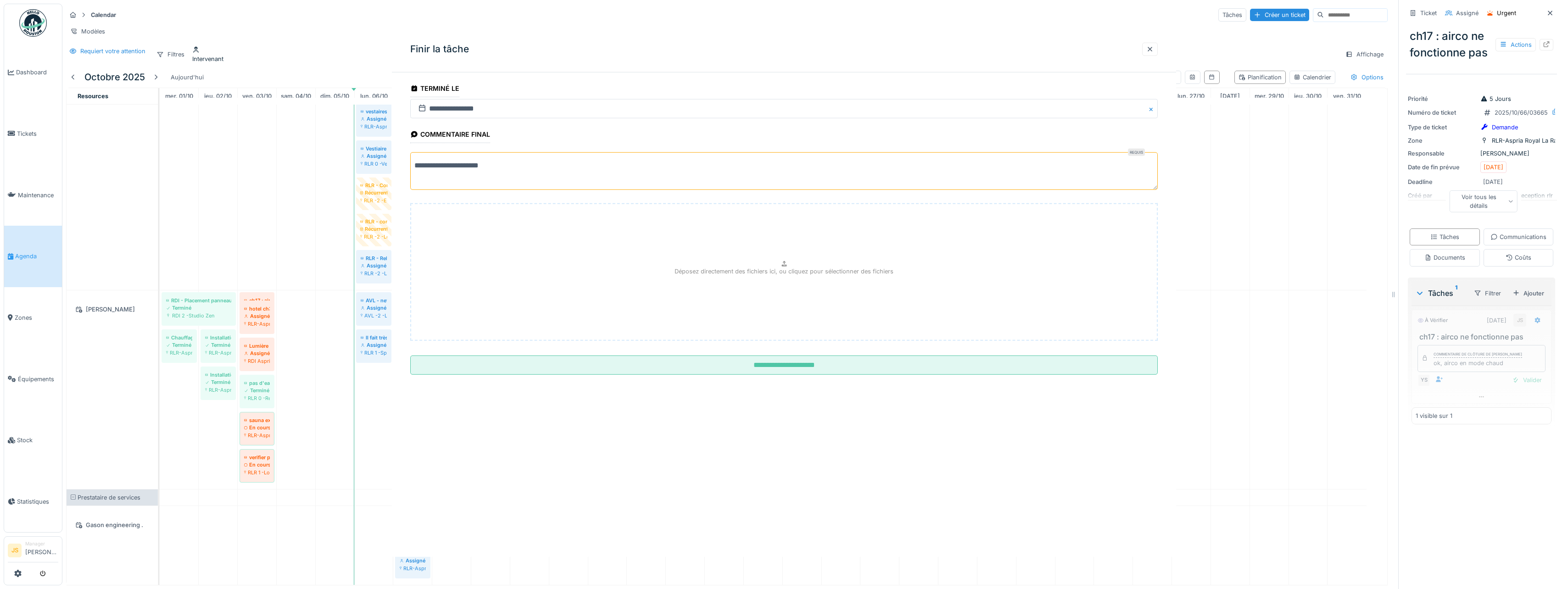
scroll to position [2800, 0]
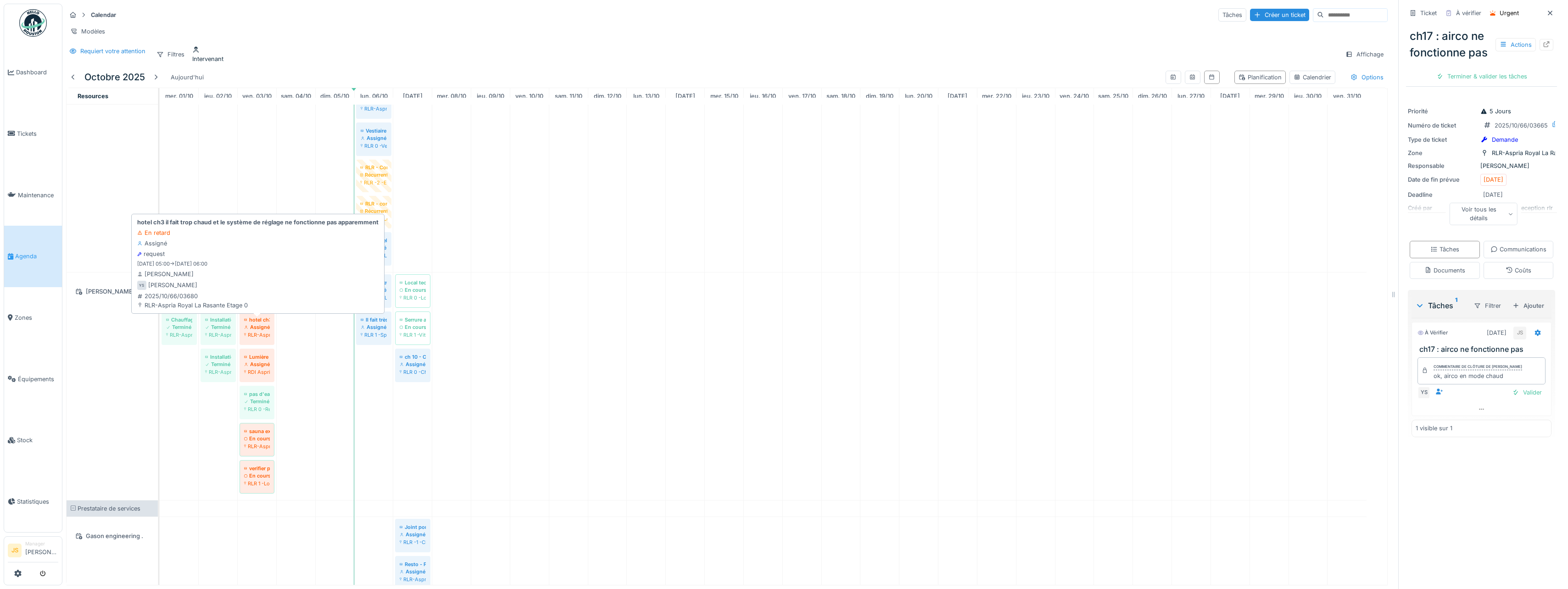
click at [257, 336] on div "RLR-Aspria Royal La Rasante Etage 0" at bounding box center [257, 335] width 26 height 7
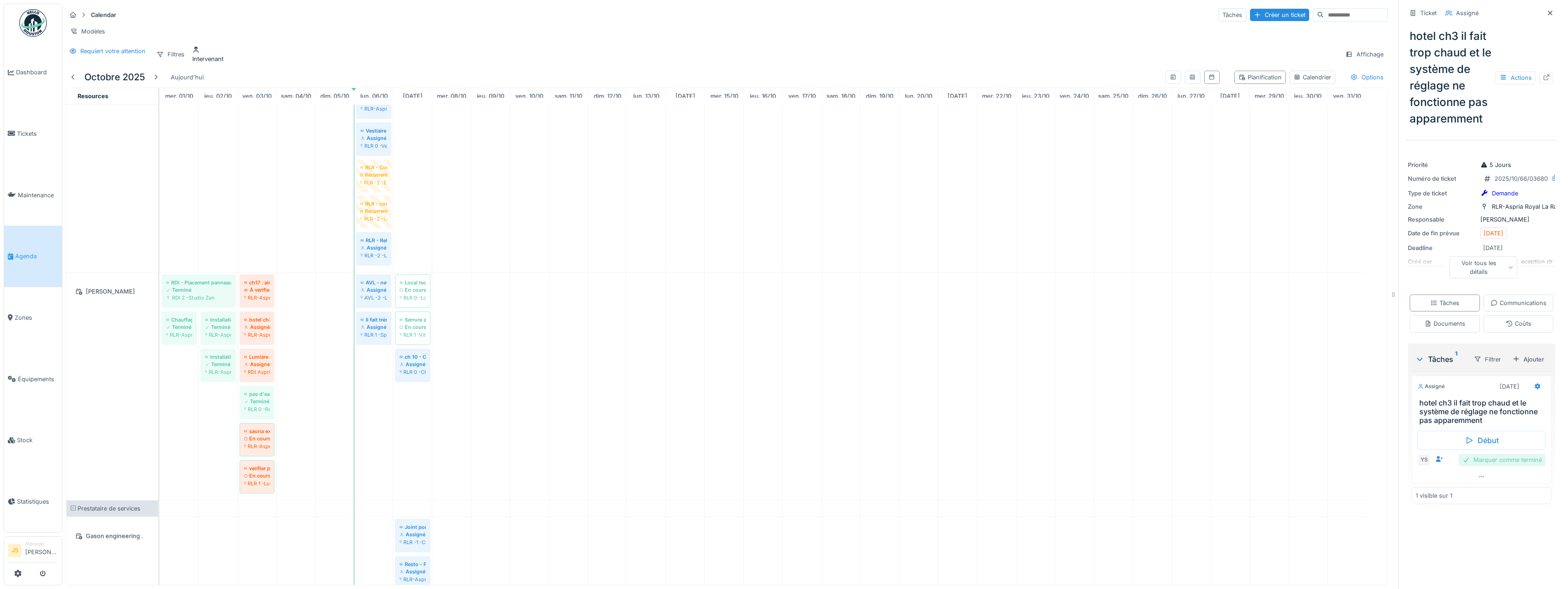
click at [1489, 466] on div "Marquer comme terminé" at bounding box center [1502, 461] width 87 height 13
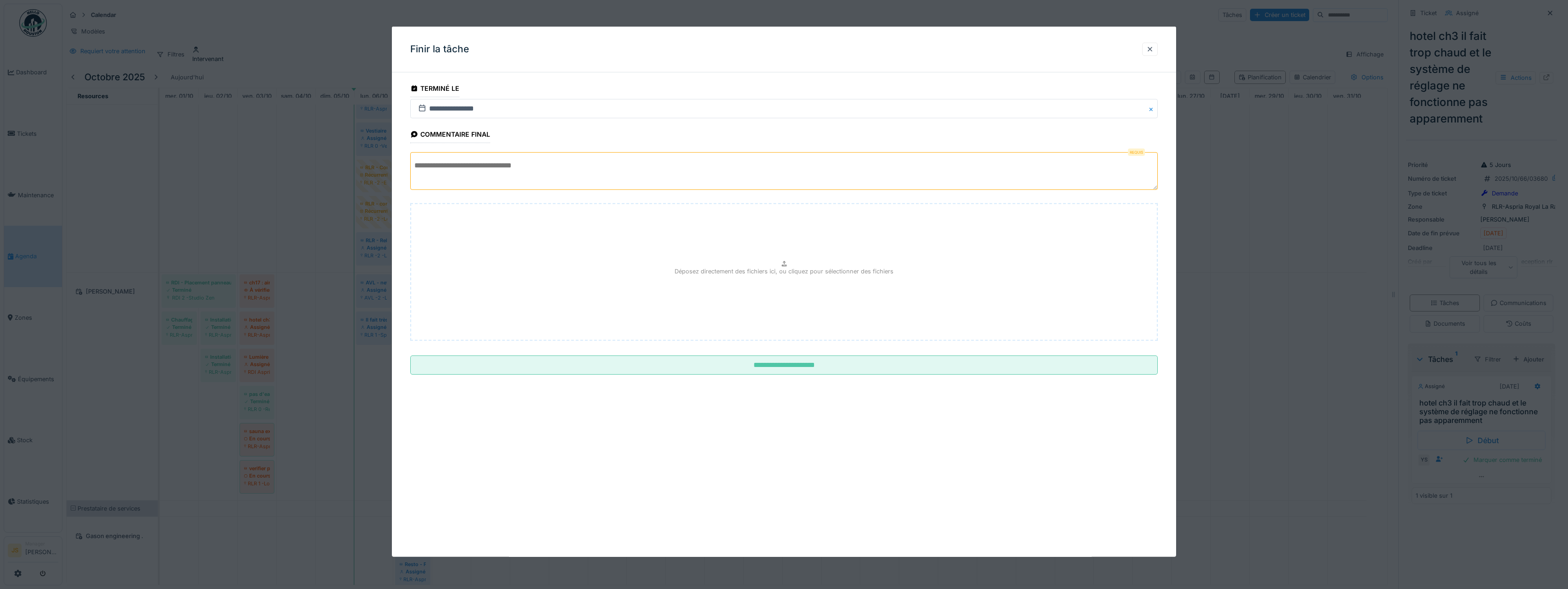
click at [539, 177] on textarea at bounding box center [784, 171] width 748 height 38
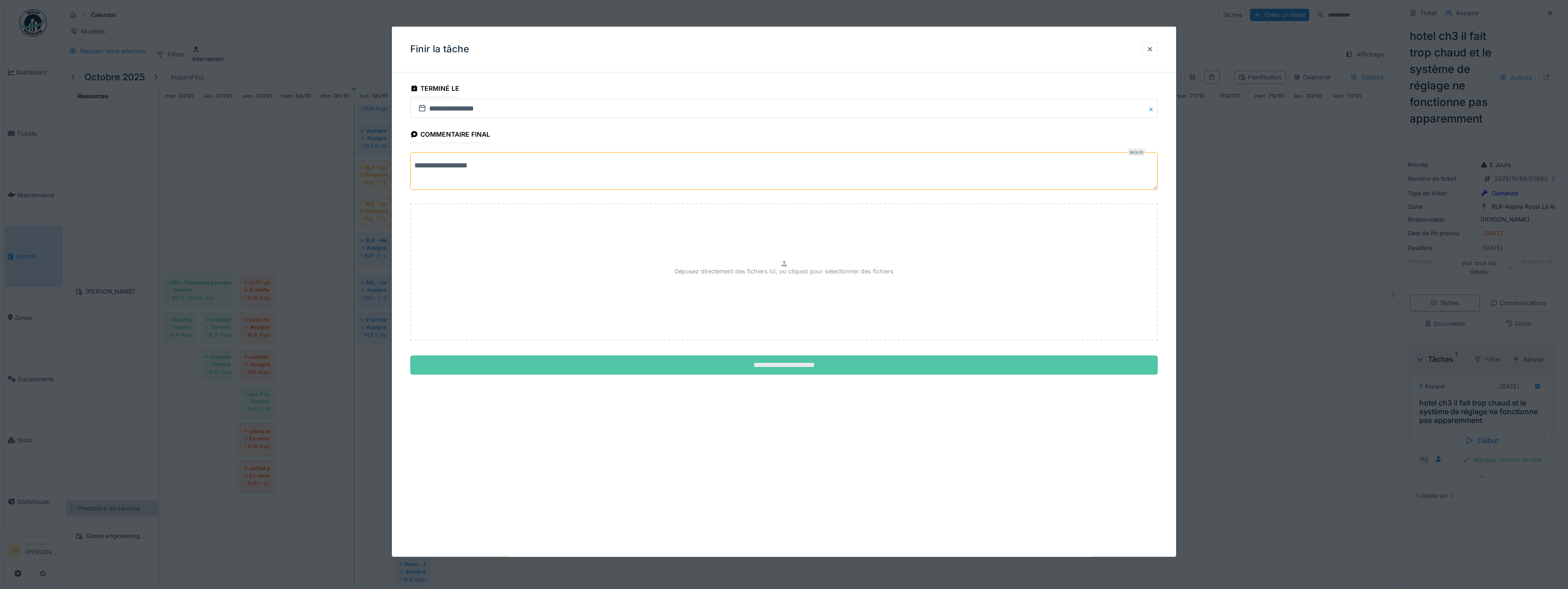
type textarea "**********"
click at [781, 363] on input "**********" at bounding box center [784, 365] width 748 height 19
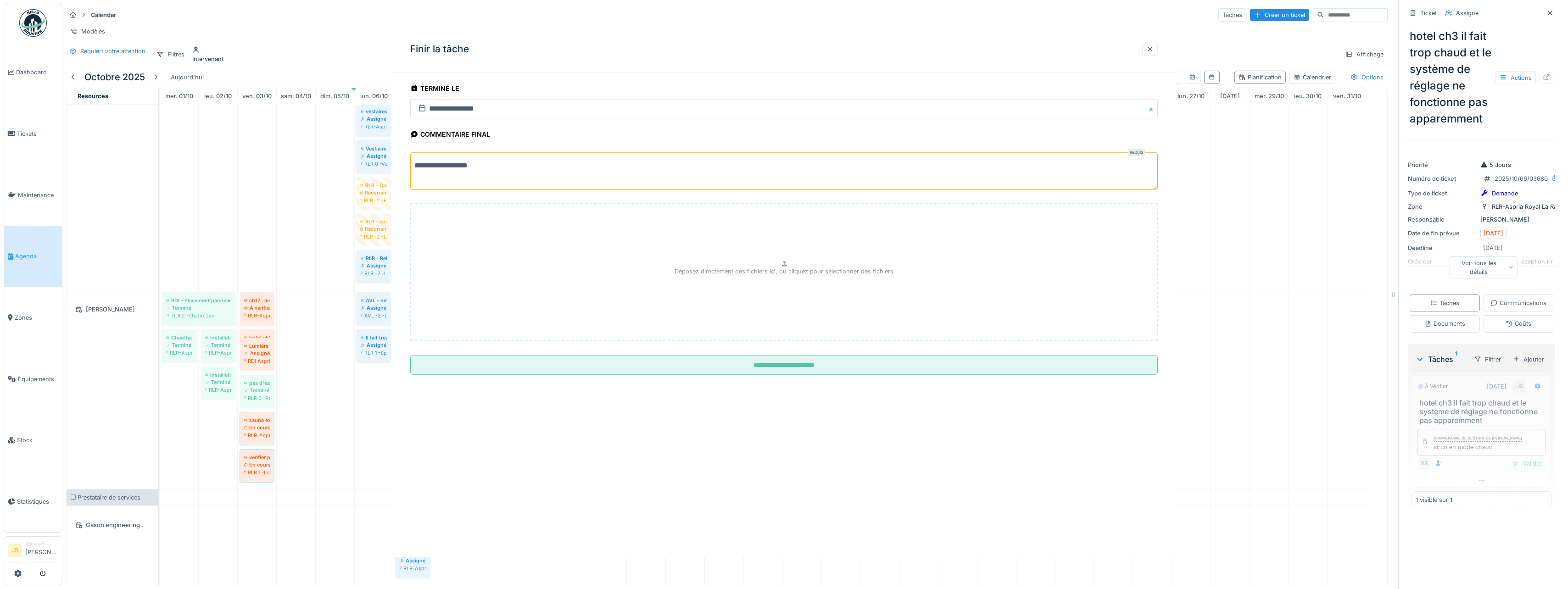
scroll to position [2800, 0]
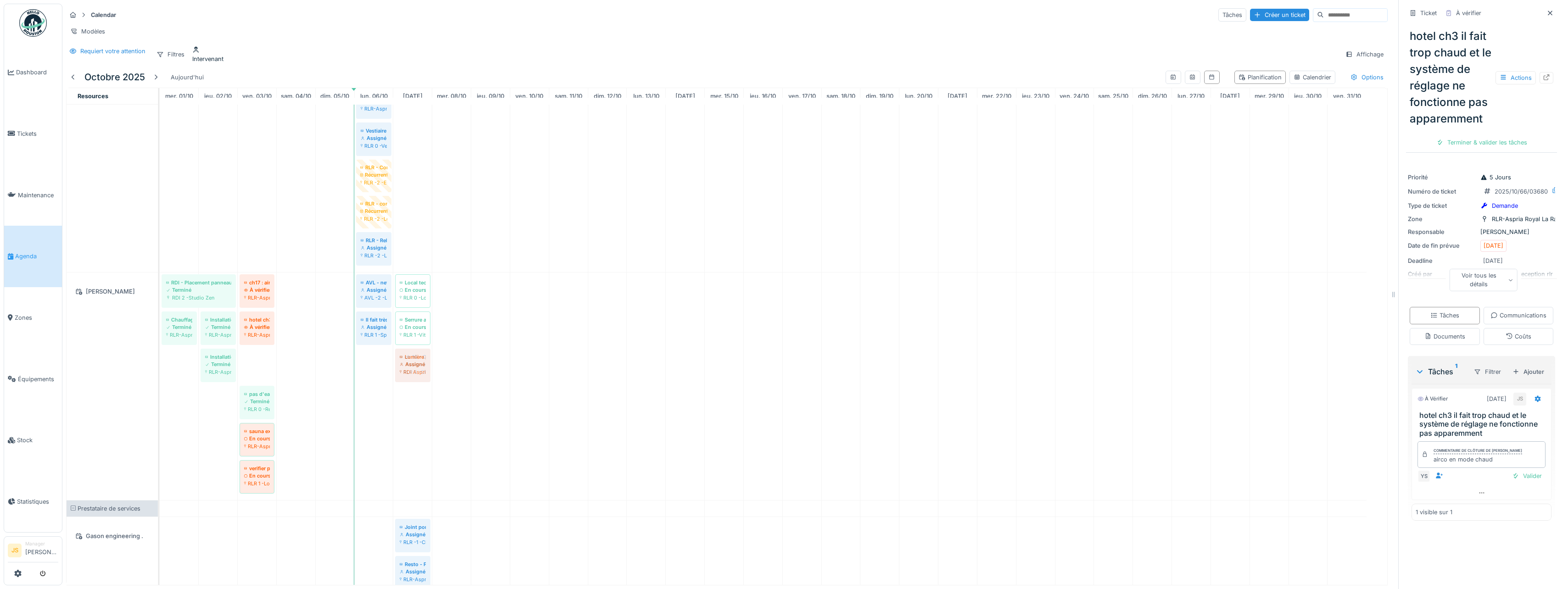
drag, startPoint x: 258, startPoint y: 371, endPoint x: 407, endPoint y: 391, distance: 150.3
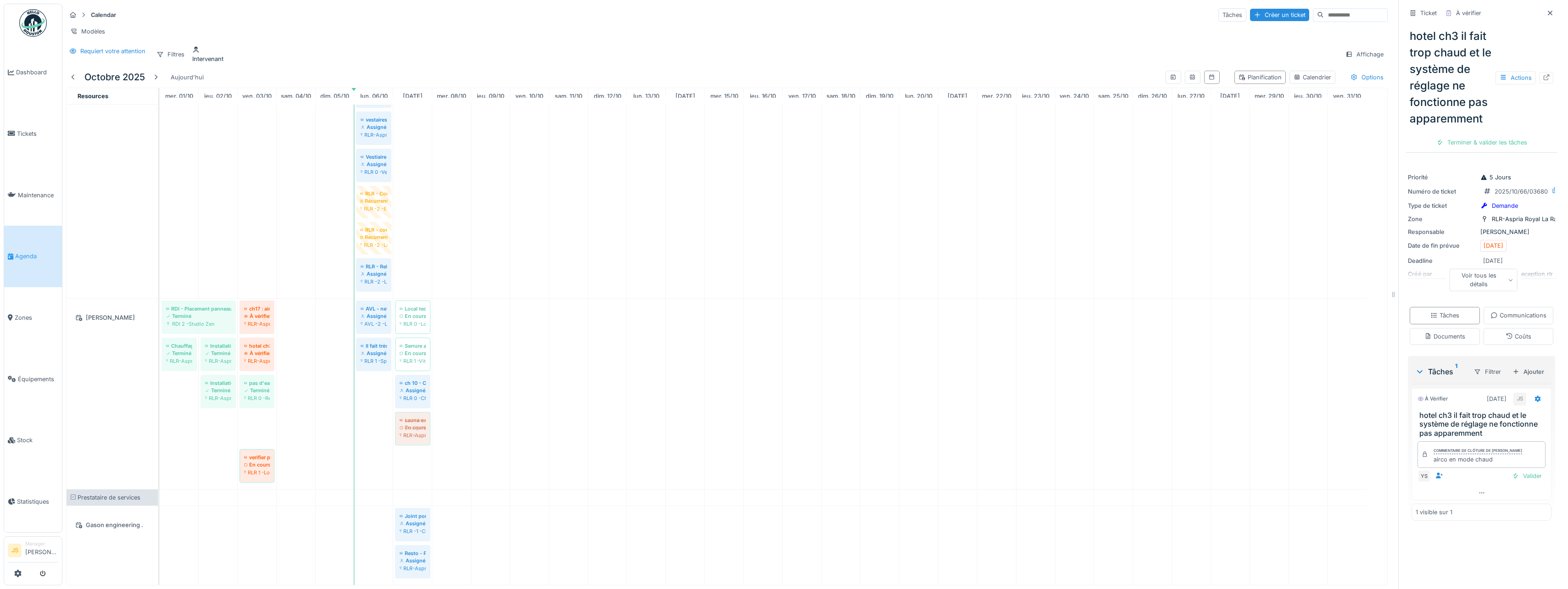
drag, startPoint x: 262, startPoint y: 424, endPoint x: 409, endPoint y: 435, distance: 147.4
click at [160, 435] on div "RDI - Placement panneau chauffant Terminé RDI 2 -Studio Zen ch17 : airco ne fon…" at bounding box center [160, 394] width 0 height 190
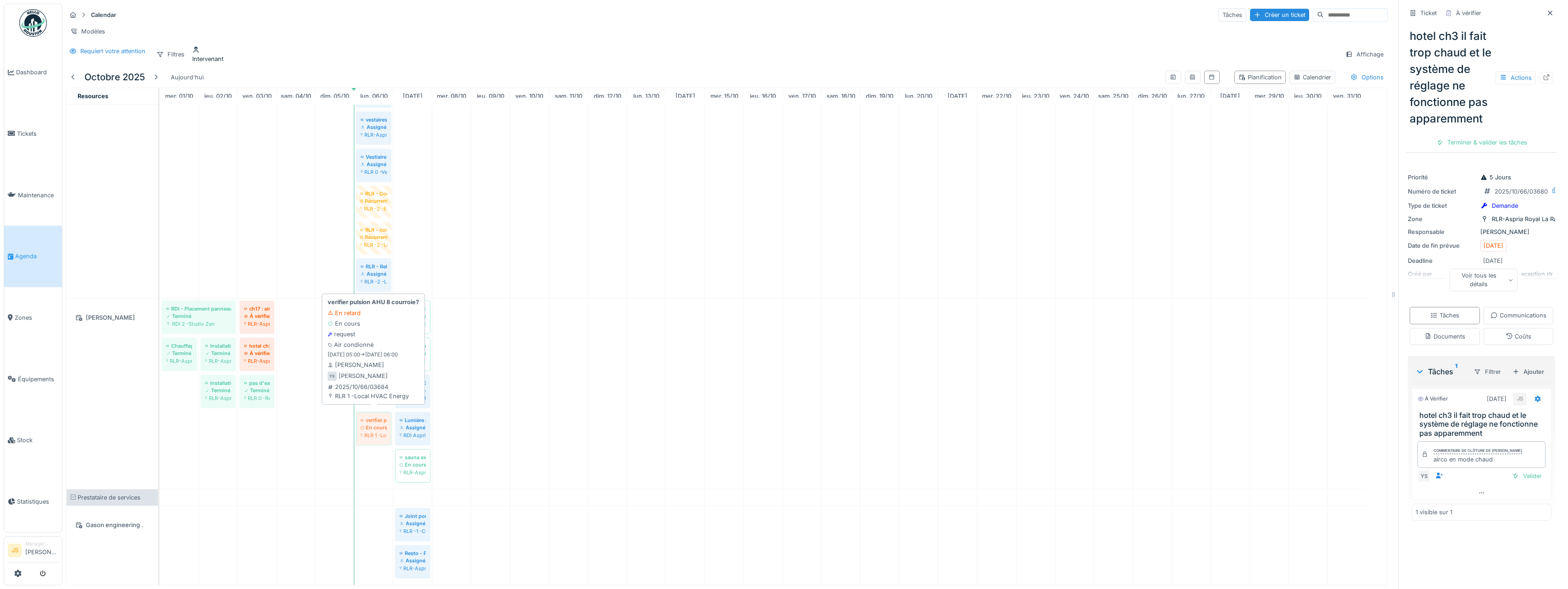
drag, startPoint x: 258, startPoint y: 423, endPoint x: 372, endPoint y: 426, distance: 114.0
click at [160, 426] on div "RDI - Placement panneau chauffant Terminé RDI 2 -Studio Zen ch17 : airco ne fon…" at bounding box center [160, 394] width 0 height 190
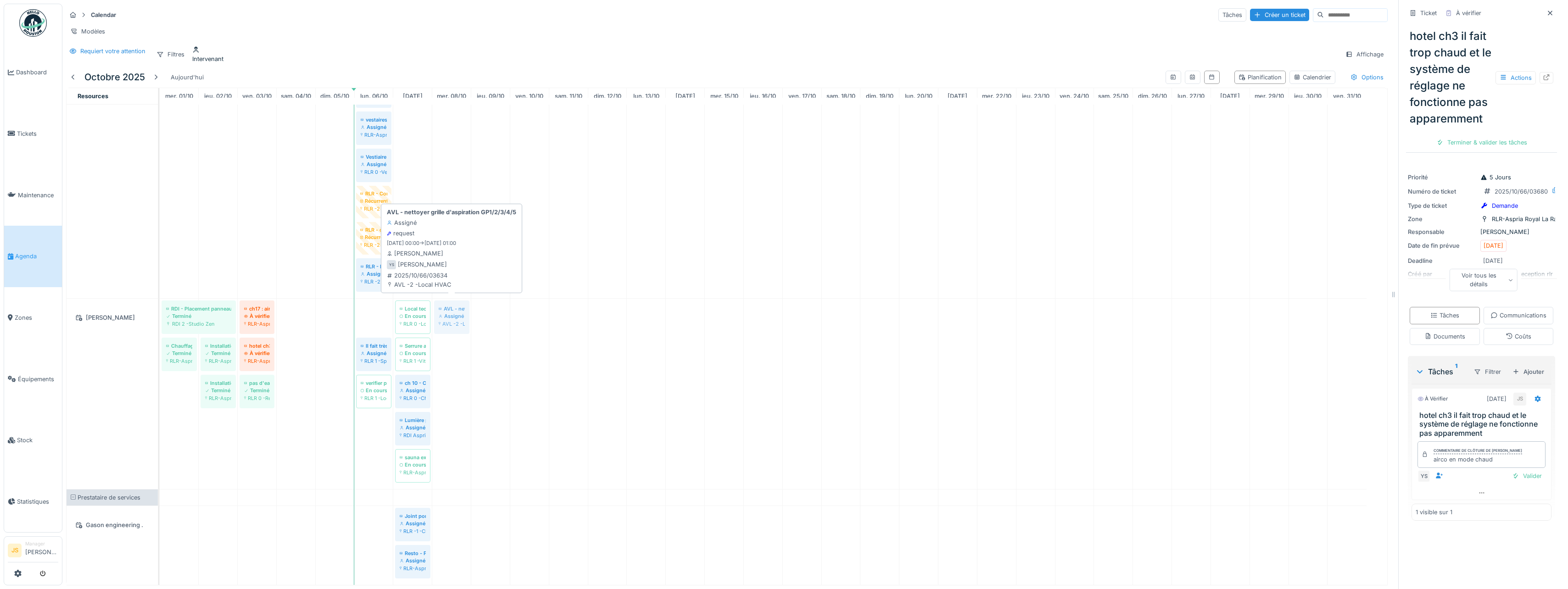
drag, startPoint x: 374, startPoint y: 310, endPoint x: 450, endPoint y: 310, distance: 76.0
click at [160, 310] on div "RDI - Placement panneau chauffant Terminé RDI 2 -Studio Zen ch17 : airco ne fon…" at bounding box center [160, 394] width 0 height 190
click at [464, 312] on div "Assigné" at bounding box center [451, 316] width 26 height 7
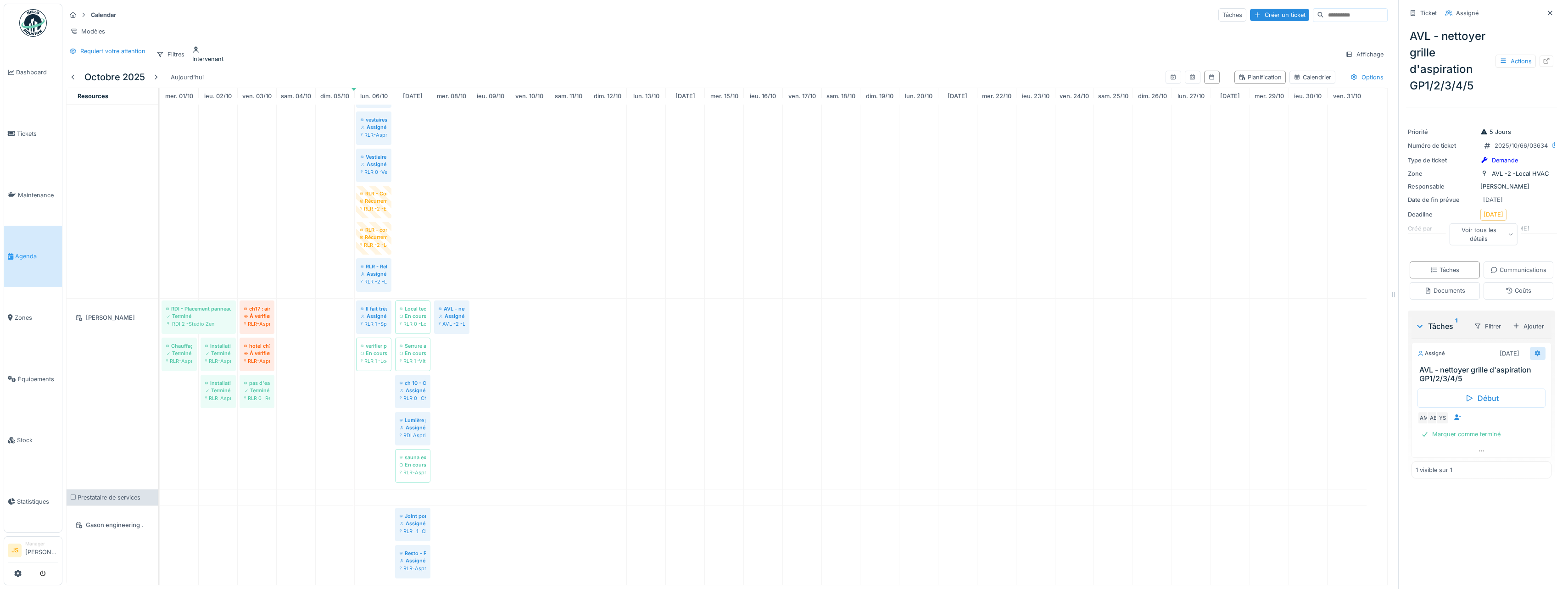
click at [1535, 356] on icon at bounding box center [1537, 353] width 6 height 6
click at [1455, 523] on div "Modifier" at bounding box center [1473, 520] width 98 height 13
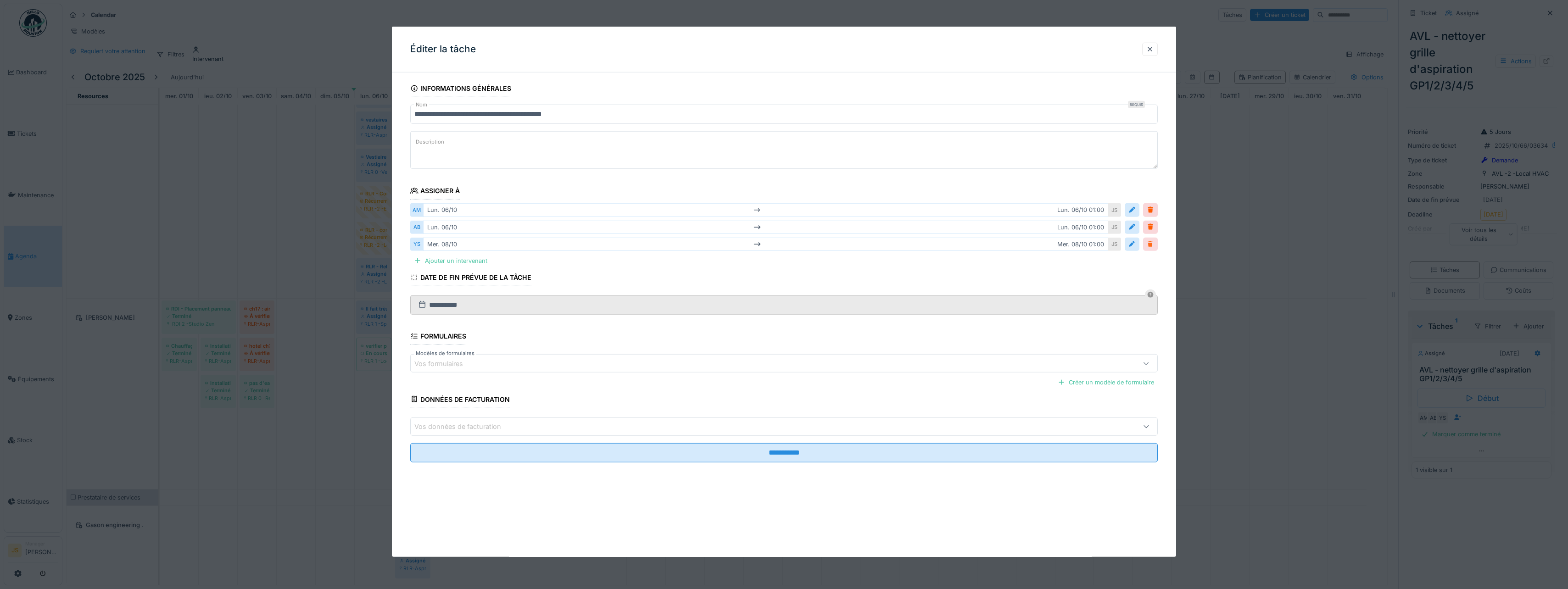
click at [1154, 248] on div at bounding box center [1151, 244] width 7 height 9
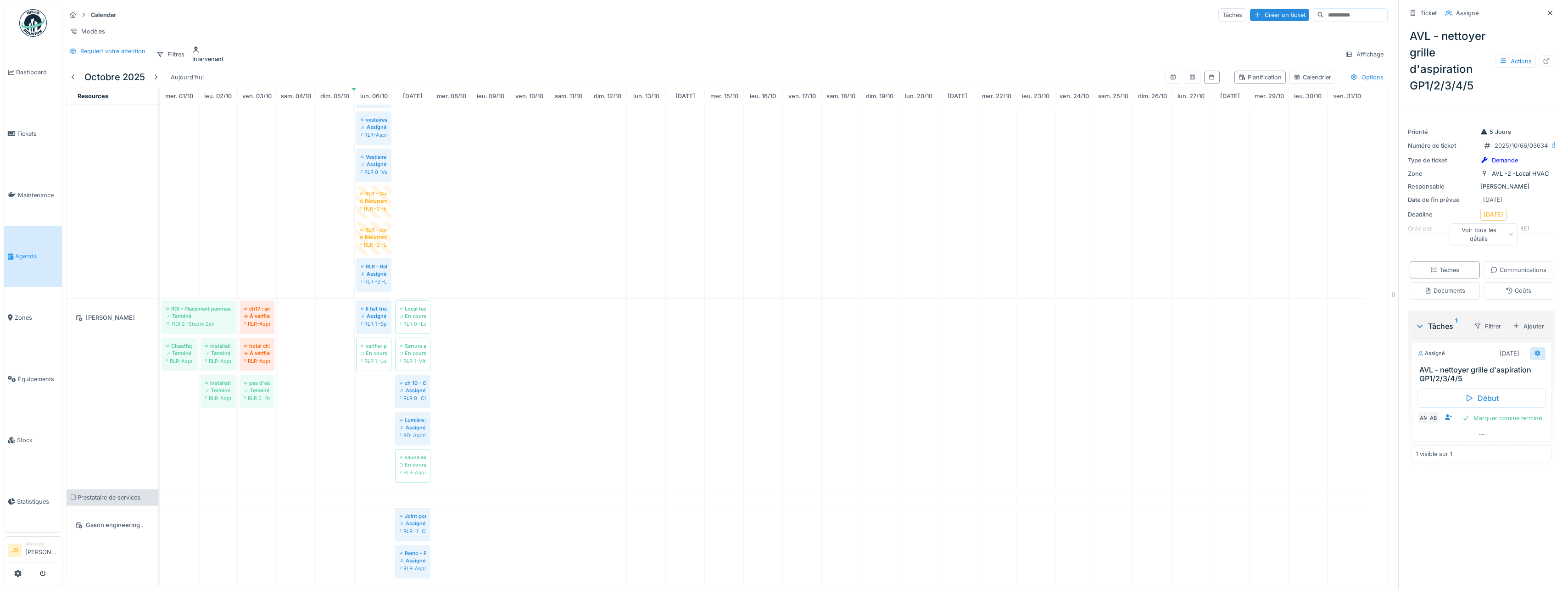
click at [1534, 356] on icon at bounding box center [1537, 354] width 7 height 6
click at [1448, 519] on div "Modifier" at bounding box center [1473, 520] width 98 height 13
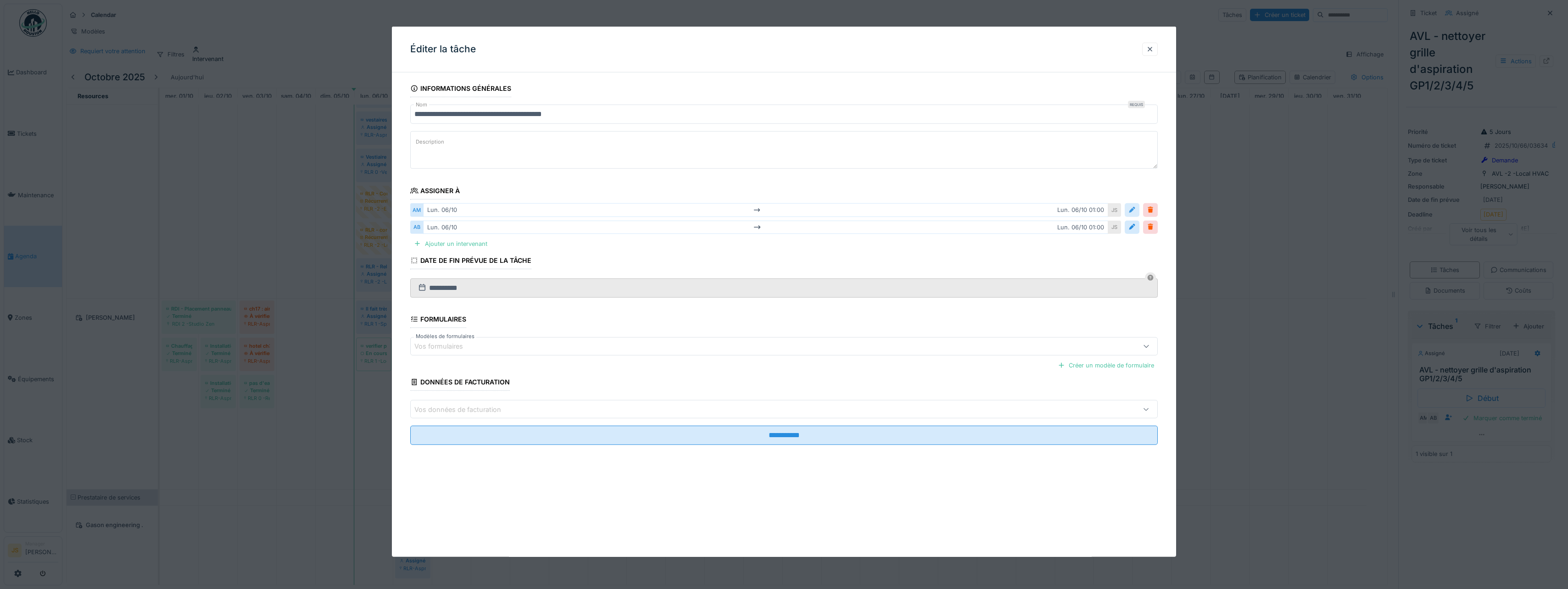
click at [1135, 211] on div at bounding box center [1132, 210] width 7 height 9
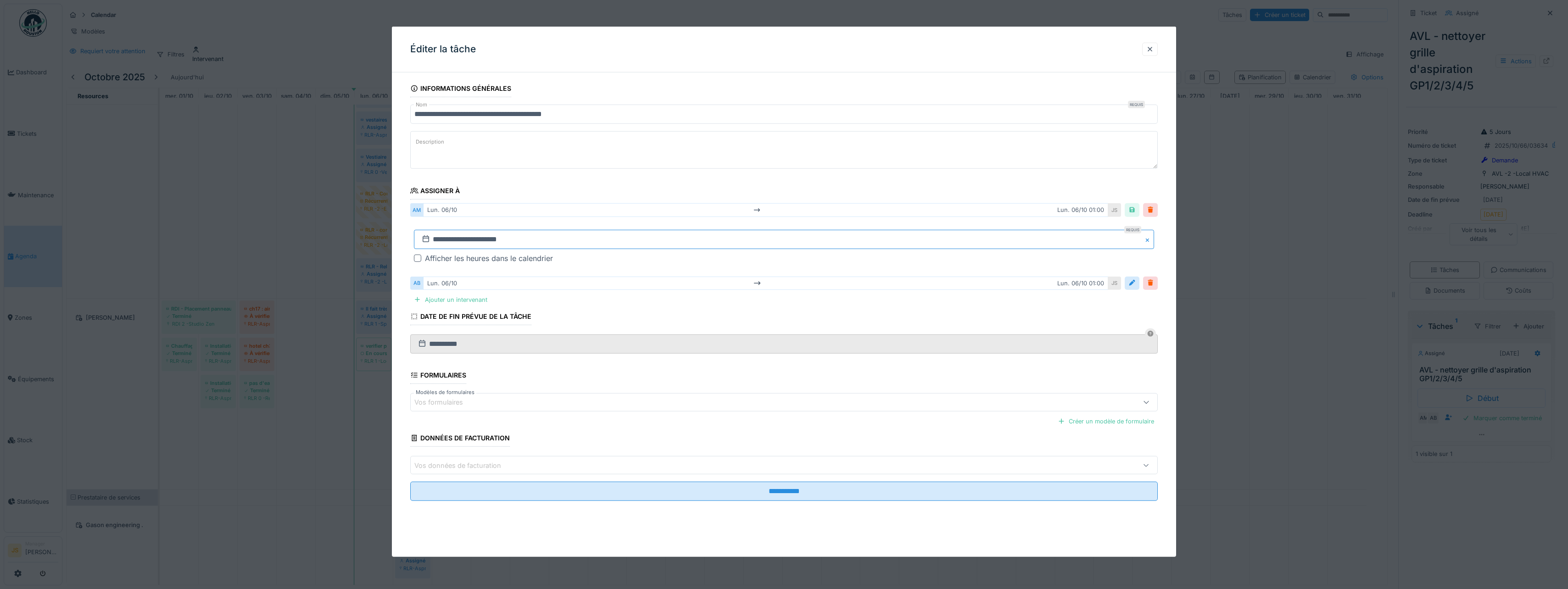
click at [451, 234] on input "**********" at bounding box center [784, 239] width 740 height 19
click at [783, 313] on div "9" at bounding box center [786, 314] width 13 height 13
click at [784, 313] on div "9" at bounding box center [786, 314] width 13 height 13
click at [1134, 282] on div at bounding box center [1132, 283] width 7 height 9
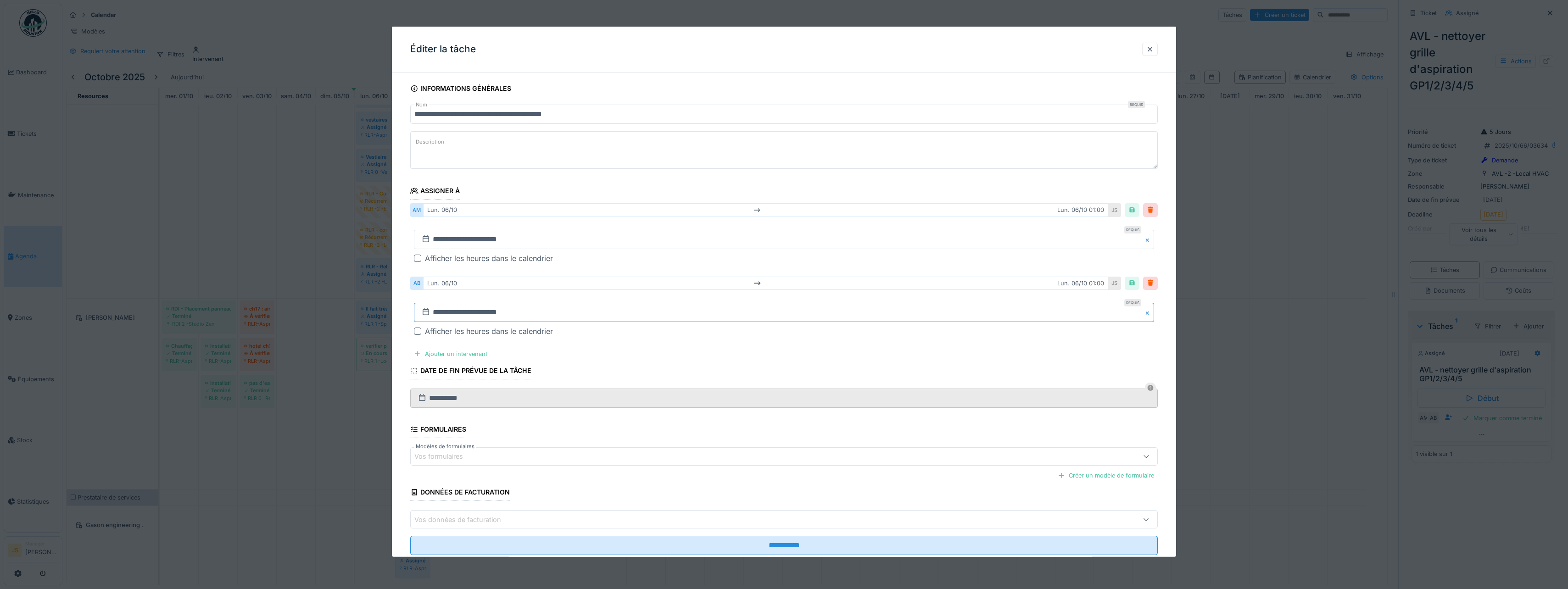
click at [456, 310] on input "**********" at bounding box center [784, 312] width 740 height 19
click at [787, 389] on div "9" at bounding box center [786, 388] width 13 height 13
click at [1135, 209] on div at bounding box center [1132, 210] width 7 height 9
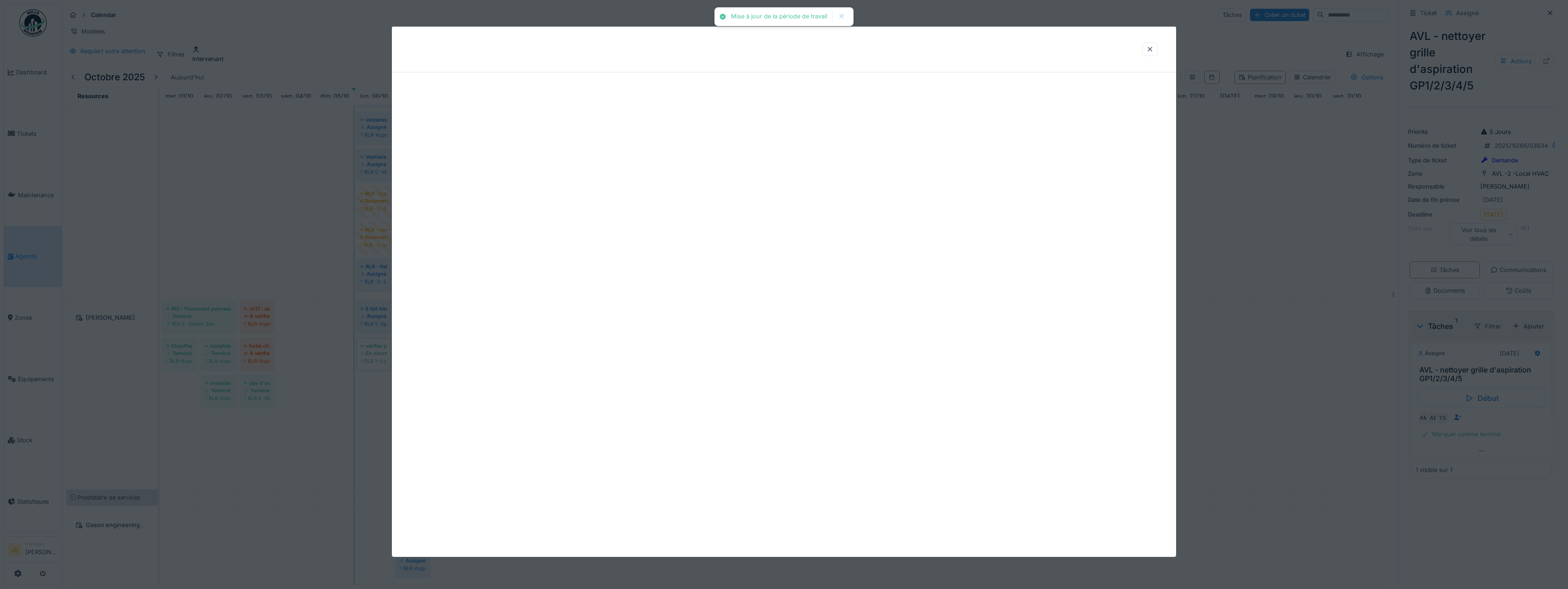
click at [1133, 226] on div at bounding box center [784, 292] width 784 height 531
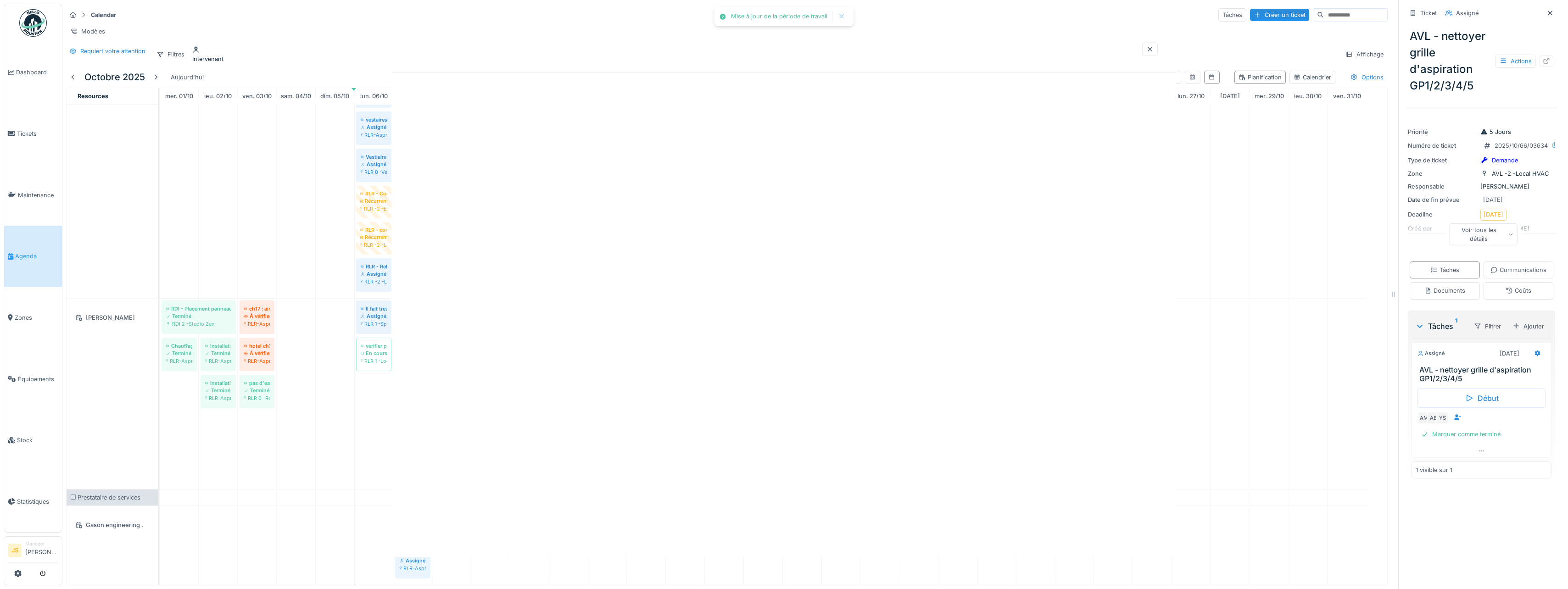
scroll to position [2748, 0]
click at [1530, 360] on div at bounding box center [1537, 354] width 15 height 13
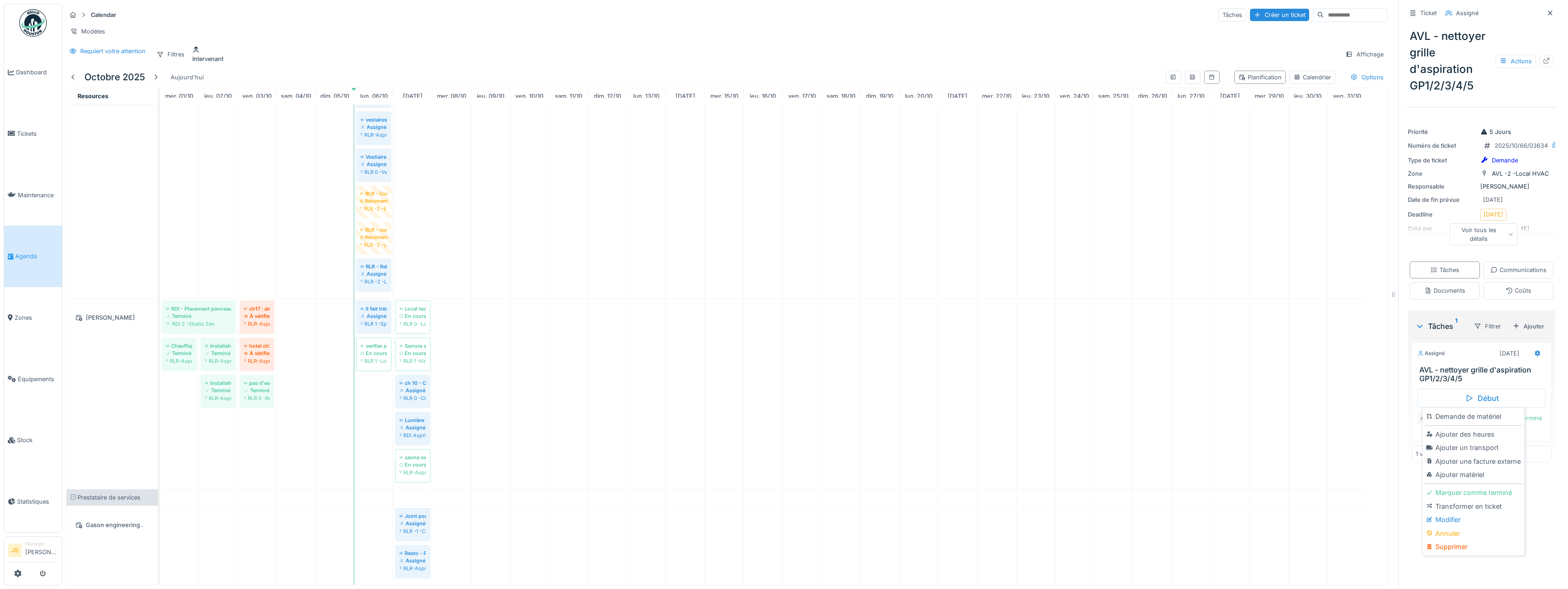
click at [1440, 522] on div "Modifier" at bounding box center [1473, 520] width 98 height 13
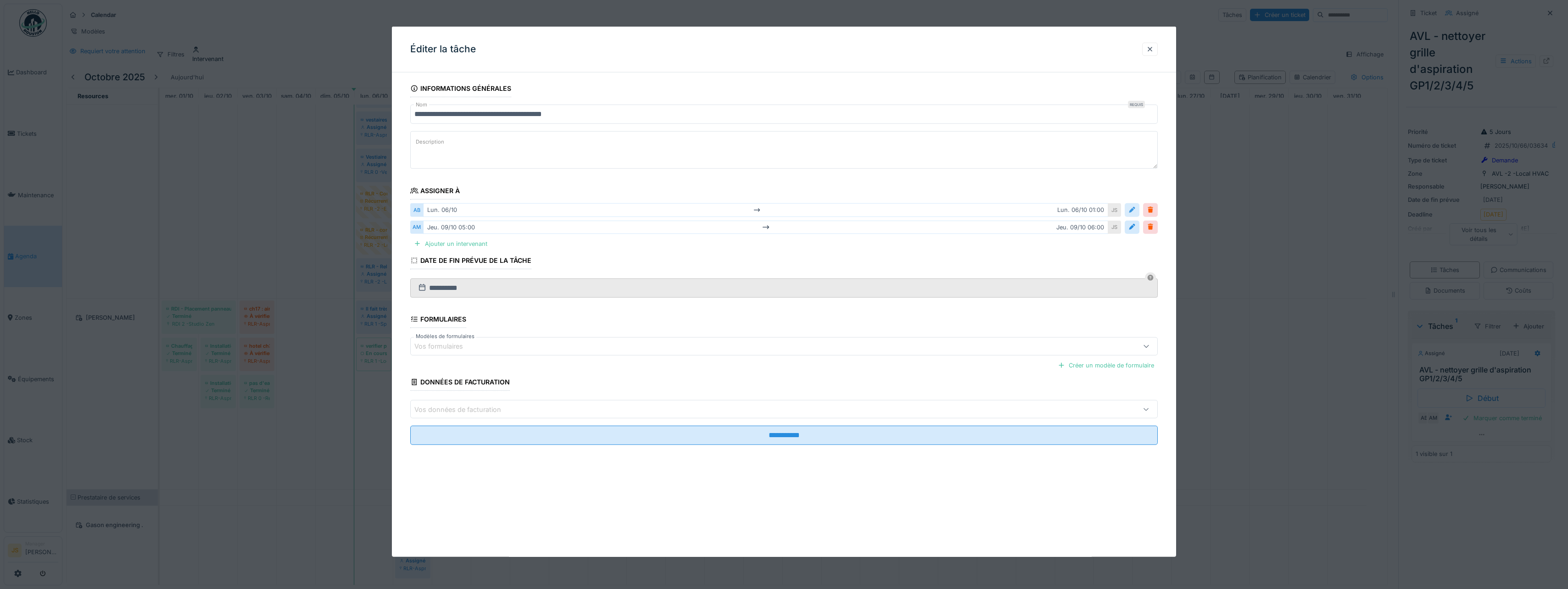
click at [1139, 207] on div at bounding box center [1132, 209] width 14 height 13
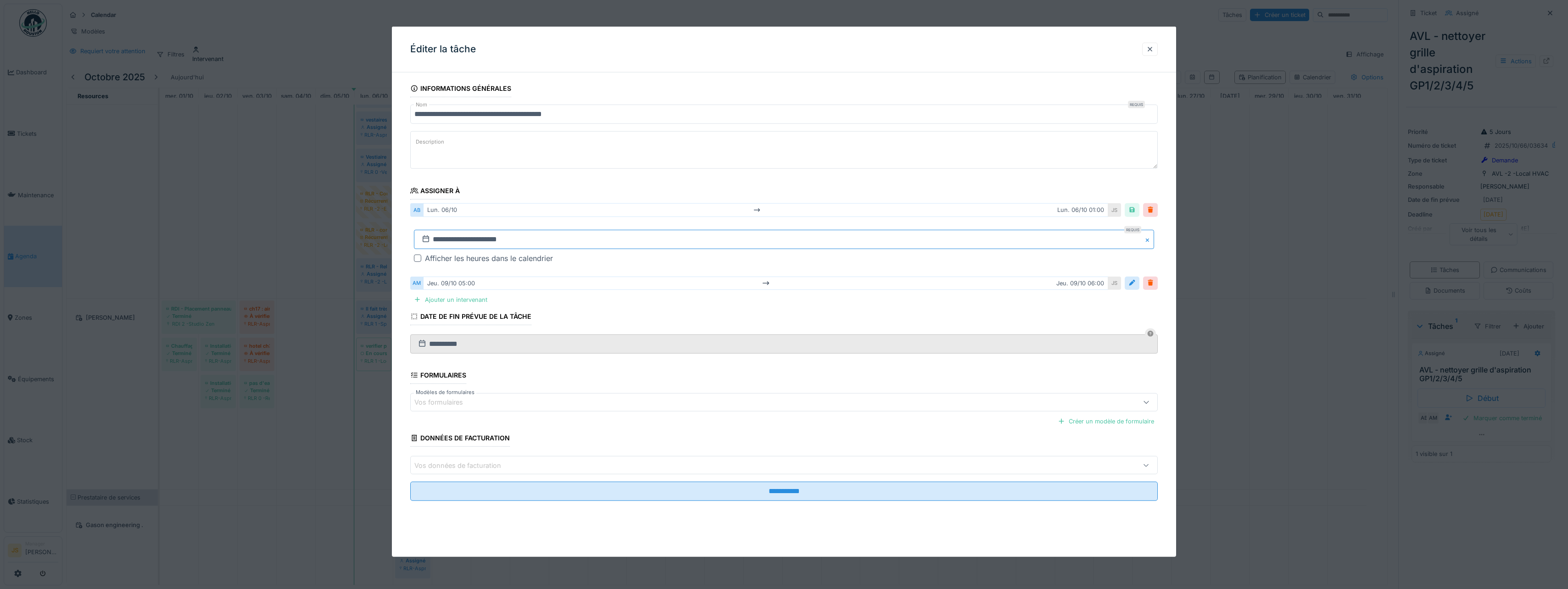
click at [457, 242] on input "**********" at bounding box center [784, 239] width 740 height 19
click at [783, 314] on div "9" at bounding box center [786, 314] width 13 height 13
click at [784, 314] on div "9" at bounding box center [786, 314] width 13 height 13
click at [1135, 211] on div at bounding box center [1132, 210] width 7 height 9
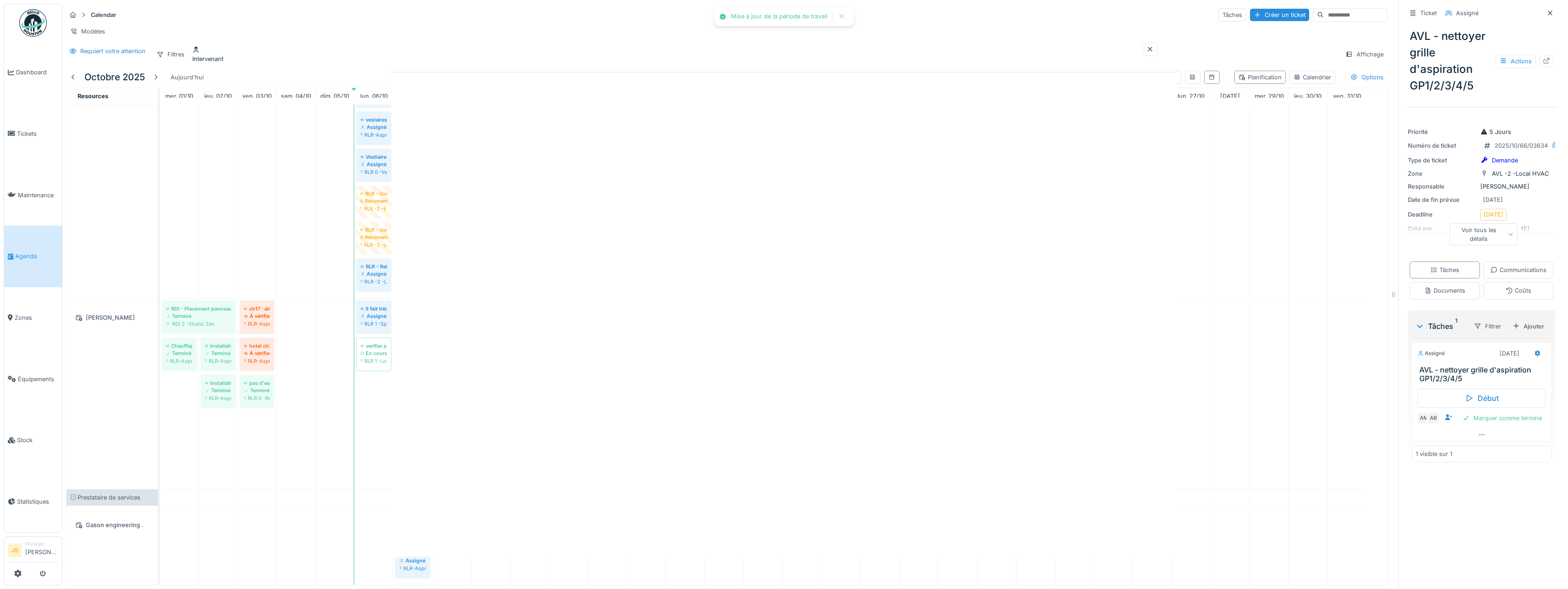
scroll to position [2712, 0]
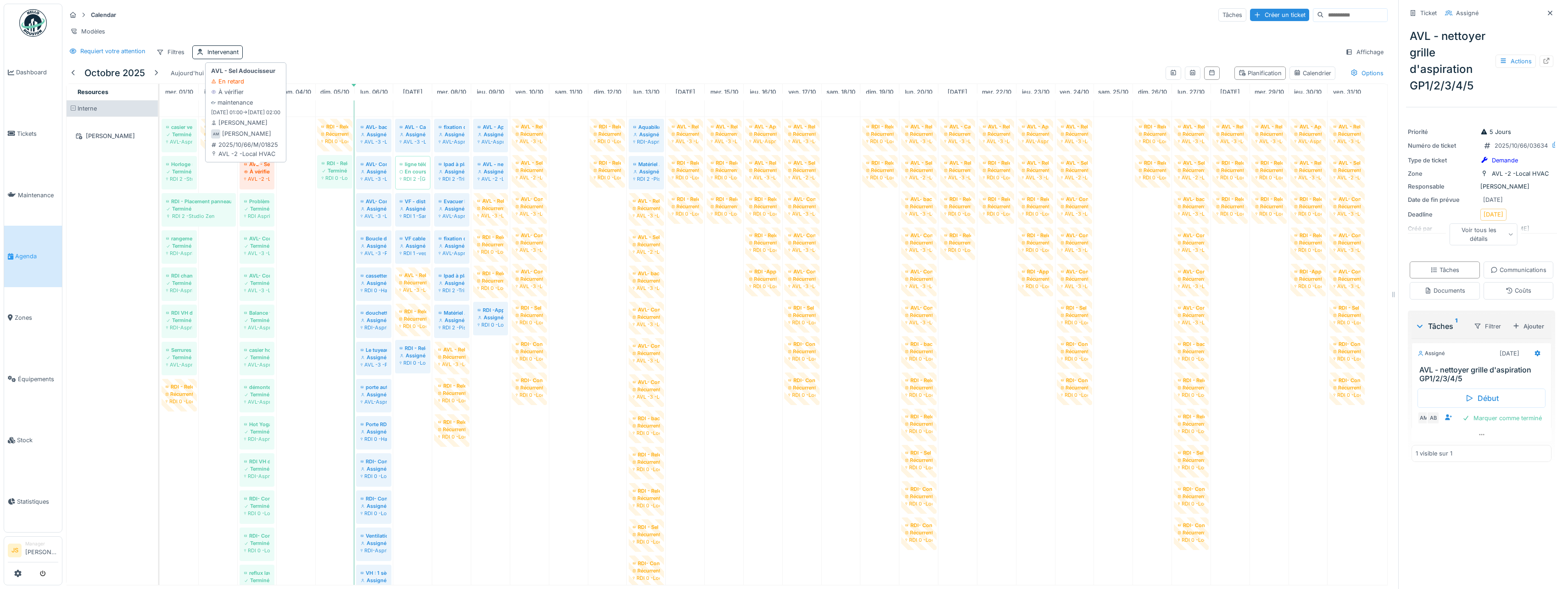
click at [261, 182] on div "AVL -2 -Local HVAC" at bounding box center [257, 179] width 26 height 7
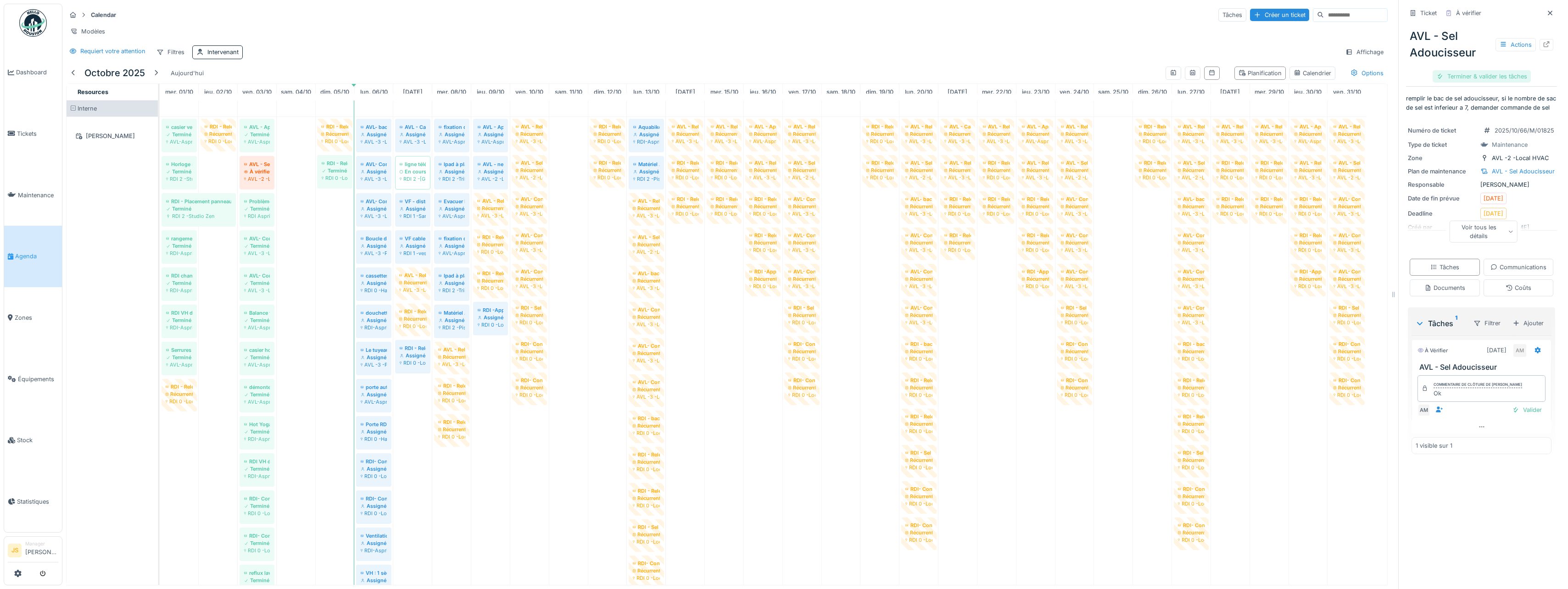
click at [1495, 79] on div "Terminer & valider les tâches" at bounding box center [1481, 76] width 98 height 13
click at [1482, 75] on div "Clôturer le ticket" at bounding box center [1481, 76] width 64 height 13
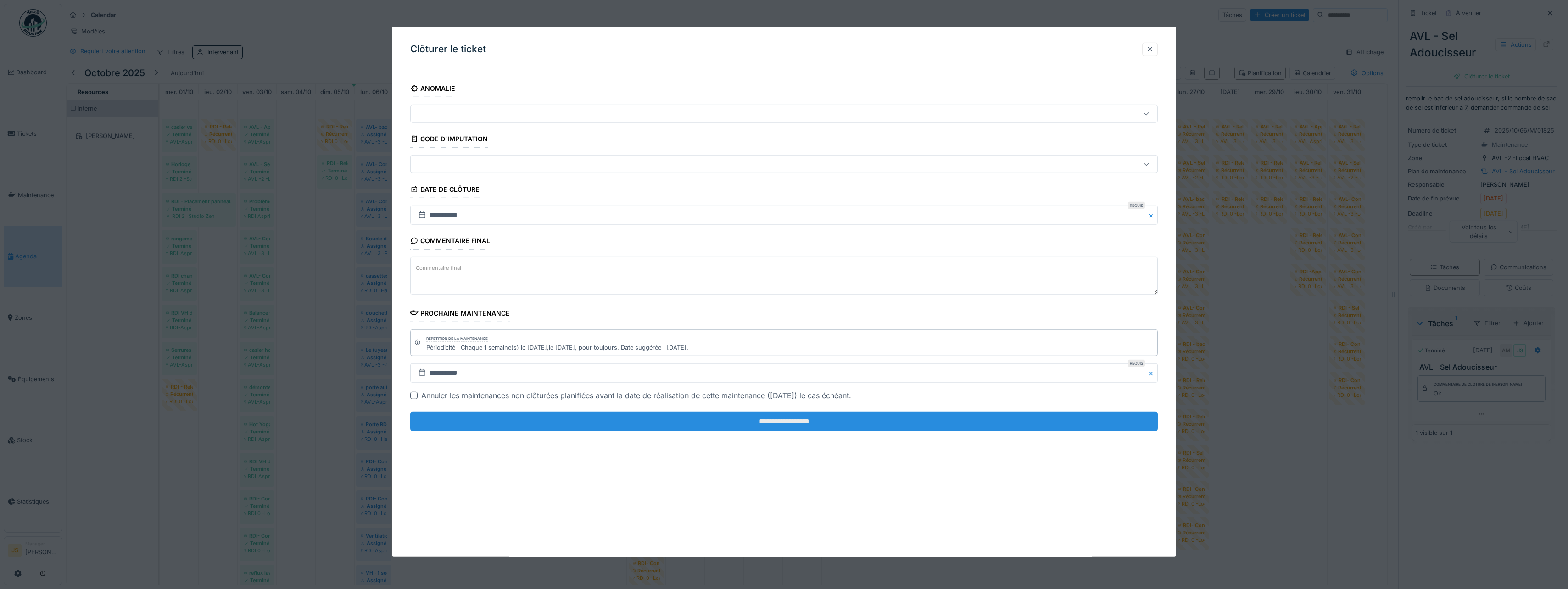
click at [769, 427] on input "**********" at bounding box center [784, 421] width 748 height 19
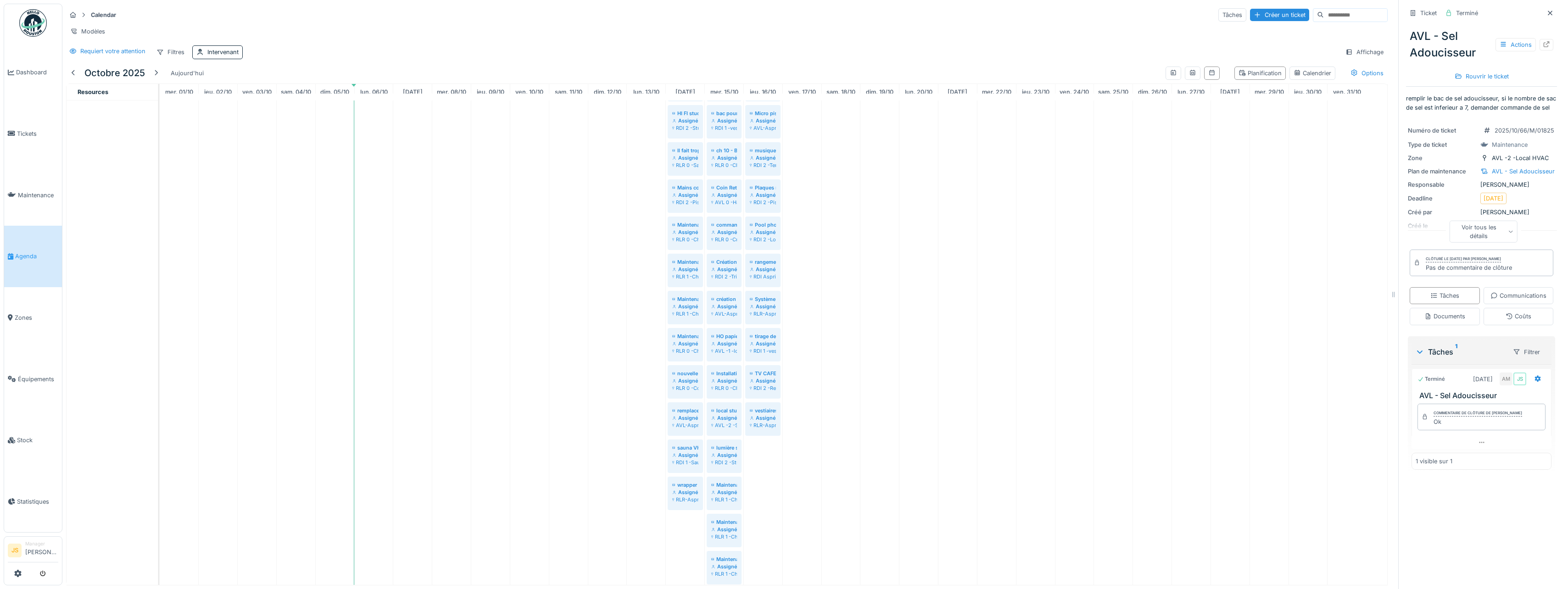
scroll to position [1101, 0]
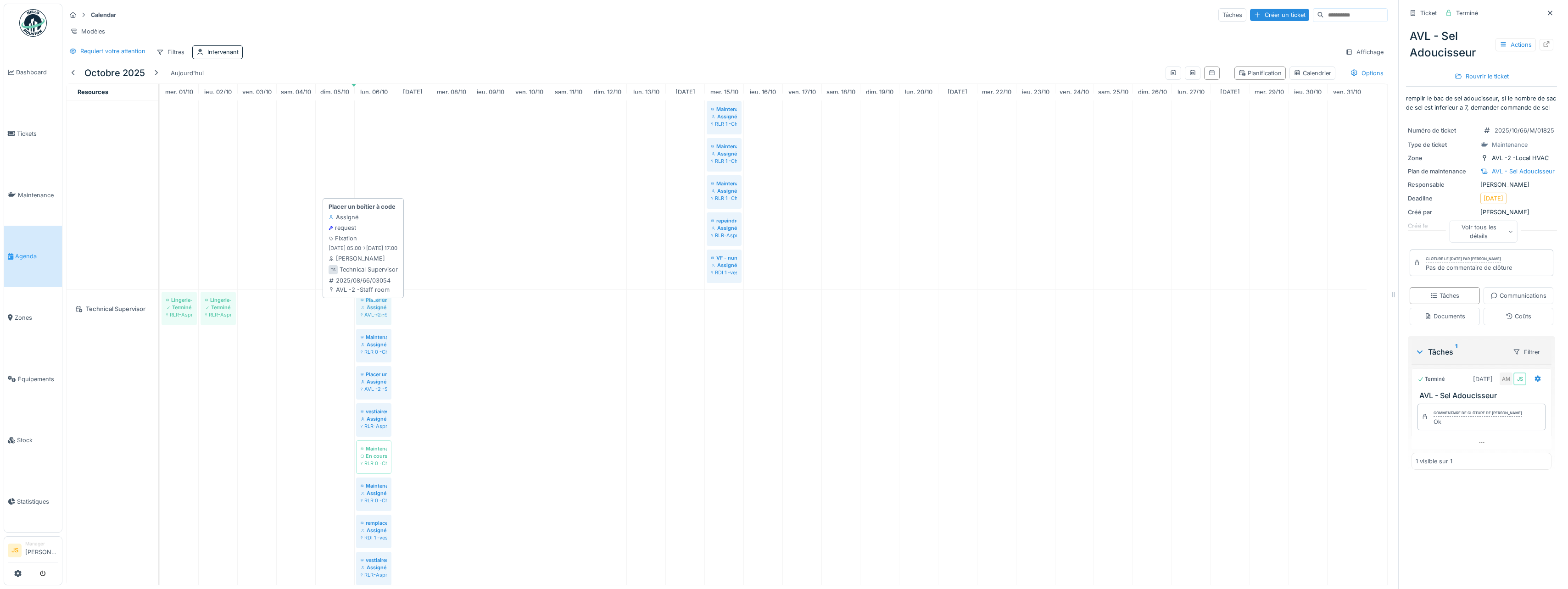
drag, startPoint x: 253, startPoint y: 318, endPoint x: 355, endPoint y: 323, distance: 102.1
click at [160, 323] on div "Lingerie-Séchoir défecteux Terminé RLR-Aspria Royal La Rasante Etage -1 Lingeri…" at bounding box center [160, 590] width 0 height 600
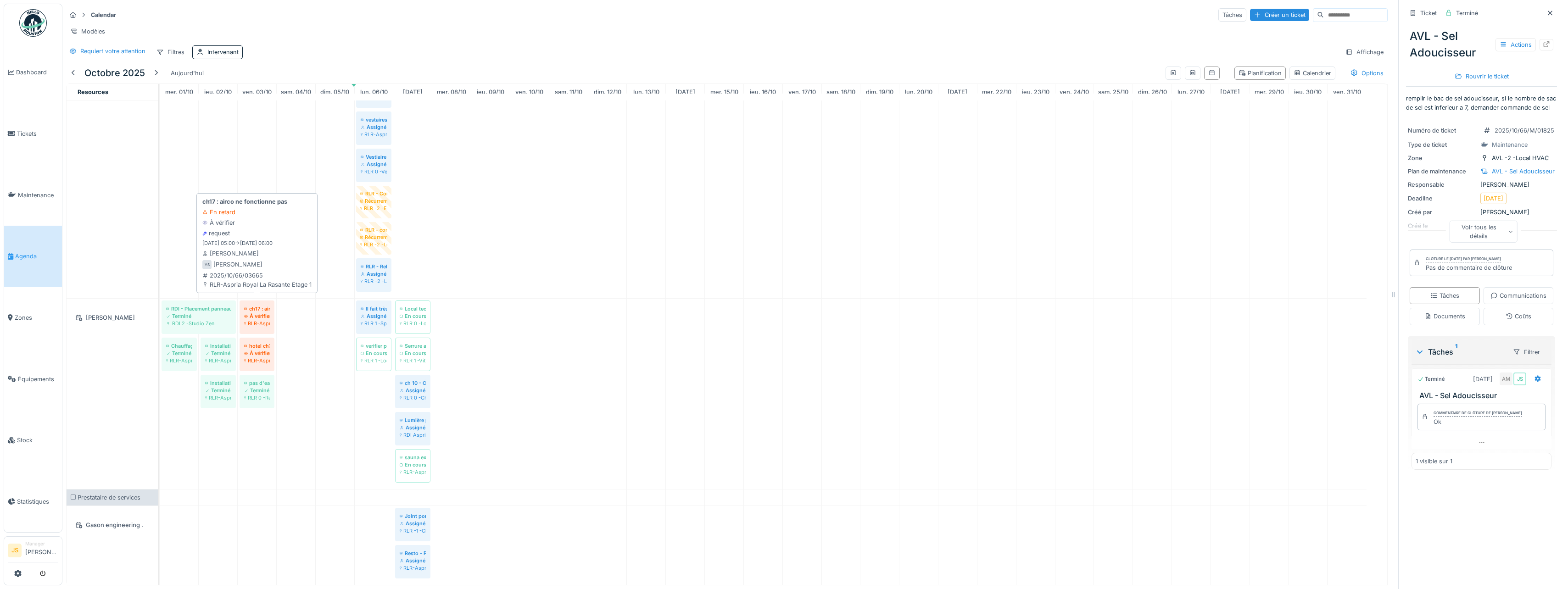
click at [261, 312] on div "À vérifier" at bounding box center [257, 316] width 26 height 7
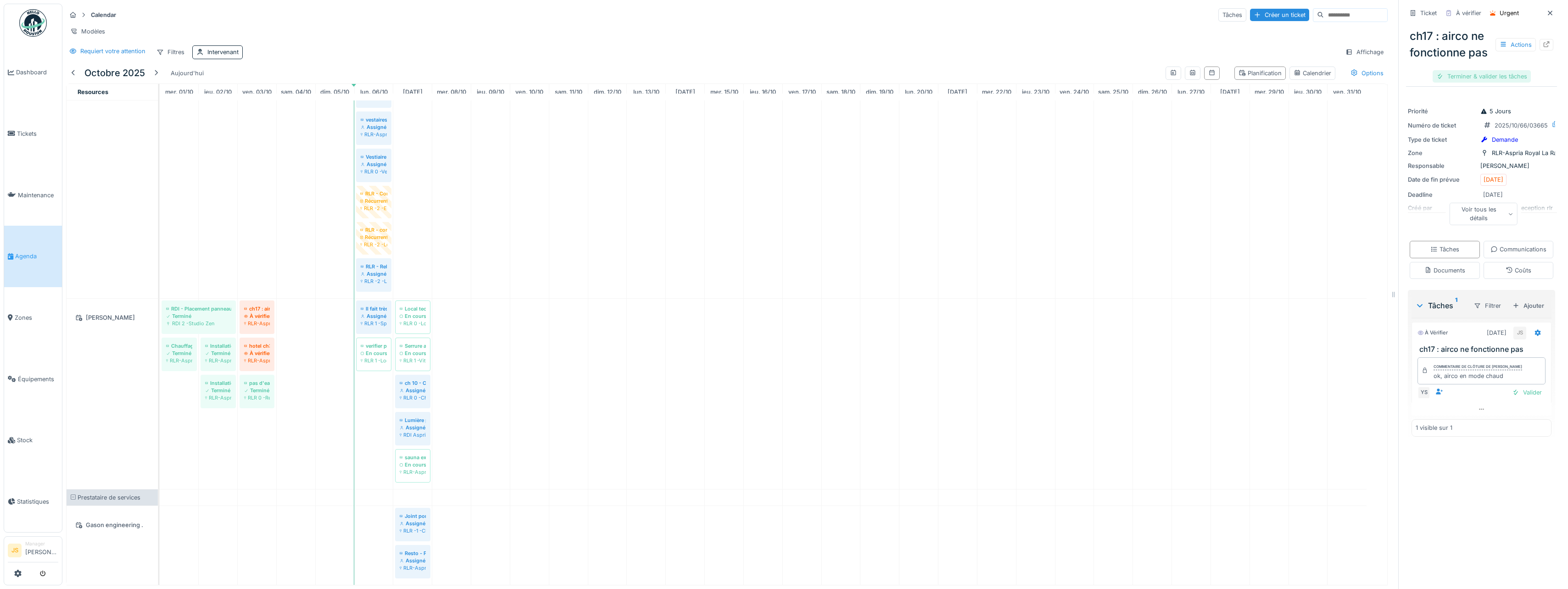
click at [1497, 83] on div "Terminer & valider les tâches" at bounding box center [1481, 76] width 98 height 13
click at [1497, 83] on div "Clôturer le ticket" at bounding box center [1481, 76] width 64 height 13
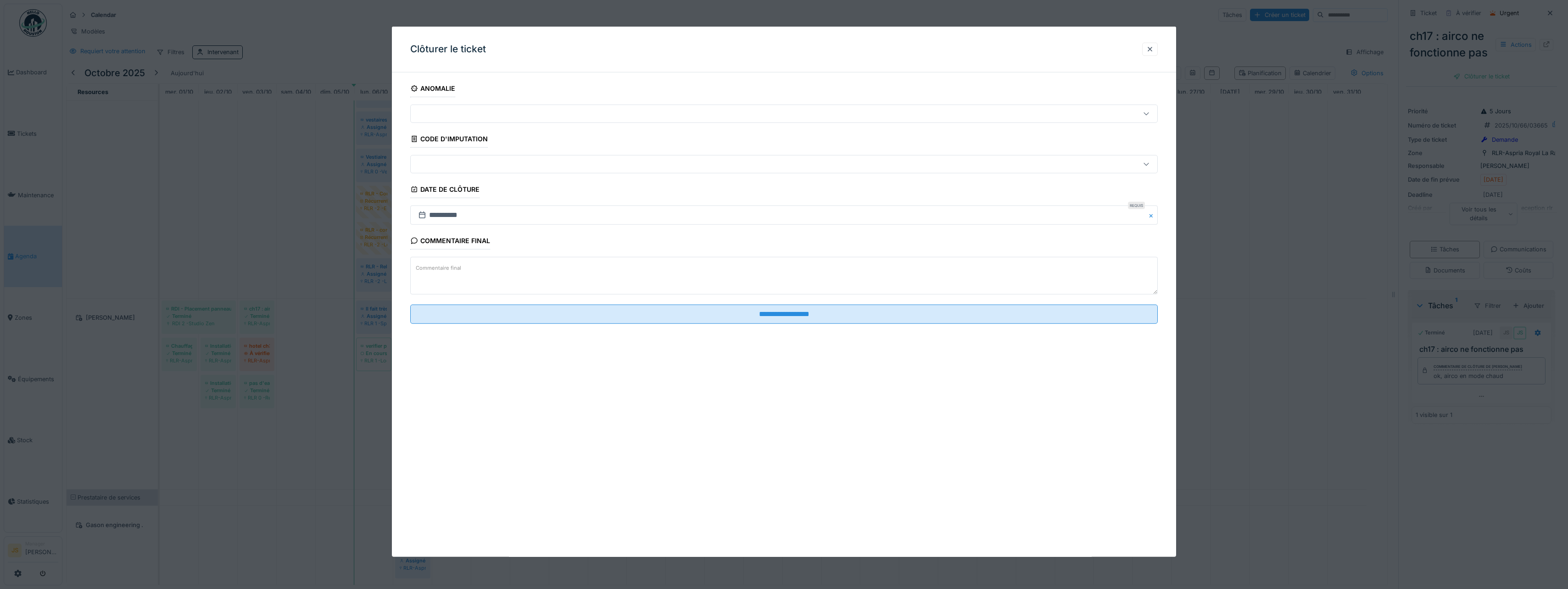
click at [702, 277] on textarea "Commentaire final" at bounding box center [784, 276] width 748 height 38
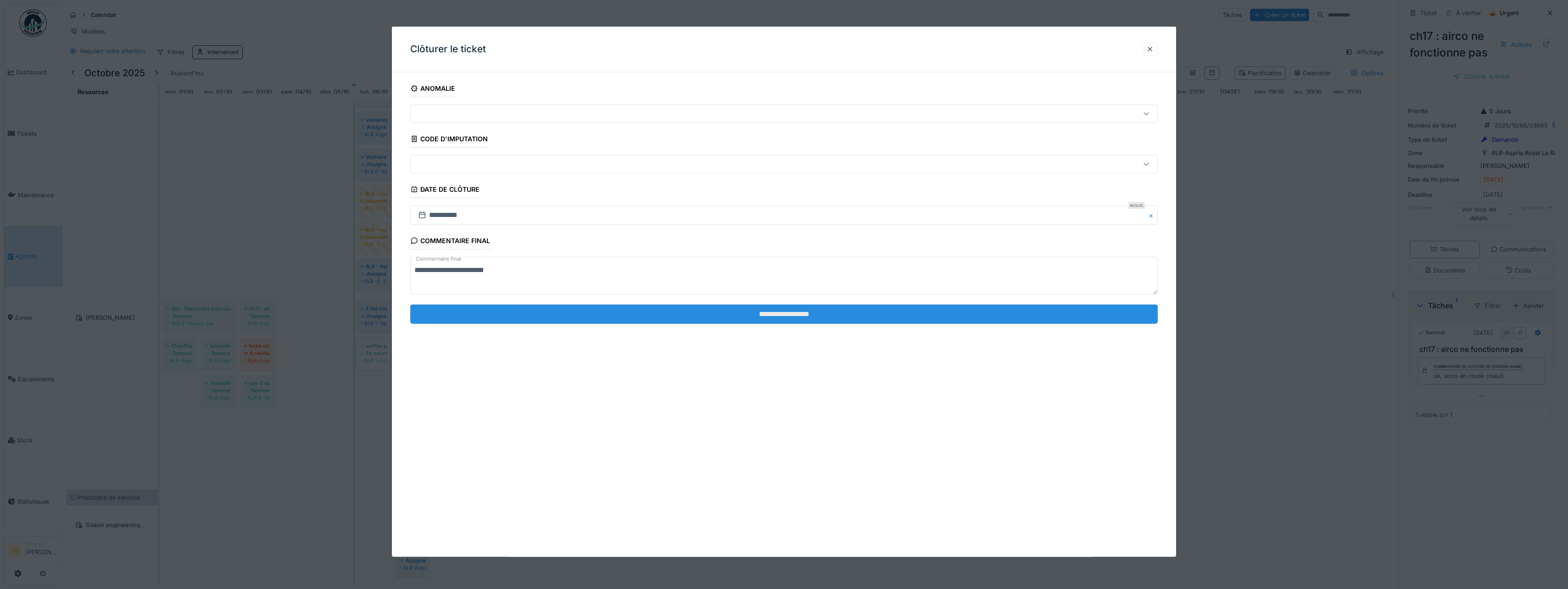
type textarea "**********"
click at [703, 312] on input "**********" at bounding box center [784, 313] width 748 height 19
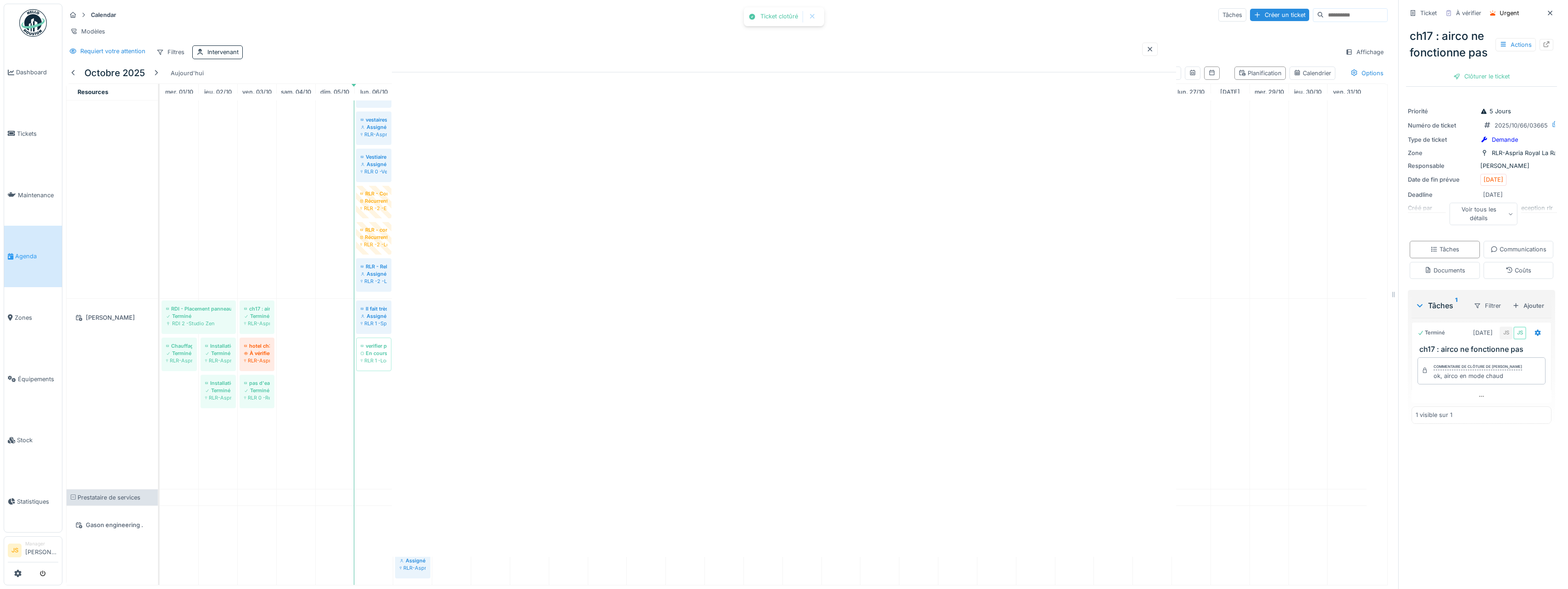
click at [266, 345] on div at bounding box center [784, 294] width 1568 height 589
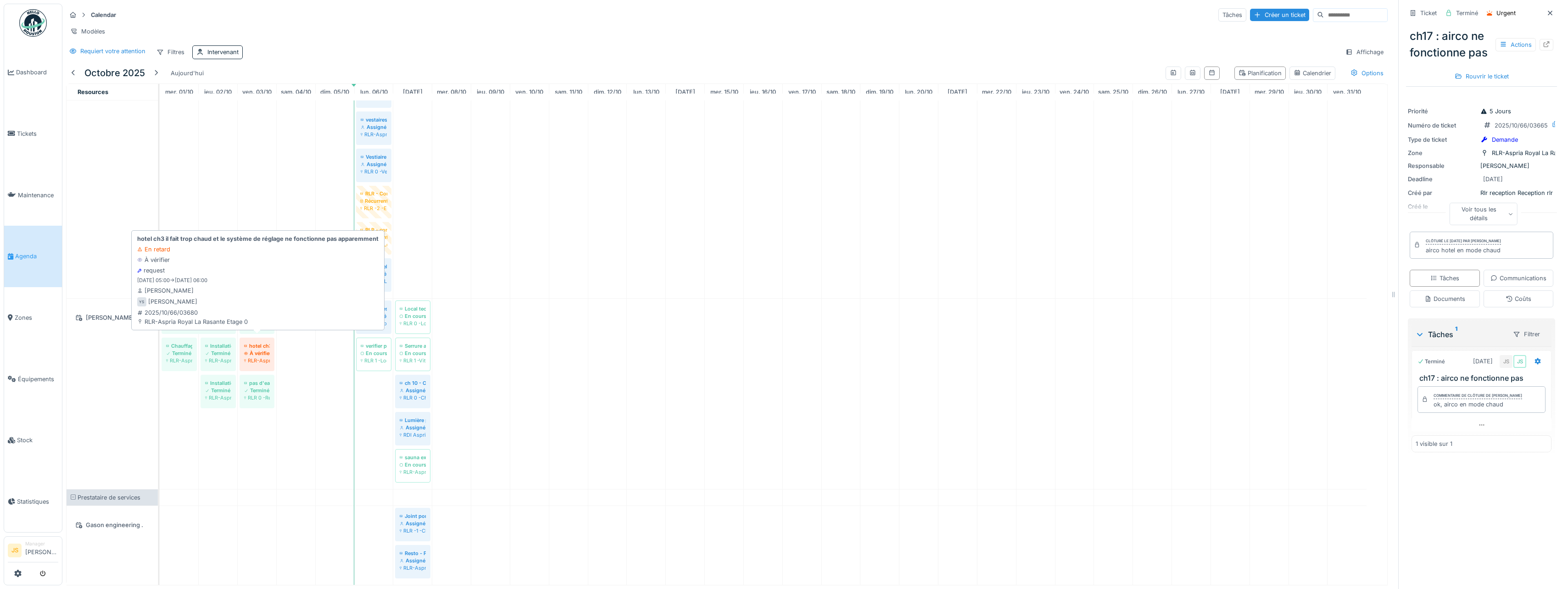
click at [258, 357] on div "RLR-Aspria Royal La Rasante Etage 0" at bounding box center [257, 361] width 26 height 7
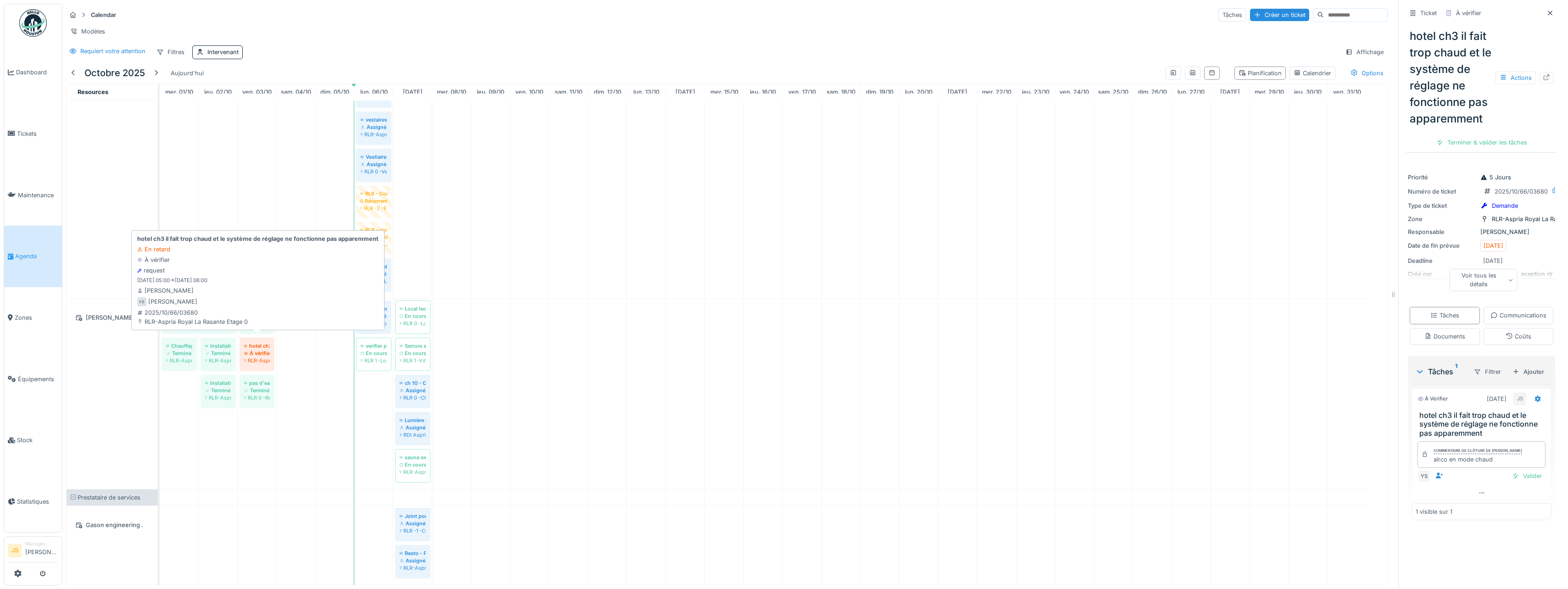
click at [267, 350] on div "À vérifier" at bounding box center [257, 354] width 26 height 7
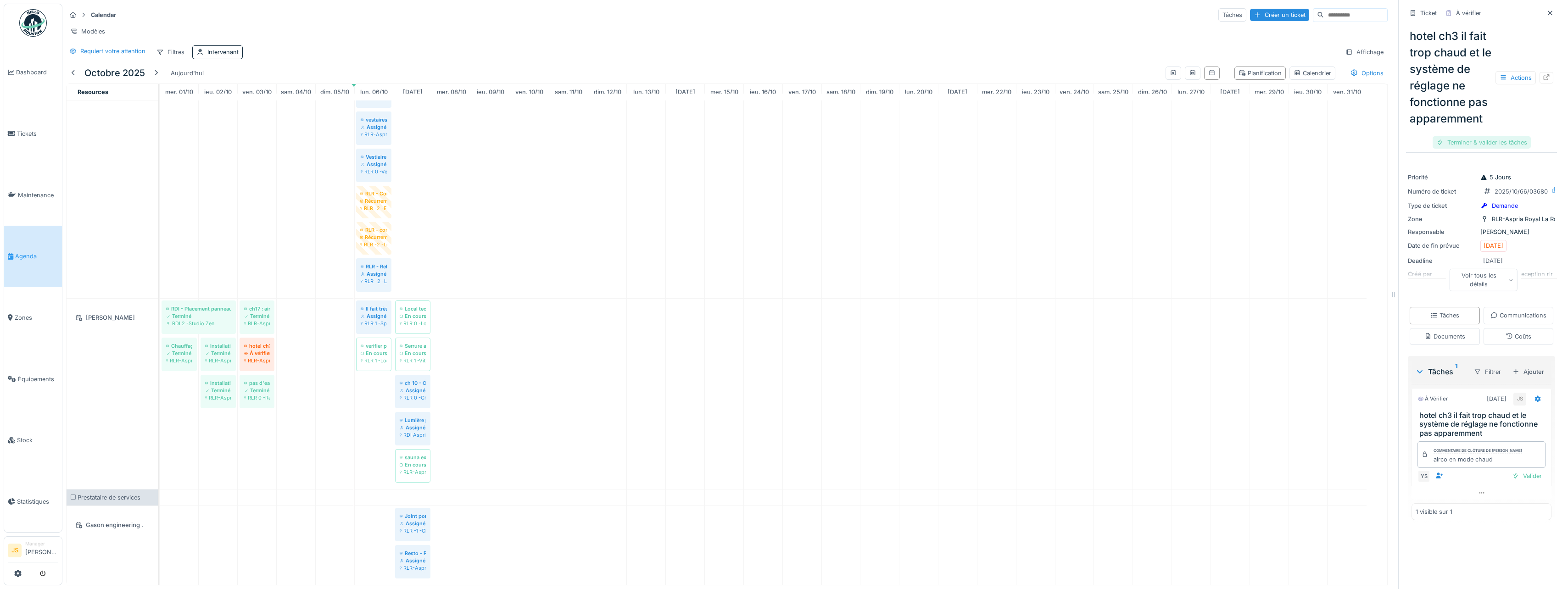
click at [1472, 149] on div "Terminer & valider les tâches" at bounding box center [1481, 143] width 98 height 13
click at [1463, 149] on div "Clôturer le ticket" at bounding box center [1481, 143] width 64 height 13
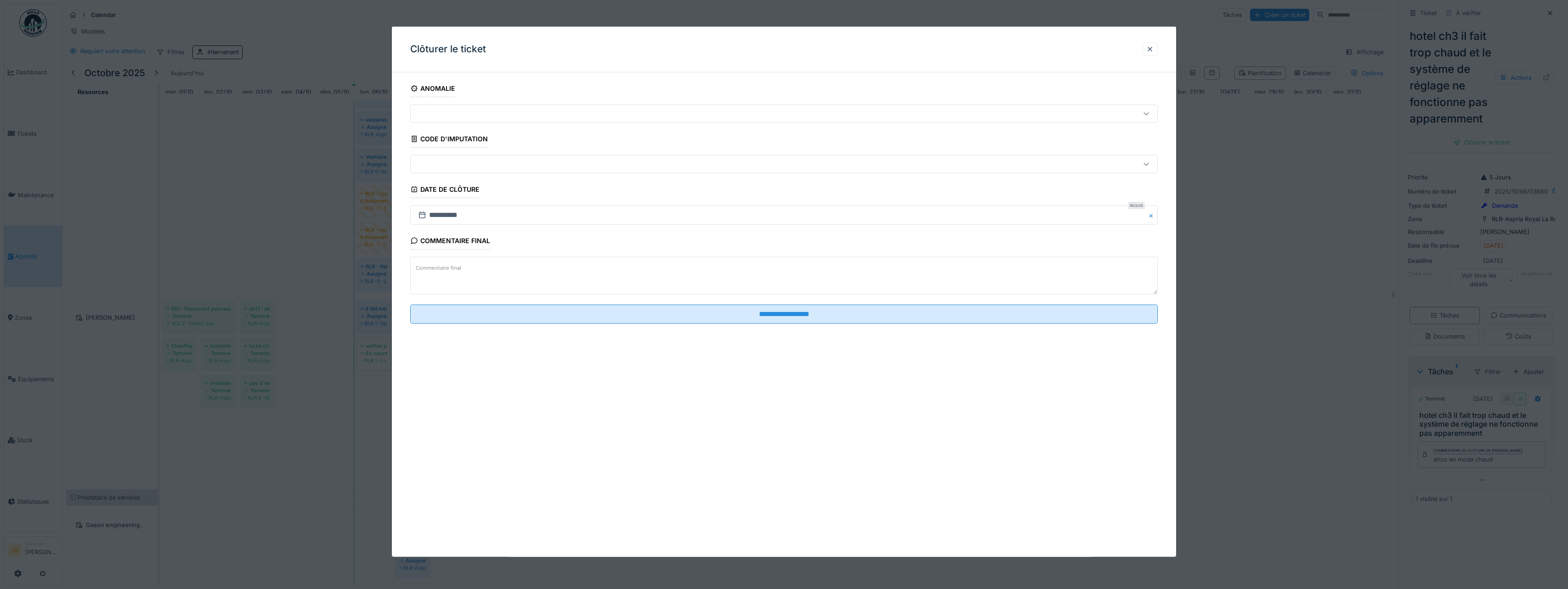
click at [483, 265] on textarea "Commentaire final" at bounding box center [784, 276] width 748 height 38
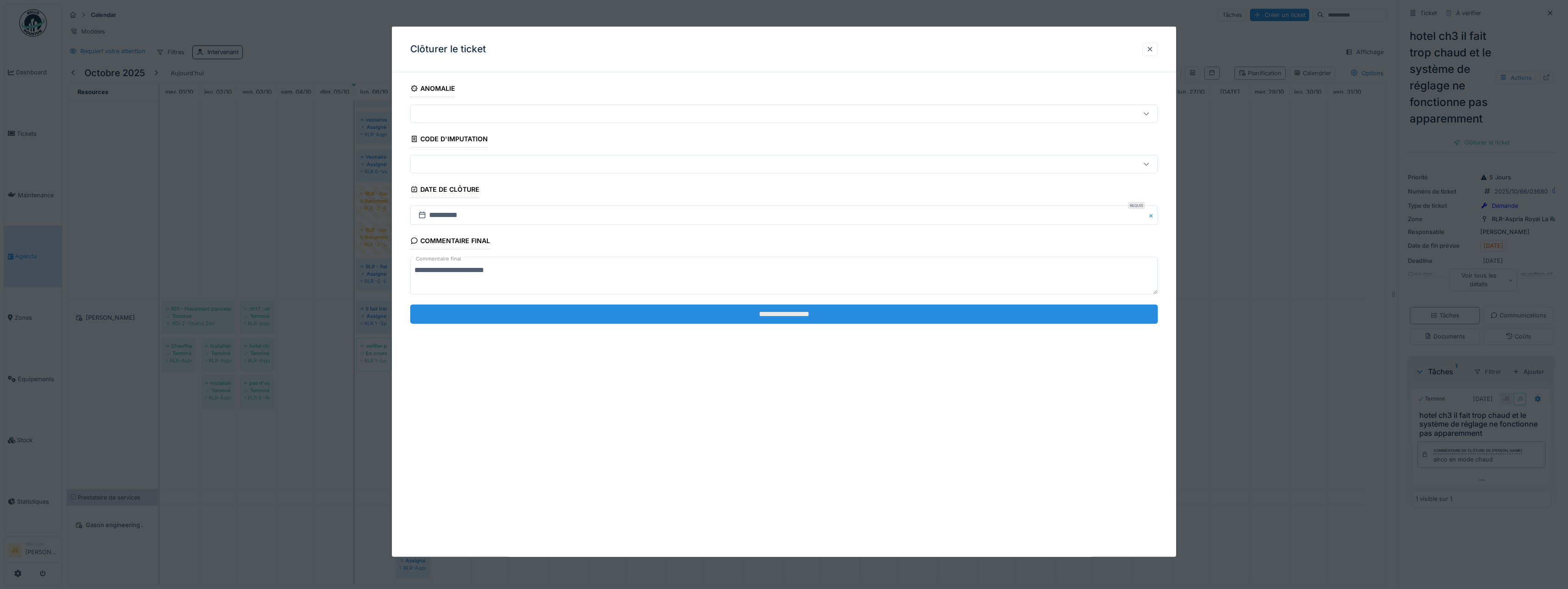
type textarea "**********"
click at [618, 312] on input "**********" at bounding box center [784, 313] width 748 height 19
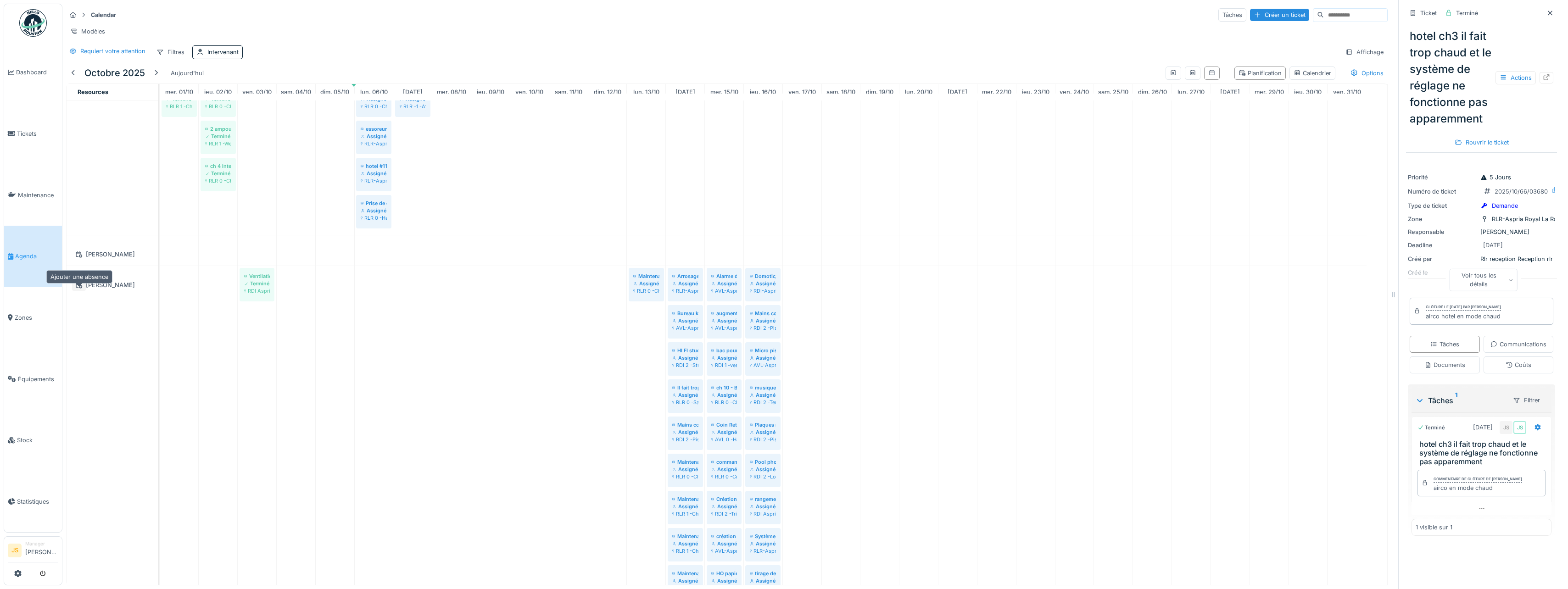
click at [78, 286] on icon at bounding box center [79, 285] width 7 height 6
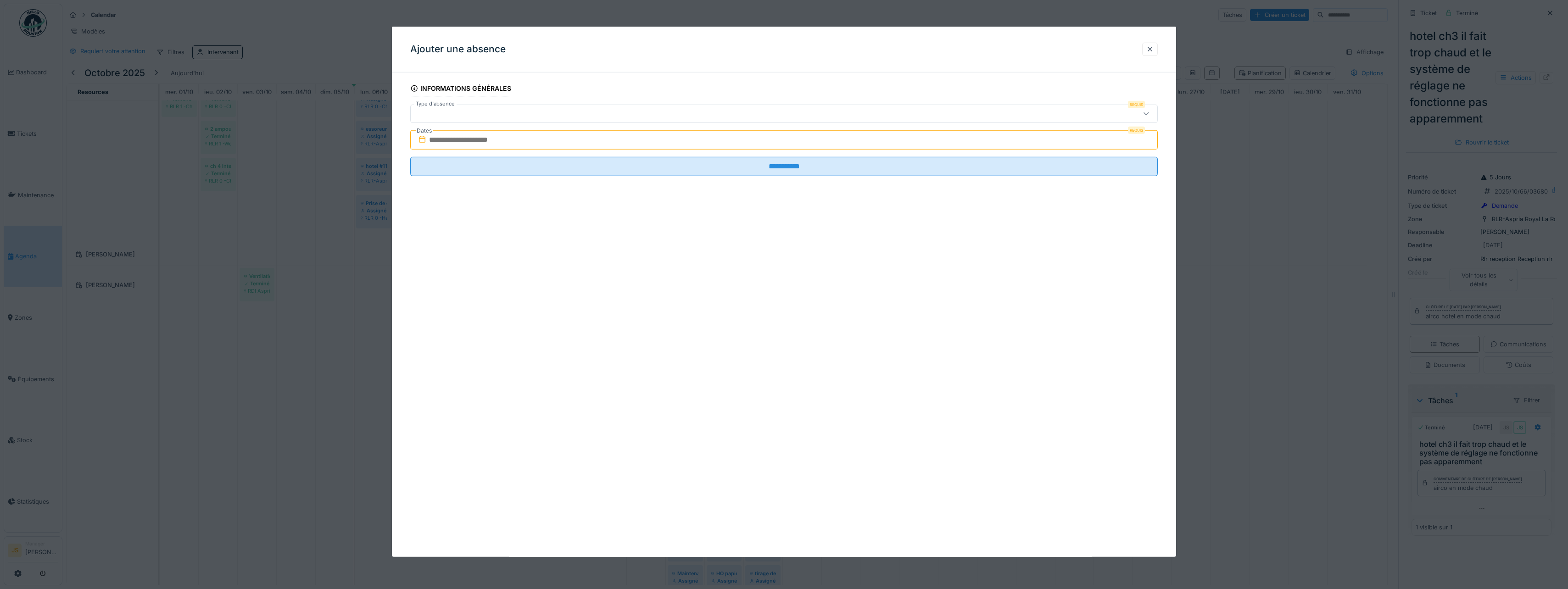
click at [476, 138] on input "text" at bounding box center [784, 139] width 748 height 19
click at [741, 216] on div "6" at bounding box center [741, 215] width 13 height 13
click at [832, 215] on div "12" at bounding box center [830, 215] width 13 height 13
click at [621, 110] on div at bounding box center [743, 113] width 658 height 10
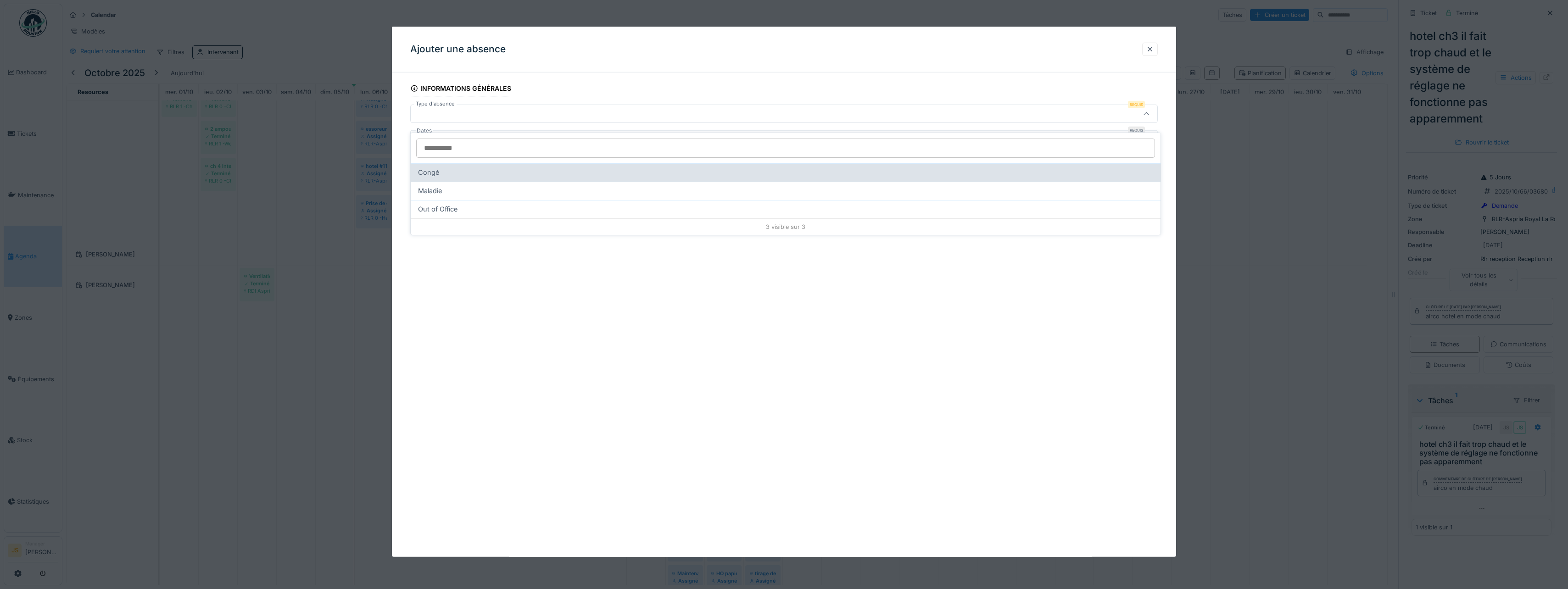
click at [434, 168] on span "Congé" at bounding box center [429, 172] width 22 height 10
type input "***"
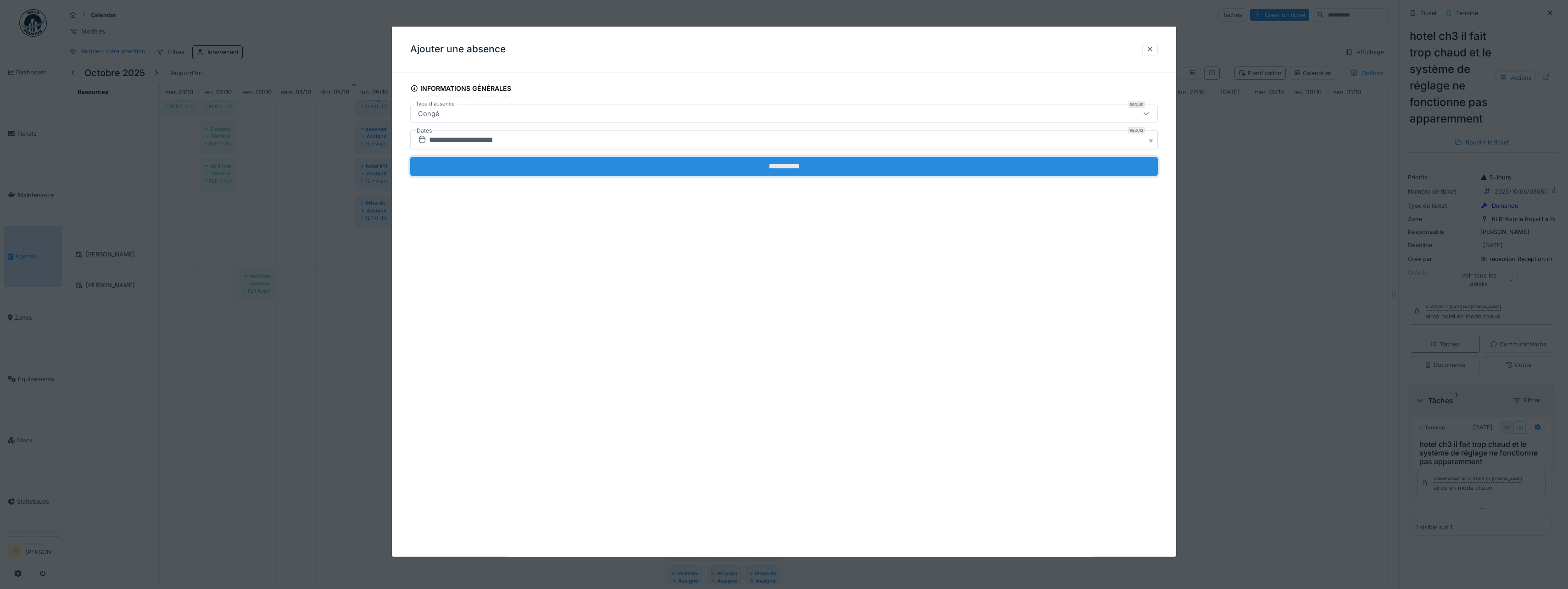
click at [759, 172] on input "**********" at bounding box center [784, 166] width 748 height 19
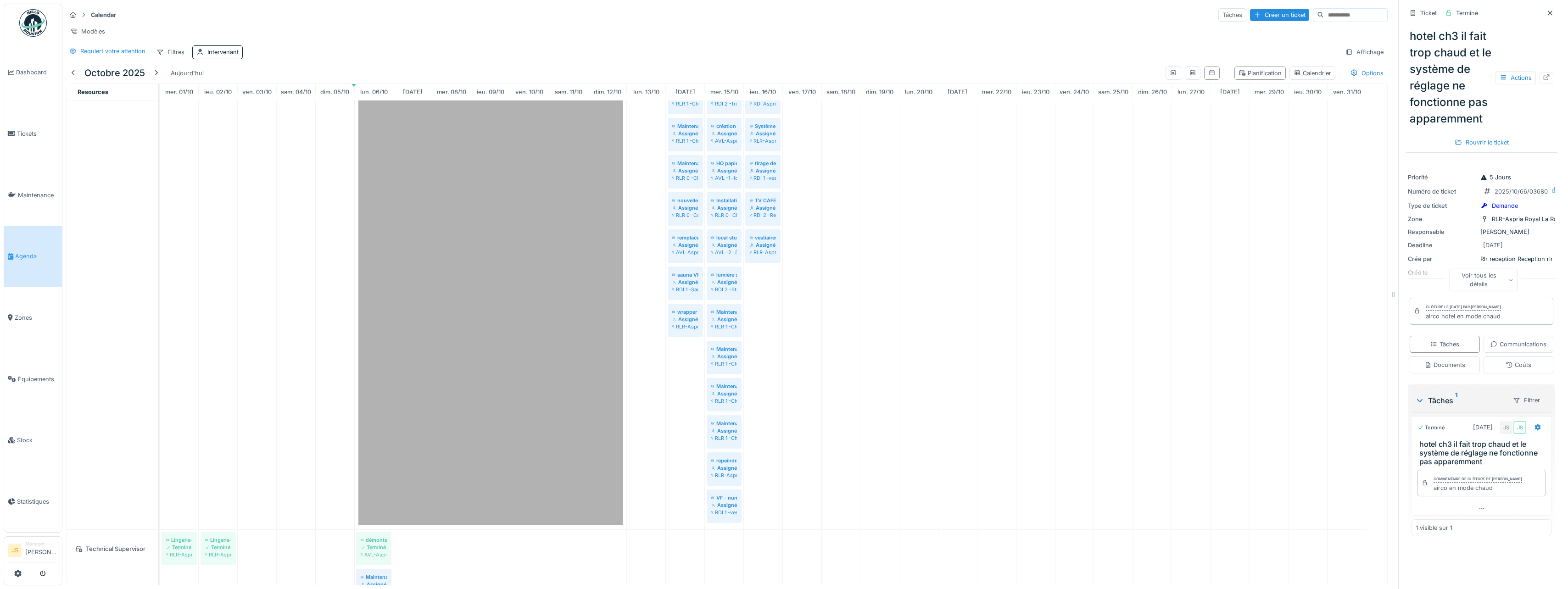
scroll to position [1265, 0]
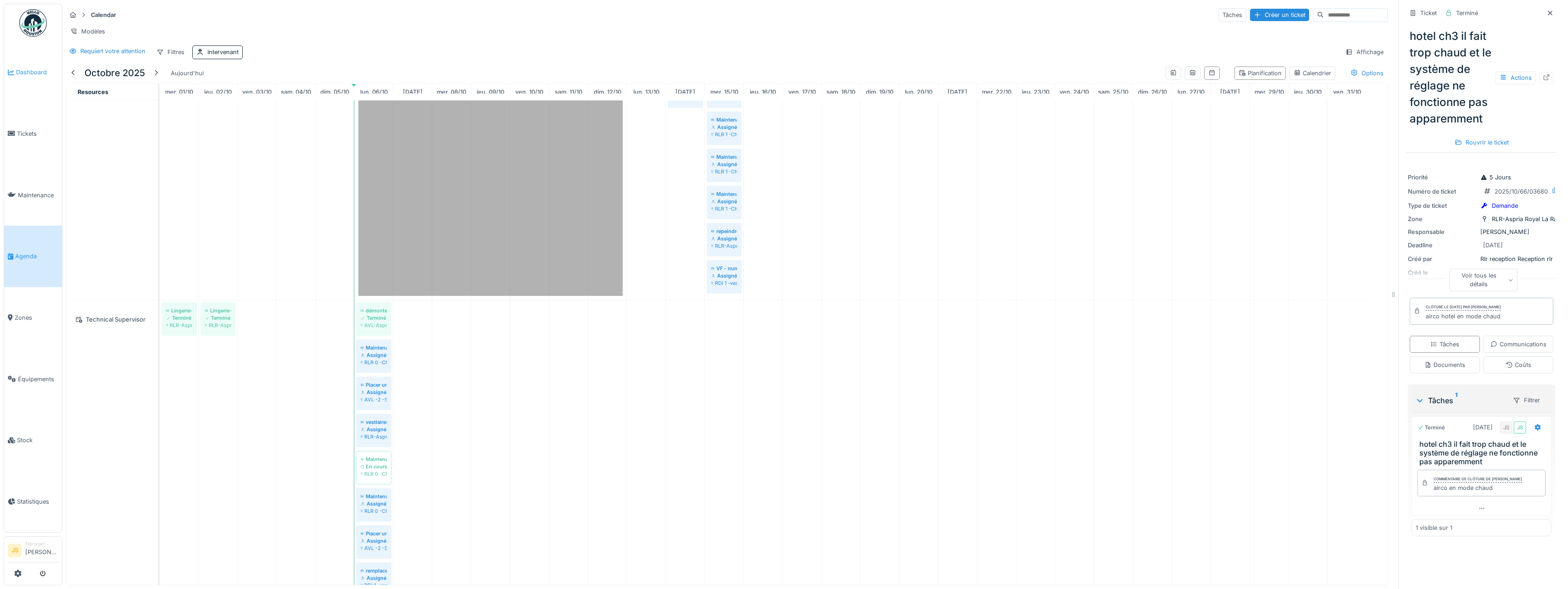
click at [22, 71] on span "Dashboard" at bounding box center [37, 73] width 42 height 9
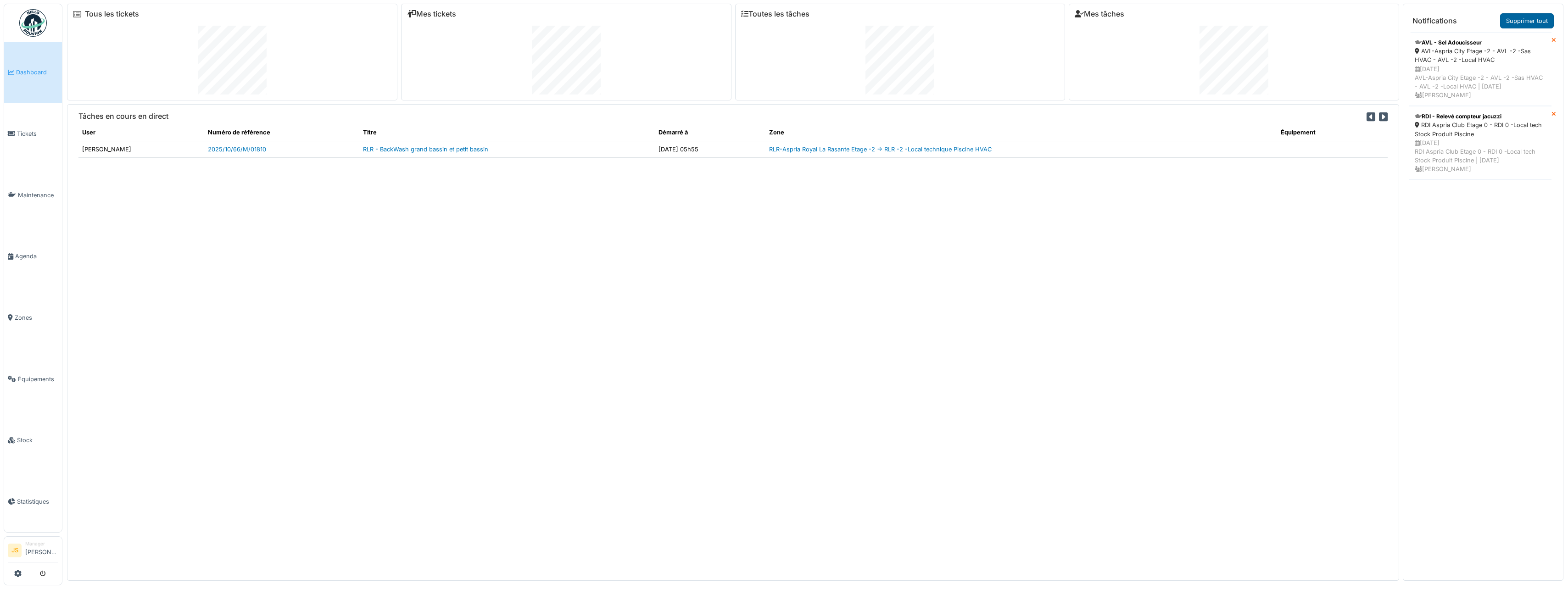
click at [1520, 23] on link "Supprimer tout" at bounding box center [1527, 21] width 54 height 15
